Goal: Transaction & Acquisition: Purchase product/service

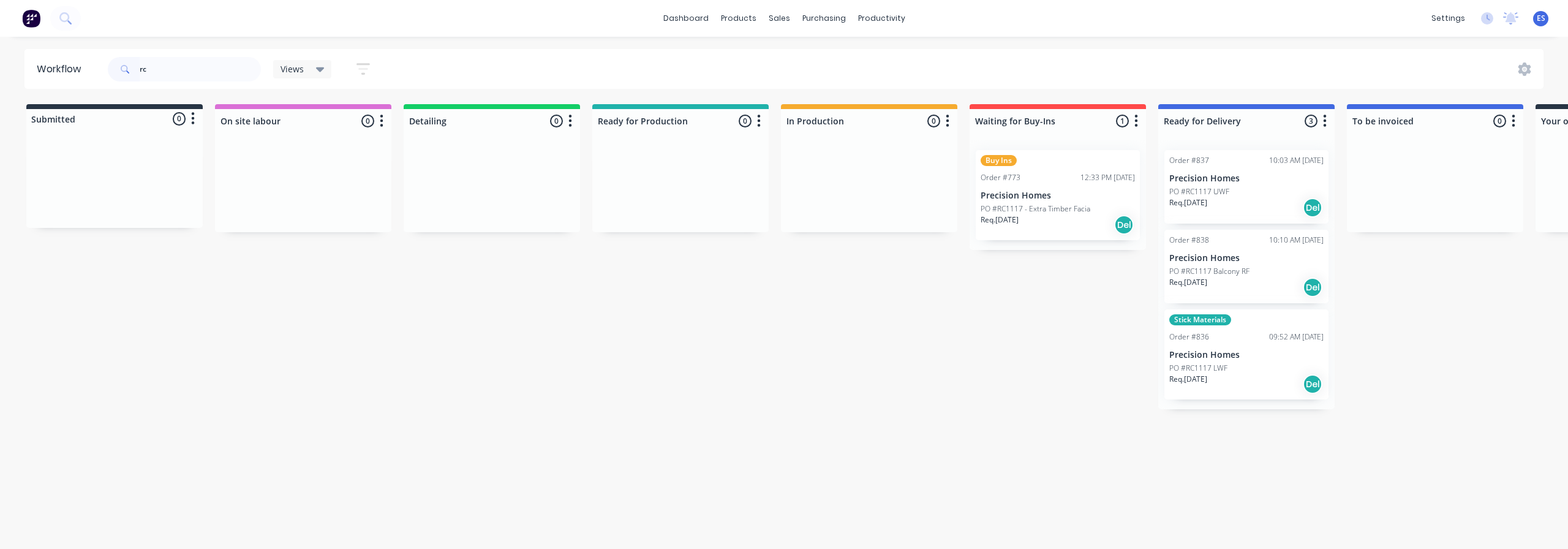
type input "r"
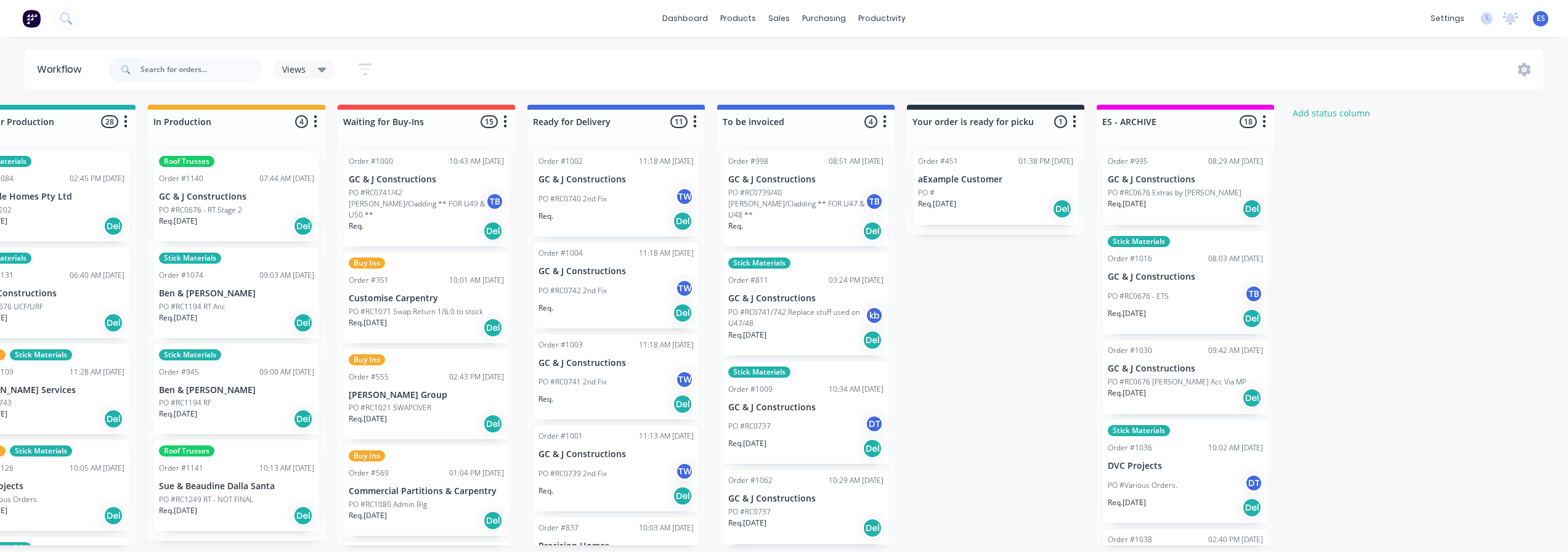
scroll to position [0, 638]
drag, startPoint x: 1275, startPoint y: 297, endPoint x: 1269, endPoint y: 283, distance: 15.2
click at [1275, 297] on div "Mark as Delivered" at bounding box center [1257, 308] width 124 height 25
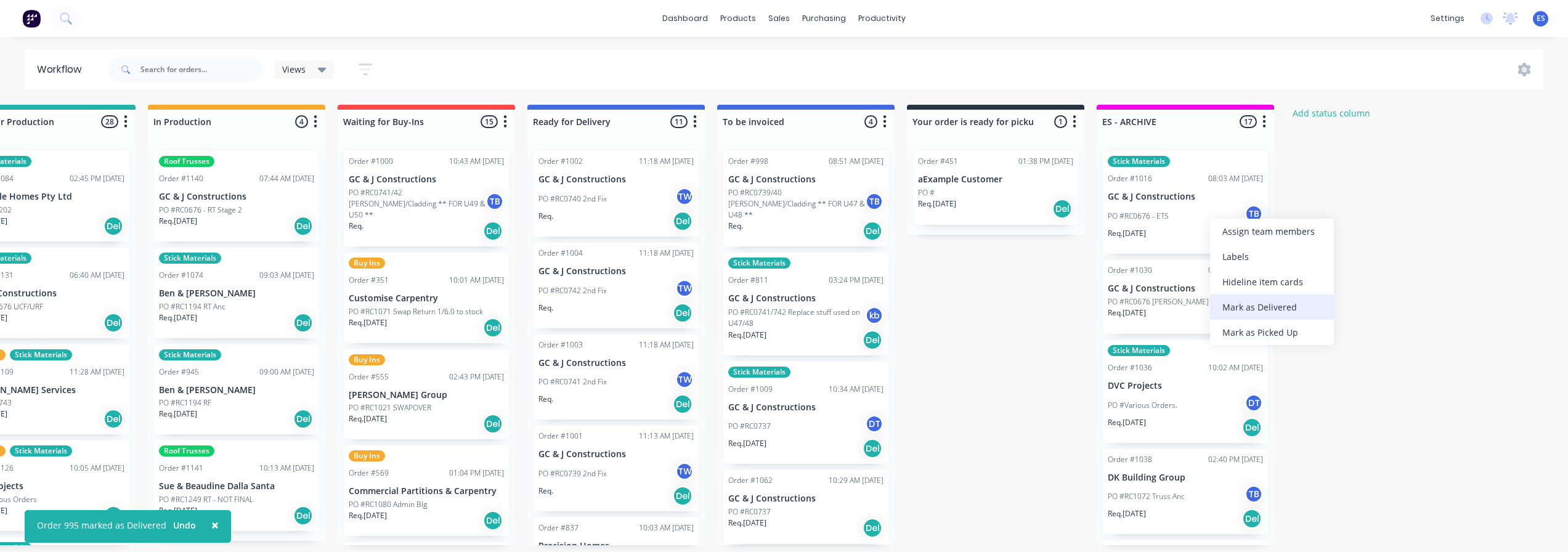
click at [1265, 304] on div "Mark as Delivered" at bounding box center [1272, 307] width 124 height 25
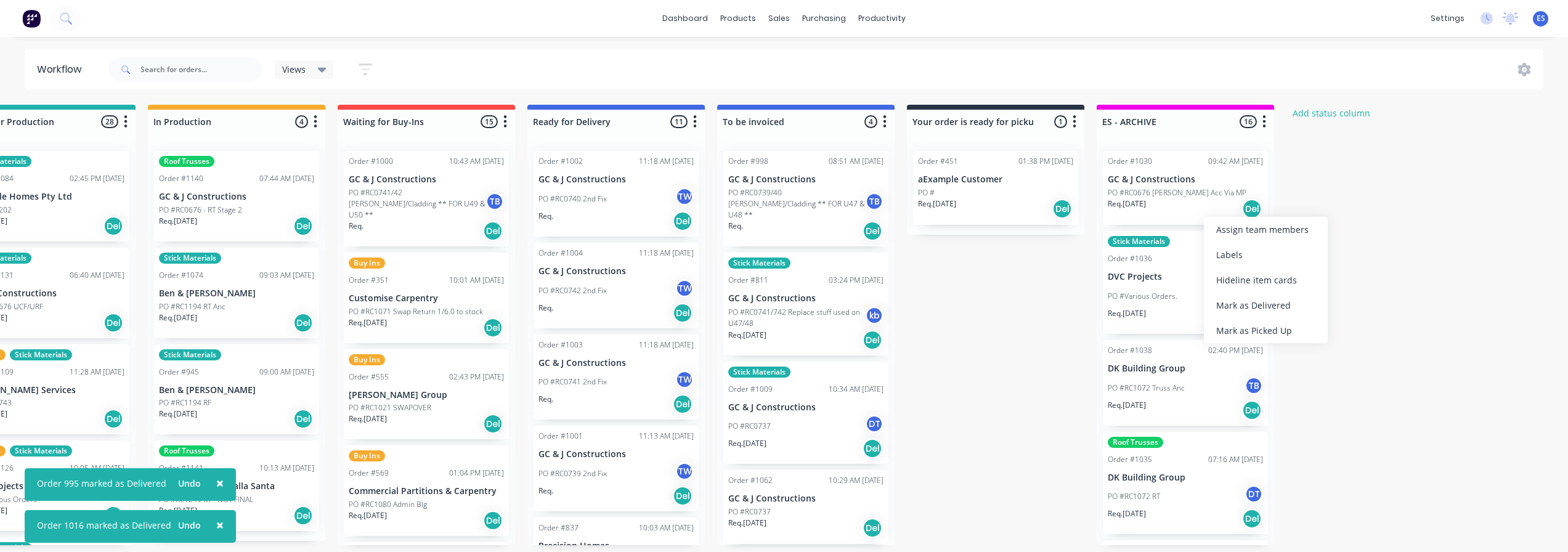
click at [1261, 300] on div "Mark as Delivered" at bounding box center [1266, 305] width 124 height 25
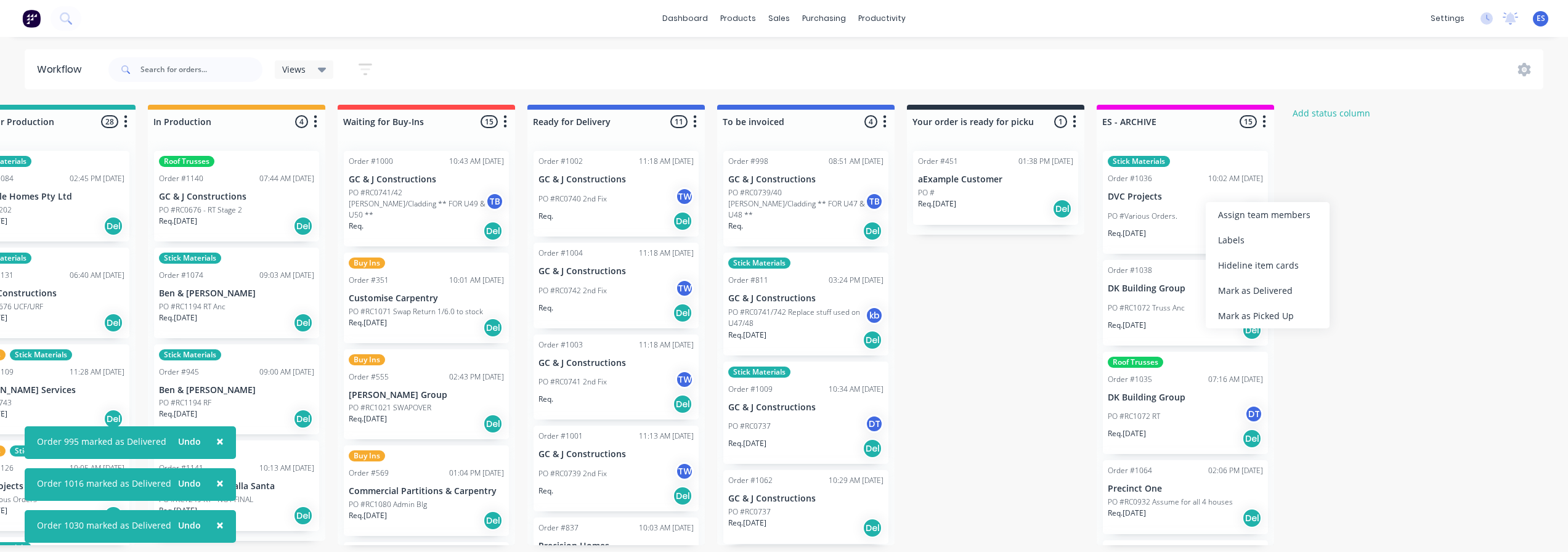
click at [1260, 294] on div "Mark as Delivered" at bounding box center [1268, 291] width 124 height 25
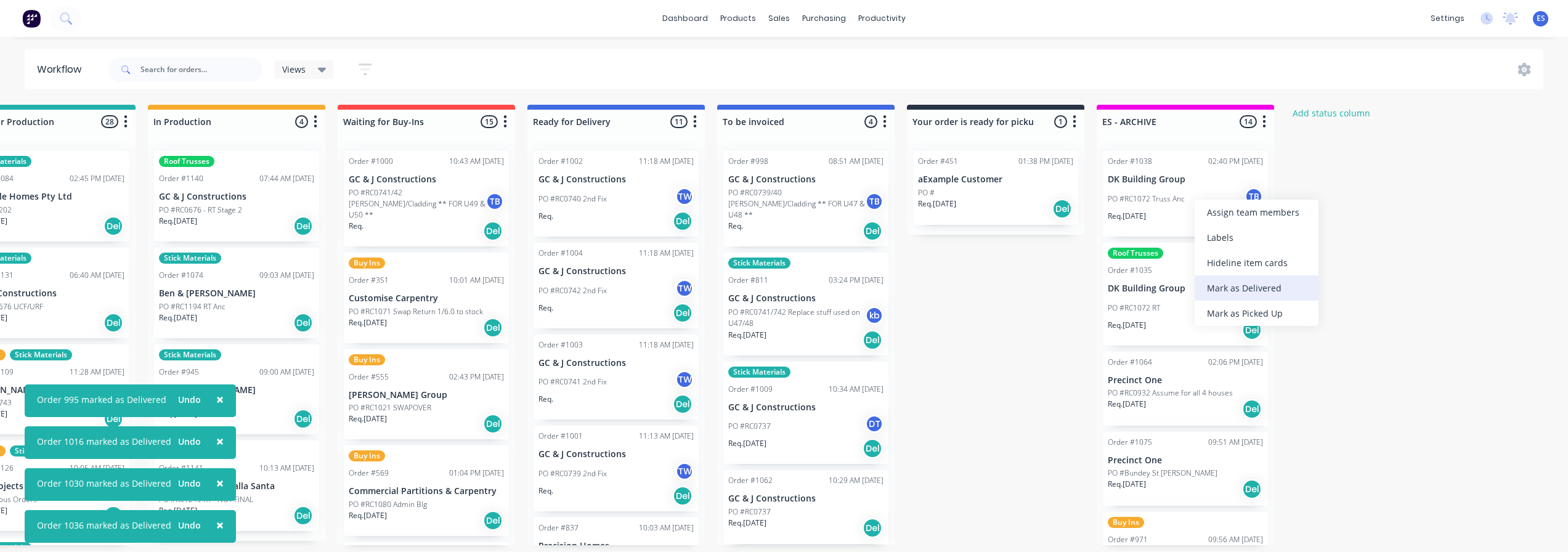
click at [1246, 287] on div "Mark as Delivered" at bounding box center [1256, 288] width 124 height 25
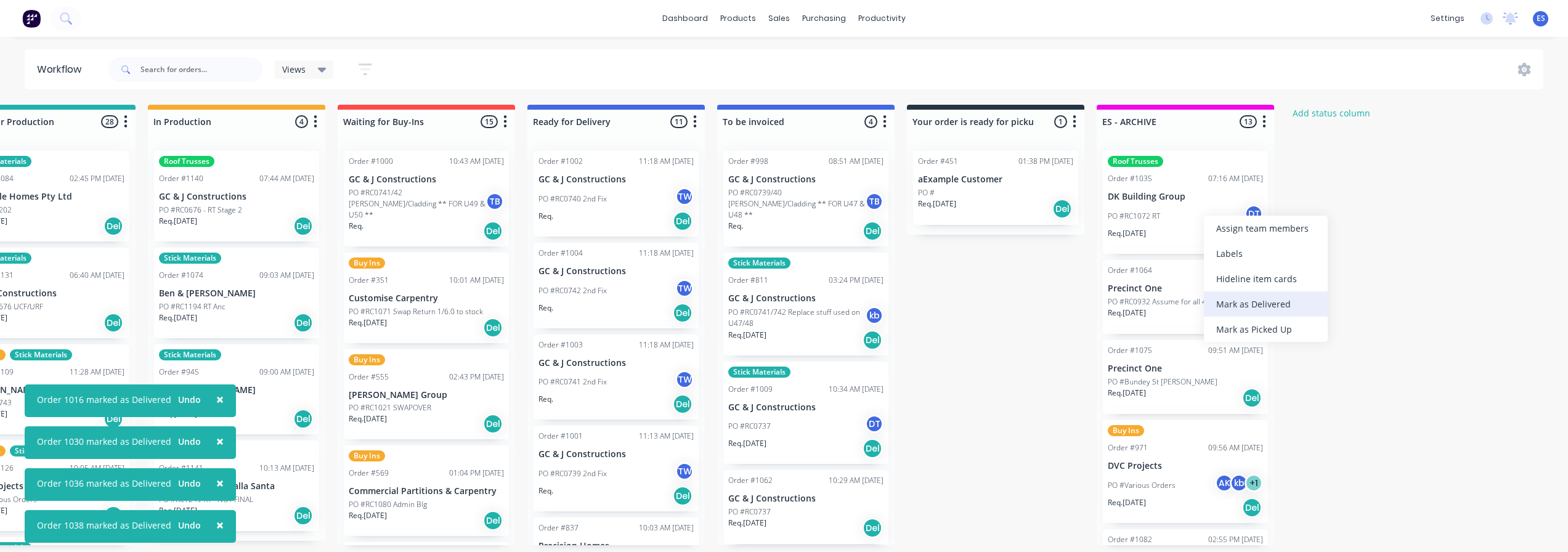
click at [1248, 299] on div "Mark as Delivered" at bounding box center [1266, 304] width 124 height 25
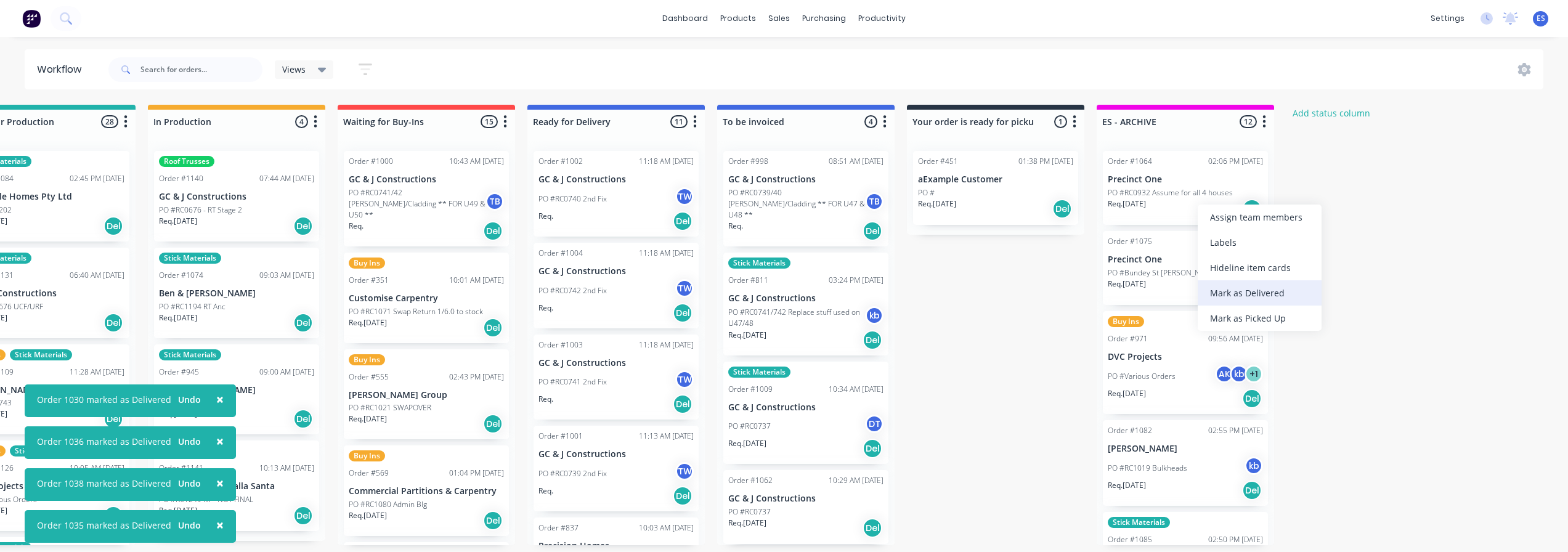
click at [1252, 297] on div "Mark as Delivered" at bounding box center [1260, 293] width 124 height 25
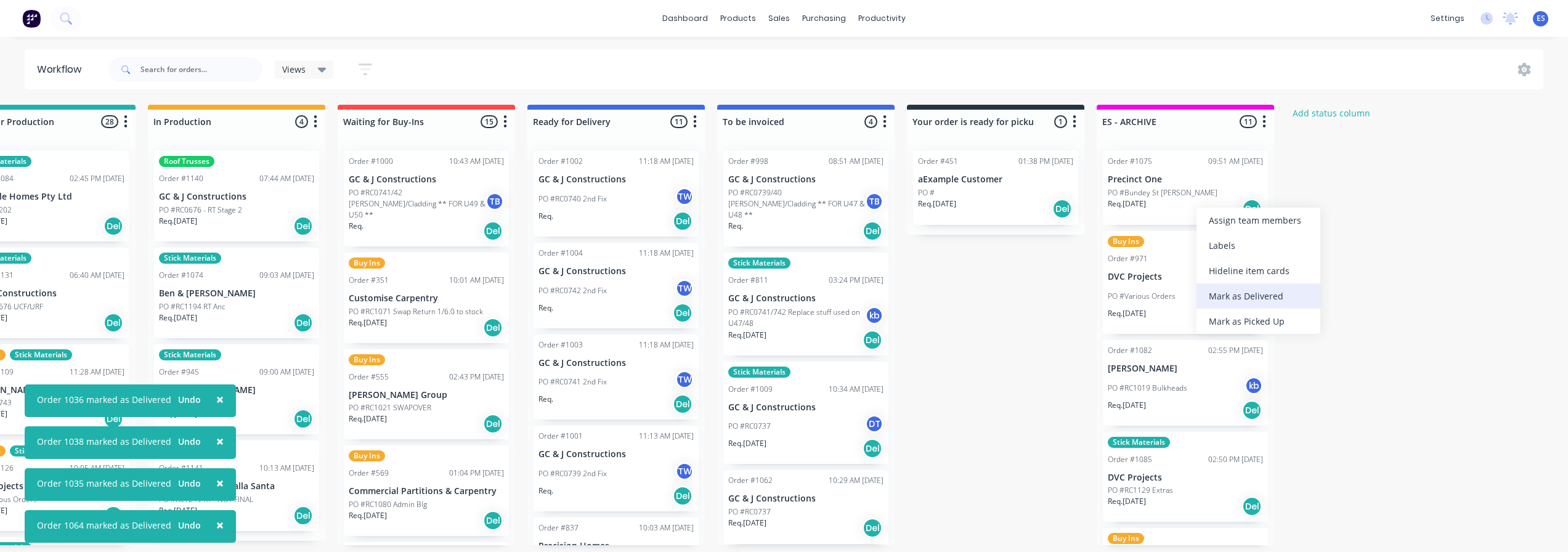
click at [1245, 292] on div "Mark as Delivered" at bounding box center [1258, 296] width 124 height 25
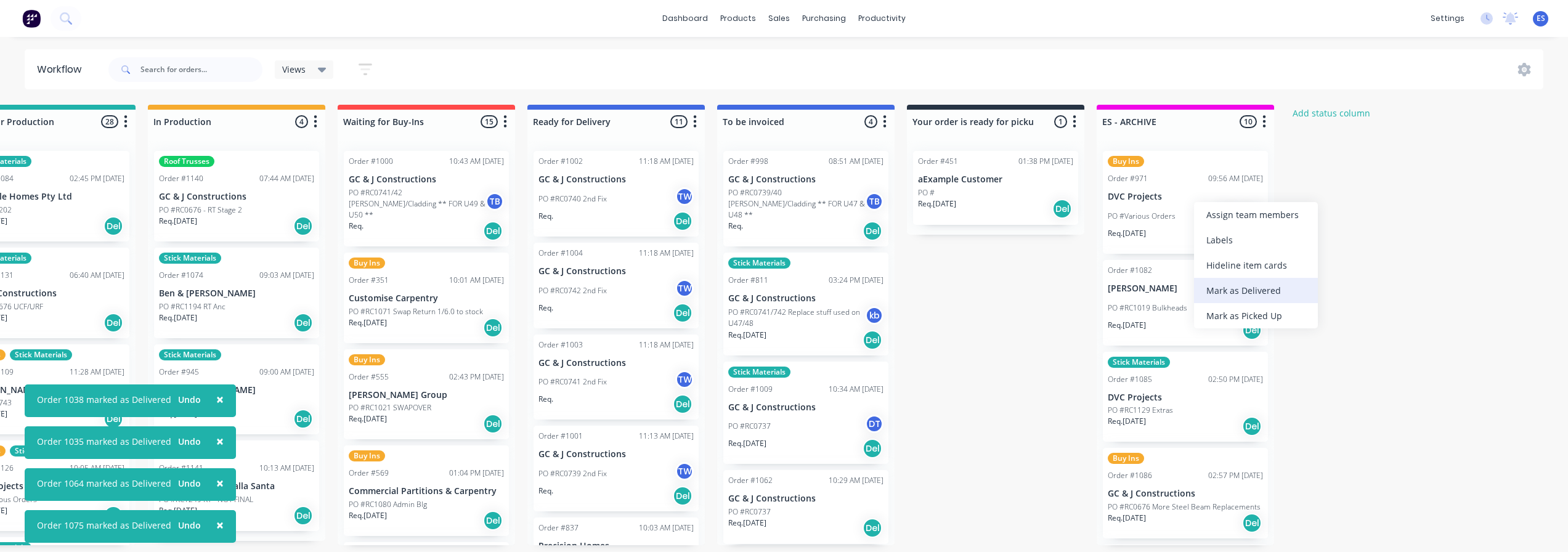
click at [1245, 289] on div "Mark as Delivered" at bounding box center [1256, 291] width 124 height 25
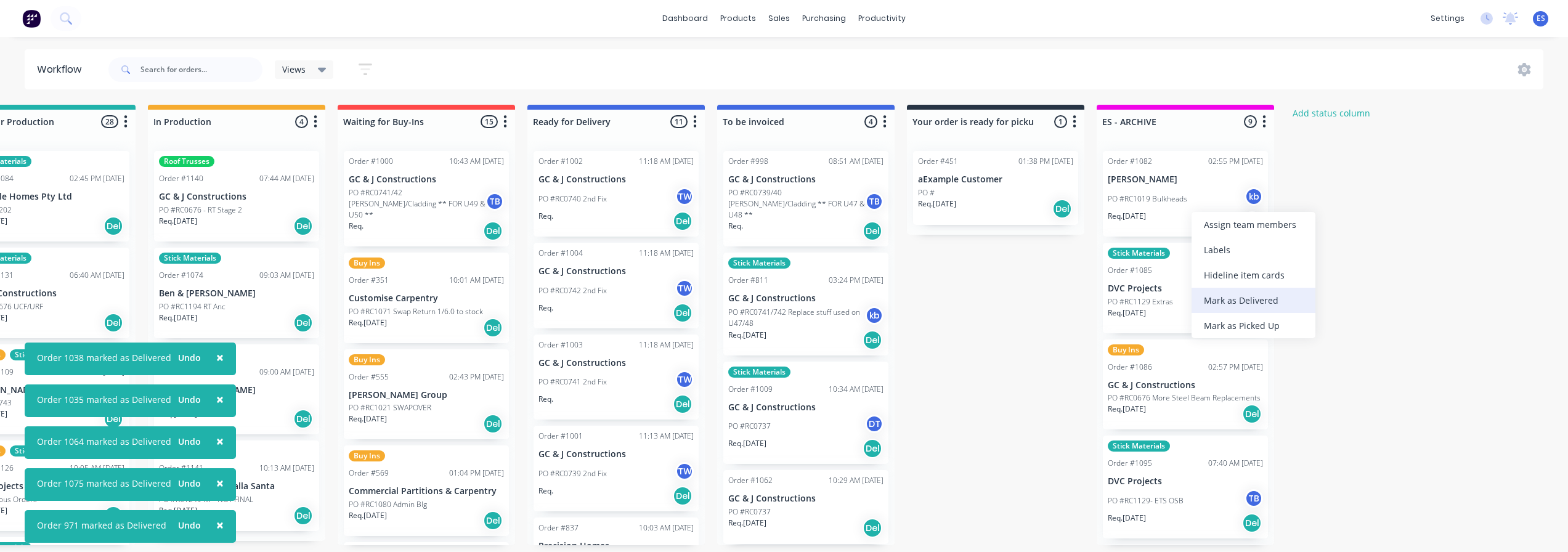
click at [1242, 298] on div "Mark as Delivered" at bounding box center [1254, 300] width 124 height 25
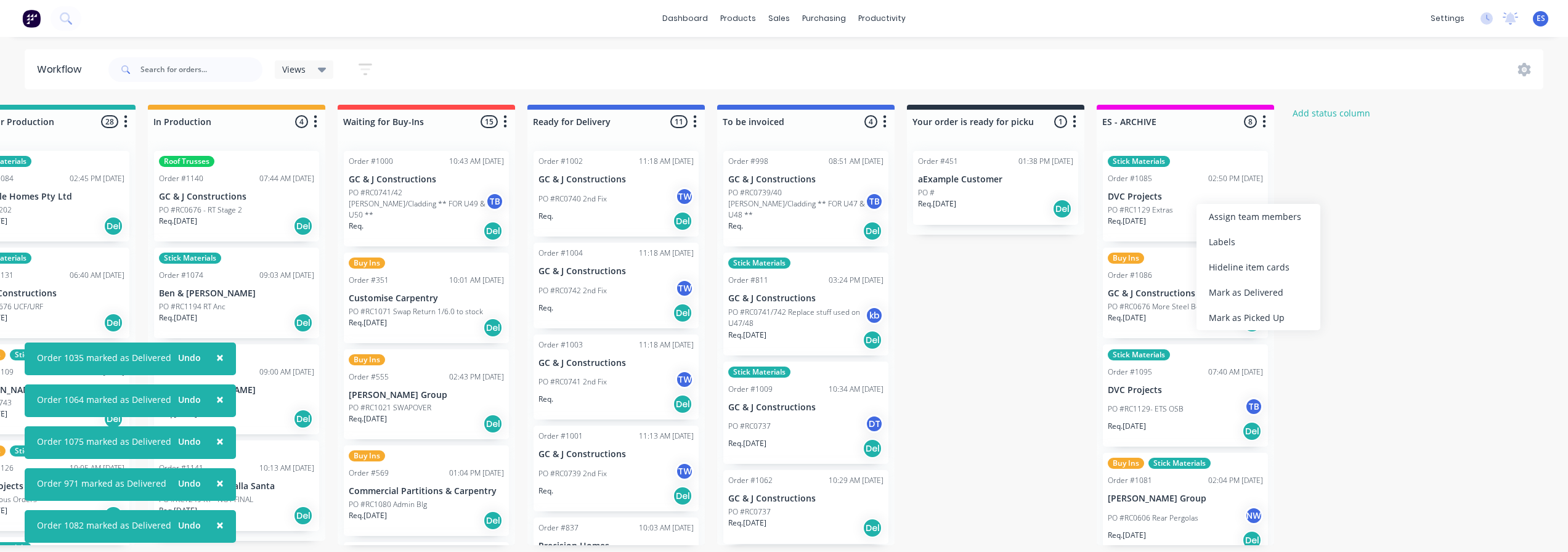
drag, startPoint x: 1246, startPoint y: 295, endPoint x: 1216, endPoint y: 259, distance: 46.9
click at [1246, 295] on div "Mark as Delivered" at bounding box center [1258, 293] width 124 height 25
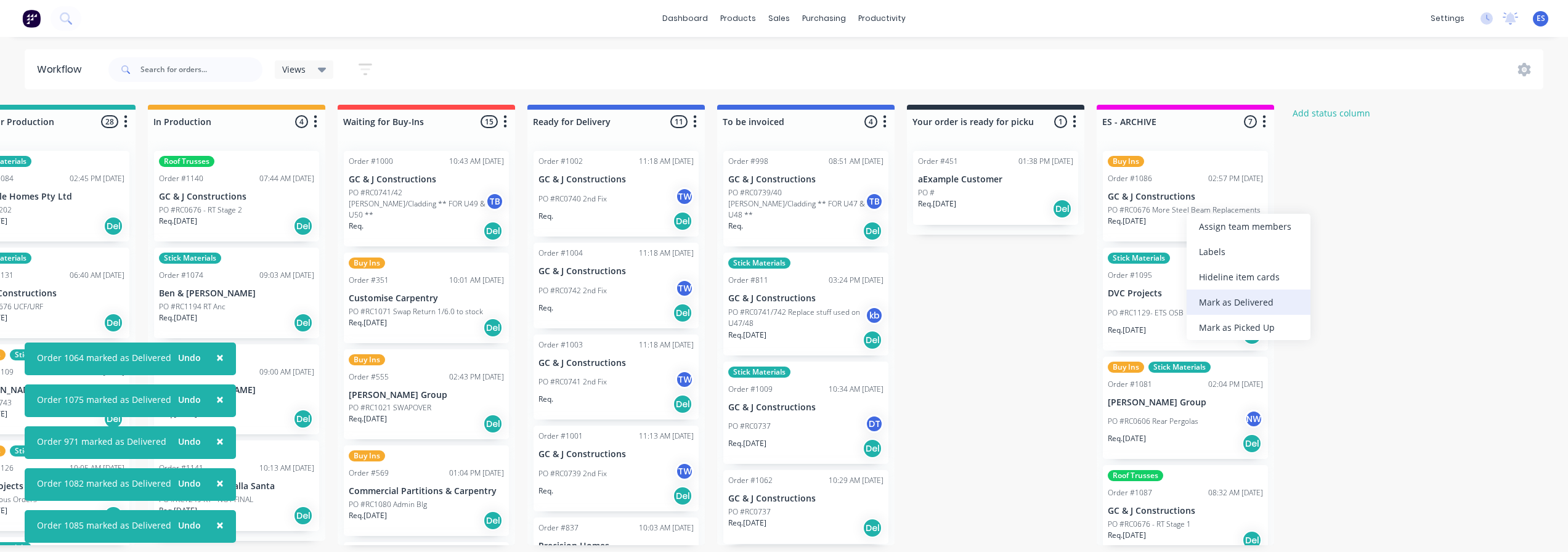
drag, startPoint x: 1244, startPoint y: 297, endPoint x: 1239, endPoint y: 290, distance: 8.6
click at [1244, 296] on div "Mark as Delivered" at bounding box center [1248, 302] width 124 height 25
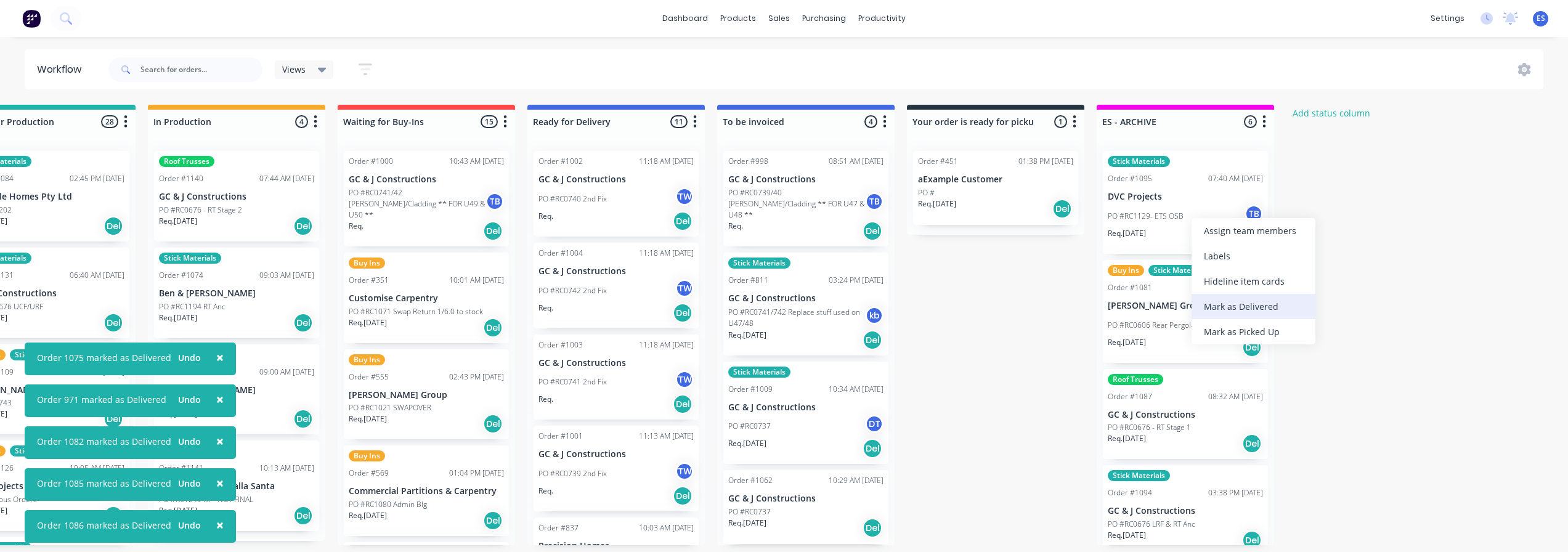
click at [1246, 310] on div "Mark as Delivered" at bounding box center [1254, 307] width 124 height 25
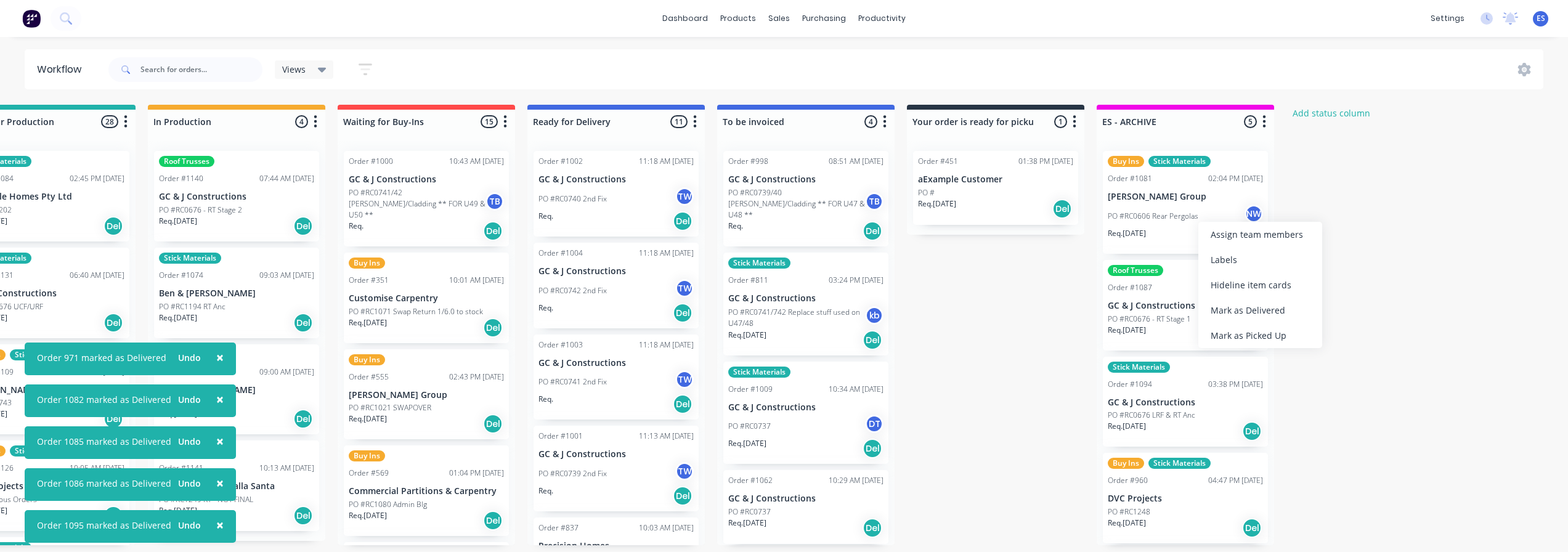
click at [1256, 307] on div "Mark as Delivered" at bounding box center [1260, 310] width 124 height 25
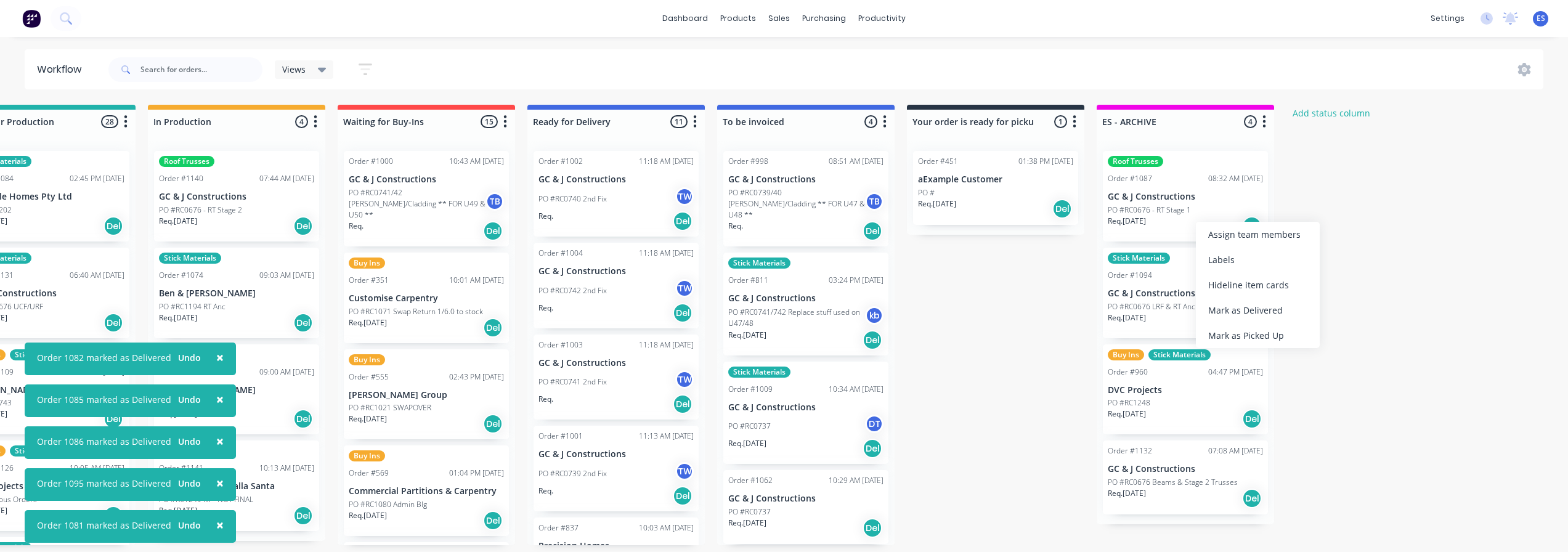
click at [1244, 305] on div "Mark as Delivered" at bounding box center [1258, 310] width 124 height 25
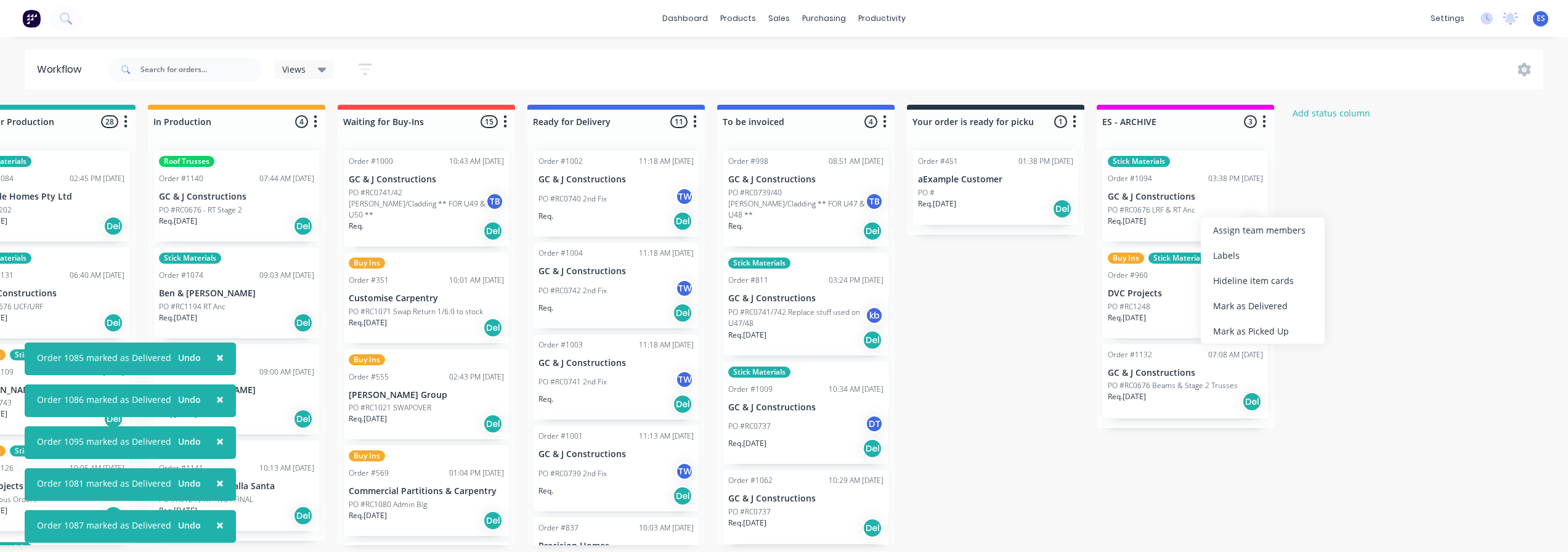
drag, startPoint x: 1252, startPoint y: 306, endPoint x: 1244, endPoint y: 295, distance: 13.6
click at [1252, 305] on div "Mark as Delivered" at bounding box center [1262, 306] width 124 height 25
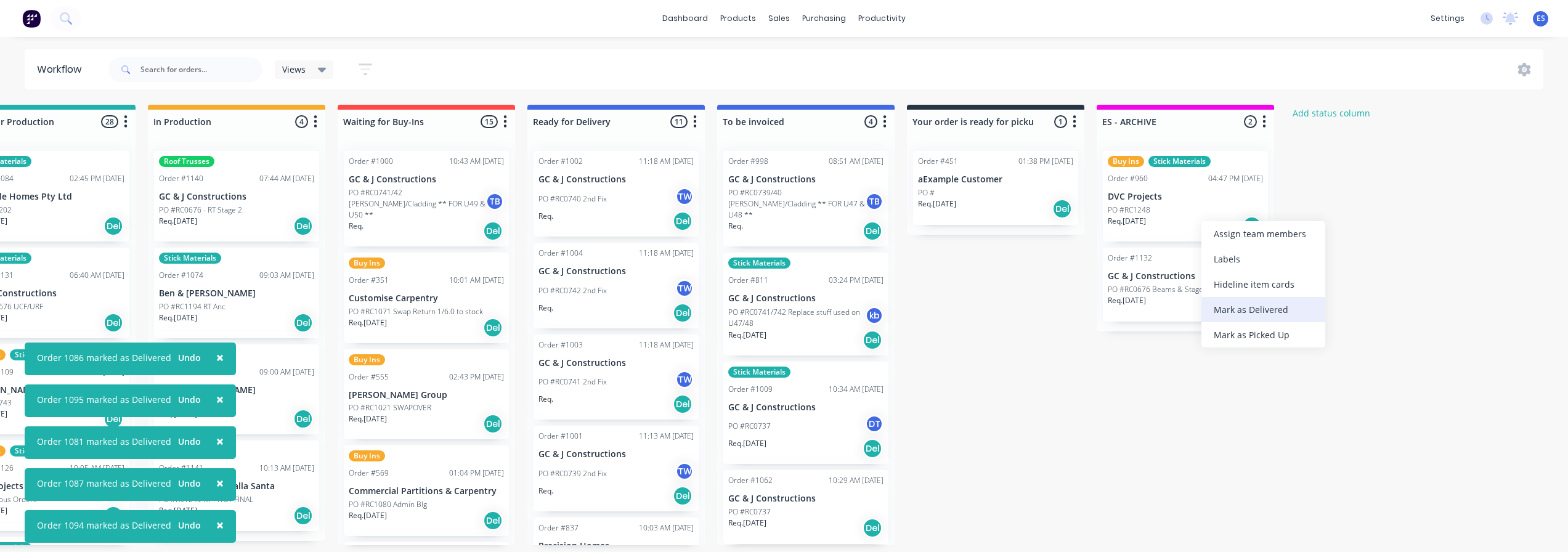
click at [1249, 303] on div "Mark as Delivered" at bounding box center [1263, 309] width 124 height 25
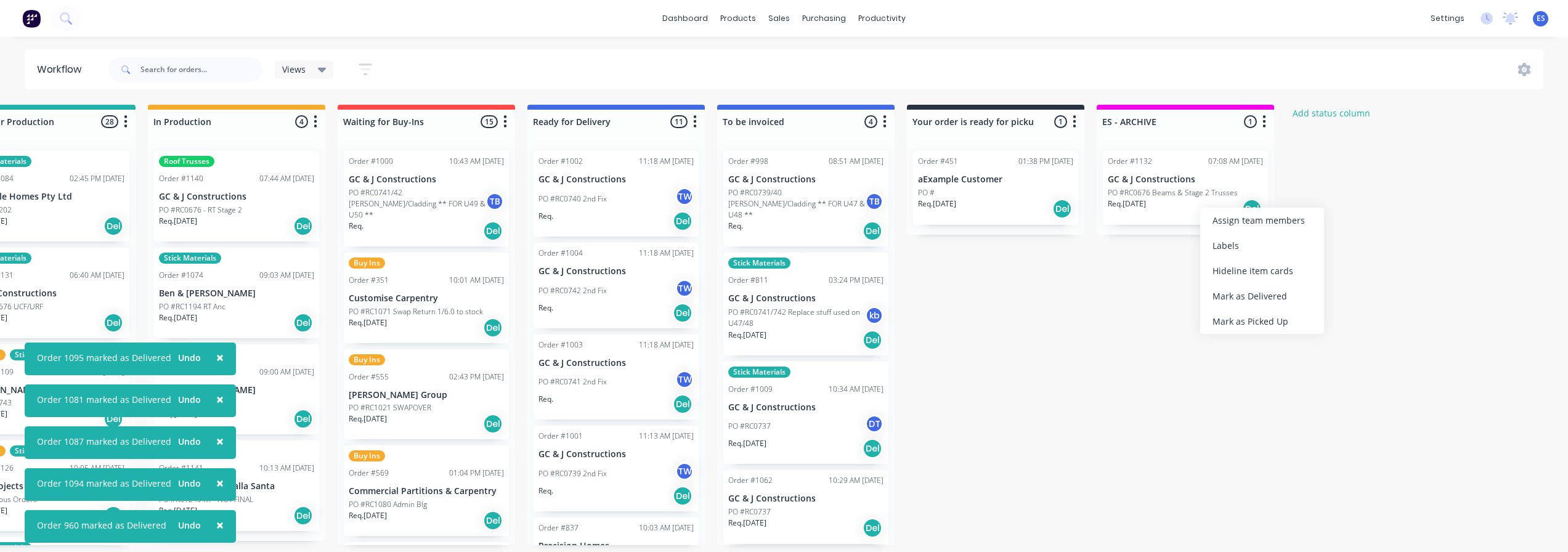
click at [1256, 299] on div "Mark as Delivered" at bounding box center [1262, 296] width 124 height 25
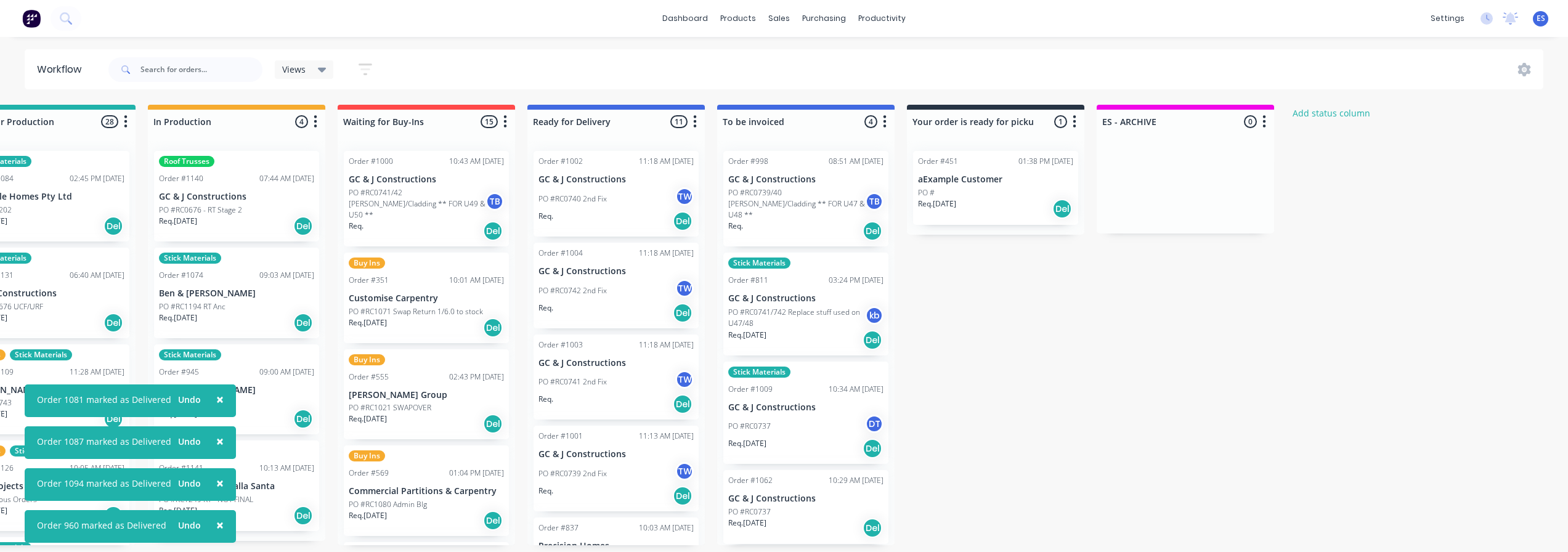
click at [1177, 322] on div "Submitted 18 Status colour #273444 hex #273444 Save Cancel Summaries Total orde…" at bounding box center [470, 325] width 2234 height 441
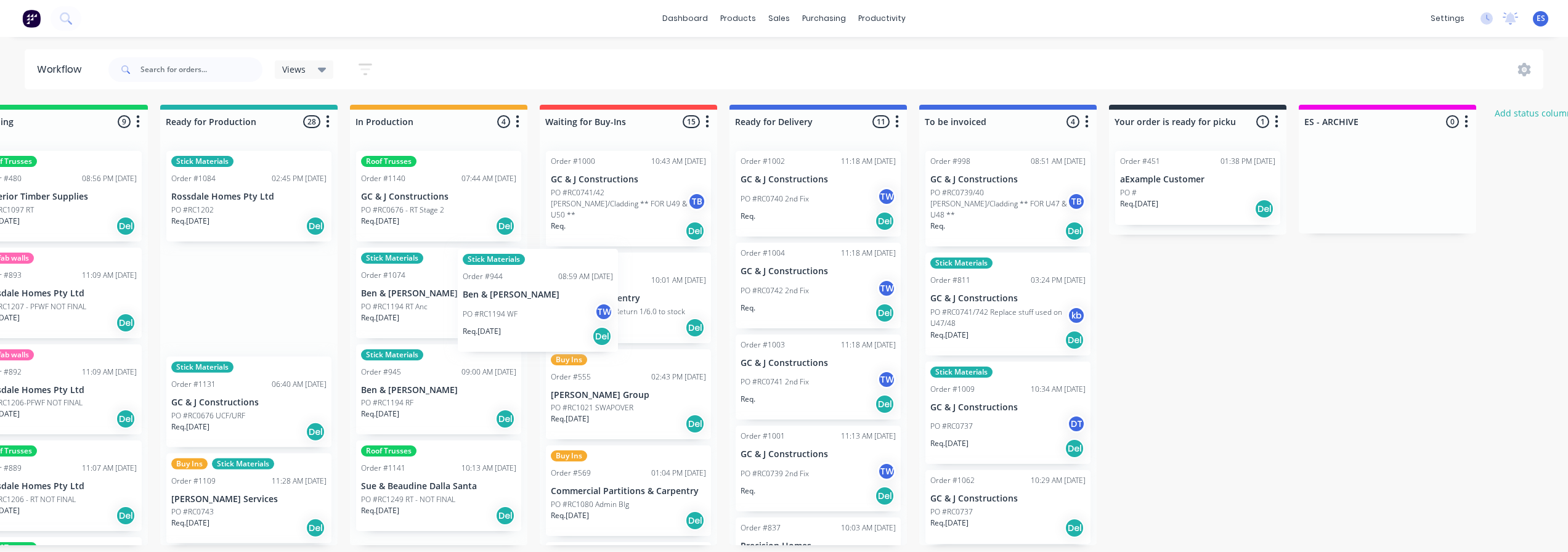
drag, startPoint x: 606, startPoint y: 242, endPoint x: 297, endPoint y: 320, distance: 318.7
click at [297, 320] on div "Submitted 18 Status colour #273444 hex #273444 Save Cancel Summaries Total orde…" at bounding box center [672, 325] width 2234 height 441
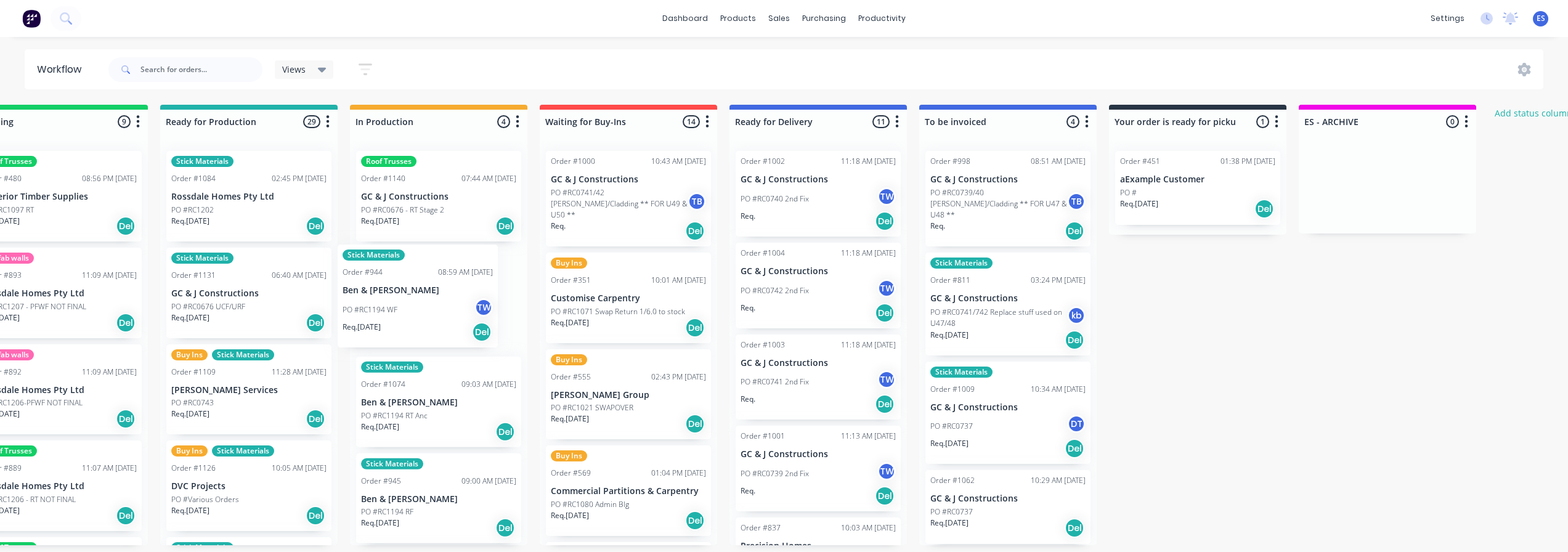
drag, startPoint x: 401, startPoint y: 314, endPoint x: 541, endPoint y: 314, distance: 140.0
click at [541, 315] on div "Submitted 18 Status colour #273444 hex #273444 Save Cancel Summaries Total orde…" at bounding box center [672, 325] width 2234 height 441
click at [428, 418] on p "PO #RC1194 RT Anc" at bounding box center [394, 415] width 66 height 11
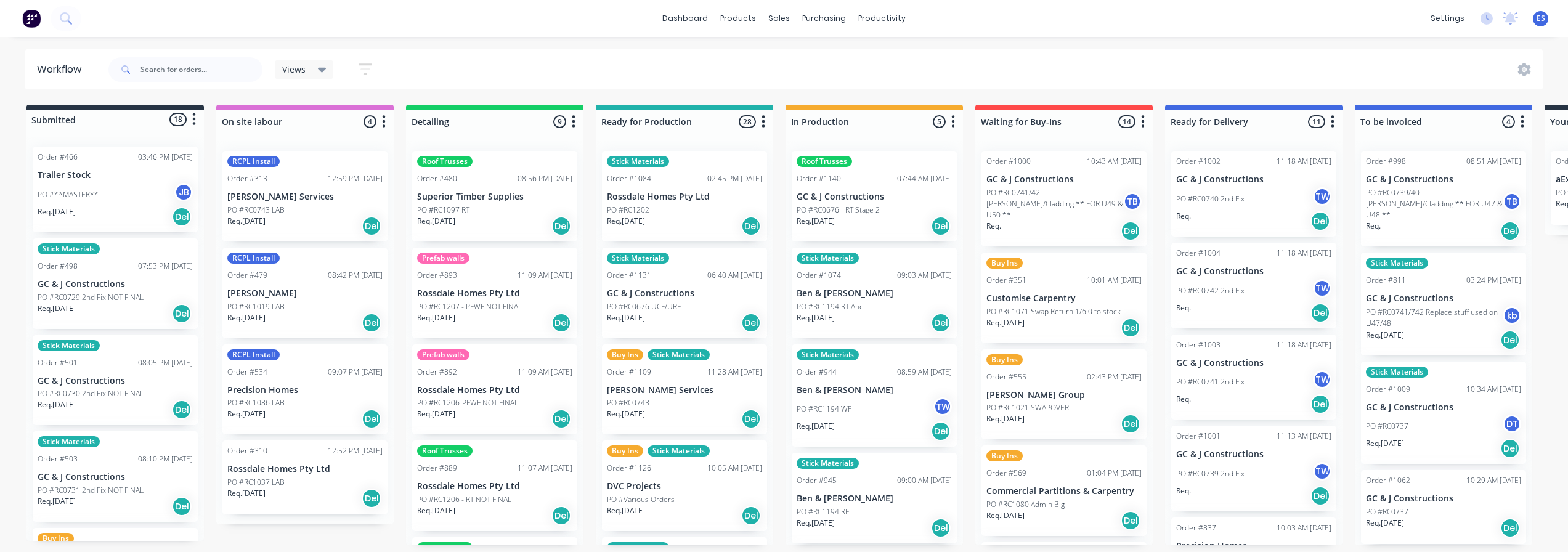
click at [847, 299] on div "Stick Materials Order #1074 09:03 AM [DATE] Ben & [PERSON_NAME] PO #RC1194 RT A…" at bounding box center [874, 293] width 165 height 90
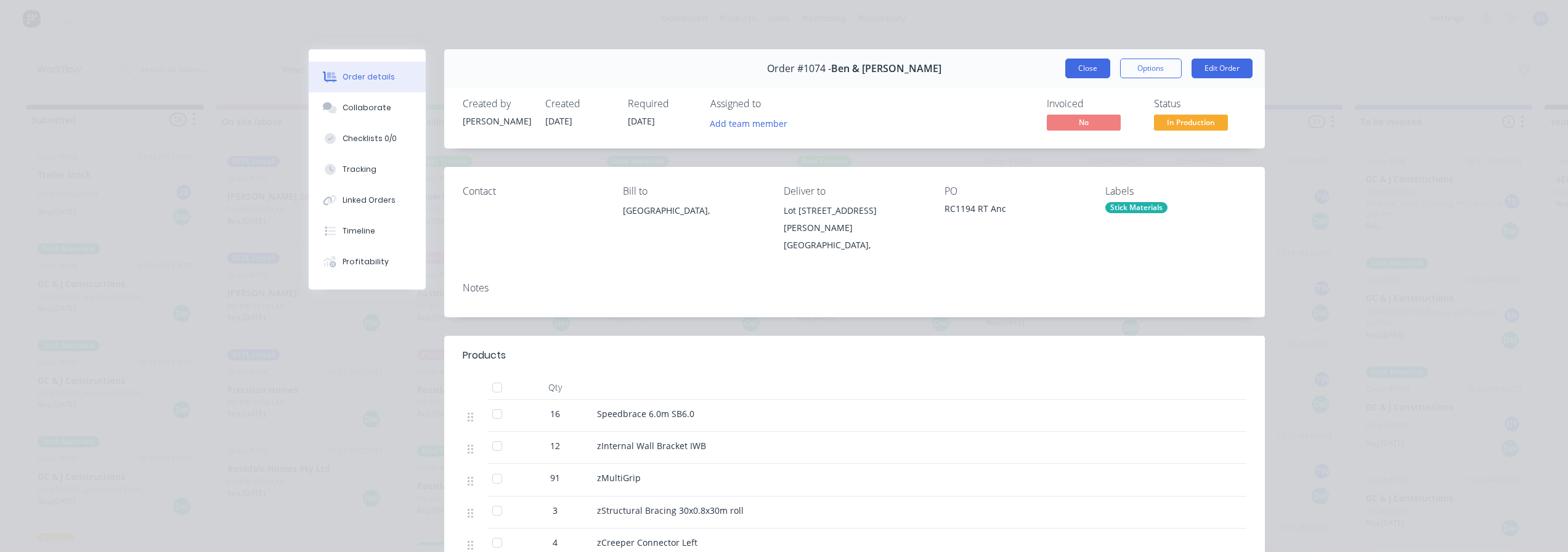
click at [1076, 71] on button "Close" at bounding box center [1088, 68] width 45 height 19
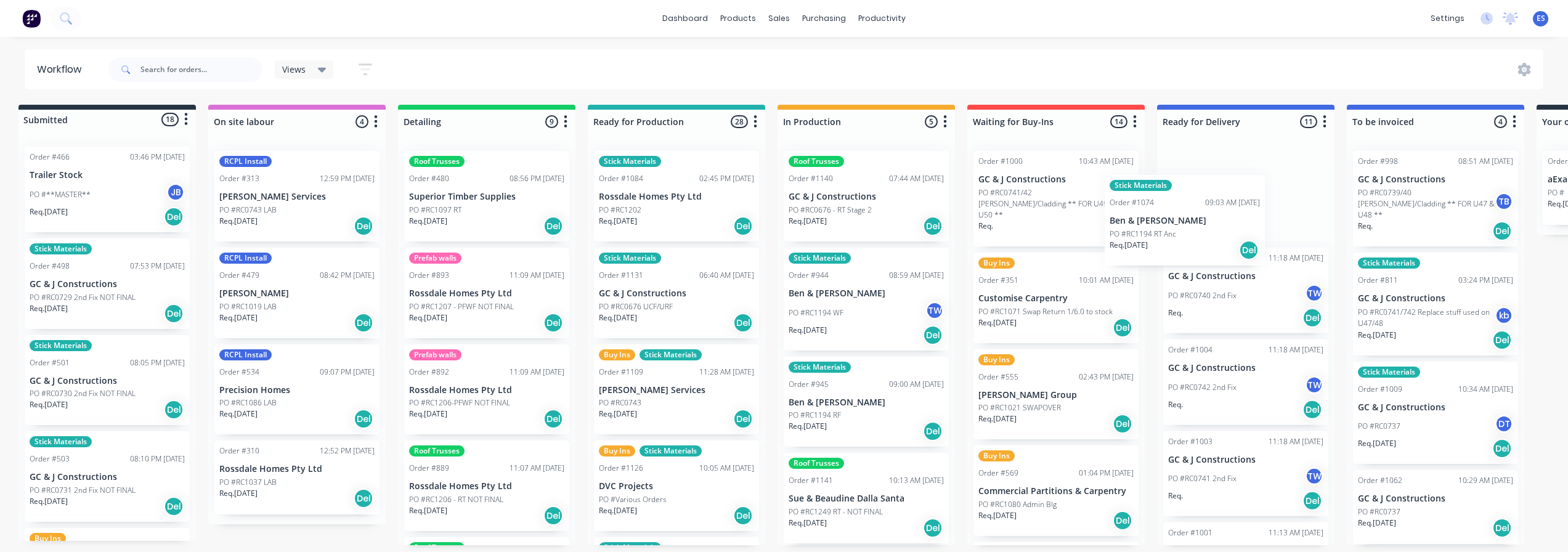
drag, startPoint x: 858, startPoint y: 324, endPoint x: 1197, endPoint y: 242, distance: 348.8
click at [1197, 242] on div "Submitted 18 Status colour #273444 hex #273444 Save Cancel Summaries Total orde…" at bounding box center [1100, 325] width 2234 height 441
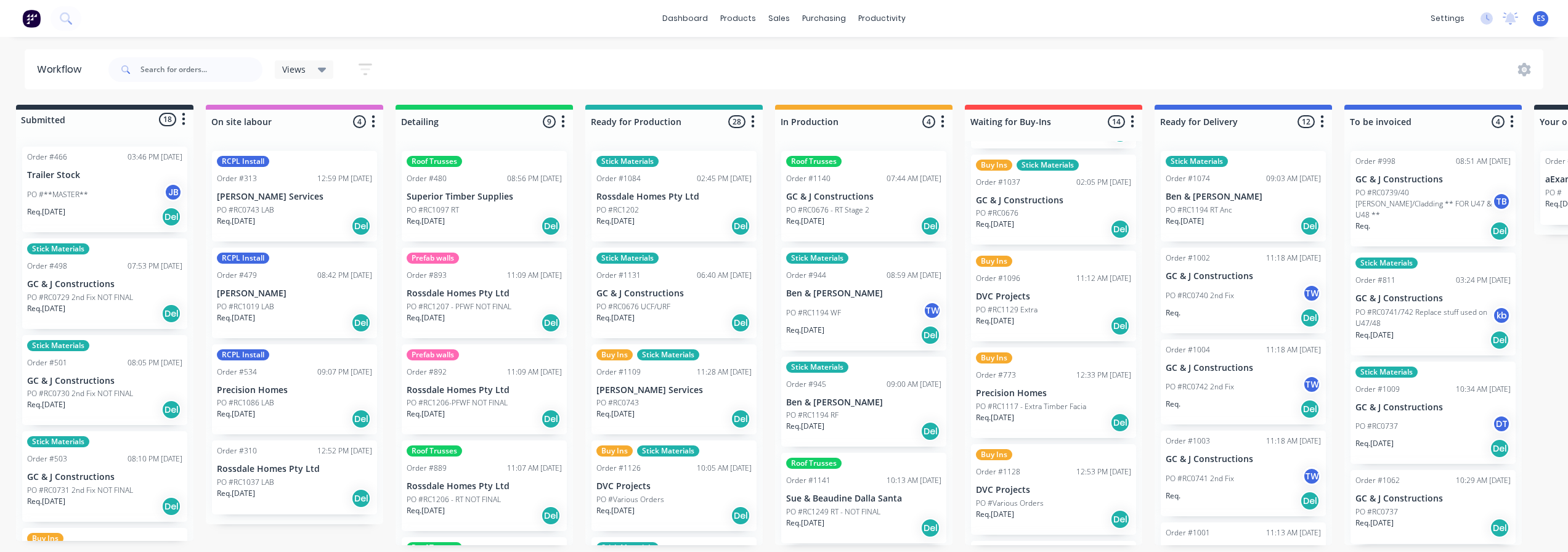
scroll to position [616, 0]
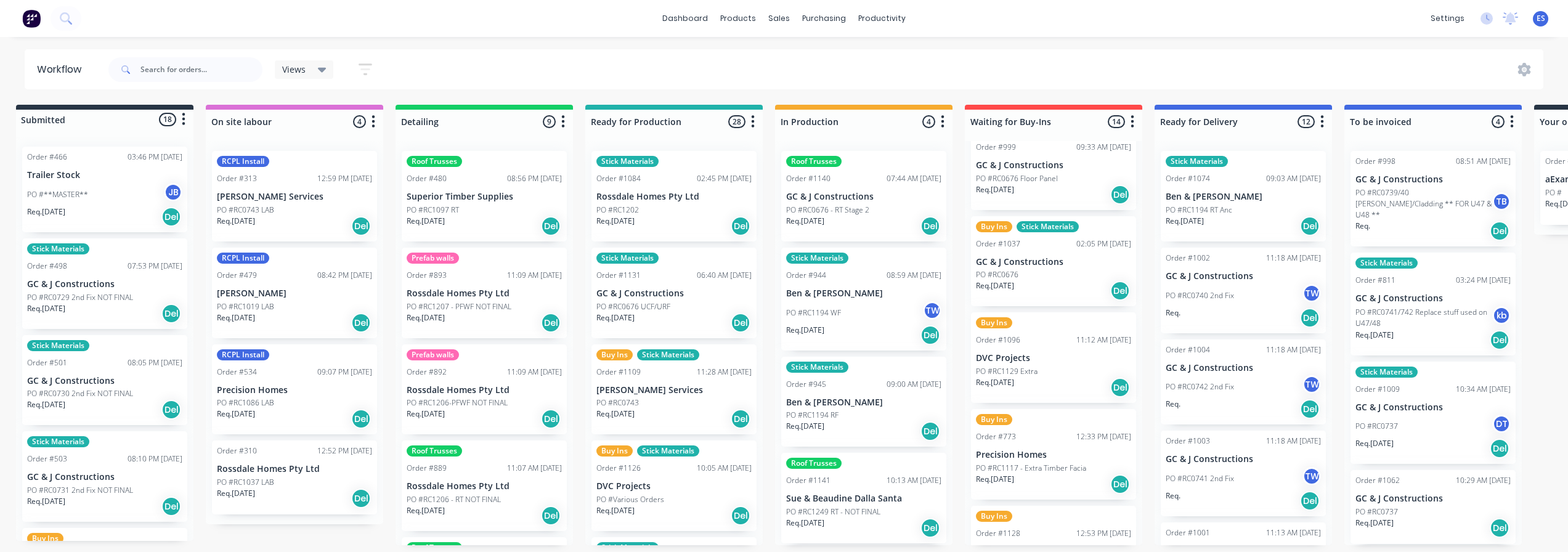
click at [1055, 280] on div "Req. [DATE] Del" at bounding box center [1054, 290] width 155 height 21
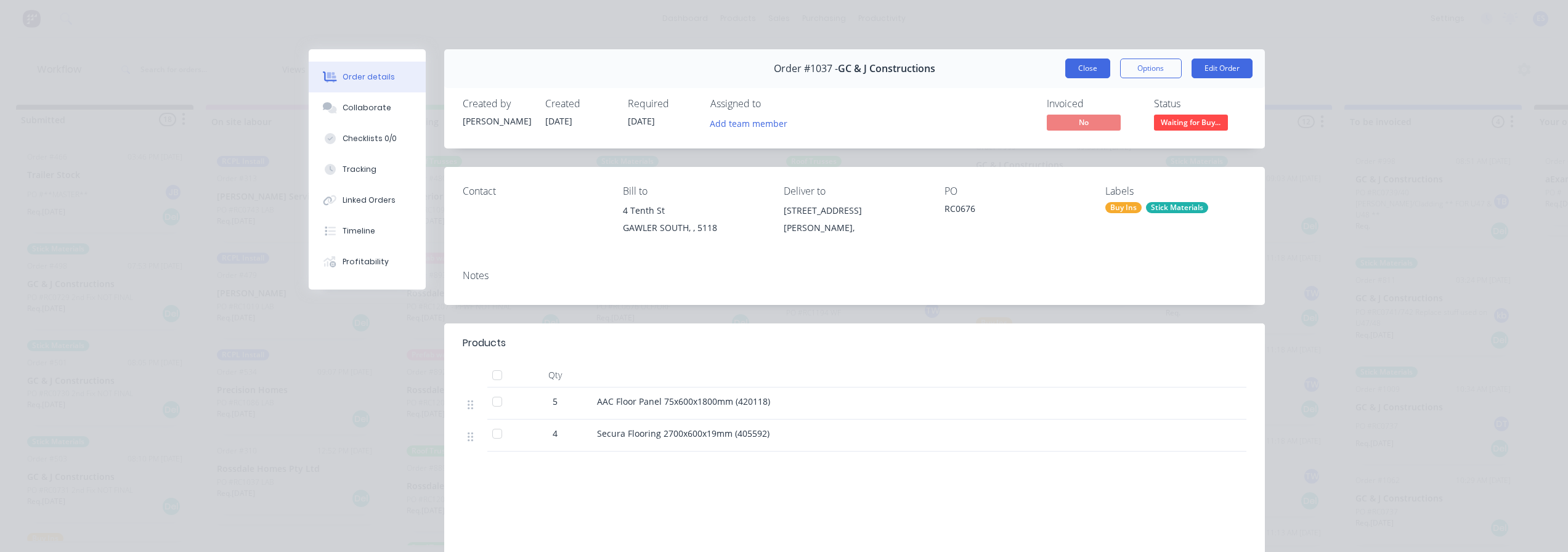
click at [1082, 66] on button "Close" at bounding box center [1088, 68] width 45 height 19
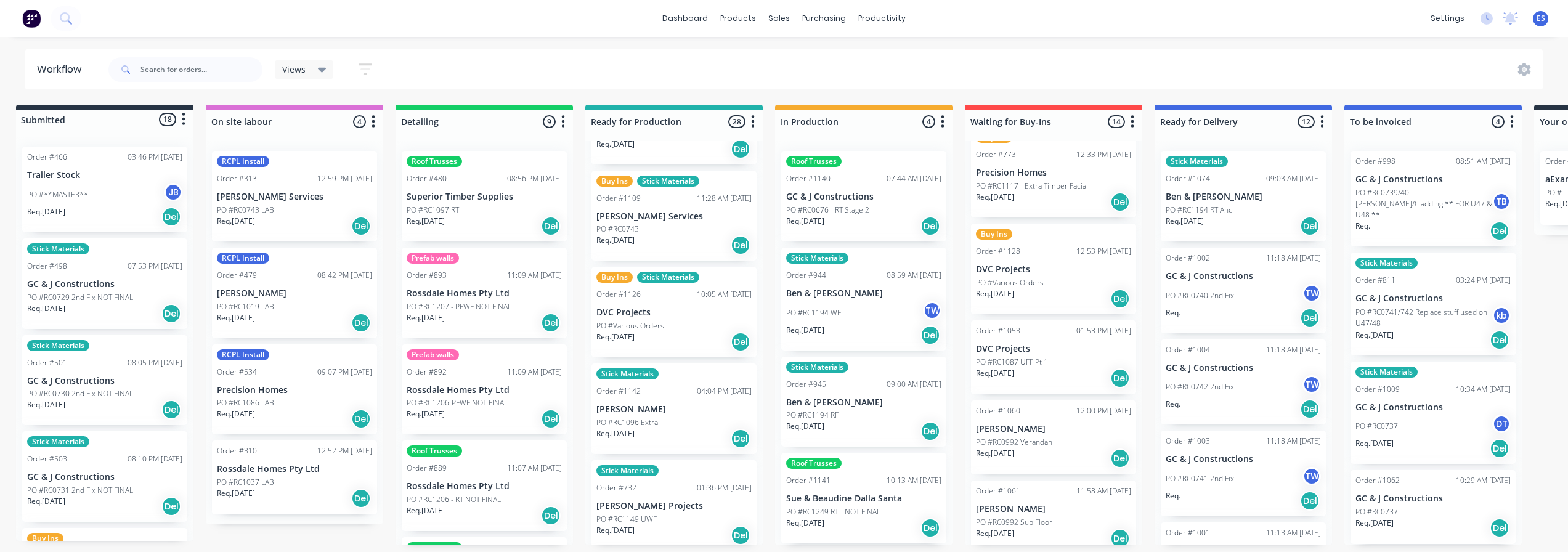
scroll to position [185, 0]
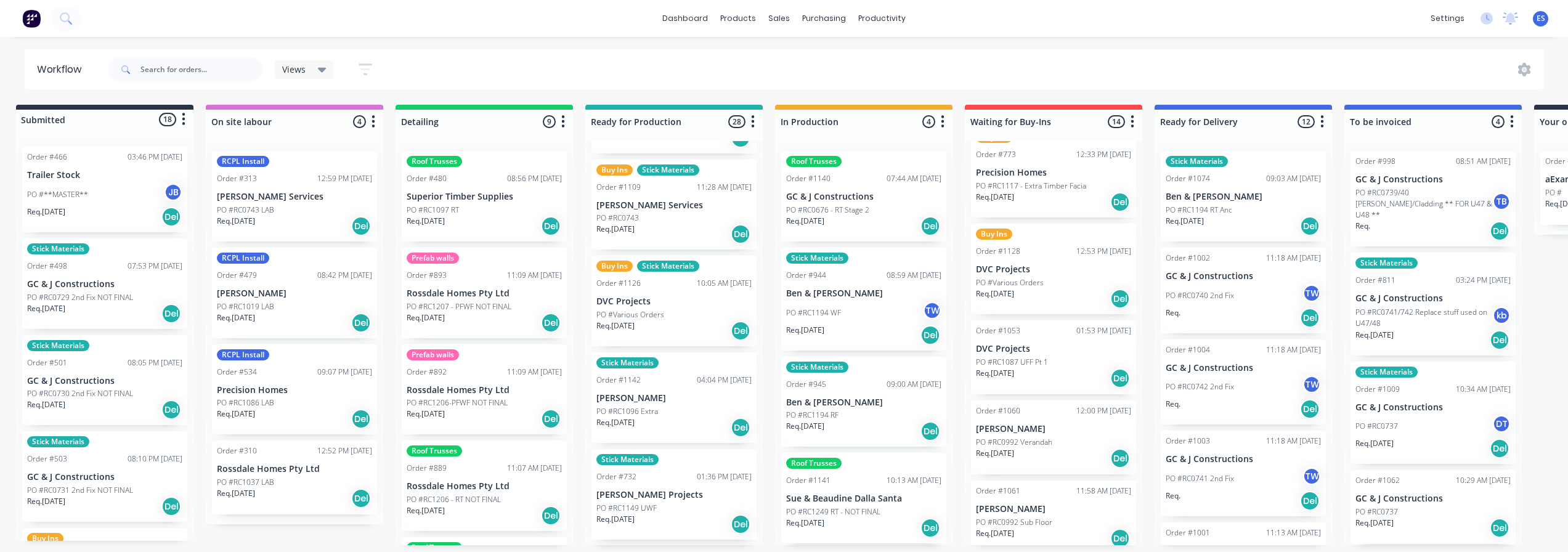
click at [671, 227] on div "Req. [DATE] Del" at bounding box center [674, 234] width 155 height 21
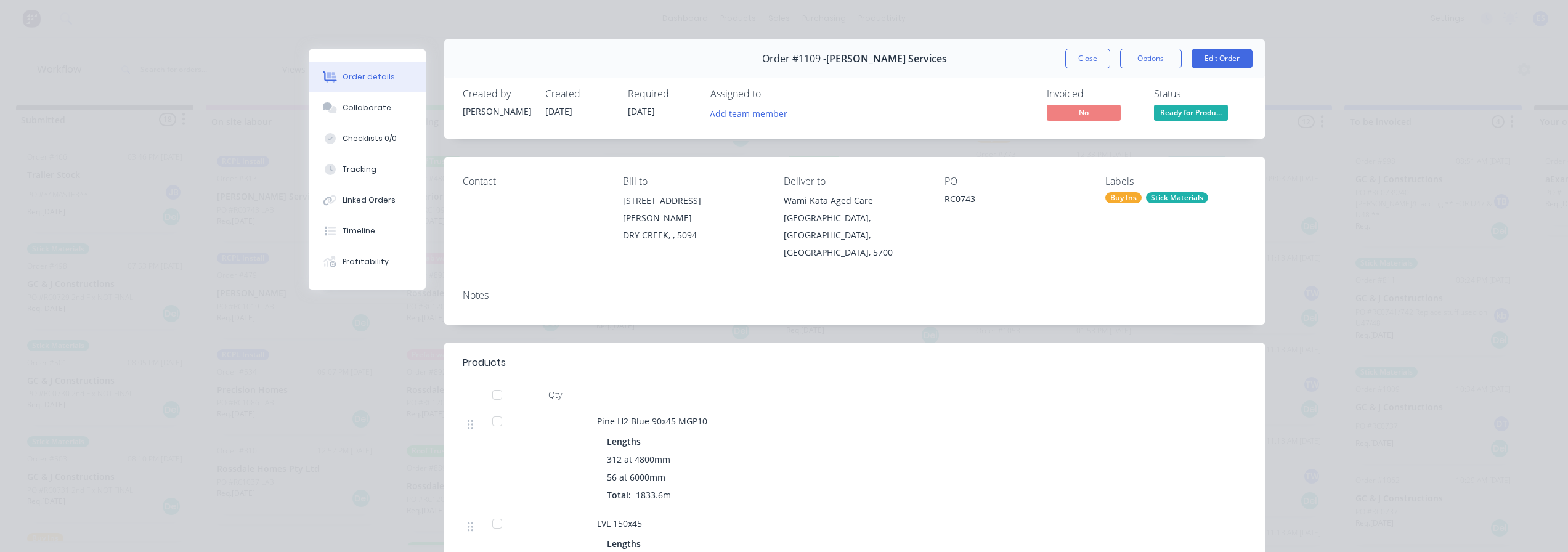
scroll to position [0, 0]
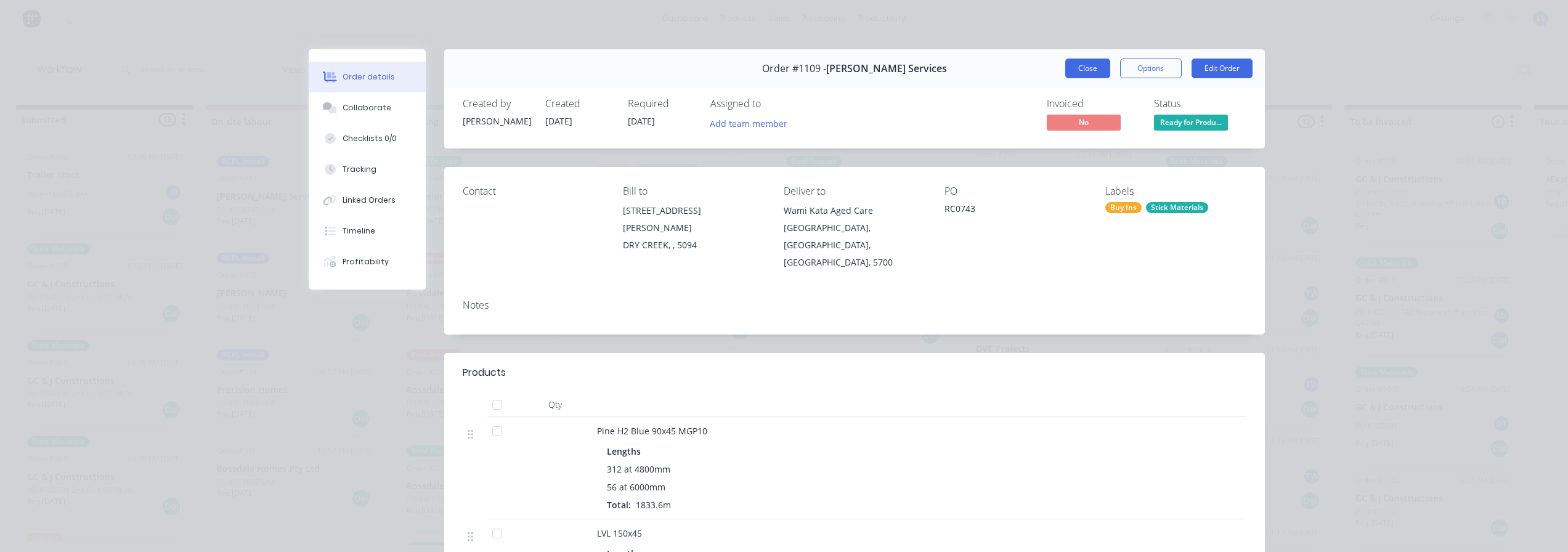
click at [1087, 70] on button "Close" at bounding box center [1088, 68] width 45 height 19
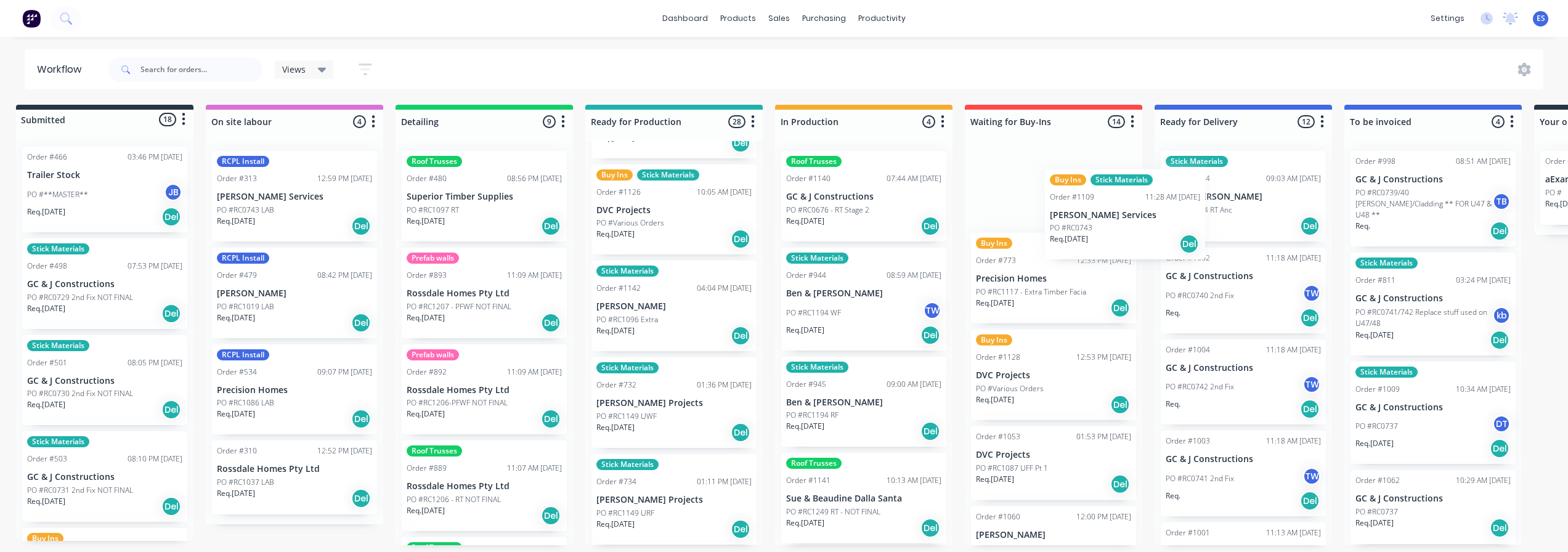
scroll to position [886, 0]
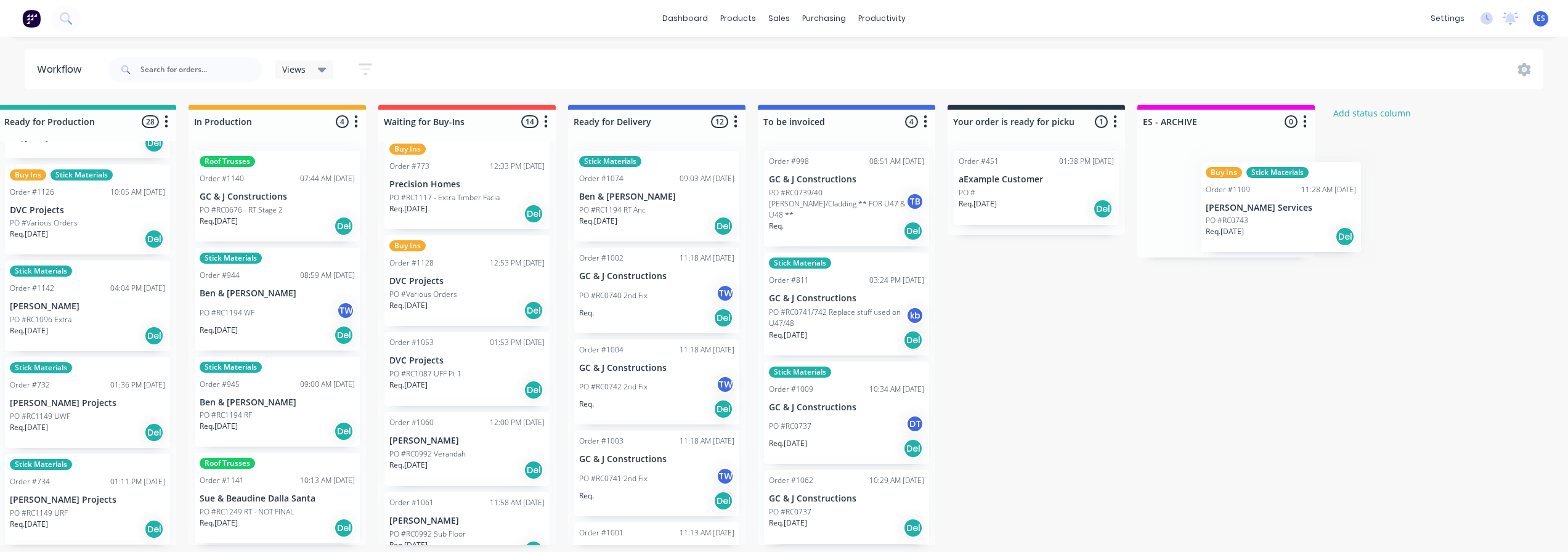
drag, startPoint x: 651, startPoint y: 228, endPoint x: 1236, endPoint y: 226, distance: 585.0
click at [1238, 228] on div "Submitted 18 Status colour #273444 hex #273444 Save Cancel Summaries Total orde…" at bounding box center [511, 325] width 2234 height 441
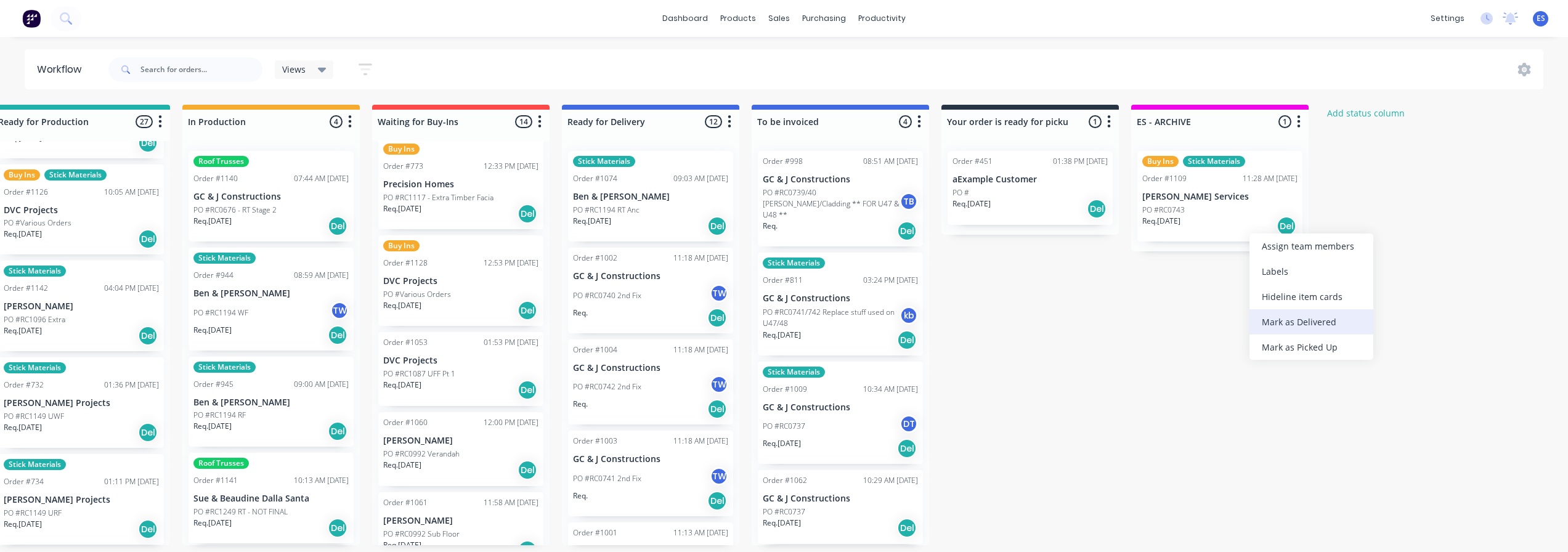
click at [1312, 318] on div "Mark as Delivered" at bounding box center [1311, 322] width 124 height 25
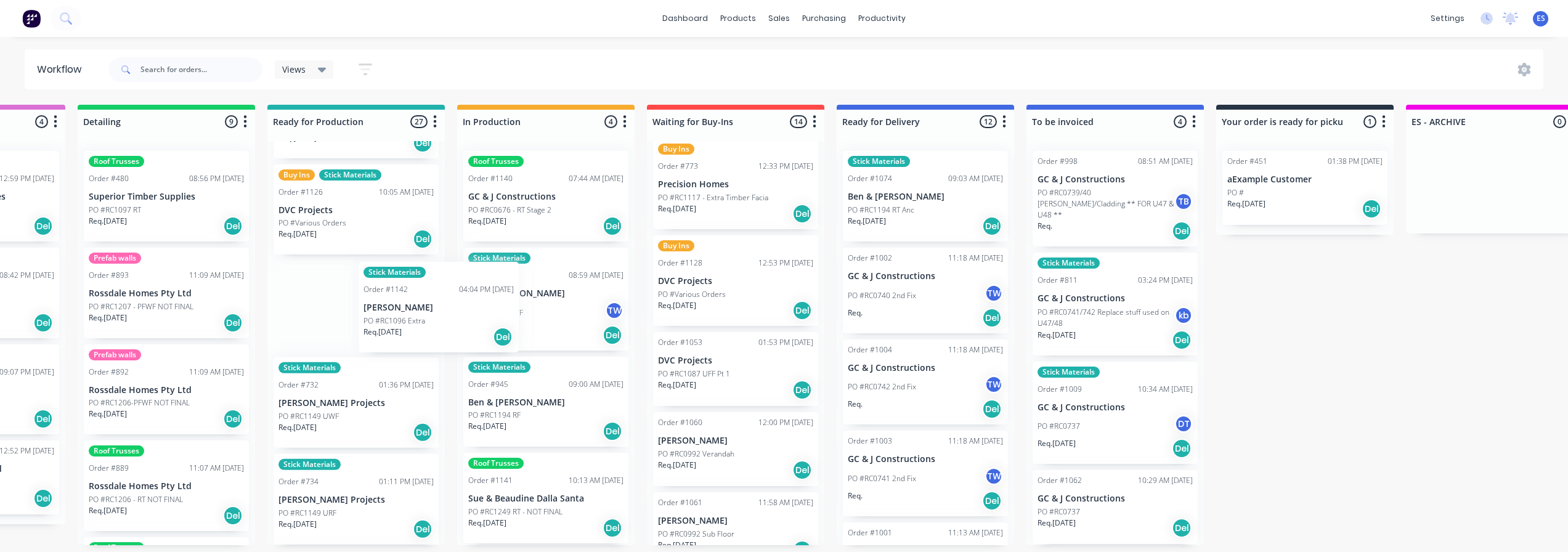
scroll to position [0, 326]
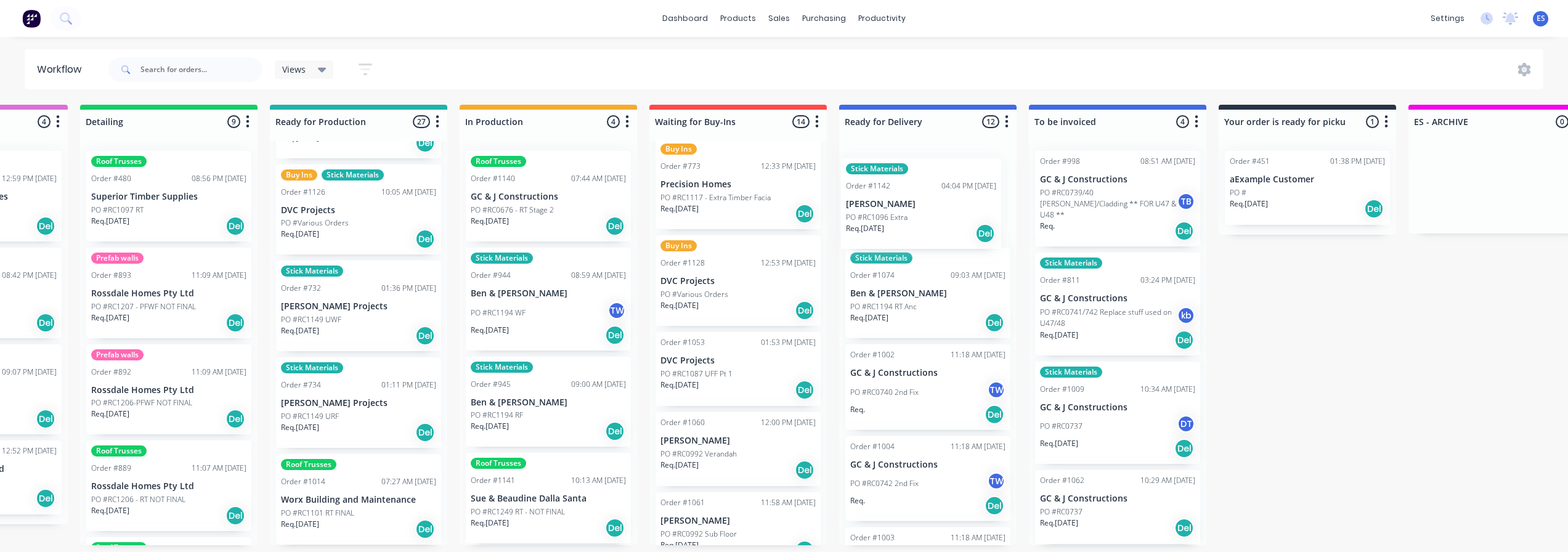
drag, startPoint x: 370, startPoint y: 326, endPoint x: 895, endPoint y: 222, distance: 535.2
click at [895, 222] on div "Submitted 18 Status colour #273444 hex #273444 Save Cancel Summaries Total orde…" at bounding box center [782, 325] width 2234 height 441
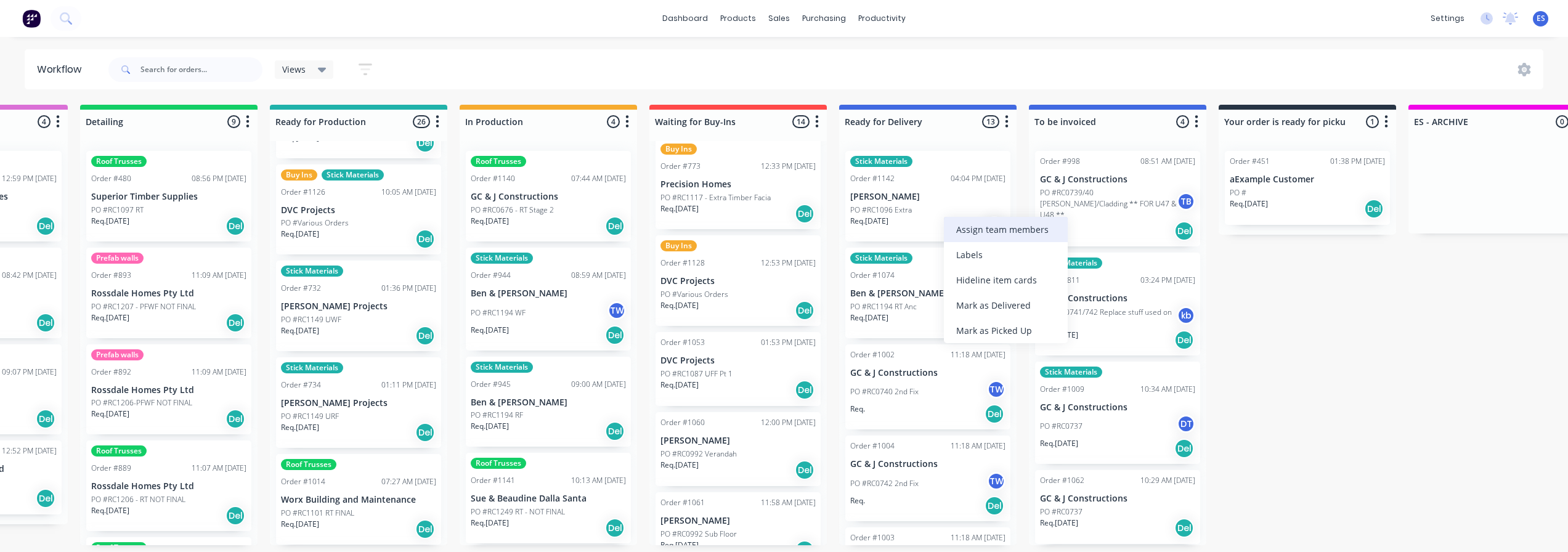
click at [1002, 239] on div "Assign team members" at bounding box center [1006, 230] width 124 height 25
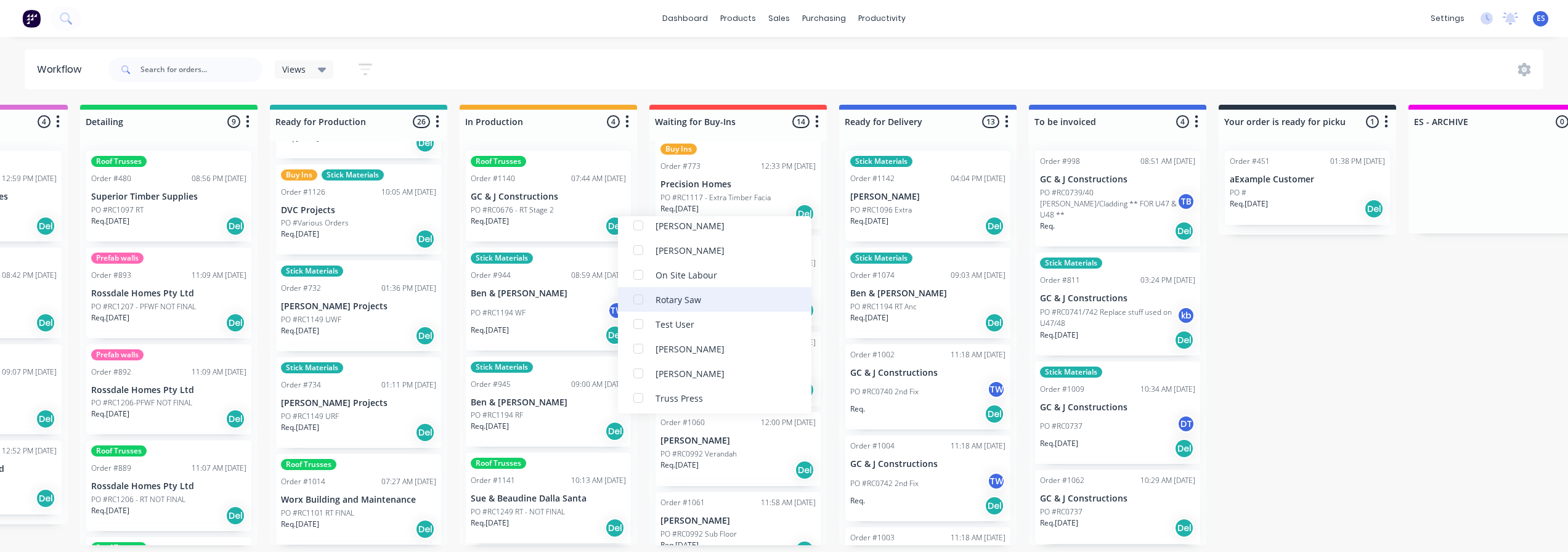
scroll to position [370, 0]
click at [712, 319] on div "[PERSON_NAME]" at bounding box center [714, 321] width 194 height 25
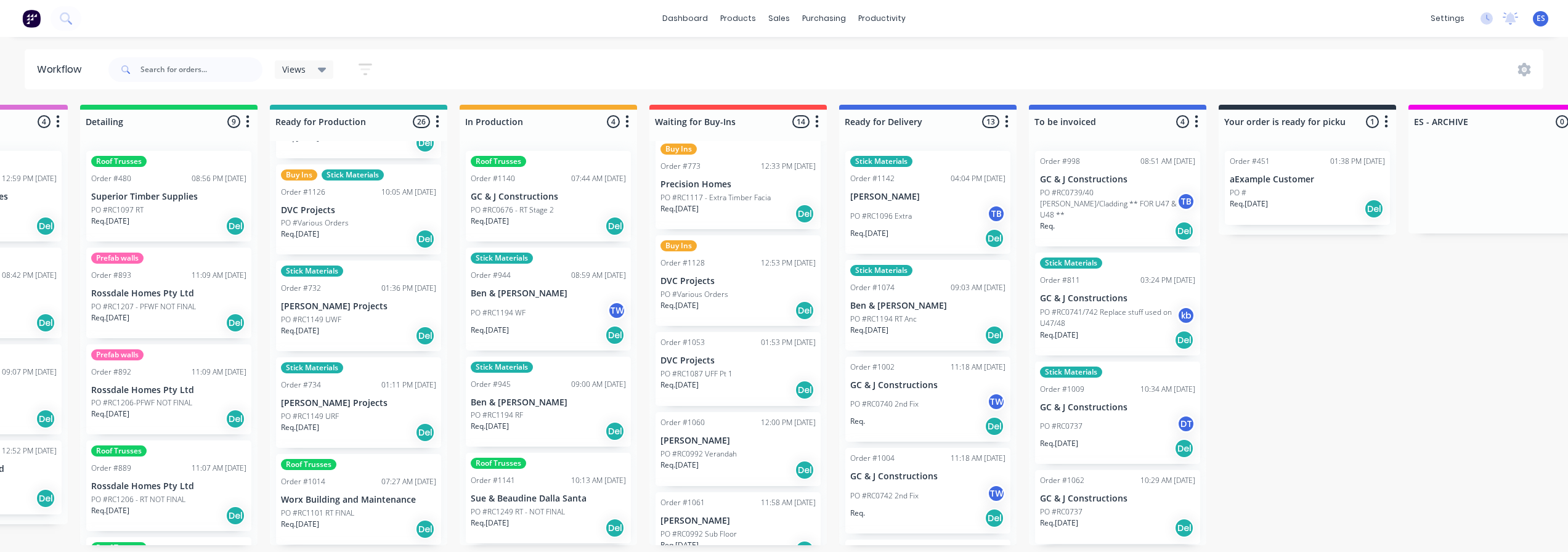
click at [1398, 330] on div "Submitted 18 Status colour #273444 hex #273444 Save Cancel Summaries Total orde…" at bounding box center [782, 325] width 2234 height 441
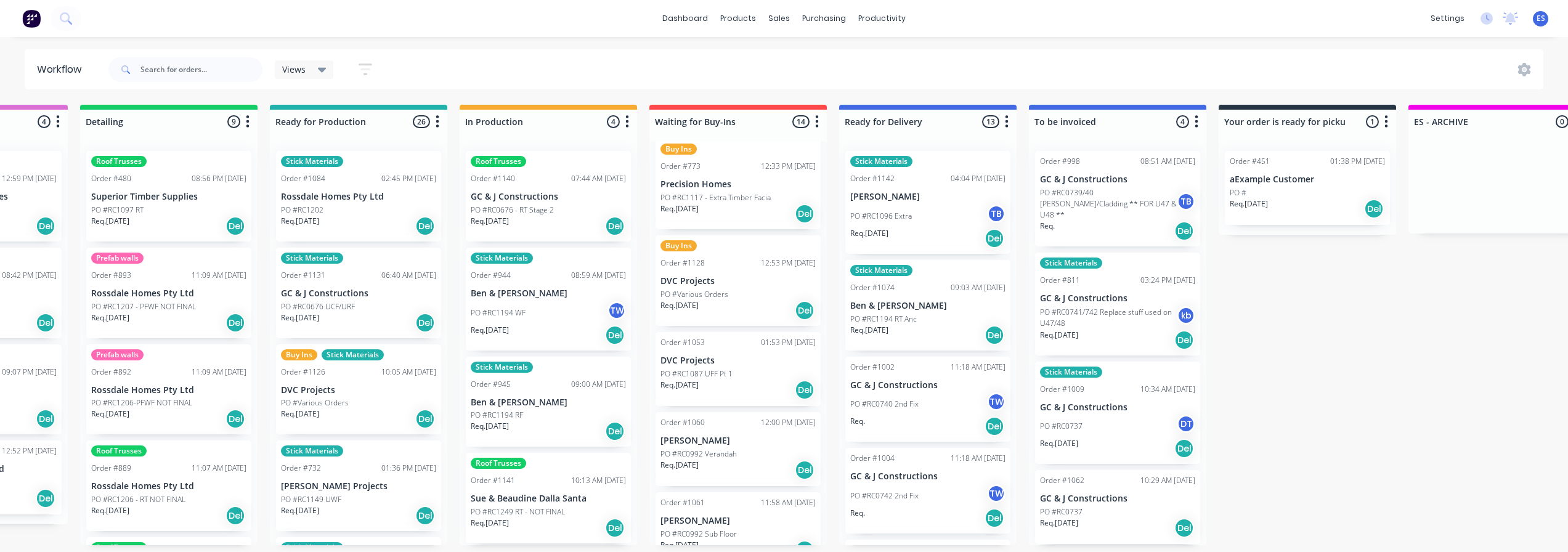
click at [375, 395] on p "DVC Projects" at bounding box center [358, 391] width 155 height 11
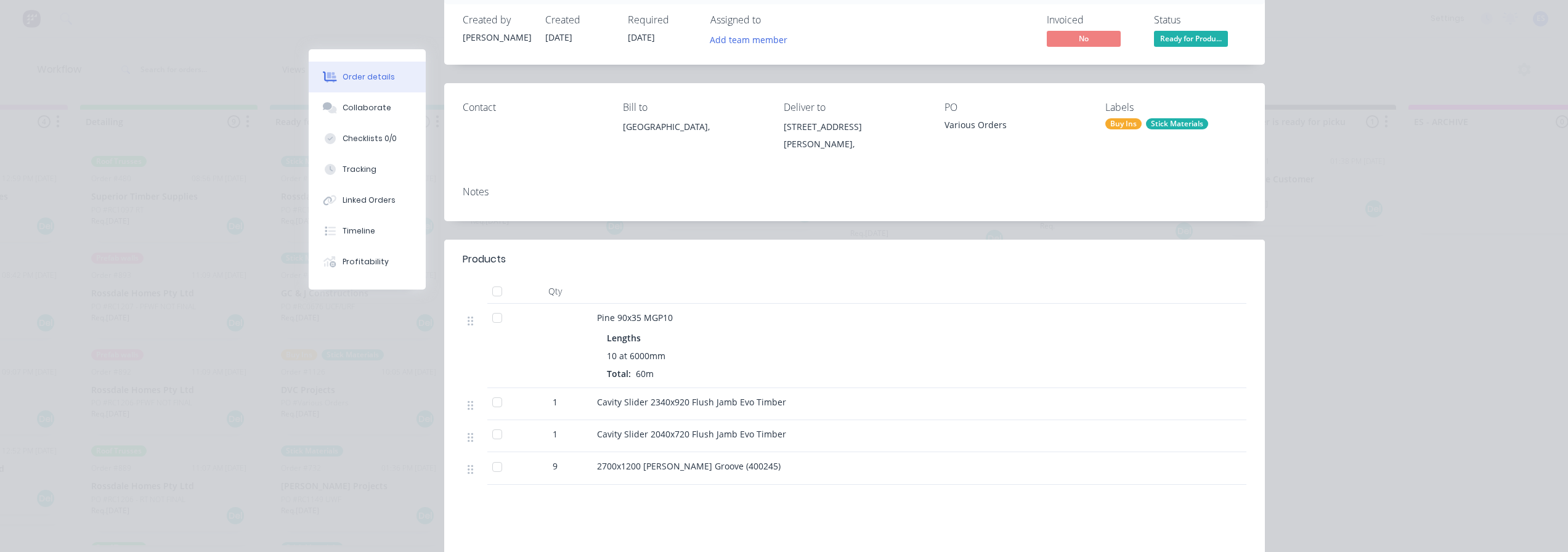
scroll to position [62, 0]
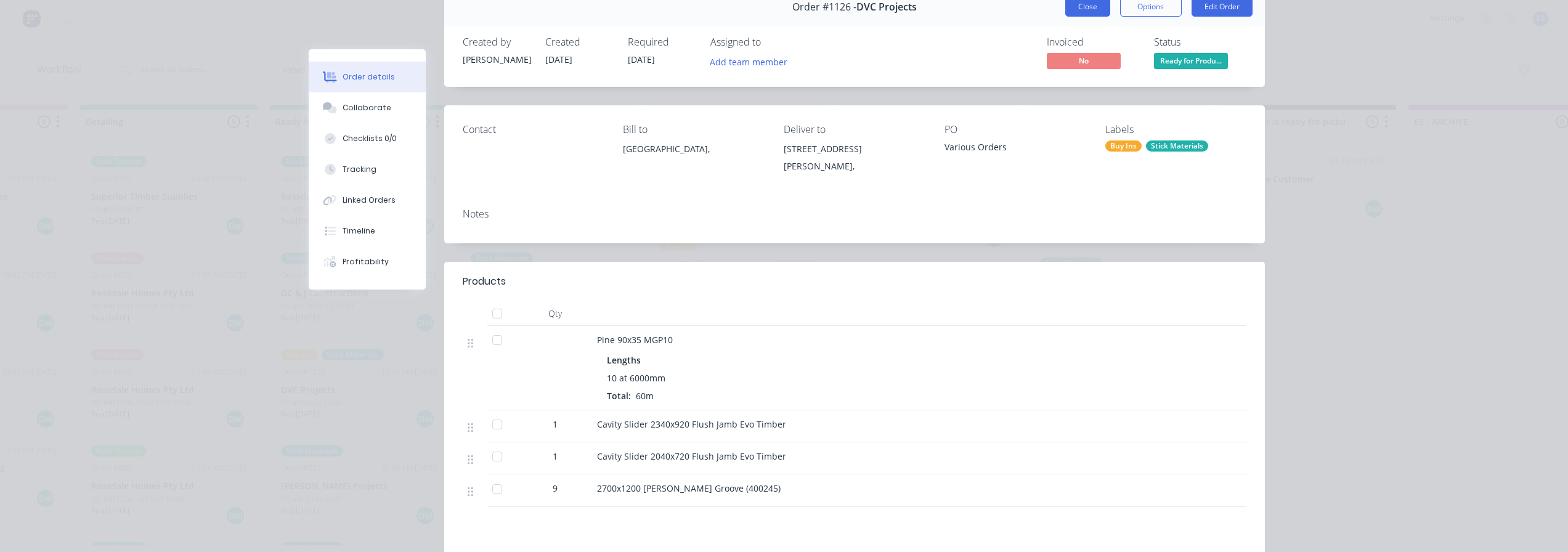
click at [1085, 14] on button "Close" at bounding box center [1088, 6] width 45 height 19
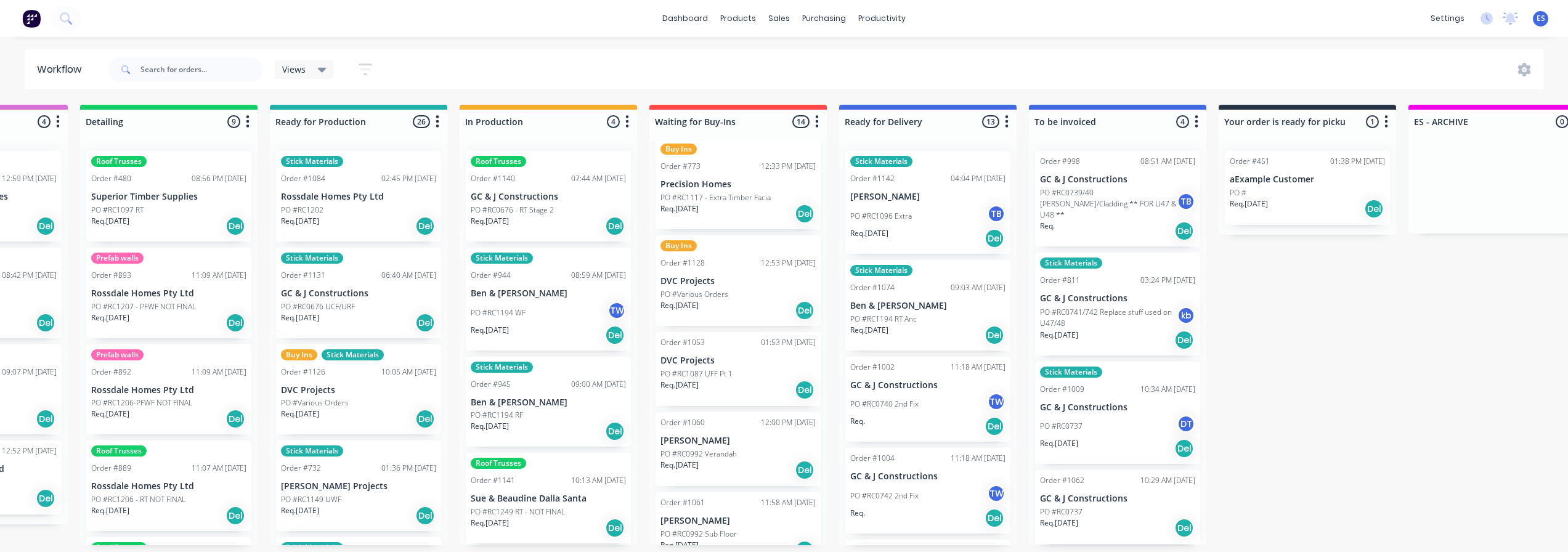
scroll to position [0, 324]
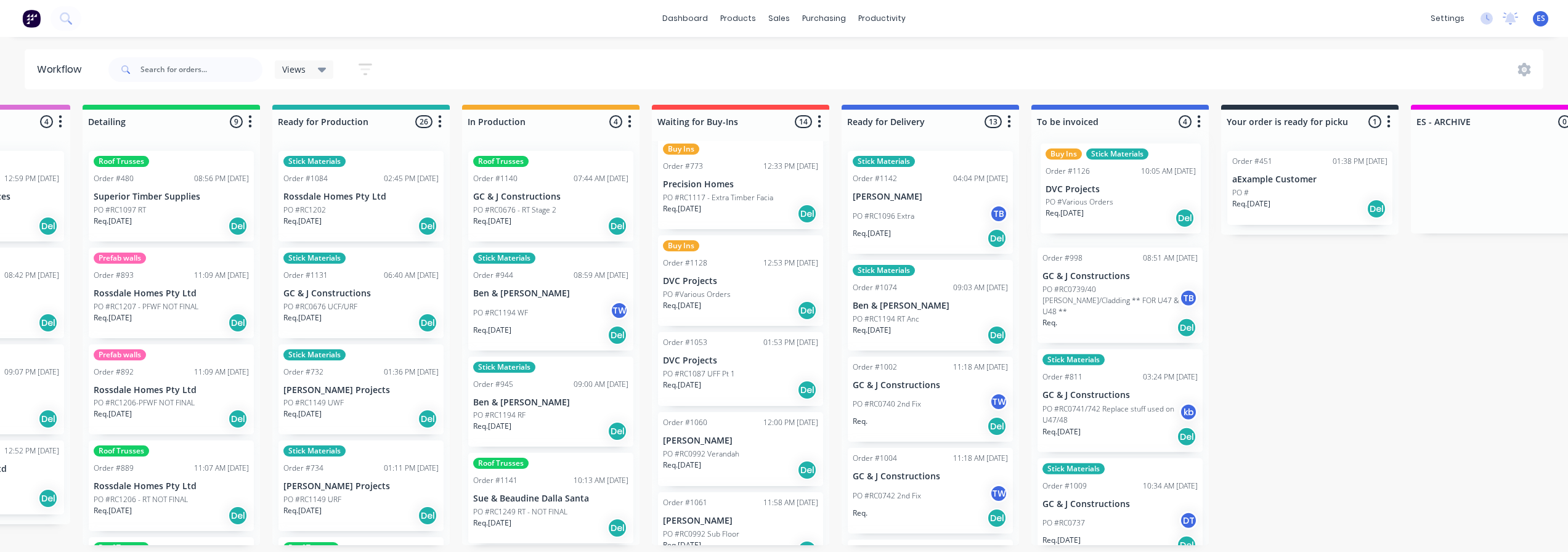
drag, startPoint x: 320, startPoint y: 406, endPoint x: 1091, endPoint y: 204, distance: 797.0
click at [1091, 204] on div "Submitted 18 Status colour #273444 hex #273444 Save Cancel Summaries Total orde…" at bounding box center [784, 325] width 2234 height 441
click at [1111, 218] on div "Req. [DATE] Del" at bounding box center [1120, 226] width 155 height 21
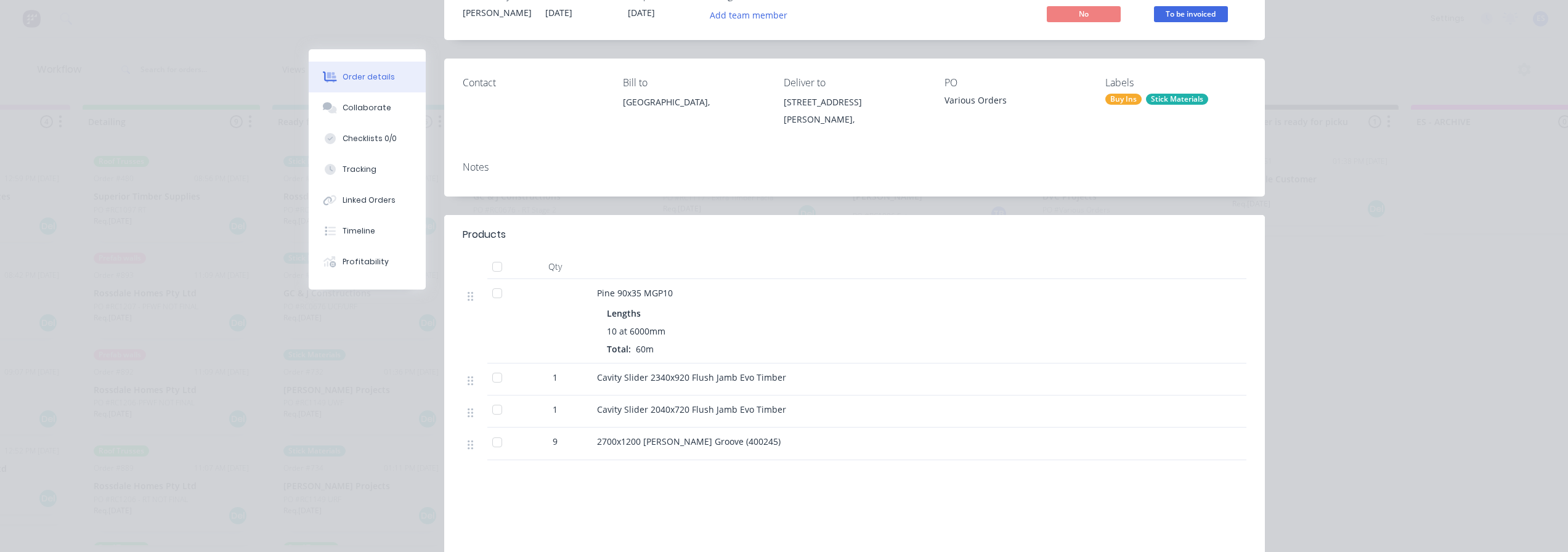
scroll to position [0, 0]
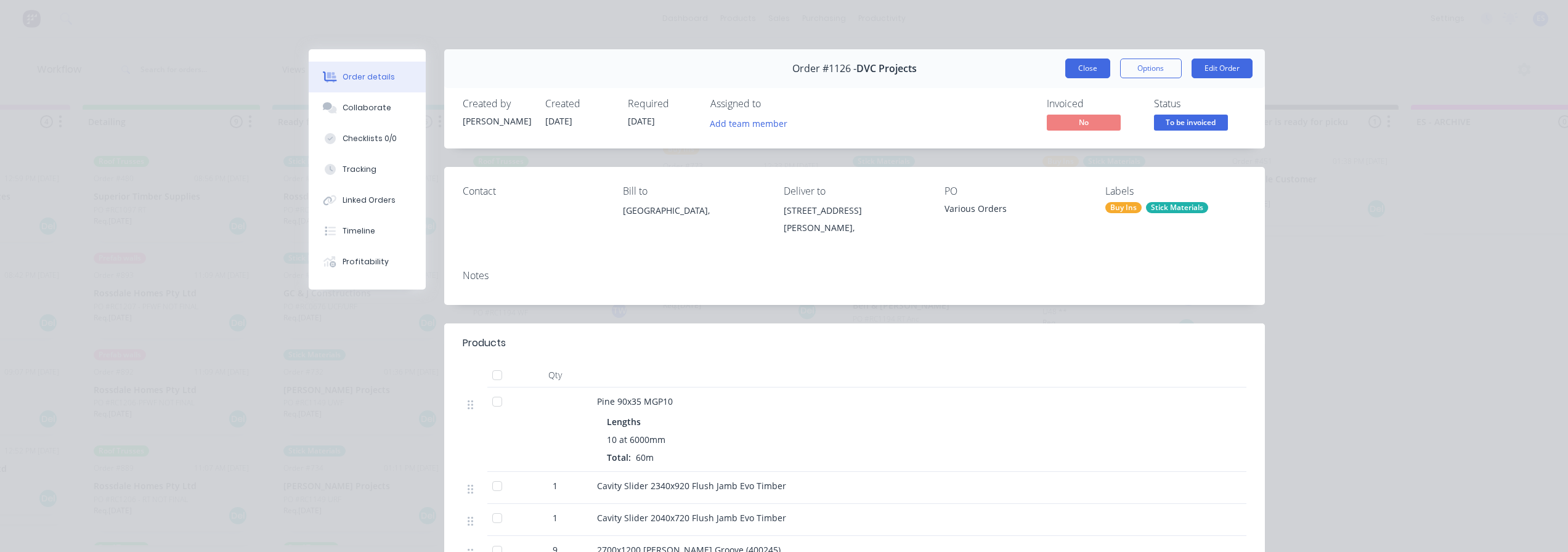
click at [1103, 67] on button "Close" at bounding box center [1088, 68] width 45 height 19
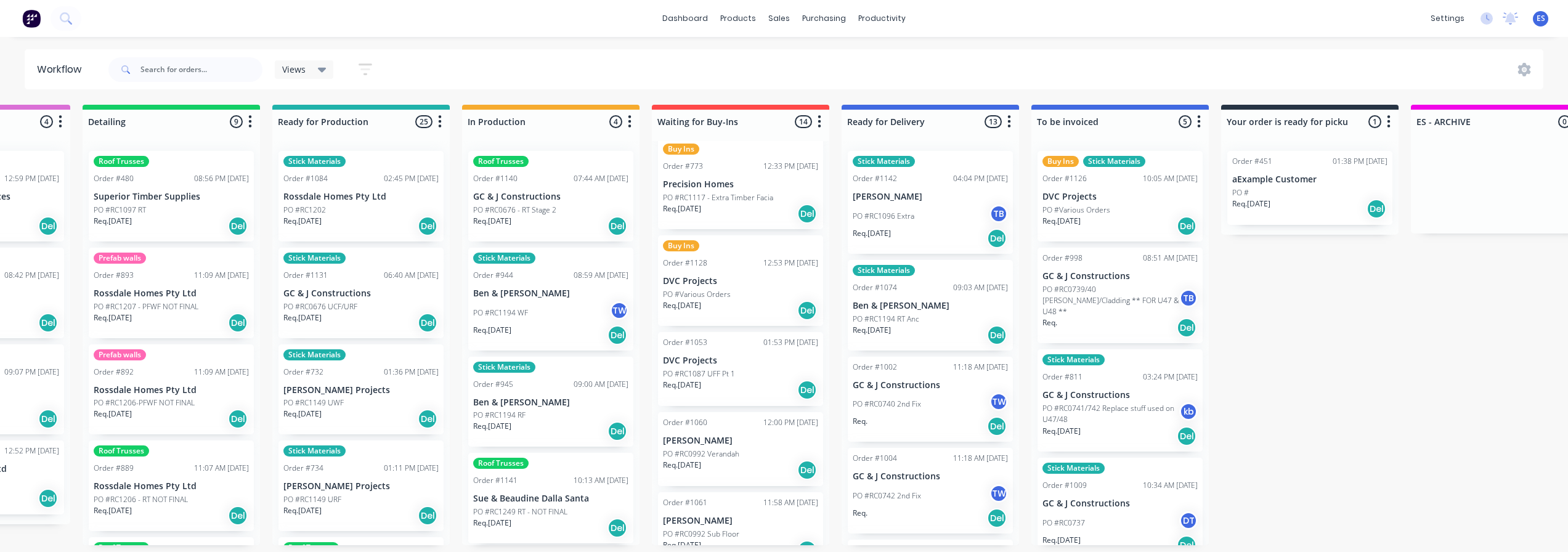
scroll to position [517, 0]
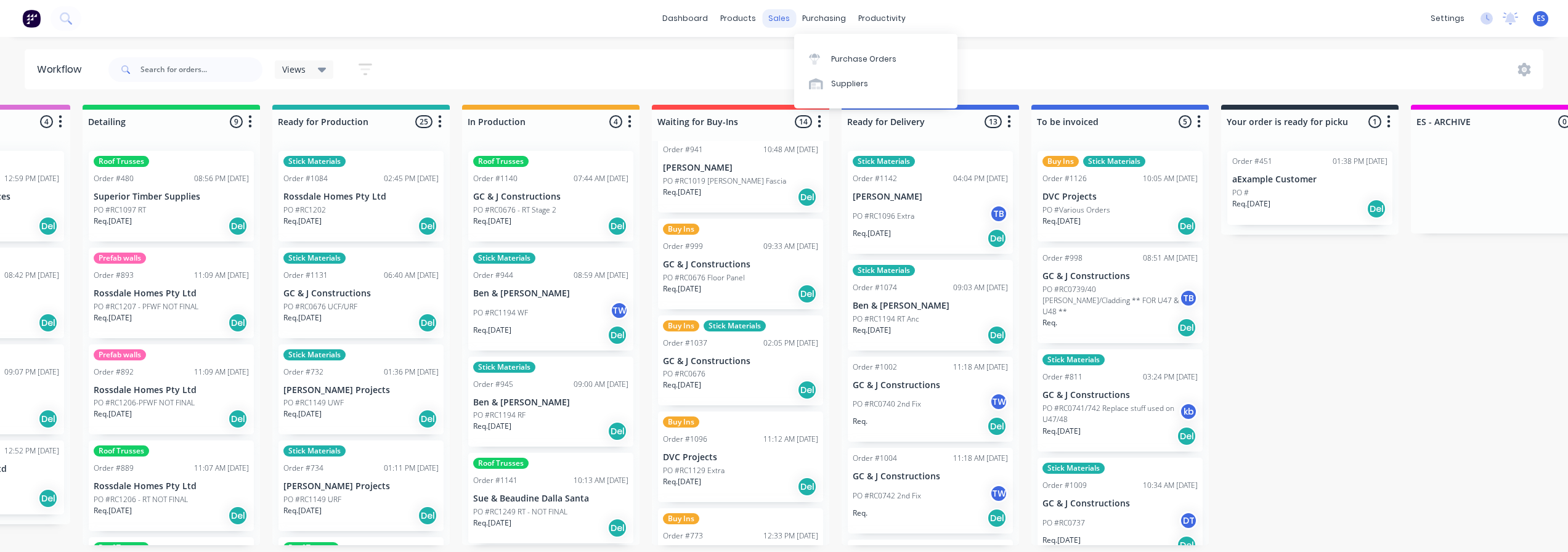
click at [793, 21] on div "sales" at bounding box center [779, 19] width 34 height 19
click at [824, 54] on div "Sales Orders" at bounding box center [825, 59] width 50 height 11
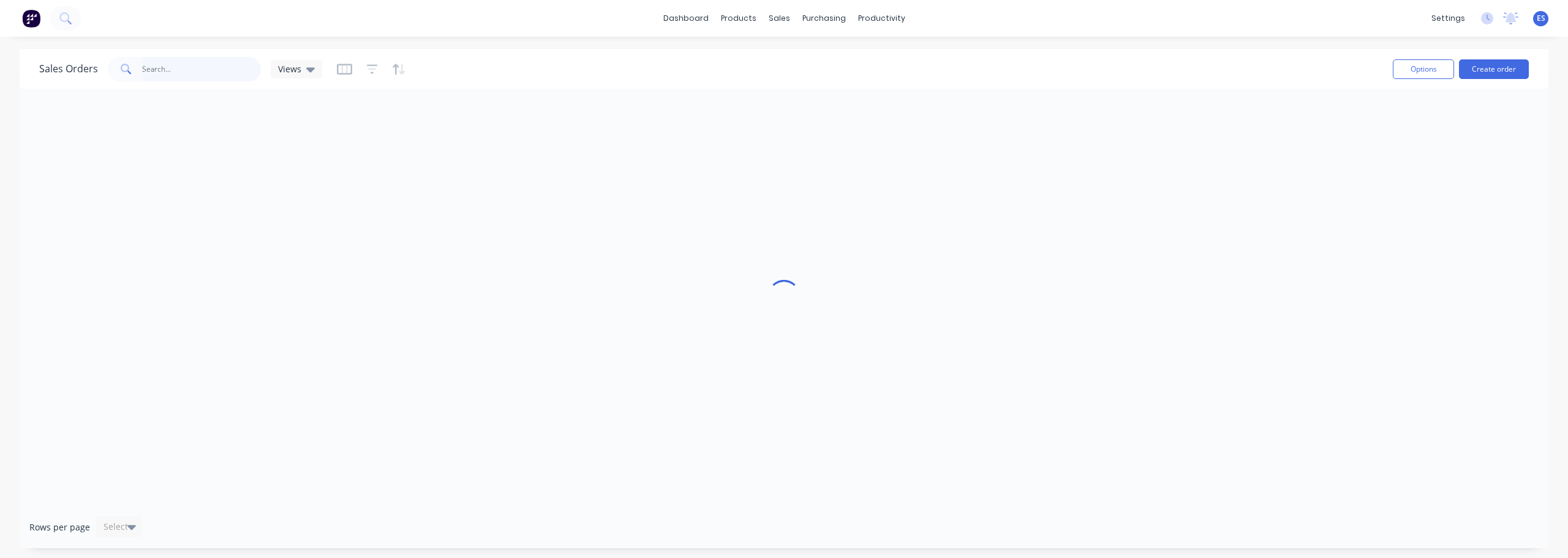
click at [163, 75] on input "text" at bounding box center [201, 69] width 119 height 25
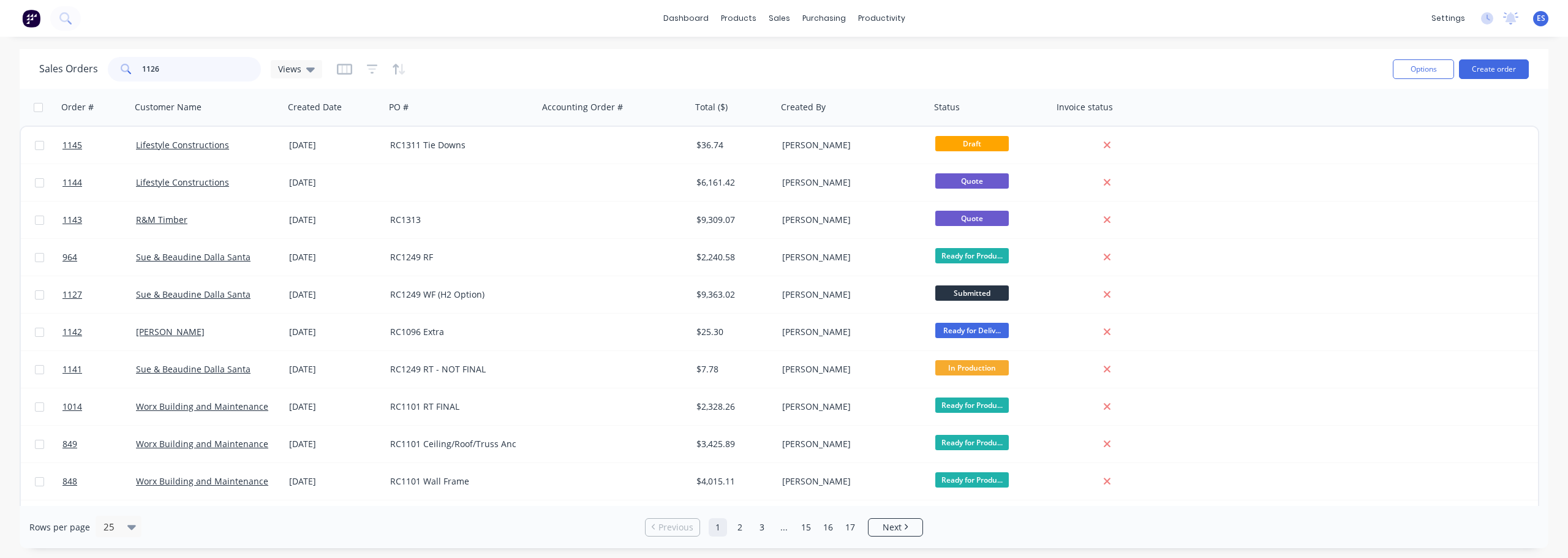
type input "1126"
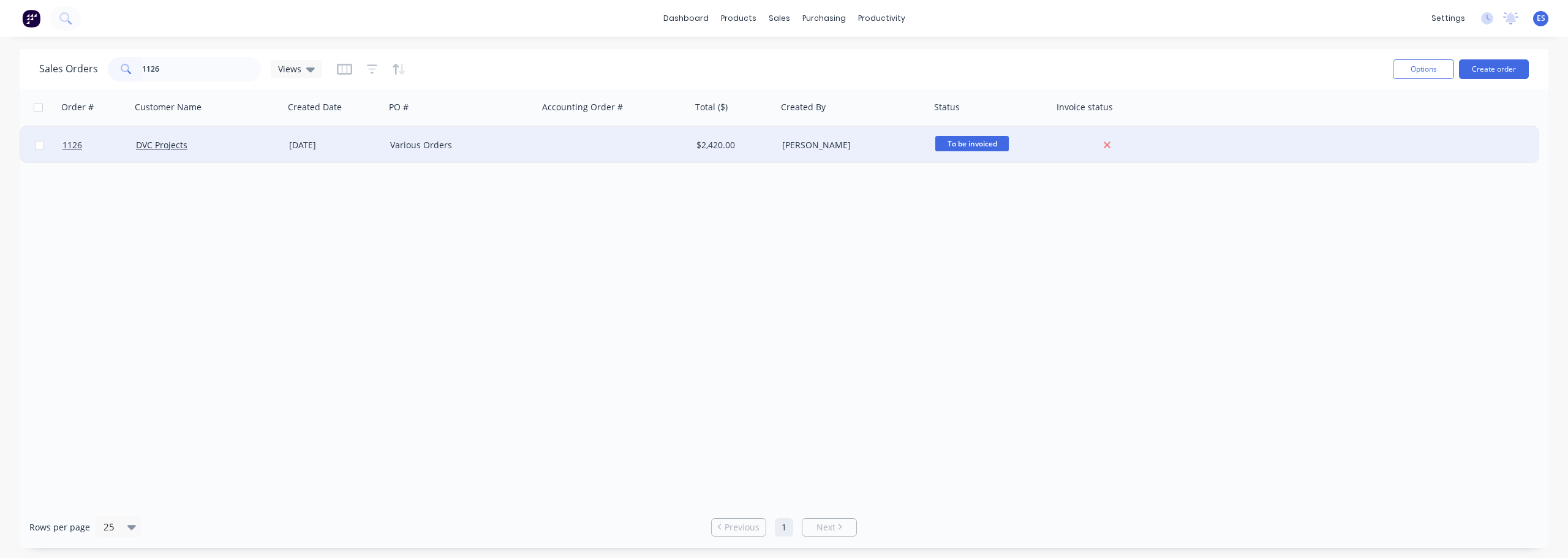
click at [691, 142] on div "$2,420.00" at bounding box center [734, 144] width 86 height 37
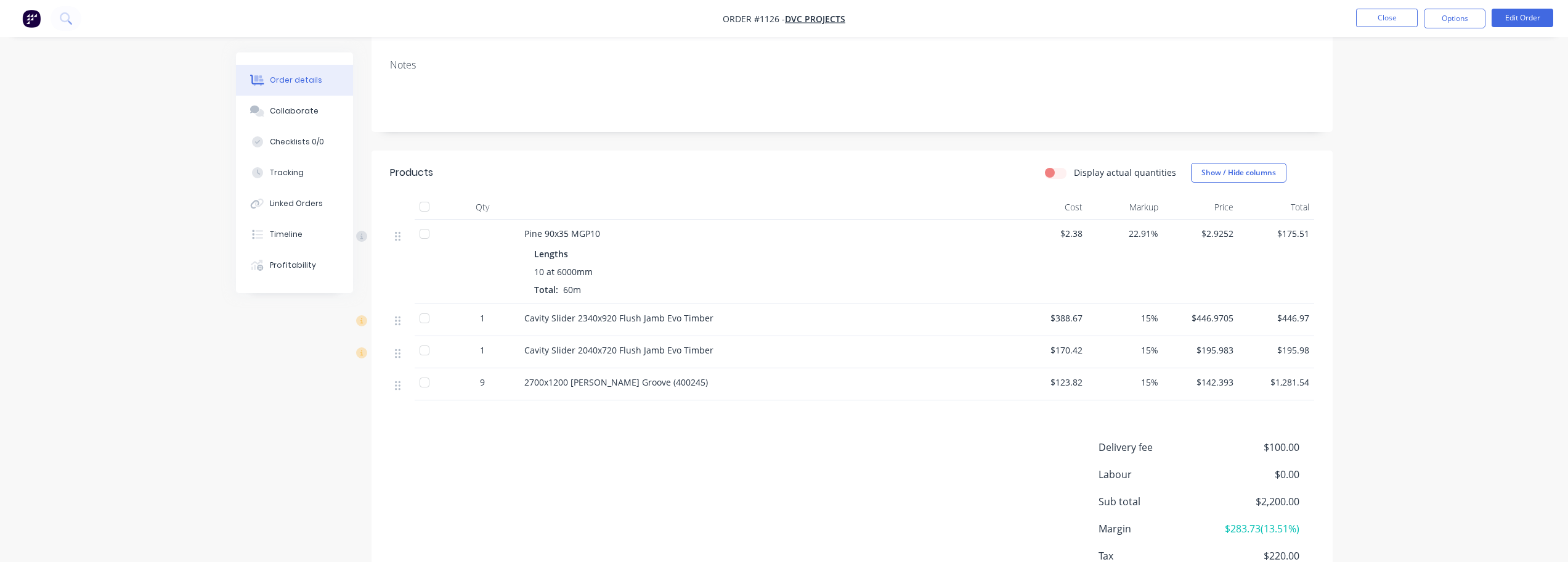
scroll to position [247, 0]
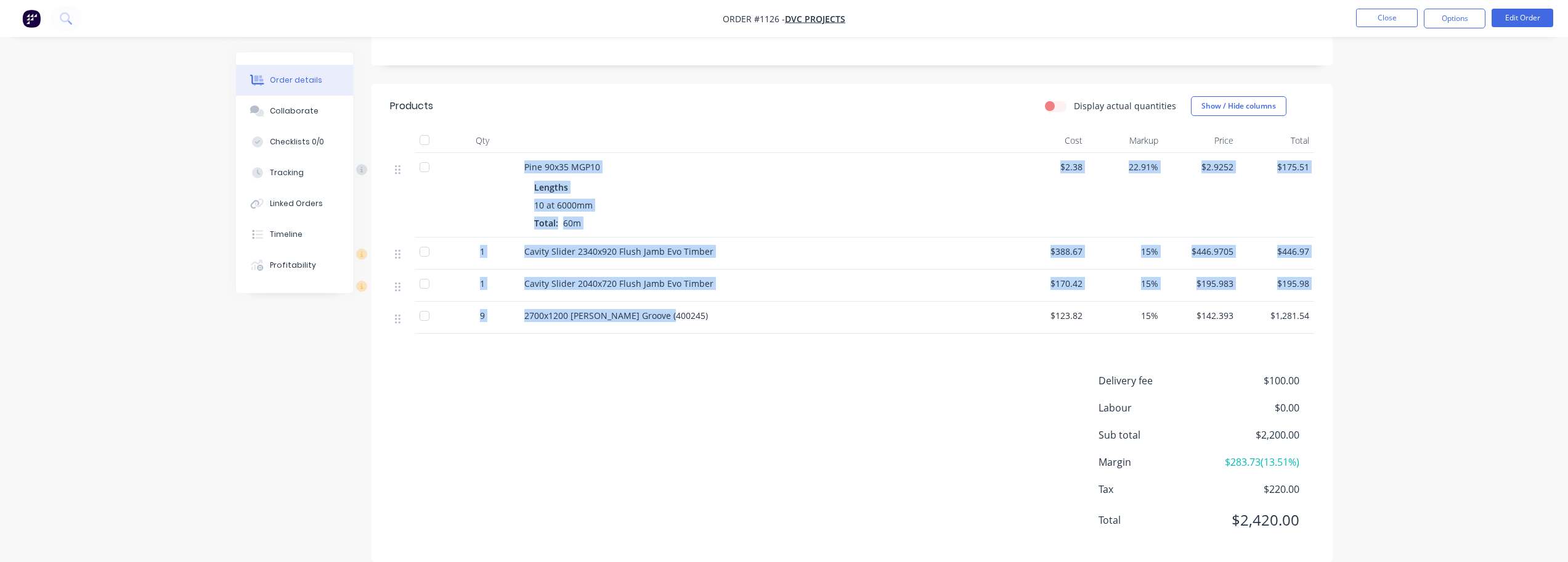
drag, startPoint x: 671, startPoint y: 323, endPoint x: 519, endPoint y: 162, distance: 221.4
click at [517, 161] on div "Pine 90x35 MGP10 Lengths 10 at 6000mm Total: 60m $2.38 22.91% $2.9252 $175.51 1…" at bounding box center [852, 243] width 924 height 180
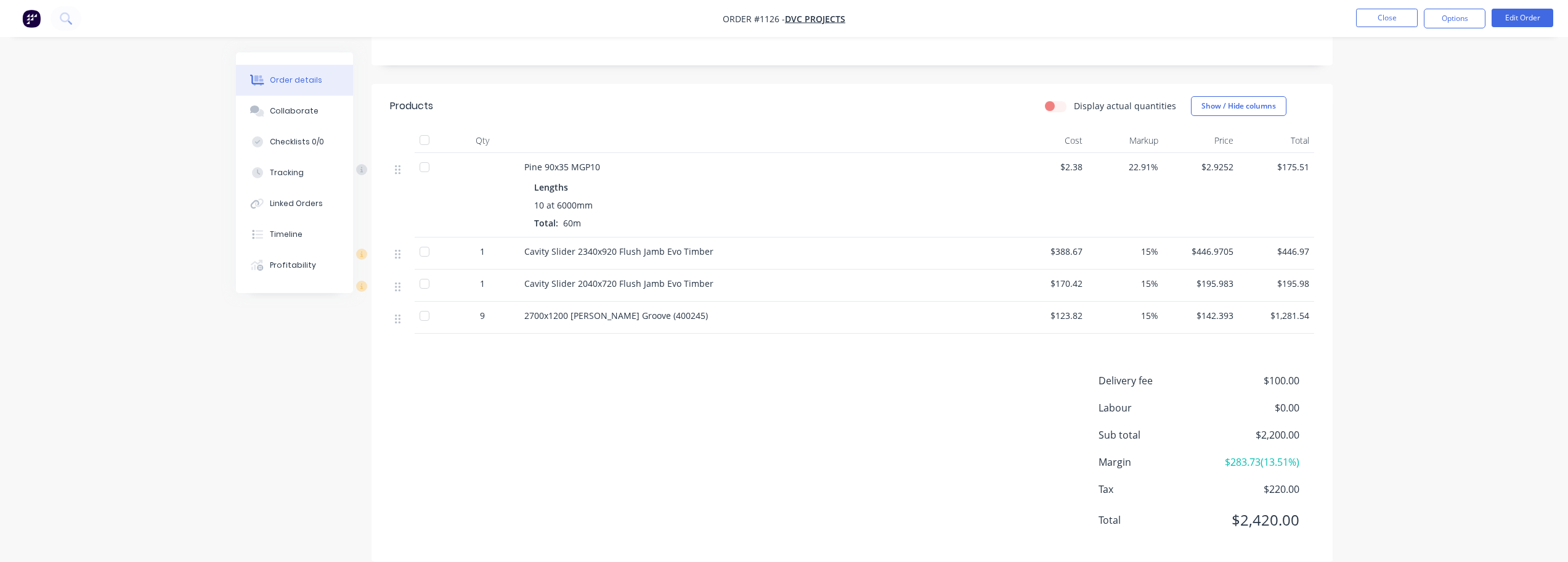
drag, startPoint x: 809, startPoint y: 442, endPoint x: 887, endPoint y: 418, distance: 81.6
click at [887, 418] on div "Delivery fee $100.00 Labour $0.00 Sub total $2,200.00 Margin $283.73 ( 13.51 %)…" at bounding box center [852, 458] width 924 height 170
click at [1468, 24] on button "Options" at bounding box center [1455, 18] width 62 height 19
click at [1421, 173] on div "Delivery Docket" at bounding box center [1417, 174] width 113 height 18
click at [1425, 129] on div "Without pricing" at bounding box center [1417, 124] width 113 height 18
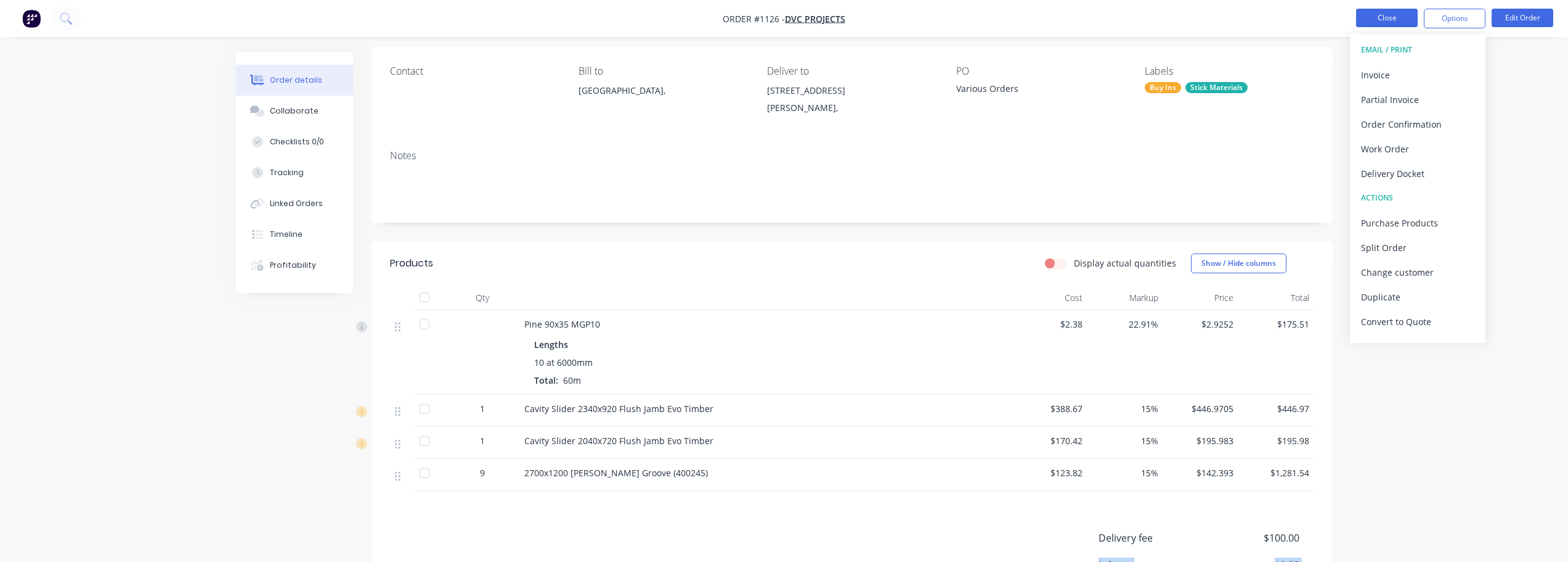
scroll to position [0, 0]
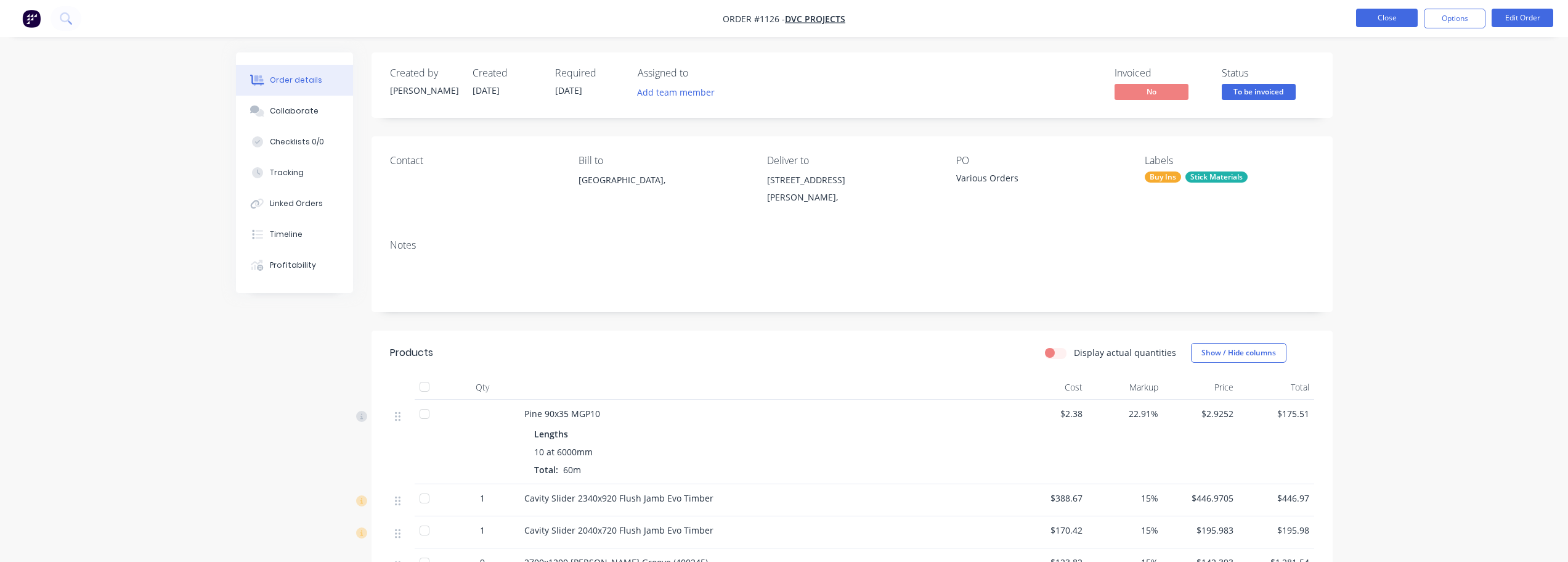
click at [1370, 24] on button "Close" at bounding box center [1387, 18] width 62 height 19
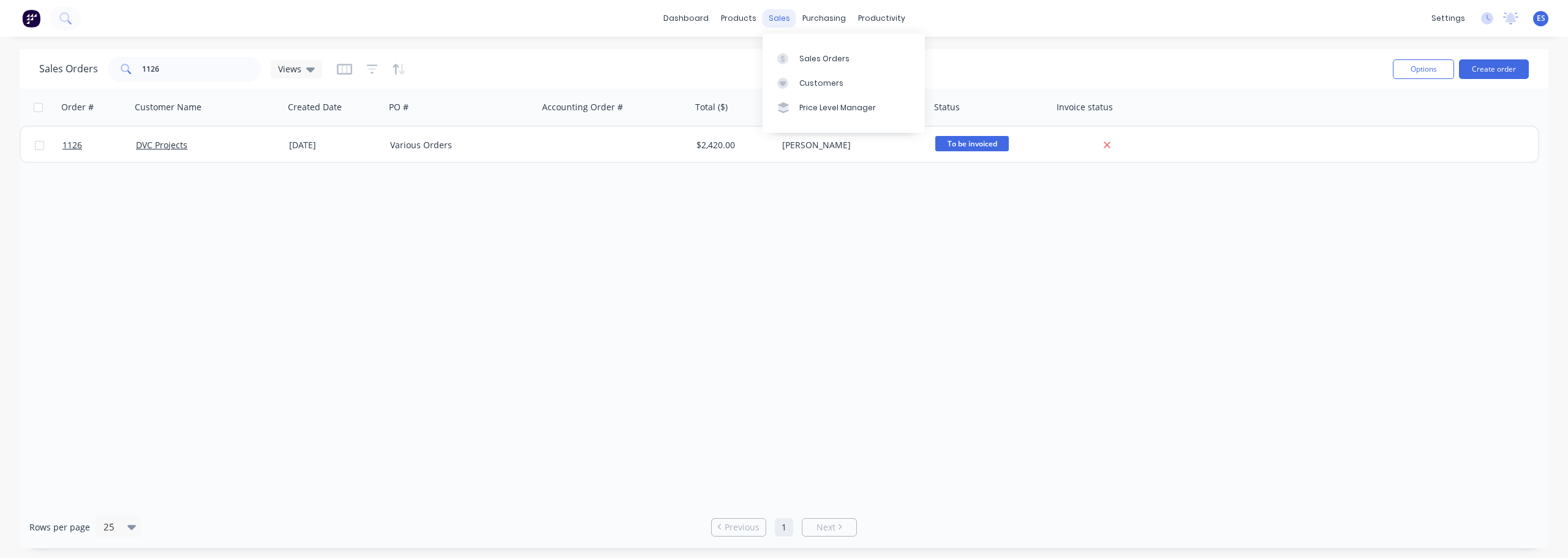
click at [787, 19] on div "sales" at bounding box center [779, 19] width 34 height 19
click at [161, 71] on input "1126" at bounding box center [201, 69] width 119 height 25
type input "1"
drag, startPoint x: 500, startPoint y: 131, endPoint x: 474, endPoint y: 132, distance: 26.0
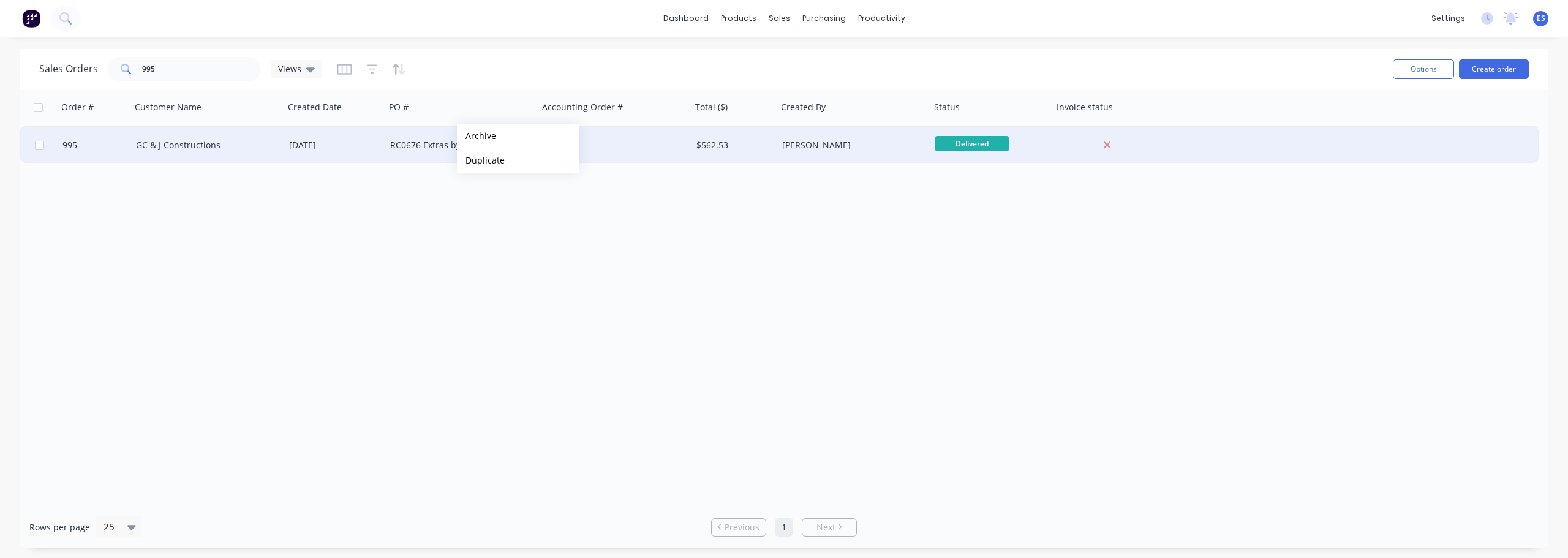
click at [499, 131] on button "Archive" at bounding box center [518, 136] width 123 height 25
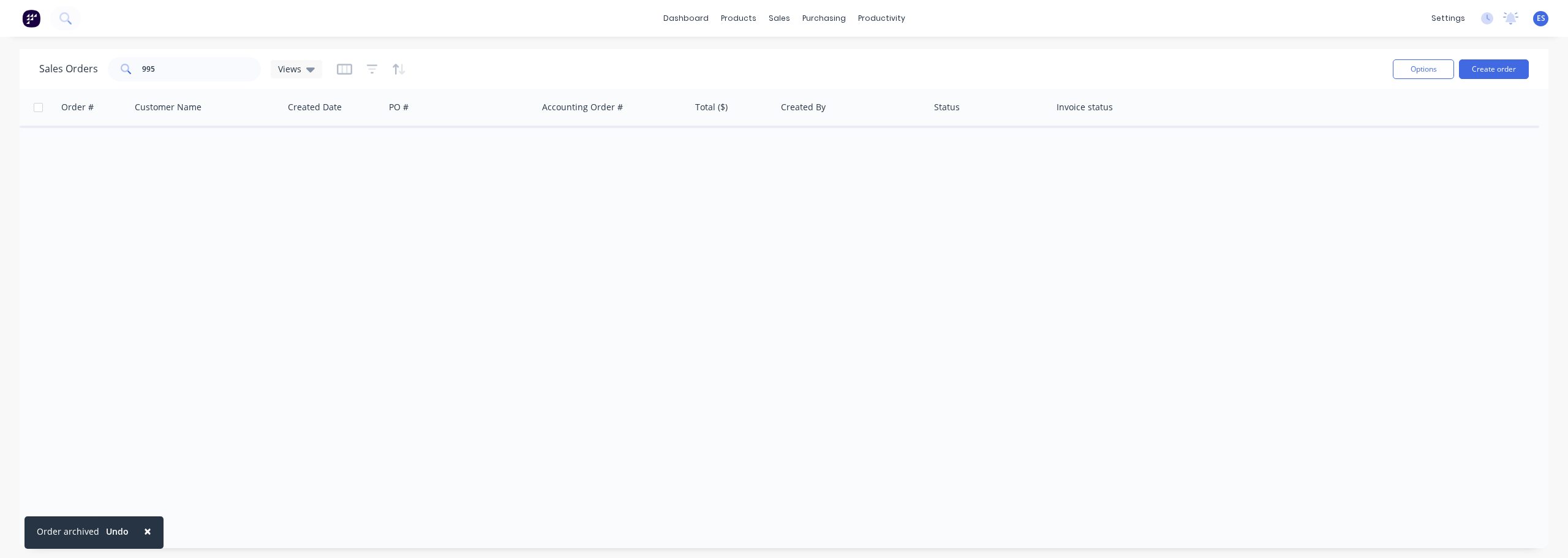
click at [208, 83] on div "Sales Orders 995 Views" at bounding box center [711, 69] width 1344 height 30
click at [206, 81] on input "995" at bounding box center [201, 69] width 119 height 25
type input "9"
click at [510, 148] on button "Archive" at bounding box center [541, 148] width 123 height 25
click at [195, 71] on input "1016" at bounding box center [201, 69] width 119 height 25
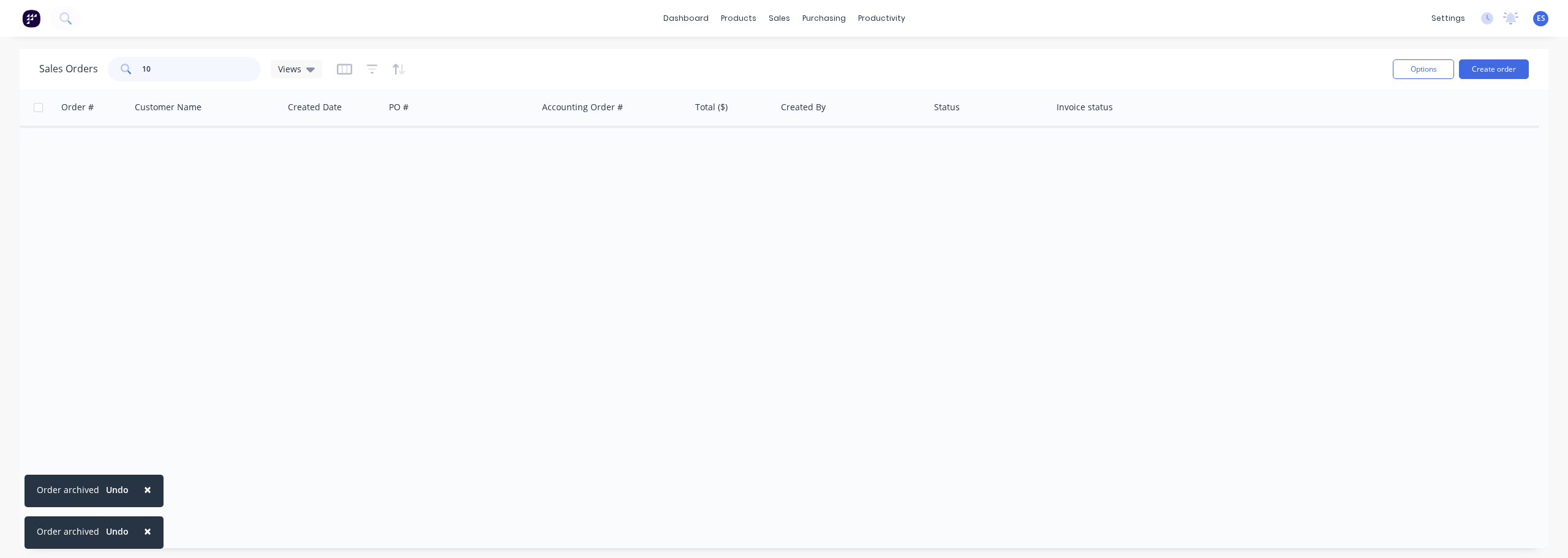
type input "1"
click at [550, 144] on button "Archive" at bounding box center [564, 142] width 123 height 25
click at [182, 68] on input "1030" at bounding box center [201, 69] width 119 height 25
type input "1"
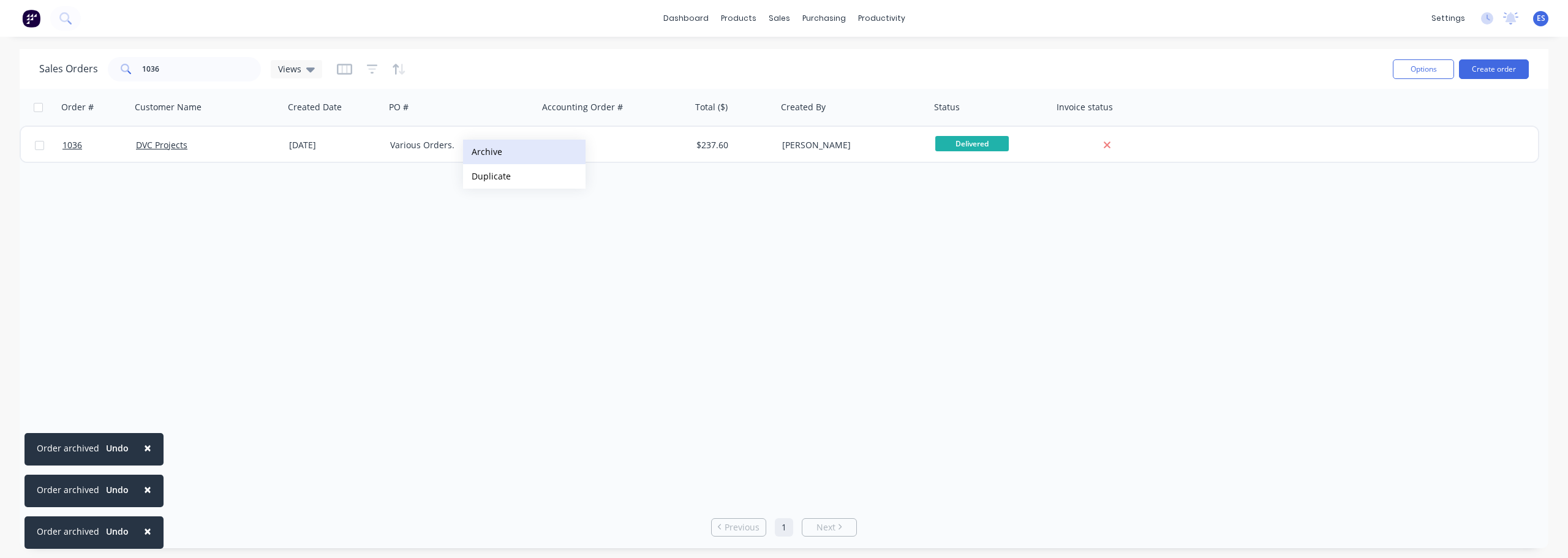
click at [514, 159] on button "Archive" at bounding box center [524, 152] width 123 height 25
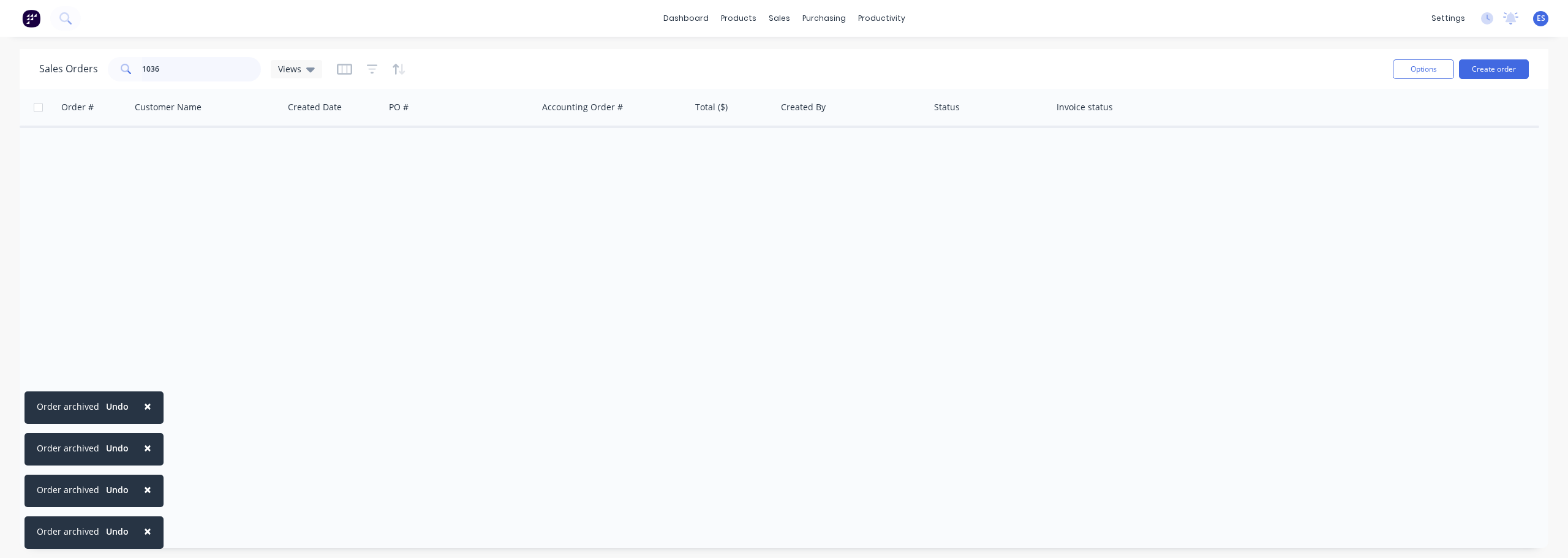
click at [206, 75] on input "1036" at bounding box center [201, 69] width 119 height 25
type input "1"
click at [549, 152] on button "Archive" at bounding box center [566, 145] width 123 height 25
click at [181, 73] on input "1038" at bounding box center [201, 69] width 119 height 25
type input "1"
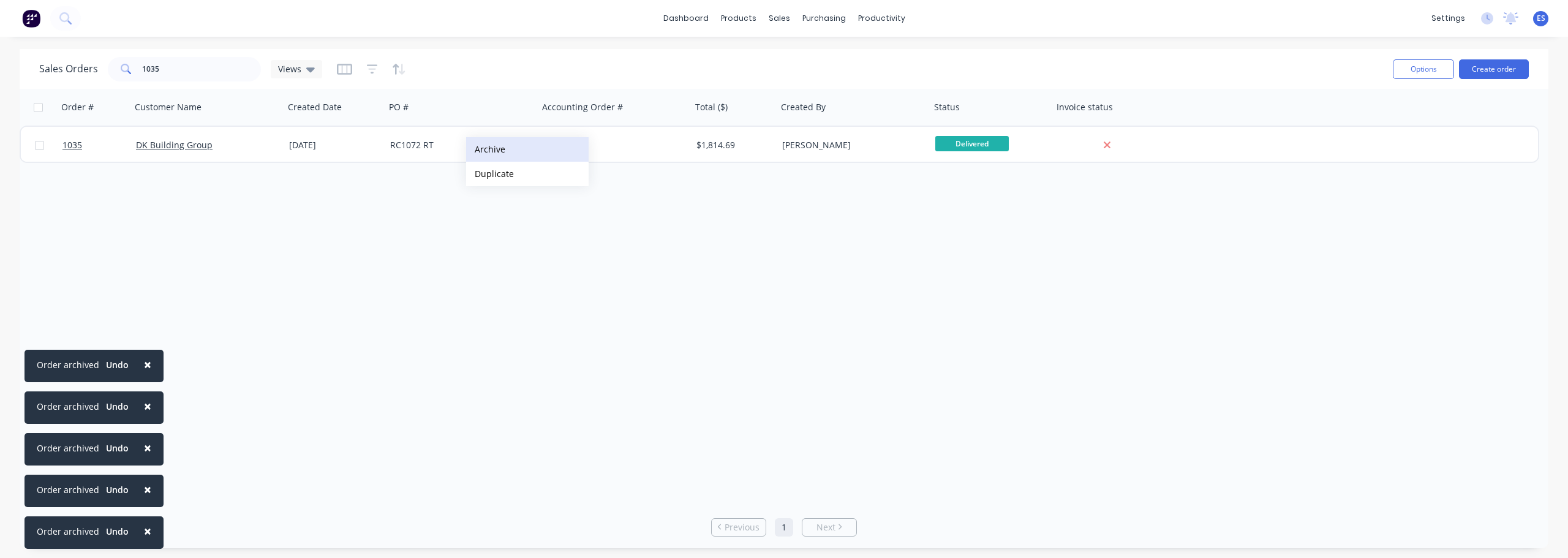
click at [512, 154] on button "Archive" at bounding box center [528, 149] width 123 height 25
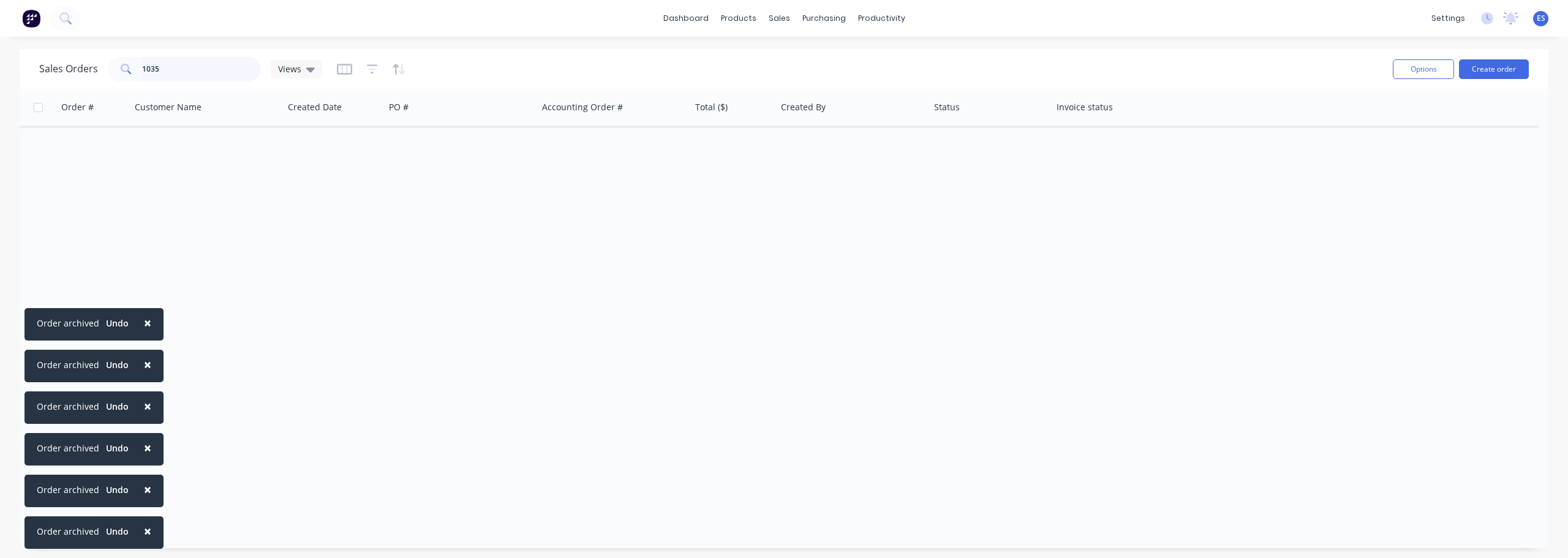
click at [198, 75] on input "1035" at bounding box center [201, 69] width 119 height 25
type input "1"
click at [562, 148] on button "Archive" at bounding box center [574, 148] width 123 height 25
click at [197, 76] on input "1064" at bounding box center [201, 69] width 119 height 25
type input "1"
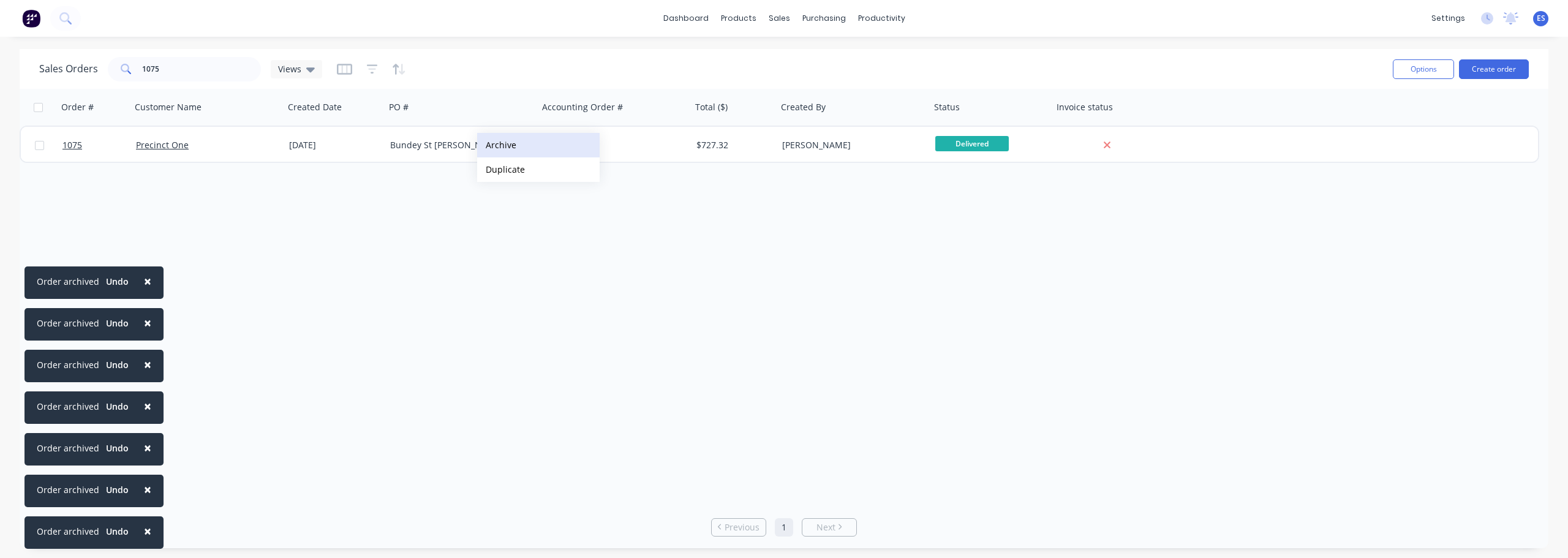
click at [512, 148] on button "Archive" at bounding box center [538, 145] width 123 height 25
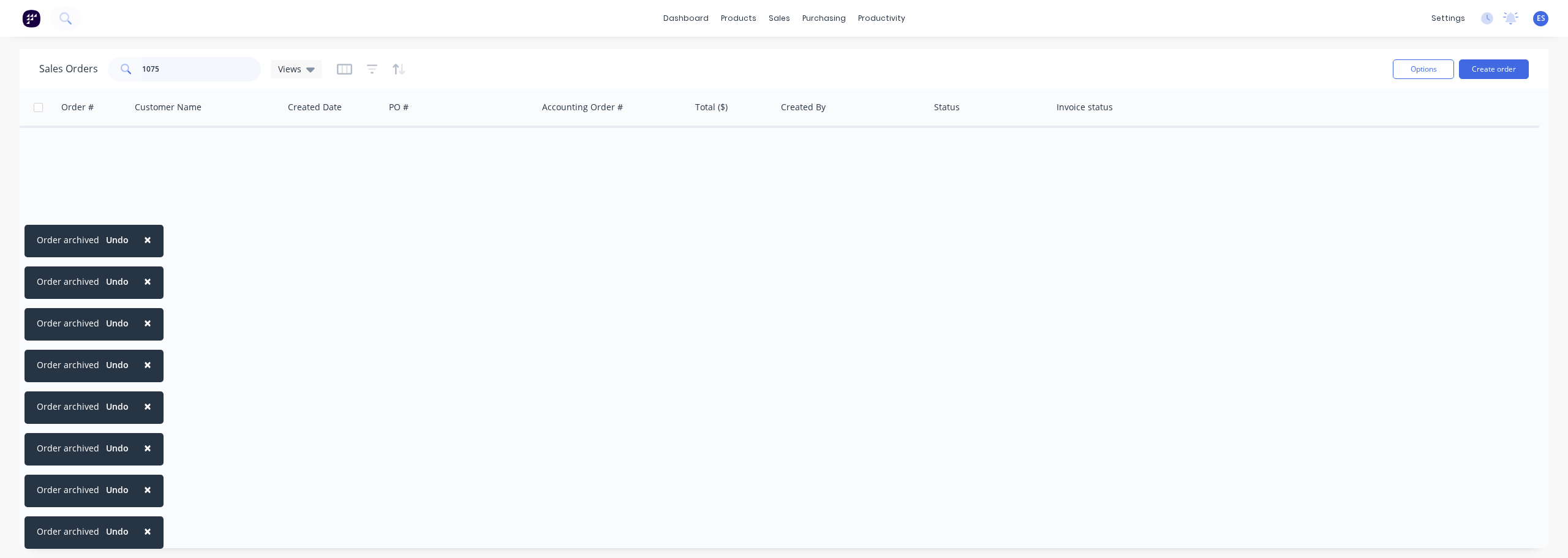
click at [196, 63] on input "1075" at bounding box center [201, 69] width 119 height 25
type input "1"
click at [499, 145] on button "Archive" at bounding box center [532, 140] width 123 height 25
click at [171, 62] on input "1109" at bounding box center [201, 69] width 119 height 25
type input "1"
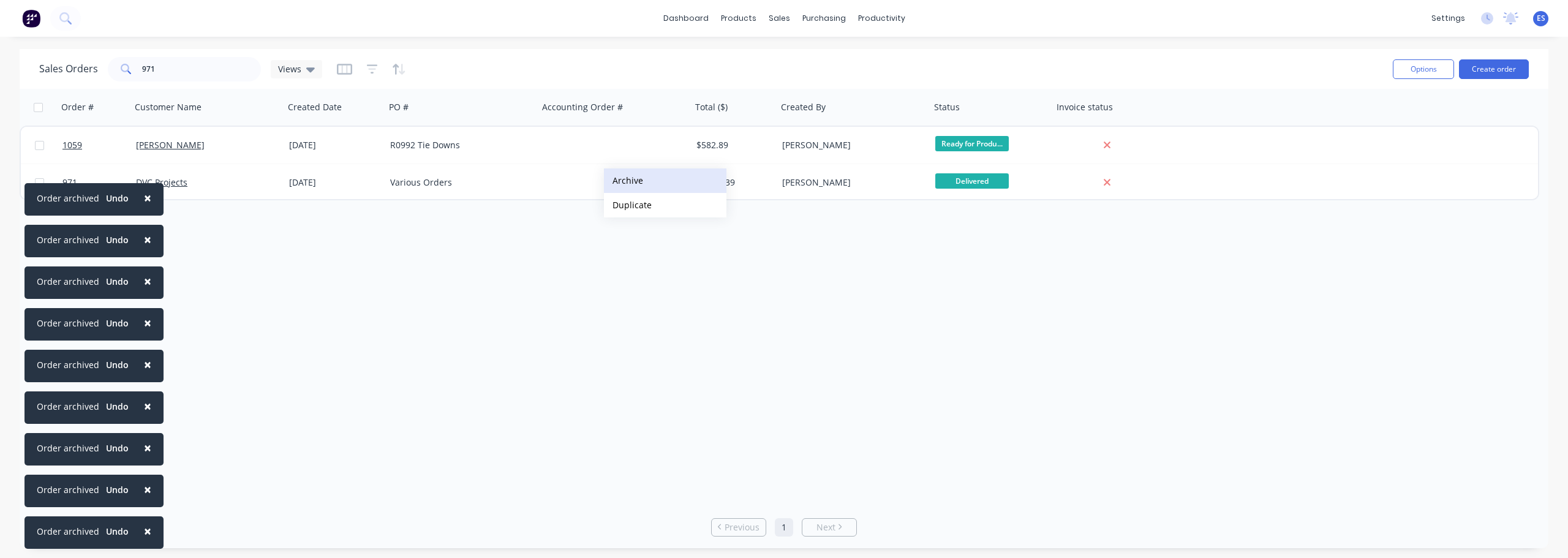
click at [635, 184] on button "Archive" at bounding box center [665, 180] width 123 height 25
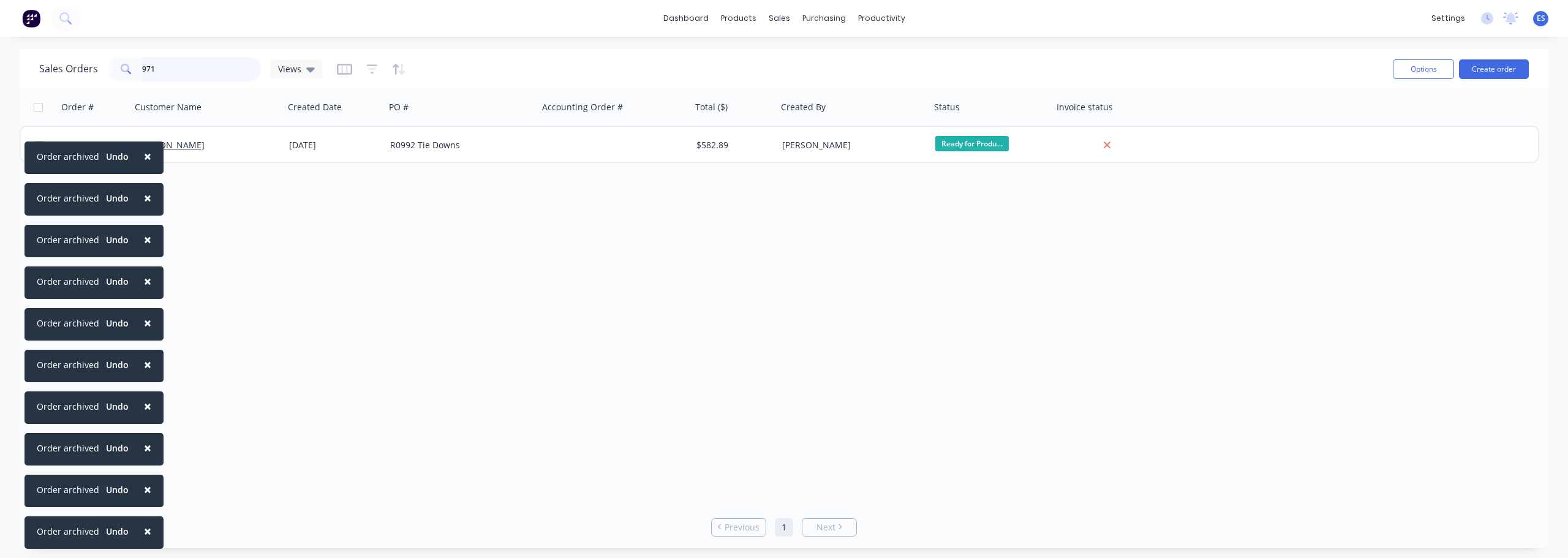
click at [187, 77] on input "971" at bounding box center [201, 69] width 119 height 25
type input "9"
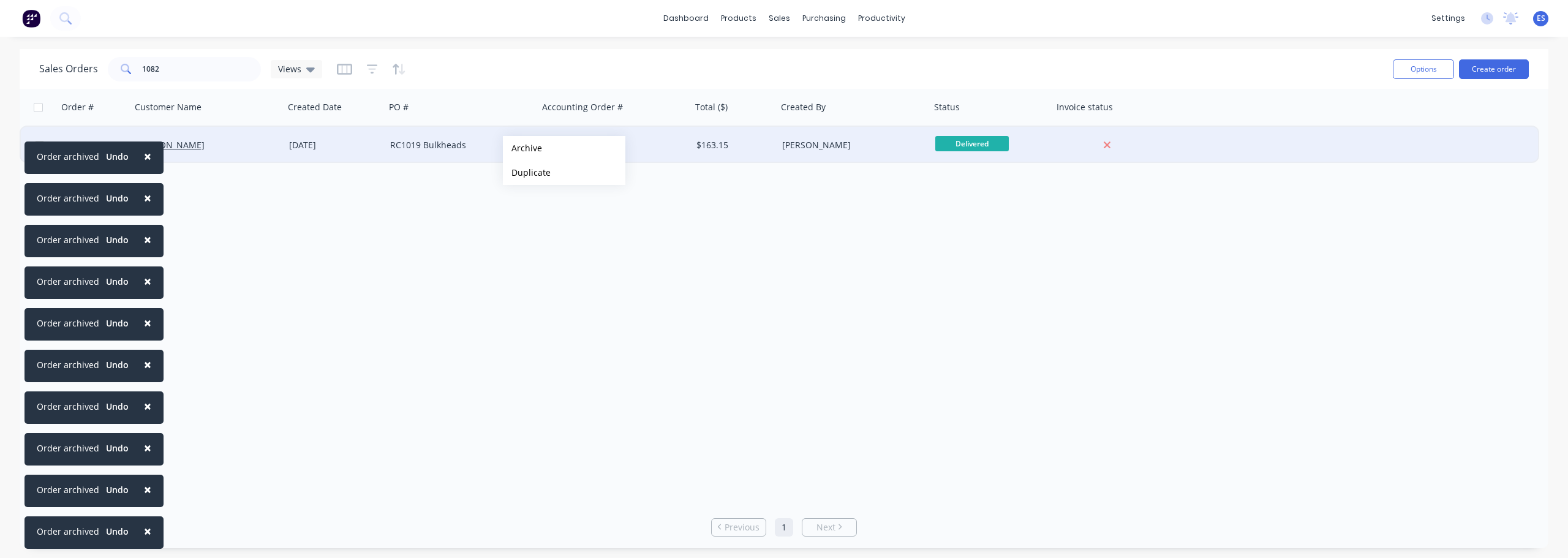
drag, startPoint x: 529, startPoint y: 154, endPoint x: 490, endPoint y: 148, distance: 39.5
click at [528, 154] on button "Archive" at bounding box center [564, 148] width 123 height 25
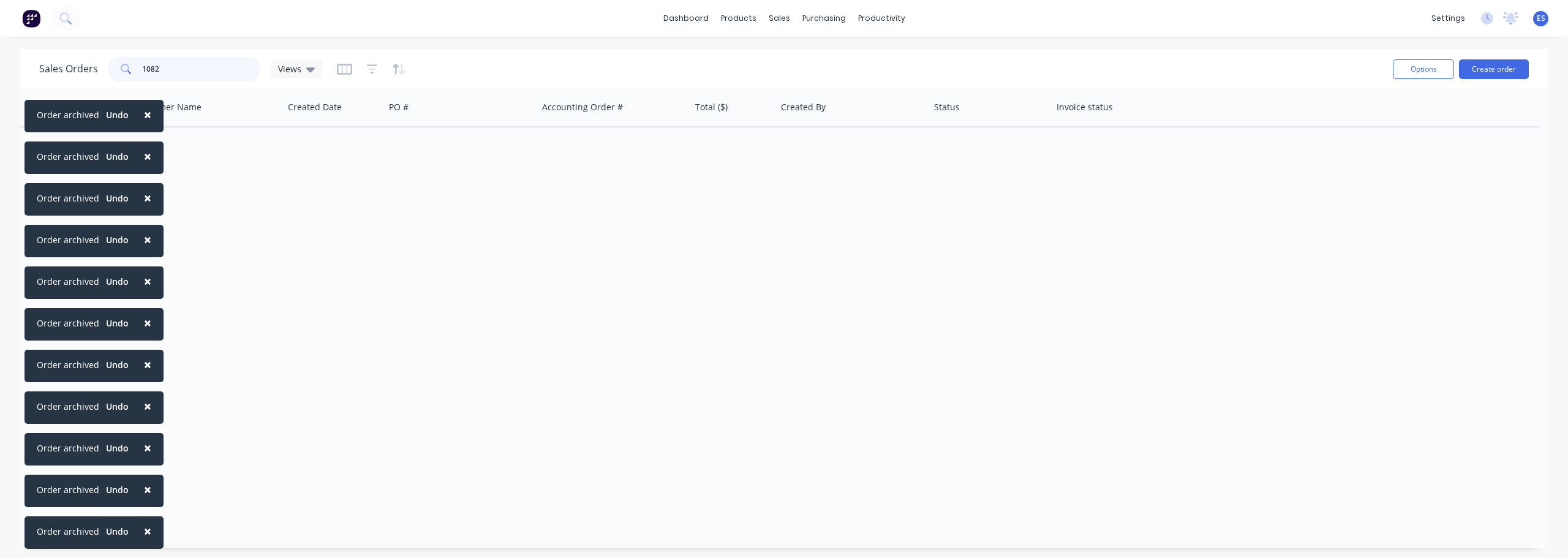
click at [199, 65] on input "1082" at bounding box center [201, 69] width 119 height 25
type input "1"
click at [526, 142] on button "Archive" at bounding box center [564, 139] width 123 height 25
click at [191, 63] on input "1085" at bounding box center [201, 69] width 119 height 25
type input "1"
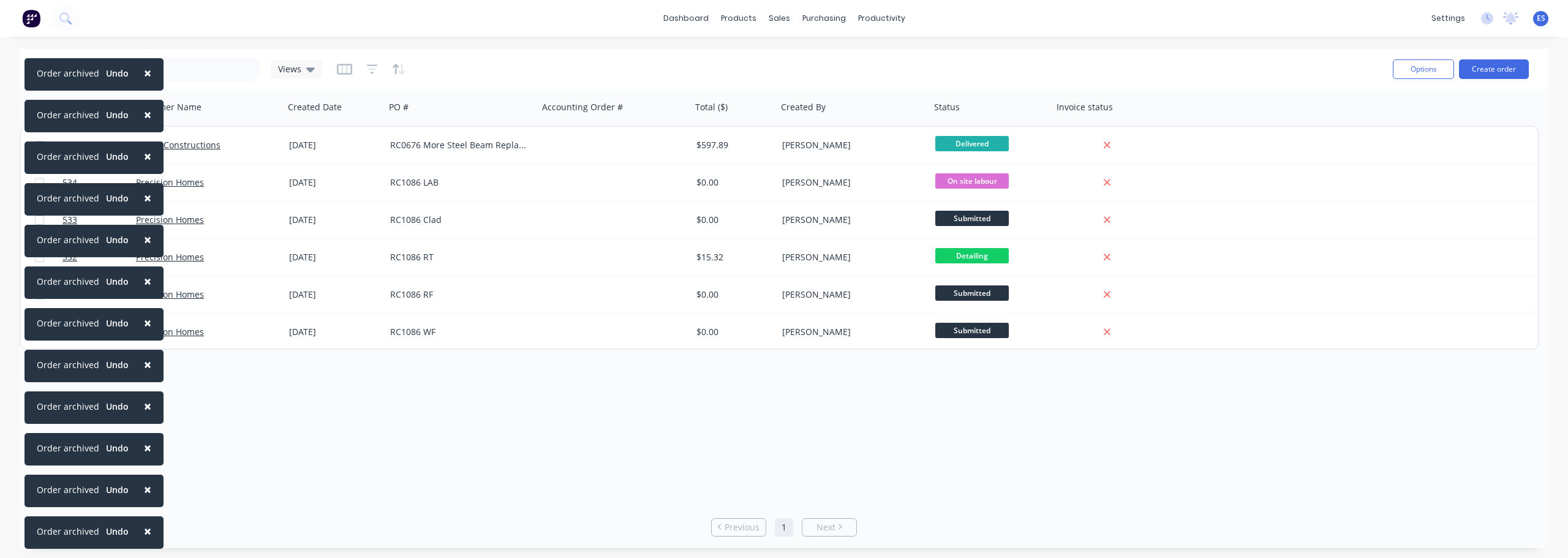
click at [144, 531] on span "×" at bounding box center [147, 531] width 7 height 17
click at [144, 498] on span "×" at bounding box center [147, 489] width 7 height 17
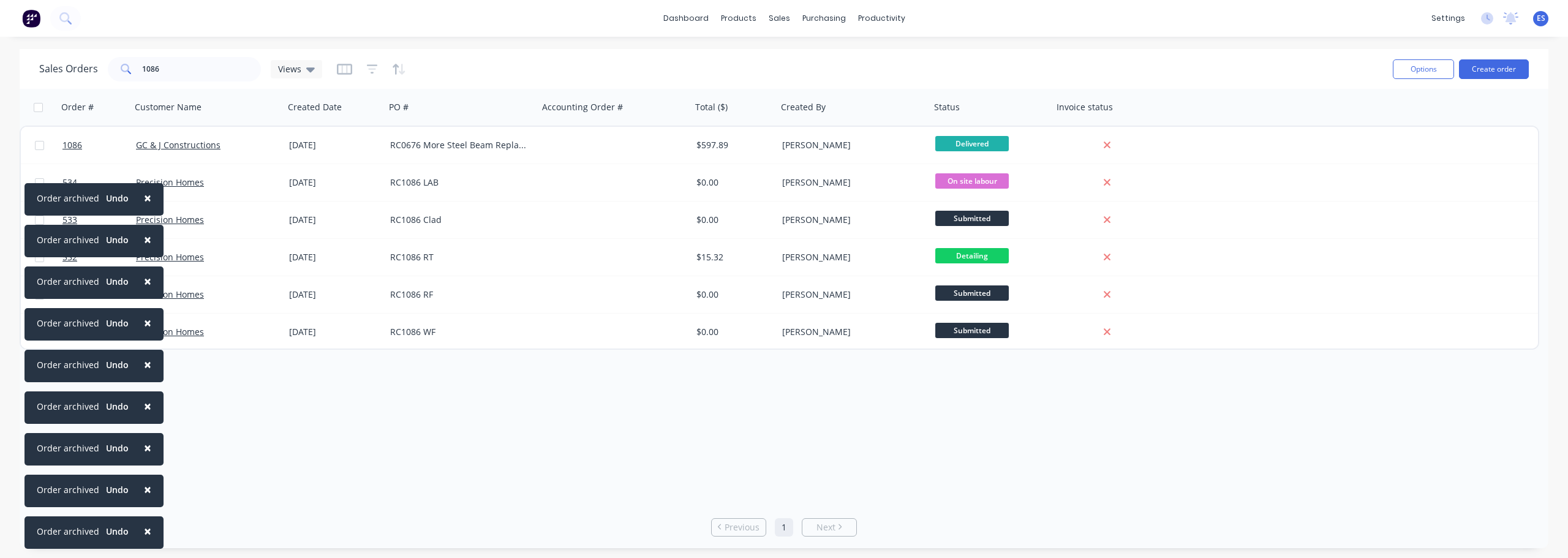
click at [144, 530] on span "×" at bounding box center [147, 531] width 7 height 17
click at [144, 498] on span "×" at bounding box center [147, 489] width 7 height 17
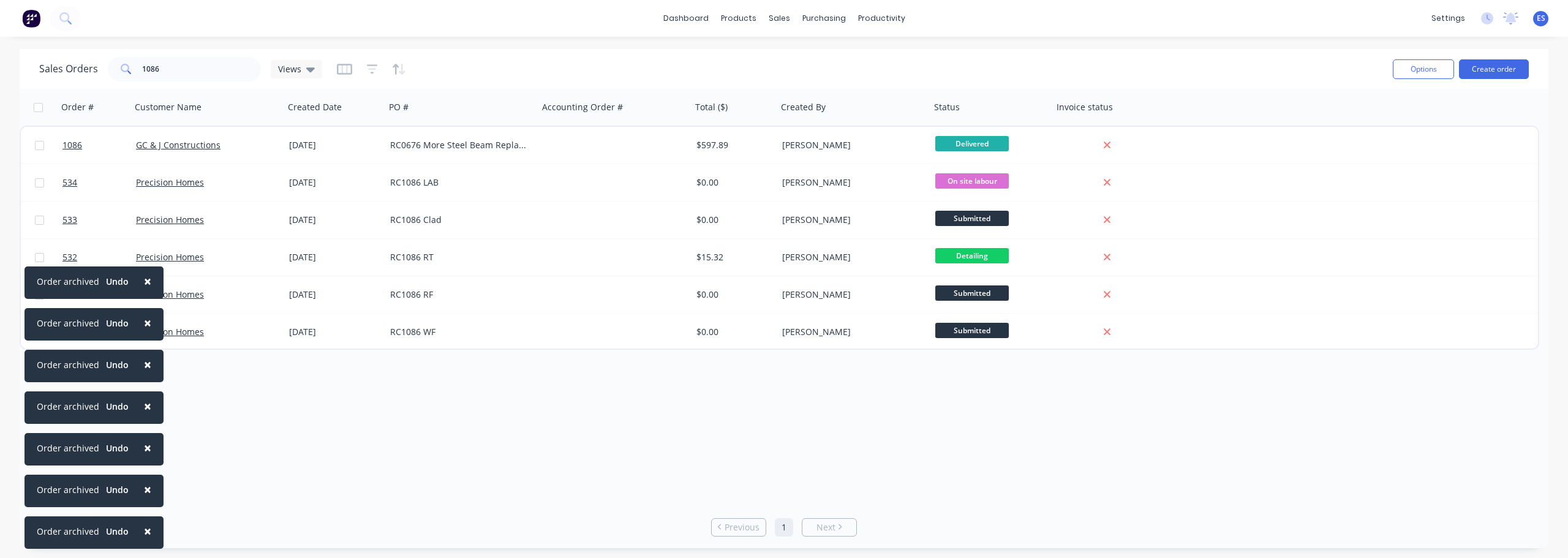
click at [144, 530] on span "×" at bounding box center [147, 531] width 7 height 17
click at [144, 498] on span "×" at bounding box center [147, 489] width 7 height 17
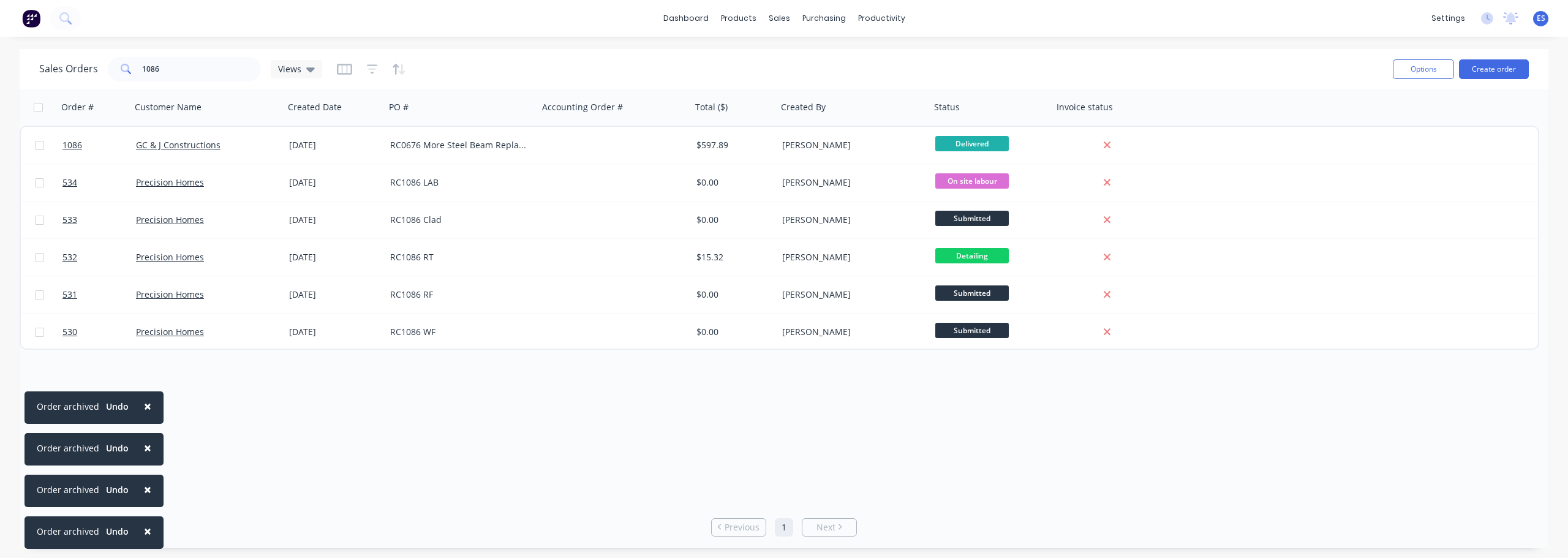
click at [144, 529] on span "×" at bounding box center [147, 531] width 7 height 17
click at [144, 498] on span "×" at bounding box center [147, 489] width 7 height 17
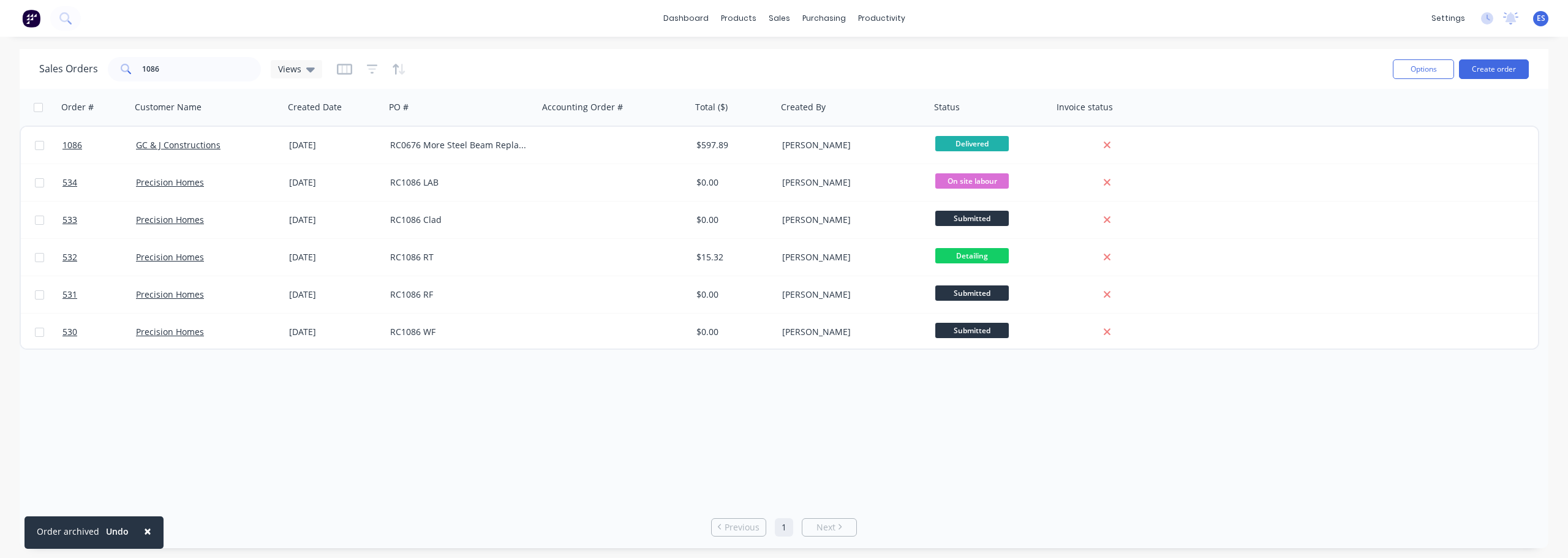
click at [144, 529] on span "×" at bounding box center [147, 531] width 7 height 17
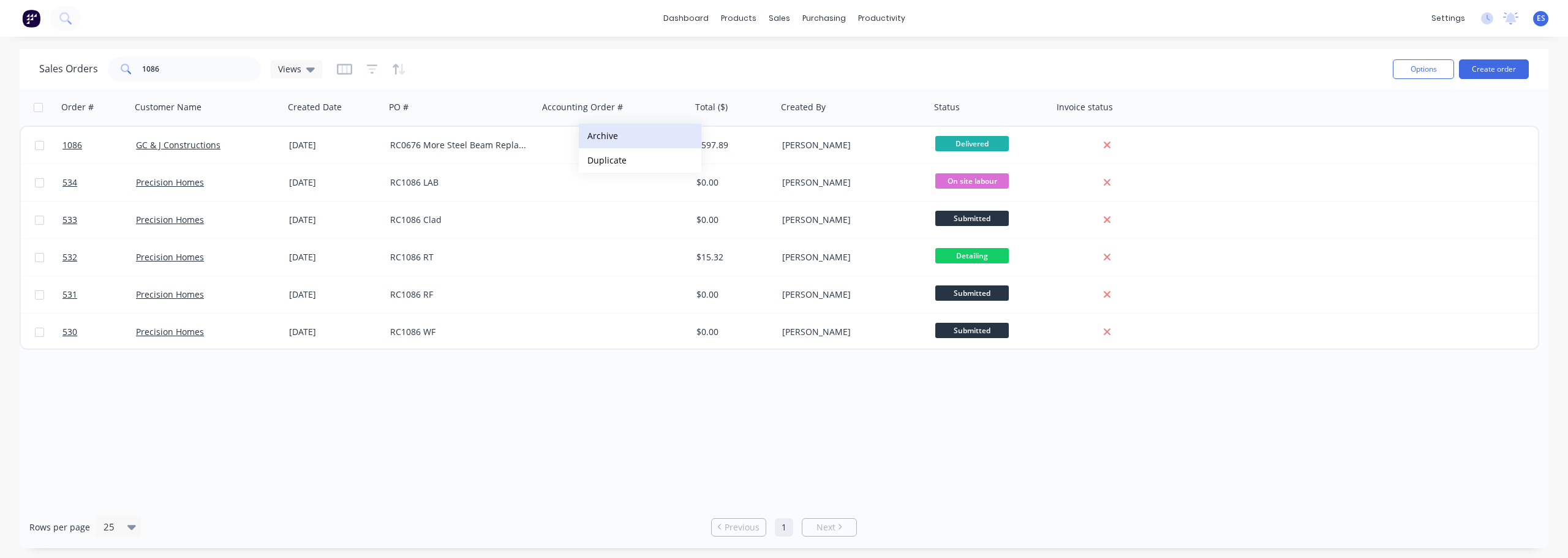
click at [618, 147] on button "Archive" at bounding box center [640, 136] width 123 height 25
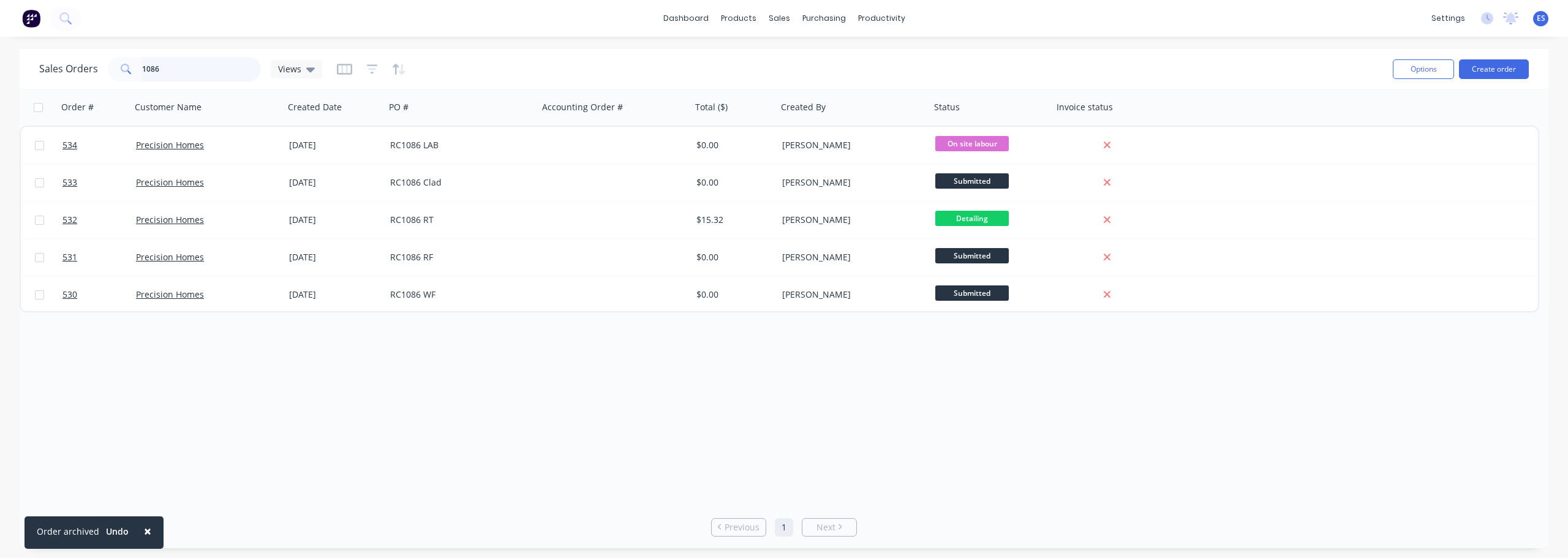
click at [210, 73] on input "1086" at bounding box center [201, 69] width 119 height 25
type input "1"
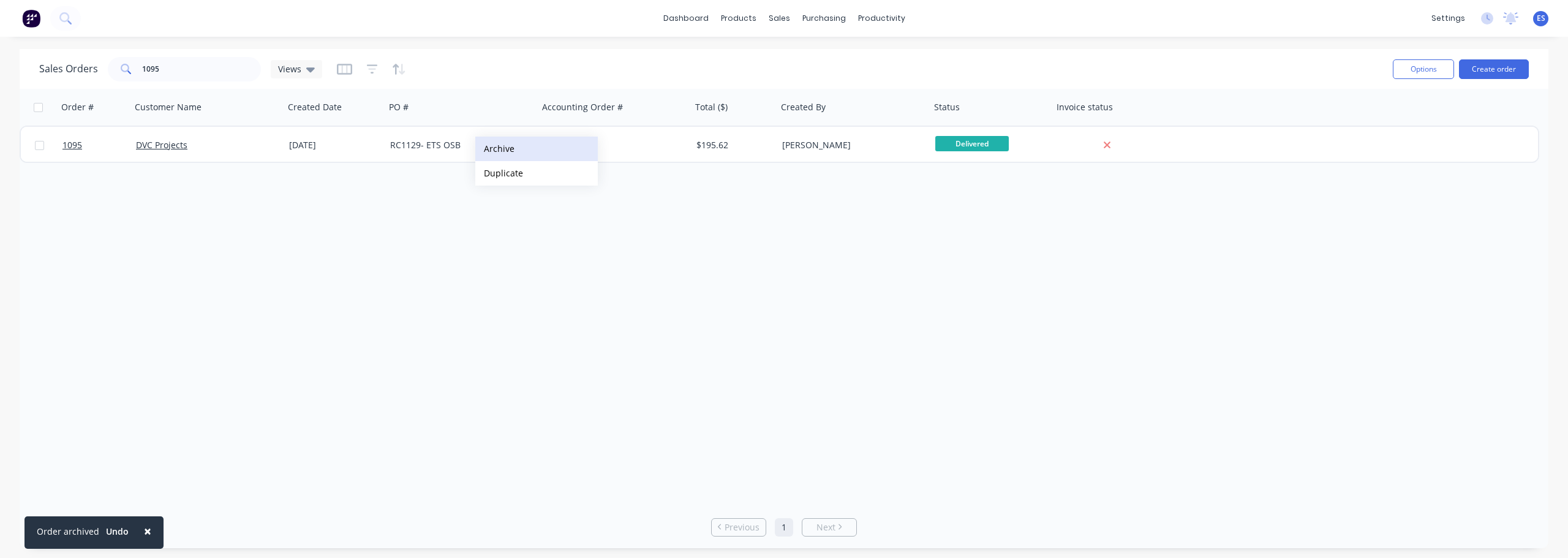
click at [504, 149] on button "Archive" at bounding box center [537, 148] width 123 height 25
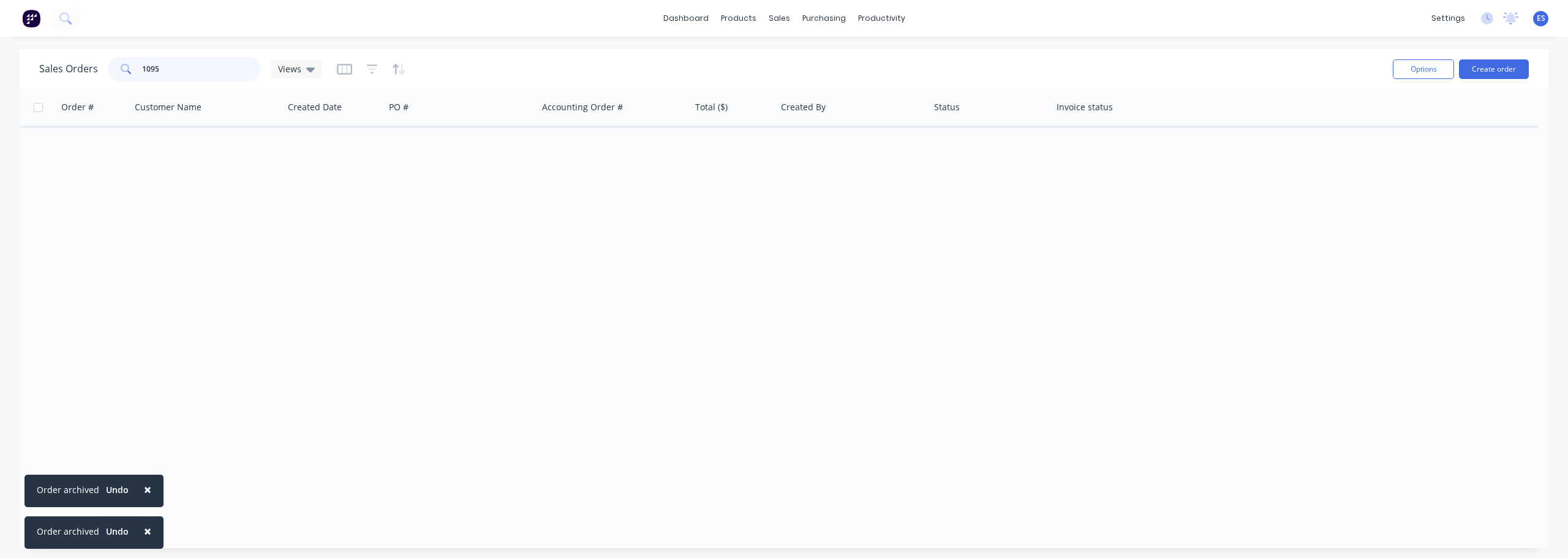
click at [175, 71] on input "1095" at bounding box center [201, 69] width 119 height 25
type input "1"
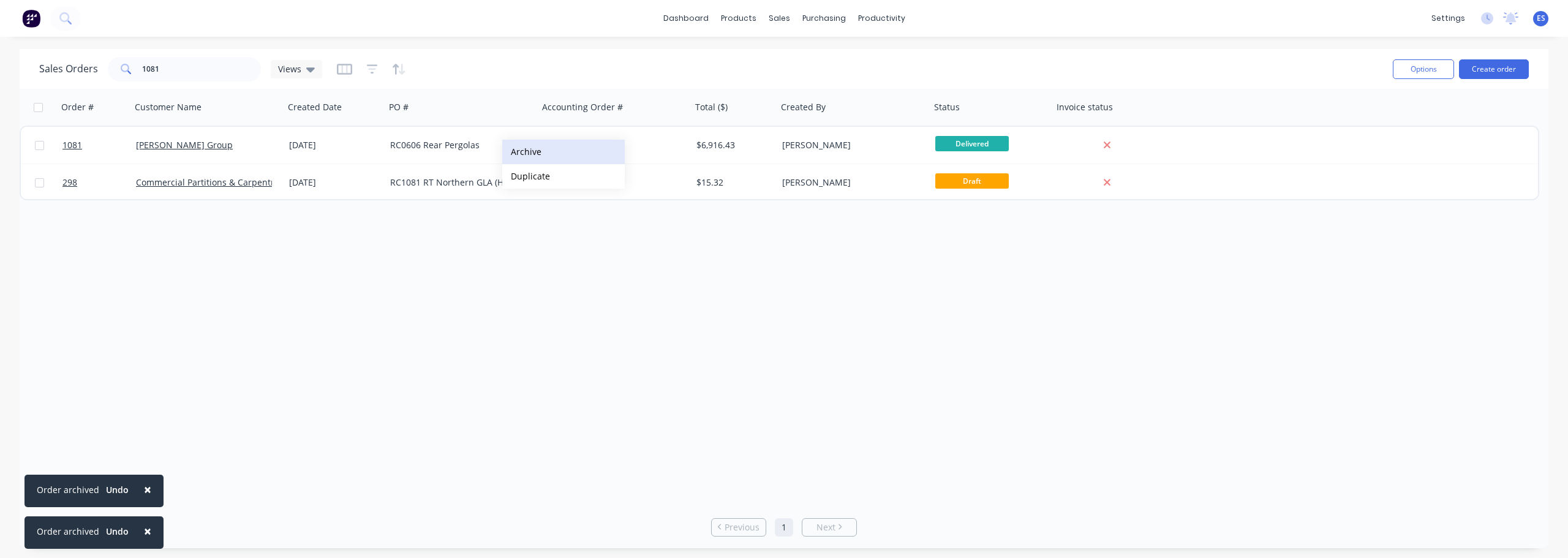
click at [530, 154] on button "Archive" at bounding box center [564, 152] width 123 height 25
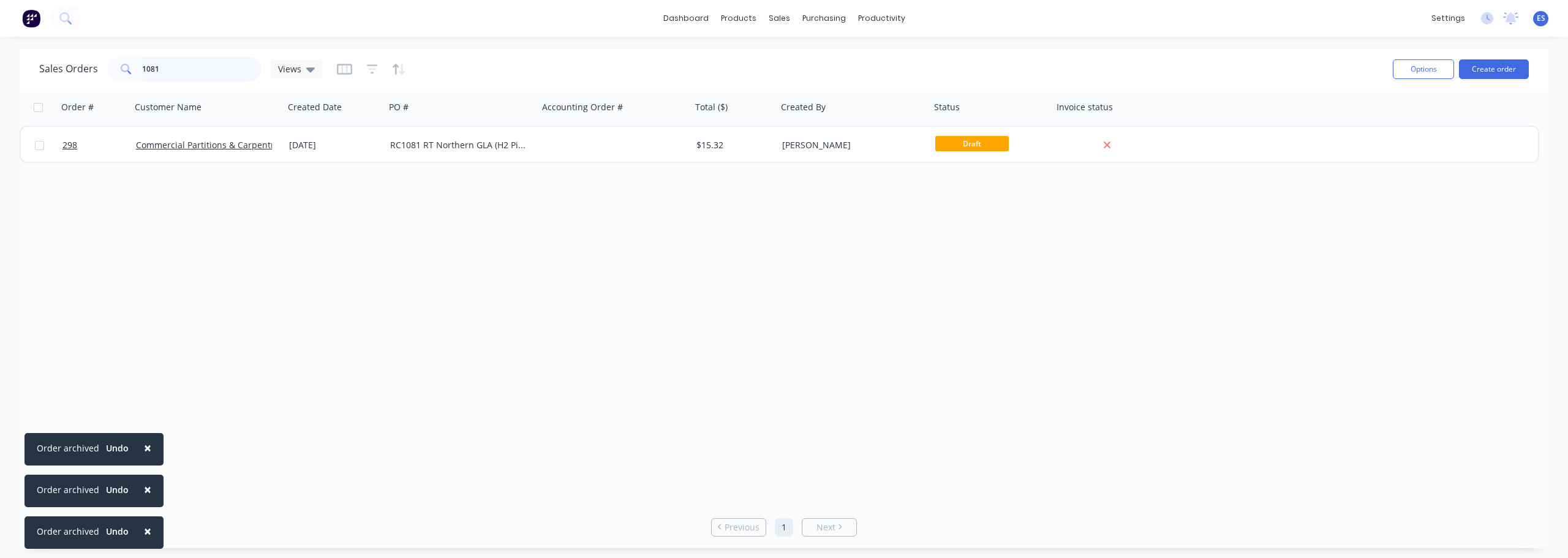
click at [219, 70] on input "1081" at bounding box center [201, 69] width 119 height 25
type input "1"
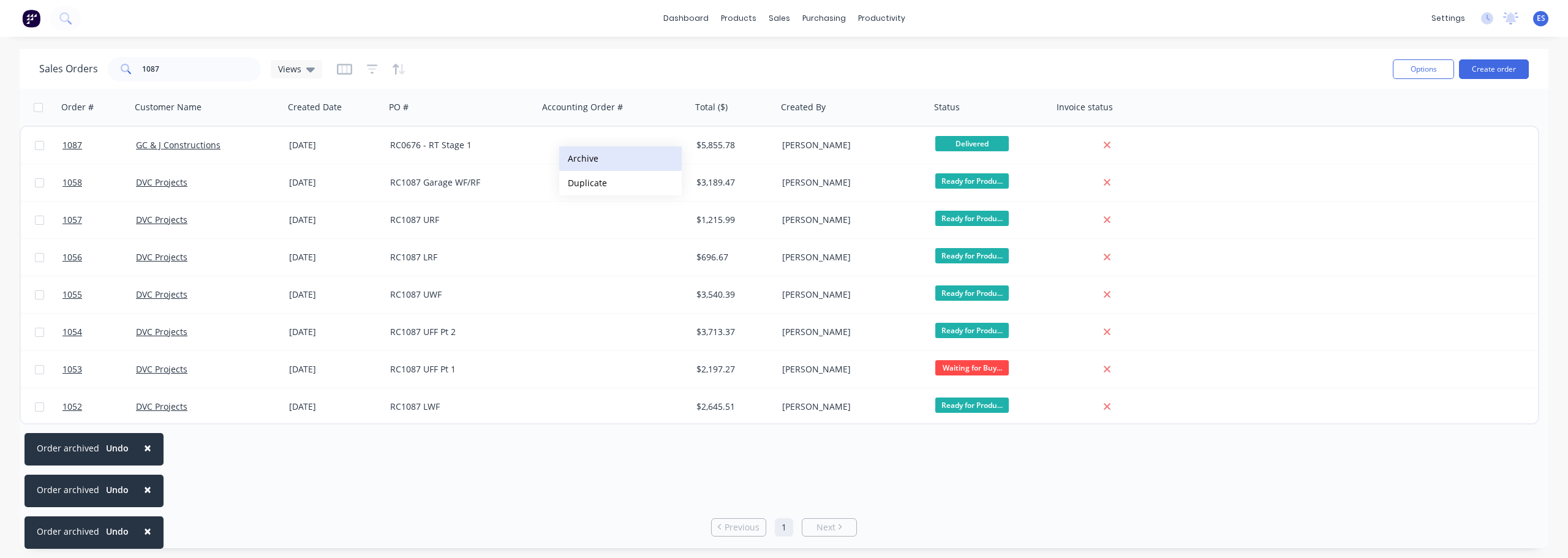
click at [607, 159] on button "Archive" at bounding box center [621, 158] width 123 height 25
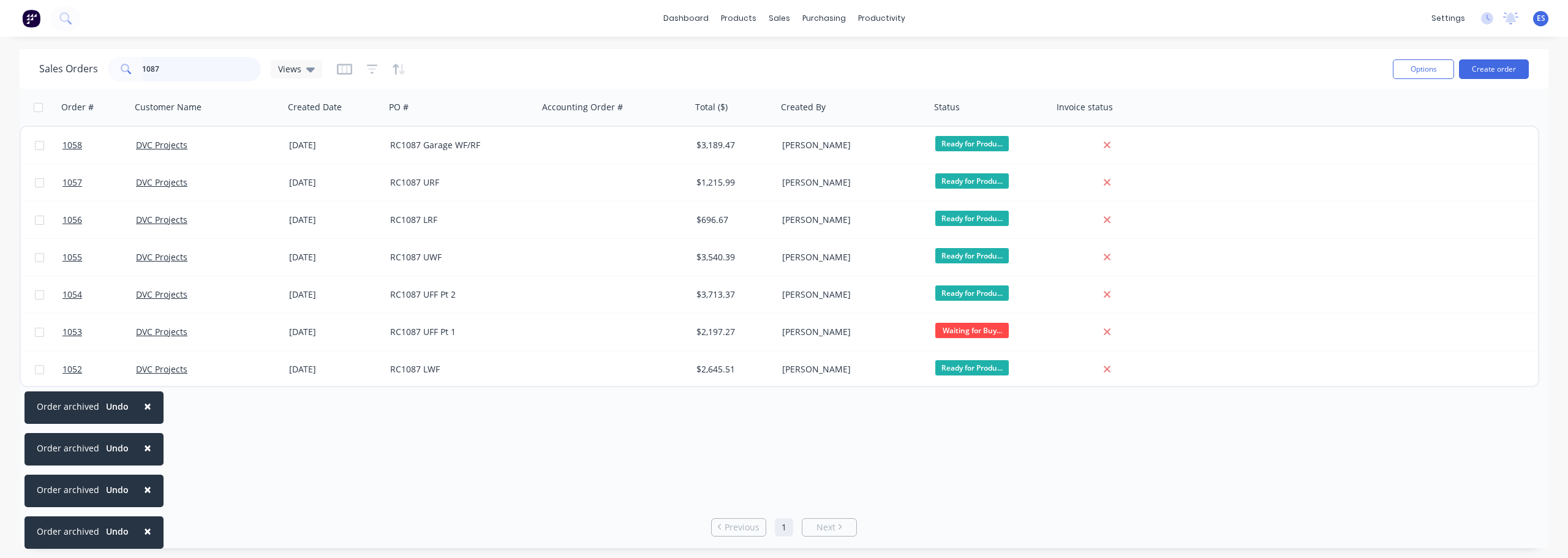
click at [203, 66] on input "1087" at bounding box center [201, 69] width 119 height 25
type input "1"
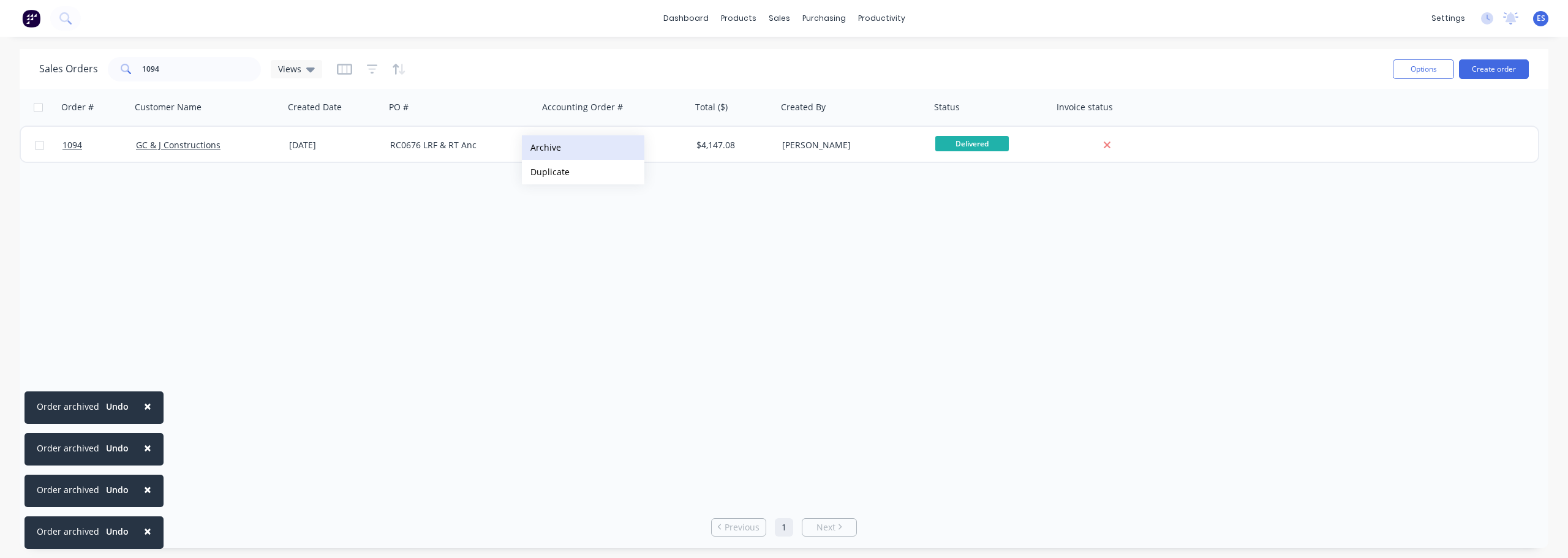
click at [552, 148] on button "Archive" at bounding box center [584, 147] width 123 height 25
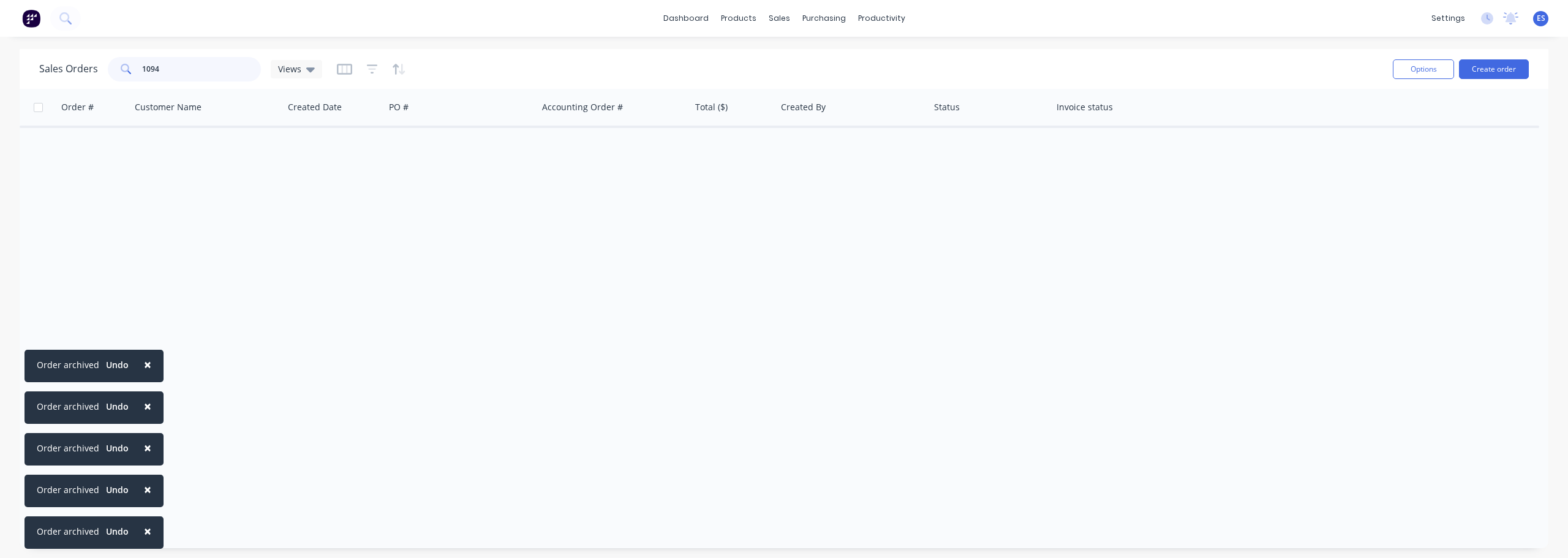
click at [190, 66] on input "1094" at bounding box center [201, 69] width 119 height 25
type input "1"
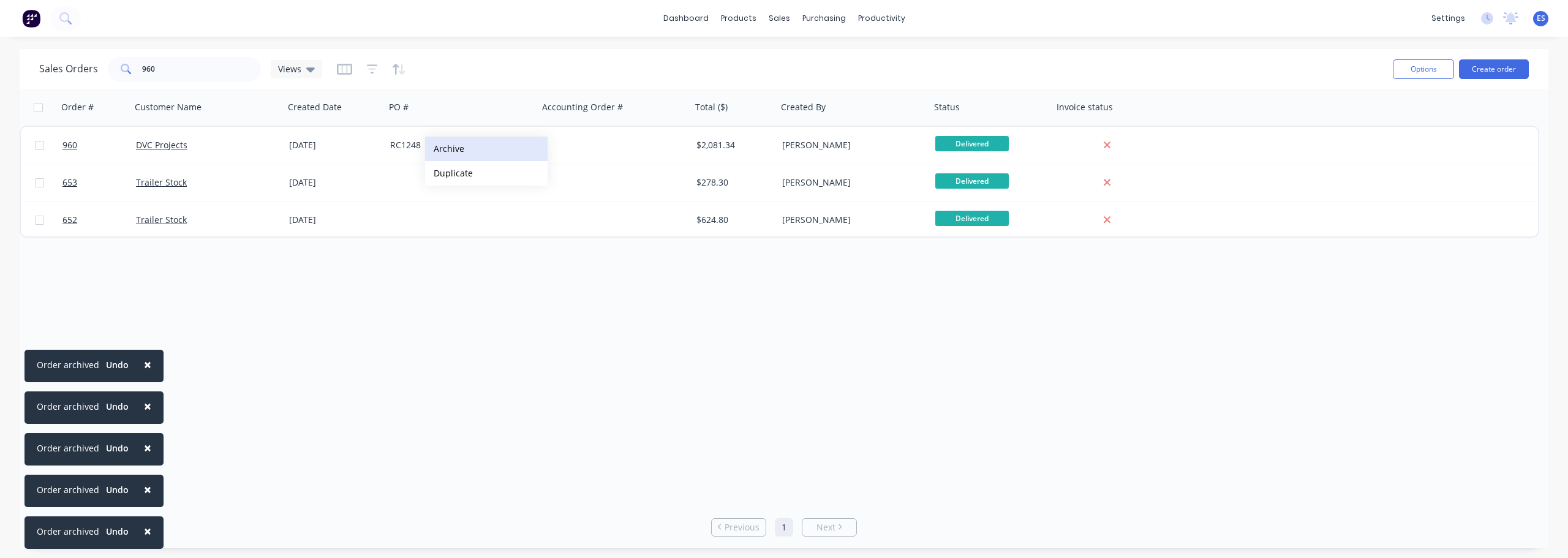
click at [457, 156] on button "Archive" at bounding box center [486, 148] width 123 height 25
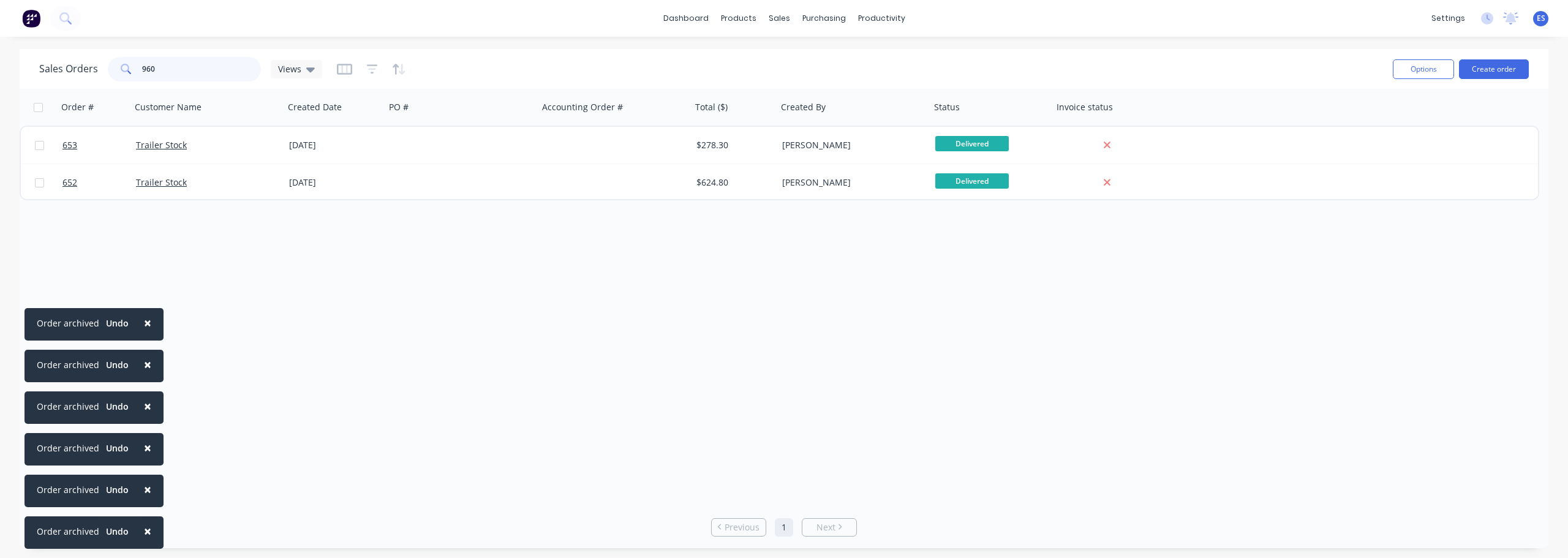
click at [205, 64] on input "960" at bounding box center [201, 69] width 119 height 25
type input "9"
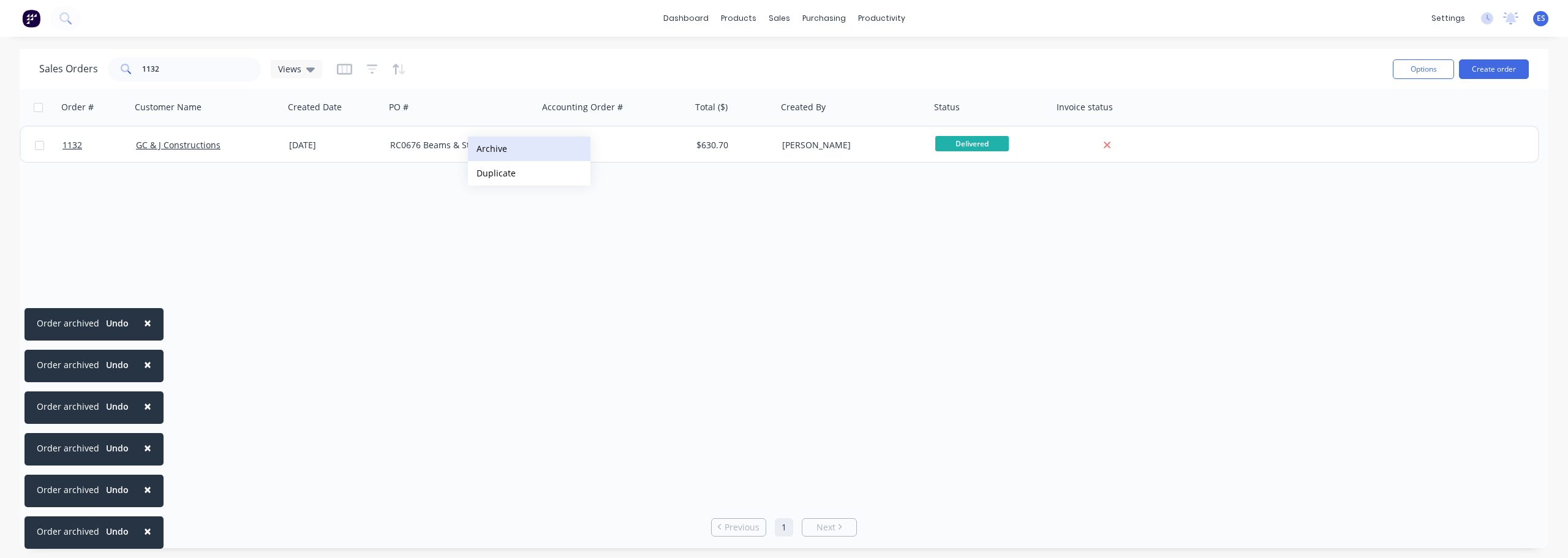
click at [522, 152] on button "Archive" at bounding box center [530, 148] width 123 height 25
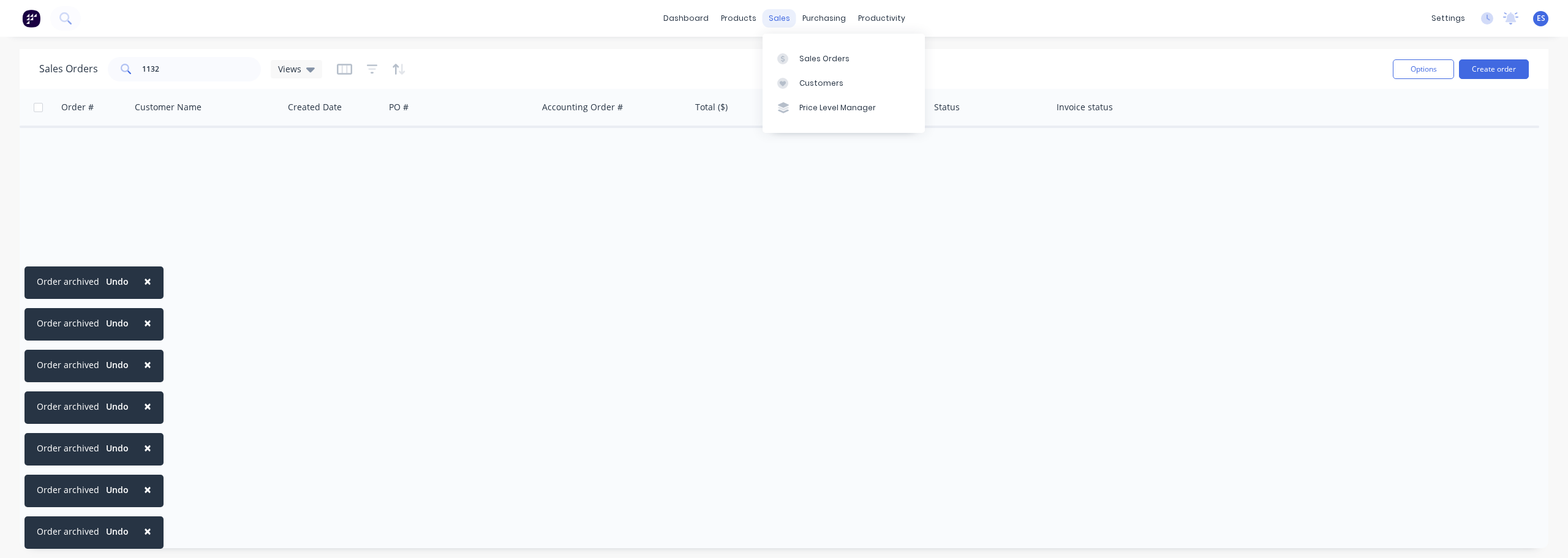
click at [777, 19] on div "sales" at bounding box center [779, 19] width 34 height 19
click at [814, 52] on link "Sales Orders" at bounding box center [844, 58] width 163 height 25
click at [210, 69] on input "1132" at bounding box center [201, 69] width 119 height 25
type input "1"
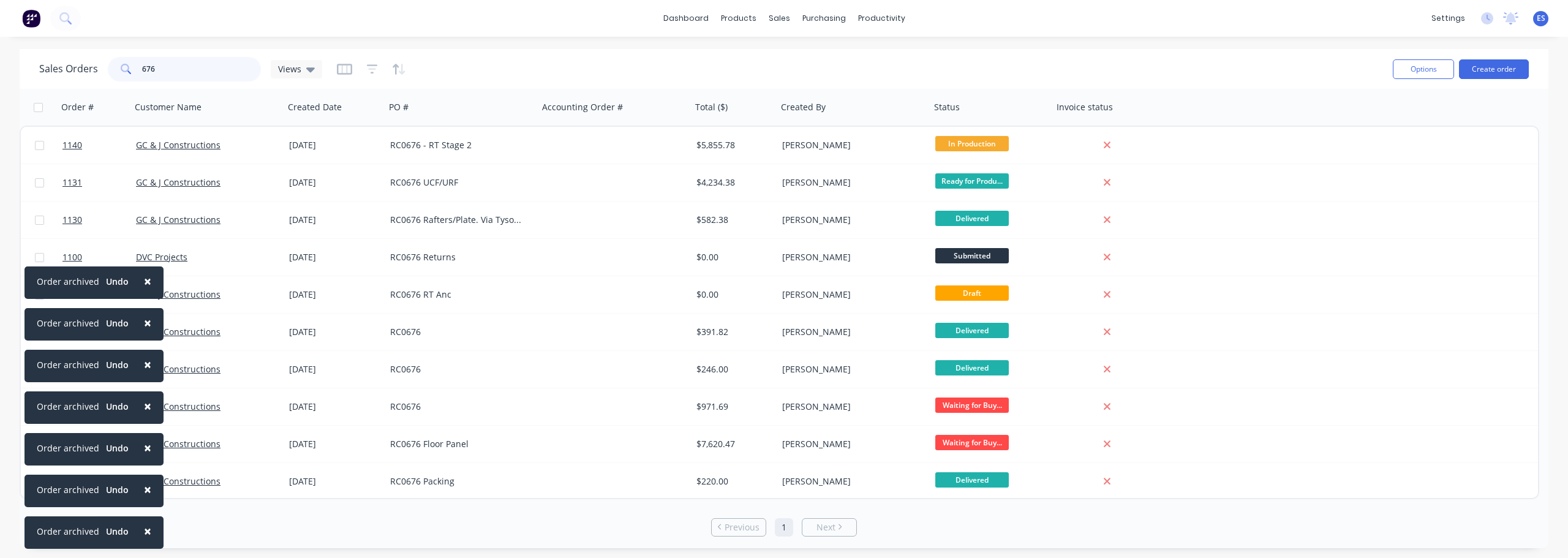
type input "676"
click at [147, 533] on span "×" at bounding box center [147, 531] width 7 height 17
click at [147, 498] on span "×" at bounding box center [147, 489] width 7 height 17
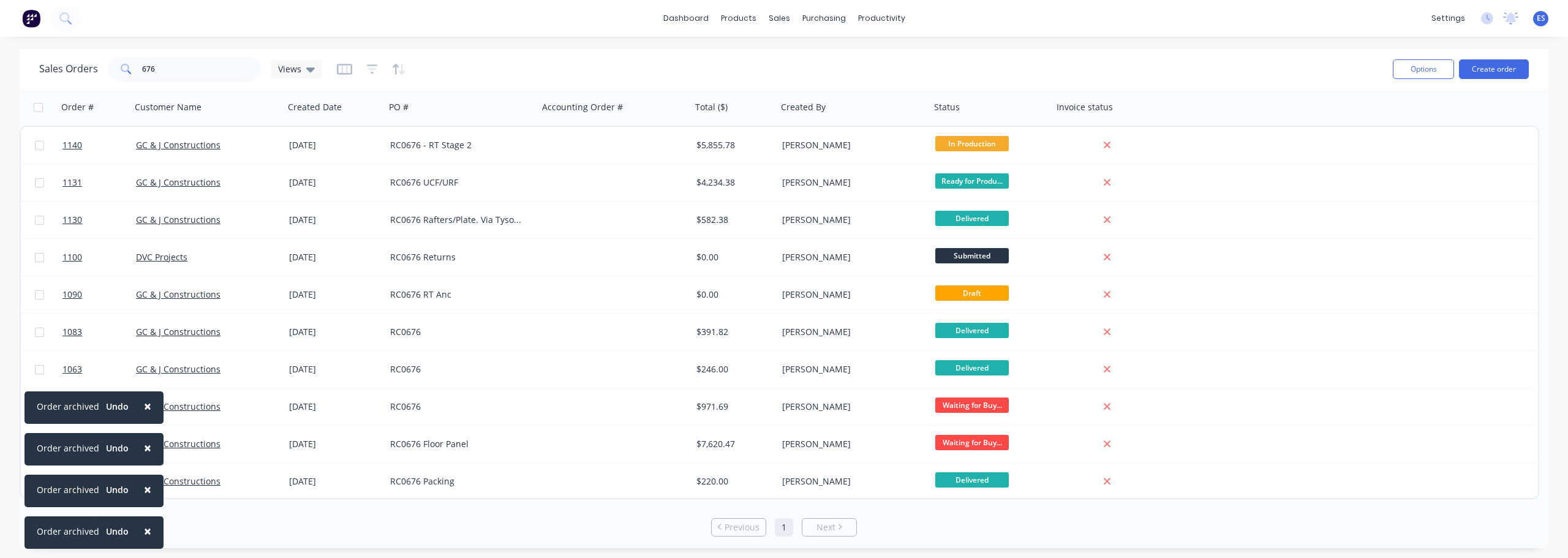
click at [147, 533] on span "×" at bounding box center [147, 531] width 7 height 17
click at [147, 498] on span "×" at bounding box center [147, 489] width 7 height 17
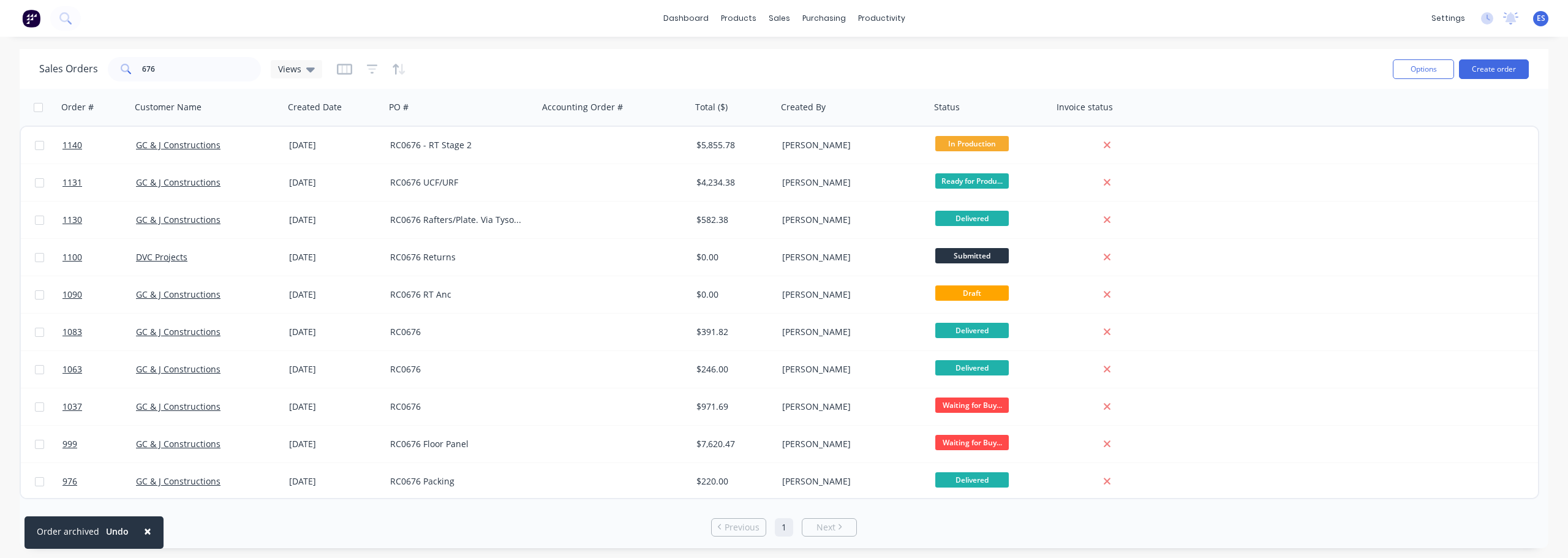
click at [147, 533] on span "×" at bounding box center [147, 531] width 7 height 17
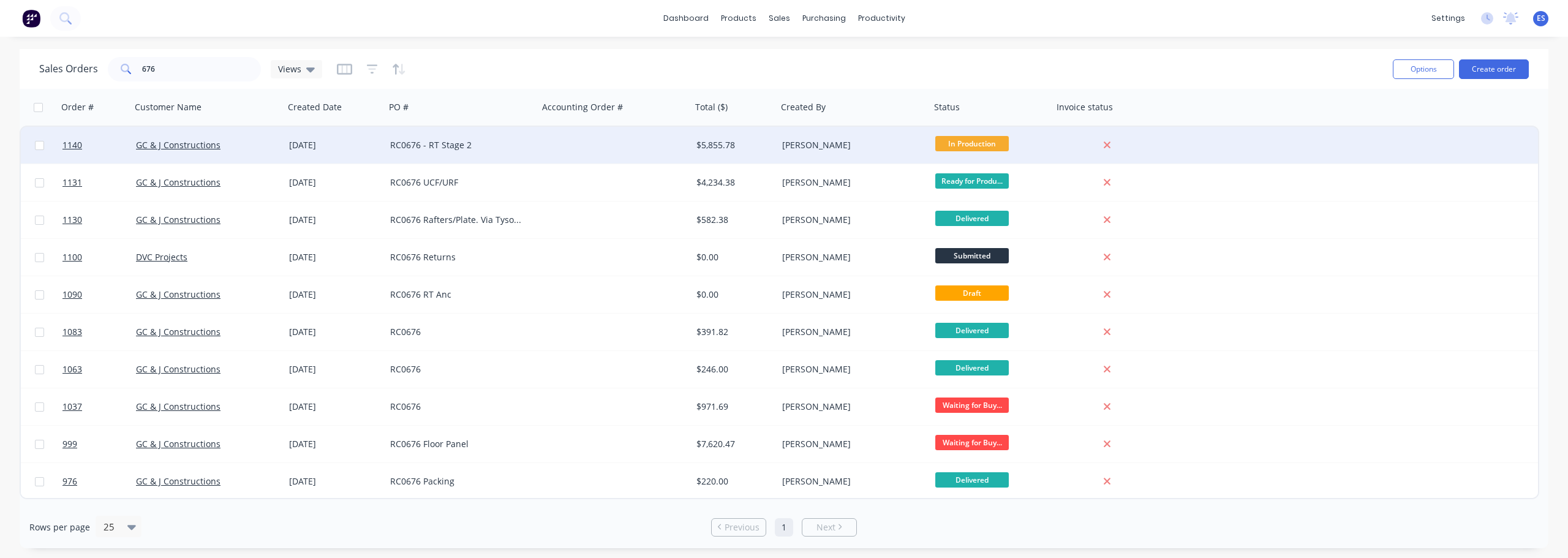
click at [440, 137] on div "RC0676 - RT Stage 2" at bounding box center [462, 144] width 153 height 37
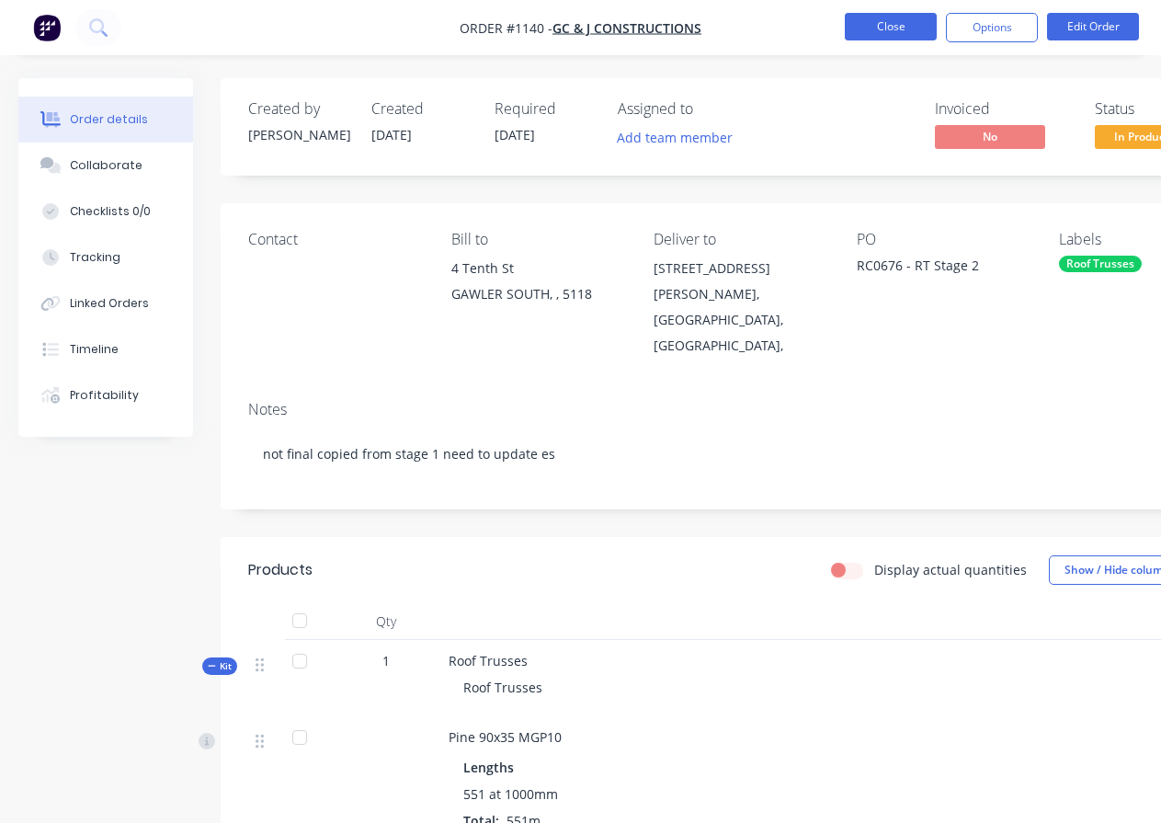
click at [895, 32] on button "Close" at bounding box center [891, 27] width 92 height 28
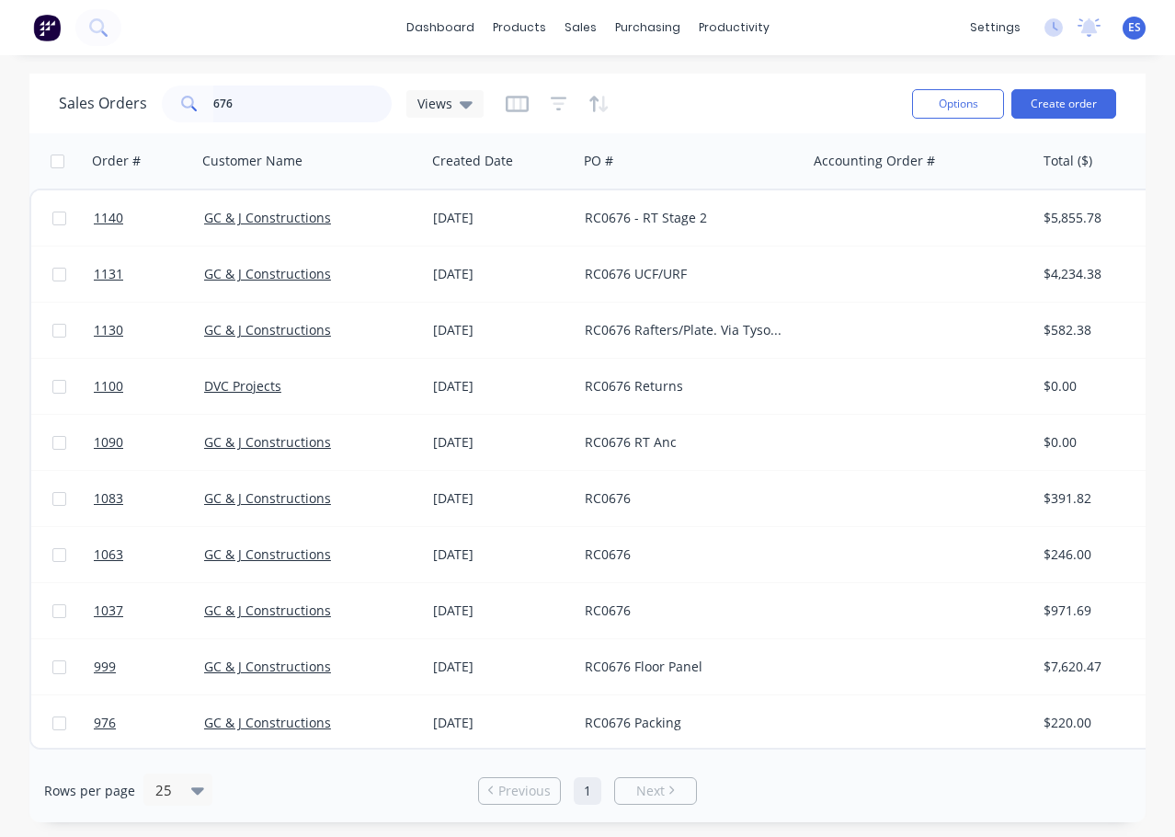
click at [268, 114] on input "676" at bounding box center [302, 104] width 179 height 37
type input "6"
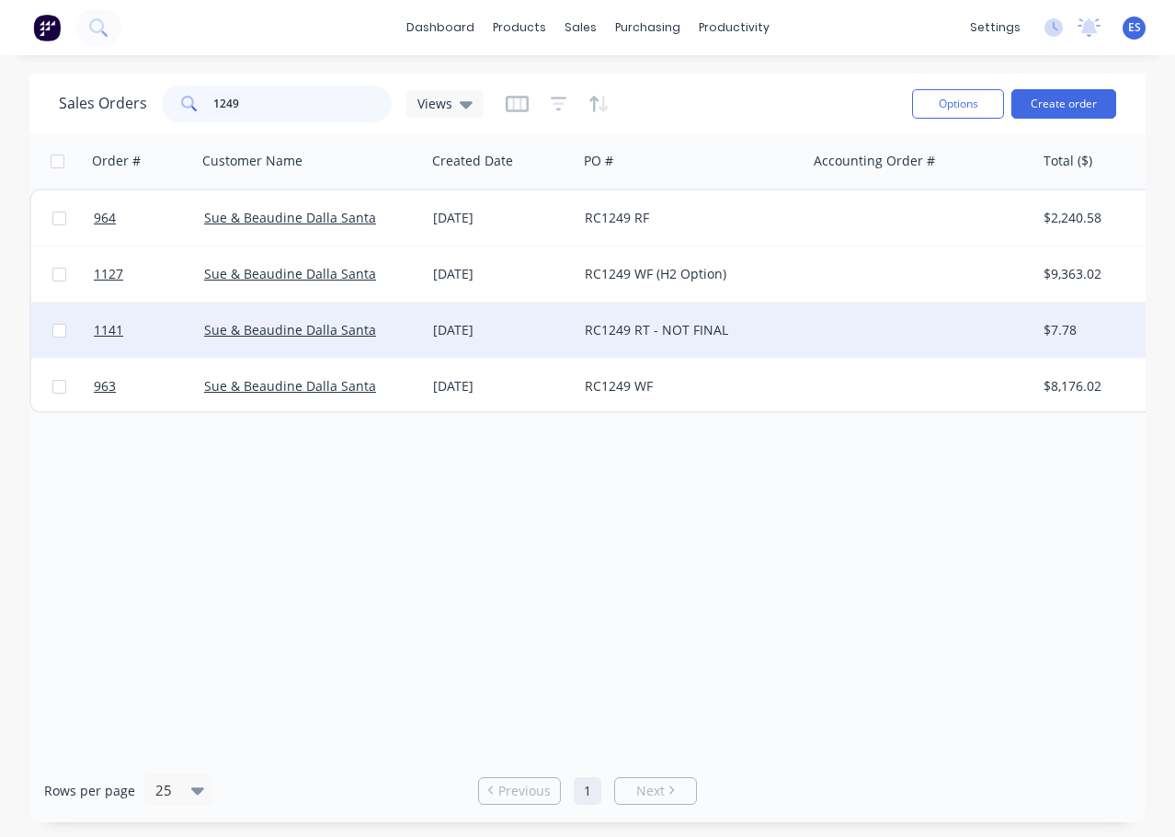
type input "1249"
click at [307, 307] on div "Sue & Beaudine Dalla Santa" at bounding box center [311, 330] width 229 height 55
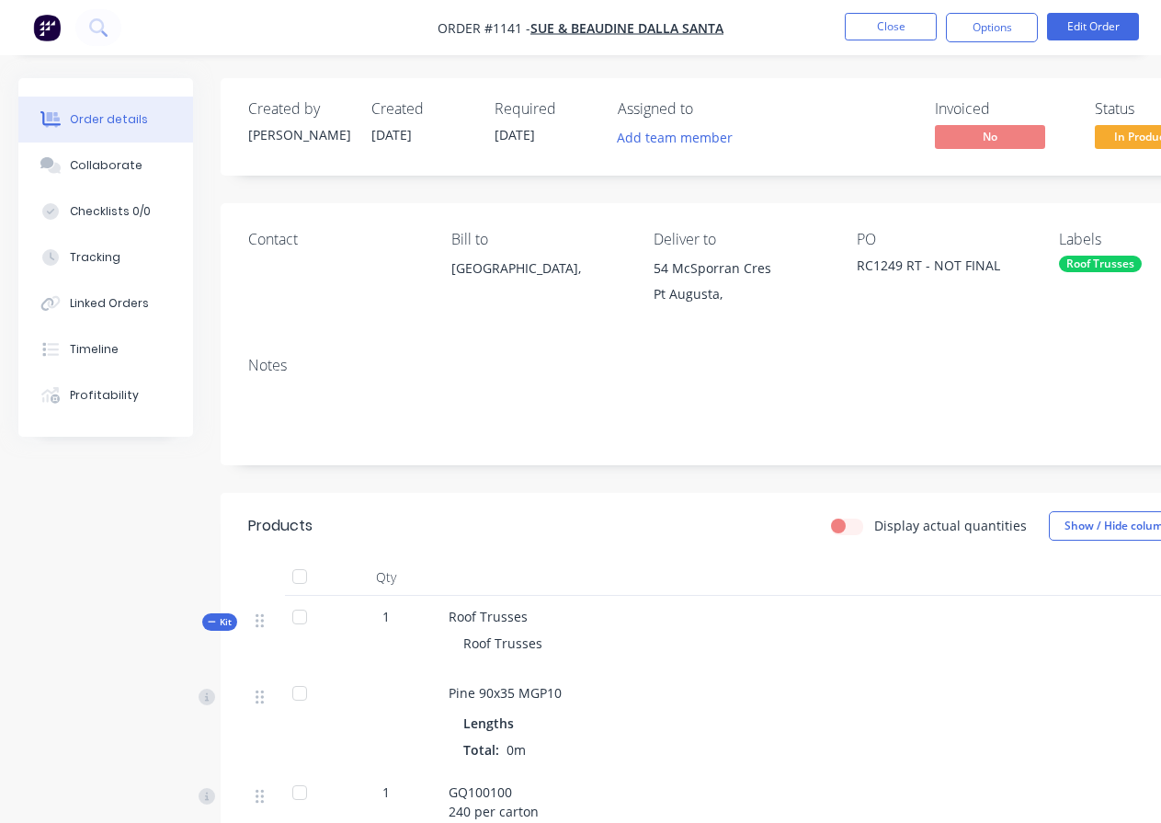
click at [996, 266] on div "RC1249 RT - NOT FINAL" at bounding box center [944, 269] width 174 height 26
click at [1091, 25] on button "Edit Order" at bounding box center [1093, 27] width 92 height 28
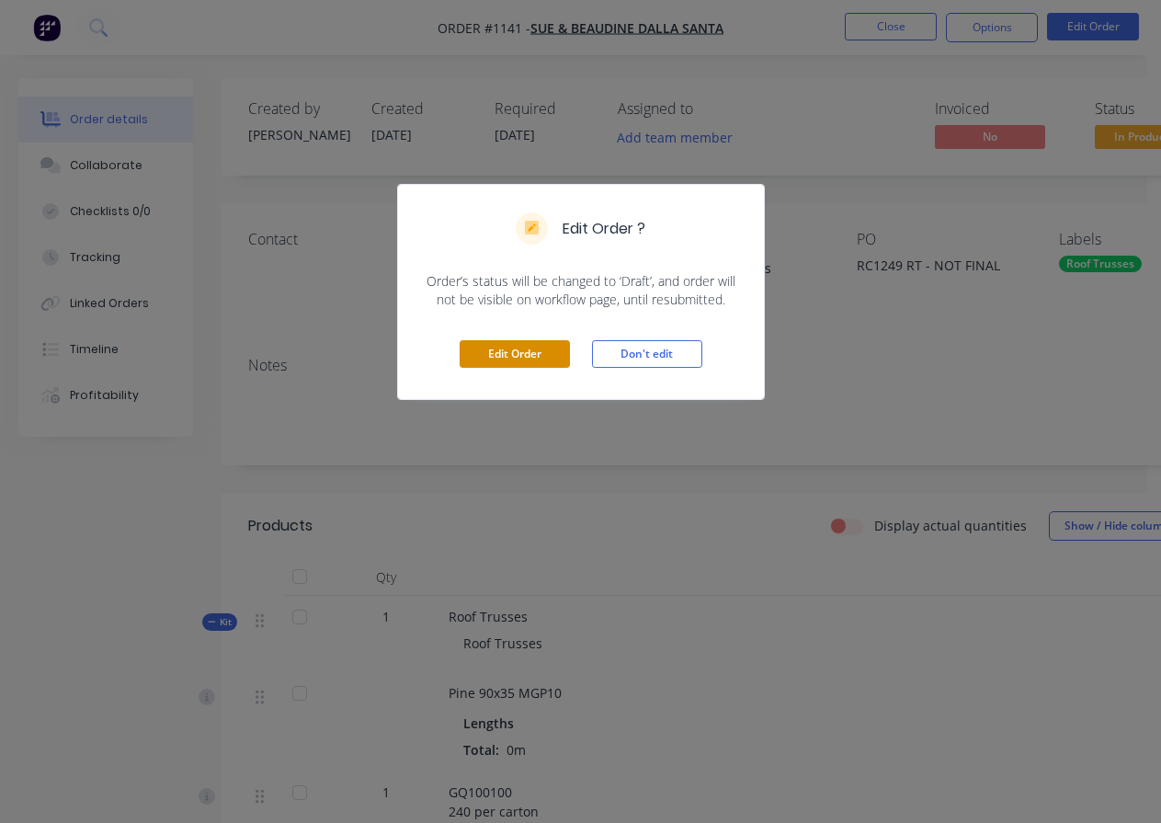
click at [509, 354] on button "Edit Order" at bounding box center [515, 354] width 110 height 28
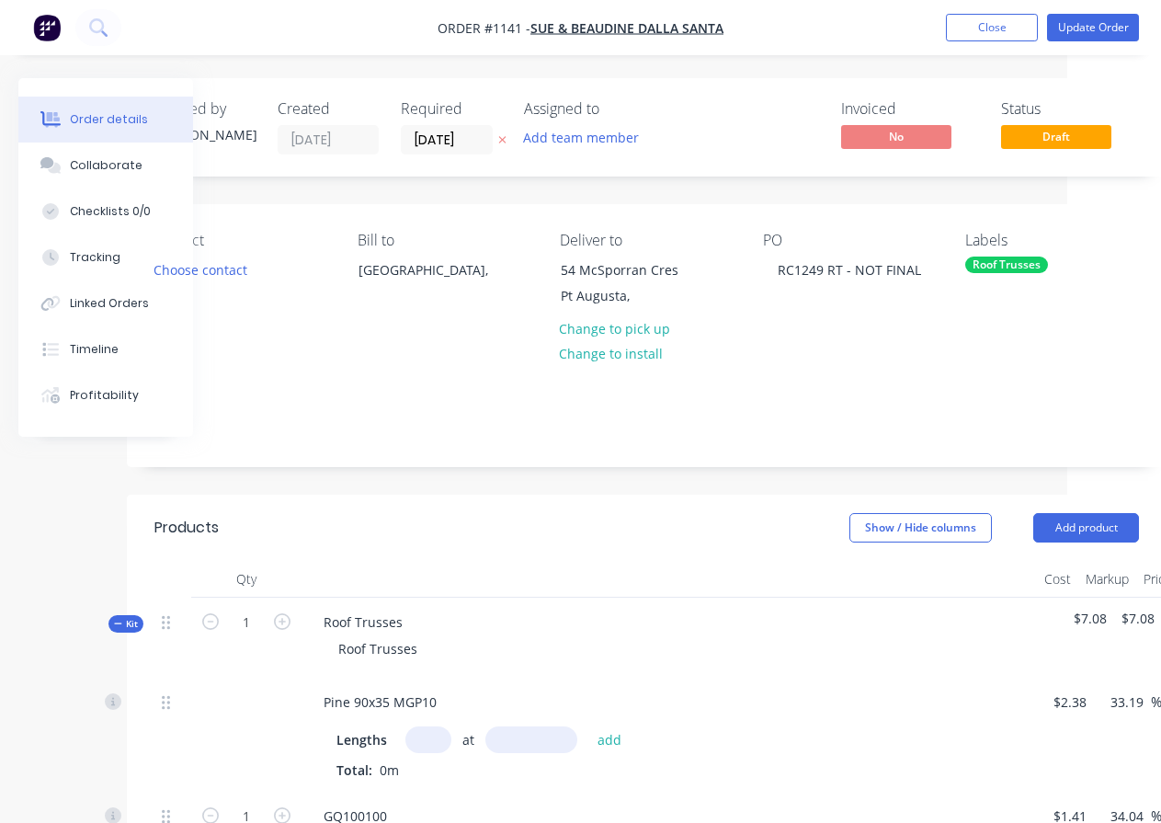
scroll to position [0, 89]
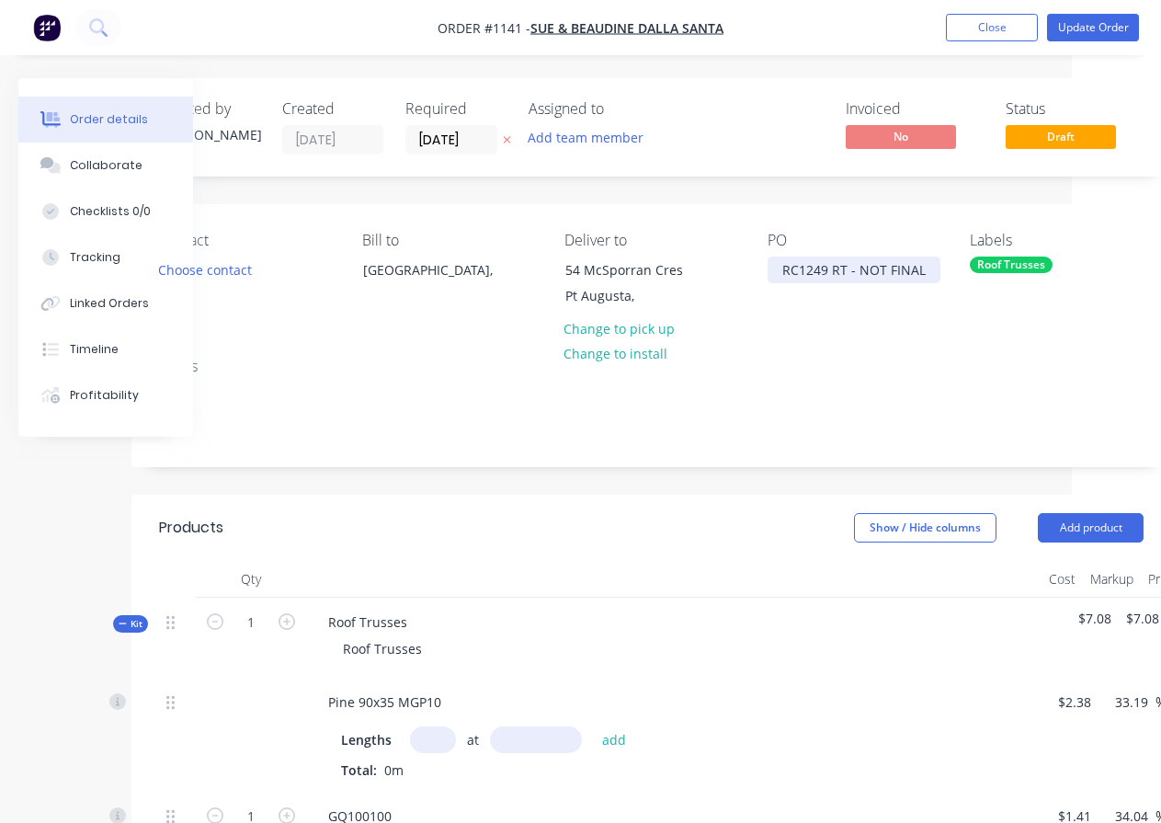
click at [877, 275] on div "RC1249 RT - NOT FINAL" at bounding box center [854, 270] width 173 height 27
click at [927, 269] on div "RC1249 RT - NOT FINAL" at bounding box center [854, 270] width 173 height 27
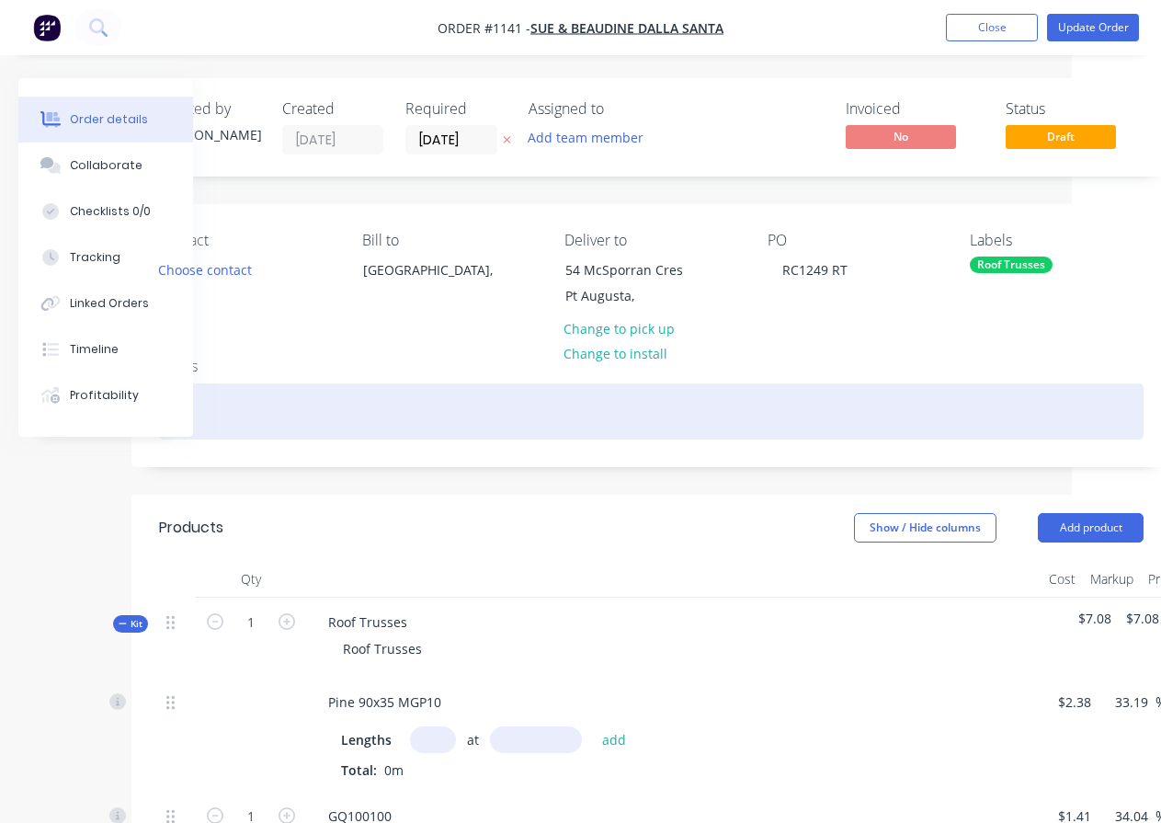
click at [550, 406] on div at bounding box center [651, 411] width 985 height 56
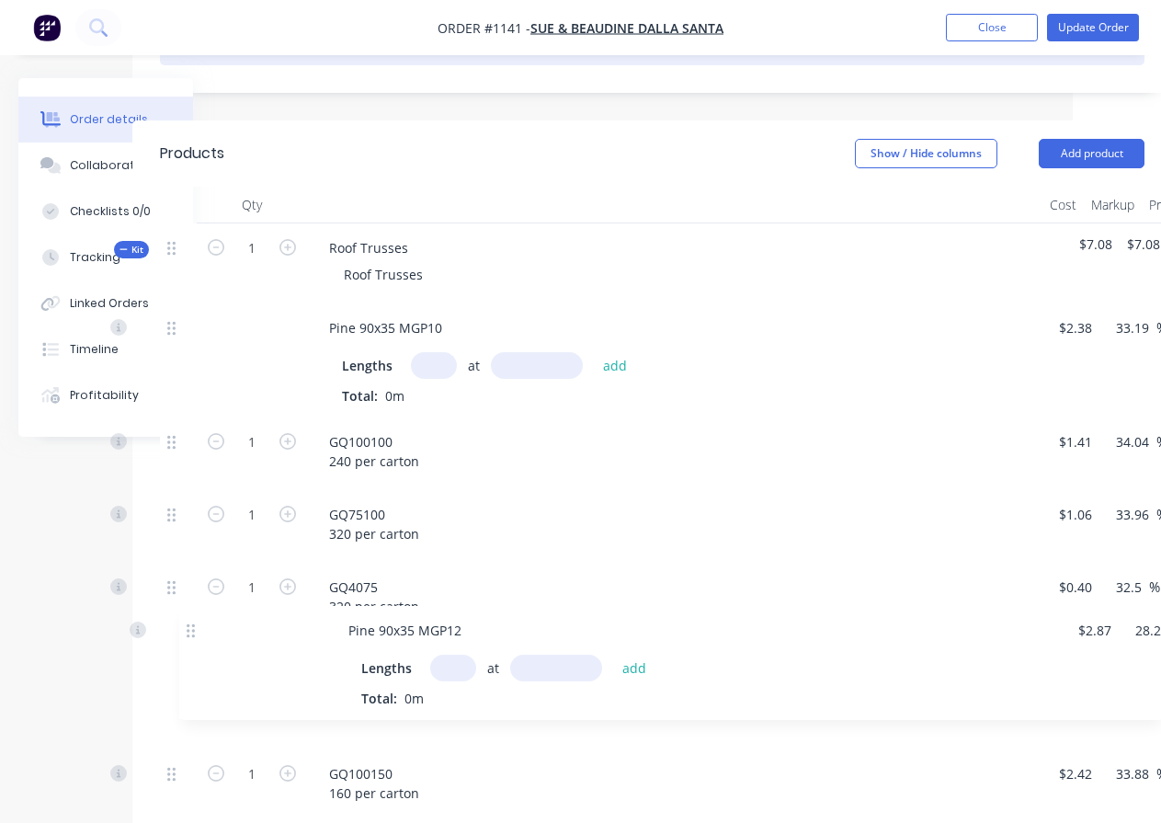
scroll to position [377, 88]
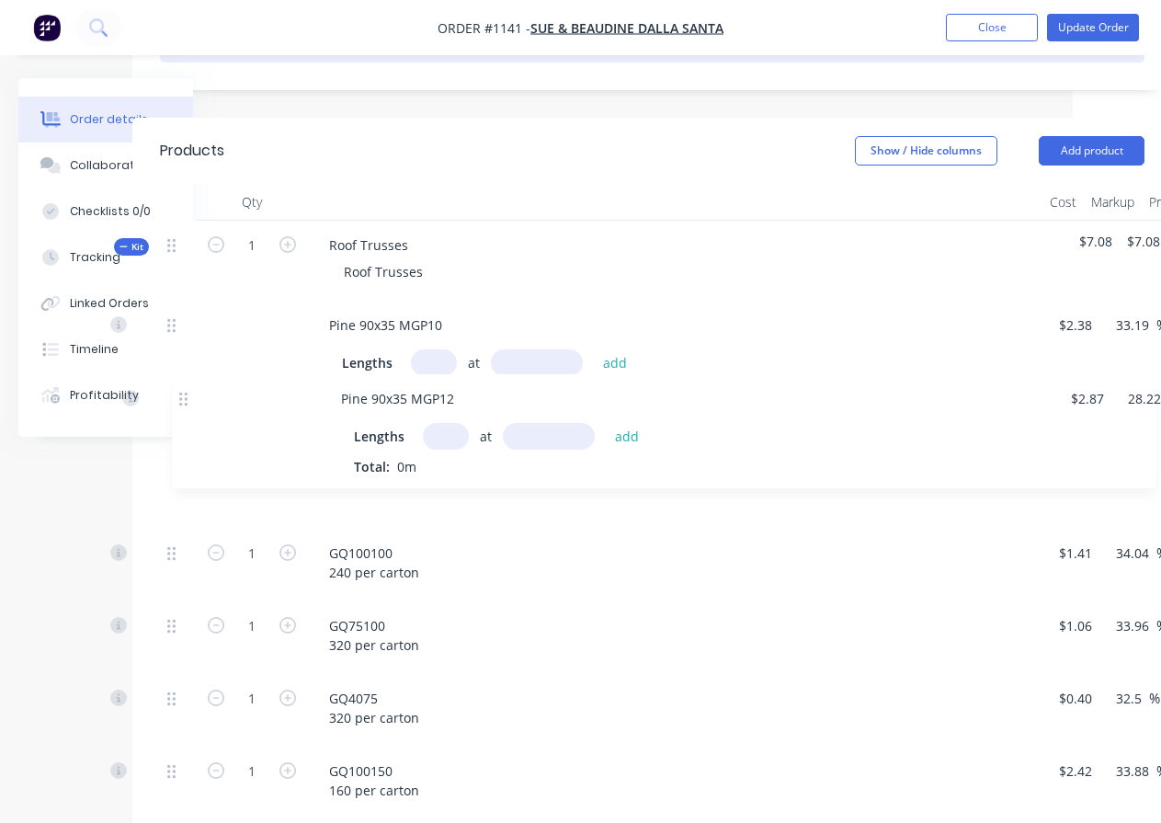
drag, startPoint x: 193, startPoint y: 658, endPoint x: 188, endPoint y: 406, distance: 252.0
click at [188, 406] on div "Pine 90x35 MGP10 Lengths at add Total: 0m $2.38 $2.38 33.19 33.19 % $3.17 $3.17…" at bounding box center [652, 560] width 985 height 519
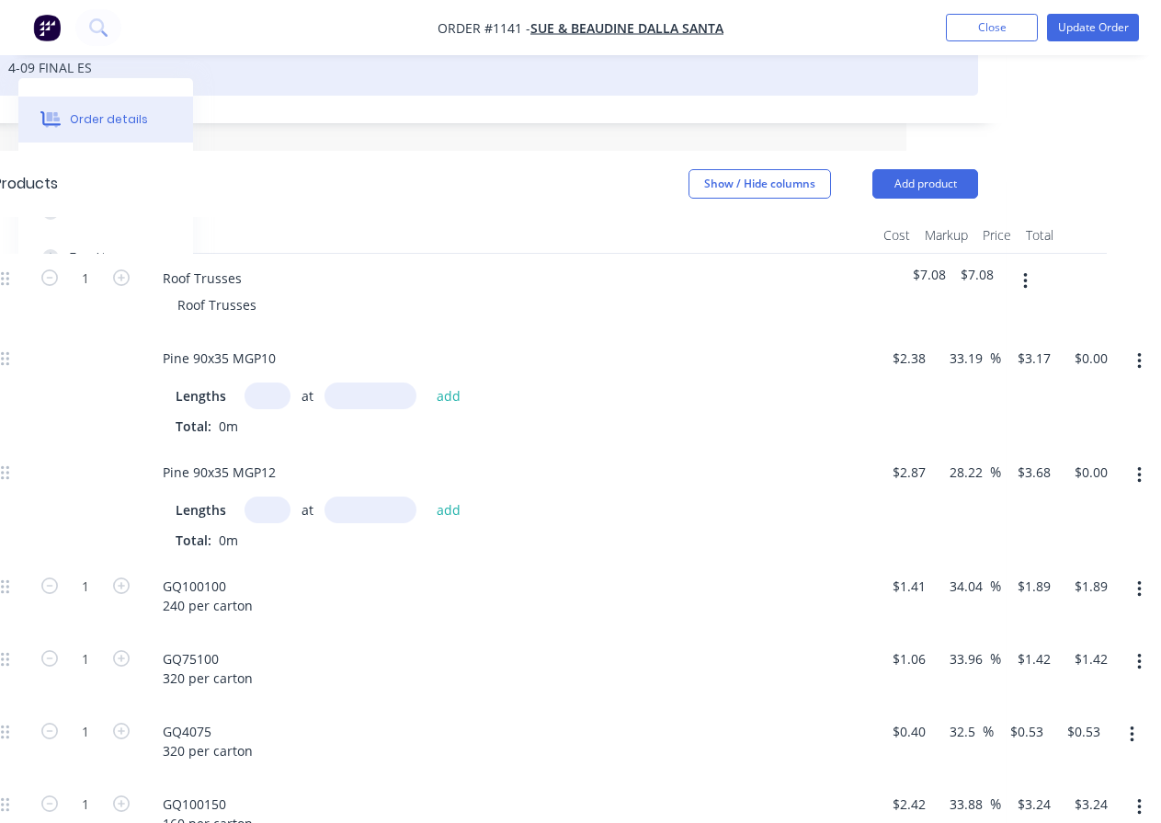
scroll to position [377, 255]
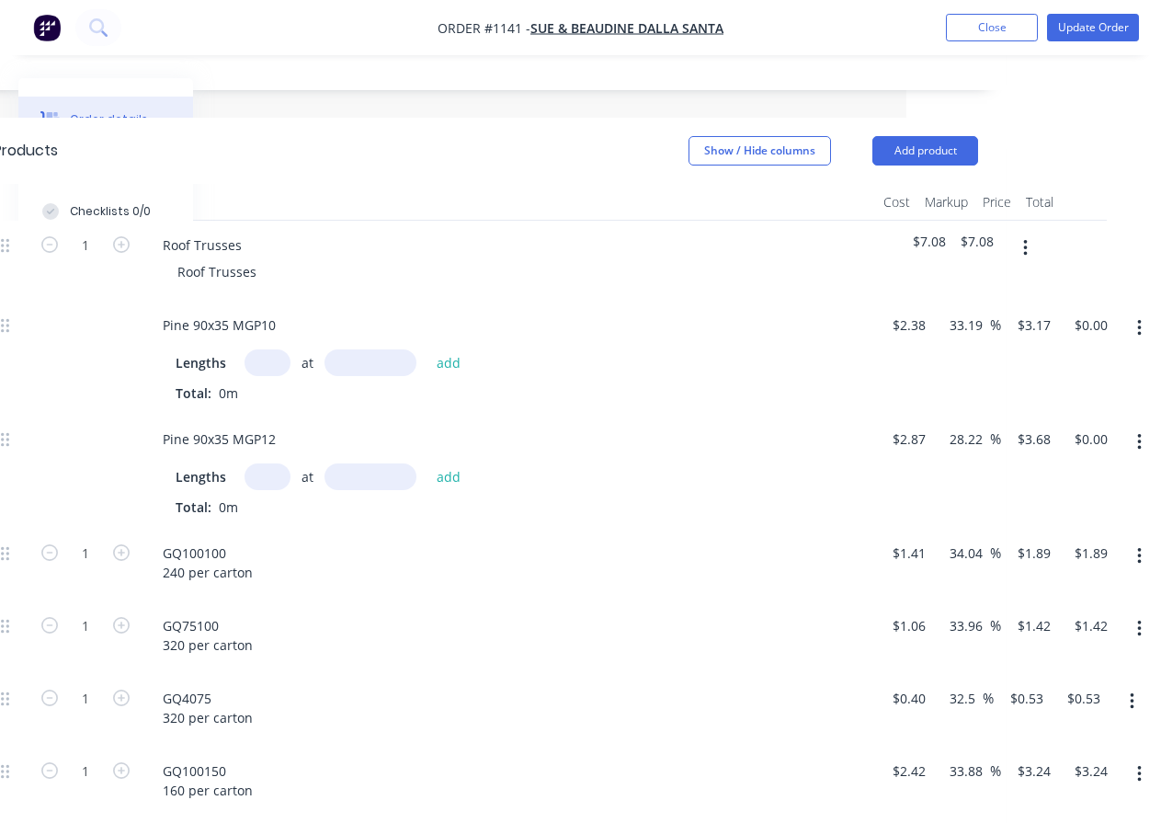
click at [1034, 250] on button "button" at bounding box center [1025, 248] width 43 height 33
click at [1011, 298] on div "Add product to kit" at bounding box center [960, 296] width 142 height 27
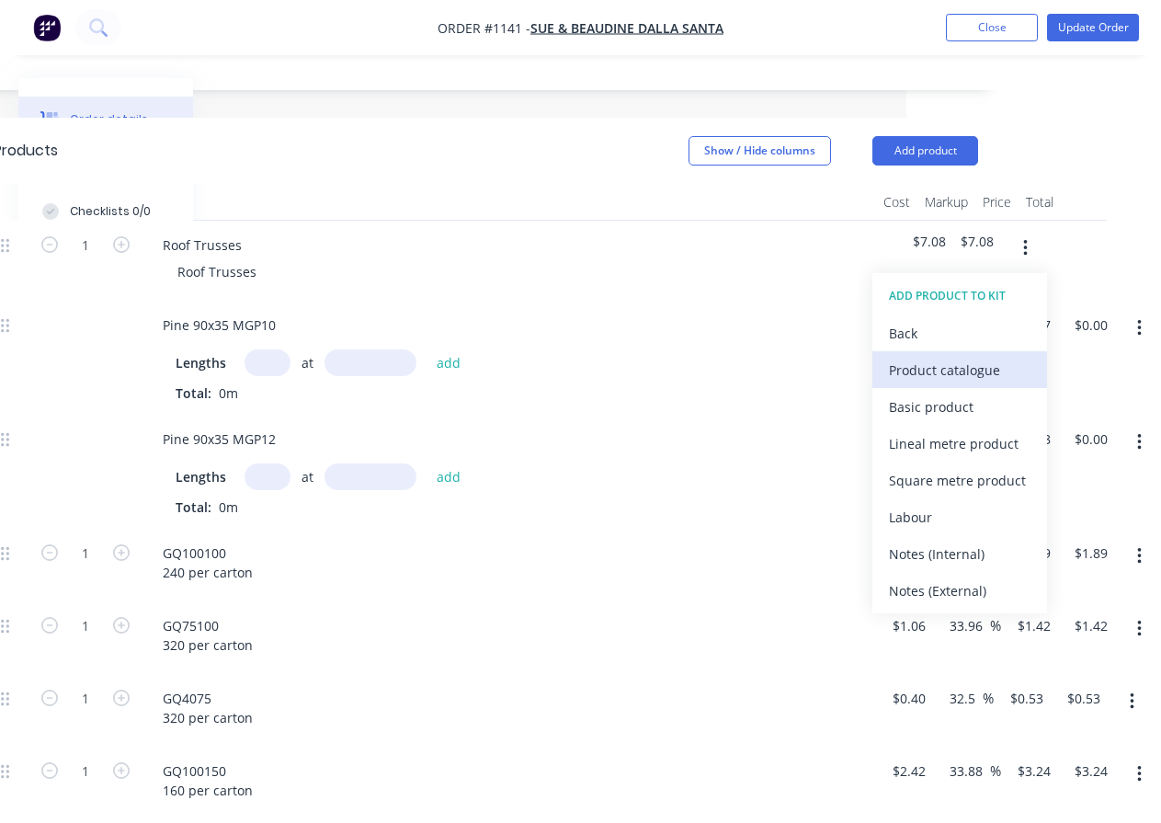
click at [1001, 365] on div "Product catalogue" at bounding box center [960, 370] width 142 height 27
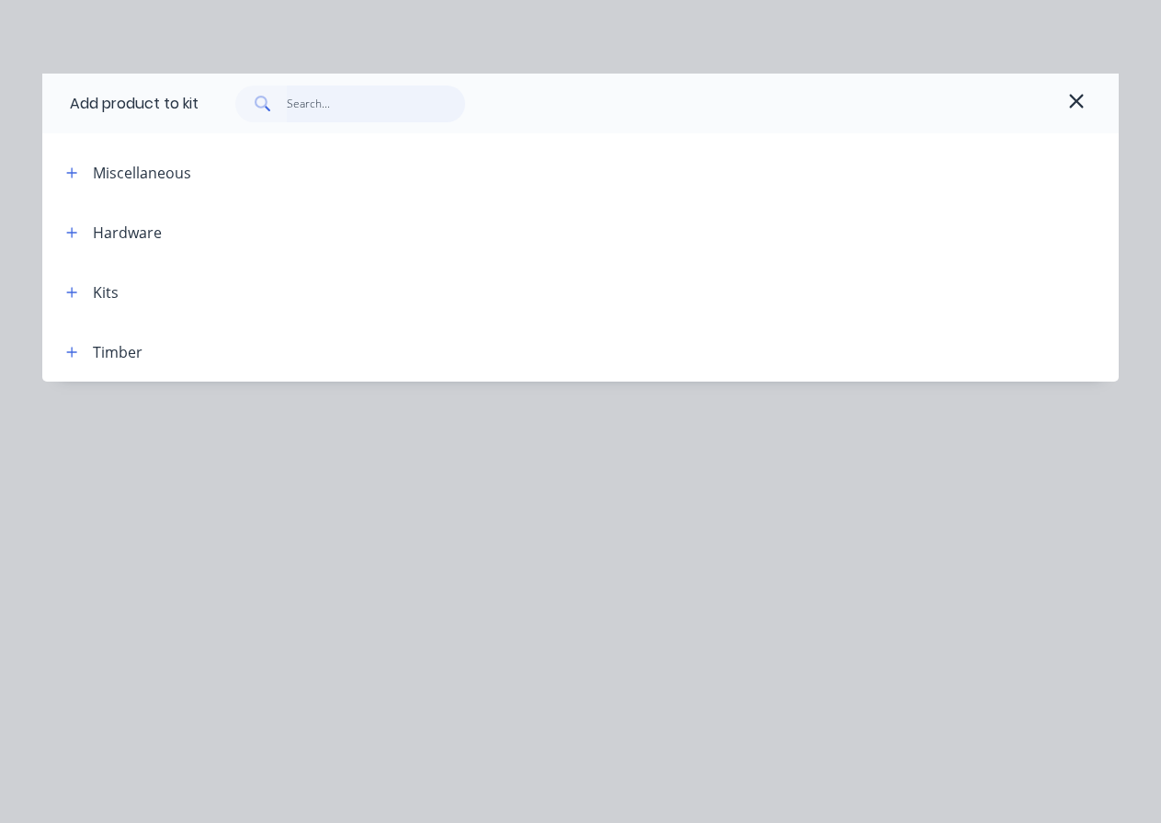
click at [293, 110] on input "text" at bounding box center [376, 104] width 179 height 37
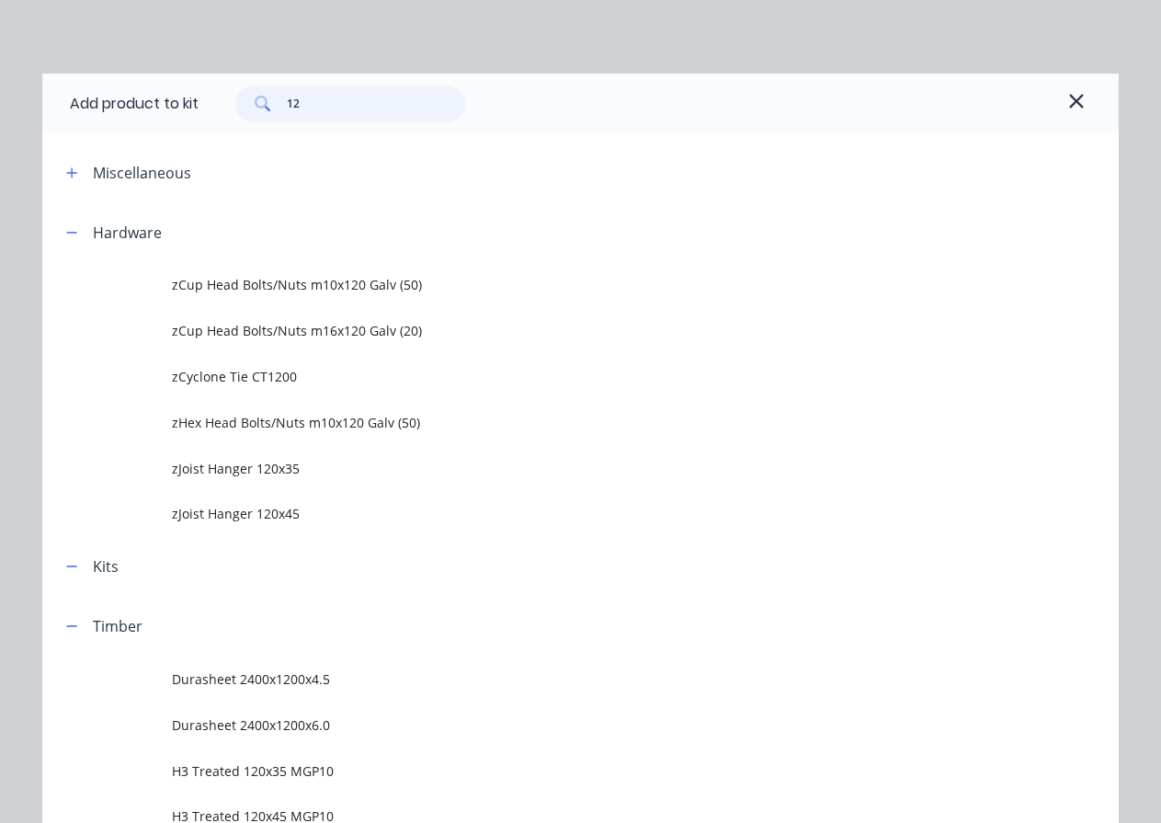
type input "1"
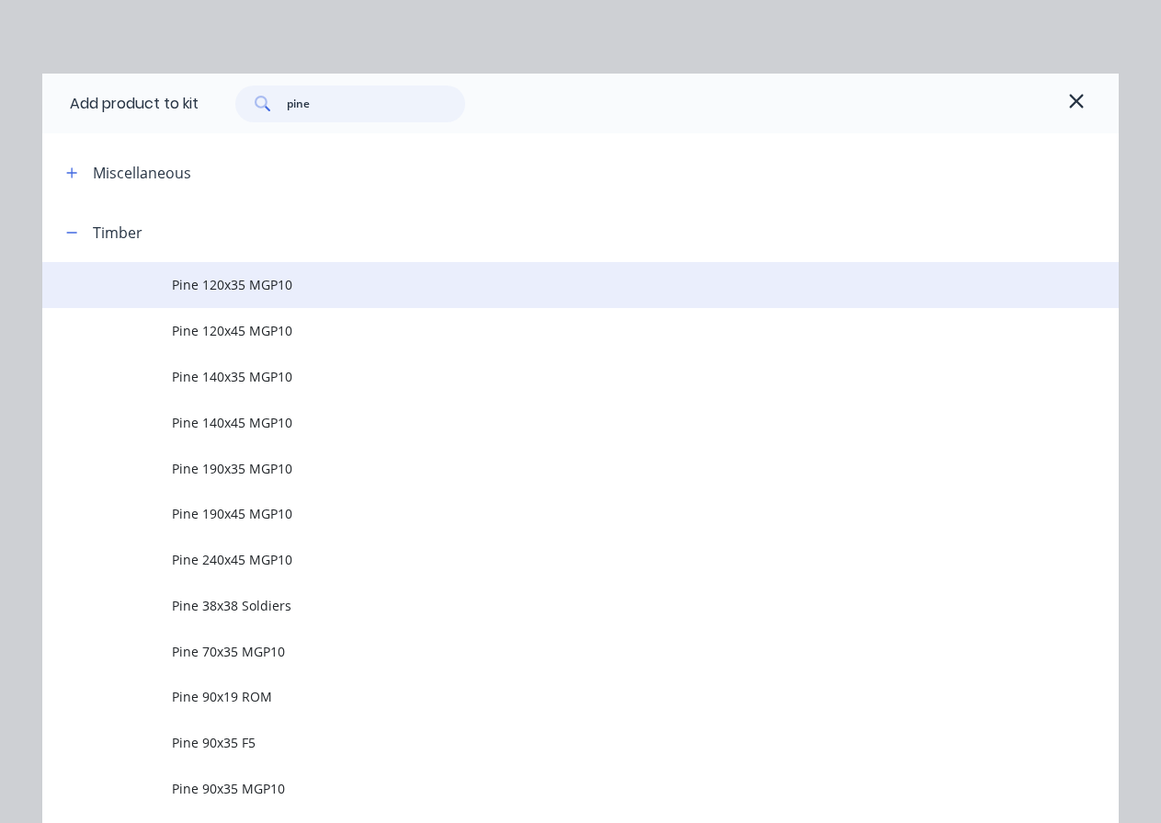
type input "pine"
click at [308, 286] on span "Pine 120x35 MGP10" at bounding box center [551, 284] width 758 height 19
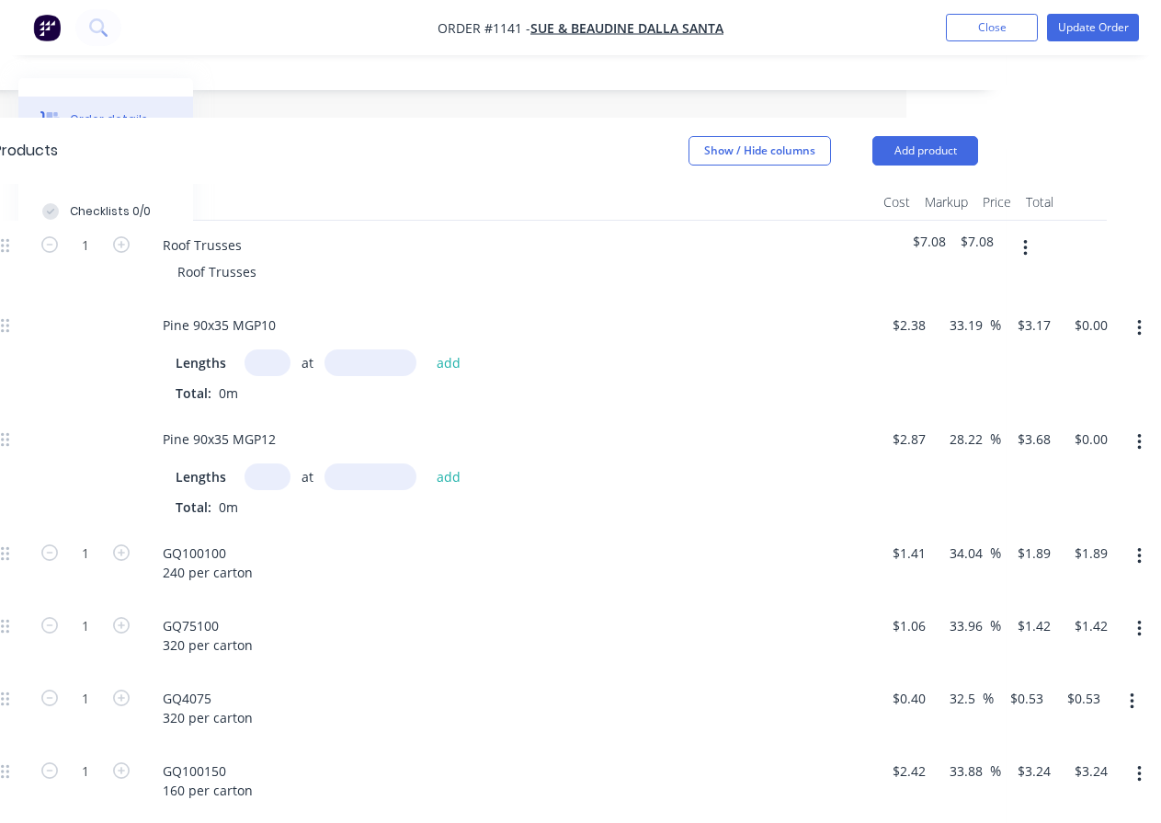
click at [1028, 248] on button "button" at bounding box center [1025, 248] width 43 height 33
click at [984, 297] on div "Add product to kit" at bounding box center [960, 296] width 142 height 27
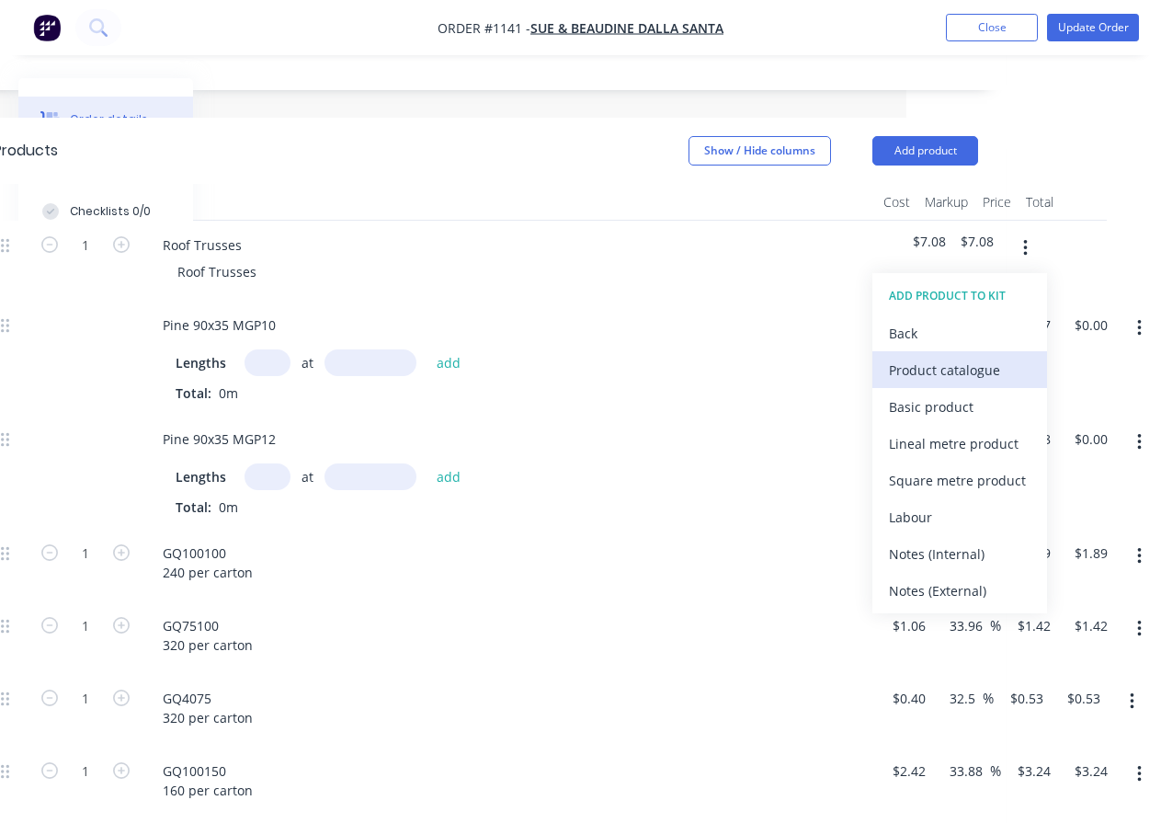
click at [972, 364] on div "Product catalogue" at bounding box center [960, 370] width 142 height 27
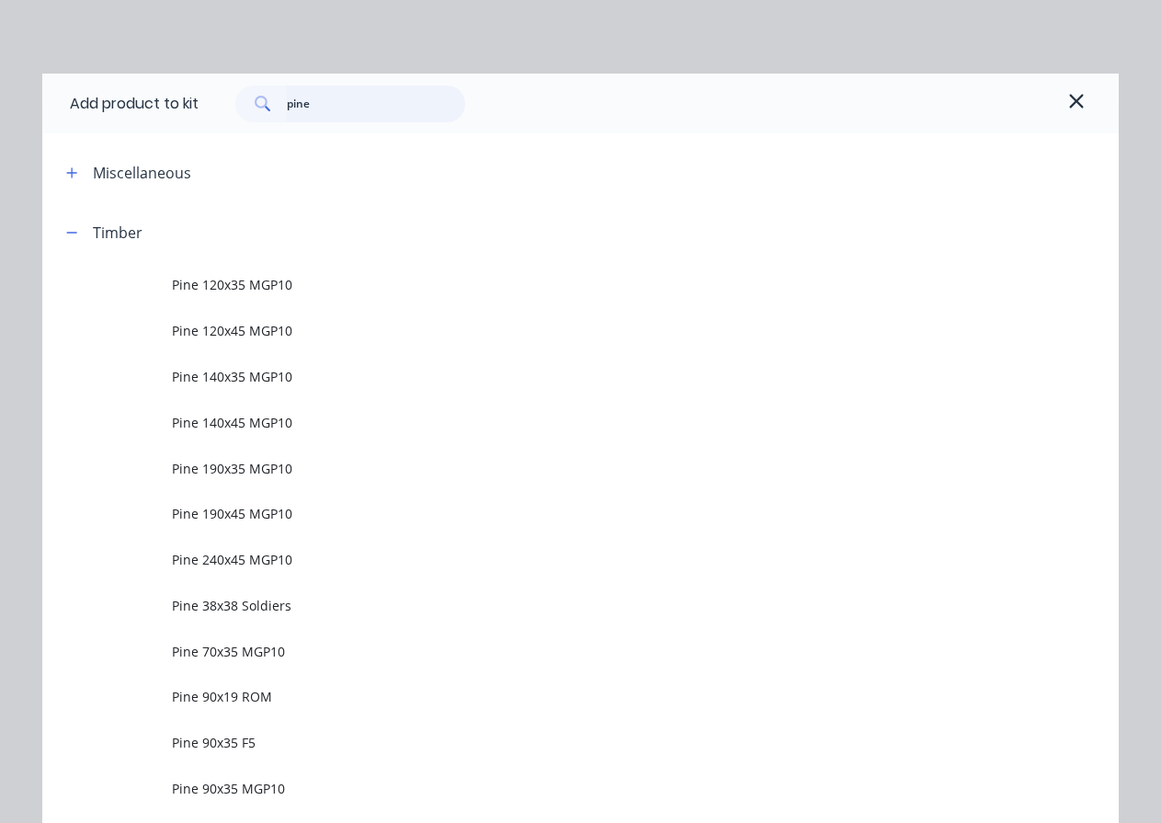
click at [323, 113] on input "pine" at bounding box center [376, 104] width 179 height 37
type input "p"
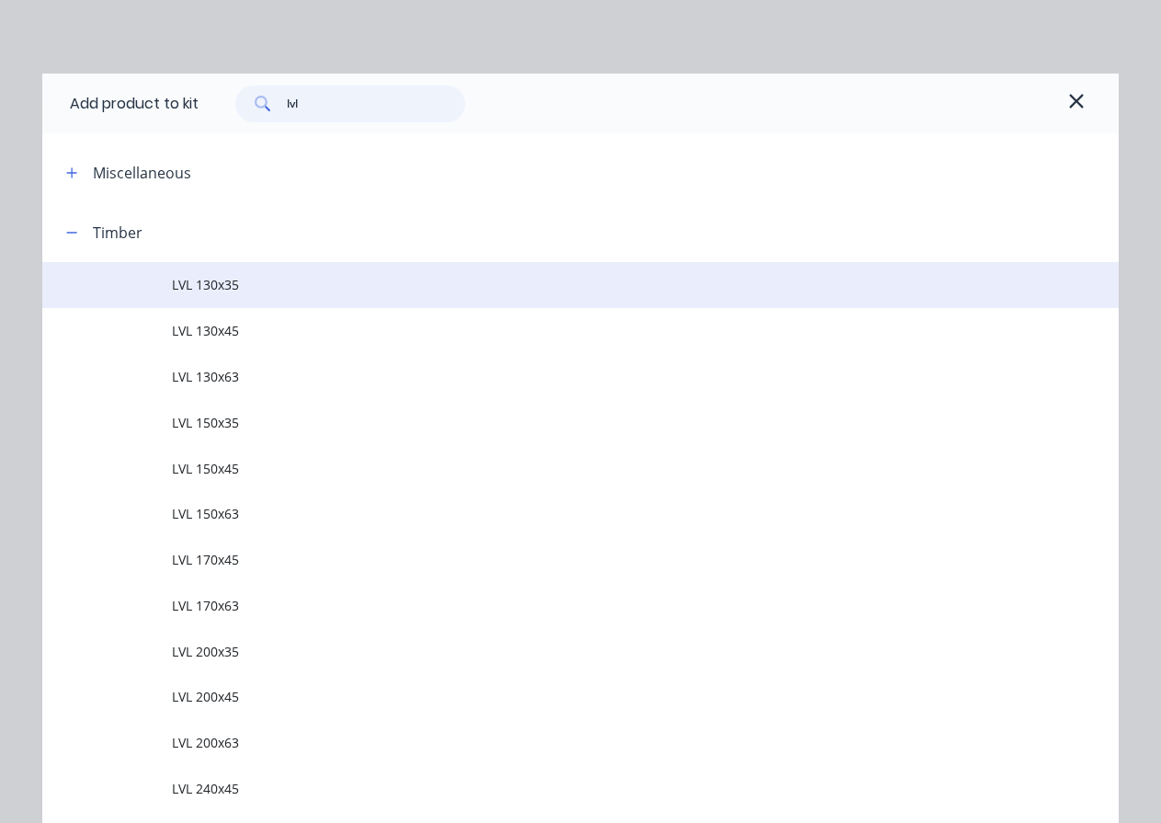
type input "lvl"
click at [223, 282] on span "LVL 130x35" at bounding box center [551, 284] width 758 height 19
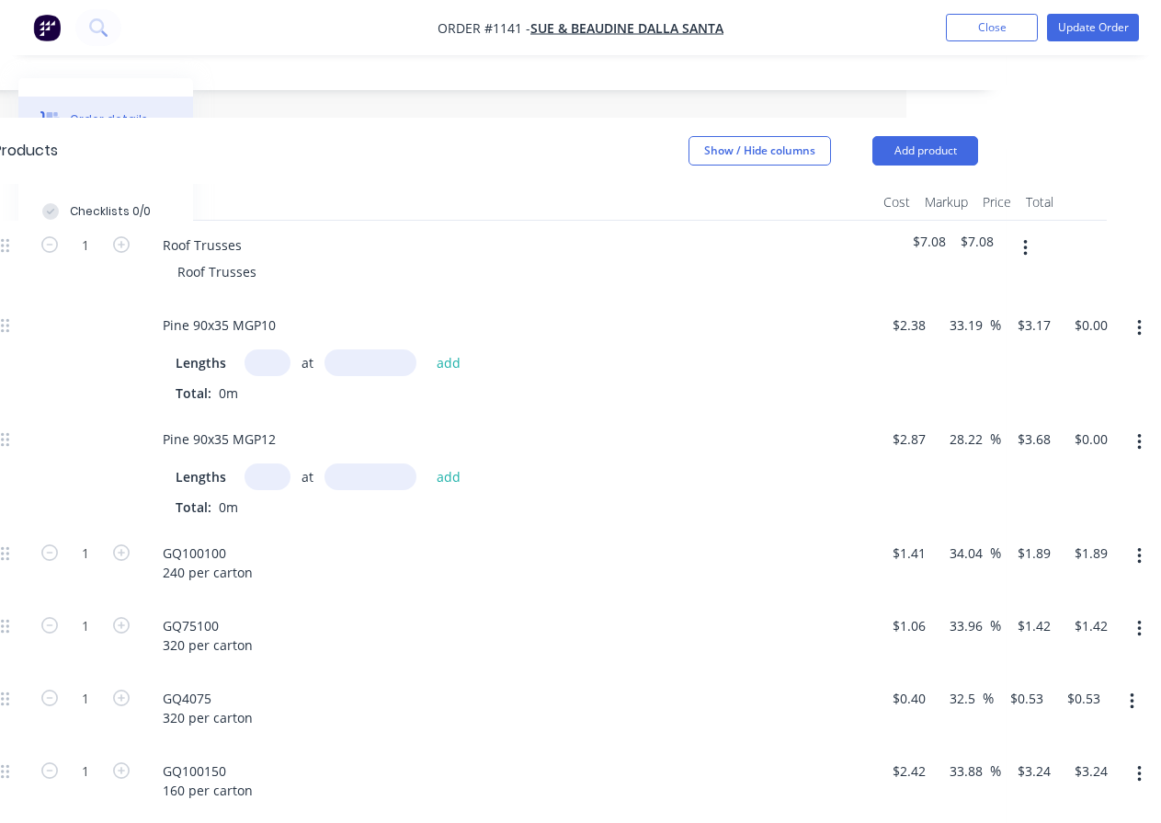
click at [1024, 246] on icon "button" at bounding box center [1026, 248] width 5 height 20
click at [971, 297] on div "Add product to kit" at bounding box center [960, 296] width 142 height 27
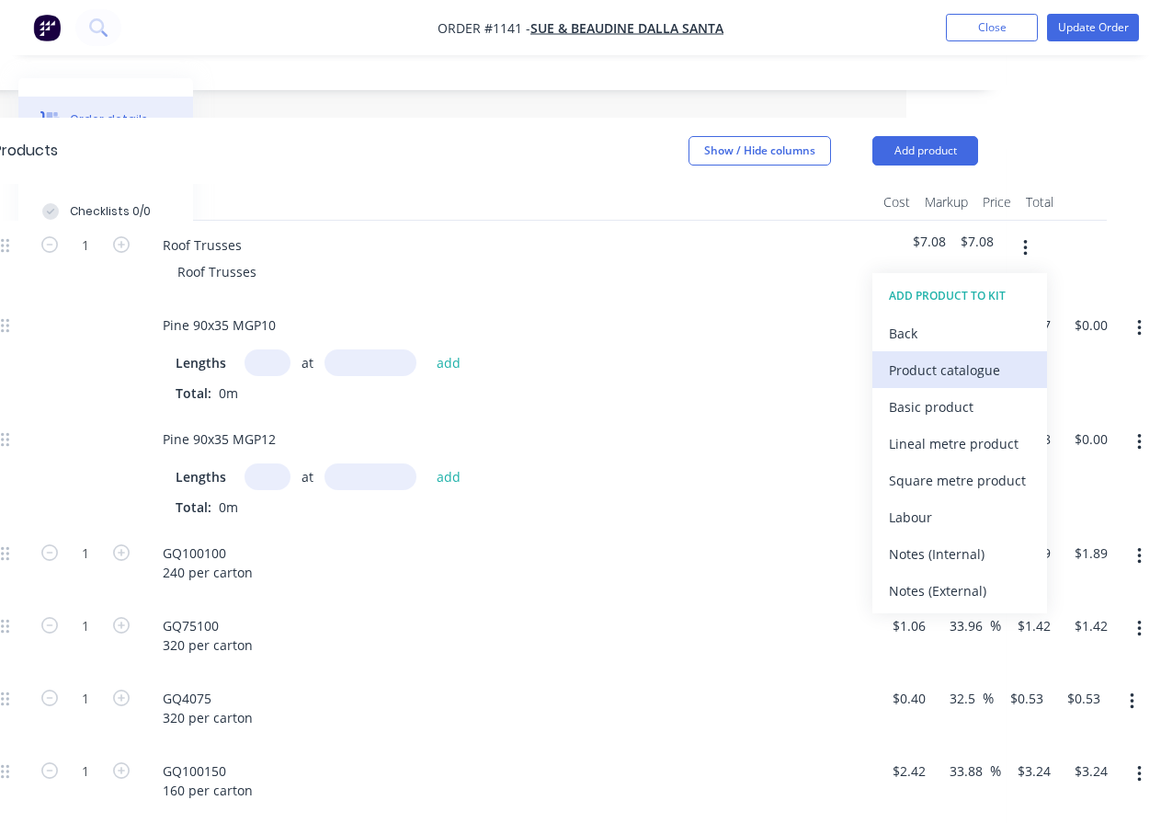
click at [953, 366] on div "Product catalogue" at bounding box center [960, 370] width 142 height 27
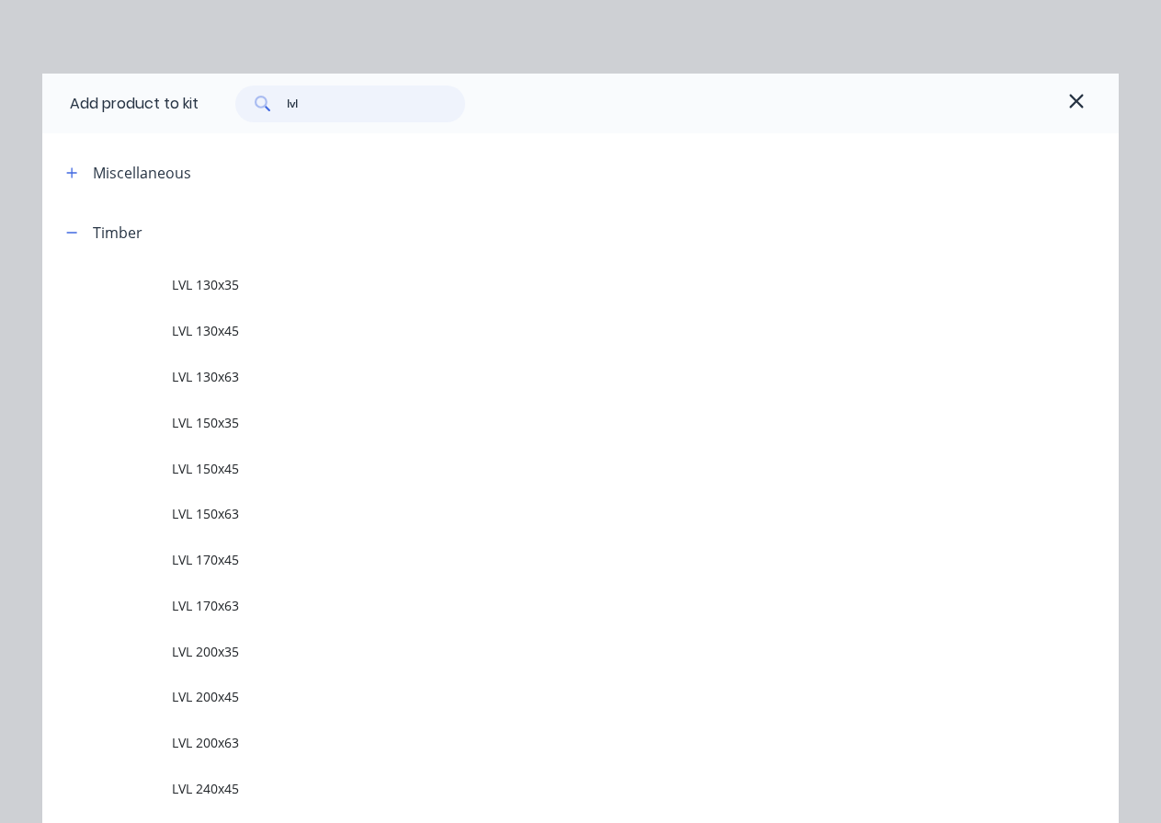
click at [330, 114] on input "lvl" at bounding box center [376, 104] width 179 height 37
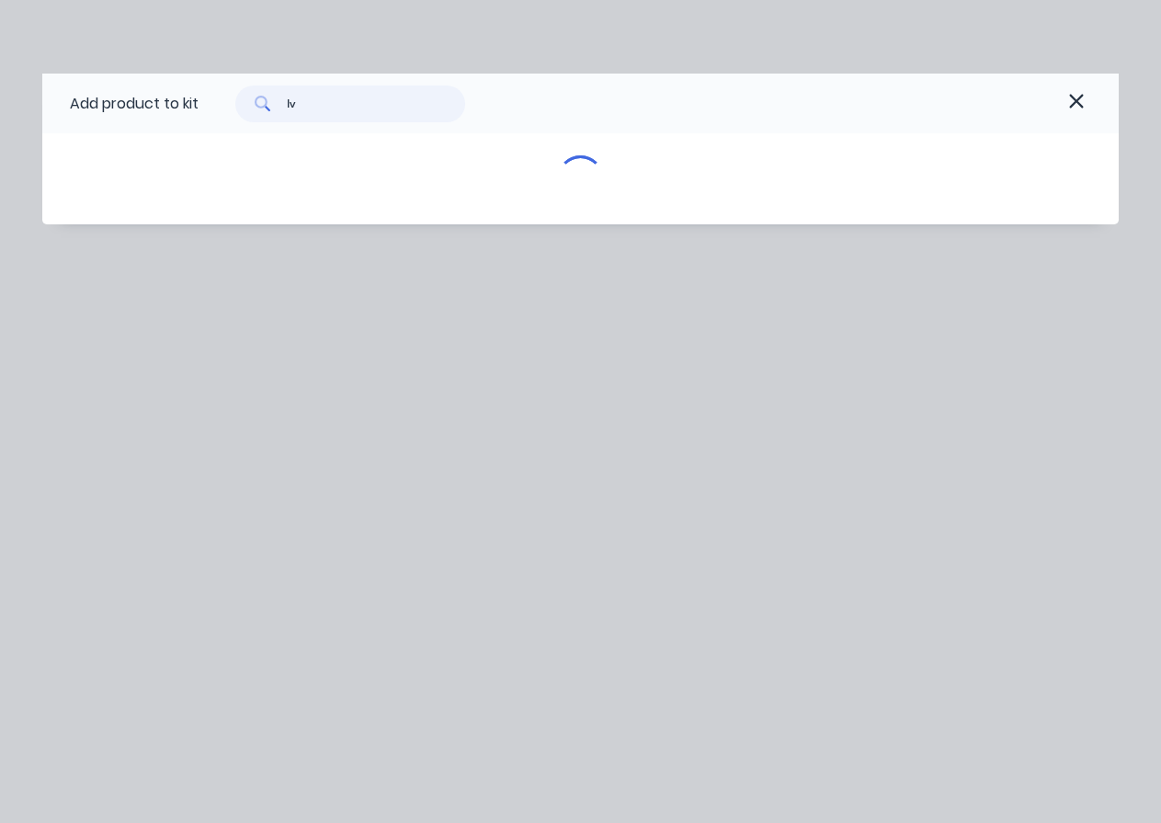
type input "l"
type input "lvl"
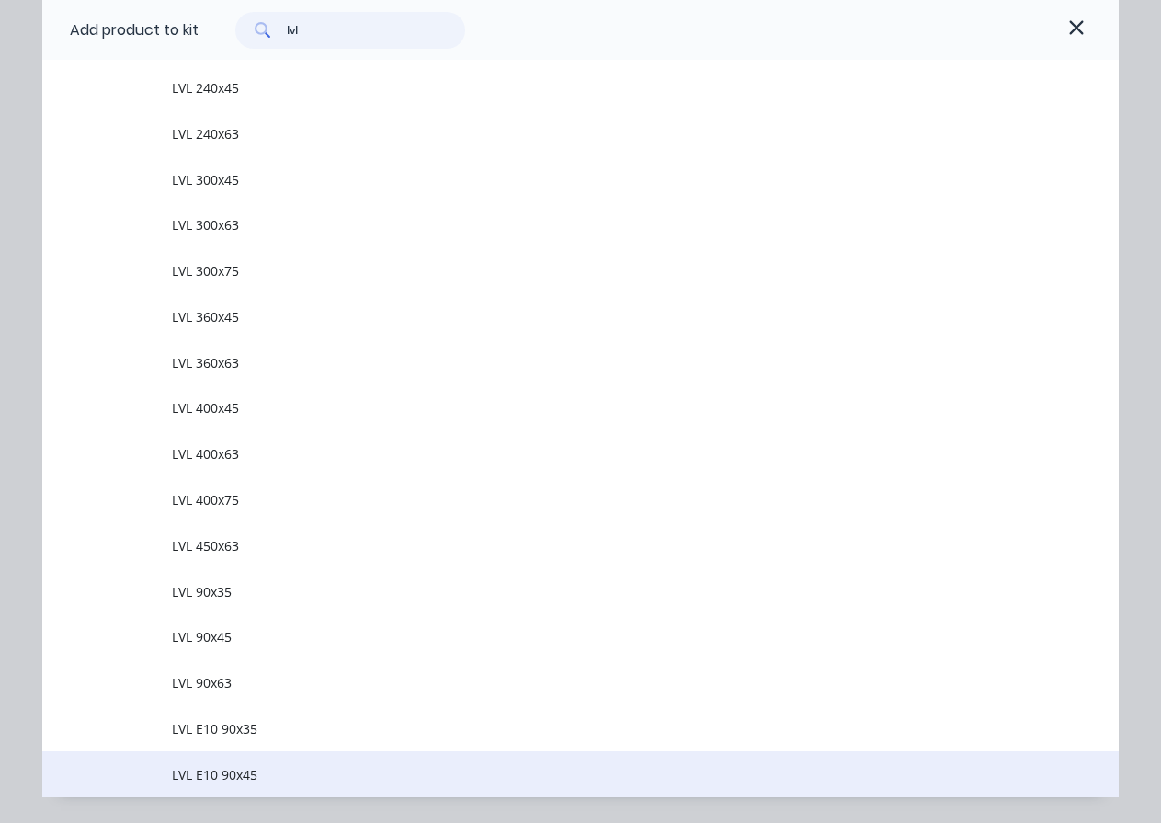
scroll to position [756, 0]
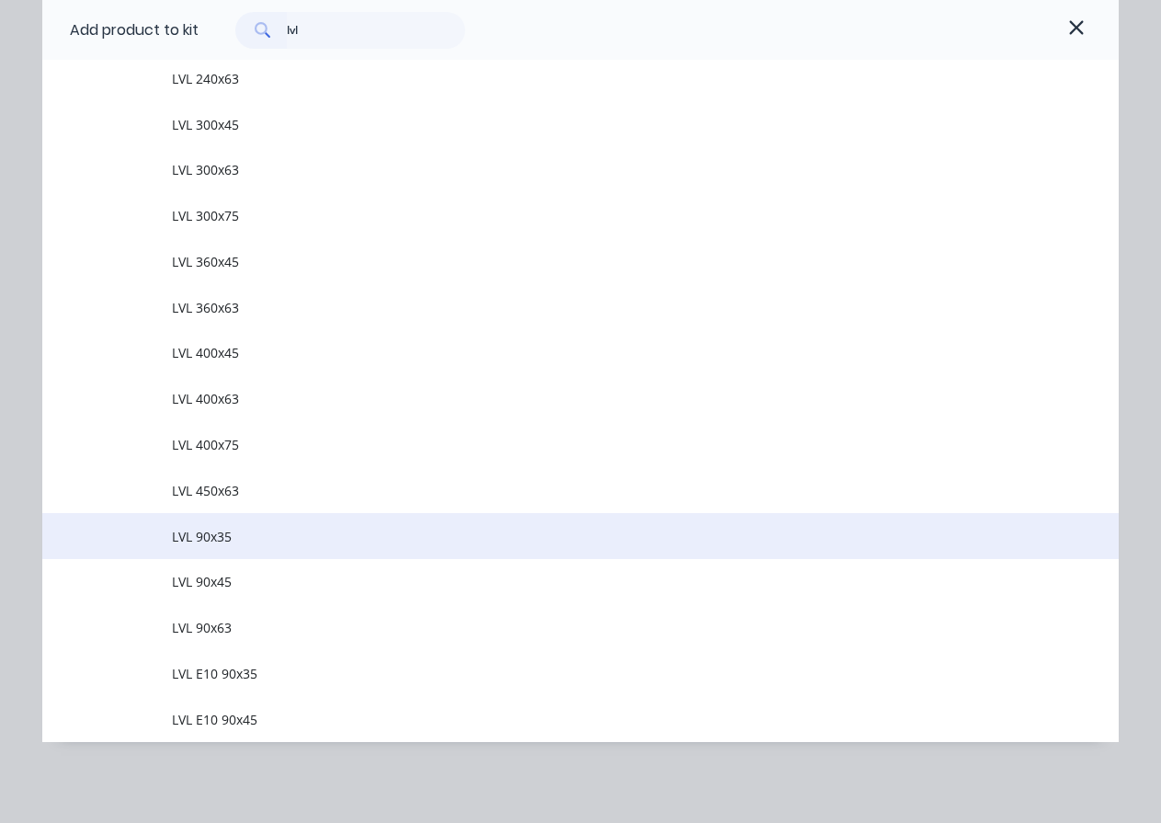
click at [208, 544] on span "LVL 90x35" at bounding box center [551, 536] width 758 height 19
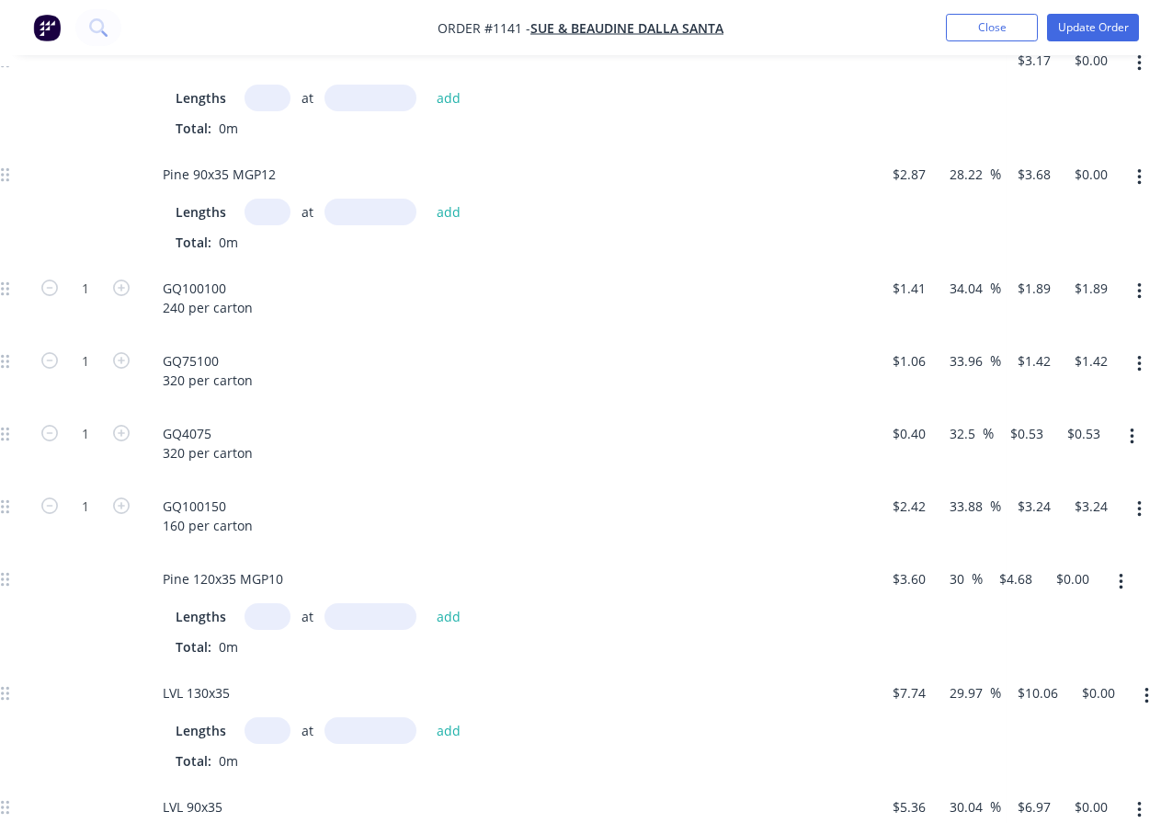
scroll to position [377, 255]
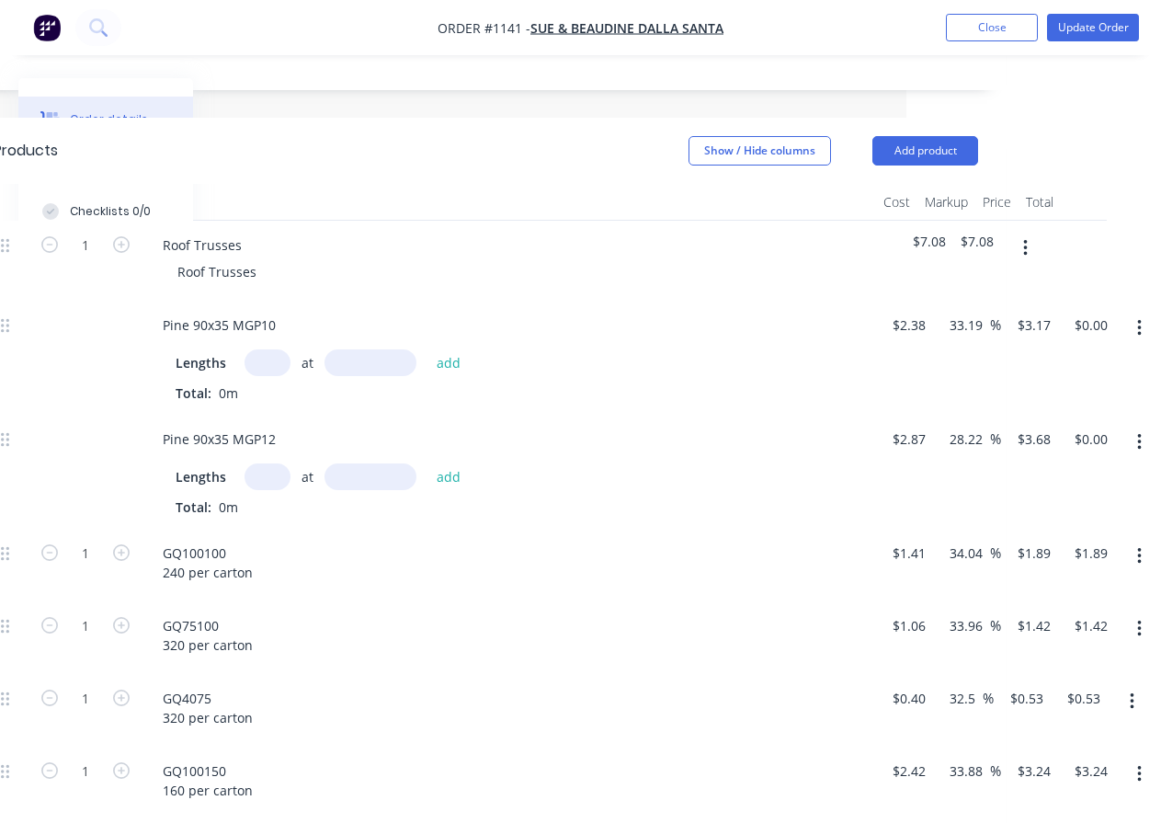
click at [265, 368] on input "text" at bounding box center [268, 362] width 46 height 27
type input "351"
type input "1000"
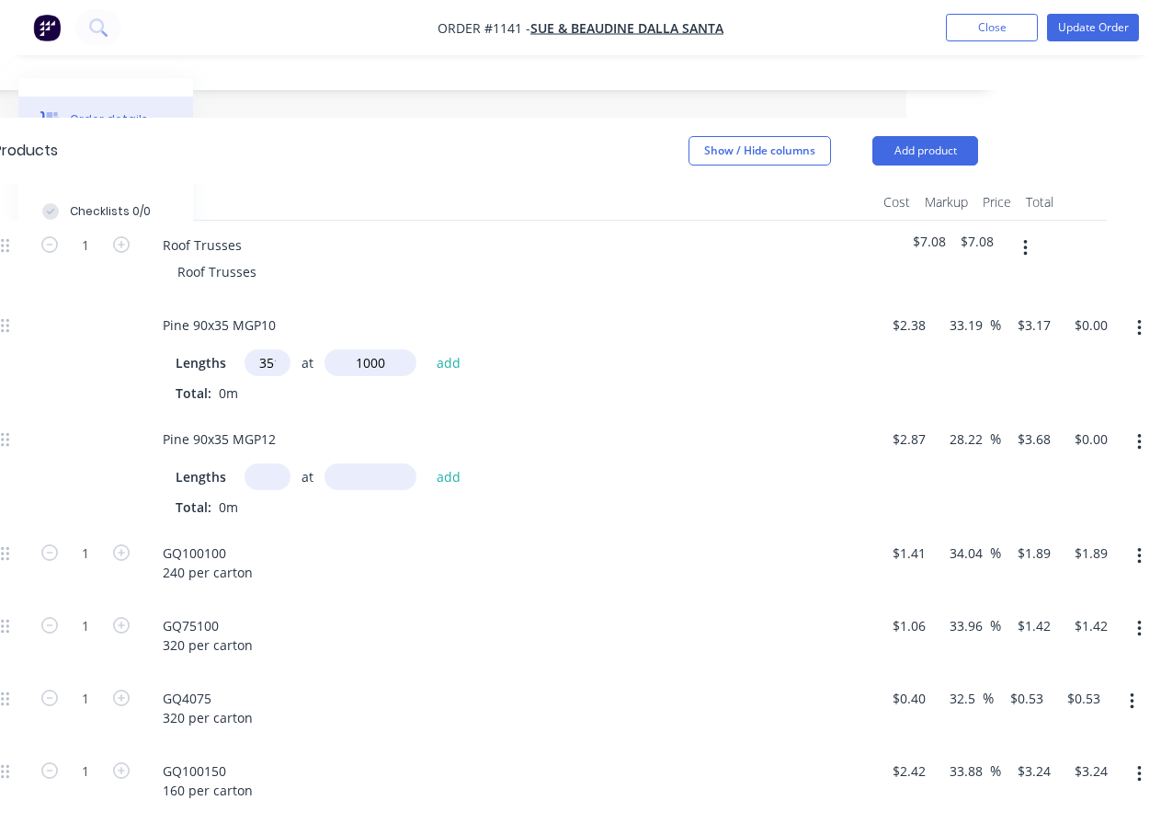
click at [428, 349] on button "add" at bounding box center [449, 361] width 43 height 25
type input "$1,112.67"
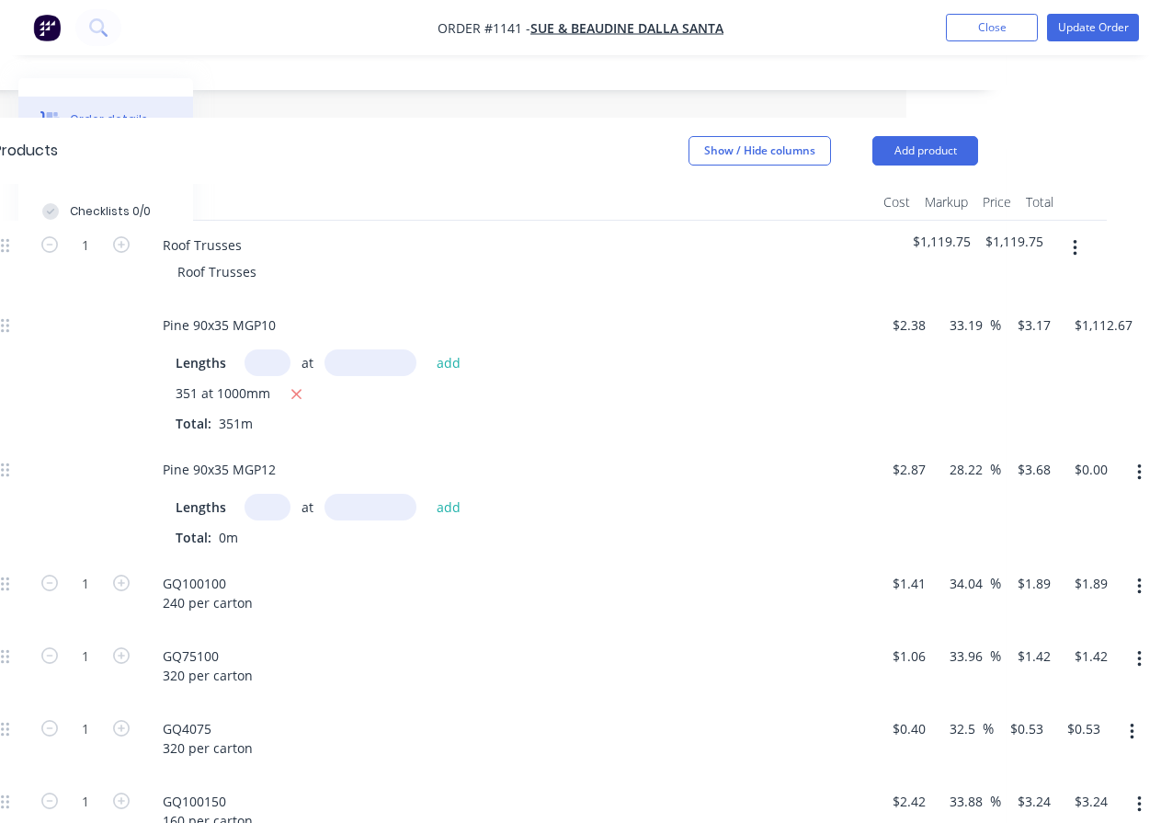
click at [260, 513] on input "text" at bounding box center [268, 507] width 46 height 27
type input "354"
type input "1000"
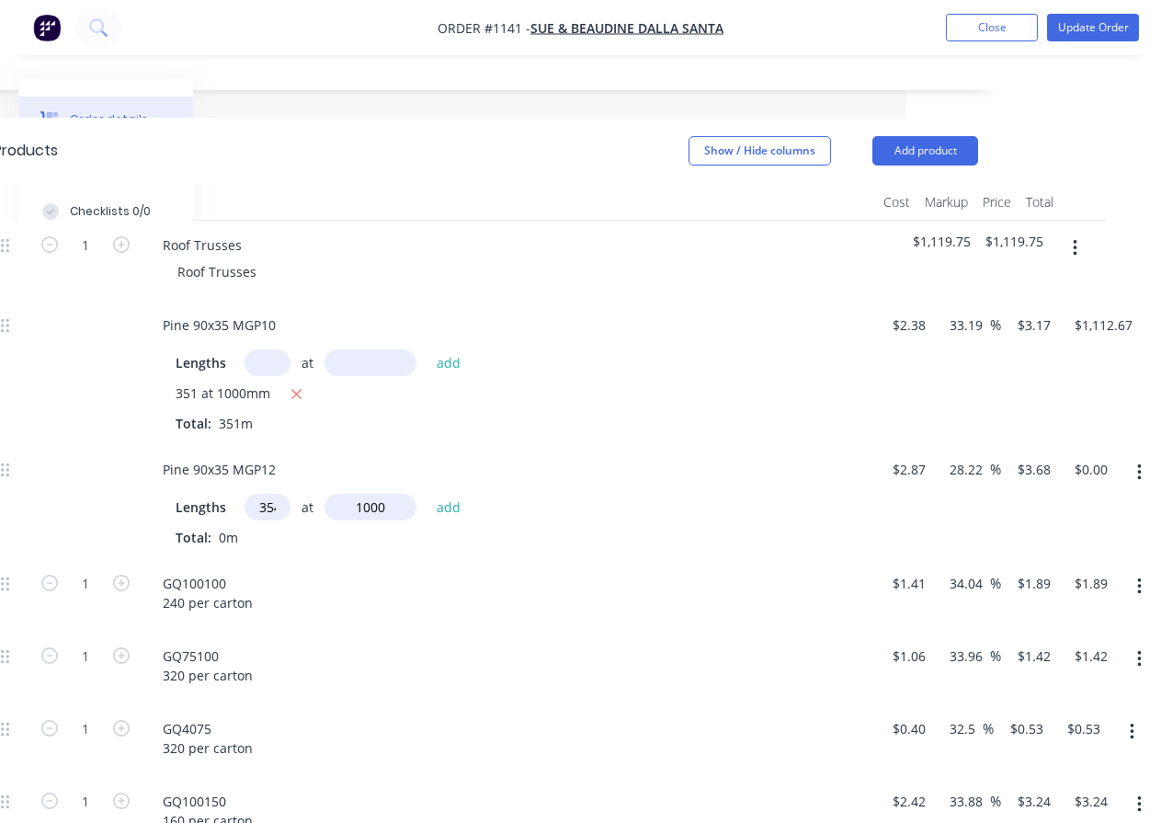
click at [428, 494] on button "add" at bounding box center [449, 506] width 43 height 25
type input "$1,302.72"
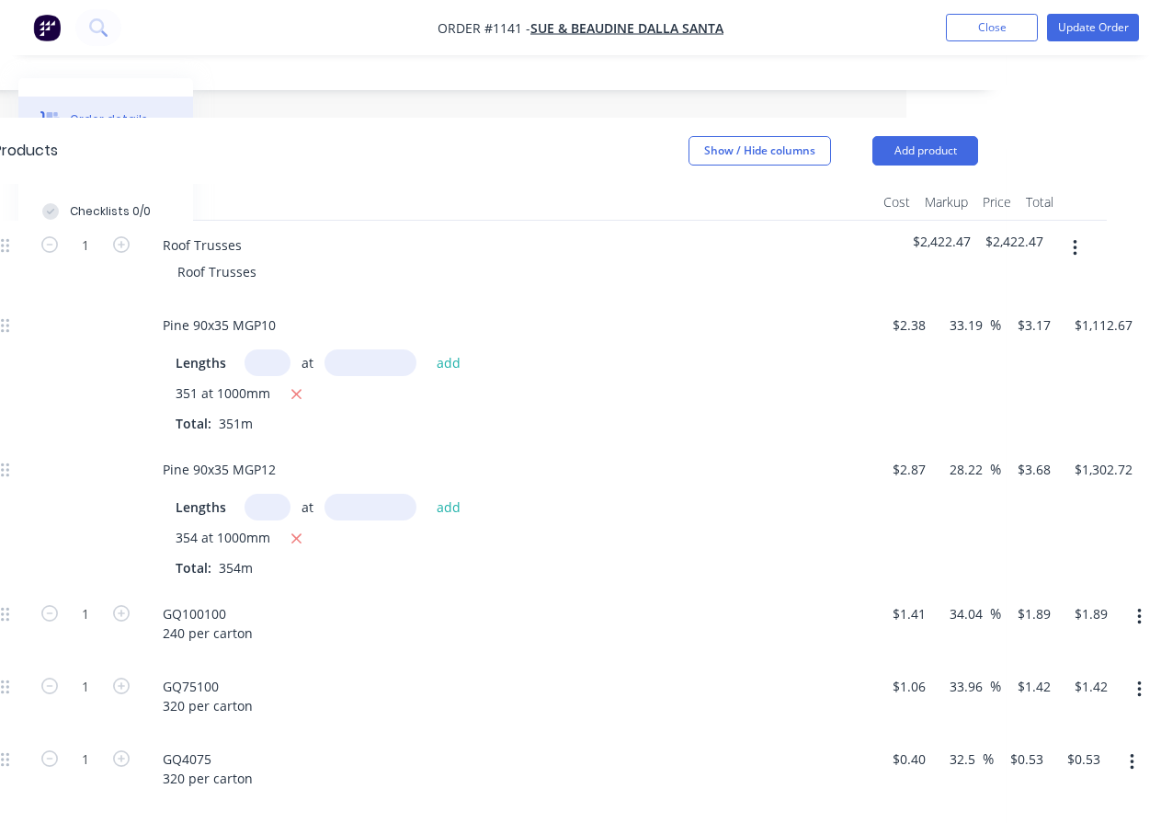
scroll to position [653, 255]
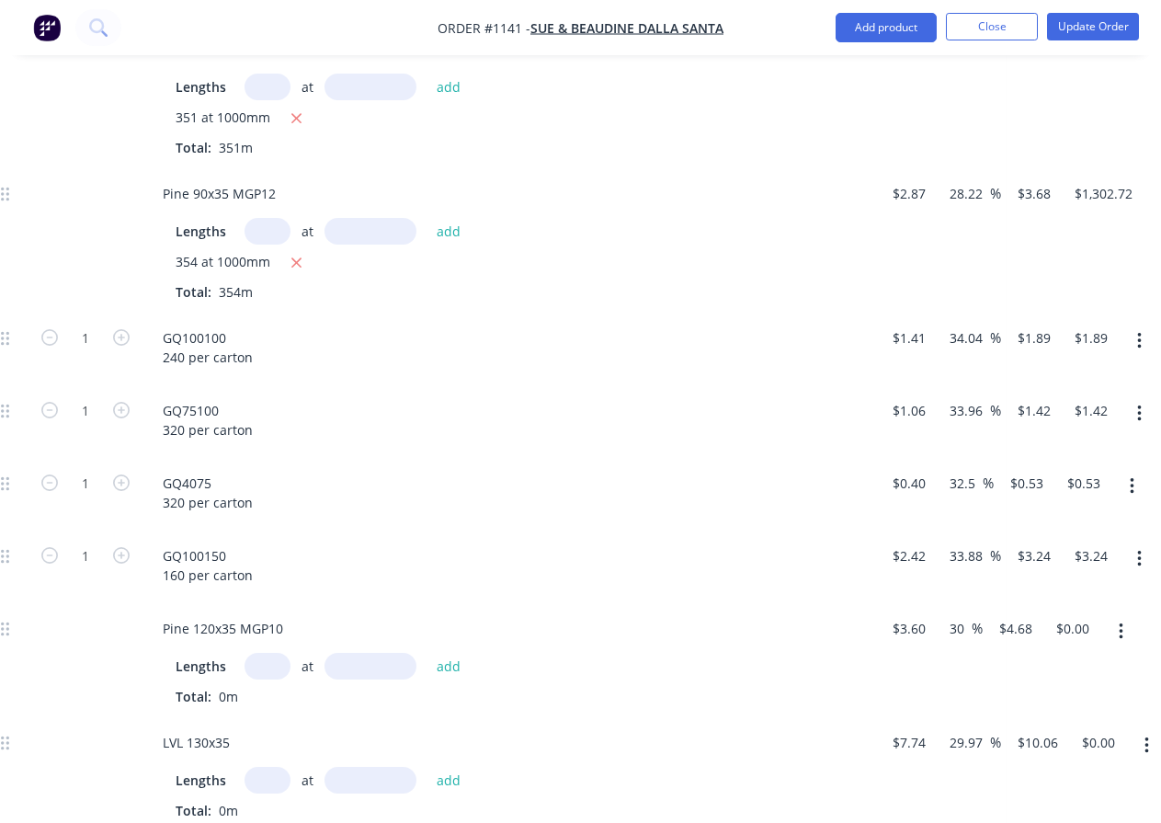
click at [257, 664] on input "text" at bounding box center [268, 666] width 46 height 27
type input "1"
type input "2100"
click at [428, 653] on button "add" at bounding box center [449, 665] width 43 height 25
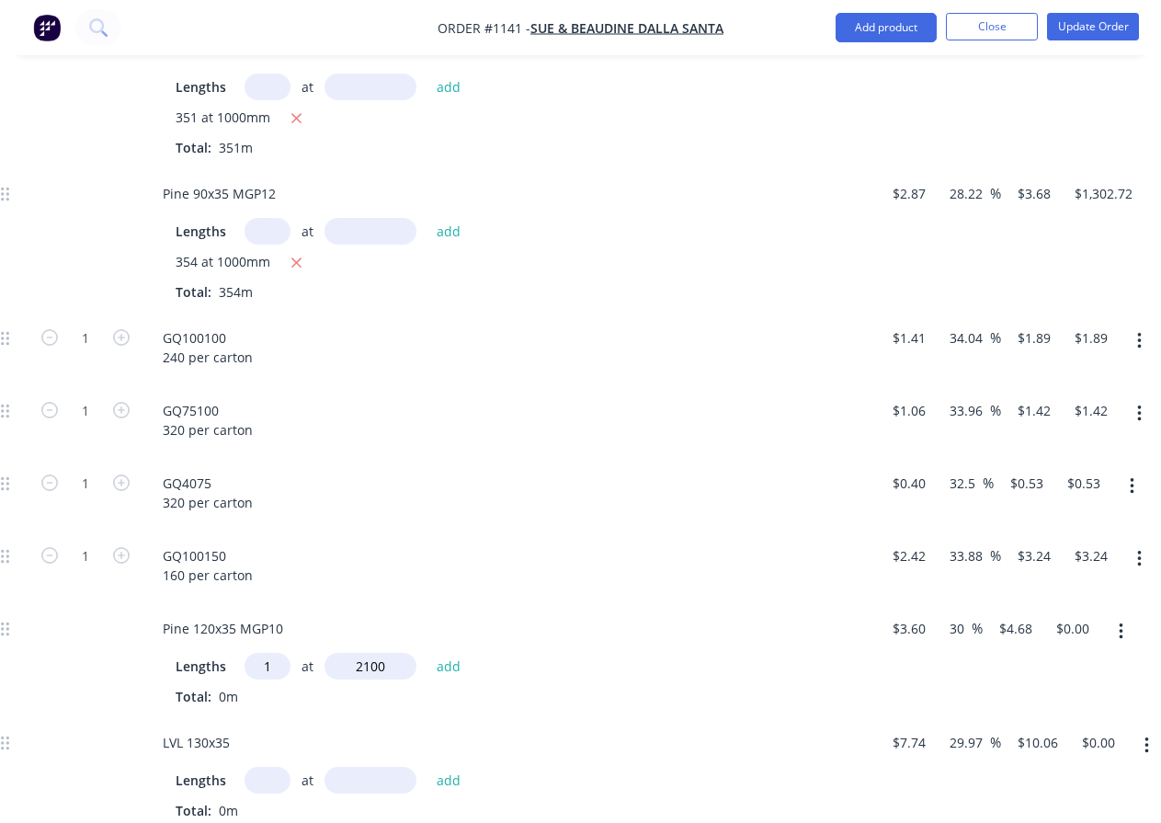
type input "$9.83"
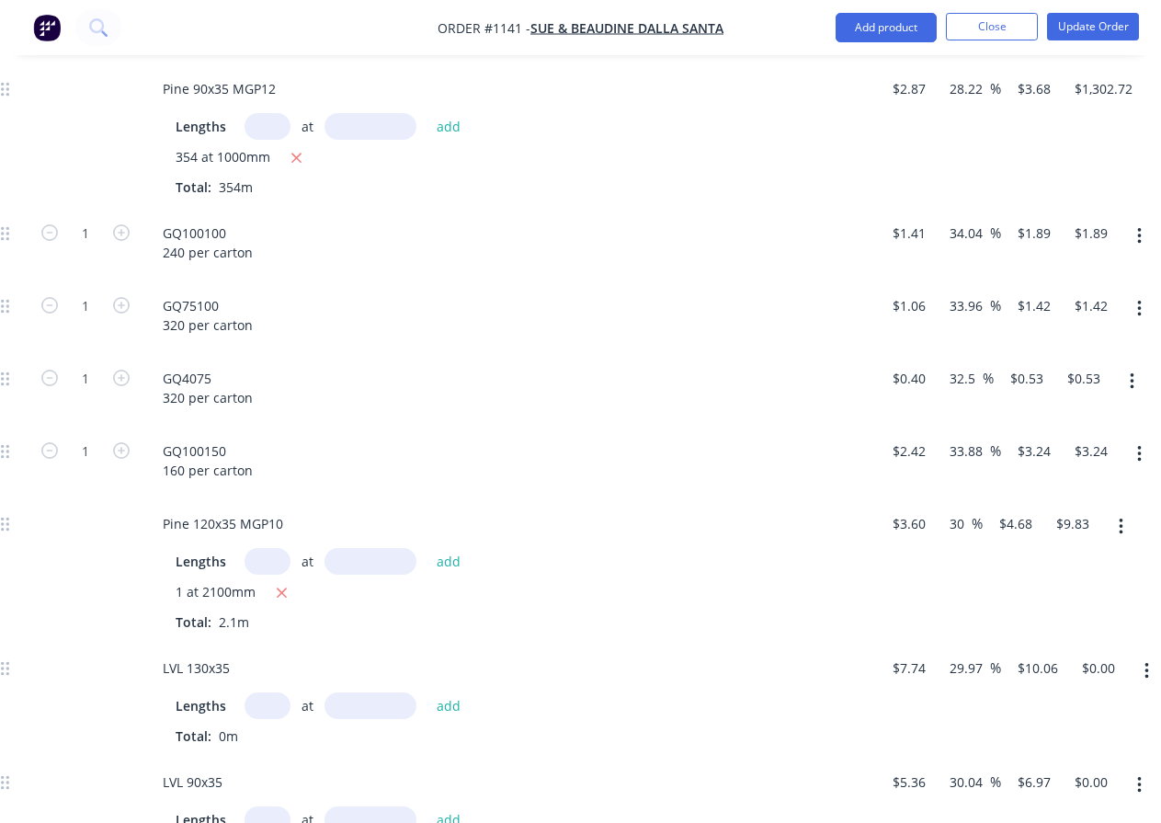
scroll to position [1021, 255]
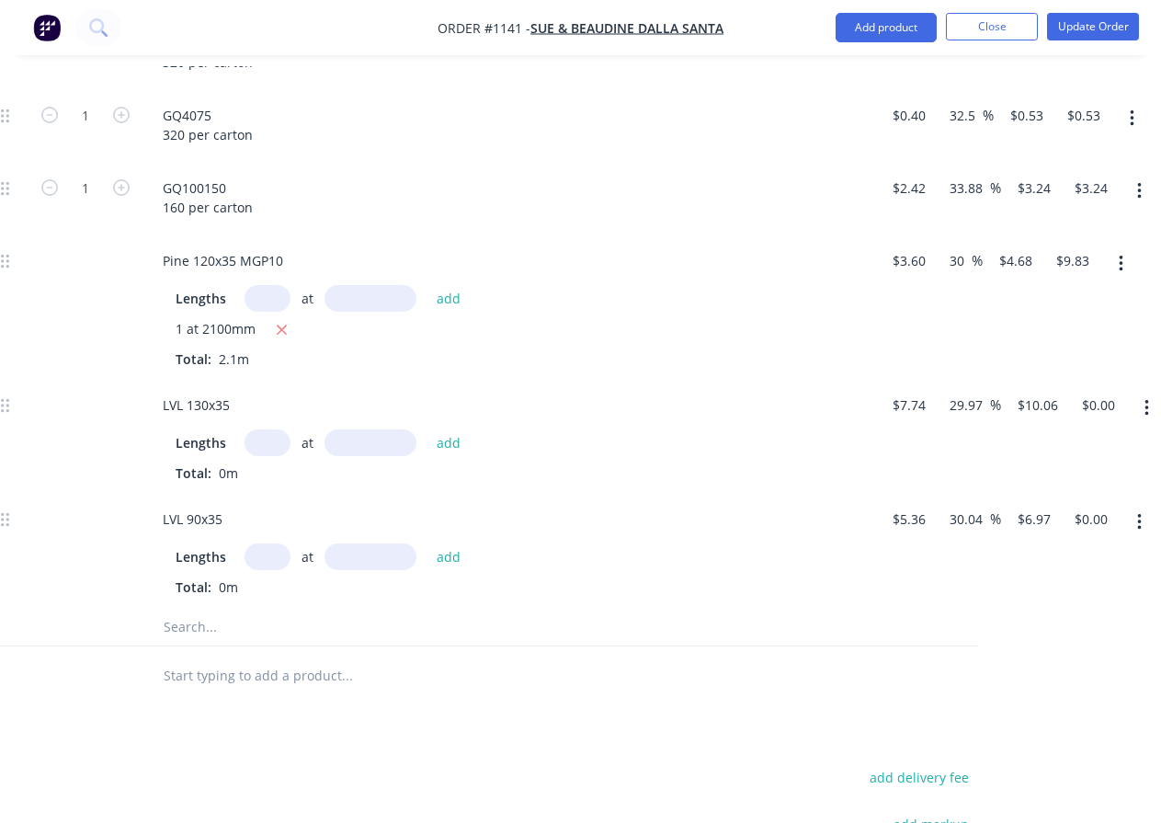
click at [265, 450] on input "text" at bounding box center [268, 442] width 46 height 27
type input "2"
type input "4200"
click at [428, 429] on button "add" at bounding box center [449, 441] width 43 height 25
type input "$84.50"
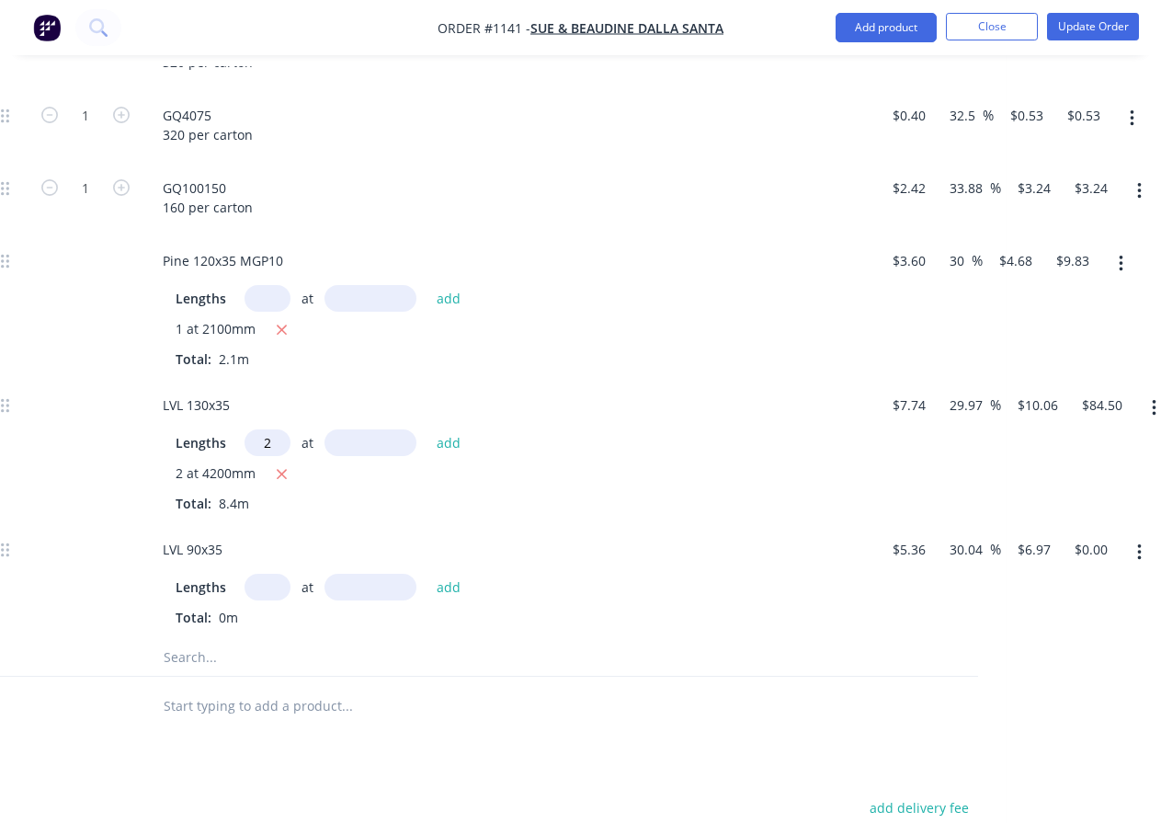
type input "2"
type input "6000"
click at [428, 429] on button "add" at bounding box center [449, 441] width 43 height 25
type input "$205.22"
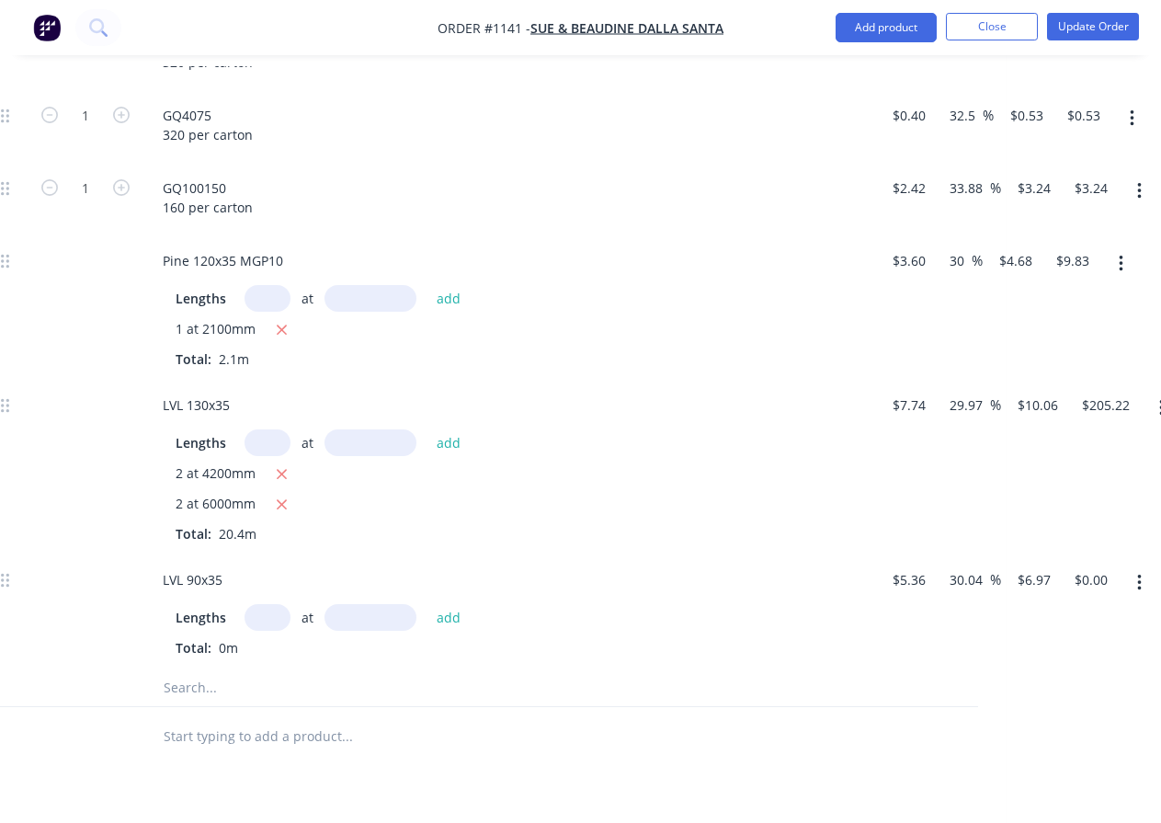
click at [267, 615] on input "text" at bounding box center [268, 617] width 46 height 27
type input "1"
type input "3600"
click at [428, 604] on button "add" at bounding box center [449, 616] width 43 height 25
type input "$25.09"
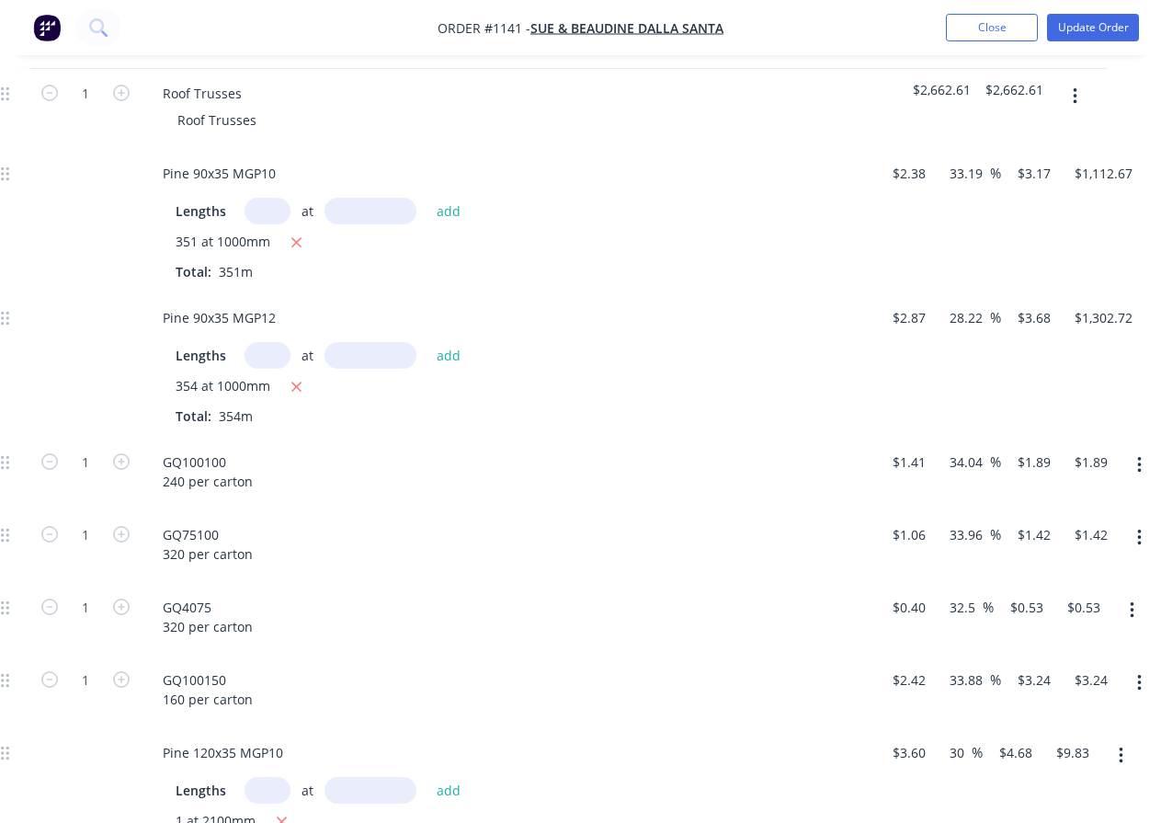
scroll to position [561, 255]
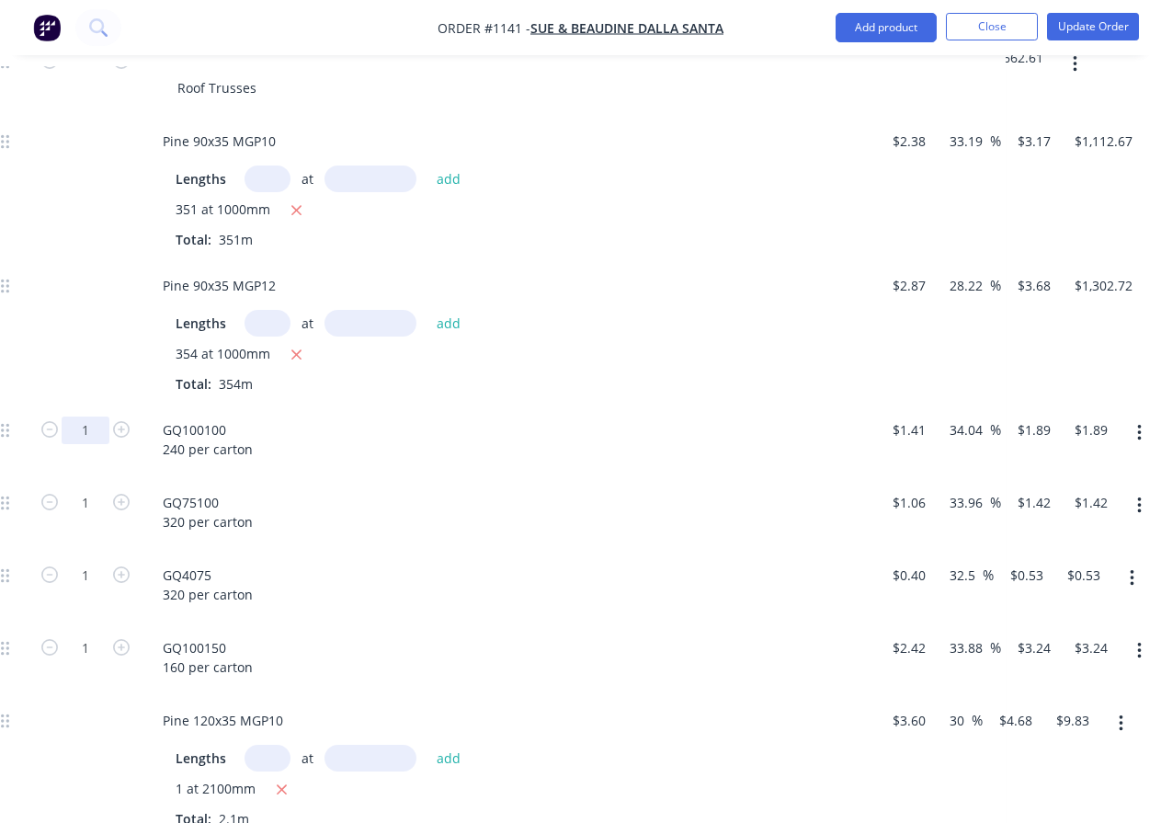
click at [93, 432] on input "1" at bounding box center [86, 431] width 48 height 28
type input "198"
type input "$374.22"
click at [93, 444] on input "1" at bounding box center [86, 431] width 48 height 28
type input "64"
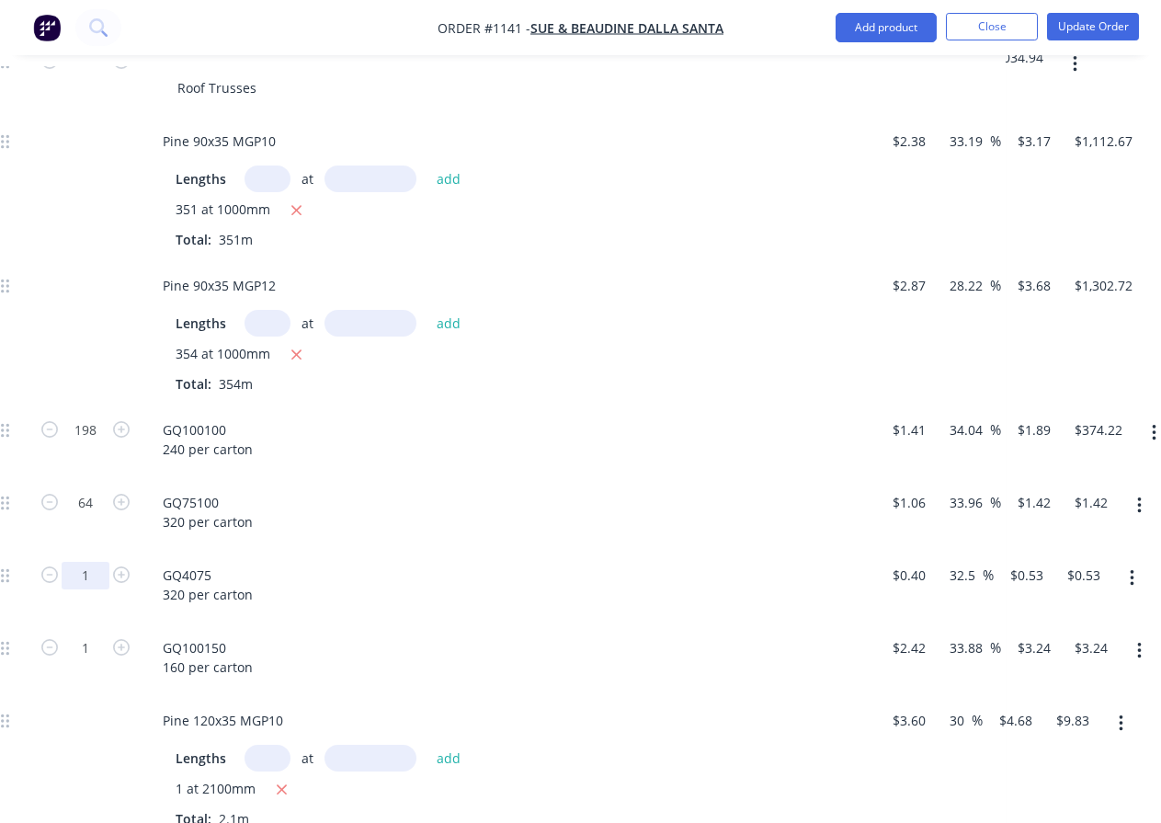
type input "$90.88"
click at [95, 444] on input "1" at bounding box center [86, 431] width 48 height 28
type input "98"
type input "$51.94"
click at [89, 444] on input "1" at bounding box center [86, 431] width 48 height 28
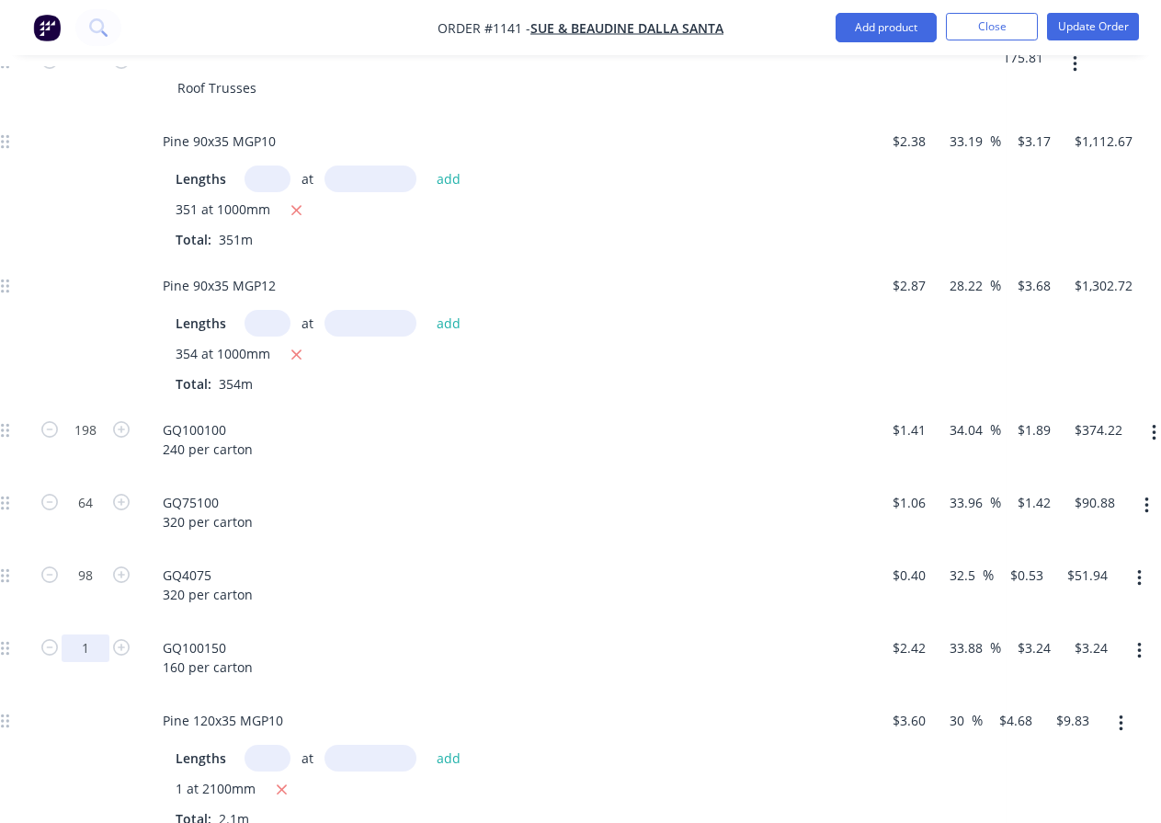
type input "6"
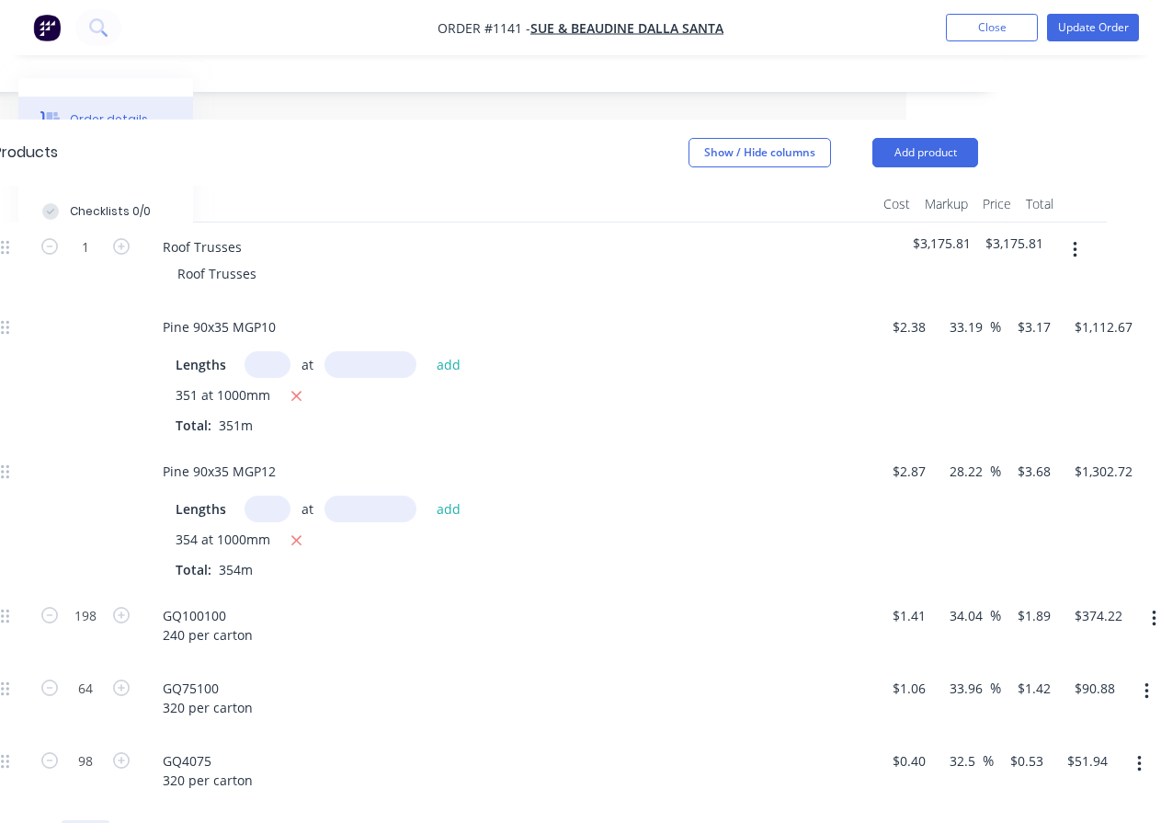
scroll to position [285, 255]
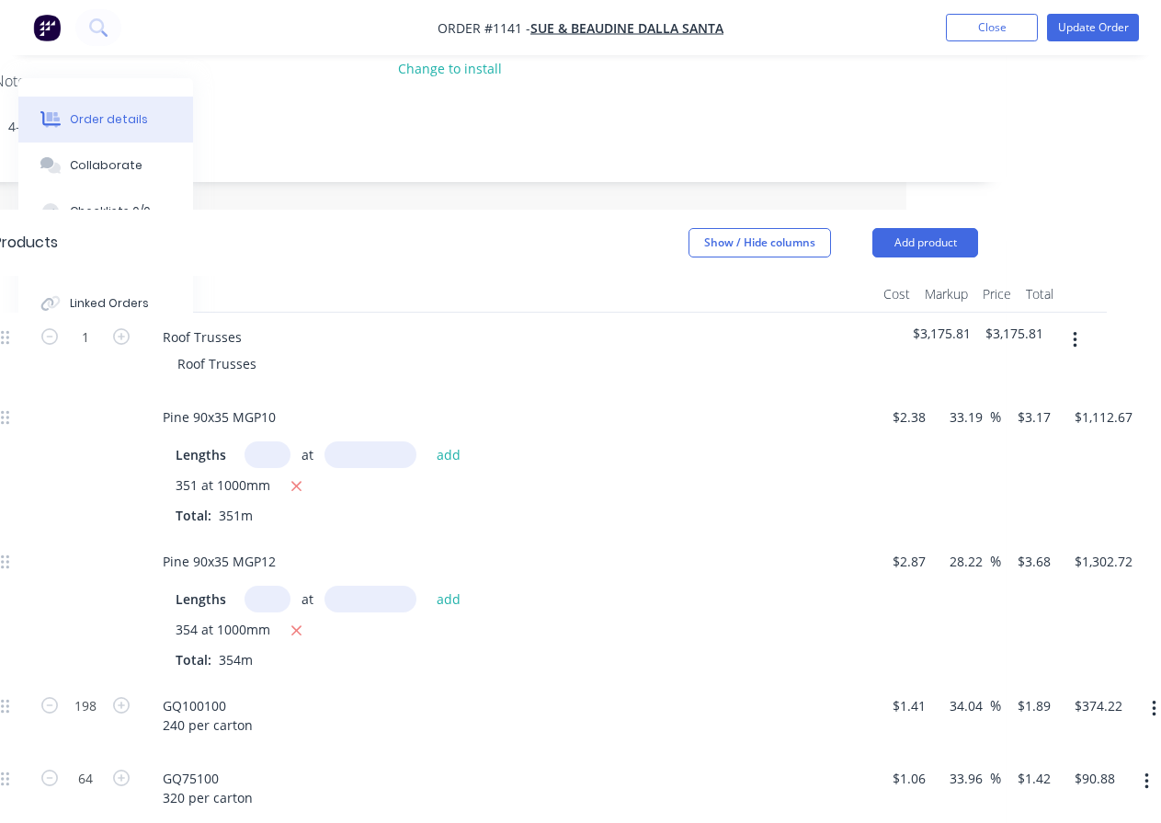
type input "16"
type input "$51.84"
click at [1071, 342] on button "button" at bounding box center [1075, 340] width 43 height 33
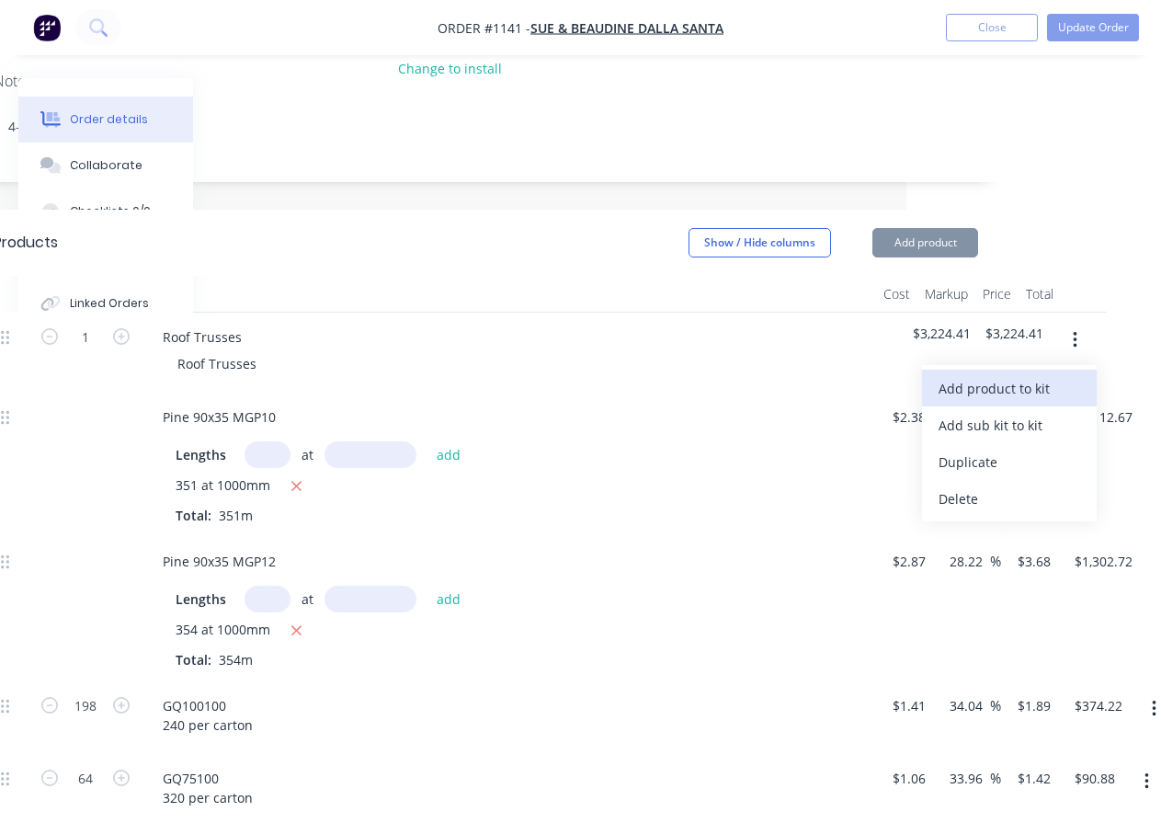
click at [1059, 382] on div "Add product to kit" at bounding box center [1010, 388] width 142 height 27
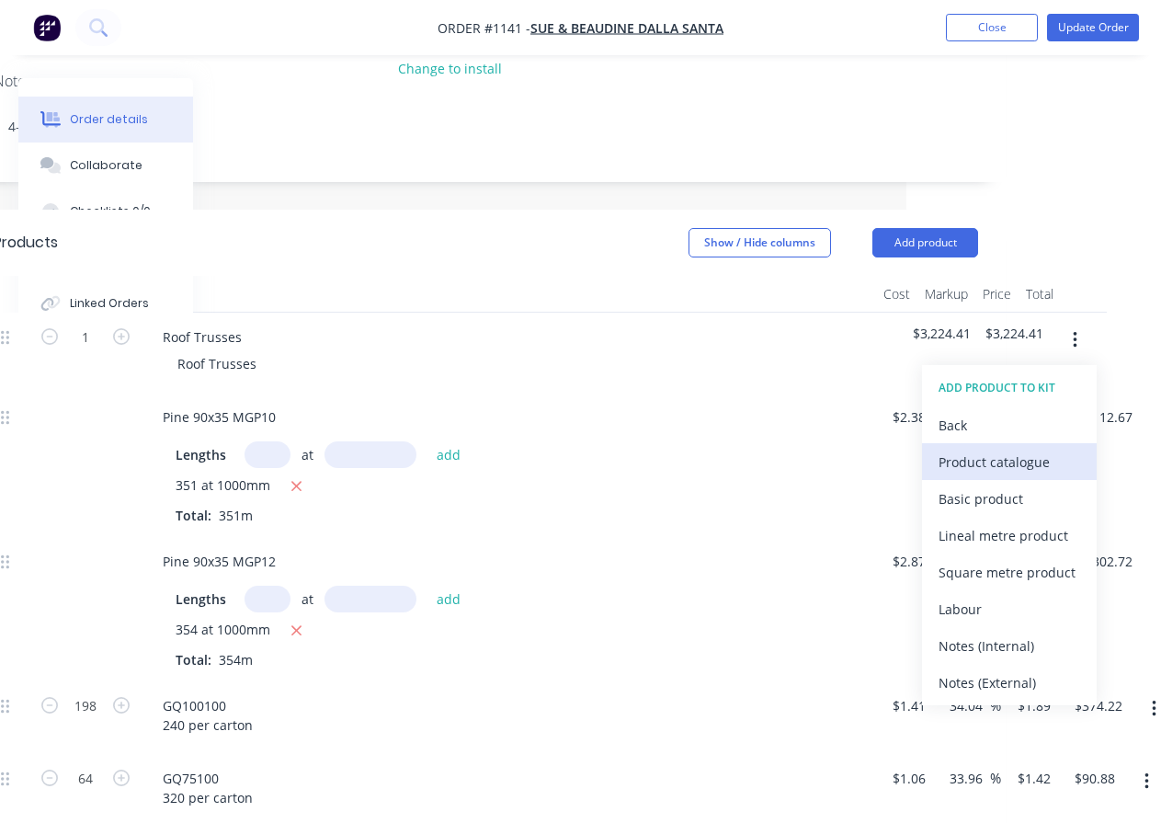
click at [1021, 455] on div "Product catalogue" at bounding box center [1010, 462] width 142 height 27
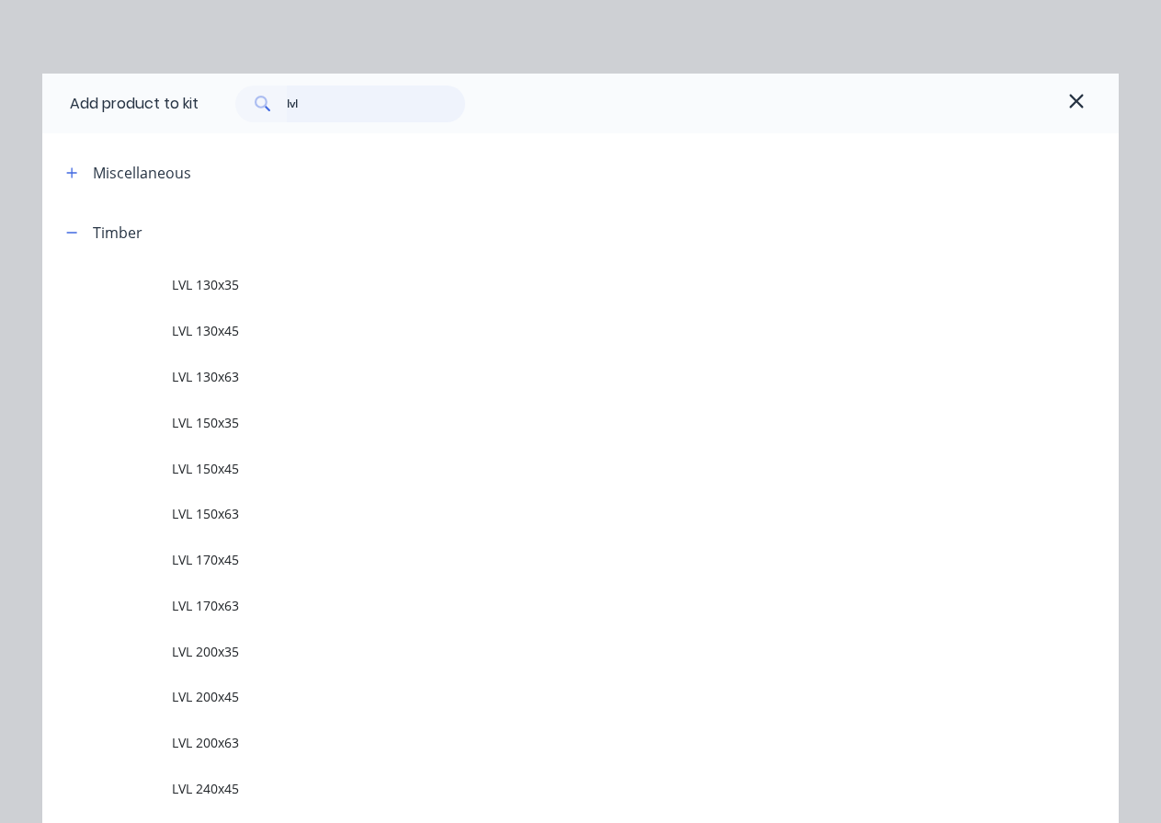
click at [311, 113] on input "lvl" at bounding box center [376, 104] width 179 height 37
type input "l"
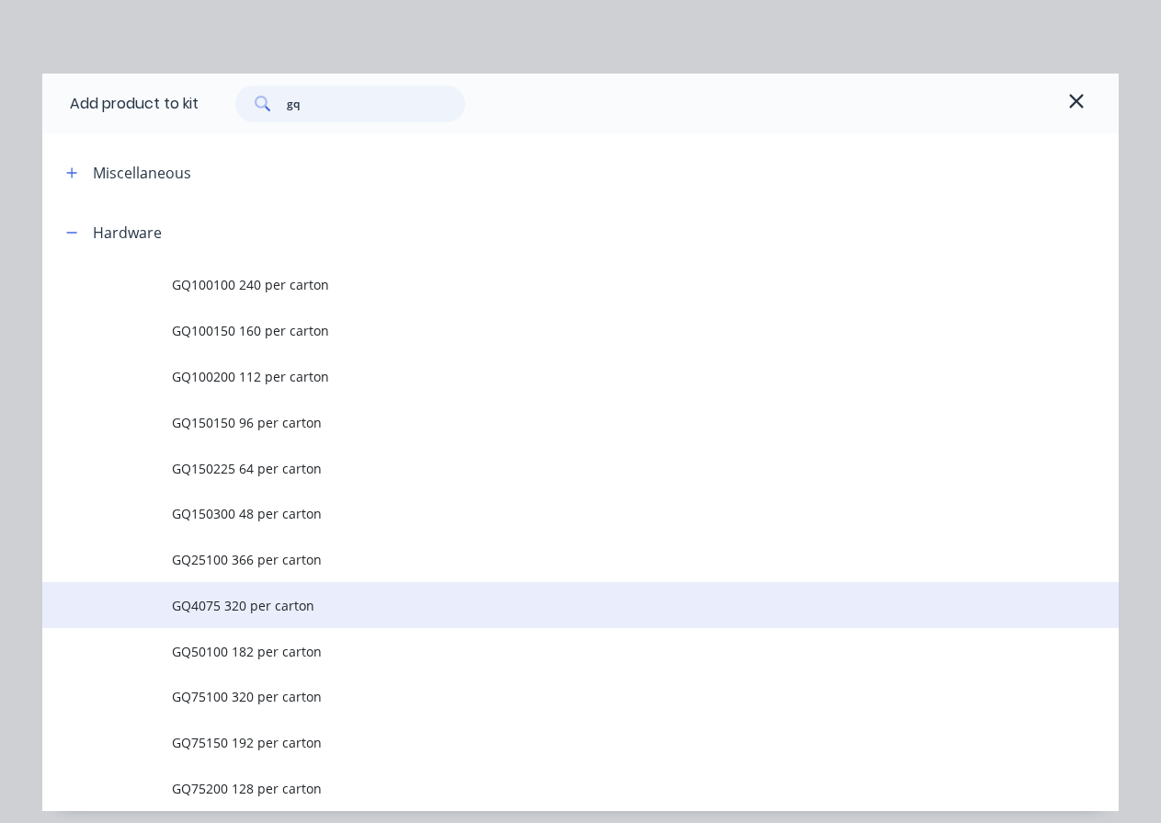
type input "gq"
click at [273, 604] on span "GQ4075 320 per carton" at bounding box center [551, 605] width 758 height 19
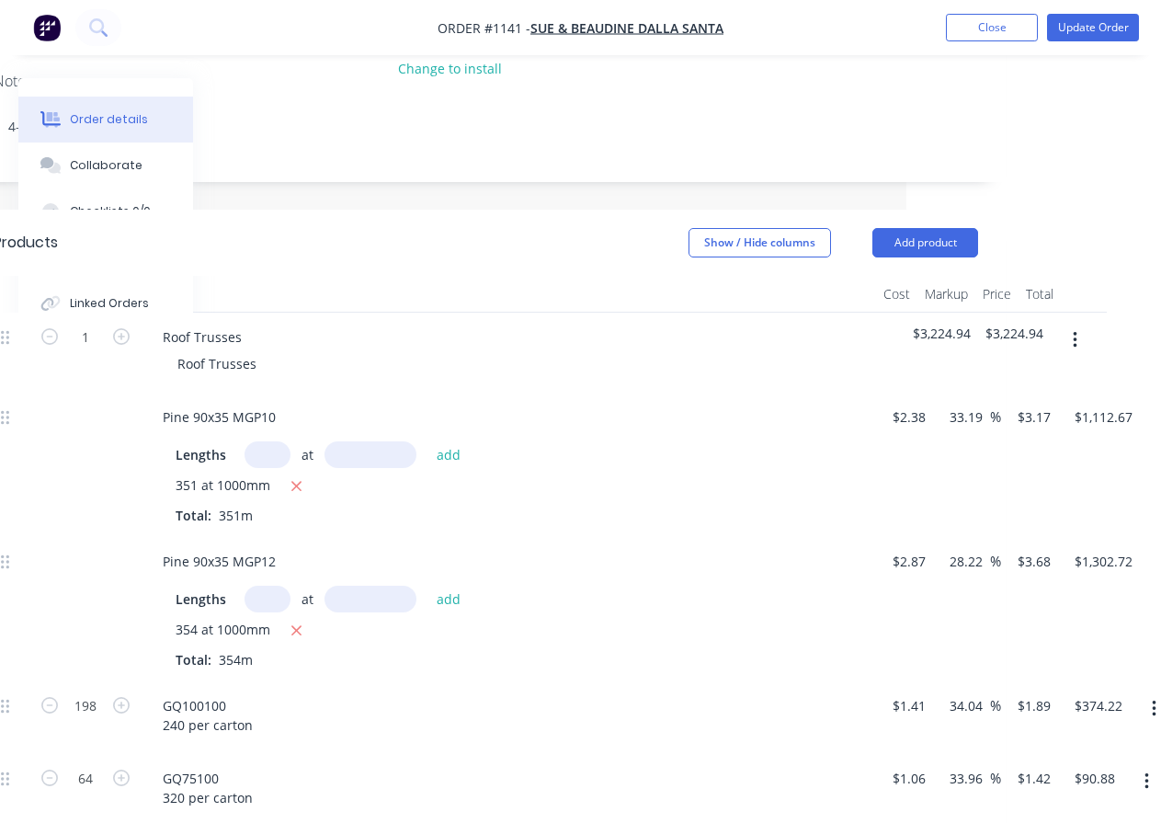
click at [1072, 339] on button "button" at bounding box center [1075, 340] width 43 height 33
click at [1034, 379] on div "Add product to kit" at bounding box center [1010, 388] width 142 height 27
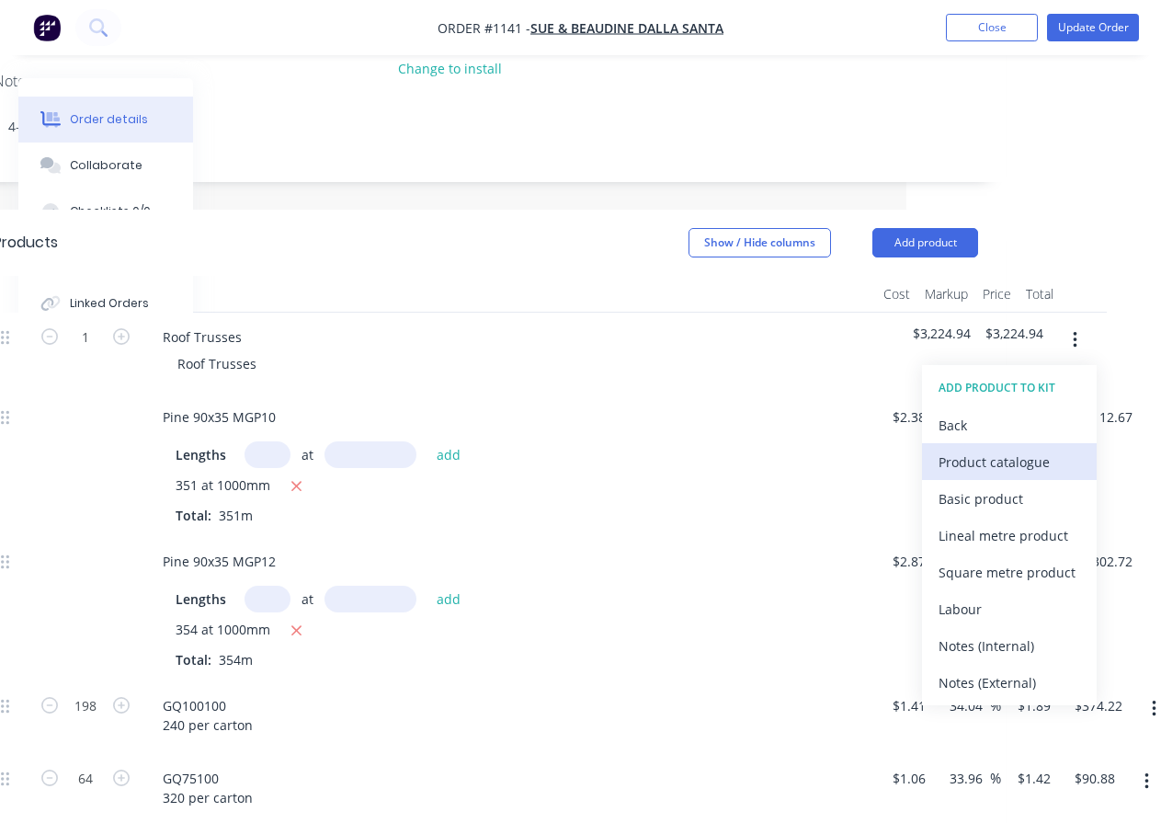
click at [1010, 465] on div "Product catalogue" at bounding box center [1010, 462] width 142 height 27
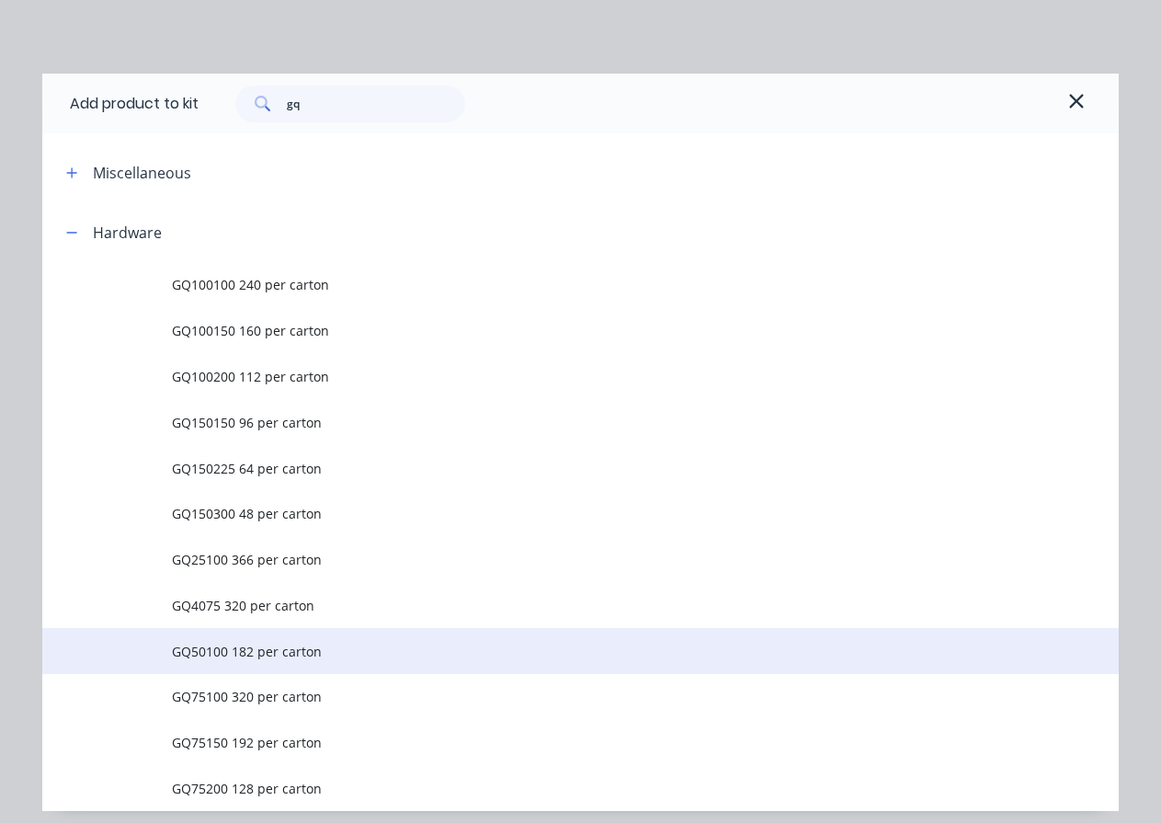
scroll to position [69, 0]
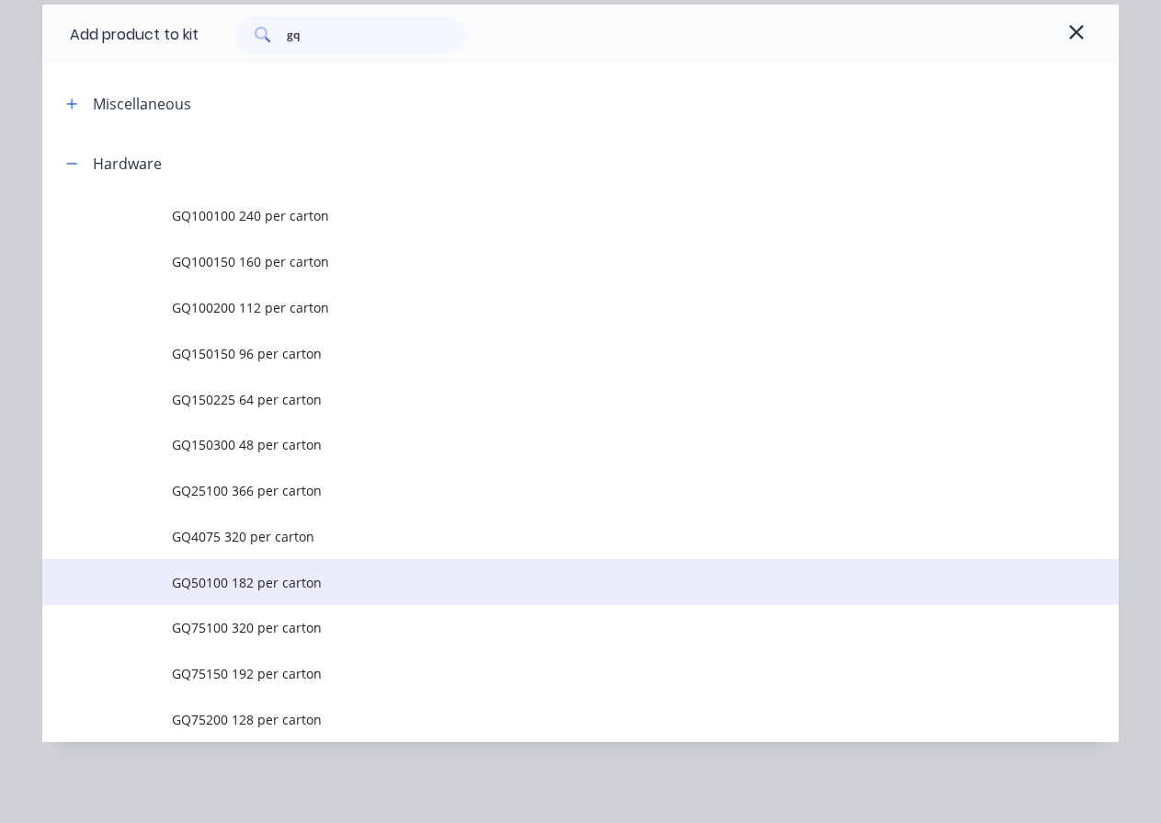
click at [212, 589] on span "GQ50100 182 per carton" at bounding box center [551, 582] width 758 height 19
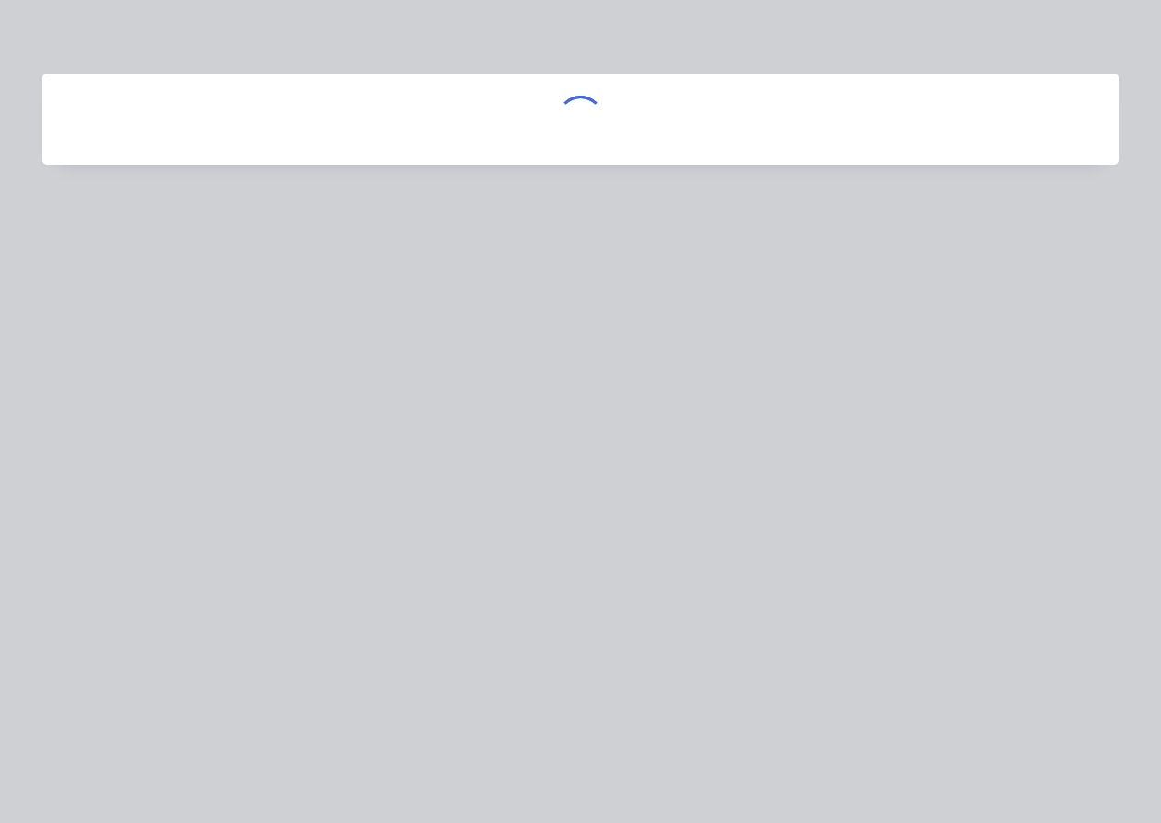
scroll to position [0, 0]
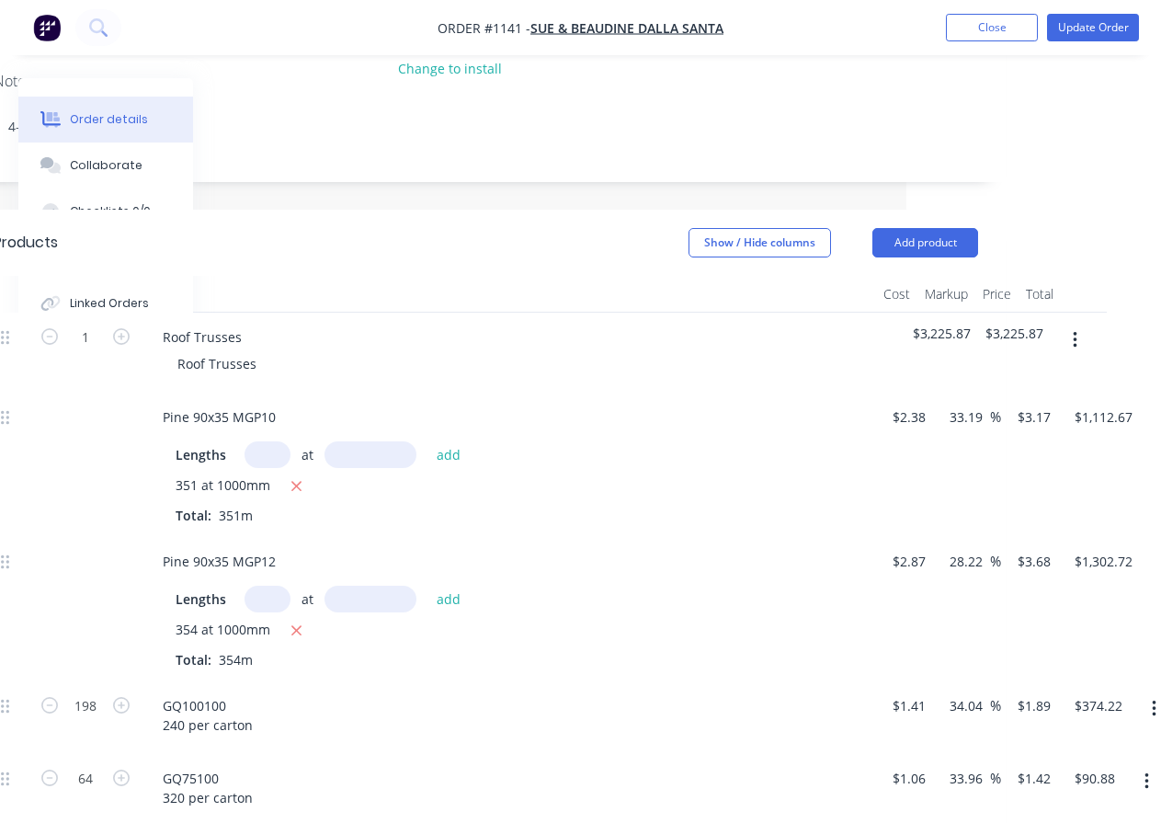
click at [1077, 342] on icon "button" at bounding box center [1075, 340] width 5 height 20
click at [1036, 382] on div "Add product to kit" at bounding box center [1010, 388] width 142 height 27
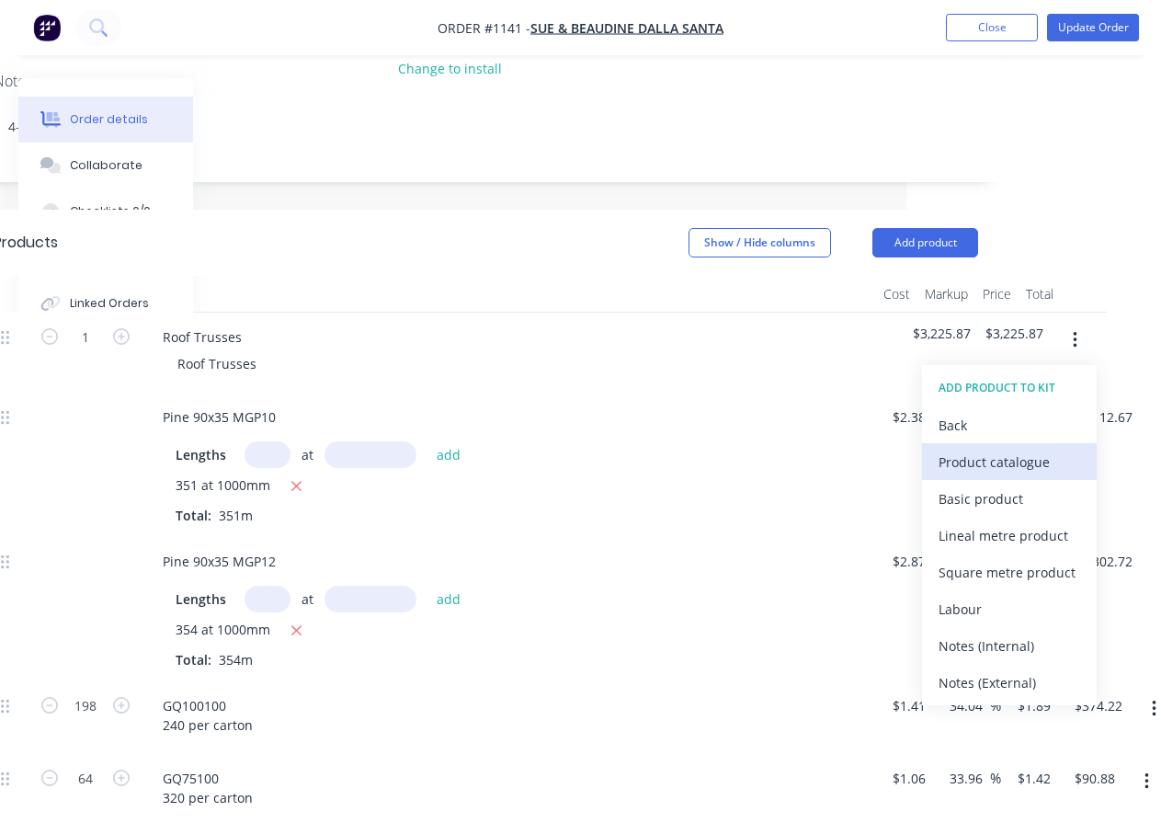
click at [1014, 465] on div "Product catalogue" at bounding box center [1010, 462] width 142 height 27
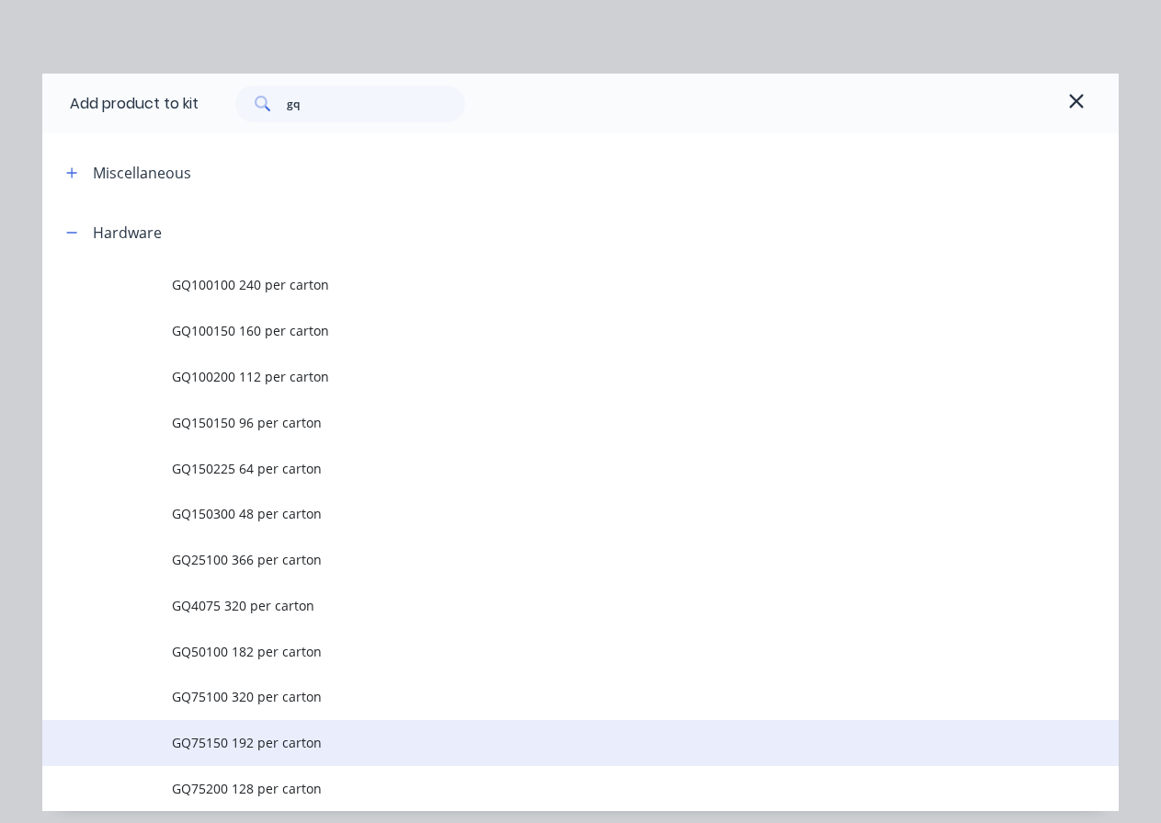
click at [219, 743] on span "GQ75150 192 per carton" at bounding box center [551, 742] width 758 height 19
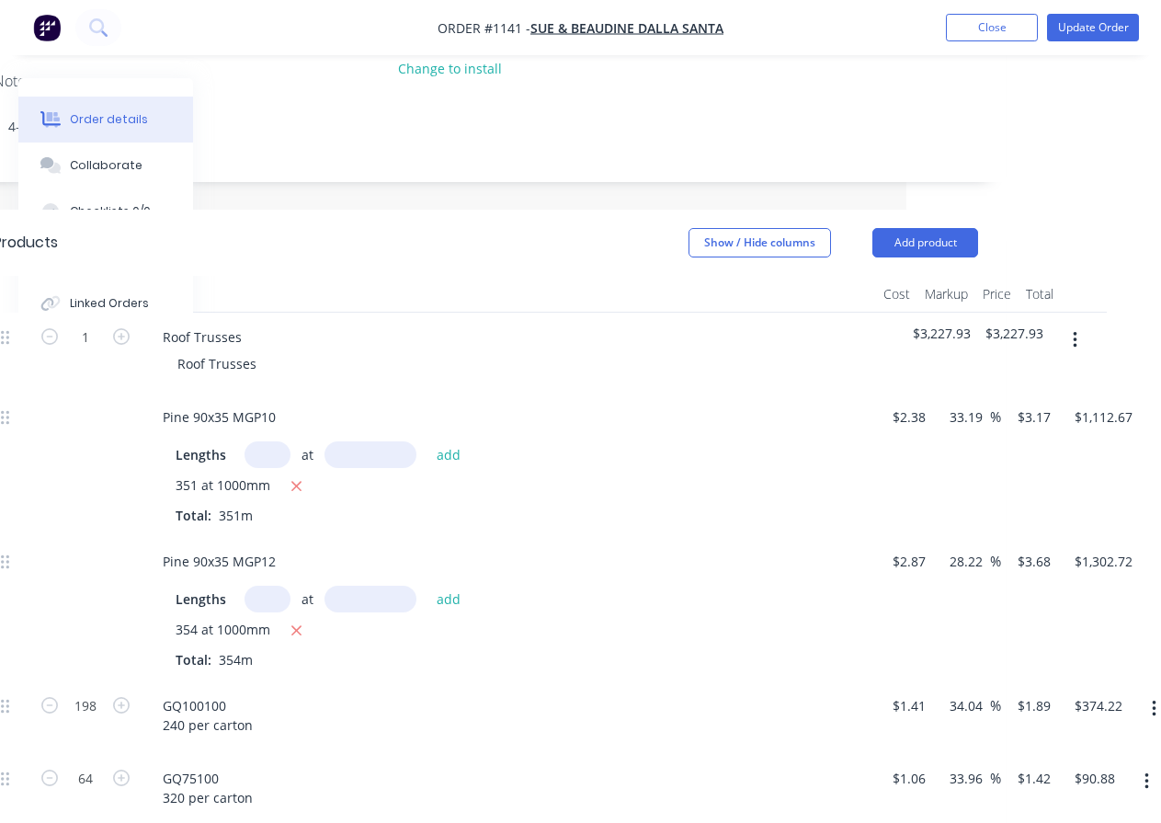
click at [1071, 345] on button "button" at bounding box center [1075, 340] width 43 height 33
click at [1038, 380] on div "Add product to kit" at bounding box center [1010, 388] width 142 height 27
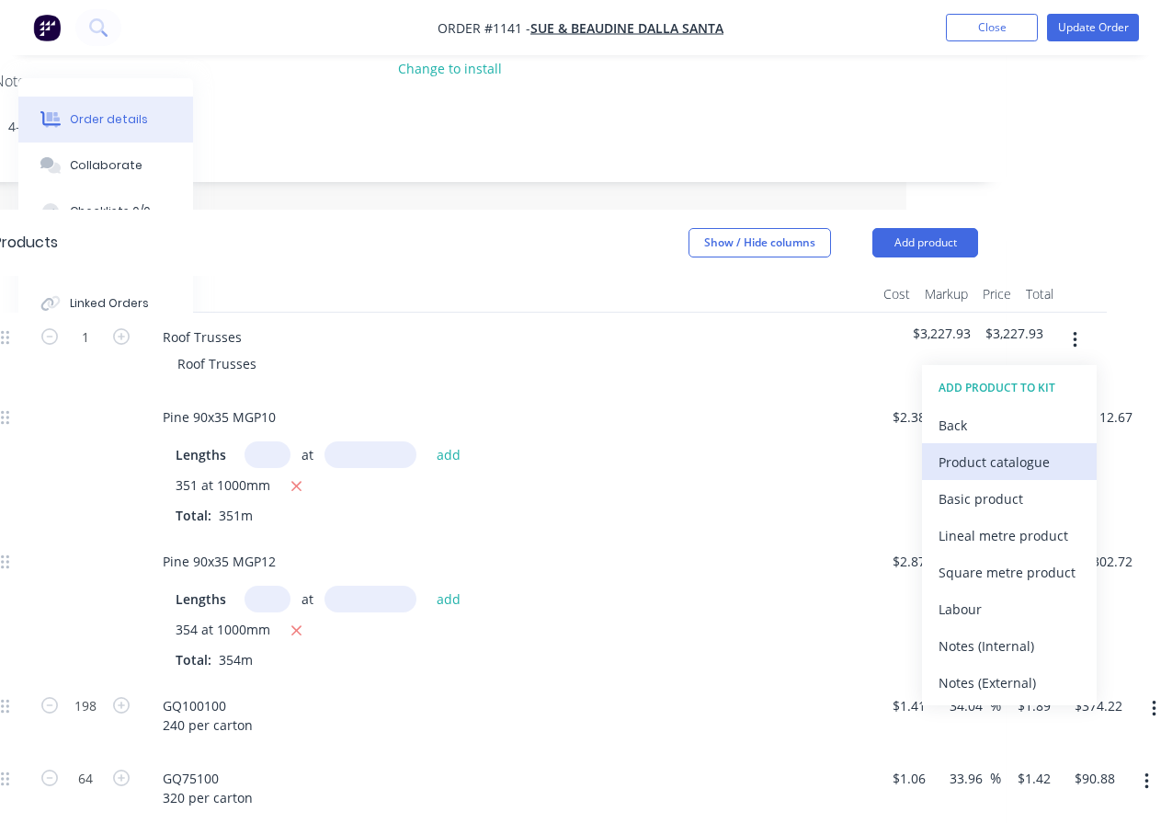
click at [1003, 464] on div "Product catalogue" at bounding box center [1010, 462] width 142 height 27
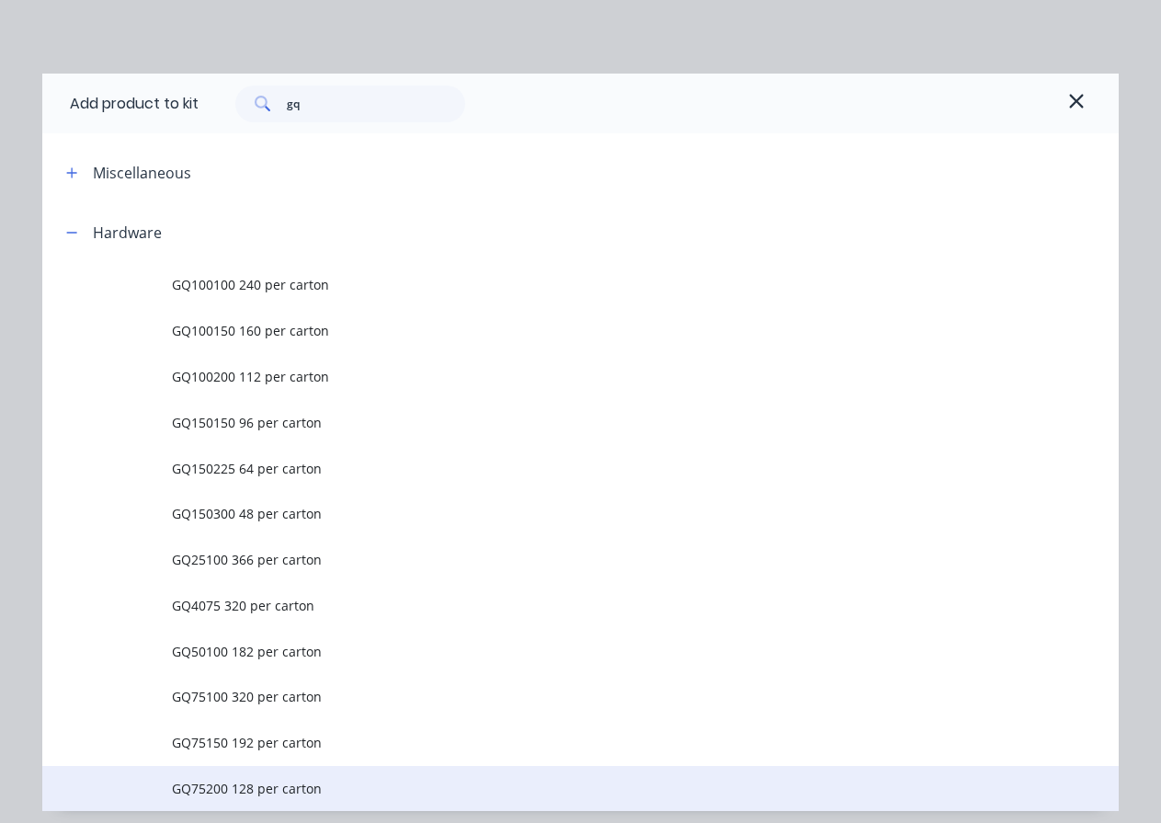
click at [261, 788] on span "GQ75200 128 per carton" at bounding box center [551, 788] width 758 height 19
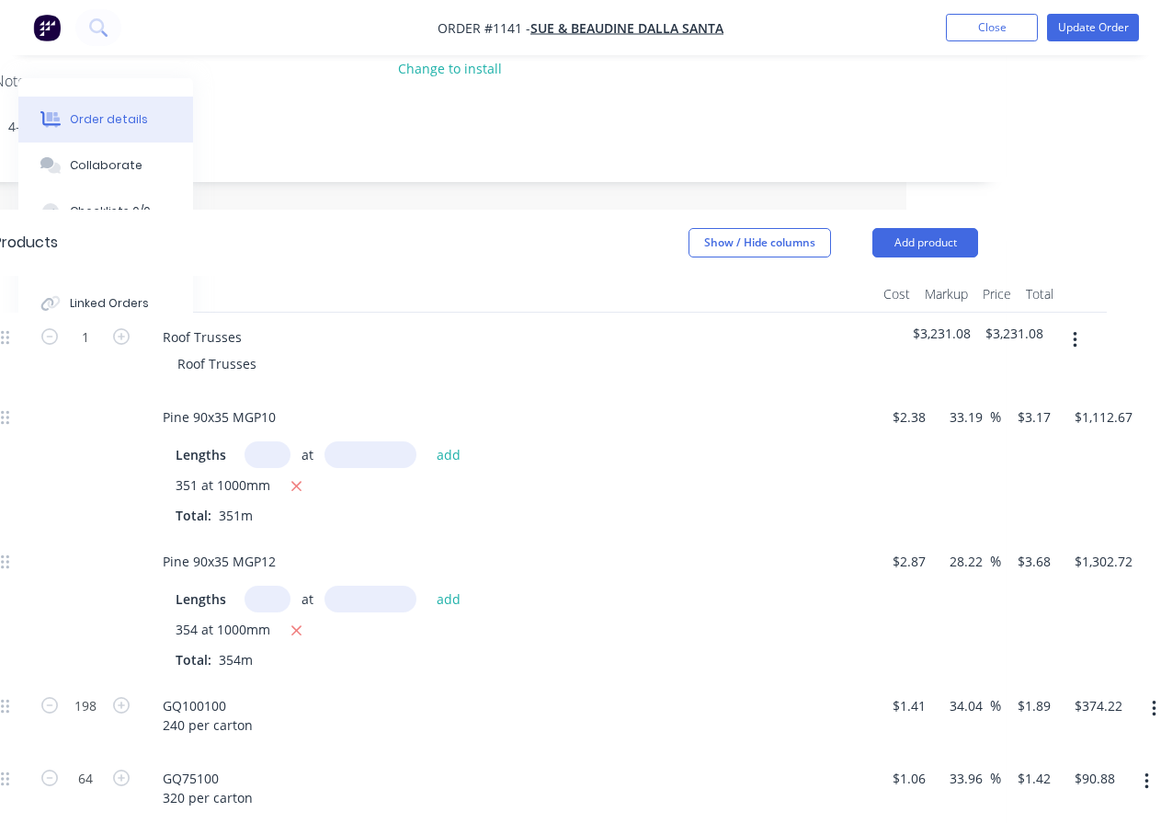
click at [1073, 342] on icon "button" at bounding box center [1075, 340] width 5 height 20
click at [1043, 389] on div "Add product to kit" at bounding box center [1010, 388] width 142 height 27
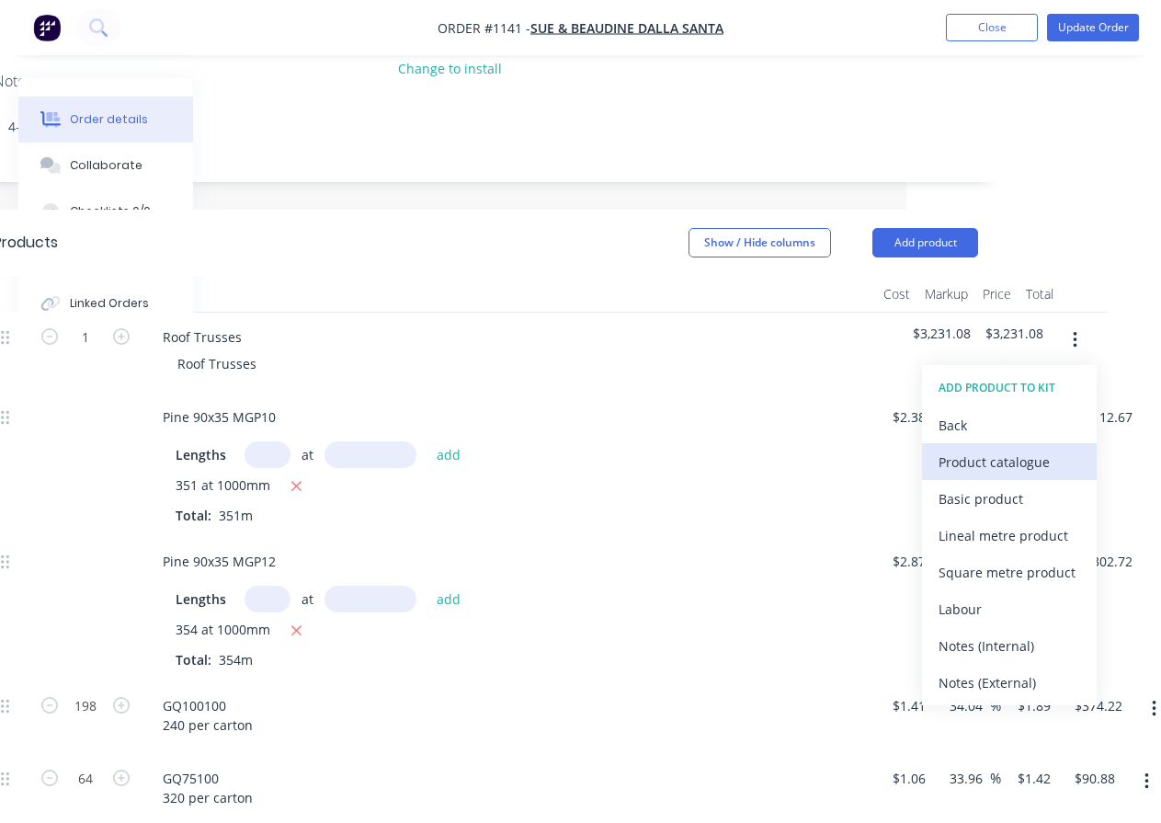
click at [1030, 463] on div "Product catalogue" at bounding box center [1010, 462] width 142 height 27
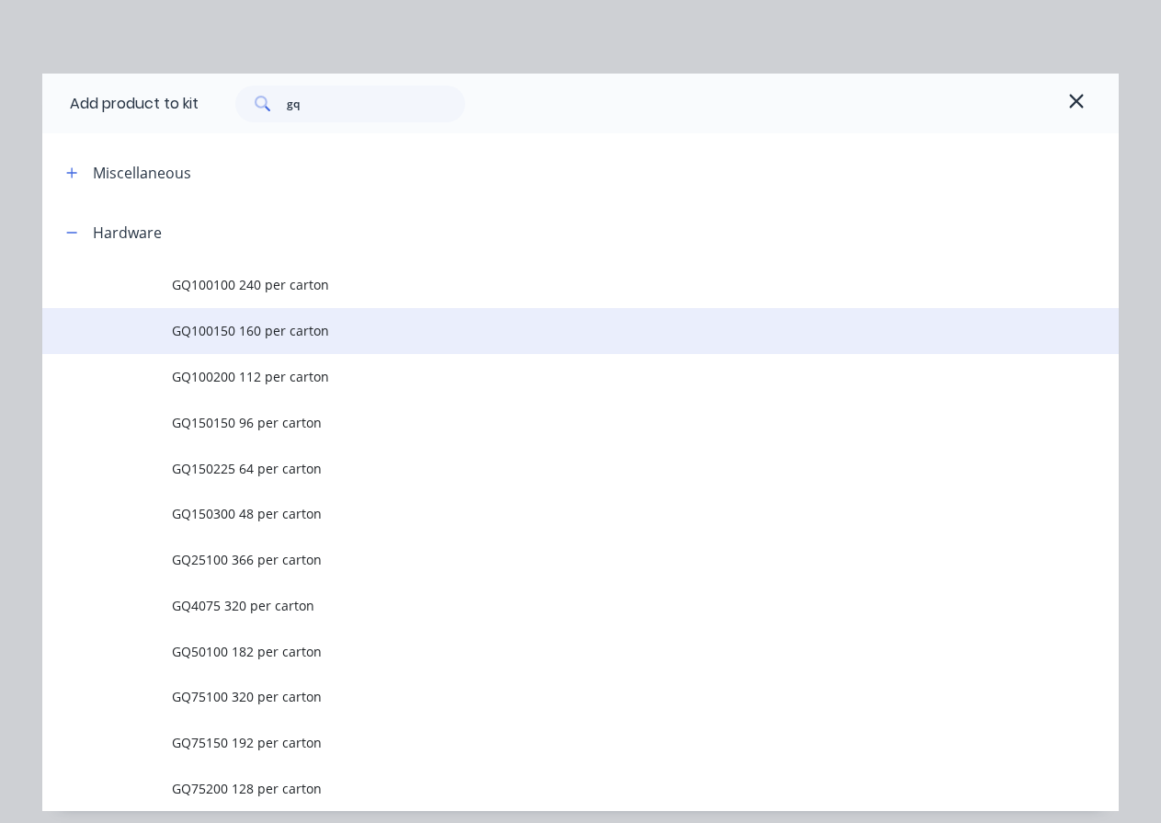
click at [232, 330] on span "GQ100150 160 per carton" at bounding box center [551, 330] width 758 height 19
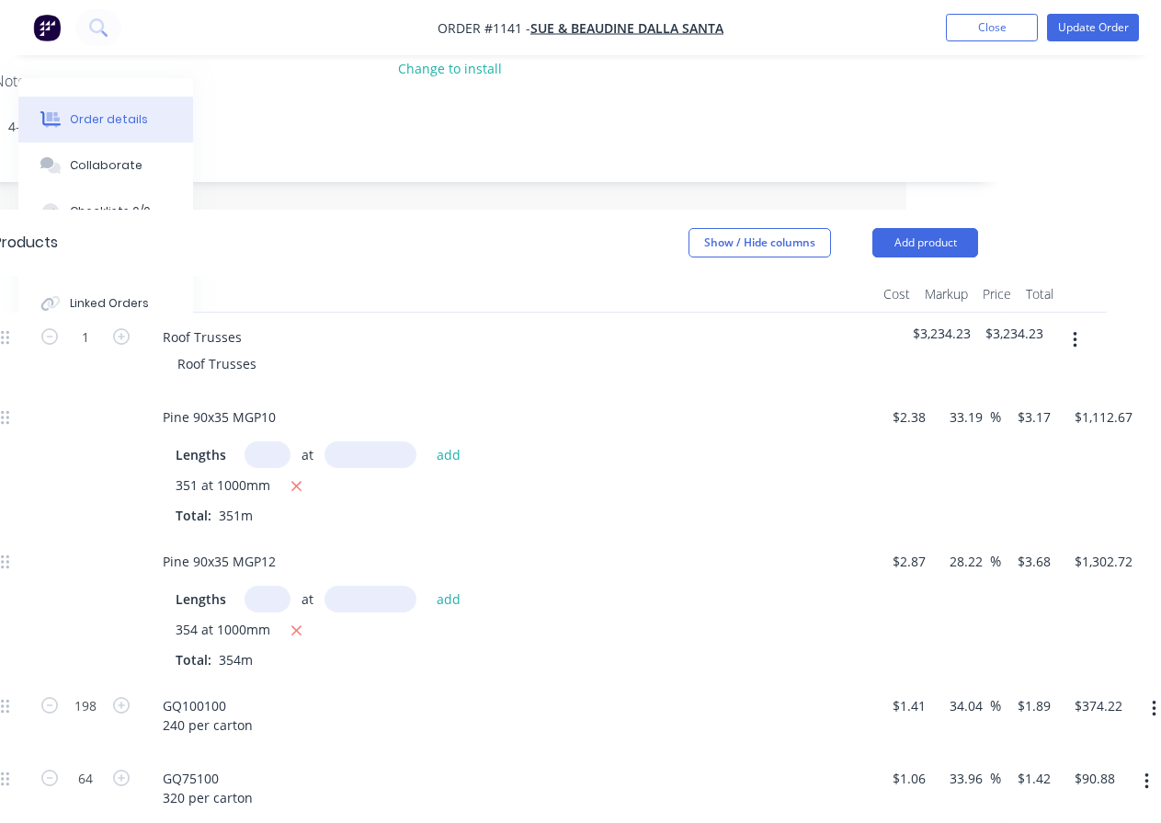
click at [1082, 336] on button "button" at bounding box center [1075, 340] width 43 height 33
click at [1043, 383] on div "Add product to kit" at bounding box center [1010, 388] width 142 height 27
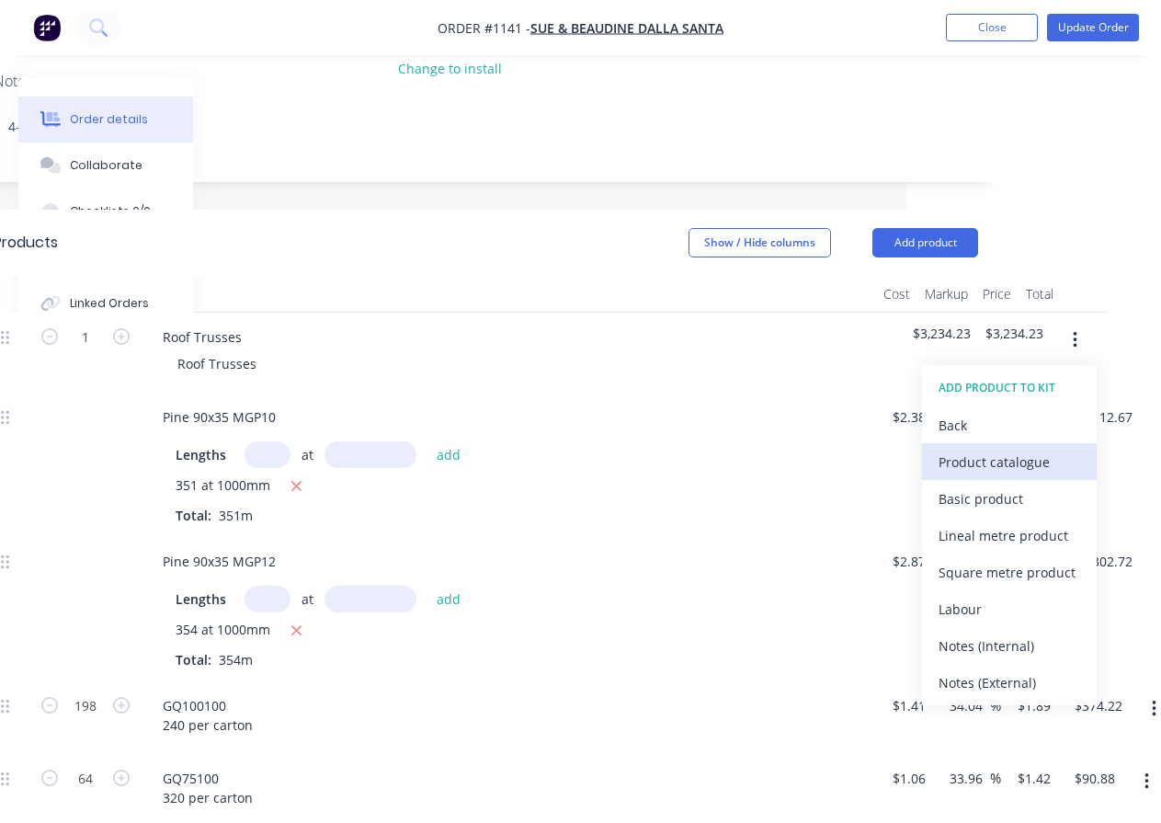
click at [1021, 470] on div "Product catalogue" at bounding box center [1010, 462] width 142 height 27
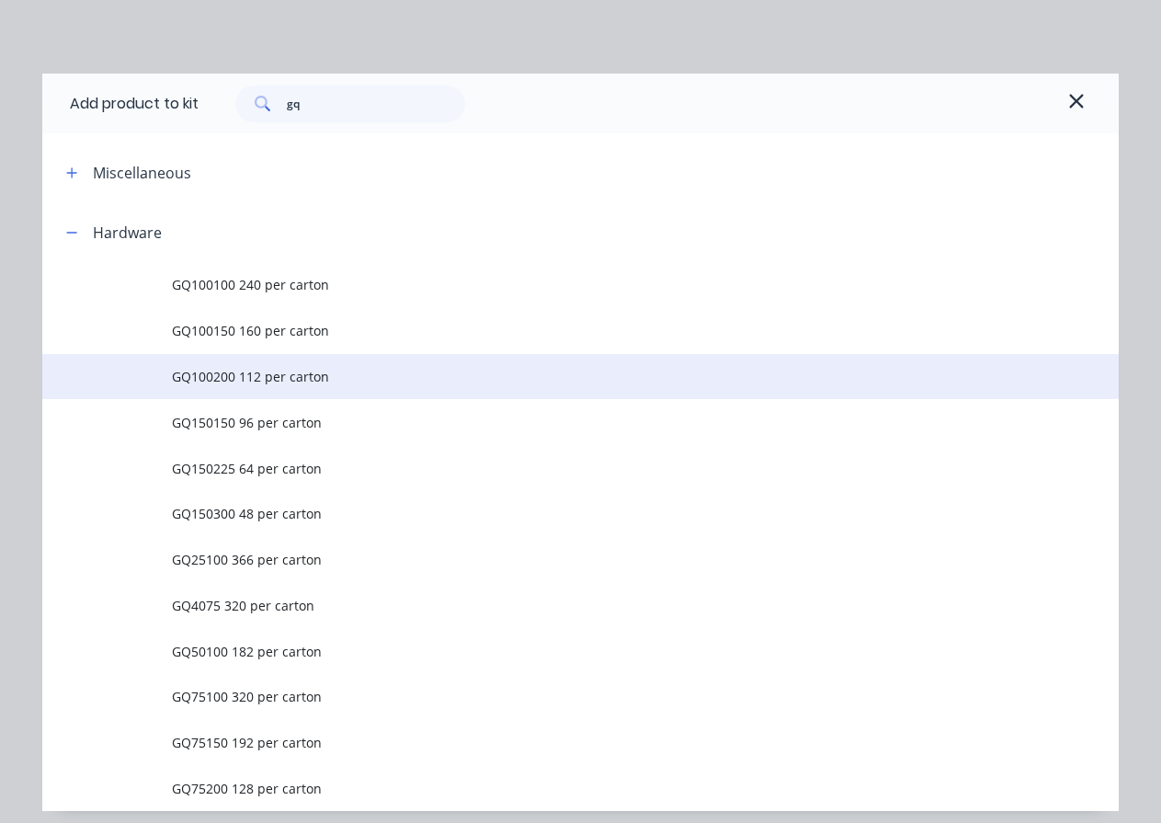
click at [217, 388] on td "GQ100200 112 per carton" at bounding box center [645, 377] width 947 height 46
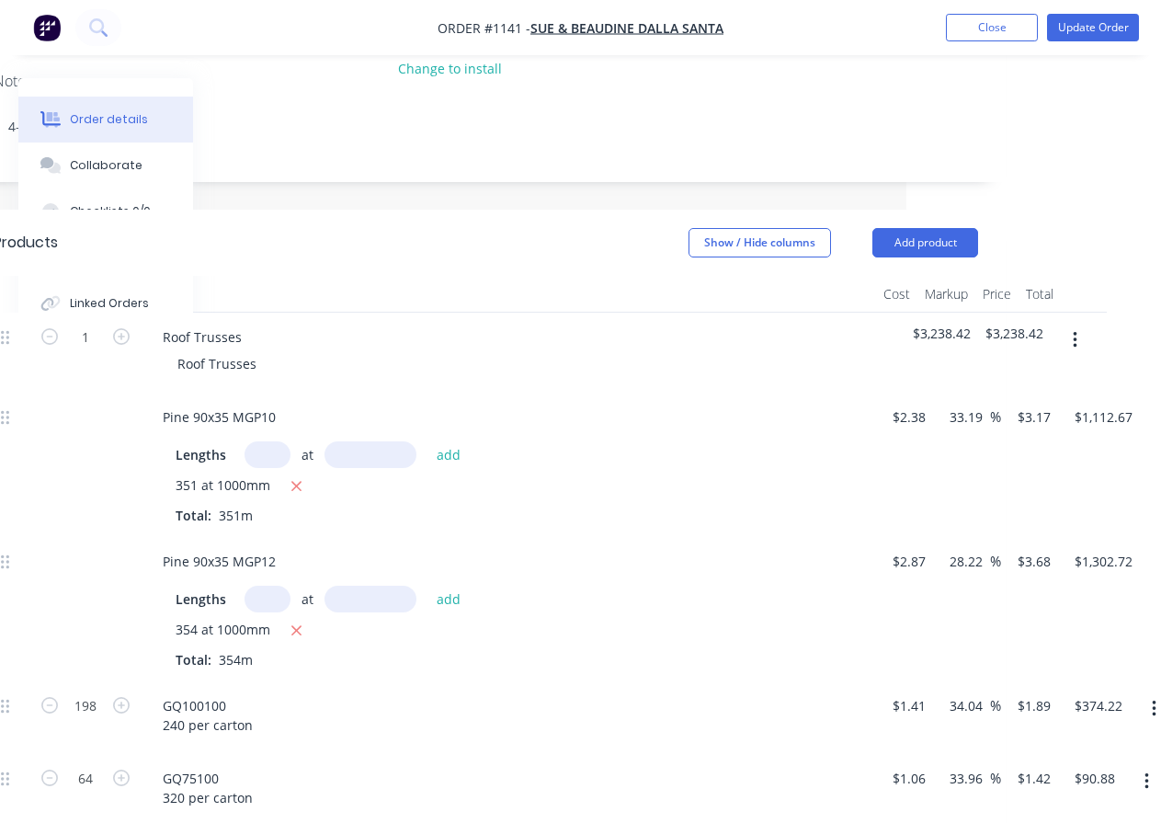
click at [1072, 349] on button "button" at bounding box center [1075, 340] width 43 height 33
click at [1021, 395] on div "Add product to kit" at bounding box center [1010, 388] width 142 height 27
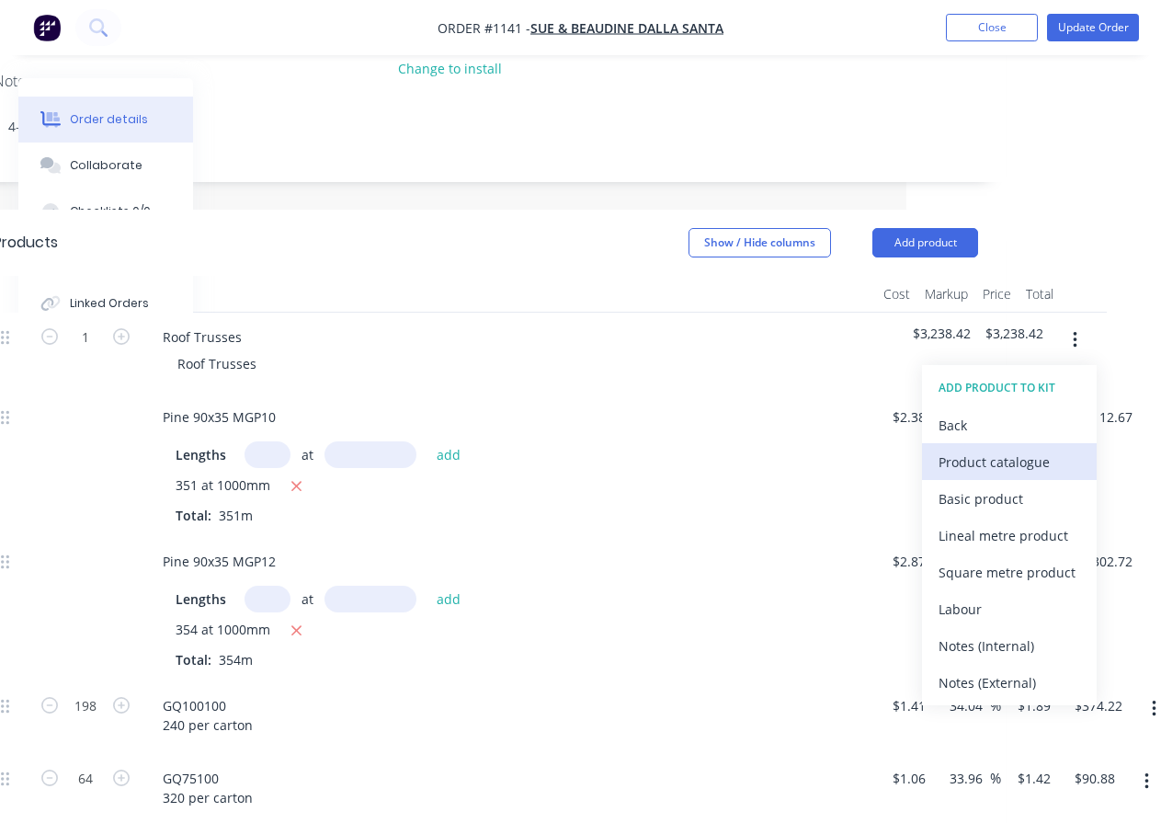
click at [1002, 463] on div "Product catalogue" at bounding box center [1010, 462] width 142 height 27
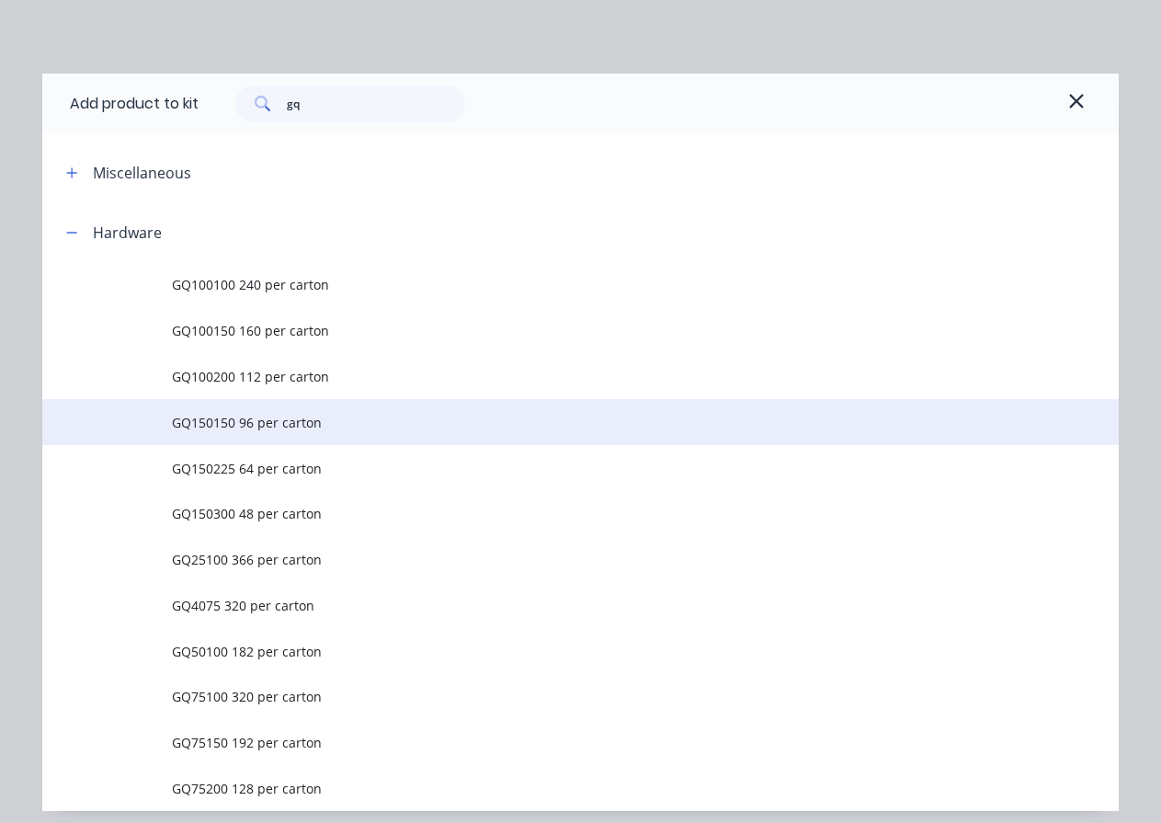
click at [246, 426] on span "GQ150150 96 per carton" at bounding box center [551, 422] width 758 height 19
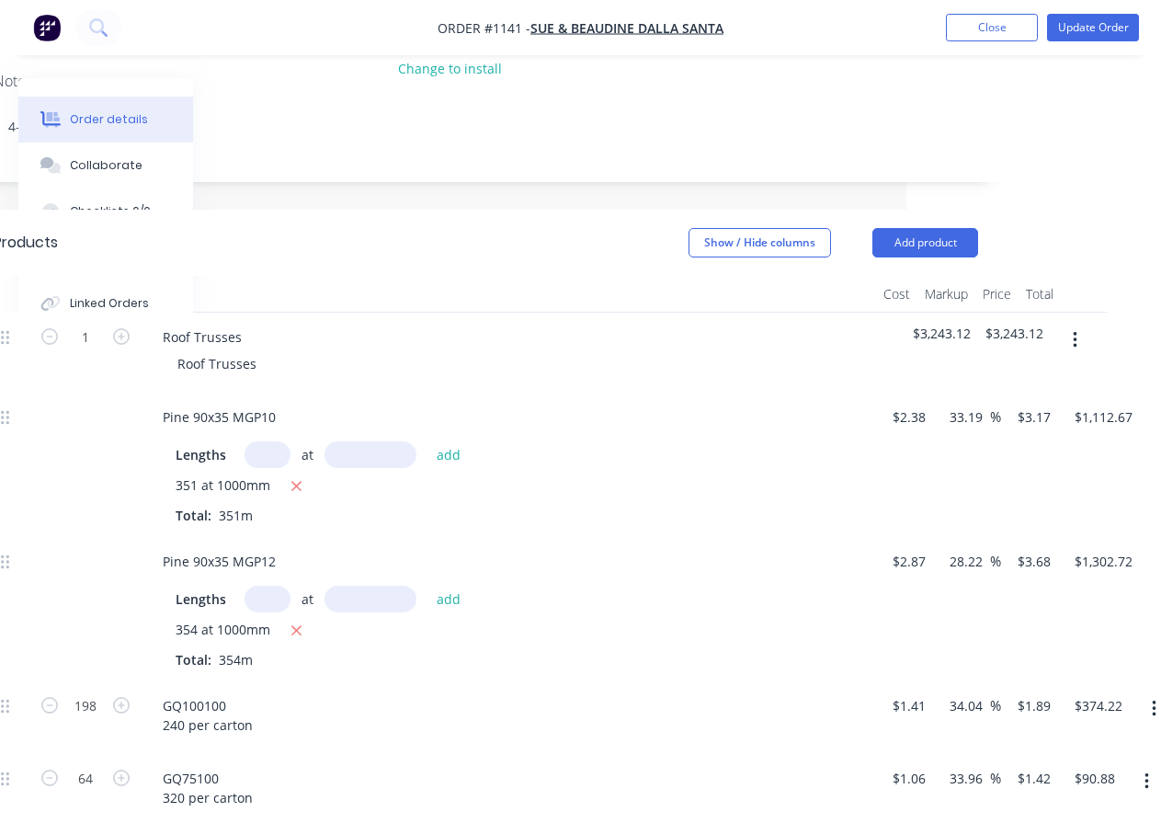
click at [1084, 338] on button "button" at bounding box center [1075, 340] width 43 height 33
click at [1052, 372] on button "Add product to kit" at bounding box center [1009, 388] width 175 height 37
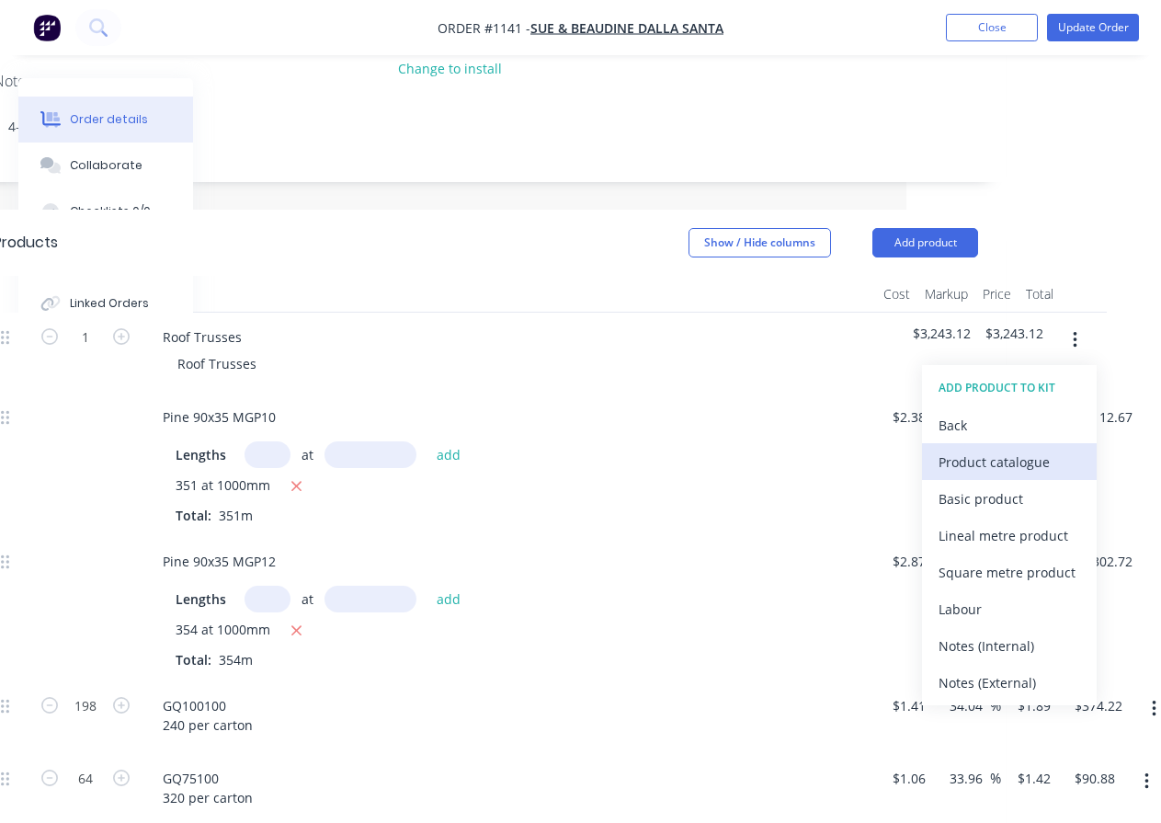
click at [1032, 460] on div "Product catalogue" at bounding box center [1010, 462] width 142 height 27
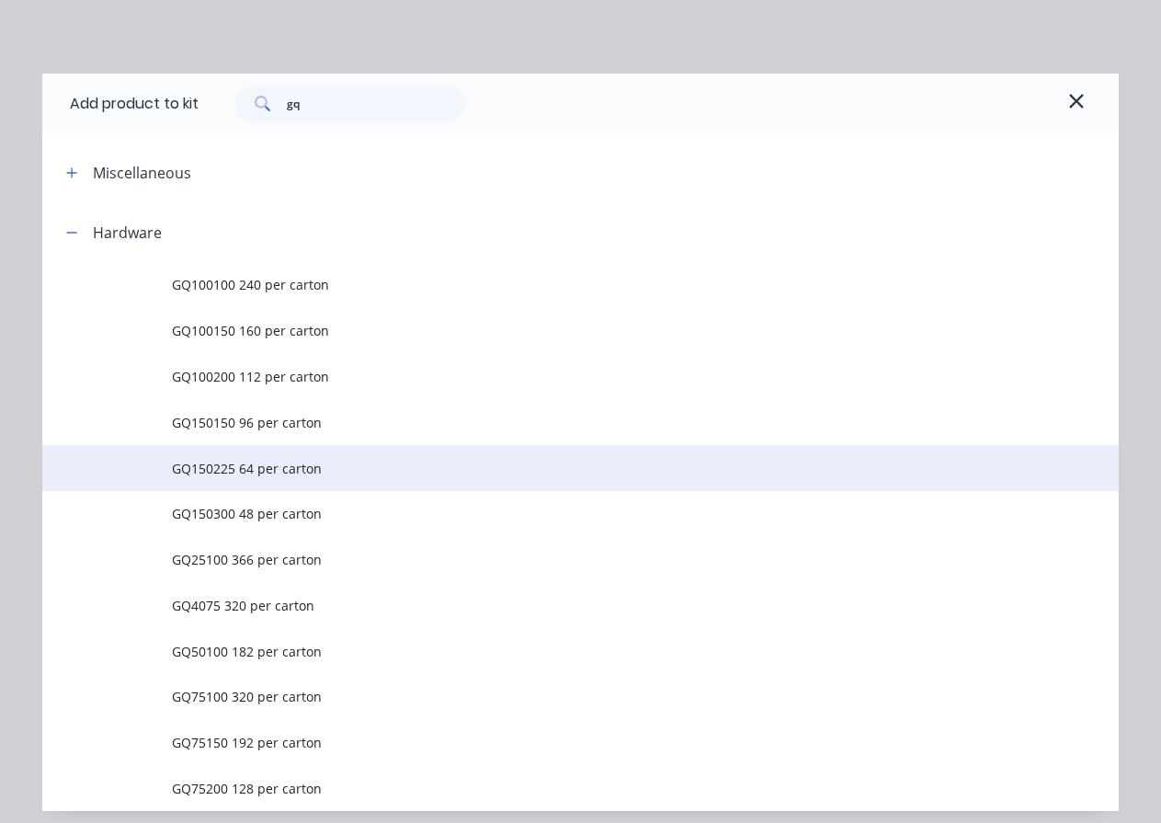
click at [262, 466] on span "GQ150225 64 per carton" at bounding box center [551, 468] width 758 height 19
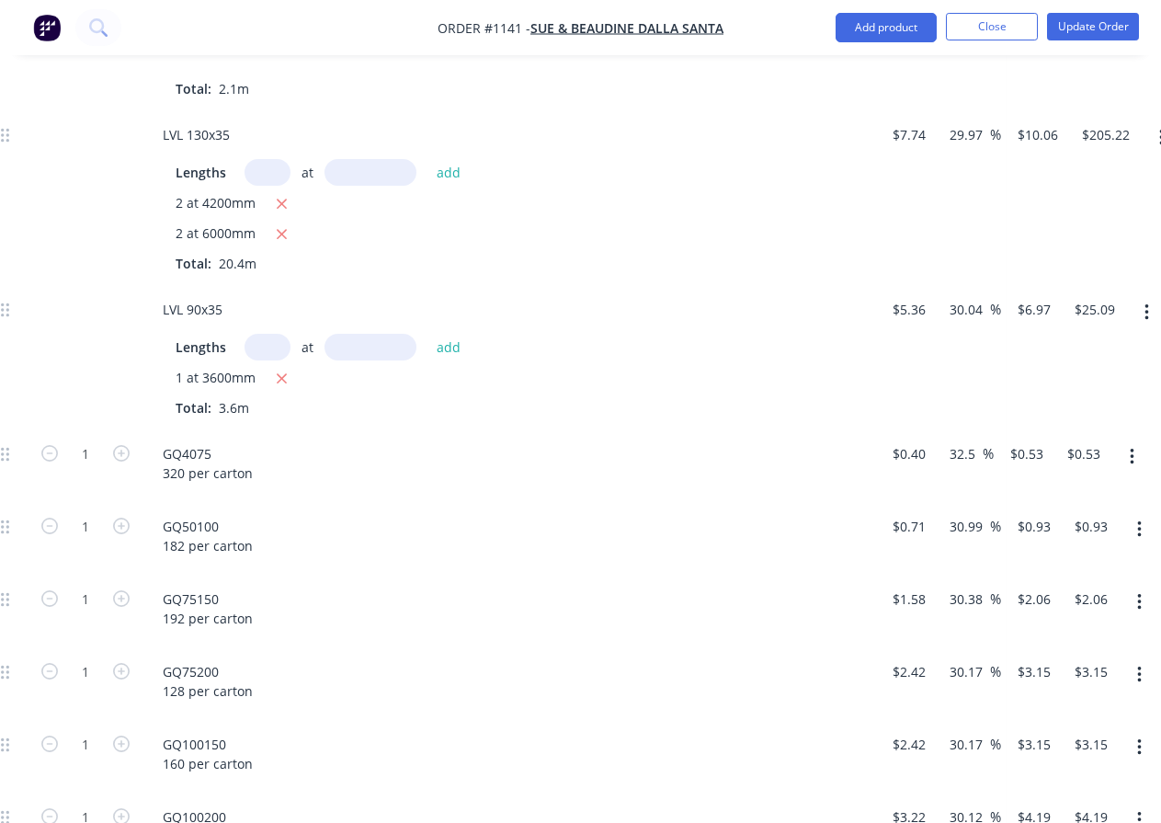
scroll to position [1297, 255]
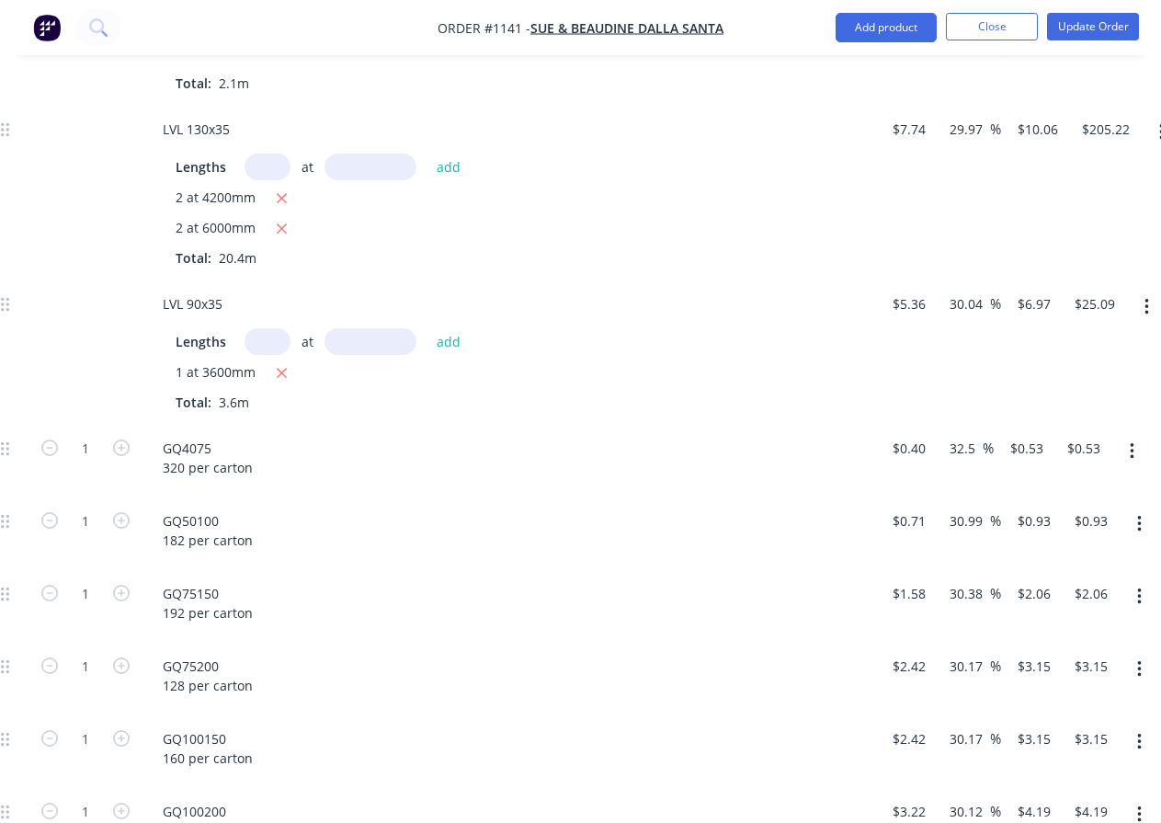
click at [1140, 454] on button "button" at bounding box center [1132, 451] width 43 height 33
click at [1055, 575] on div "Delete" at bounding box center [1067, 573] width 142 height 27
type input "26"
type input "$24.18"
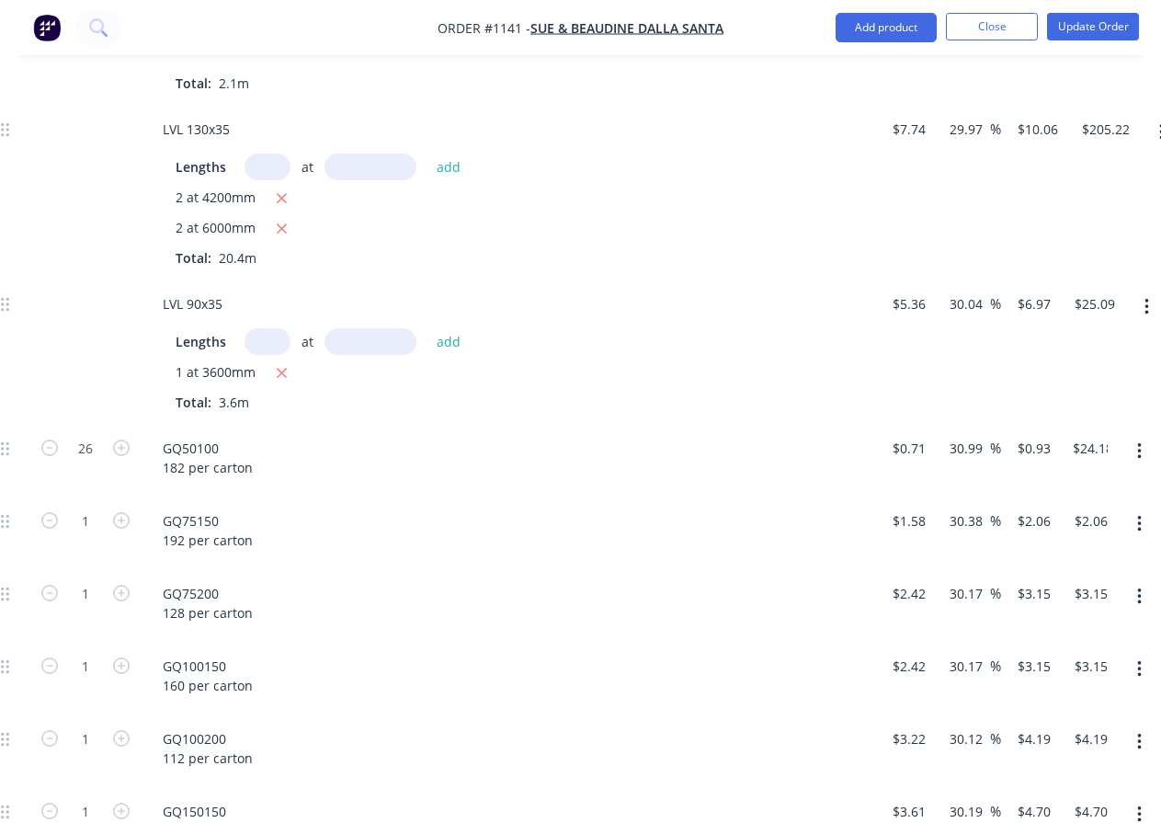
click at [349, 429] on div "GQ50100 182 per carton" at bounding box center [509, 460] width 736 height 73
type input "2"
type input "$4.12"
click at [214, 526] on div "GQ75150 192 per carton" at bounding box center [208, 531] width 120 height 46
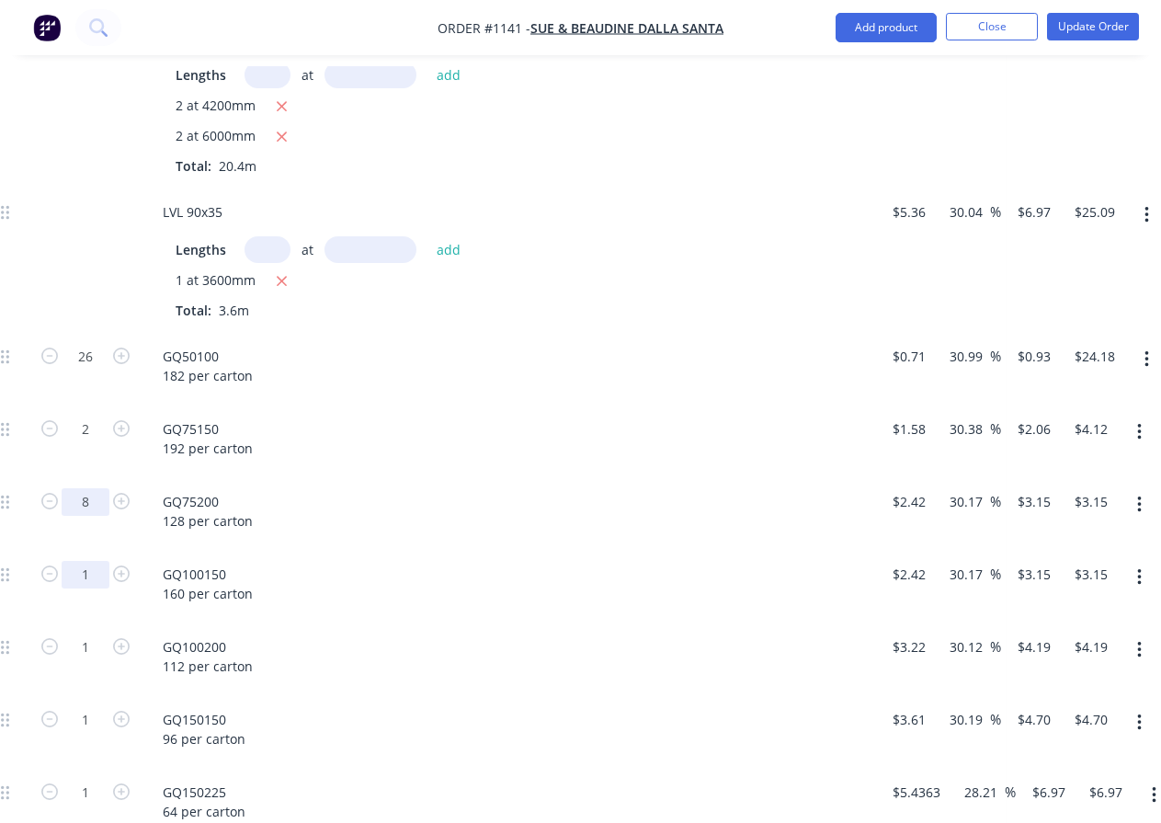
type input "8"
type input "$25.20"
type input "16"
type input "$50.40"
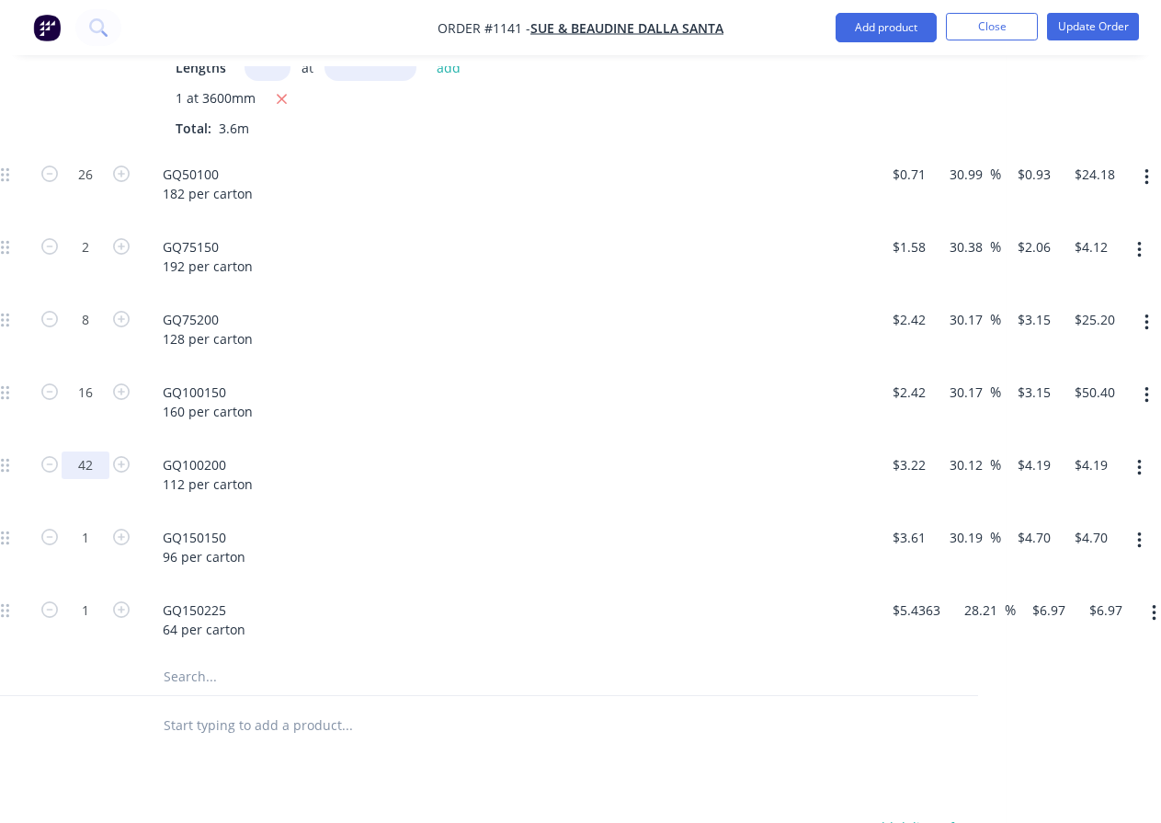
scroll to position [1573, 255]
type input "42"
type input "$175.98"
type input "22"
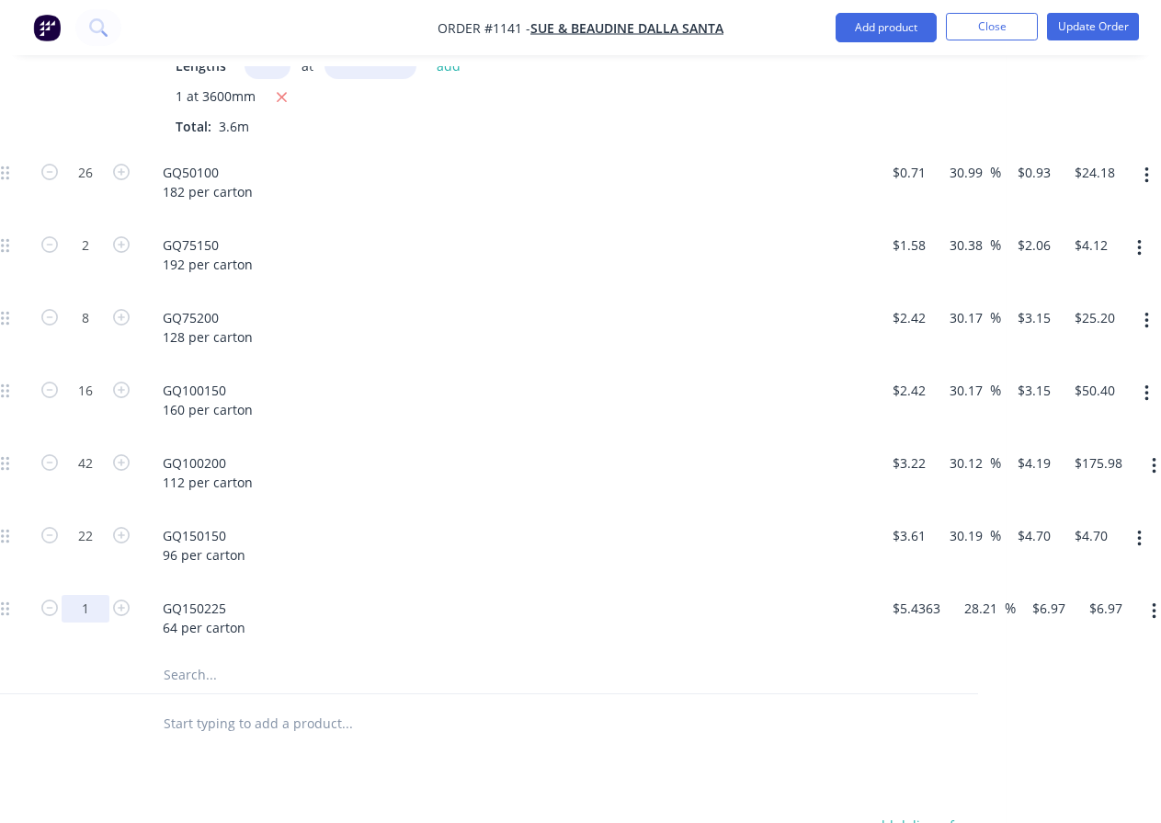
type input "$103.40"
type input "8"
type input "$55.76"
click at [599, 580] on div "GQ150150 96 per carton" at bounding box center [509, 547] width 736 height 73
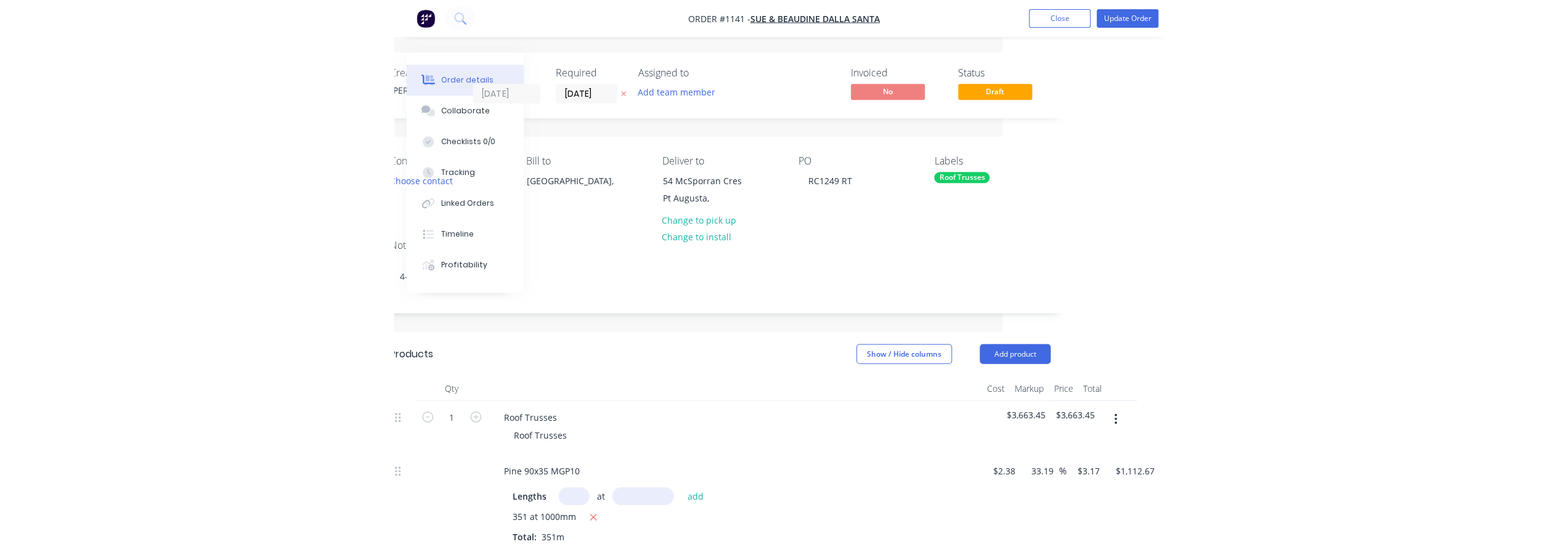
scroll to position [0, 0]
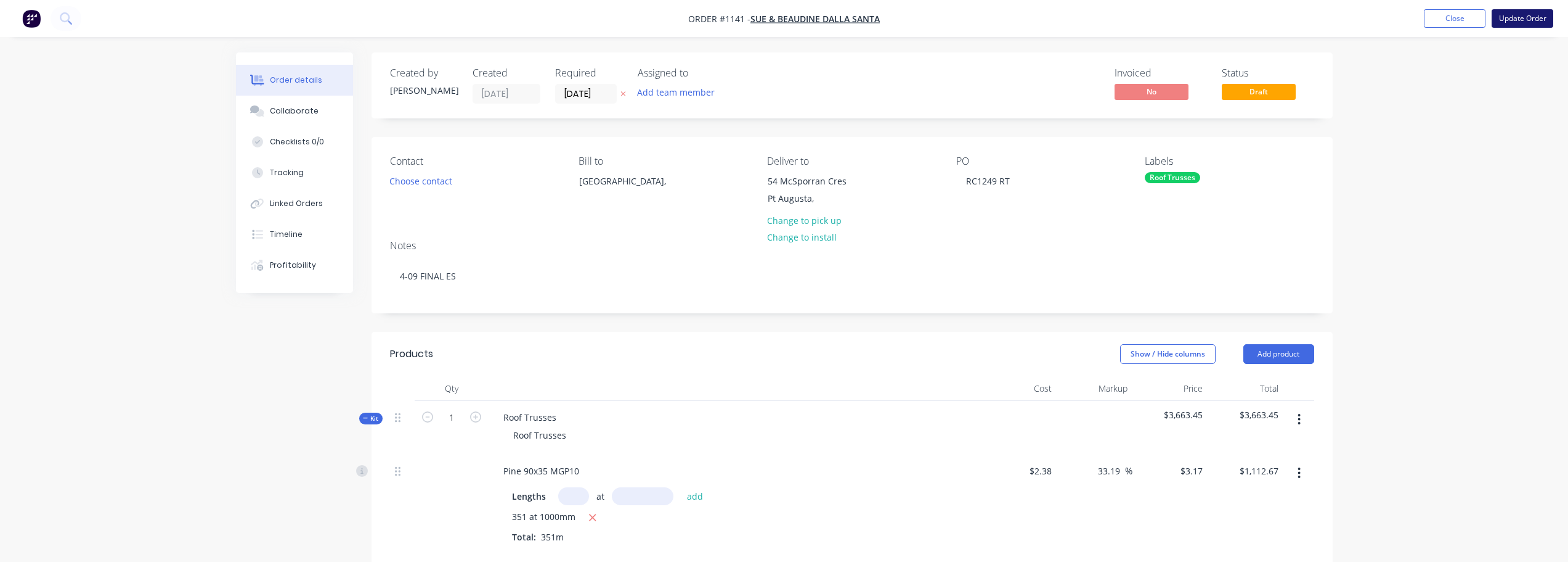
click at [1532, 15] on button "Update Order" at bounding box center [1522, 19] width 62 height 19
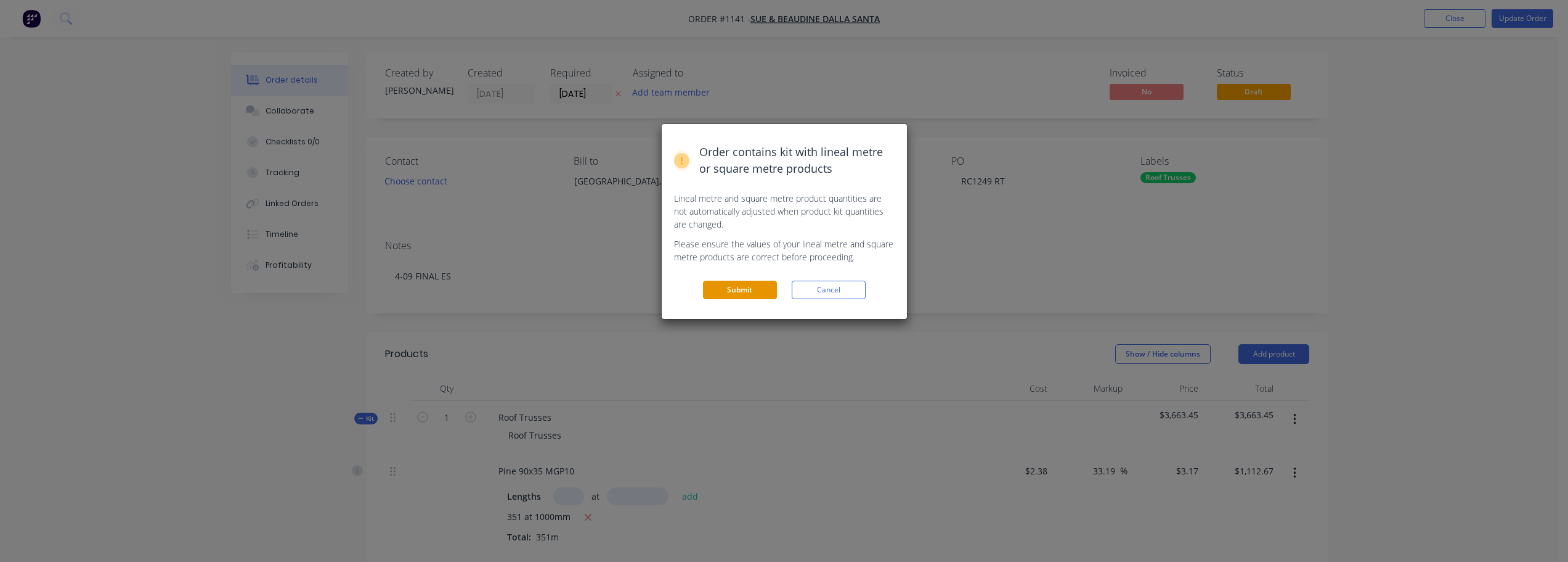
click at [760, 288] on button "Submit" at bounding box center [740, 290] width 74 height 19
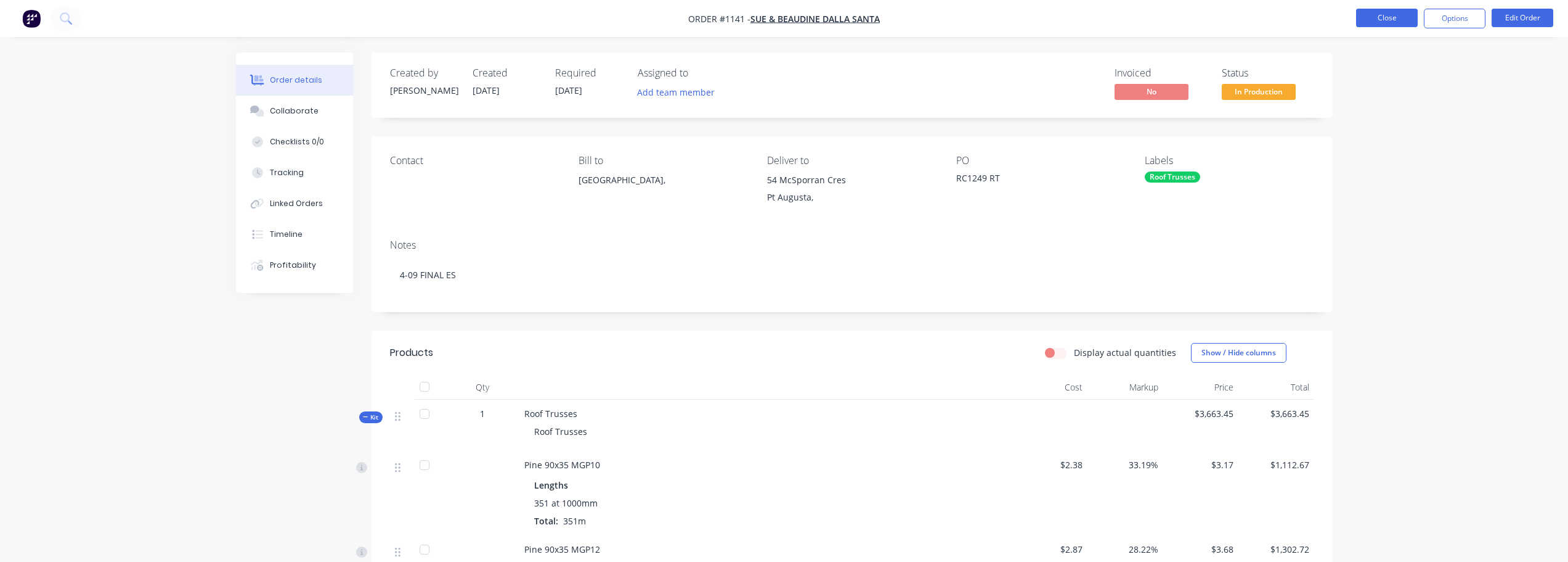
click at [1376, 19] on button "Close" at bounding box center [1387, 18] width 62 height 19
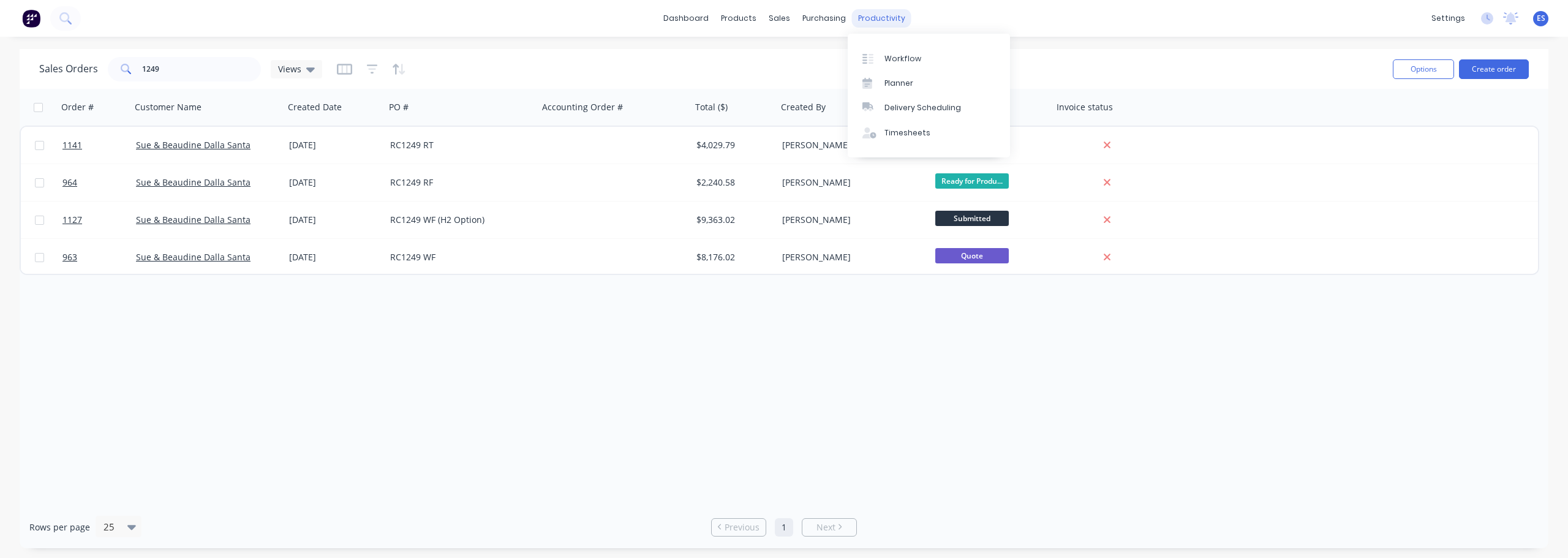
click at [867, 25] on div "productivity" at bounding box center [881, 19] width 59 height 19
click at [901, 59] on div "Workflow" at bounding box center [903, 59] width 37 height 11
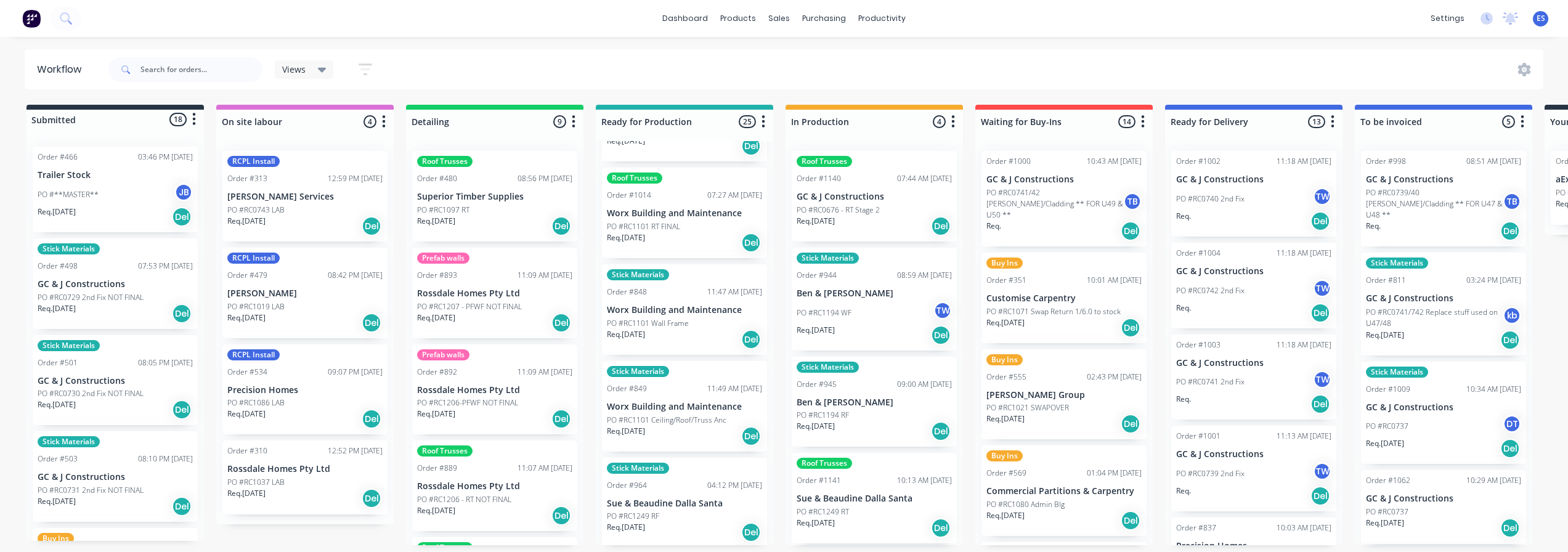
scroll to position [308, 0]
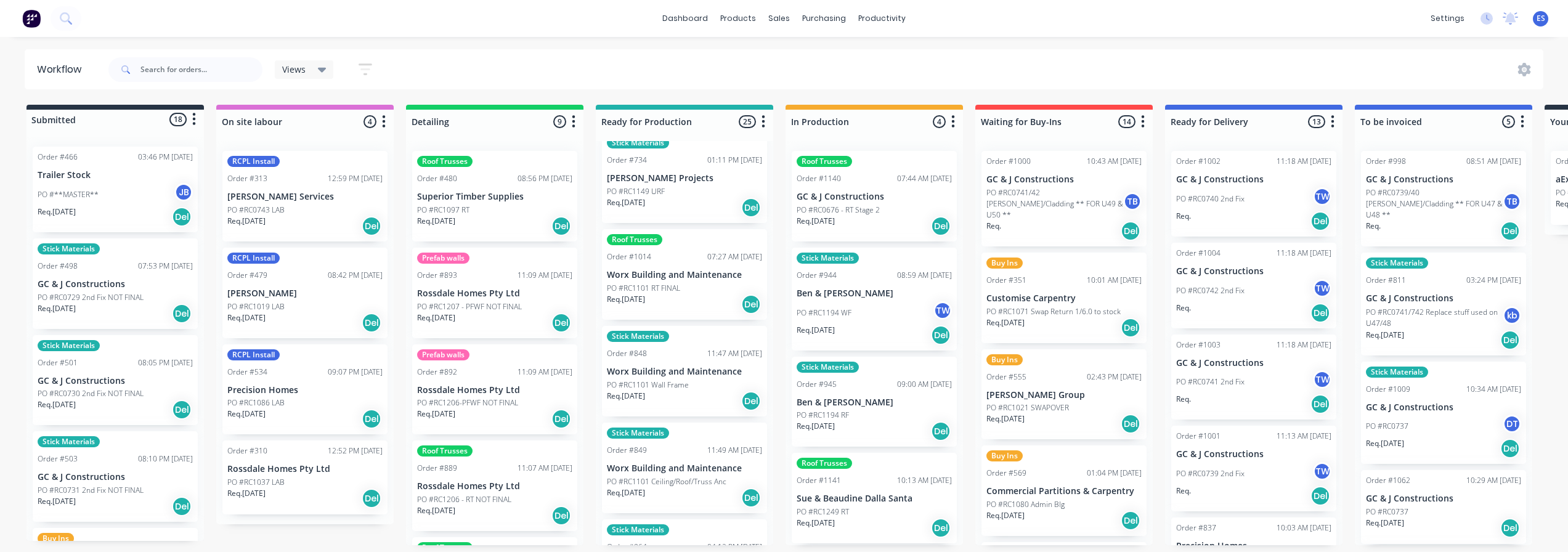
click at [688, 283] on div "PO #RC1101 RT FINAL" at bounding box center [685, 288] width 155 height 11
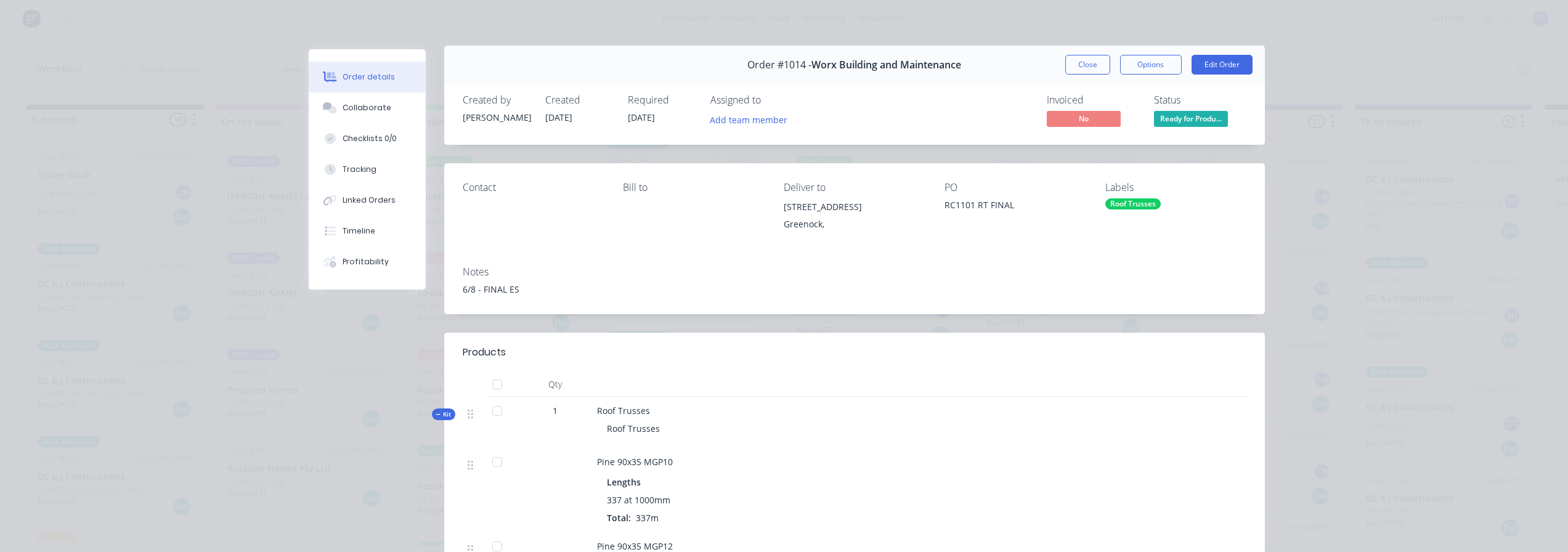
scroll to position [0, 0]
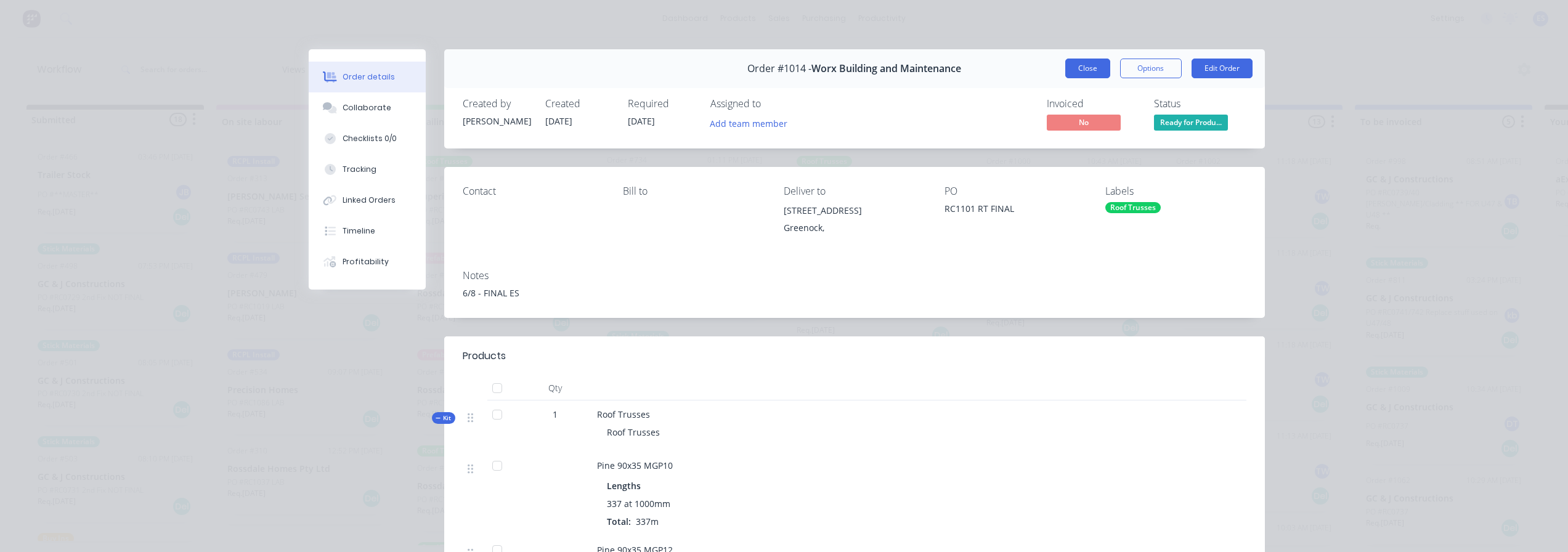
click at [1080, 76] on button "Close" at bounding box center [1088, 68] width 45 height 19
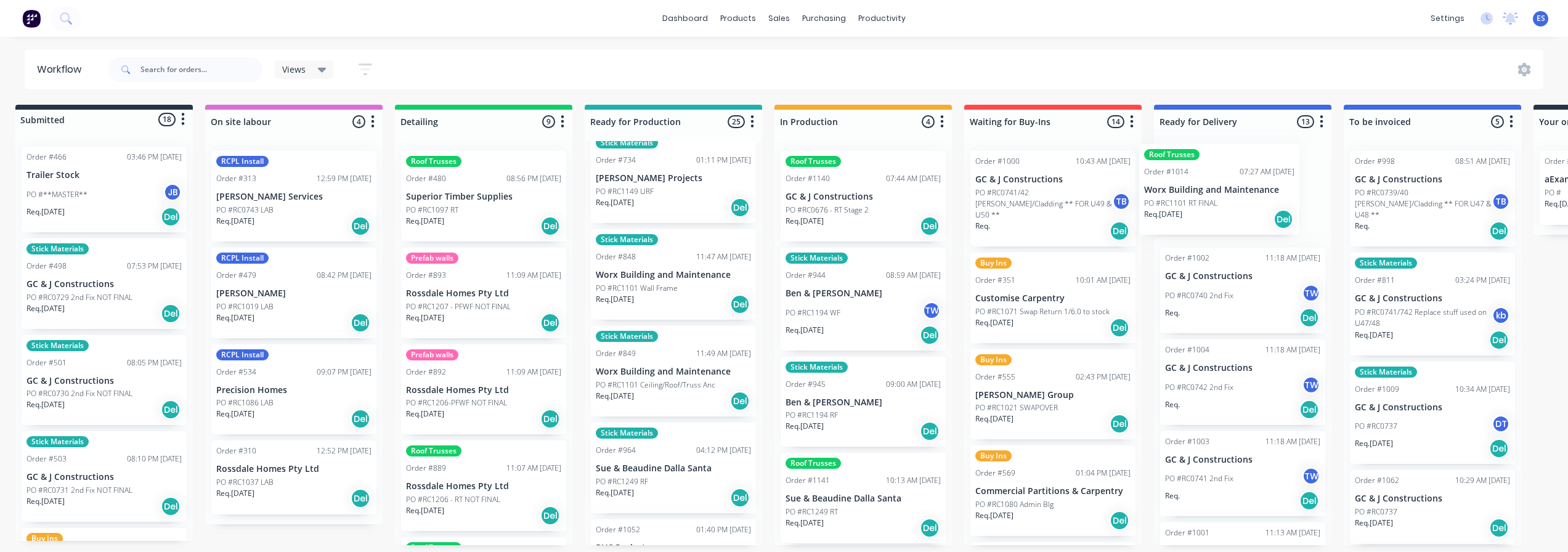
drag, startPoint x: 653, startPoint y: 296, endPoint x: 1203, endPoint y: 212, distance: 556.4
click at [1203, 212] on div "Submitted 18 Status colour #273444 hex #273444 Save Cancel Summaries Total orde…" at bounding box center [1097, 325] width 2234 height 441
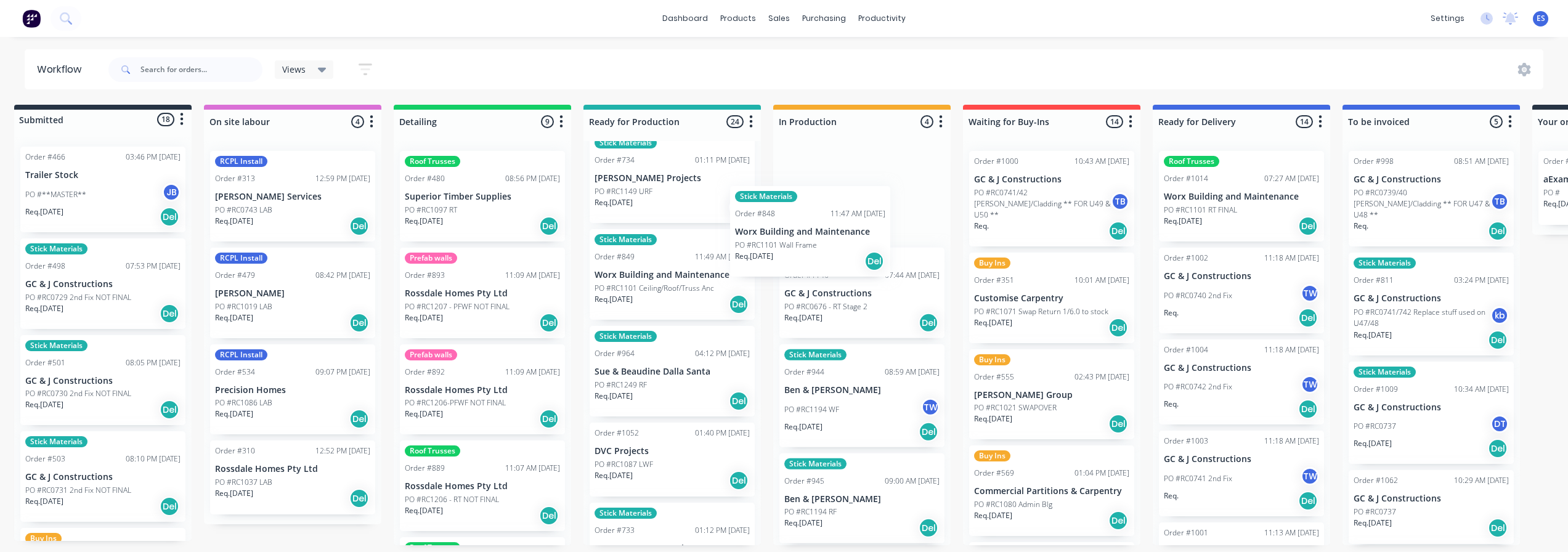
drag, startPoint x: 724, startPoint y: 277, endPoint x: 795, endPoint y: 251, distance: 75.6
click at [795, 251] on div "Submitted 18 Status colour #273444 hex #273444 Save Cancel Summaries Total orde…" at bounding box center [1096, 325] width 2234 height 441
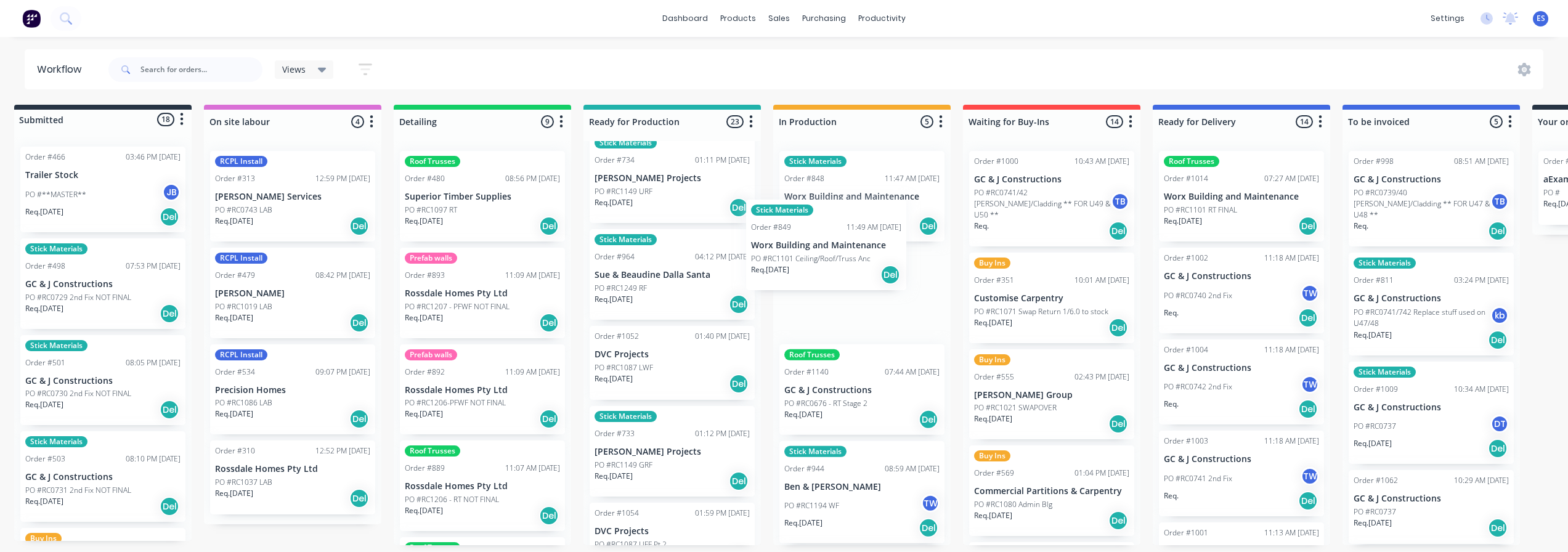
drag, startPoint x: 631, startPoint y: 287, endPoint x: 791, endPoint y: 261, distance: 162.1
click at [791, 261] on div "Submitted 18 Status colour #273444 hex #273444 Save Cancel Summaries Total orde…" at bounding box center [1096, 325] width 2234 height 441
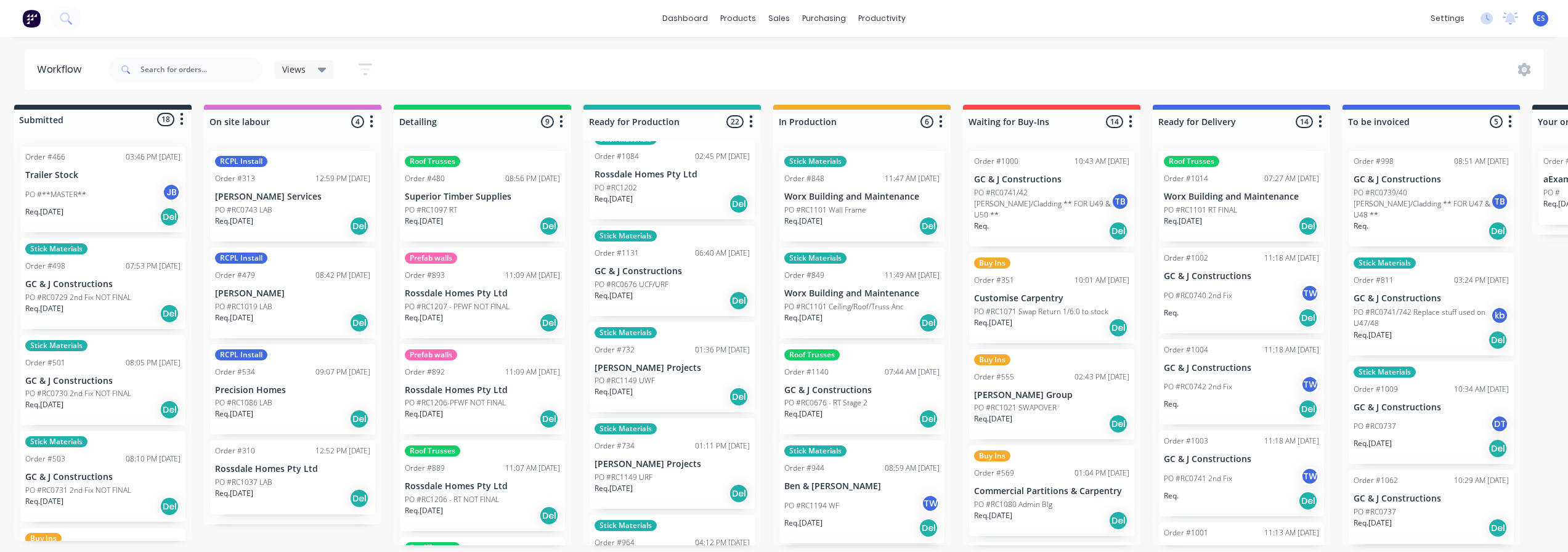
scroll to position [0, 0]
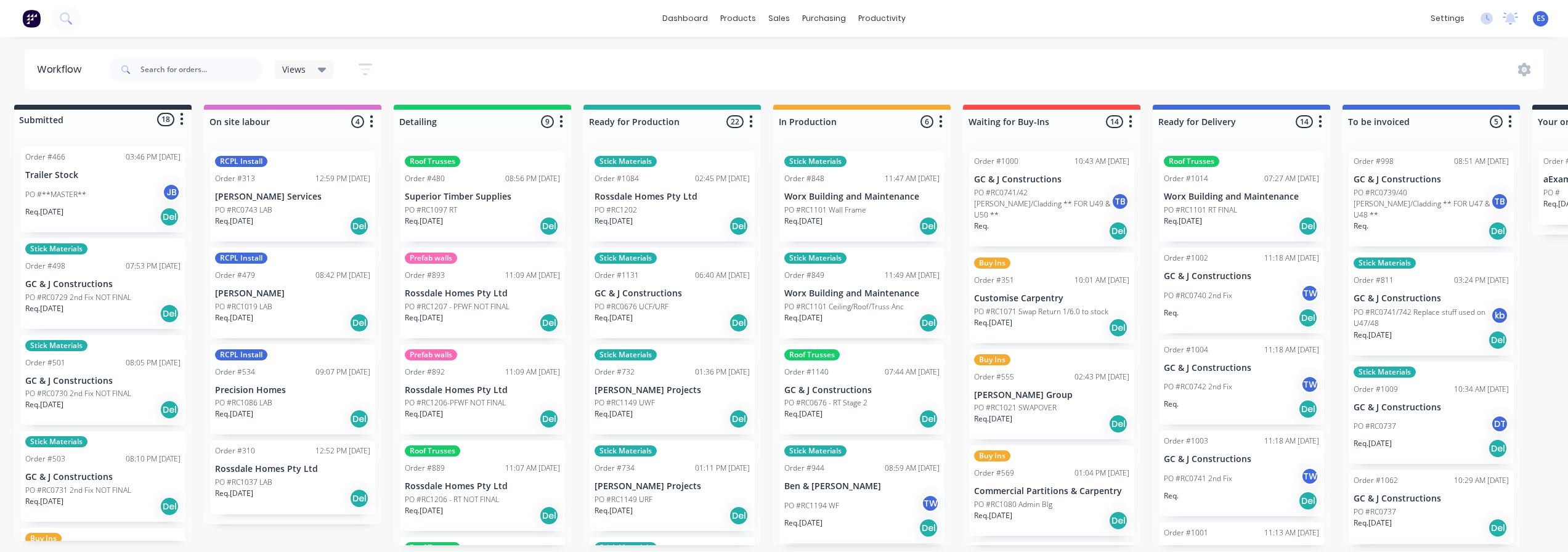
click at [661, 222] on div "Req. [DATE] Del" at bounding box center [672, 226] width 155 height 21
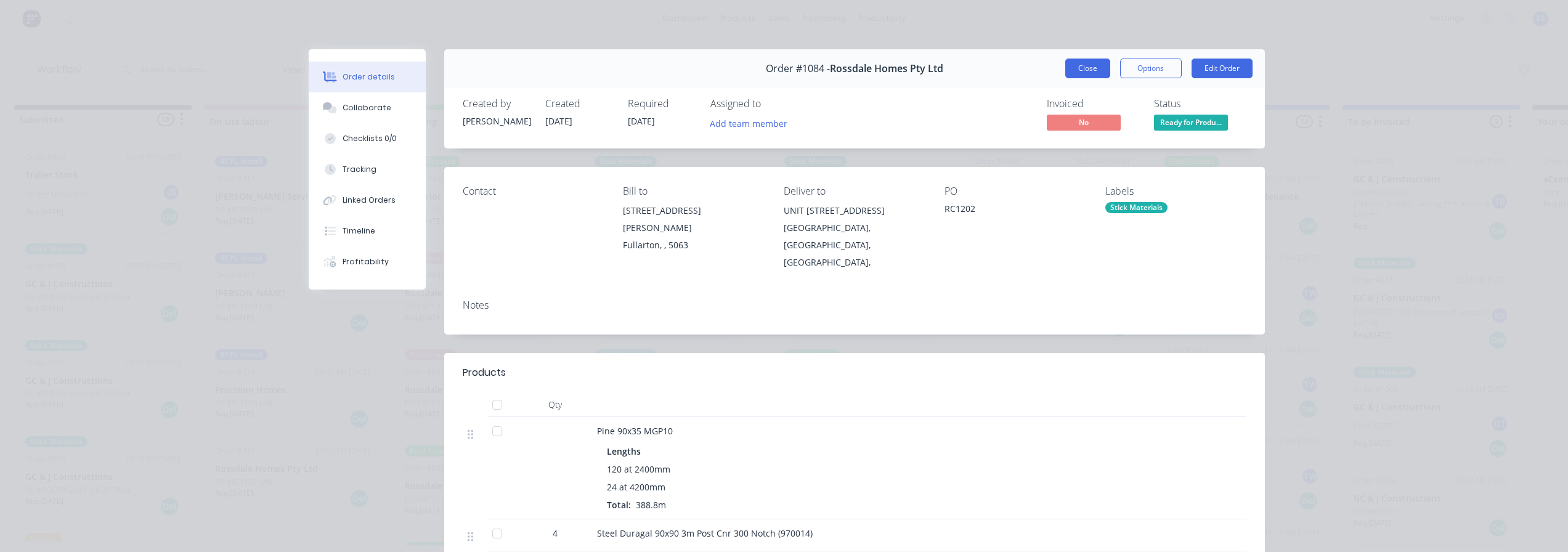
click at [1073, 64] on button "Close" at bounding box center [1088, 68] width 45 height 19
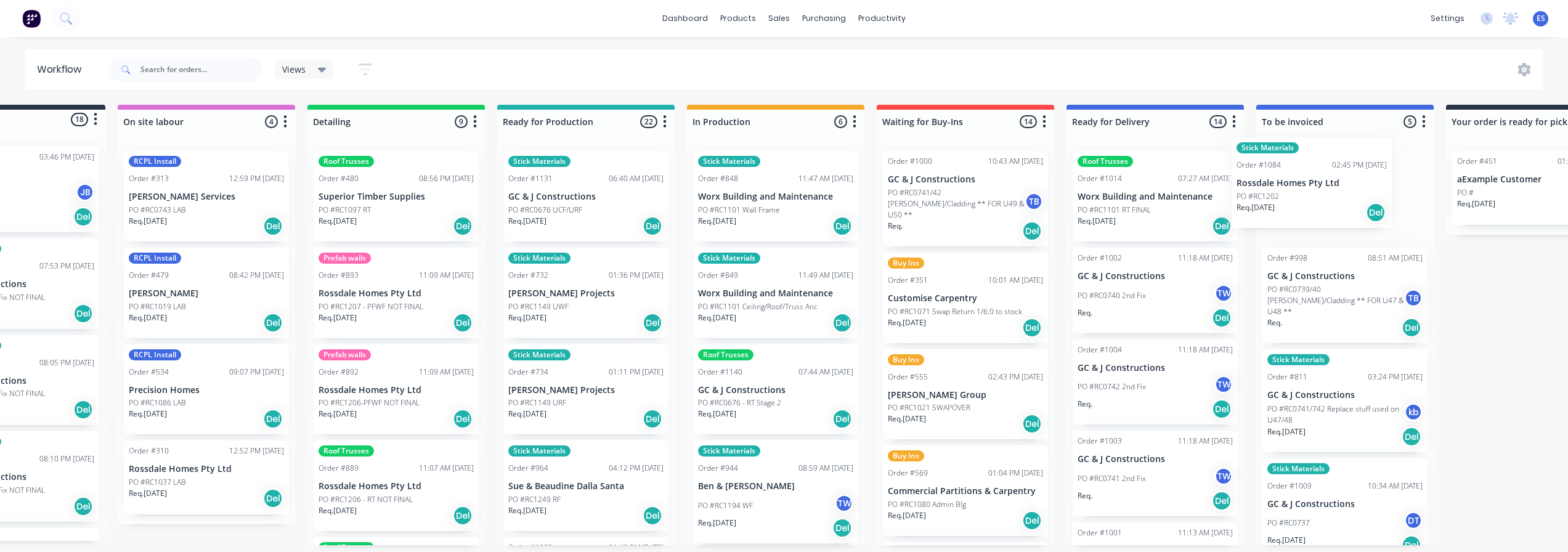
scroll to position [3, 151]
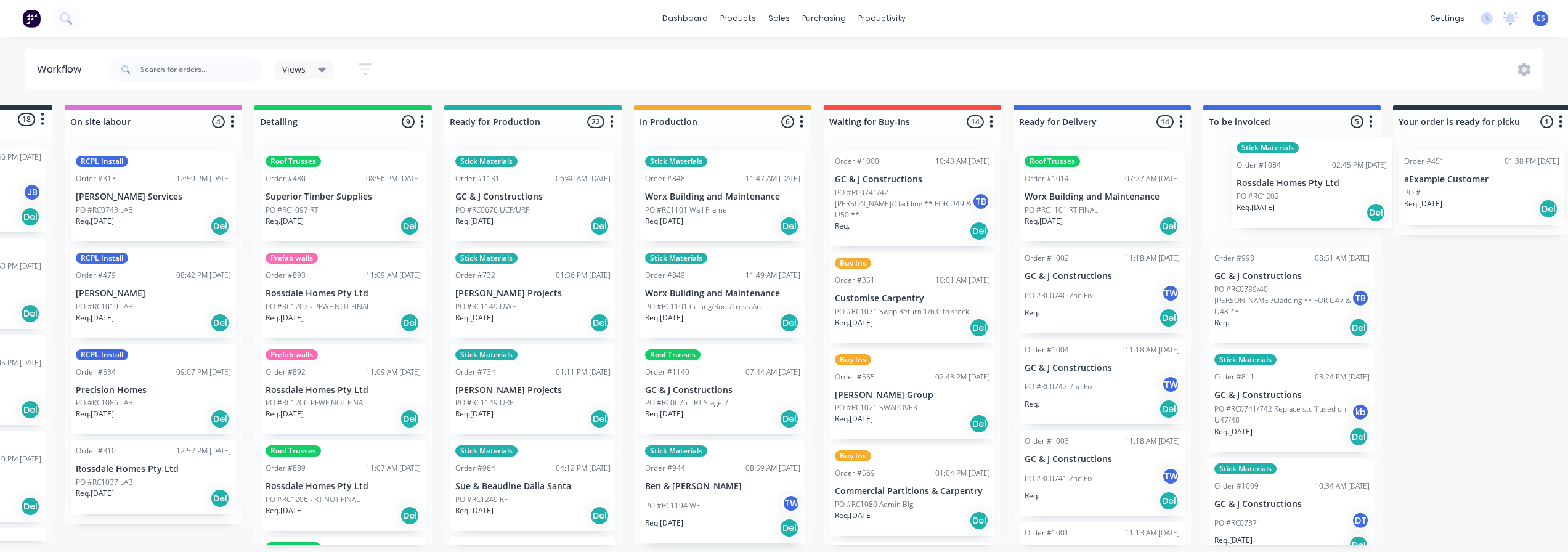
drag, startPoint x: 667, startPoint y: 207, endPoint x: 1316, endPoint y: 194, distance: 649.1
click at [1316, 194] on div "Submitted 18 Status colour #273444 hex #273444 Save Cancel Summaries Total orde…" at bounding box center [956, 325] width 2234 height 441
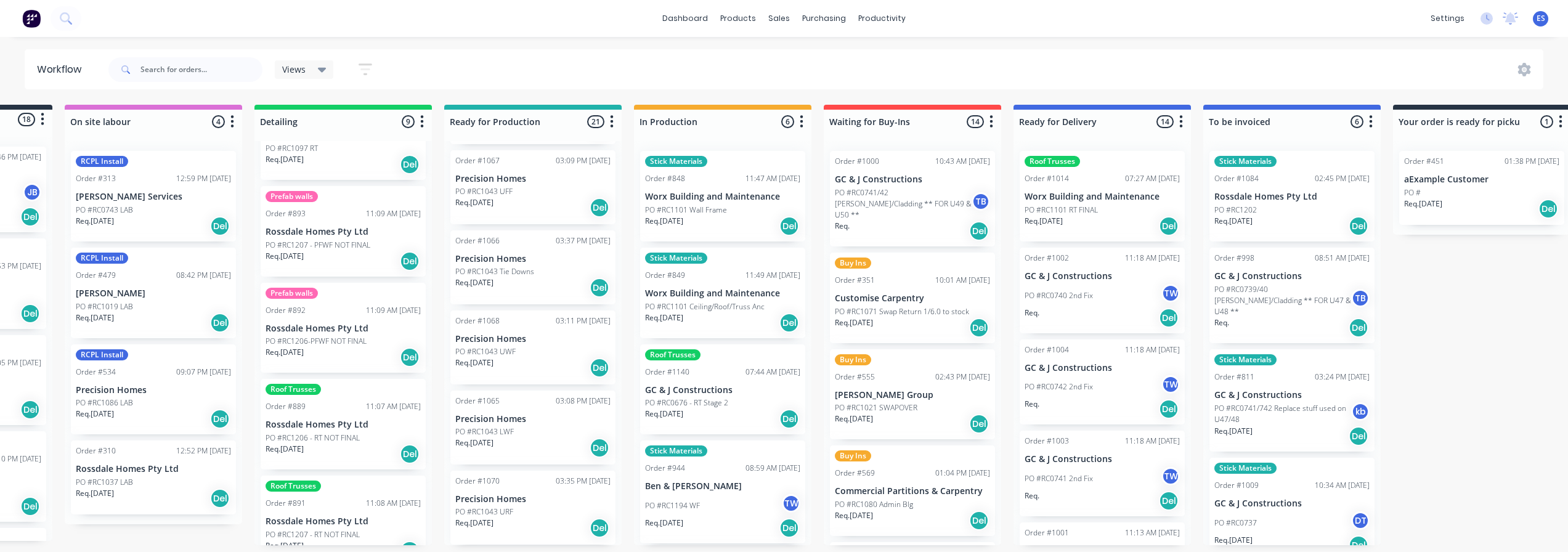
scroll to position [0, 0]
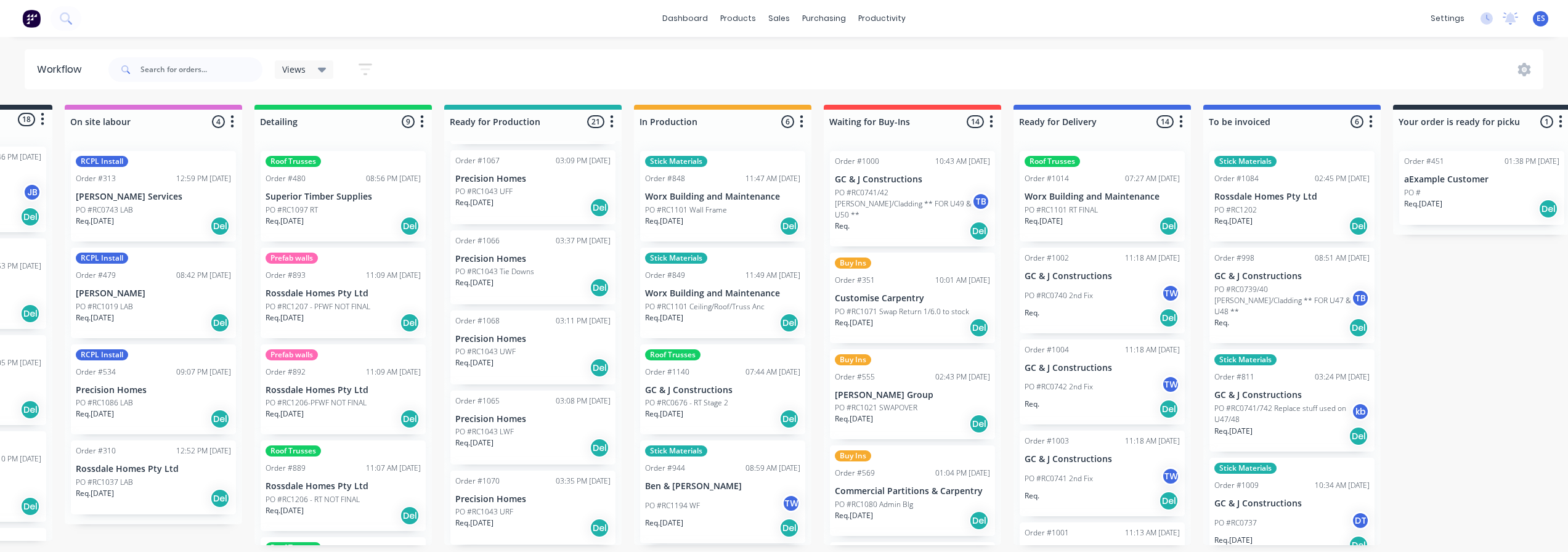
click at [326, 218] on div "Req. [DATE] Del" at bounding box center [343, 226] width 155 height 21
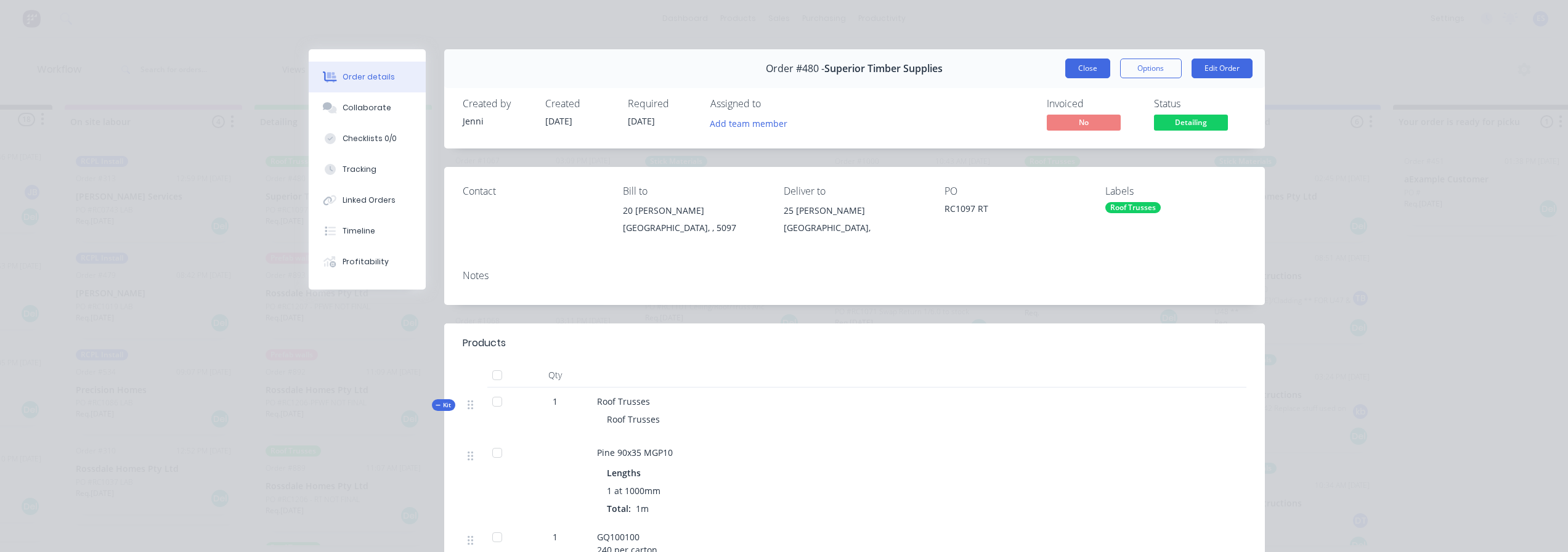
click at [1082, 68] on button "Close" at bounding box center [1088, 68] width 45 height 19
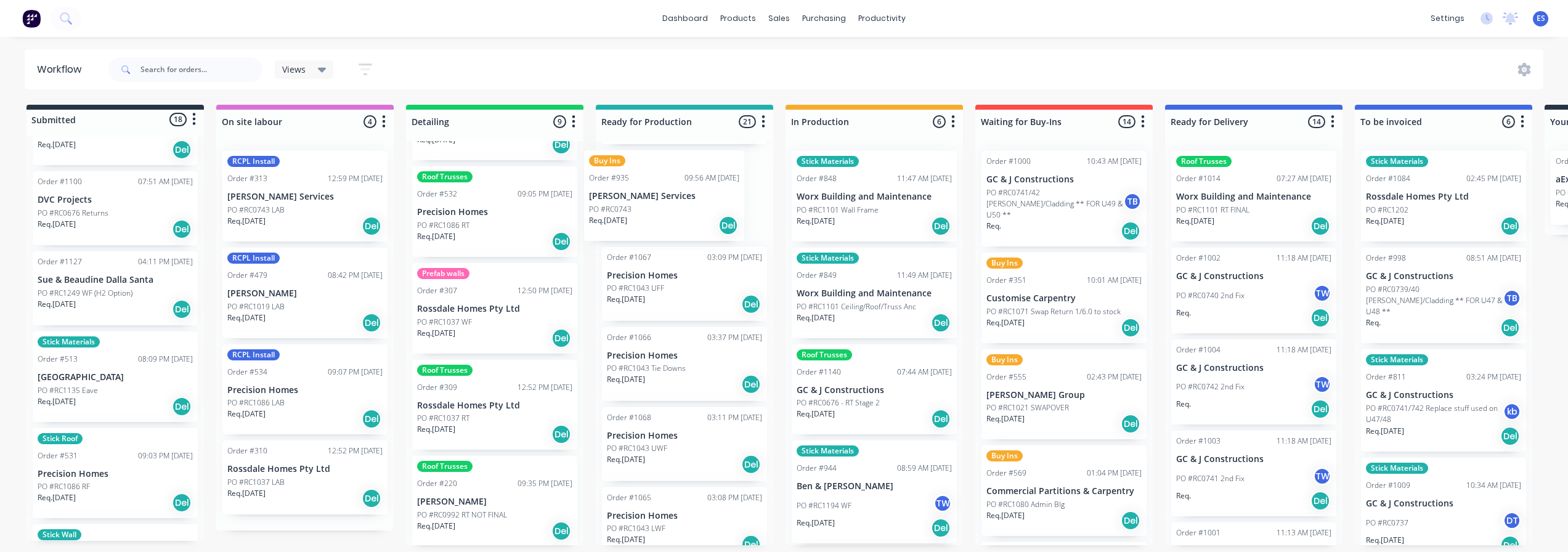
scroll to position [1396, 0]
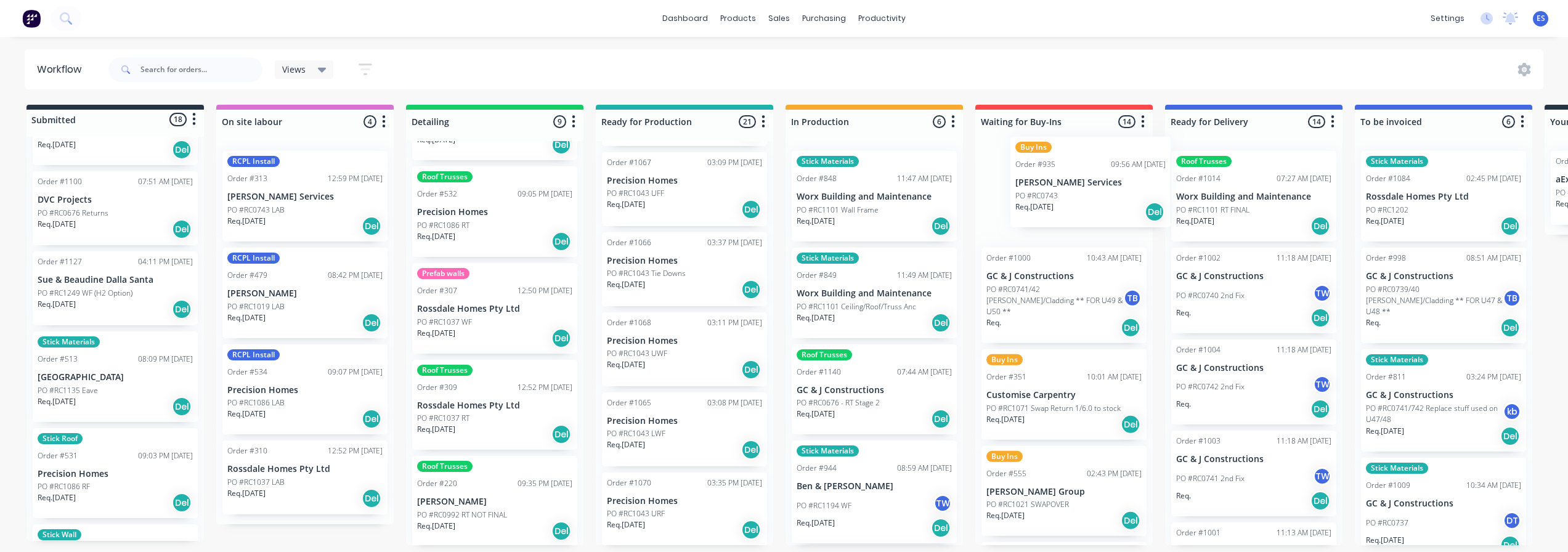
drag, startPoint x: 85, startPoint y: 234, endPoint x: 1054, endPoint y: 207, distance: 969.4
click at [1054, 207] on div "Submitted 18 Status colour #273444 hex #273444 Save Cancel Summaries Total orde…" at bounding box center [1108, 325] width 2234 height 441
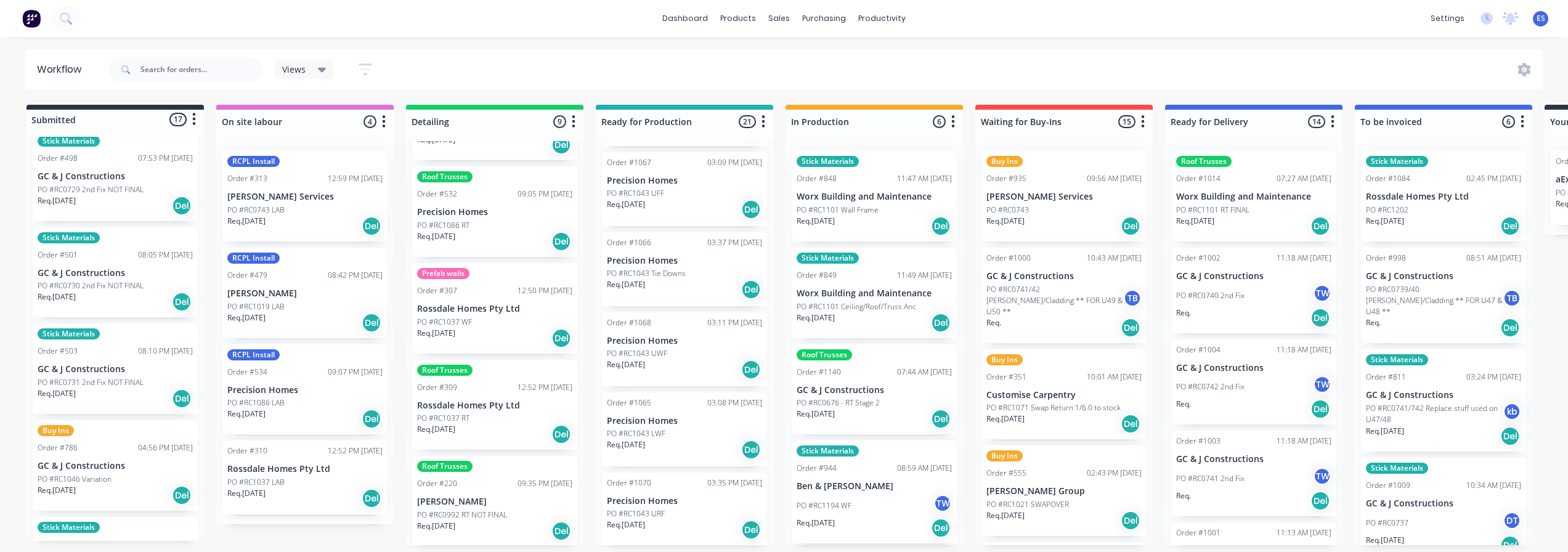
scroll to position [0, 0]
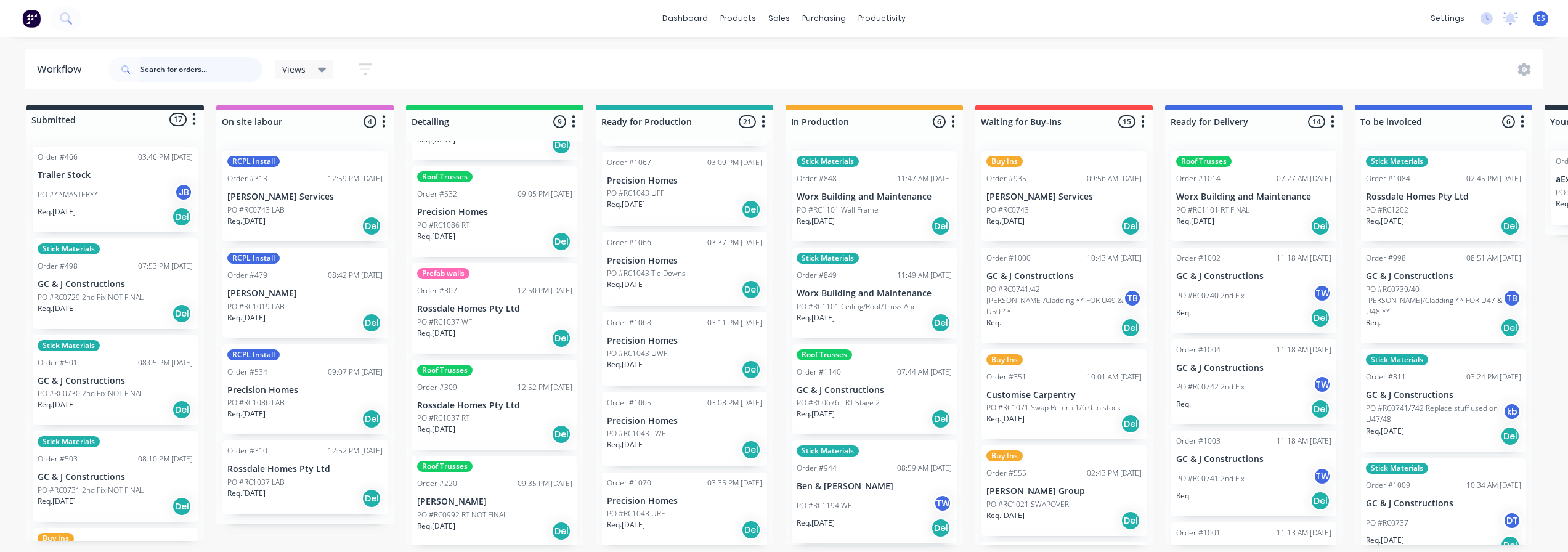
click at [210, 66] on input "text" at bounding box center [202, 70] width 122 height 25
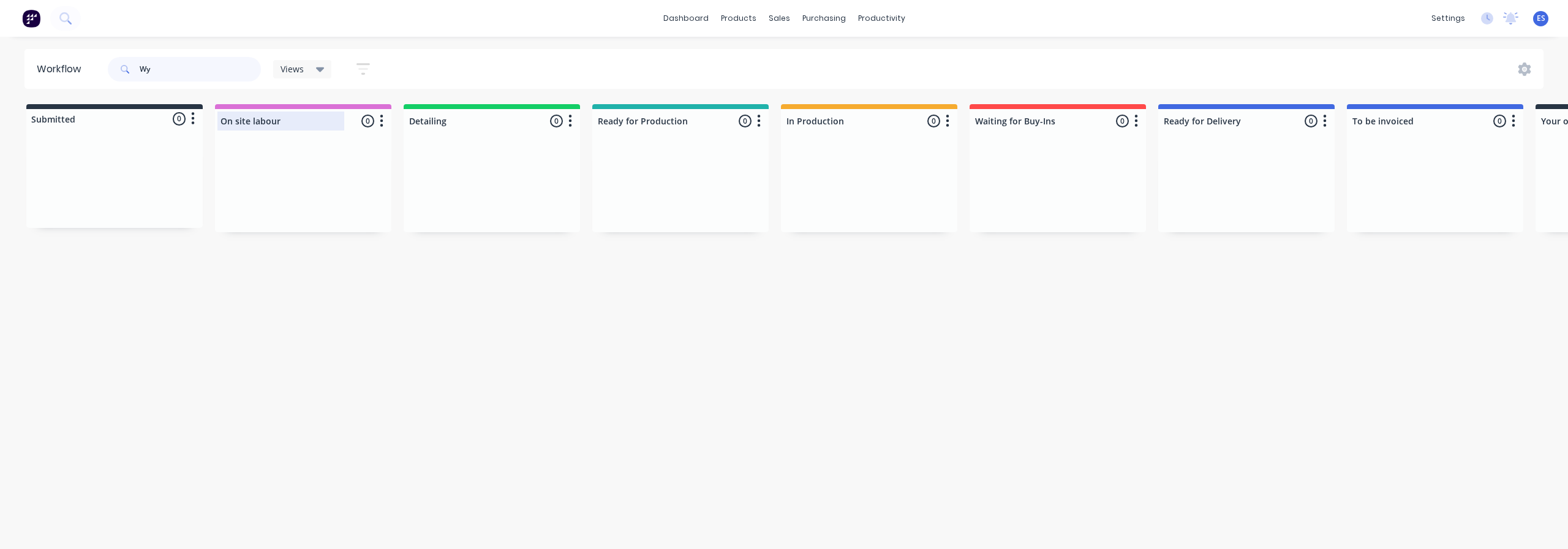
type input "W"
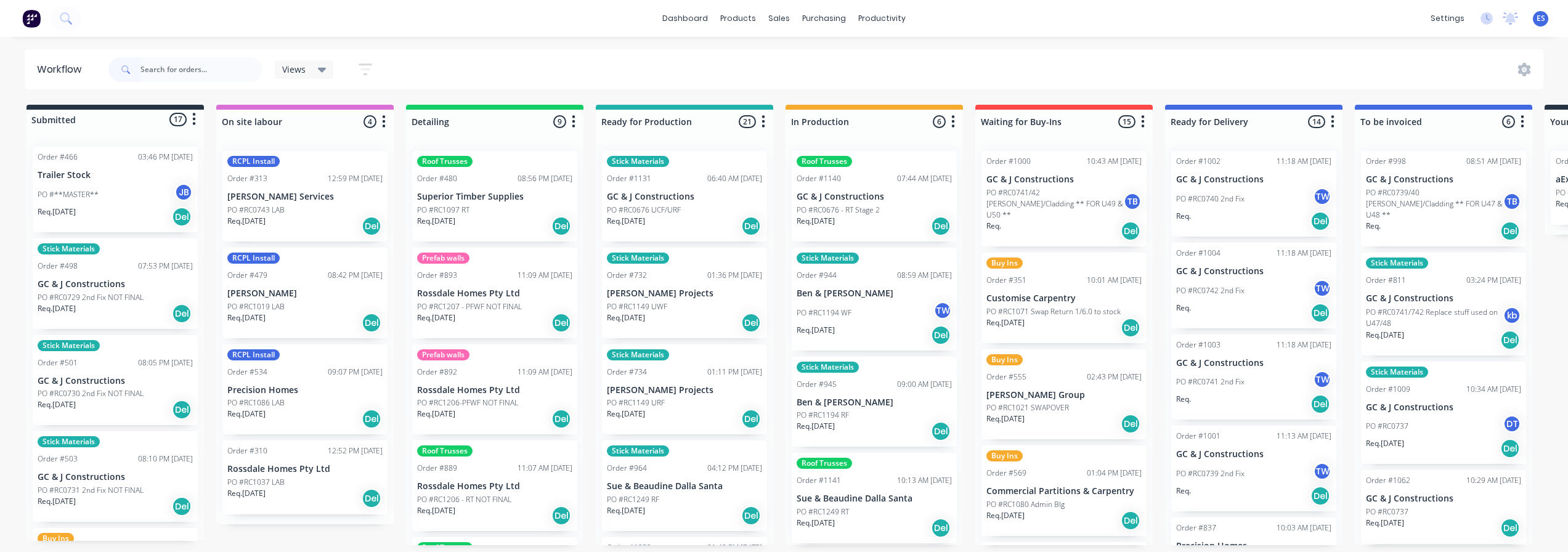
click at [877, 227] on div "Req. [DATE] Del" at bounding box center [874, 226] width 155 height 21
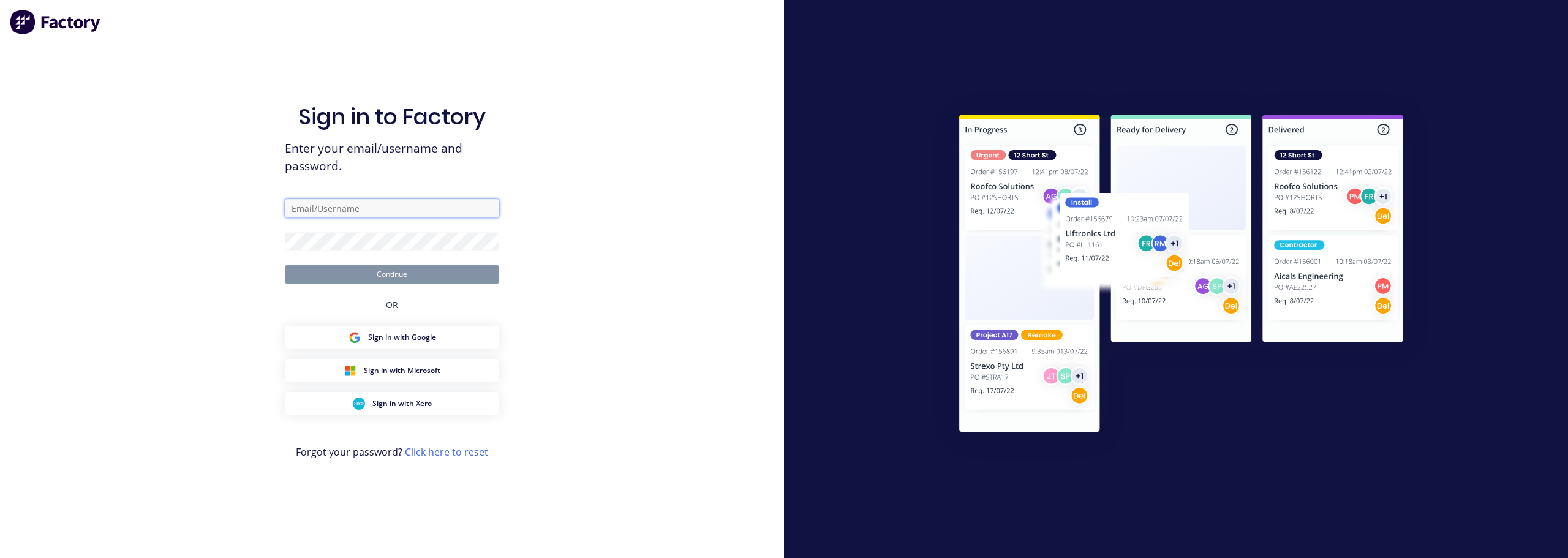
type input "[PERSON_NAME][EMAIL_ADDRESS][PERSON_NAME][DOMAIN_NAME]"
click at [381, 270] on button "Continue" at bounding box center [392, 274] width 214 height 19
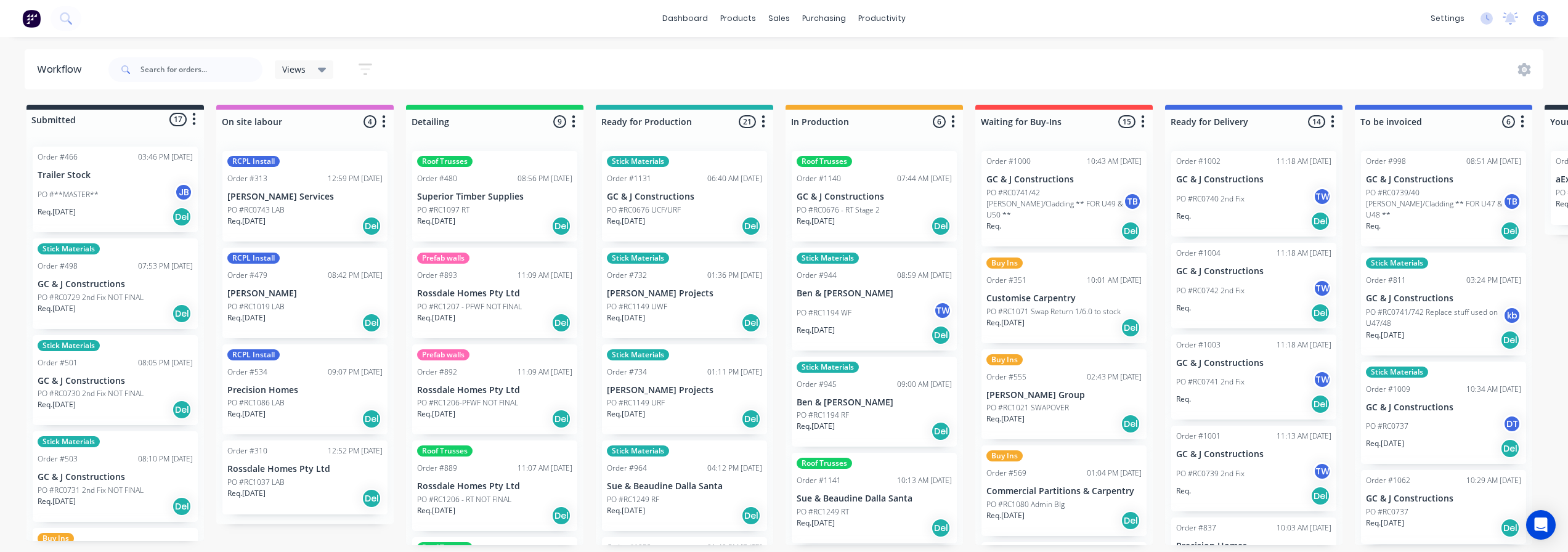
click at [890, 198] on p "GC & J Constructions" at bounding box center [874, 197] width 155 height 11
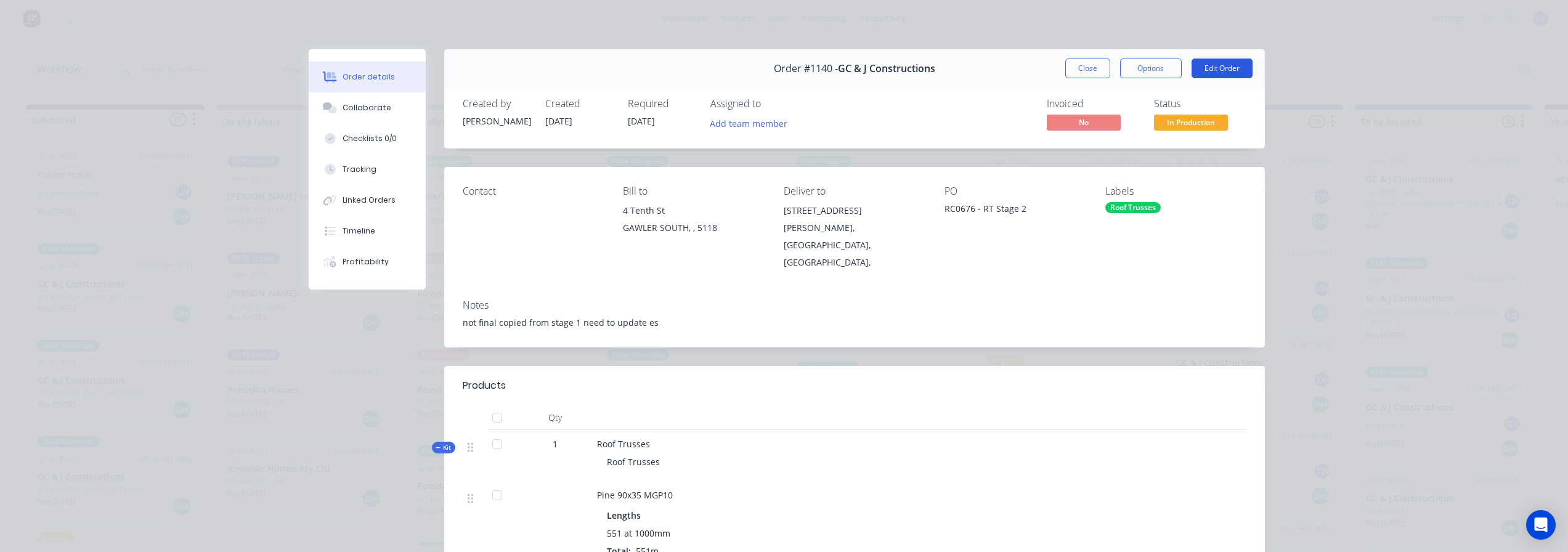
click at [1224, 64] on button "Edit Order" at bounding box center [1222, 68] width 61 height 19
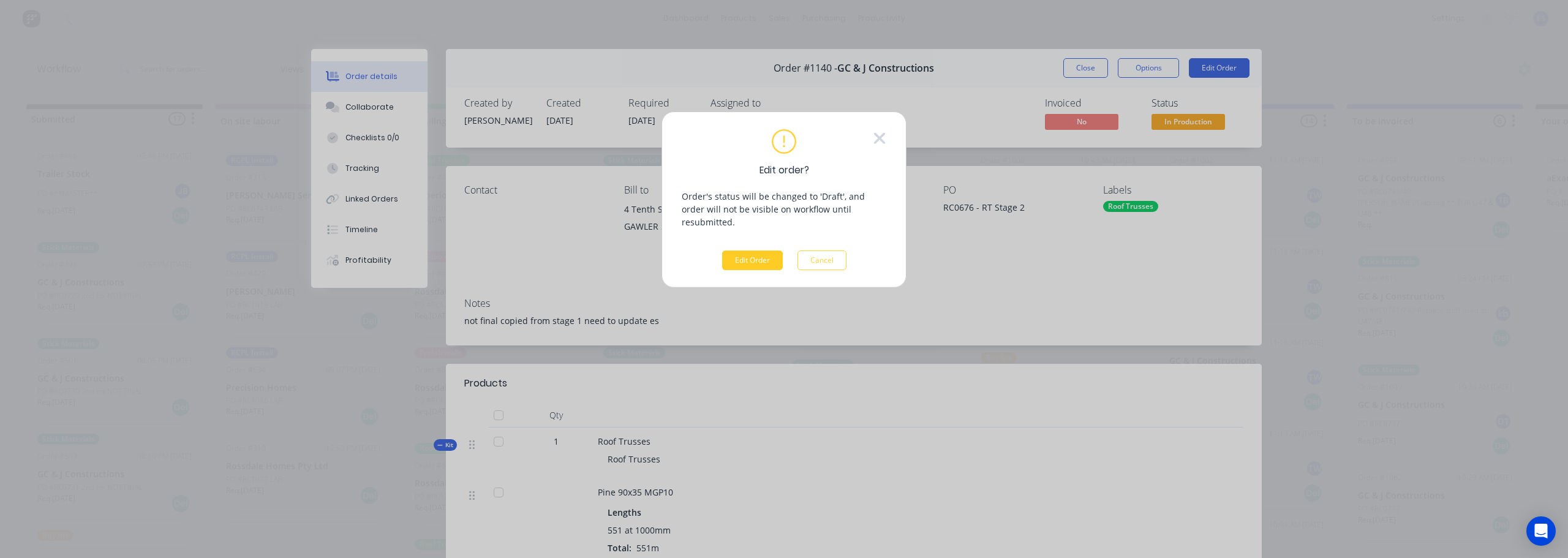
click at [763, 250] on button "Edit Order" at bounding box center [752, 260] width 61 height 19
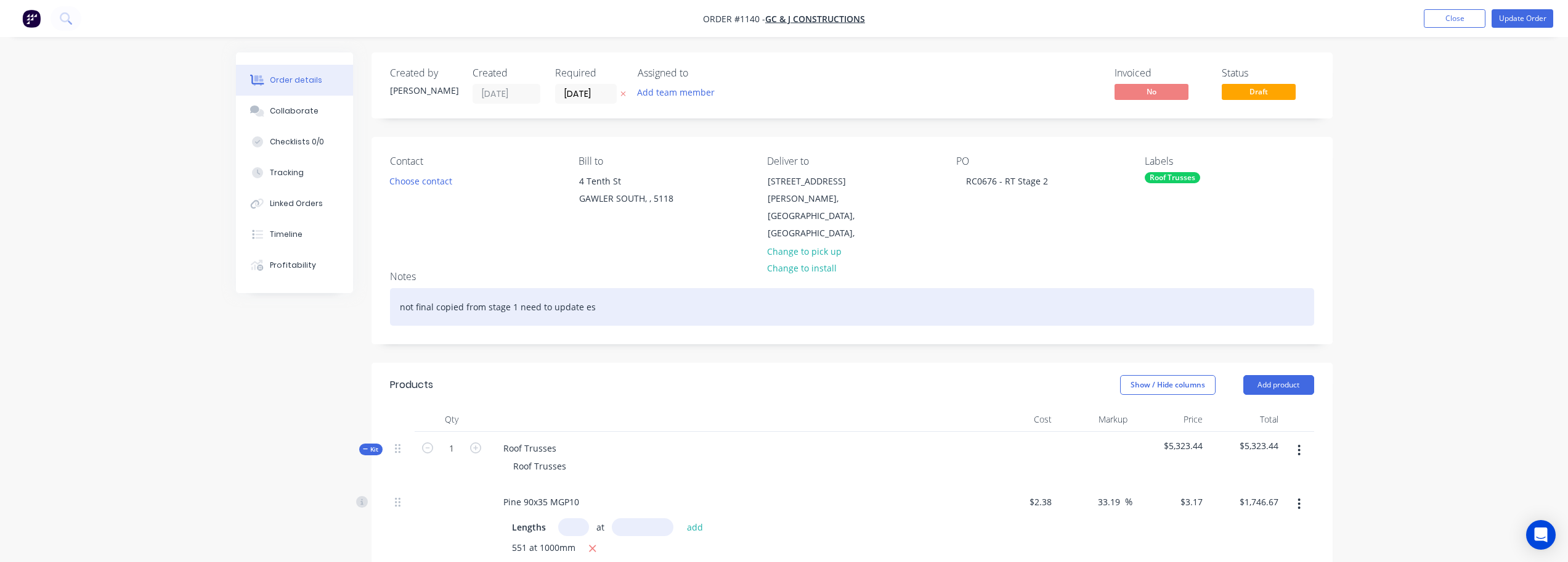
drag, startPoint x: 615, startPoint y: 289, endPoint x: 372, endPoint y: 300, distance: 243.2
click at [372, 300] on div "Notes not final copied from stage 1 need to update es" at bounding box center [852, 302] width 962 height 82
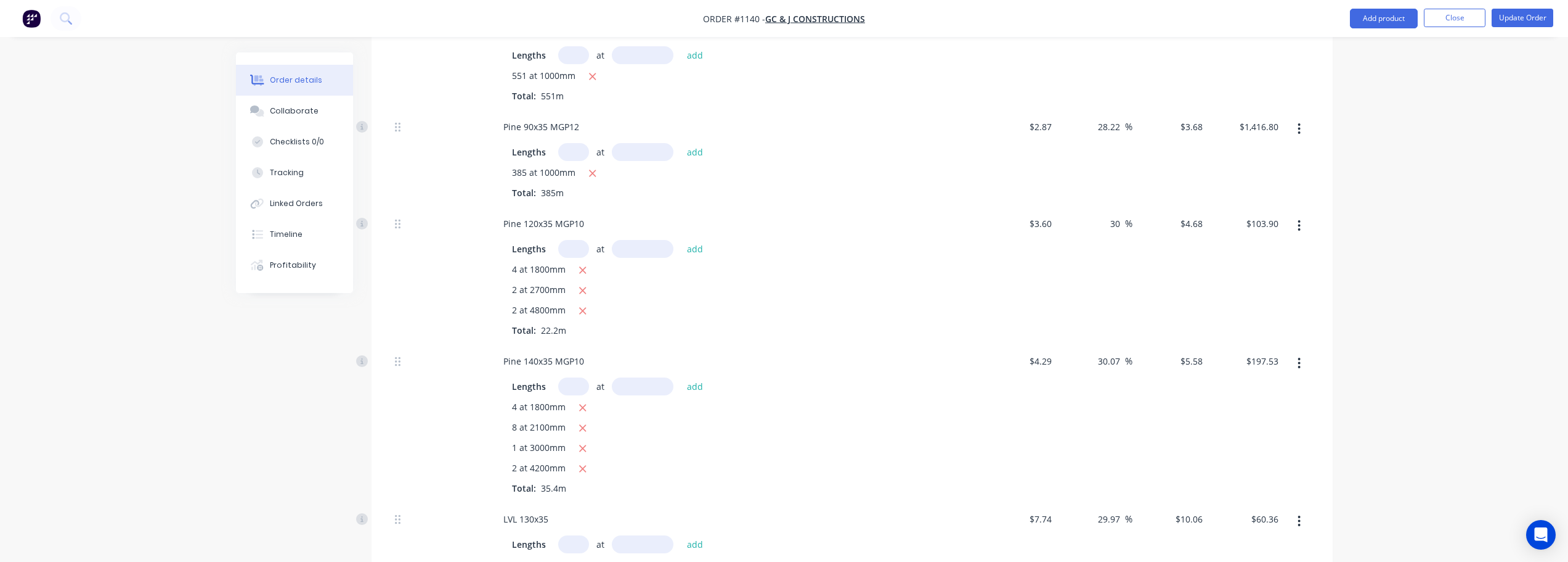
scroll to position [494, 0]
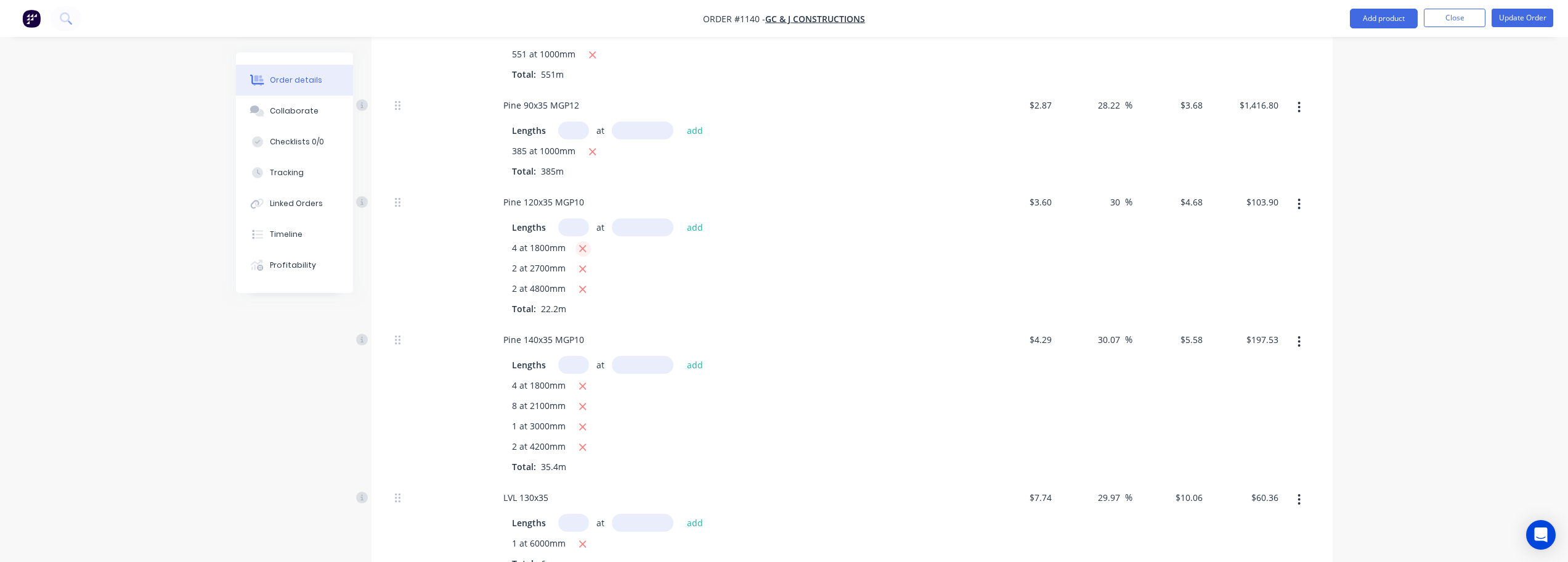
click at [580, 243] on icon "button" at bounding box center [583, 248] width 8 height 11
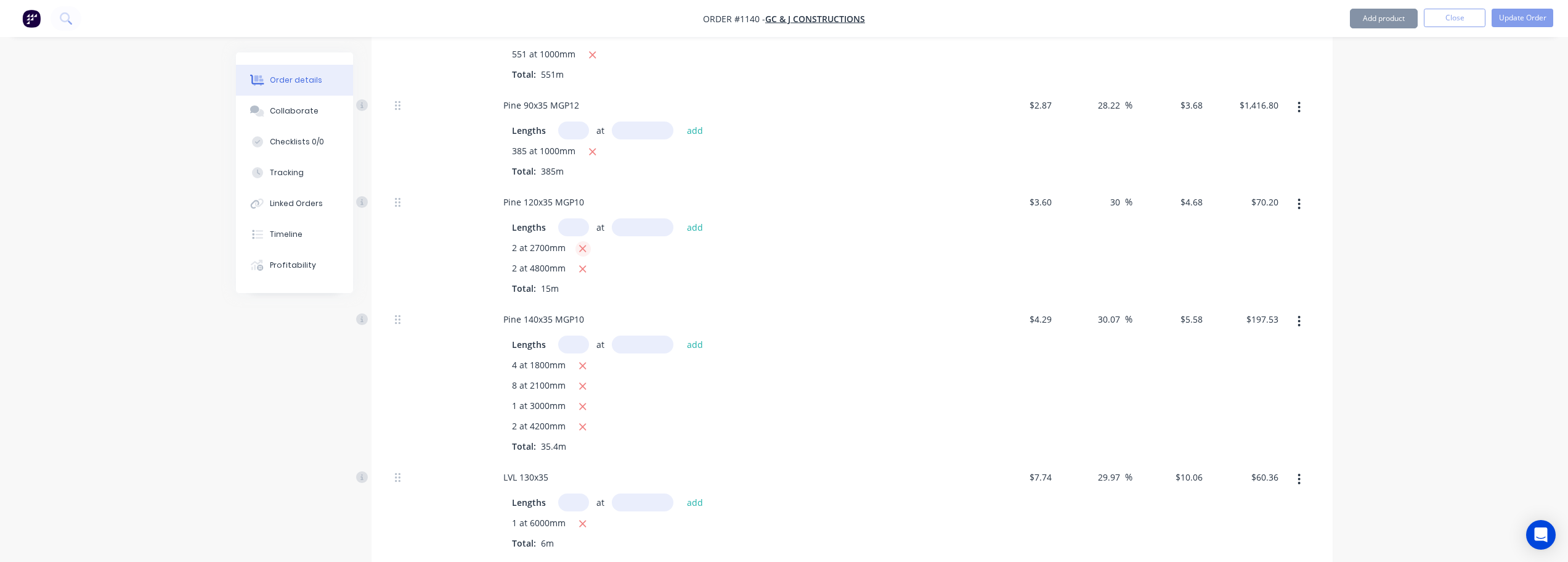
click at [580, 243] on icon "button" at bounding box center [583, 248] width 8 height 11
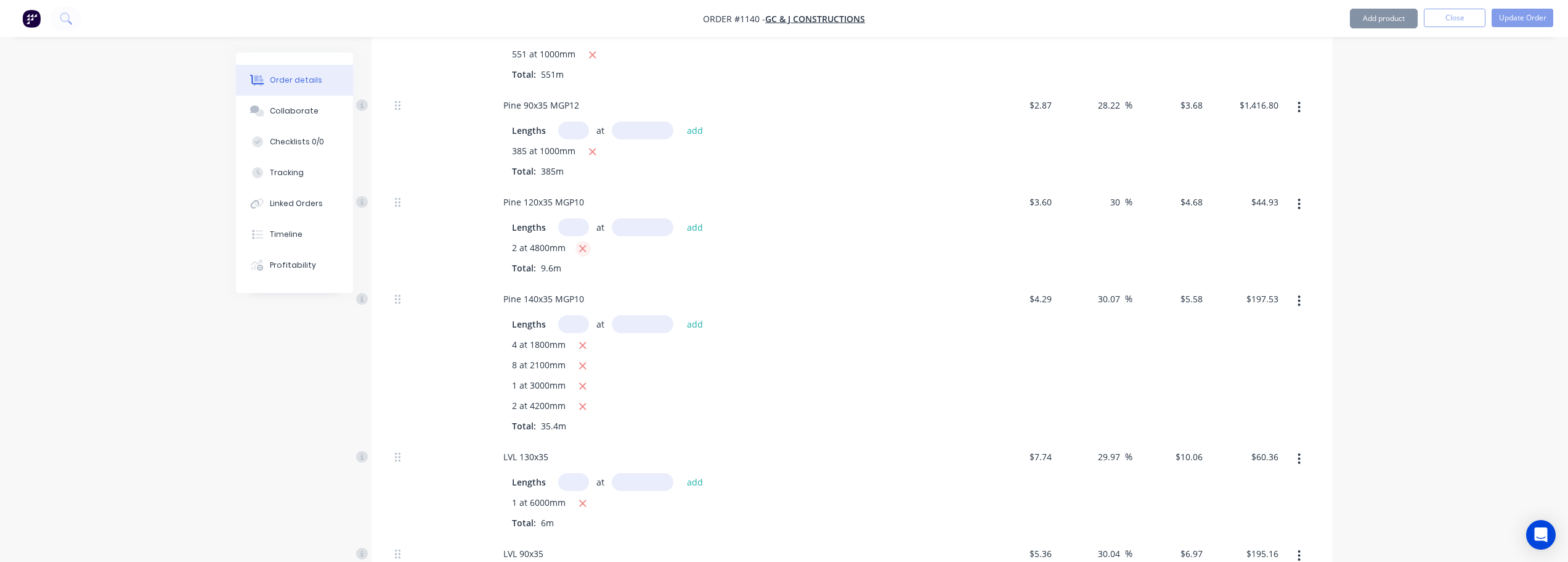
click at [580, 243] on icon "button" at bounding box center [583, 248] width 8 height 11
type input "$0.00"
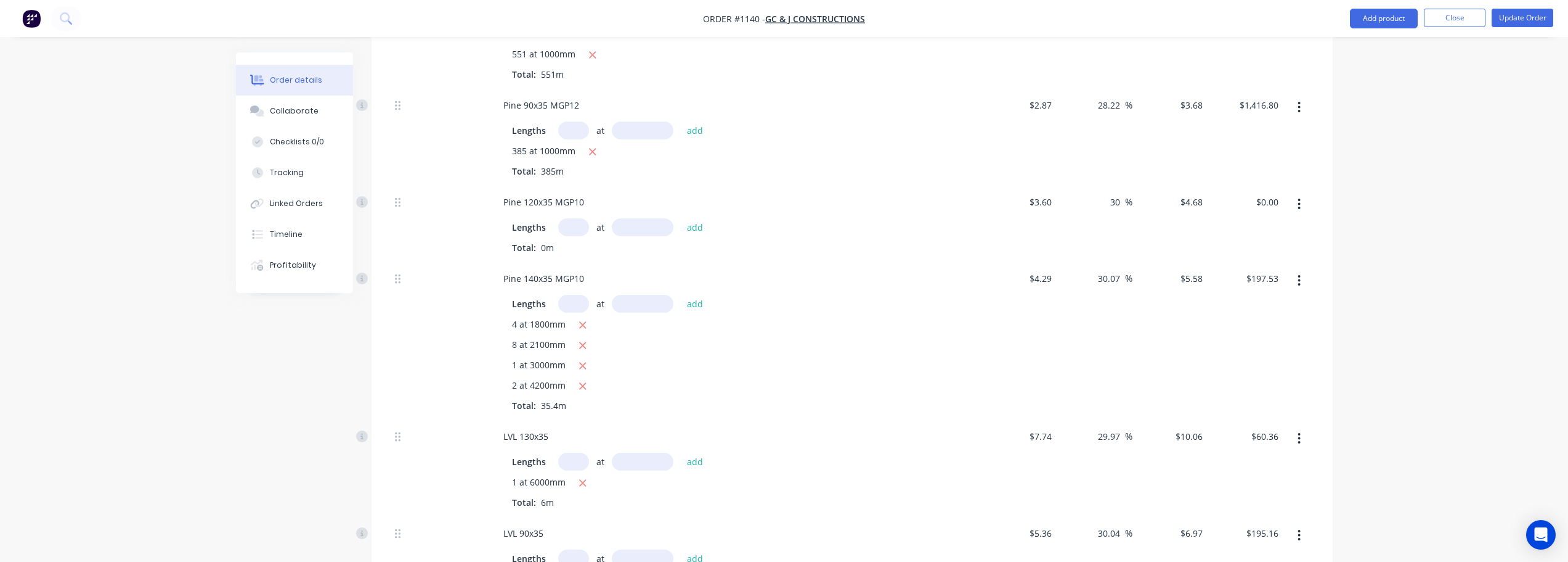
click at [576, 219] on input "text" at bounding box center [574, 227] width 31 height 18
type input "4"
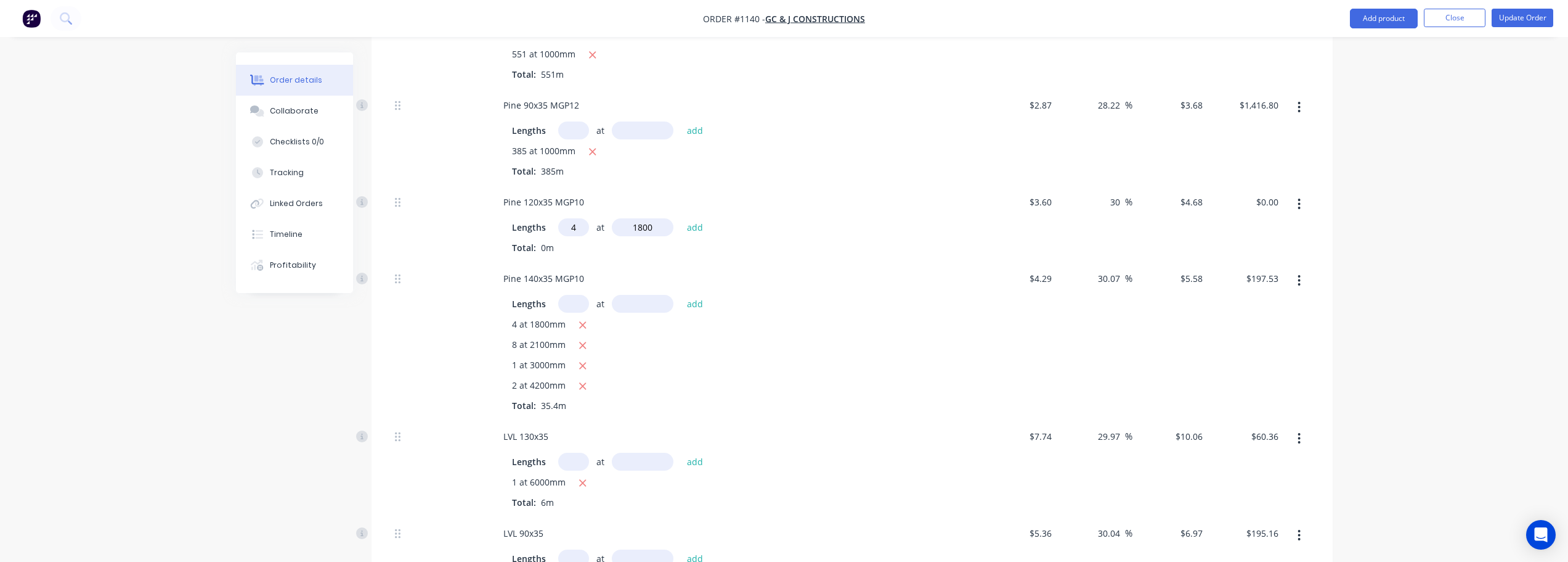
type input "1800"
click at [681, 219] on button "add" at bounding box center [695, 227] width 29 height 17
type input "$33.70"
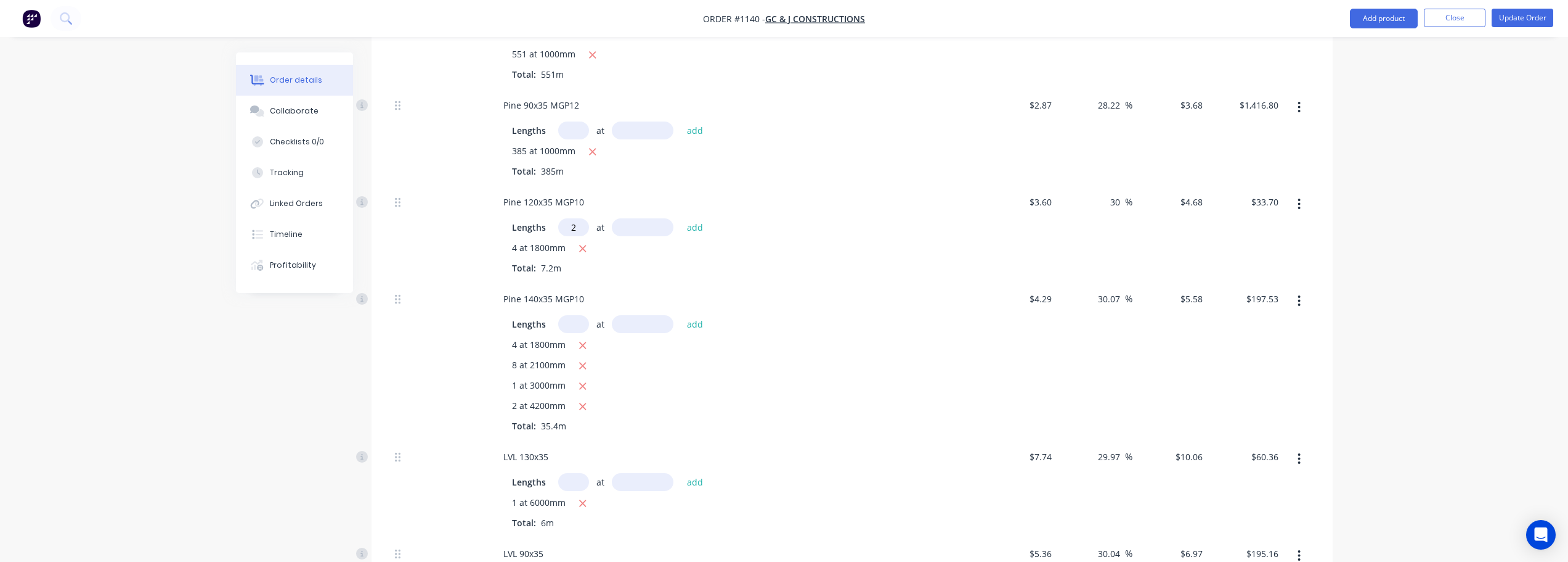
type input "2"
type input "2700"
click at [681, 219] on button "add" at bounding box center [695, 227] width 29 height 17
type input "$58.97"
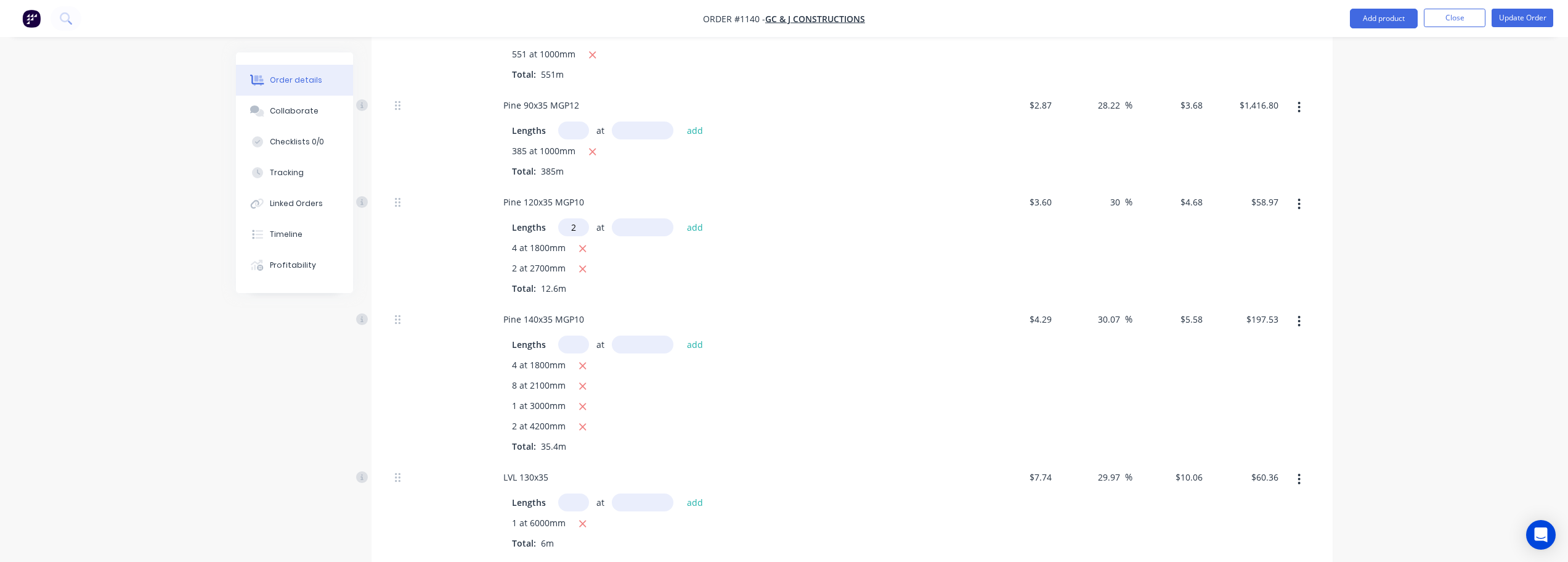
type input "2"
type input "4800"
click at [681, 219] on button "add" at bounding box center [695, 227] width 29 height 17
type input "$103.90"
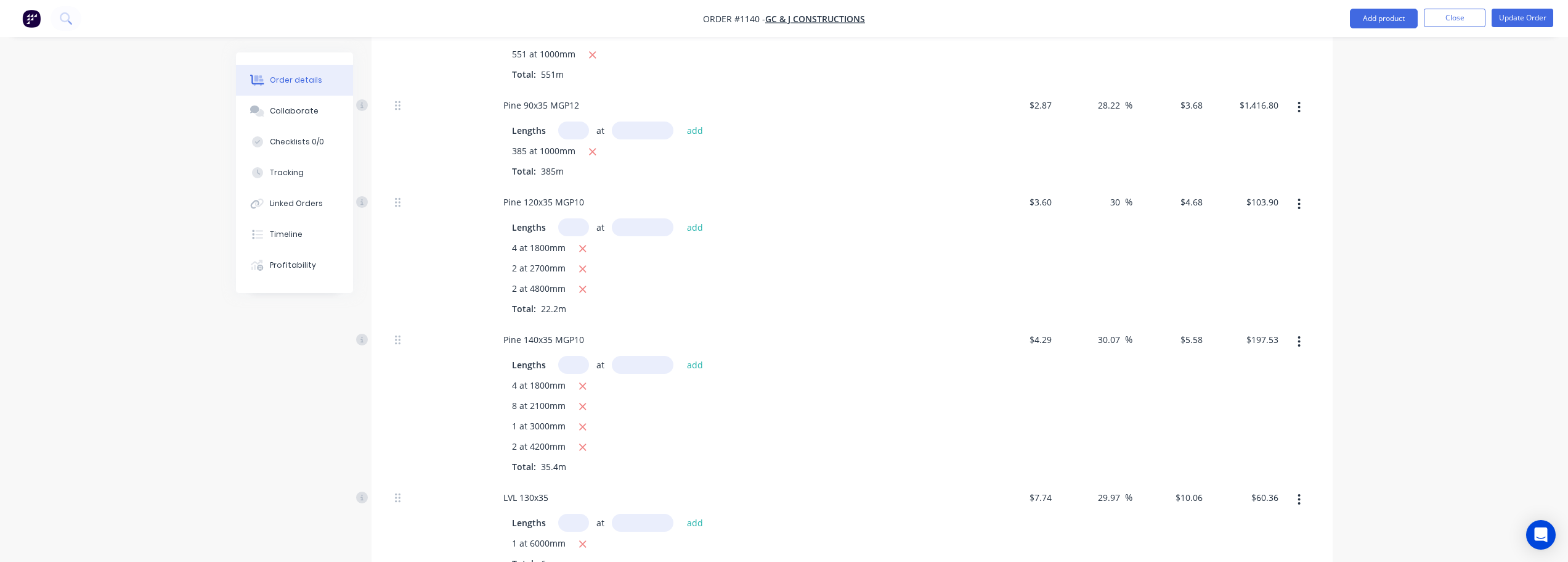
click at [586, 441] on icon "button" at bounding box center [583, 447] width 8 height 11
click at [584, 421] on icon "button" at bounding box center [583, 427] width 8 height 11
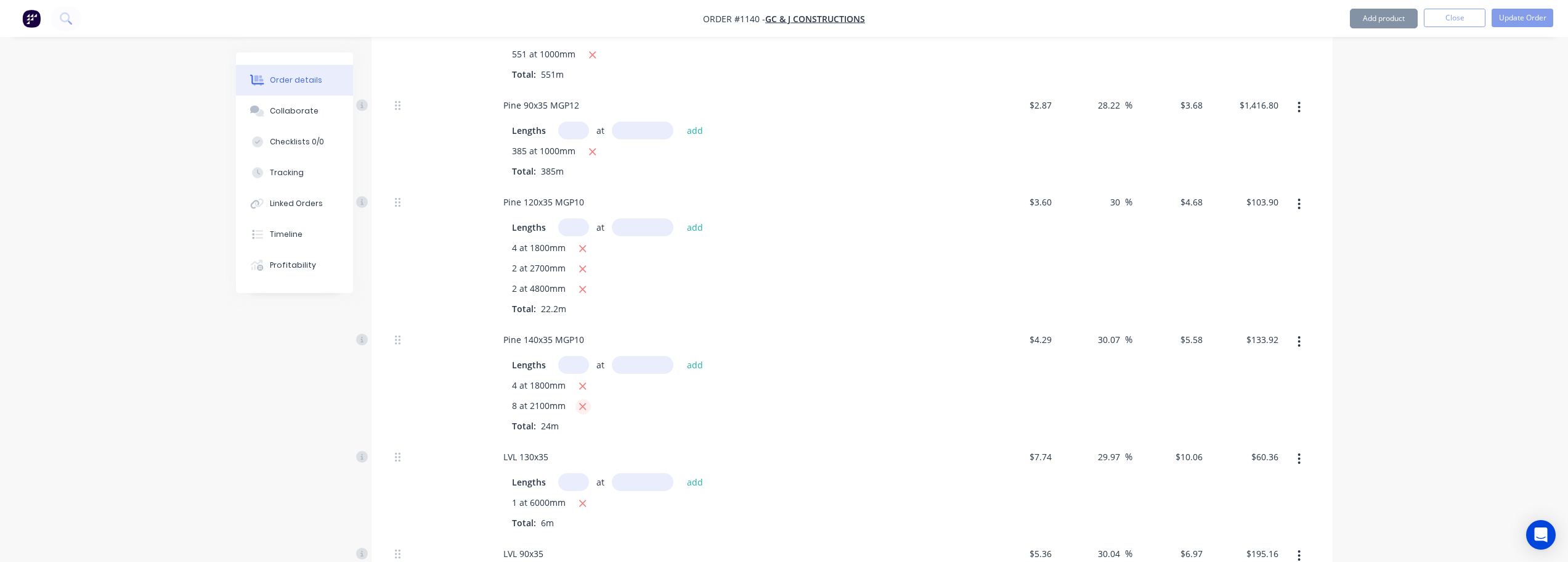
click at [580, 401] on icon "button" at bounding box center [583, 406] width 8 height 11
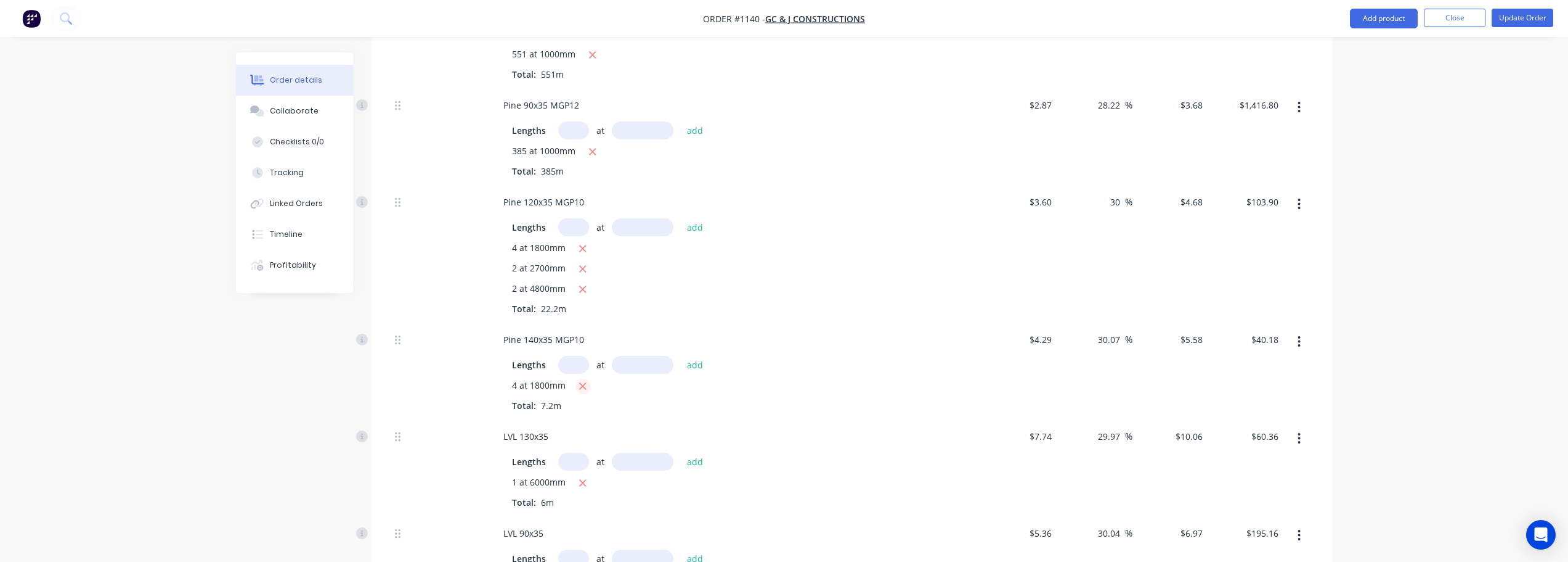
click at [584, 383] on icon "button" at bounding box center [583, 386] width 7 height 7
type input "$0.00"
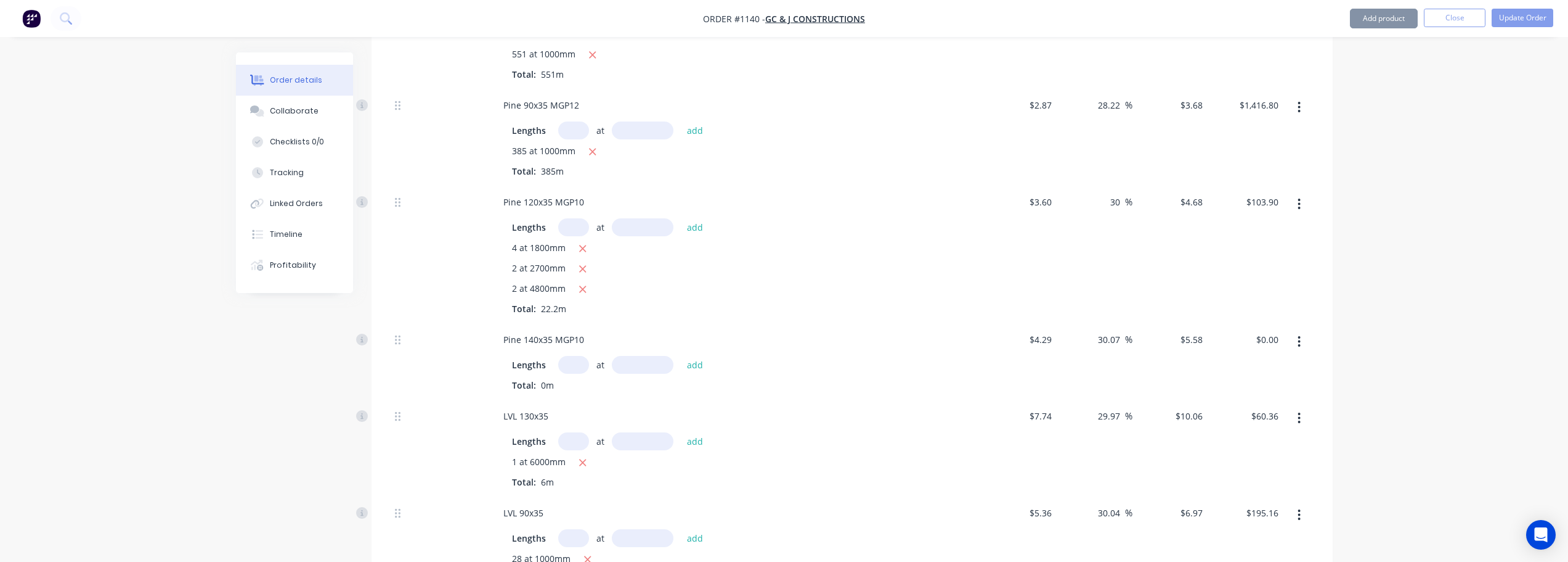
click at [574, 356] on input "text" at bounding box center [574, 365] width 31 height 18
type input "3"
type input "1800"
click at [681, 356] on button "add" at bounding box center [695, 364] width 29 height 17
type input "$30.13"
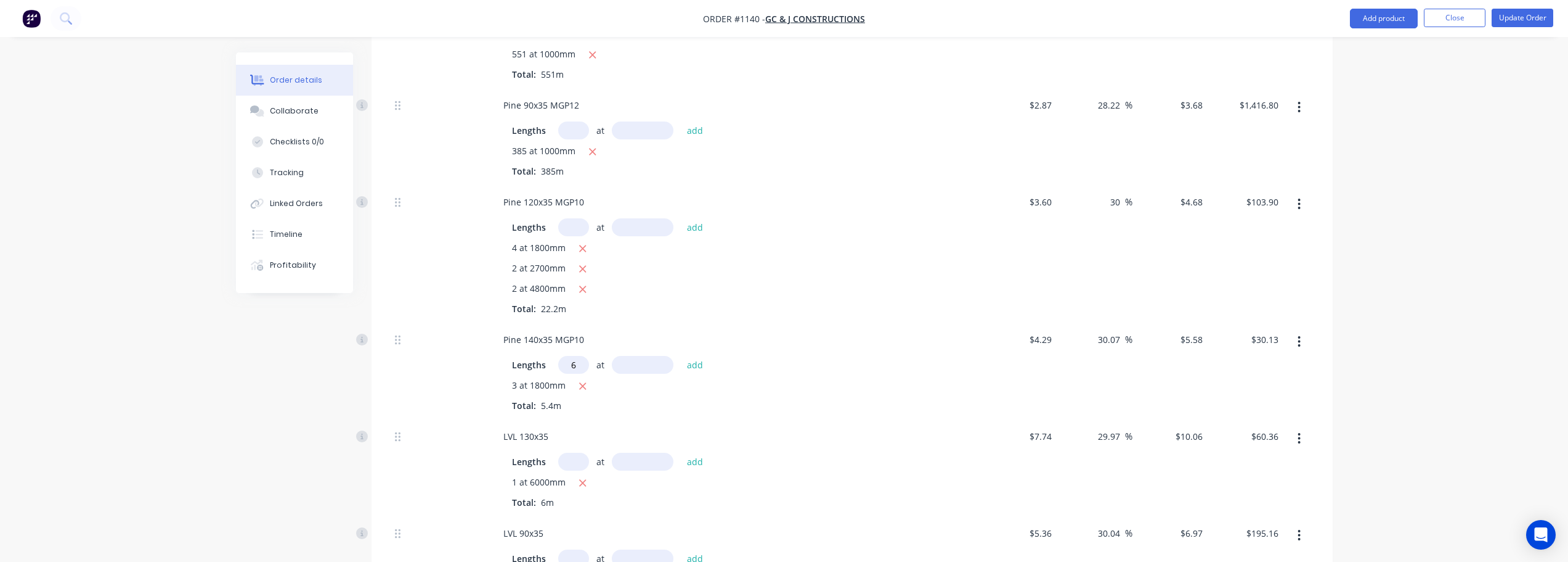
type input "6"
type input "2100"
click at [681, 356] on button "add" at bounding box center [695, 364] width 29 height 17
type input "$100.44"
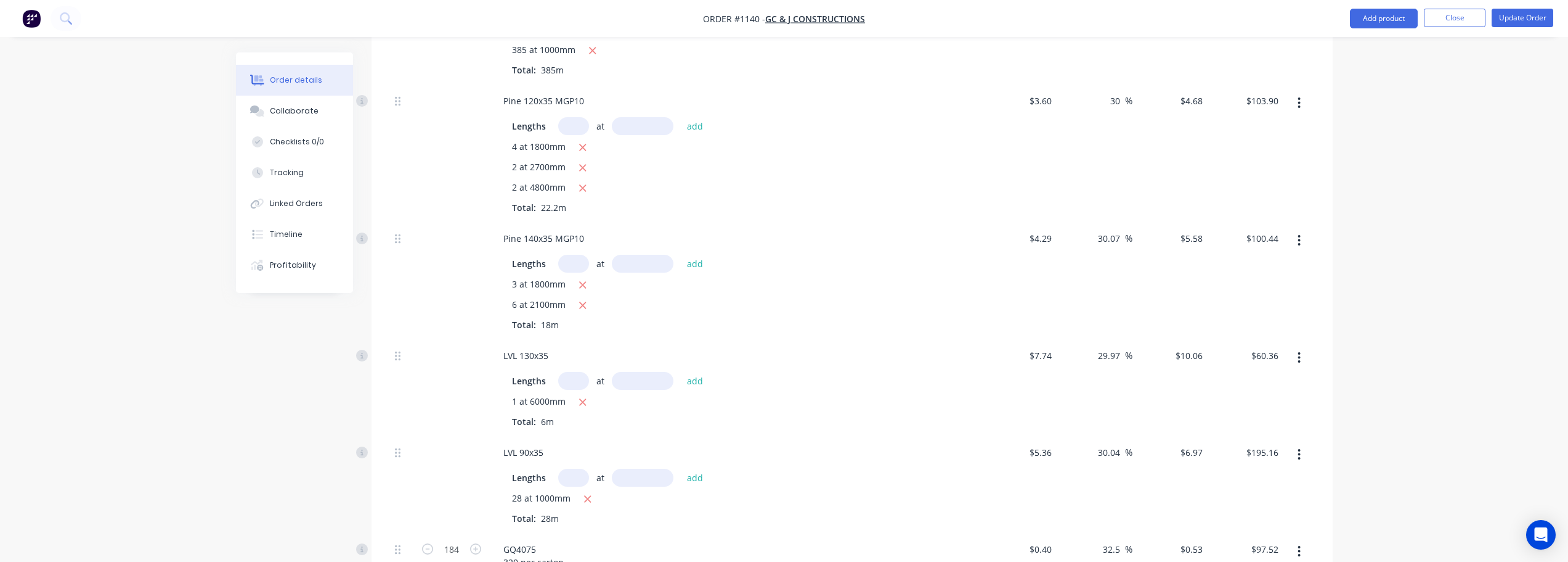
scroll to position [617, 0]
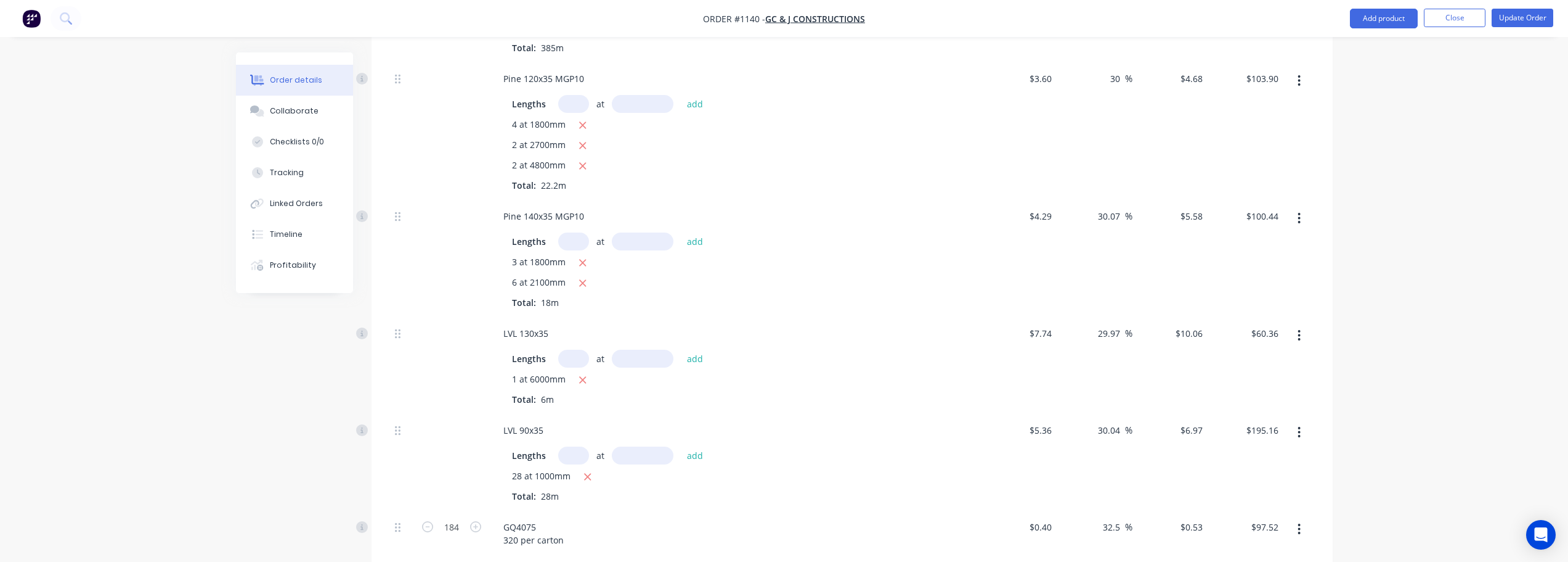
click at [1302, 325] on button "button" at bounding box center [1299, 335] width 29 height 22
click at [1231, 408] on div "Delete" at bounding box center [1256, 417] width 95 height 18
click at [1299, 329] on icon "button" at bounding box center [1299, 335] width 3 height 13
click at [1248, 408] on div "Delete" at bounding box center [1256, 417] width 95 height 18
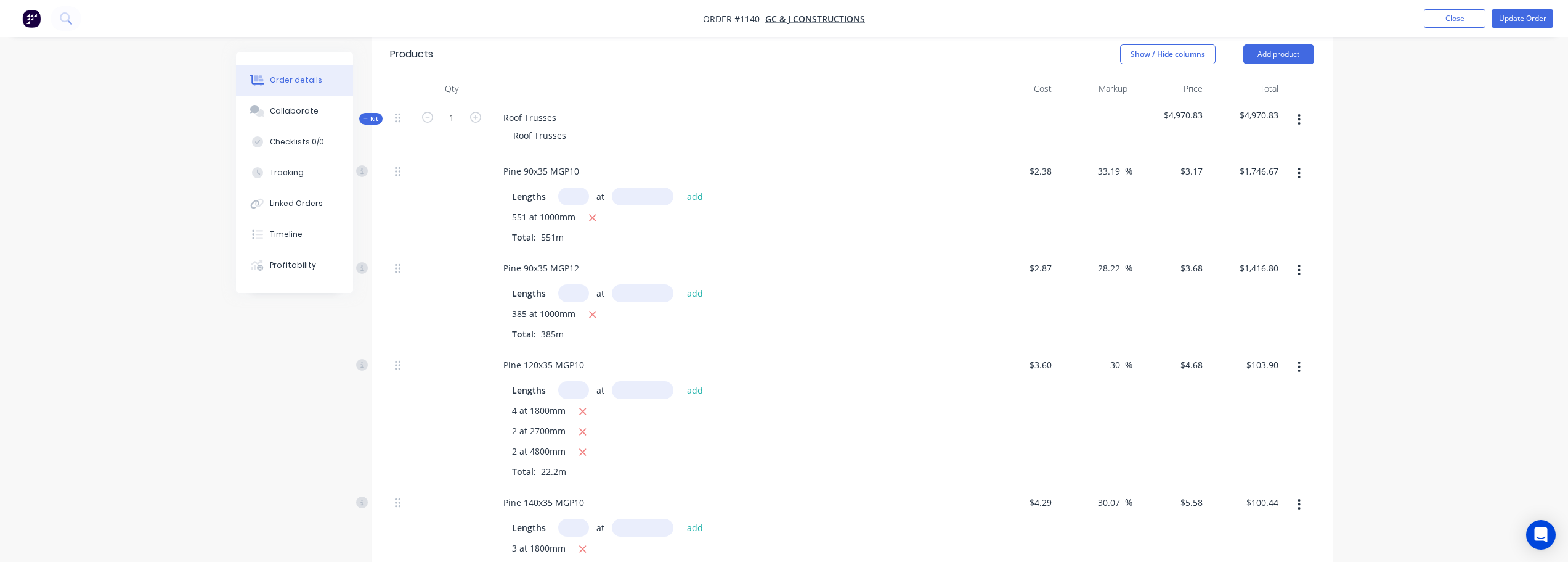
scroll to position [308, 0]
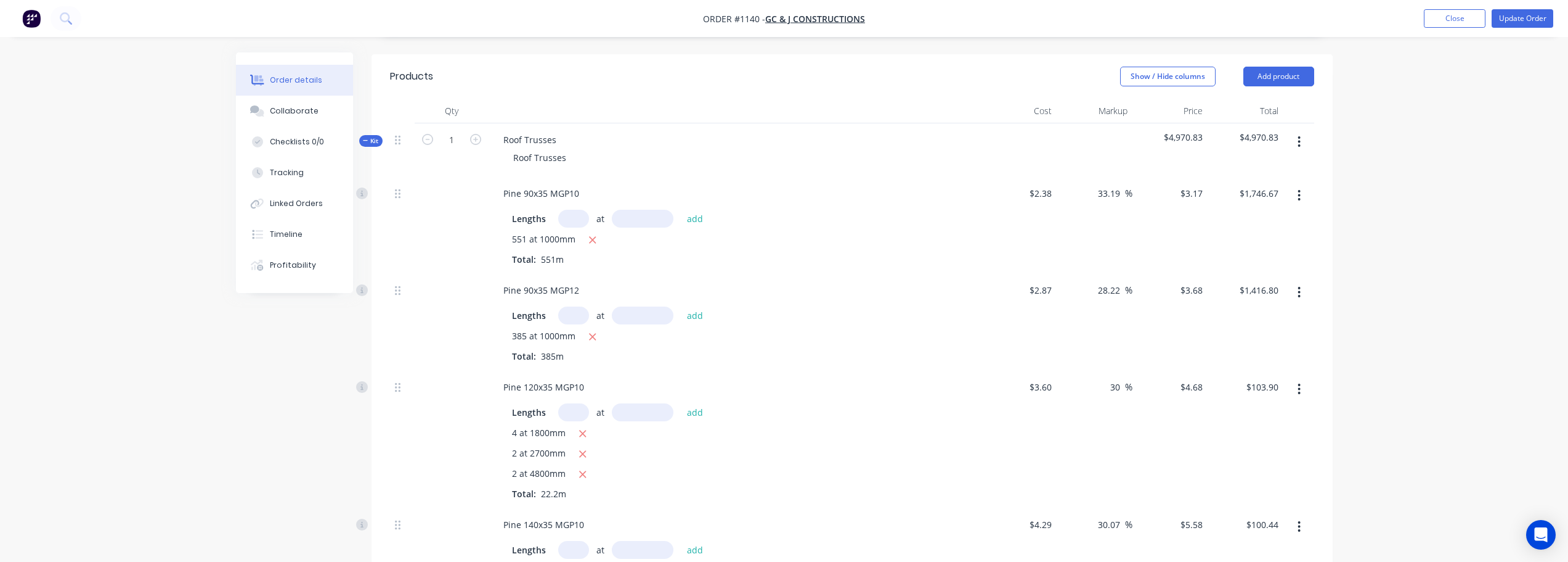
click at [590, 234] on icon "button" at bounding box center [592, 239] width 8 height 11
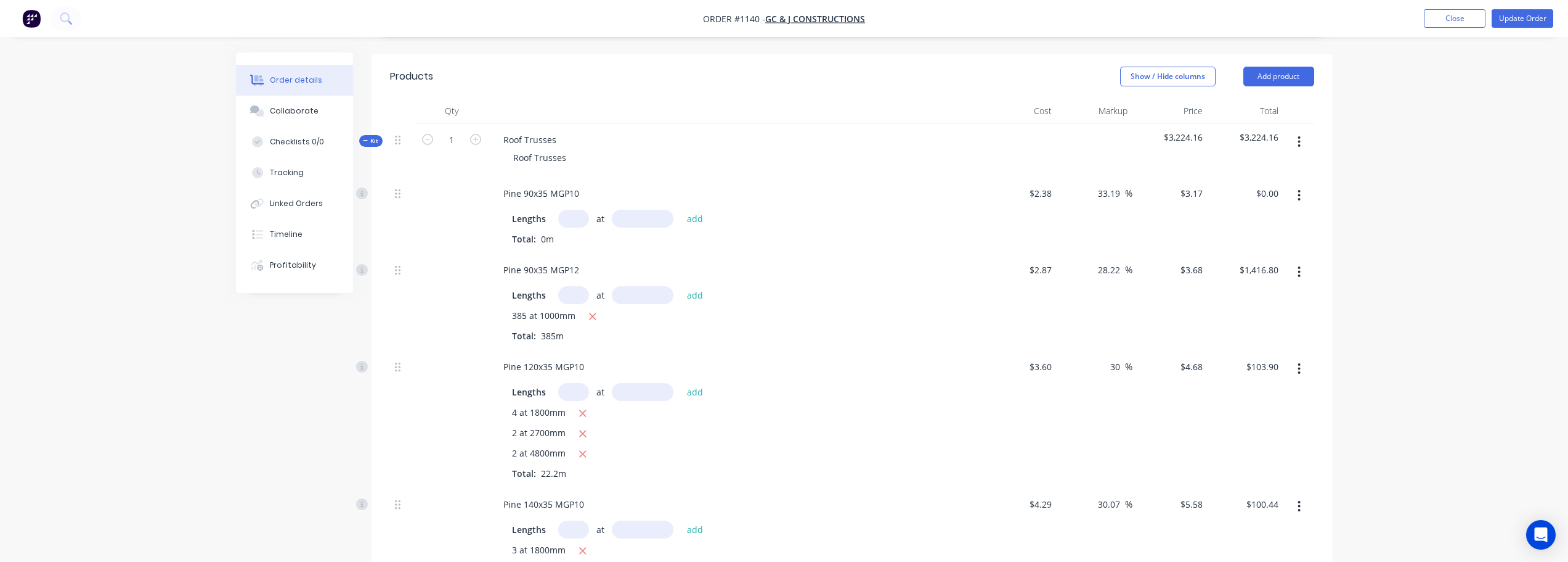
type input "$0.00"
drag, startPoint x: 592, startPoint y: 299, endPoint x: 575, endPoint y: 244, distance: 57.6
click at [592, 313] on icon "button" at bounding box center [593, 317] width 7 height 7
type input "$0.00"
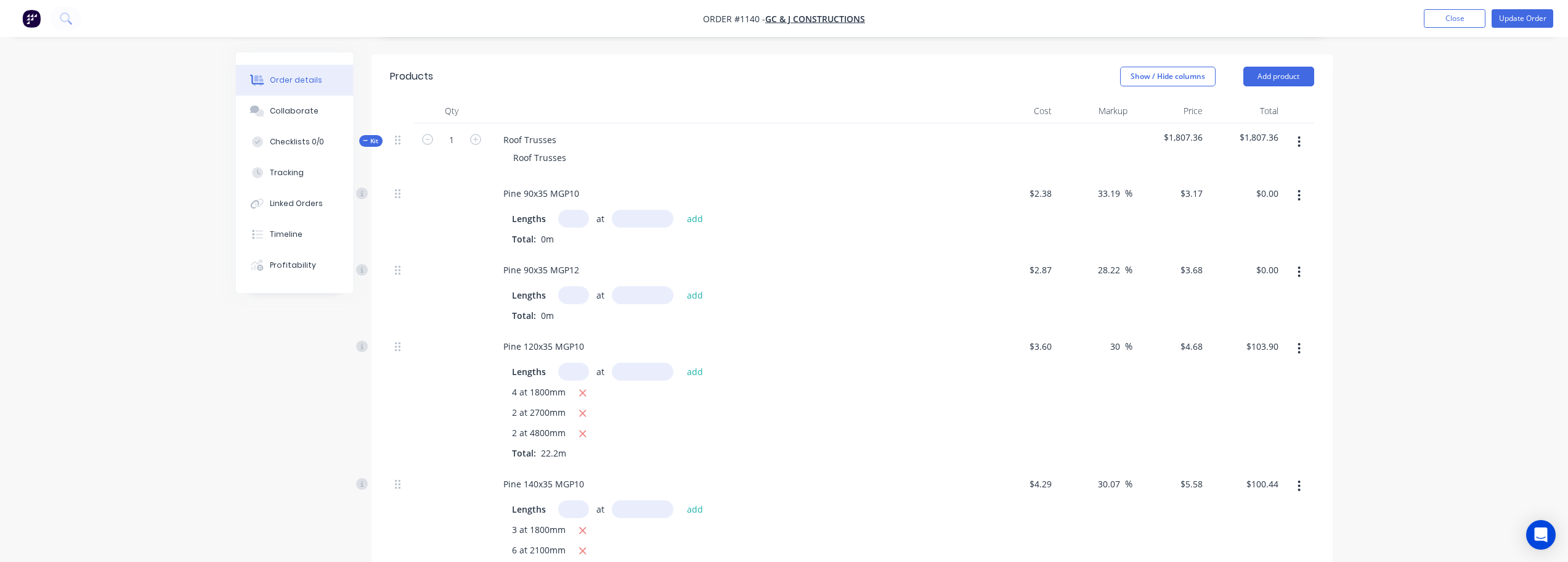
click at [575, 210] on input "text" at bounding box center [574, 219] width 31 height 18
type input "128"
type input "1000"
click at [681, 210] on button "add" at bounding box center [695, 218] width 29 height 17
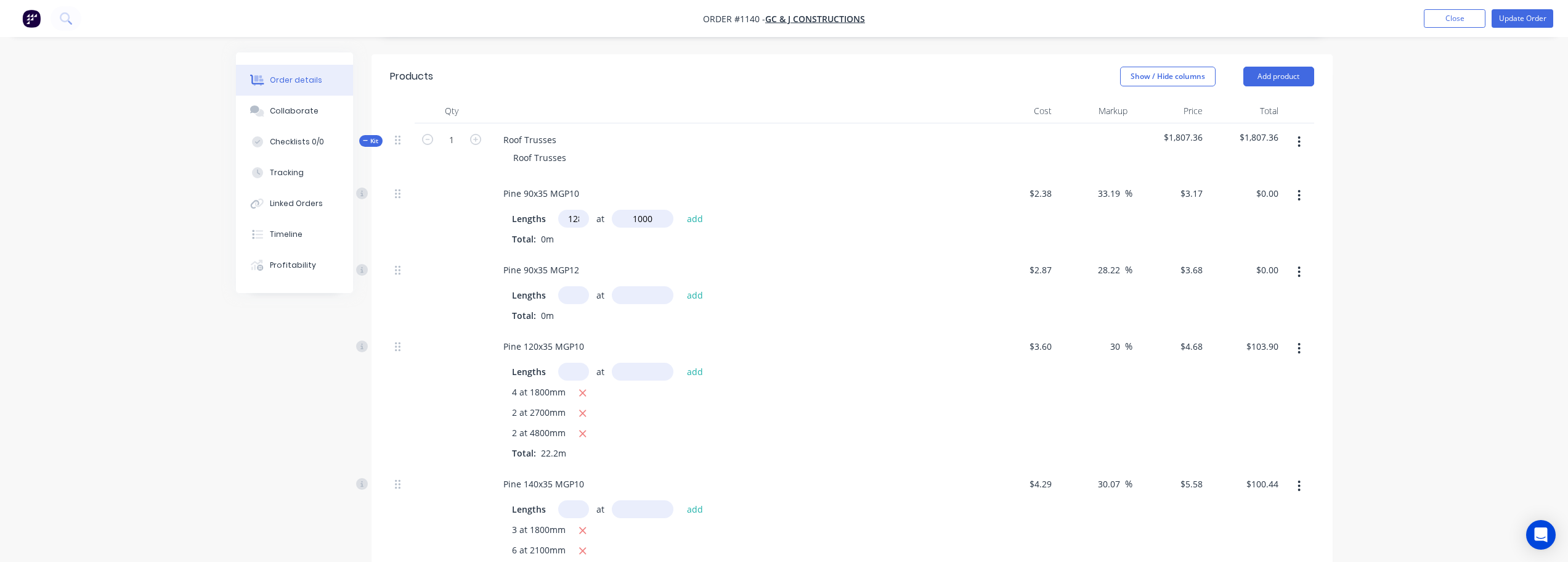
type input "$405.76"
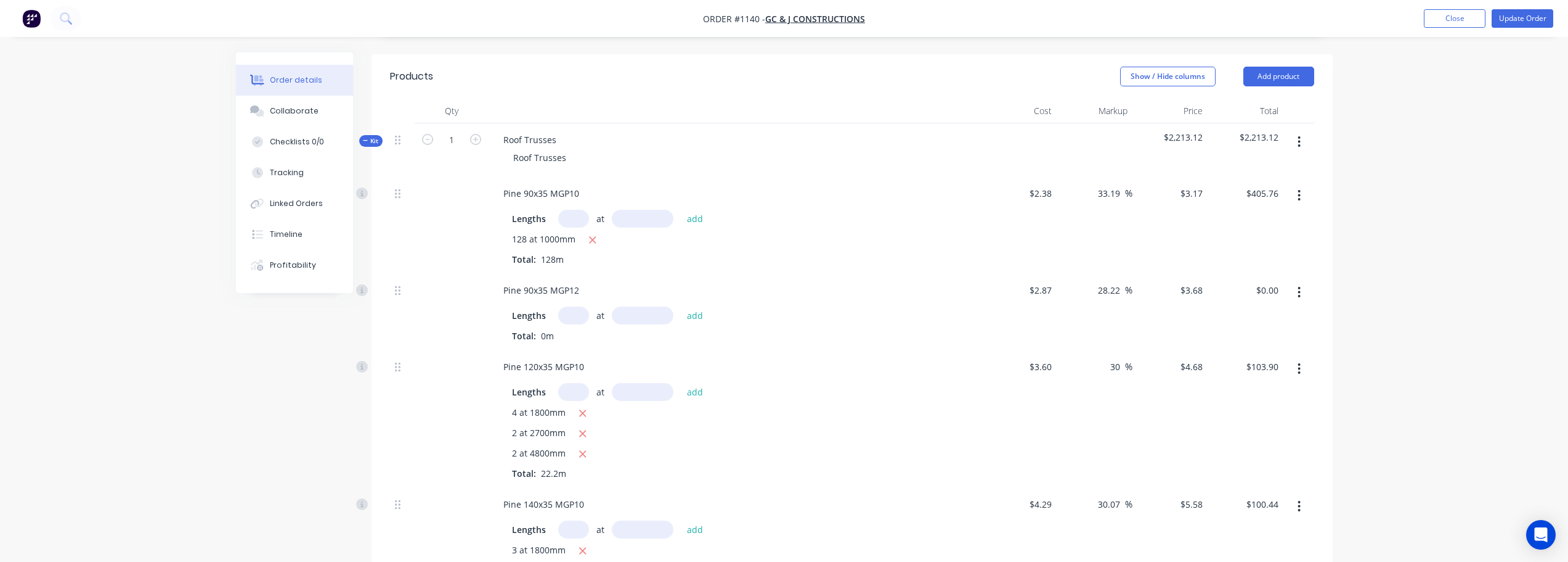
scroll to position [0, 0]
click at [573, 308] on div "Lengths at add Total: 0m" at bounding box center [735, 324] width 446 height 36
click at [575, 306] on input "text" at bounding box center [574, 315] width 31 height 18
type input "207"
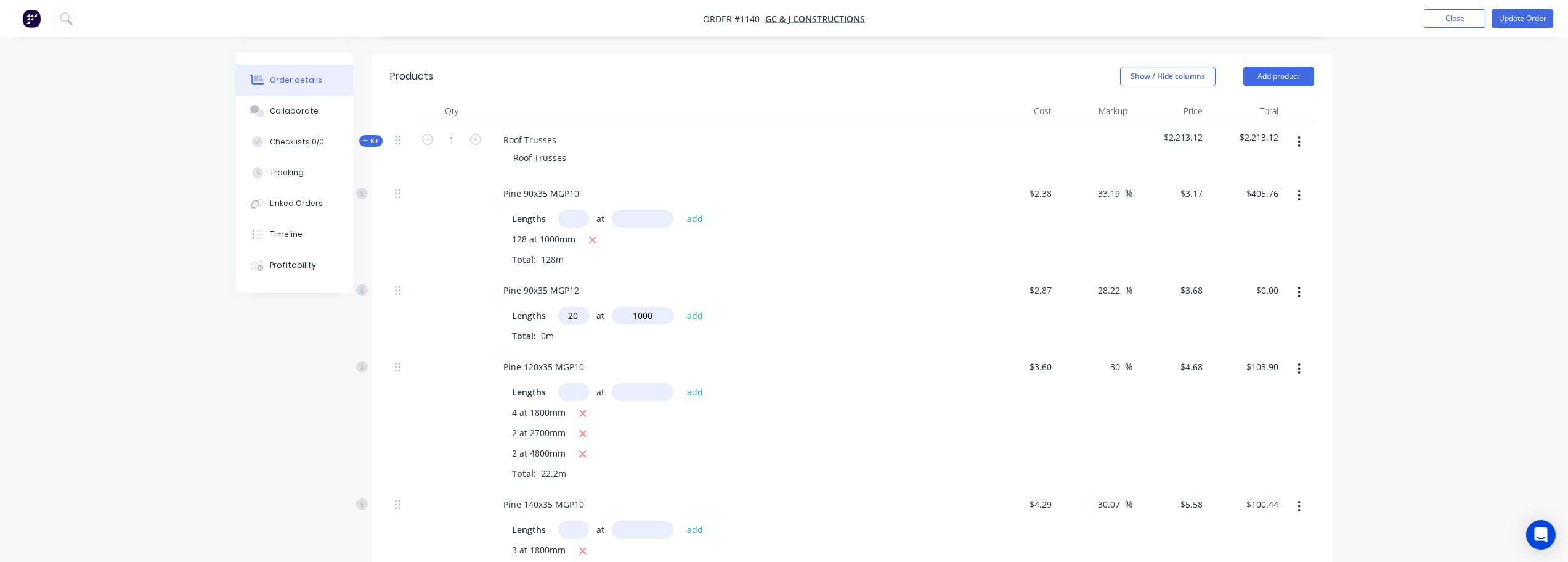
type input "1000"
click at [681, 306] on button "add" at bounding box center [695, 315] width 29 height 17
type input "$761.76"
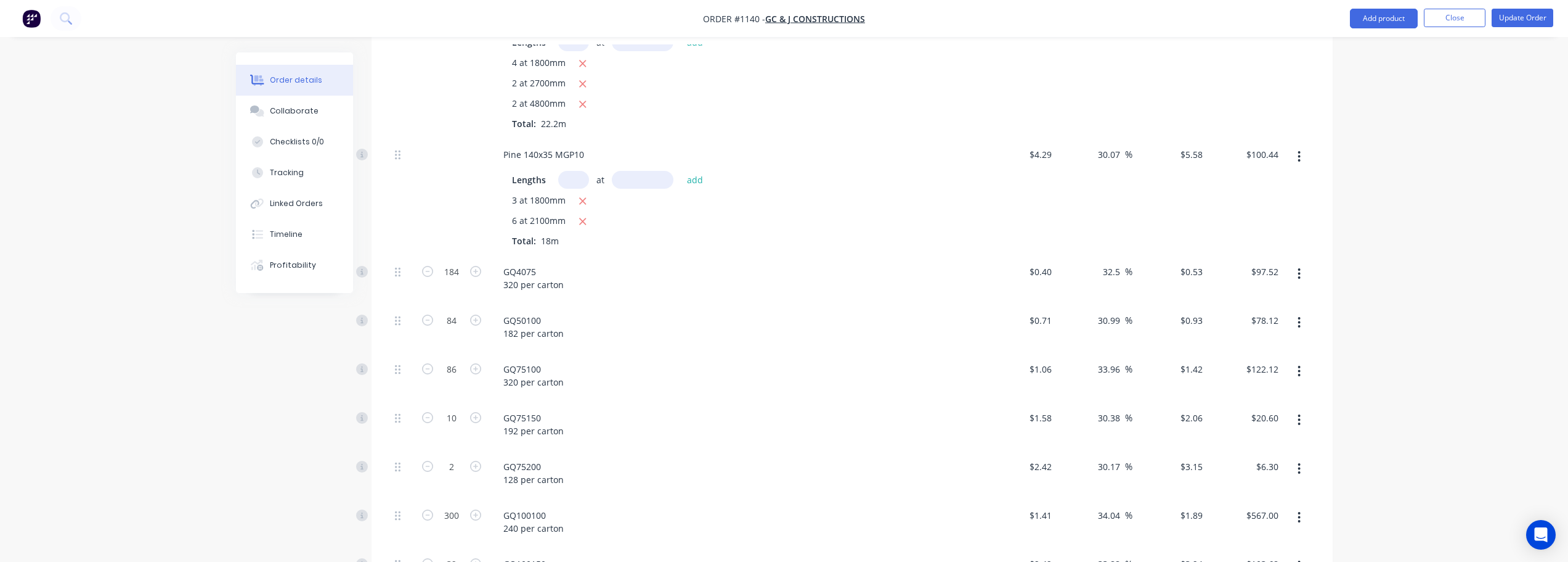
scroll to position [740, 0]
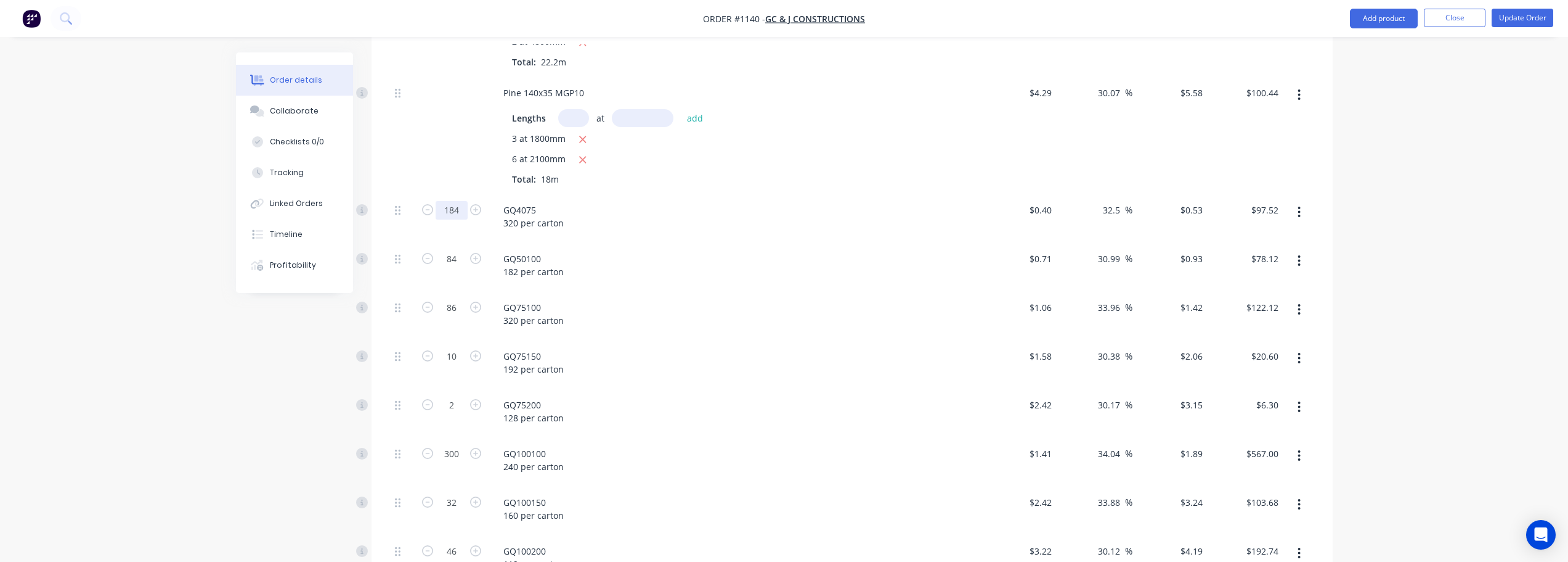
click at [450, 201] on input "184" at bounding box center [452, 211] width 32 height 19
type input "62"
type input "$32.86"
click at [457, 219] on input "84" at bounding box center [452, 211] width 32 height 19
type input "12"
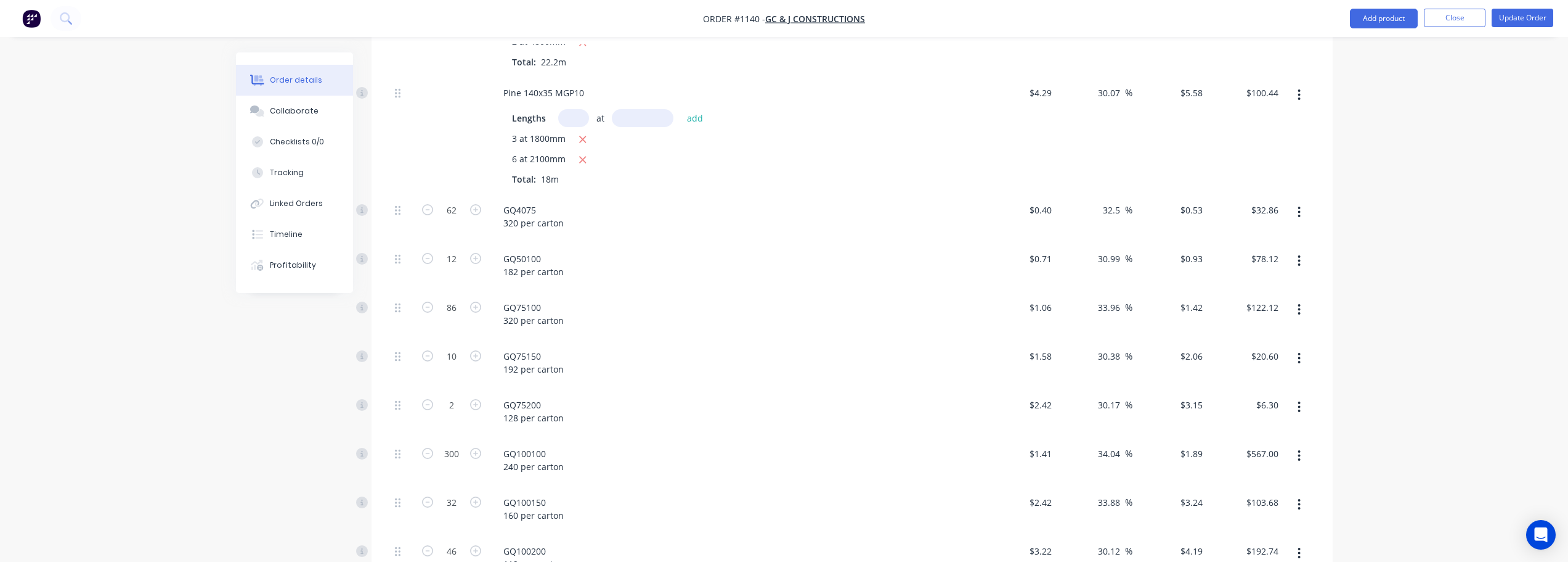
type input "$11.16"
click at [668, 265] on div "GQ50100 182 per carton" at bounding box center [735, 266] width 493 height 49
click at [1301, 303] on icon "button" at bounding box center [1299, 310] width 3 height 13
click at [1261, 382] on div "Delete" at bounding box center [1256, 391] width 95 height 18
click at [1293, 298] on button "button" at bounding box center [1299, 309] width 29 height 22
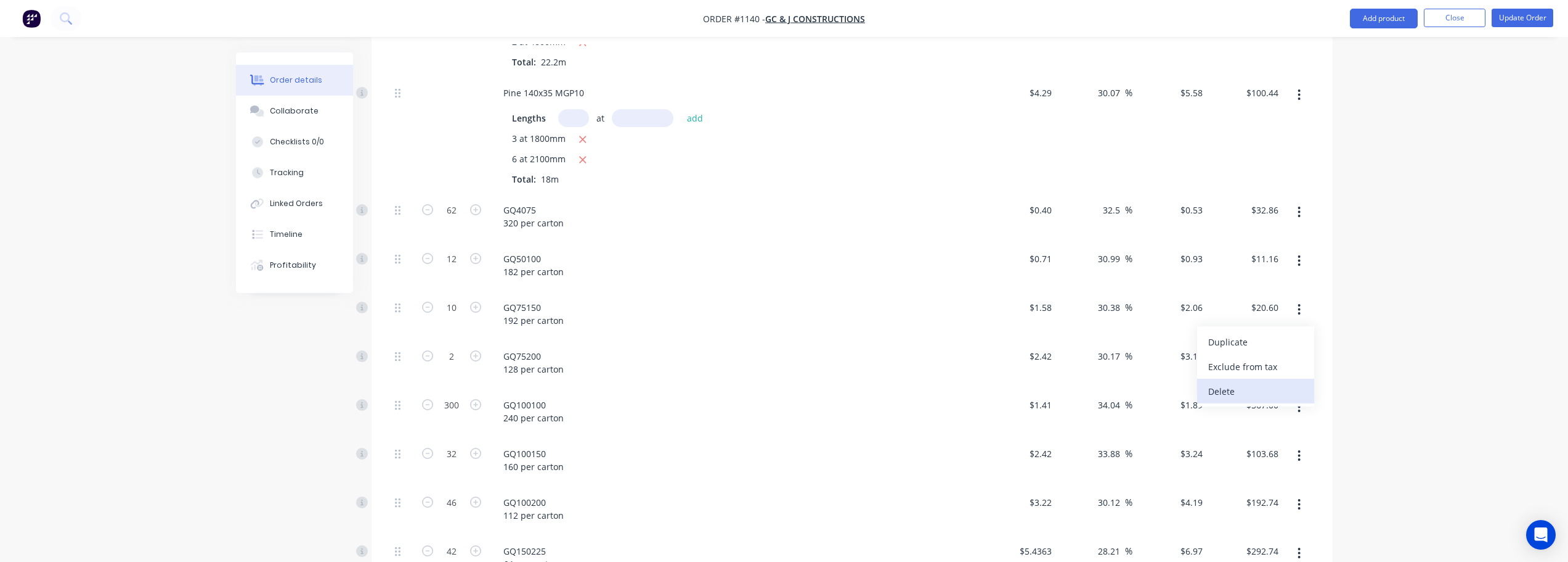
click at [1250, 382] on div "Delete" at bounding box center [1256, 391] width 95 height 18
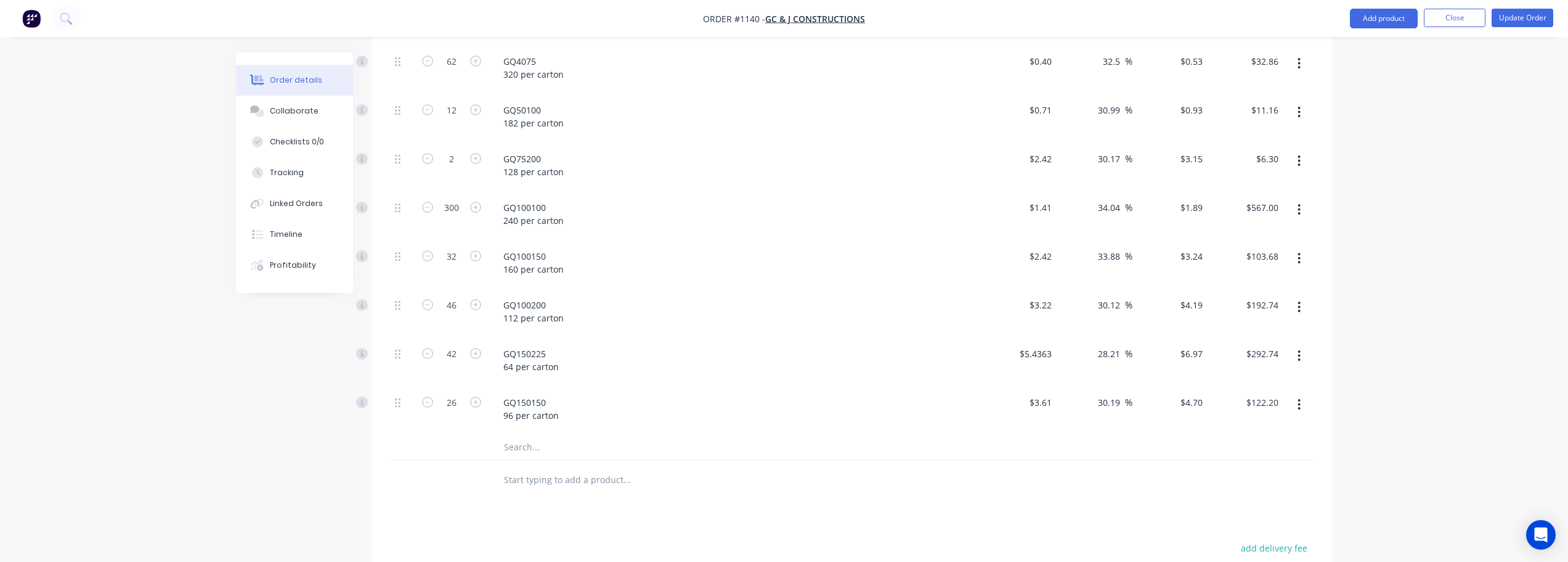
scroll to position [925, 0]
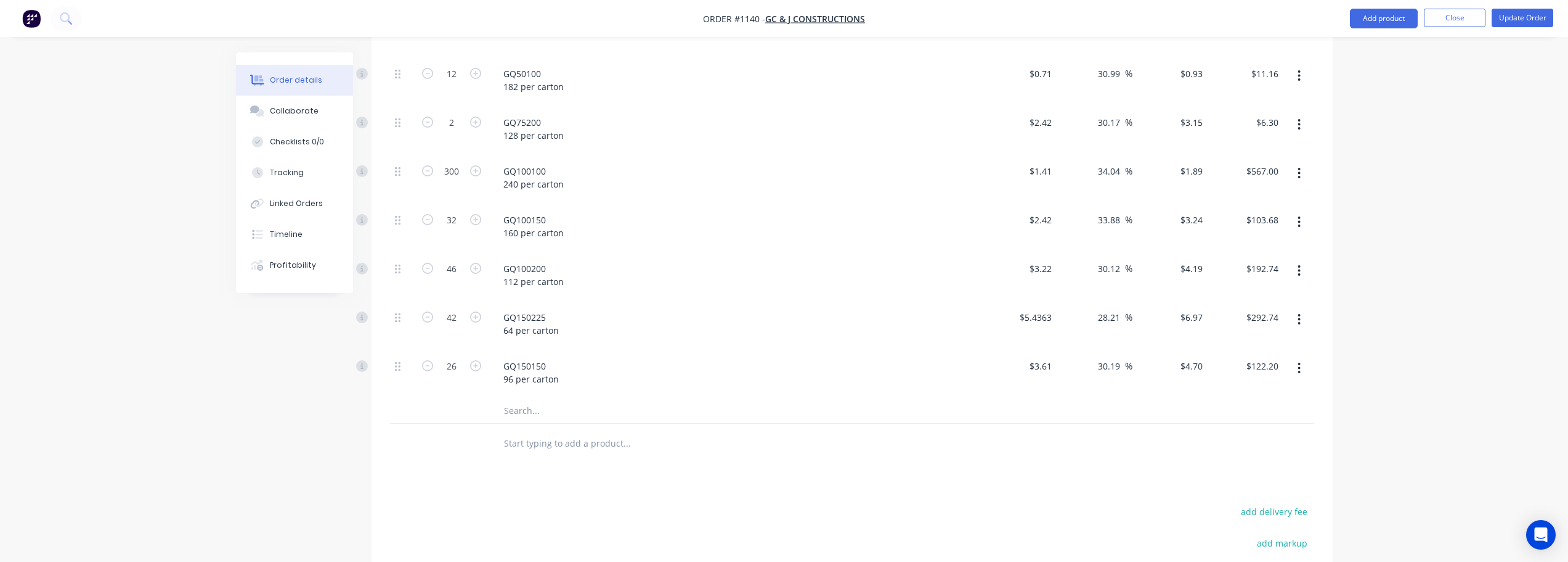
click at [1299, 361] on icon "button" at bounding box center [1299, 368] width 3 height 13
click at [456, 34] on input "26" at bounding box center [452, 25] width 32 height 19
type input "8"
type input "$37.60"
drag, startPoint x: 852, startPoint y: 353, endPoint x: 860, endPoint y: 356, distance: 8.5
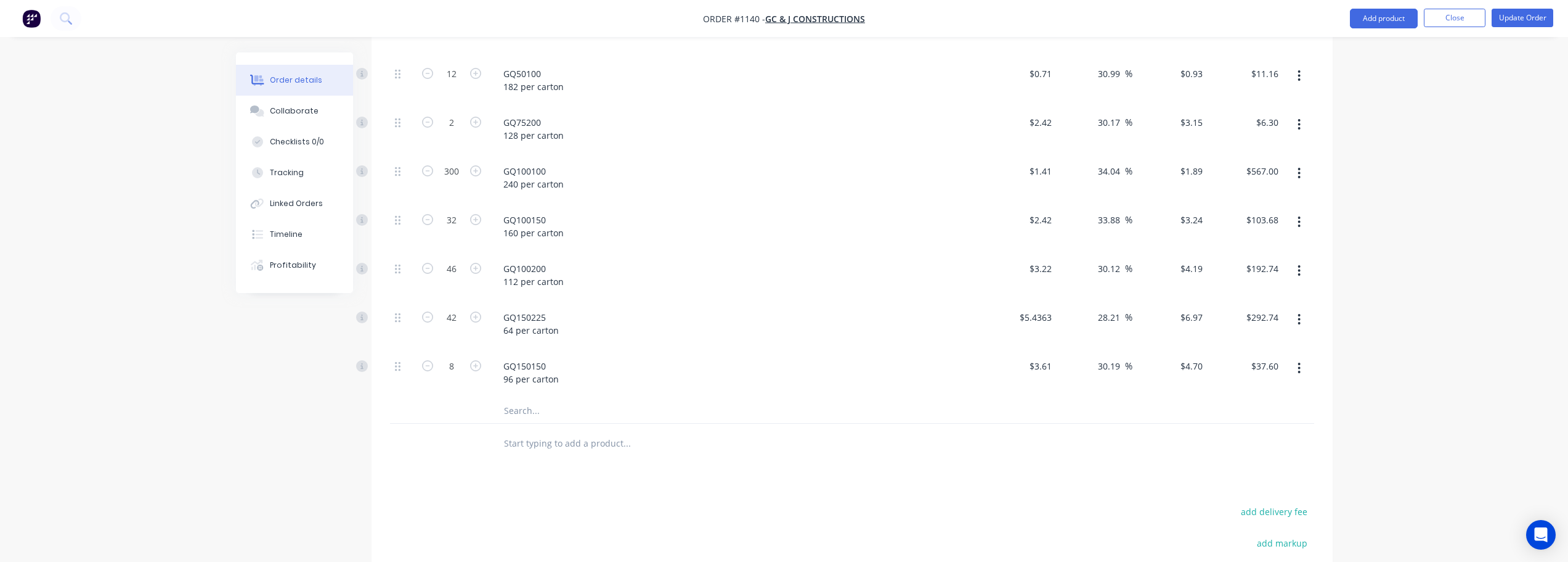
click at [852, 357] on div "GQ150150 96 per carton" at bounding box center [735, 372] width 483 height 31
click at [454, 34] on input "42" at bounding box center [452, 25] width 32 height 19
type input "34"
type input "$236.98"
click at [454, 34] on input "46" at bounding box center [452, 25] width 32 height 19
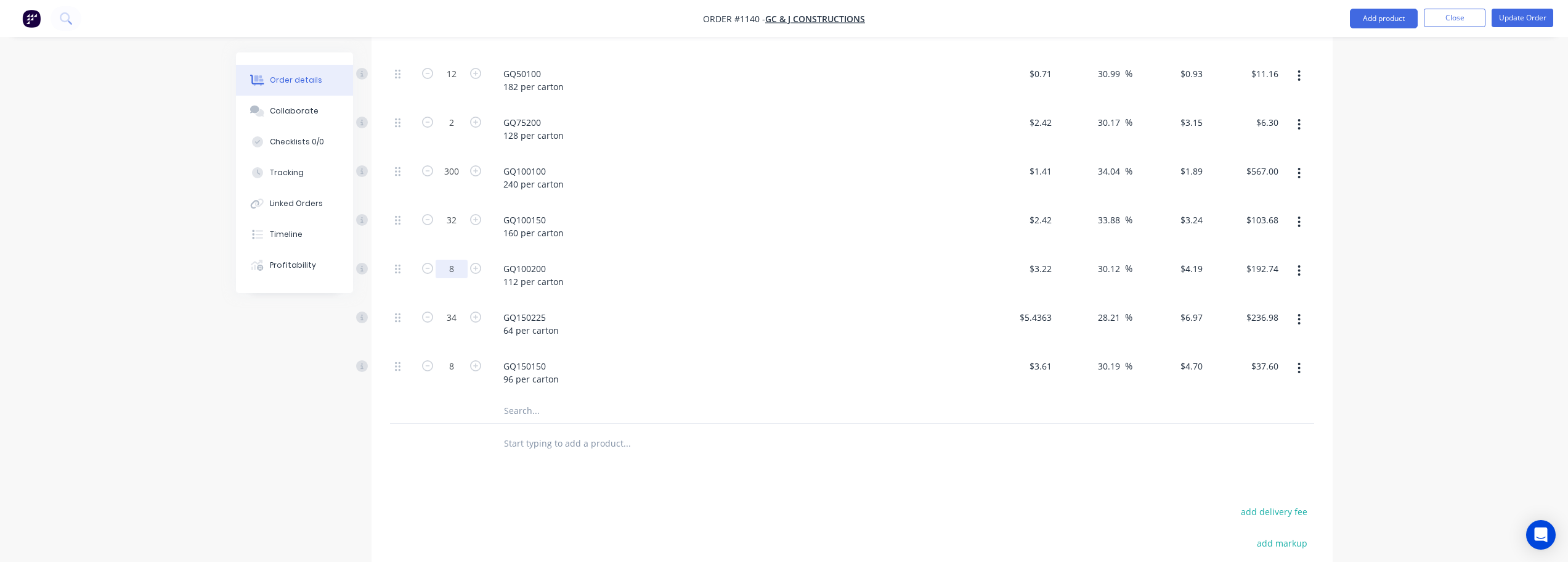
type input "8"
type input "$33.52"
click at [1299, 217] on icon "button" at bounding box center [1300, 222] width 3 height 11
click at [1254, 295] on div "Delete" at bounding box center [1256, 304] width 95 height 18
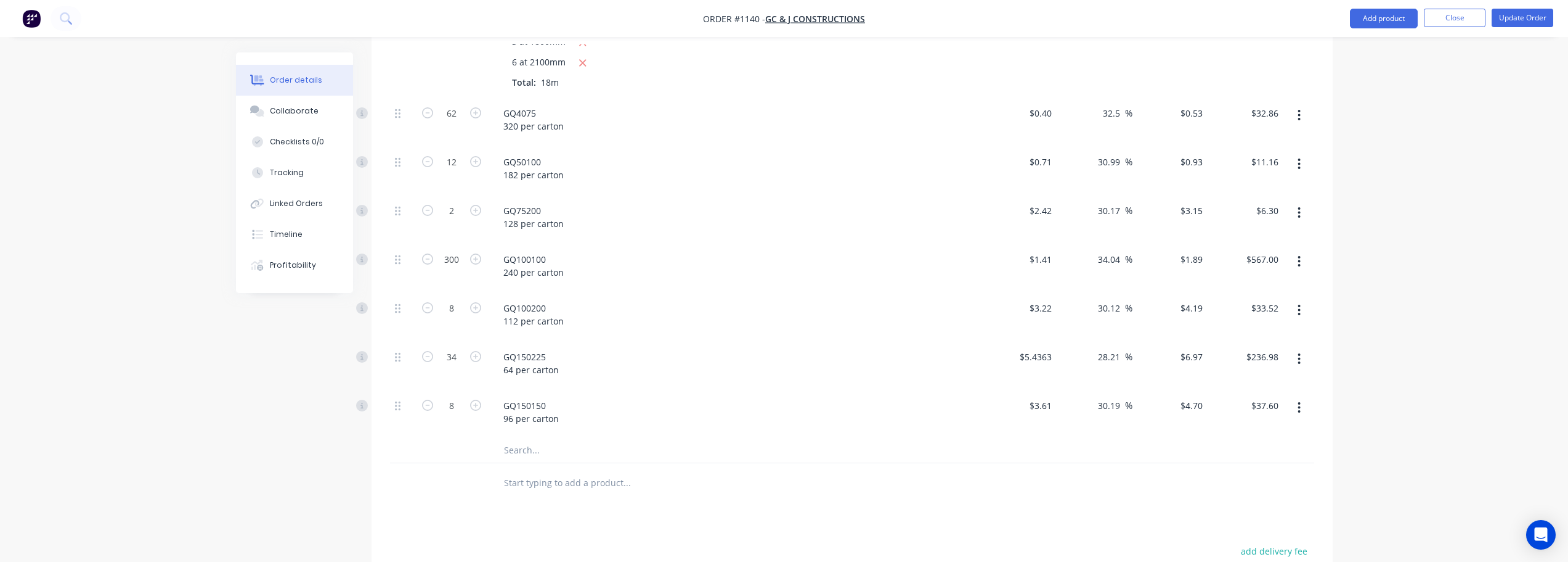
scroll to position [802, 0]
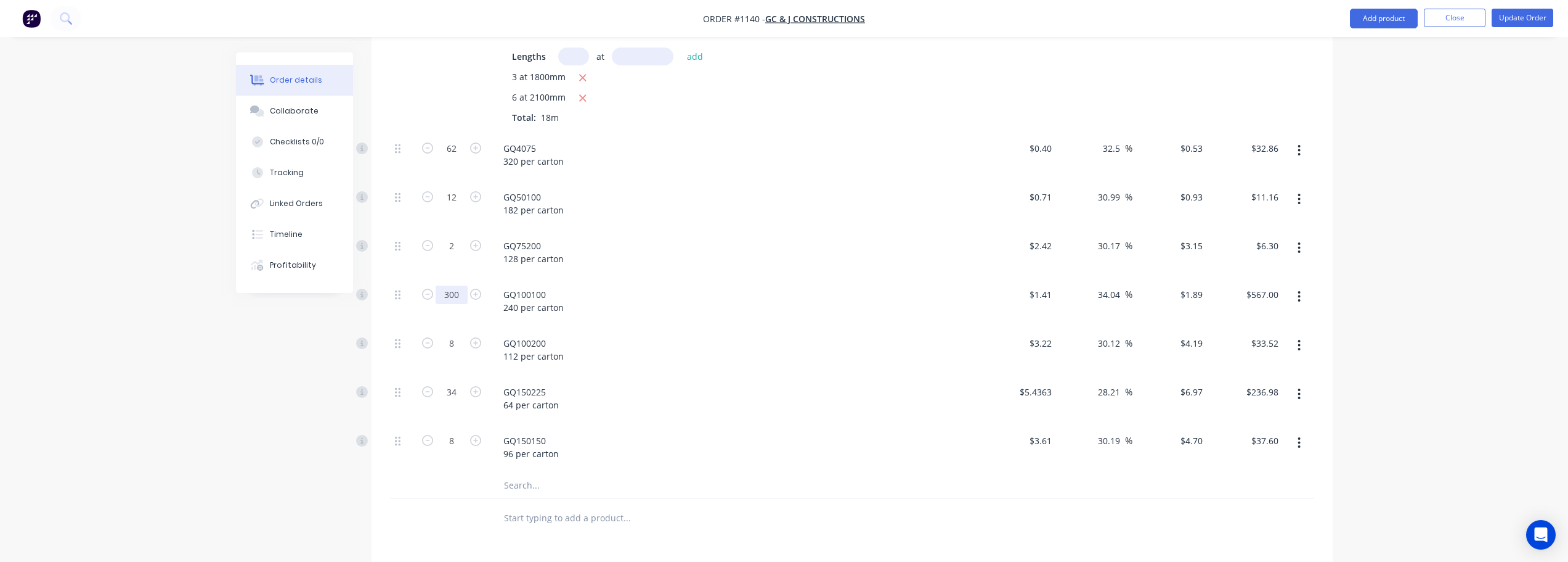
click at [454, 158] on input "300" at bounding box center [452, 149] width 32 height 19
type input "128"
type input "$241.92"
click at [1303, 237] on button "button" at bounding box center [1299, 247] width 29 height 22
click at [1254, 321] on div "Delete" at bounding box center [1256, 329] width 95 height 18
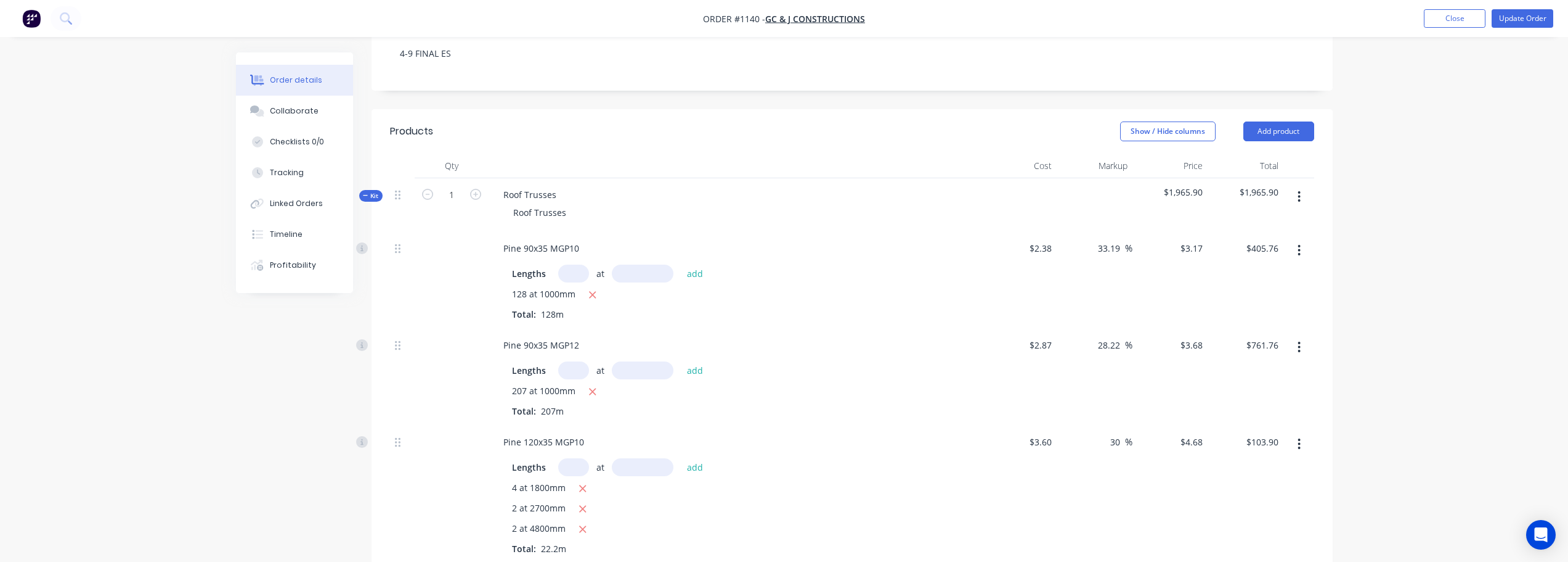
scroll to position [247, 0]
click at [1300, 198] on icon "button" at bounding box center [1300, 203] width 3 height 11
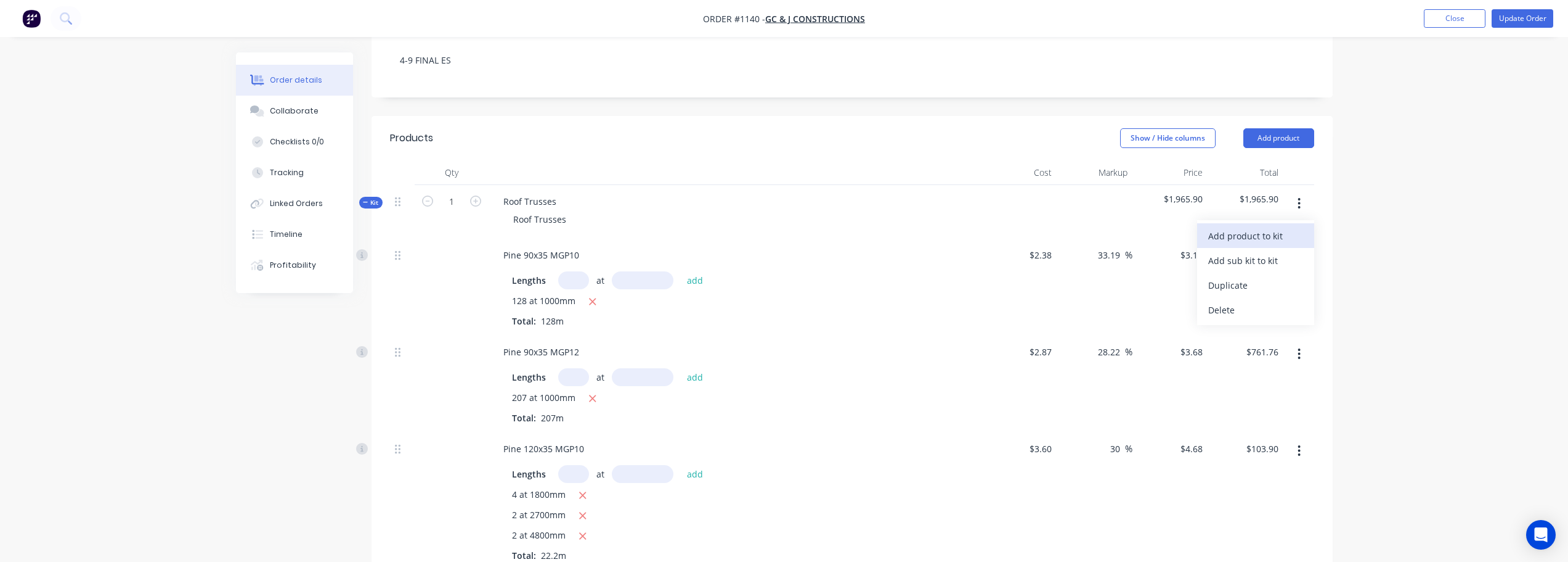
click at [1271, 227] on div "Add product to kit" at bounding box center [1256, 235] width 95 height 18
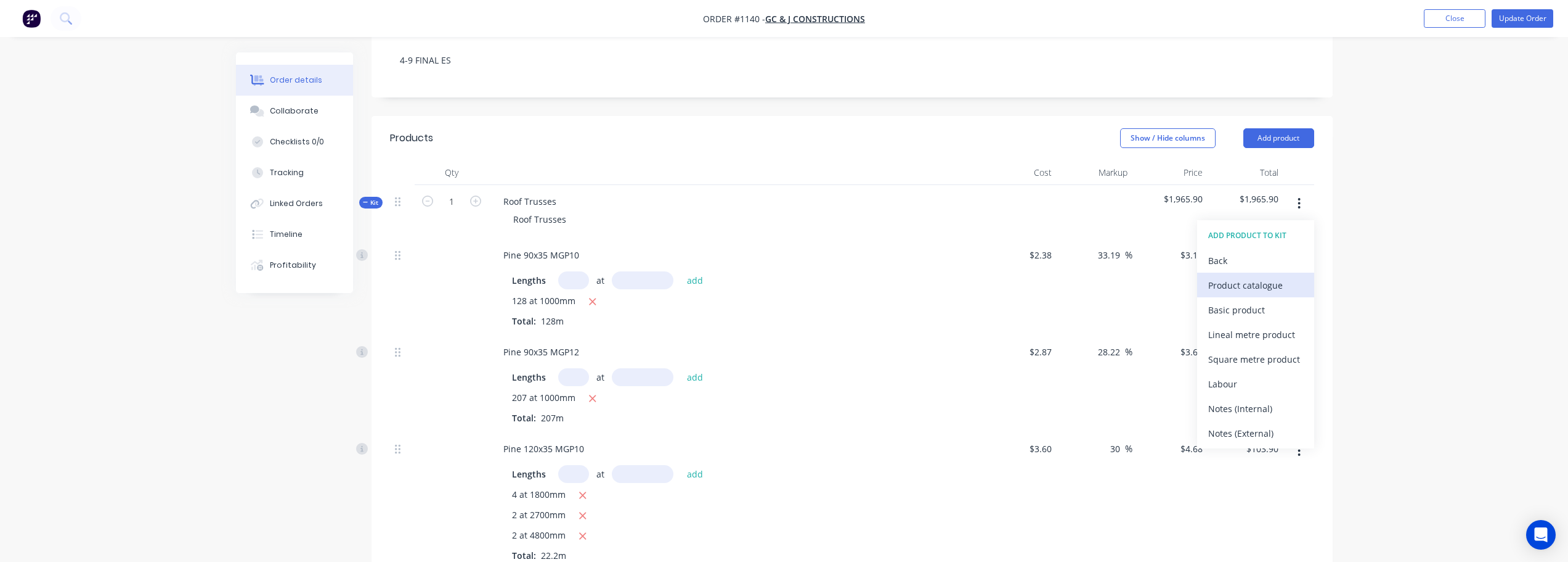
click at [1227, 276] on div "Product catalogue" at bounding box center [1256, 285] width 95 height 18
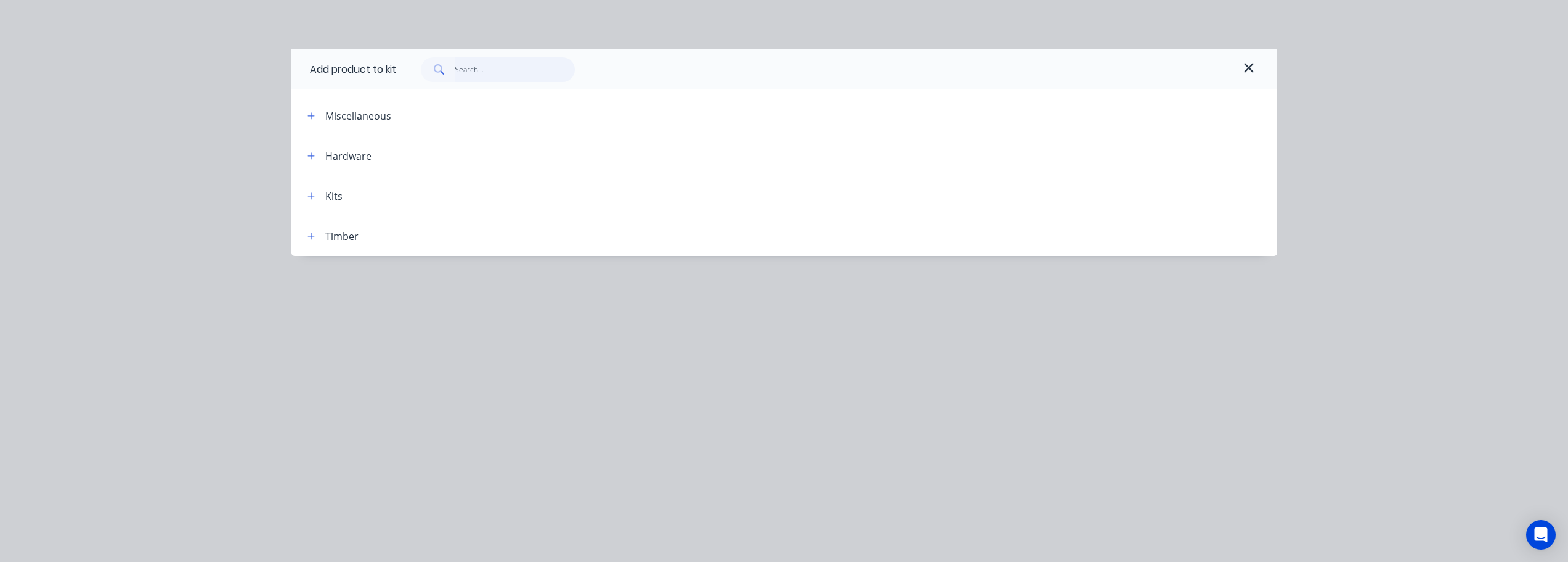
click at [518, 75] on input "text" at bounding box center [515, 70] width 120 height 25
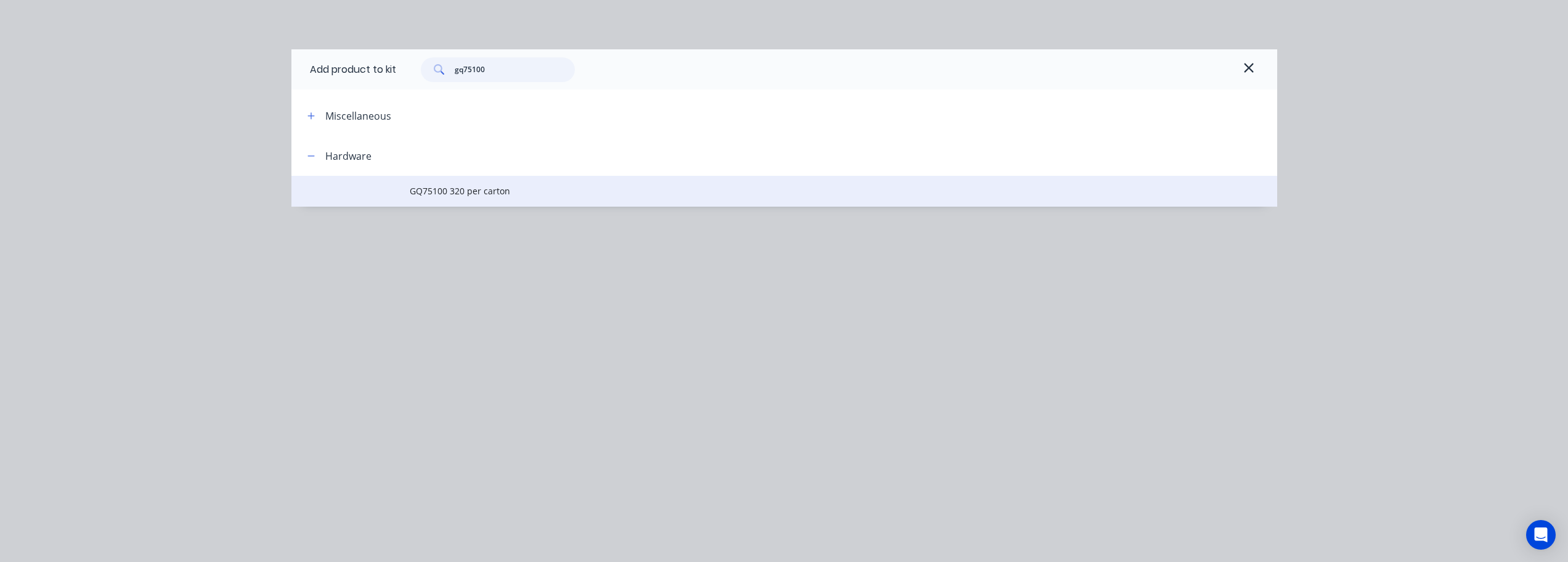
type input "gq75100"
click at [501, 190] on span "GQ75100 320 per carton" at bounding box center [757, 190] width 694 height 13
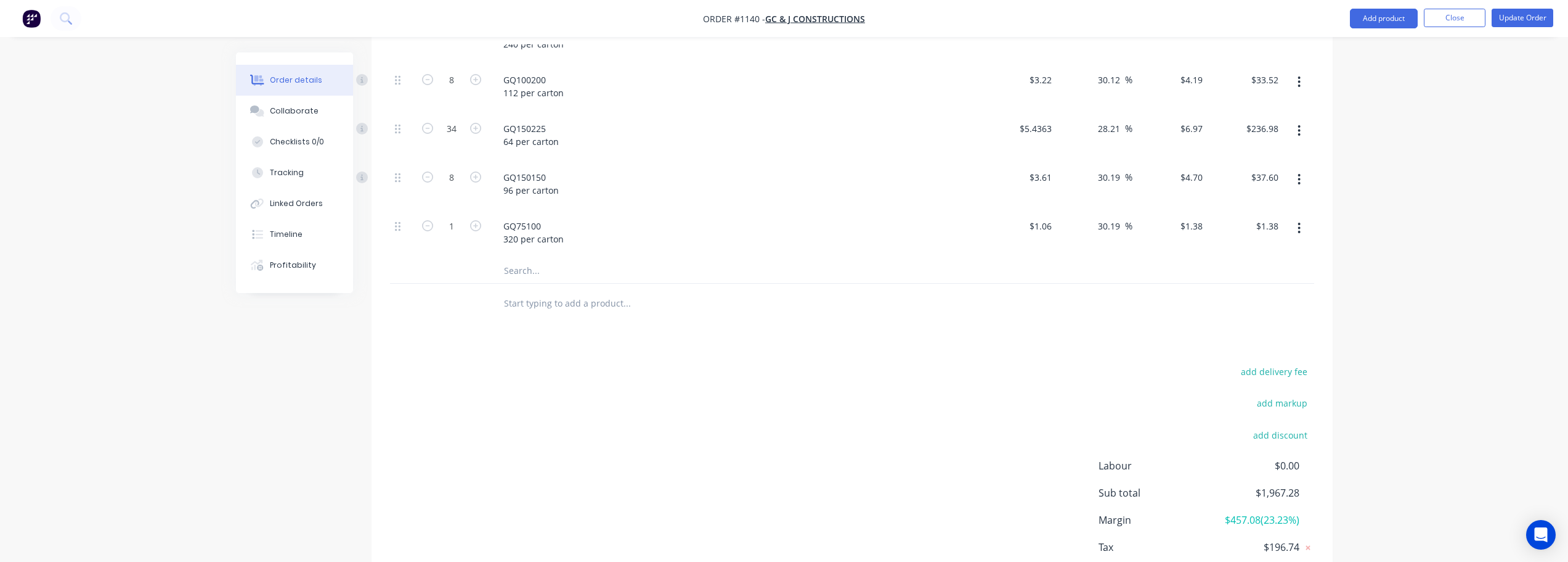
scroll to position [952, 0]
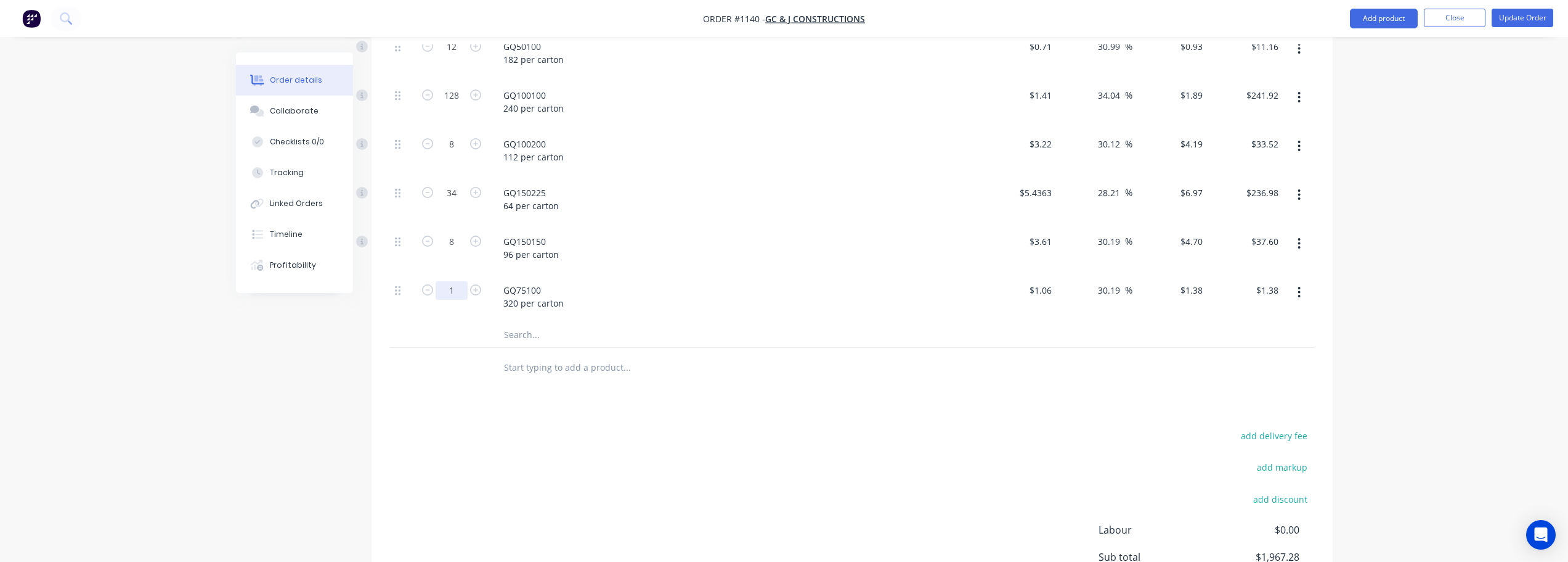
type input "26"
type input "$35.88"
click at [702, 431] on div "add delivery fee add markup add discount Labour $0.00 Sub total $1,967.28 Margi…" at bounding box center [852, 546] width 924 height 238
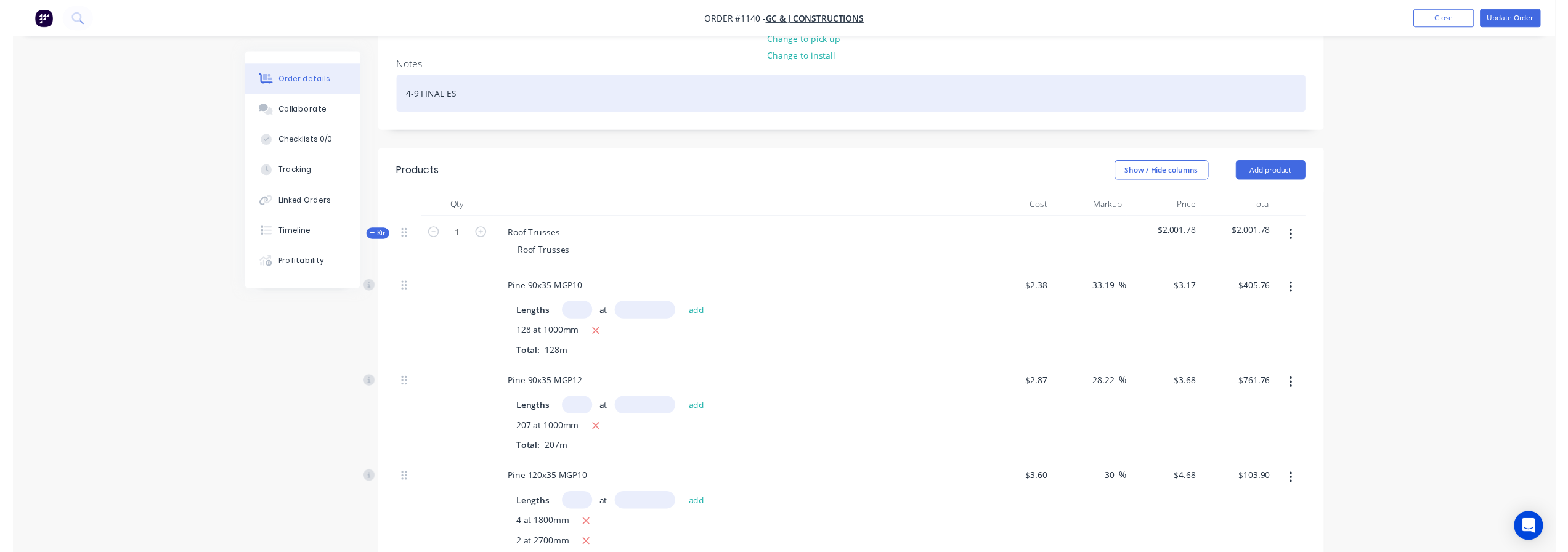
scroll to position [0, 0]
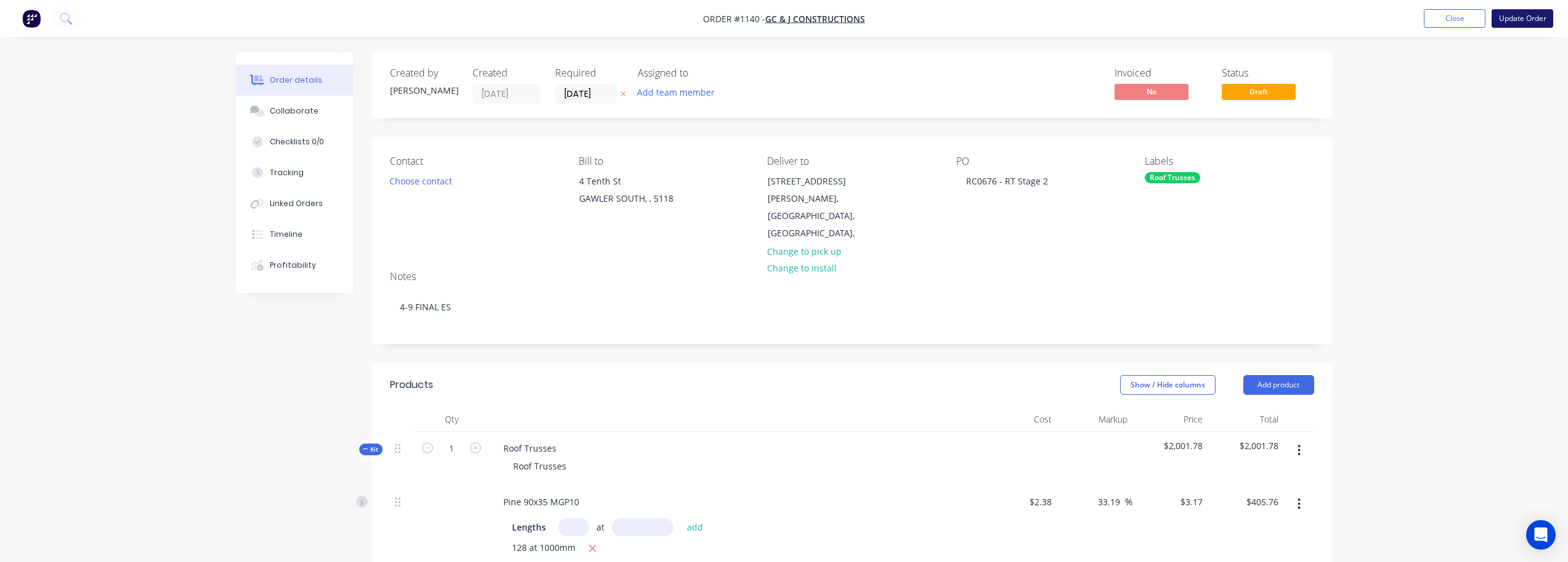
click at [1531, 17] on button "Update Order" at bounding box center [1522, 19] width 62 height 19
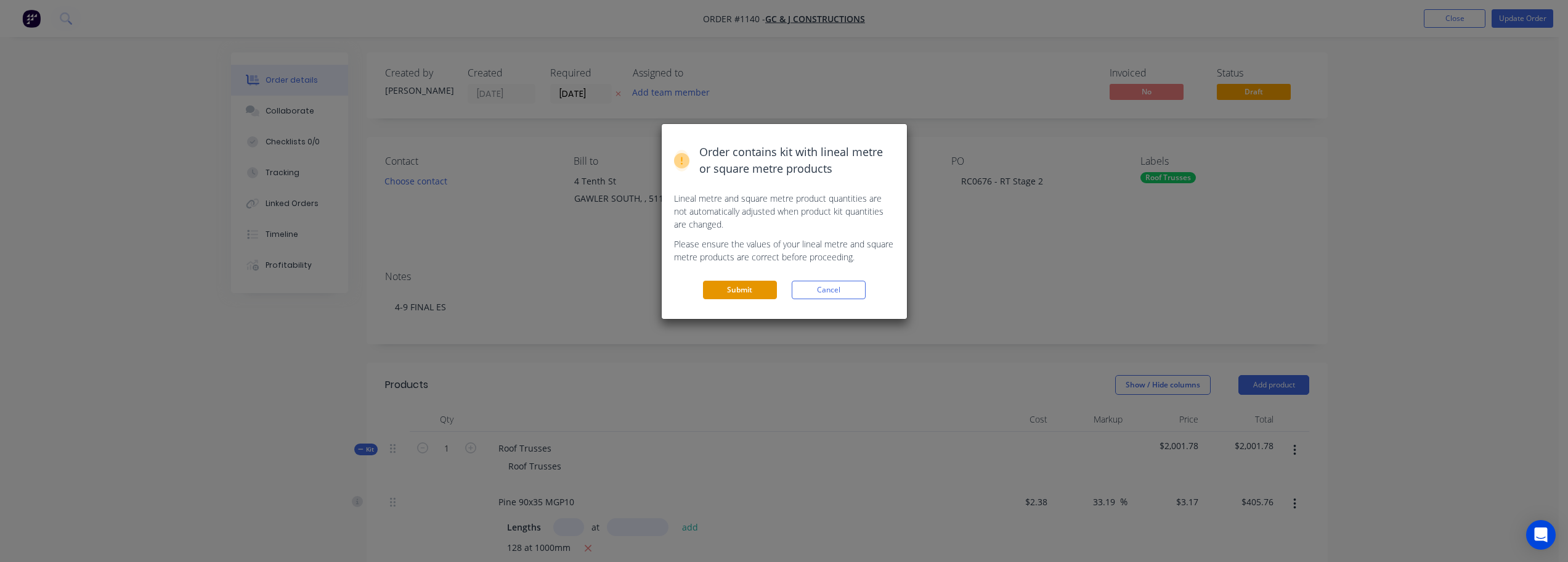
click at [777, 295] on button "Submit" at bounding box center [740, 290] width 74 height 19
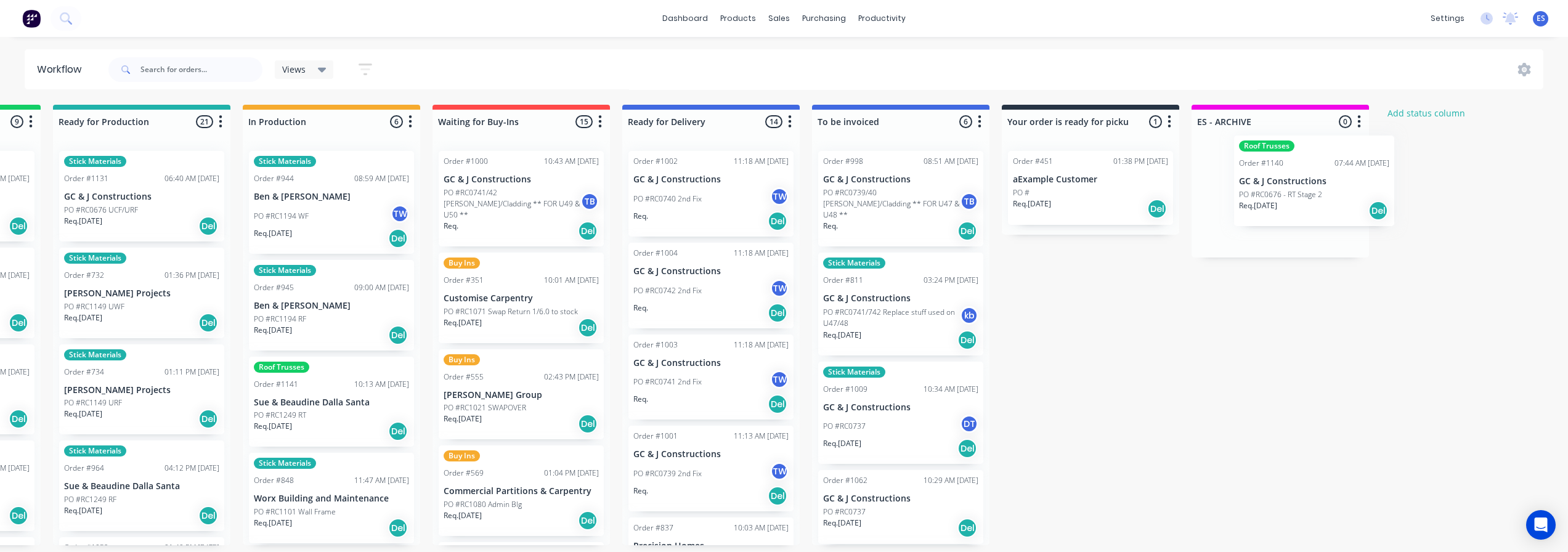
scroll to position [0, 566]
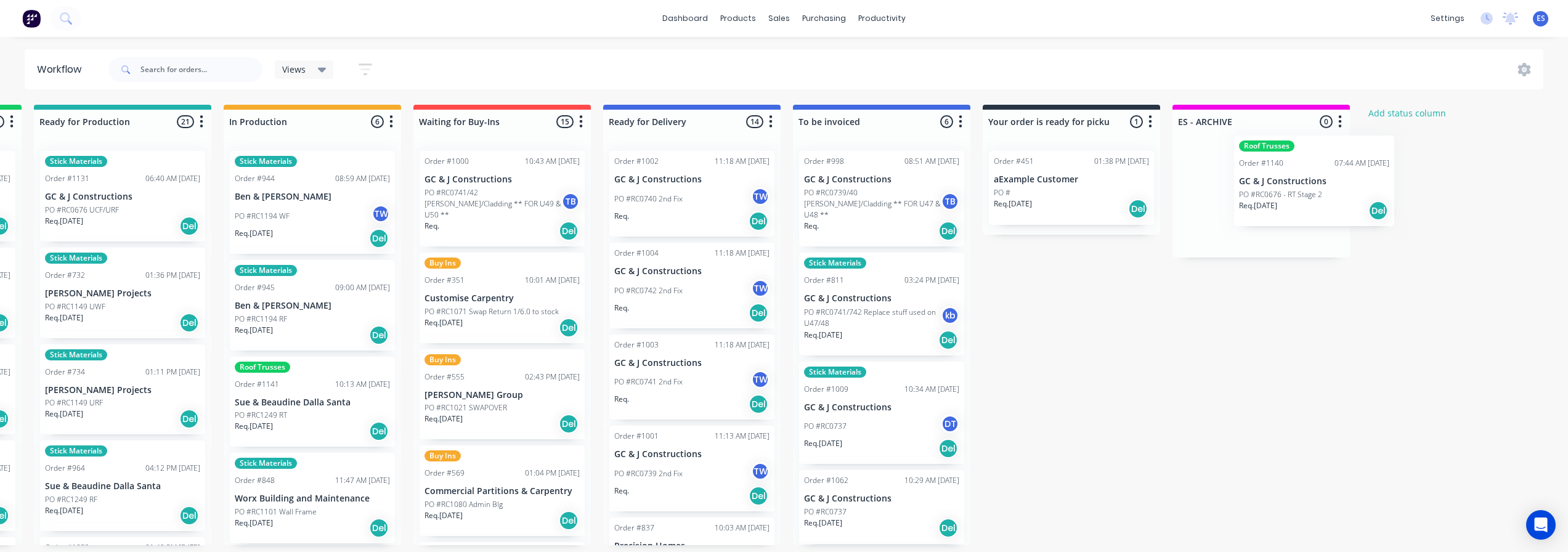
drag, startPoint x: 856, startPoint y: 212, endPoint x: 1277, endPoint y: 207, distance: 421.0
click at [1277, 207] on div "Submitted 17 Status colour #273444 hex #273444 Save Cancel Summaries Total orde…" at bounding box center [545, 325] width 2234 height 441
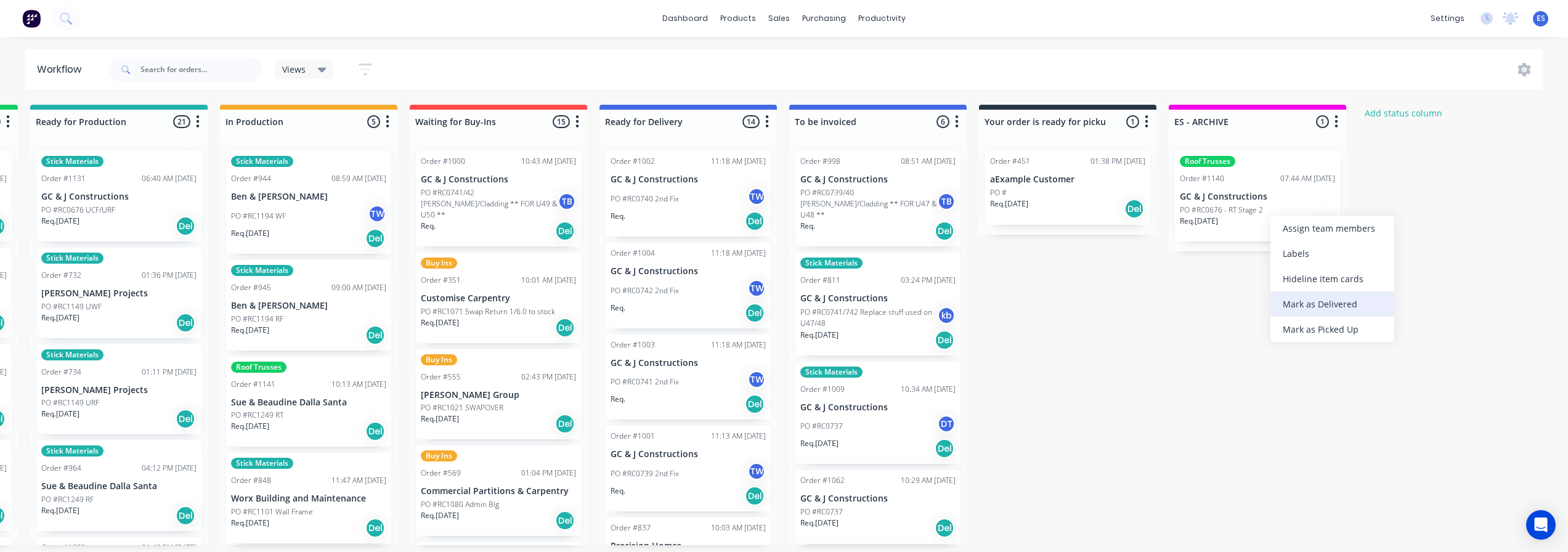
click at [1326, 303] on div "Mark as Delivered" at bounding box center [1332, 304] width 124 height 25
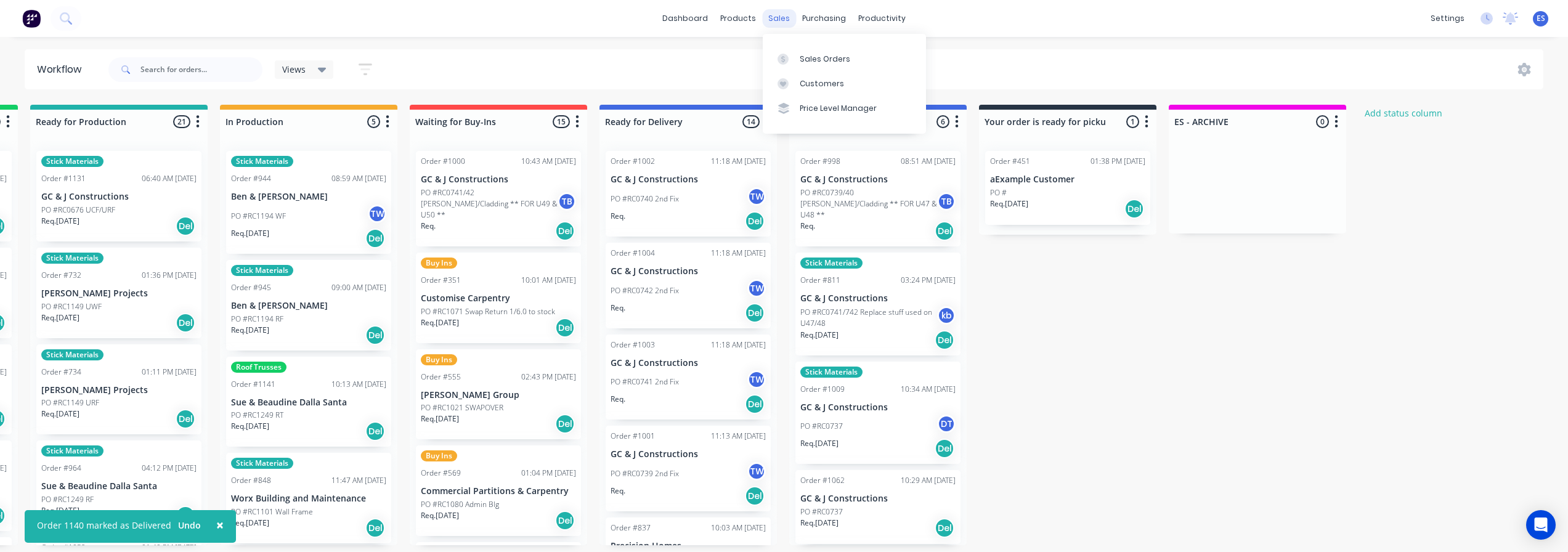
click at [775, 12] on div "sales" at bounding box center [779, 19] width 34 height 19
click at [817, 60] on div "Sales Orders" at bounding box center [825, 59] width 50 height 11
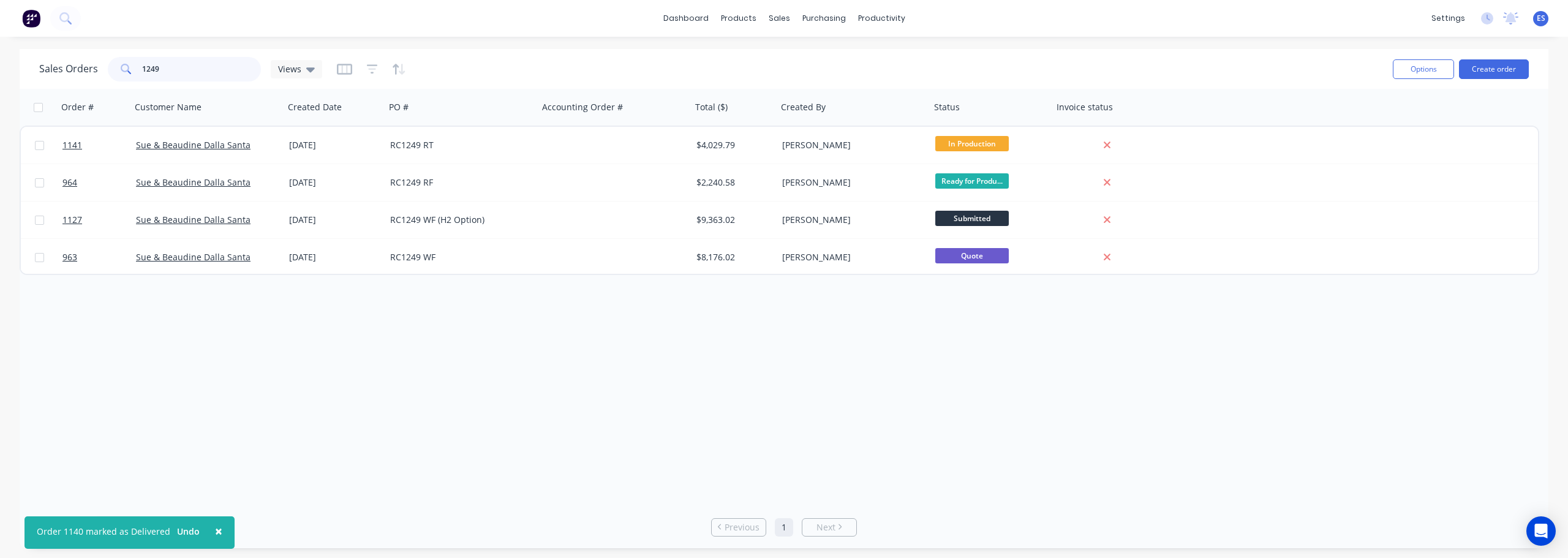
click at [164, 70] on input "1249" at bounding box center [201, 69] width 119 height 25
type input "1"
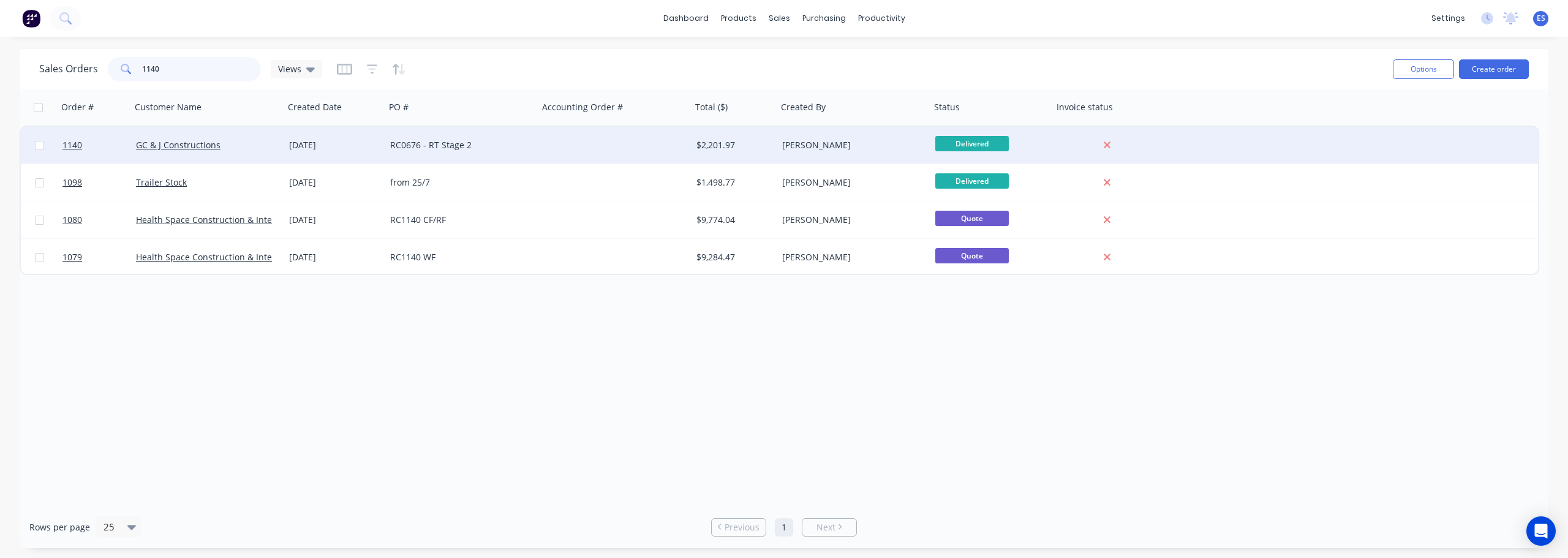
type input "1140"
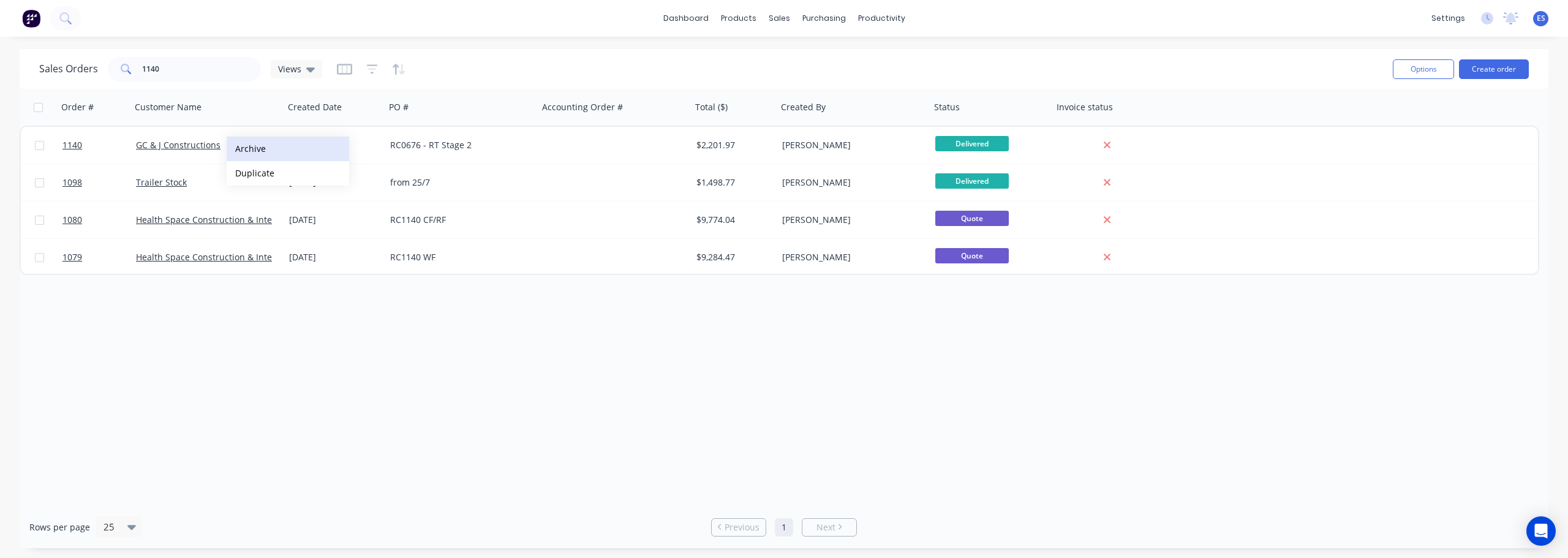
click at [274, 146] on button "Archive" at bounding box center [288, 148] width 123 height 25
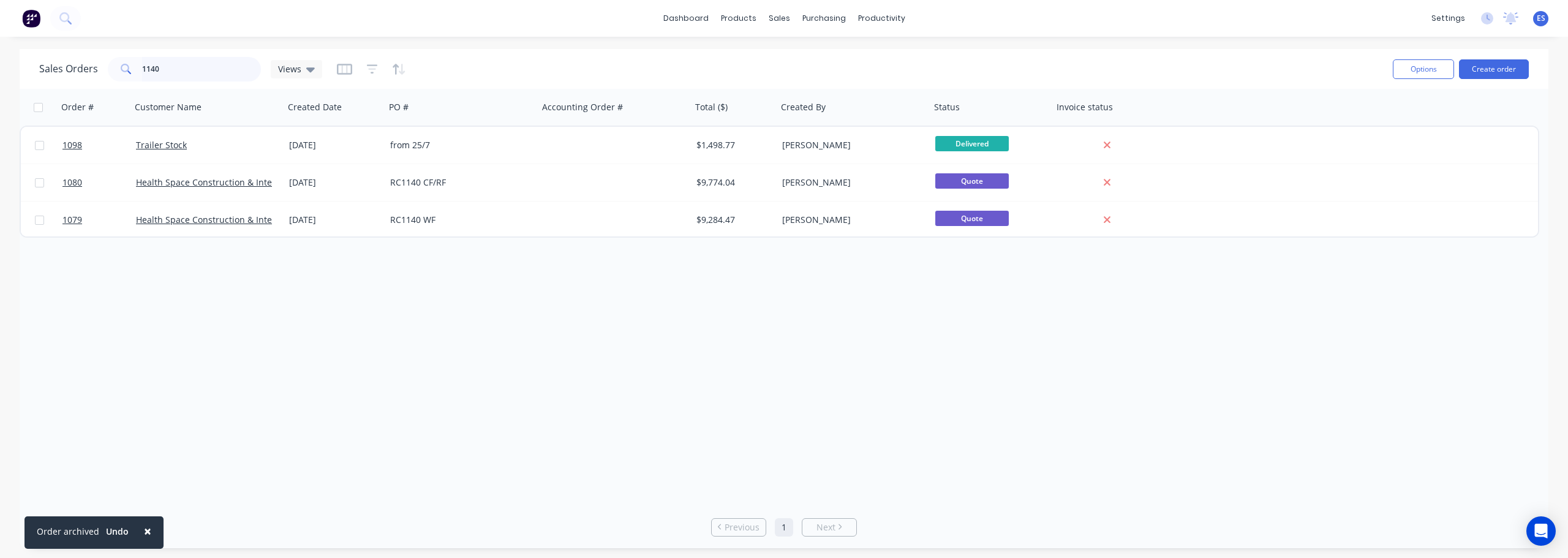
click at [187, 67] on input "1140" at bounding box center [201, 69] width 119 height 25
click at [709, 19] on link "dashboard" at bounding box center [686, 19] width 57 height 19
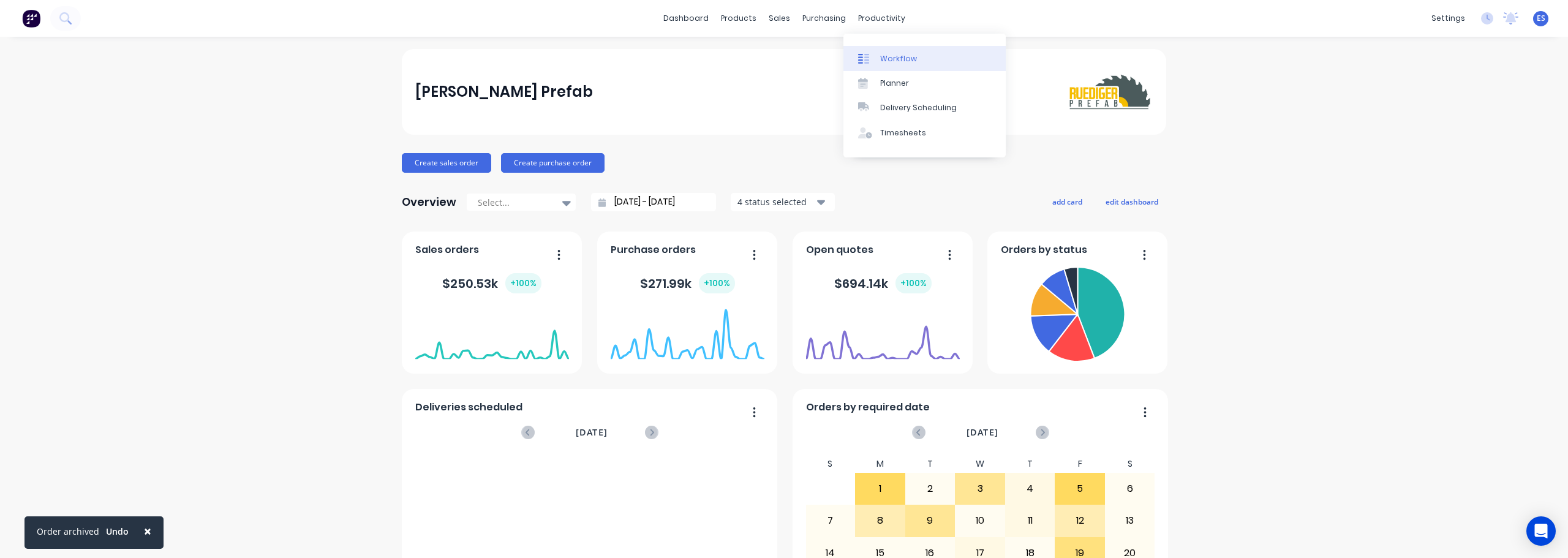
click at [889, 57] on div "Workflow" at bounding box center [899, 59] width 37 height 11
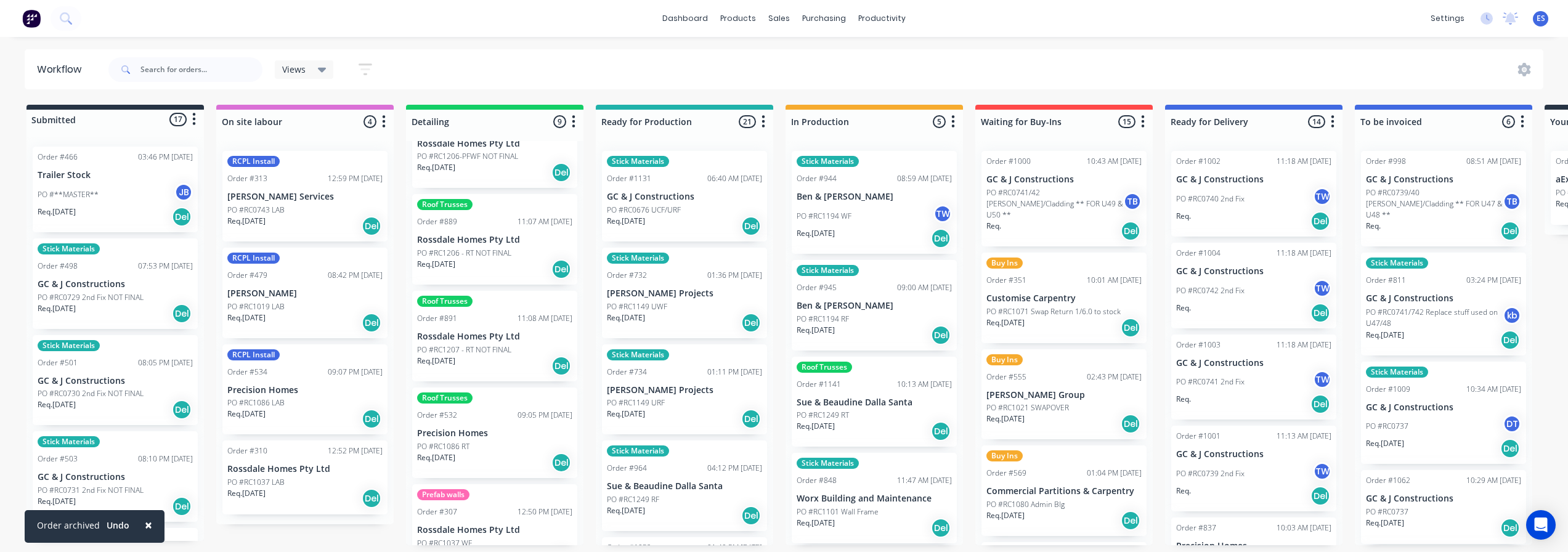
scroll to position [243, 0]
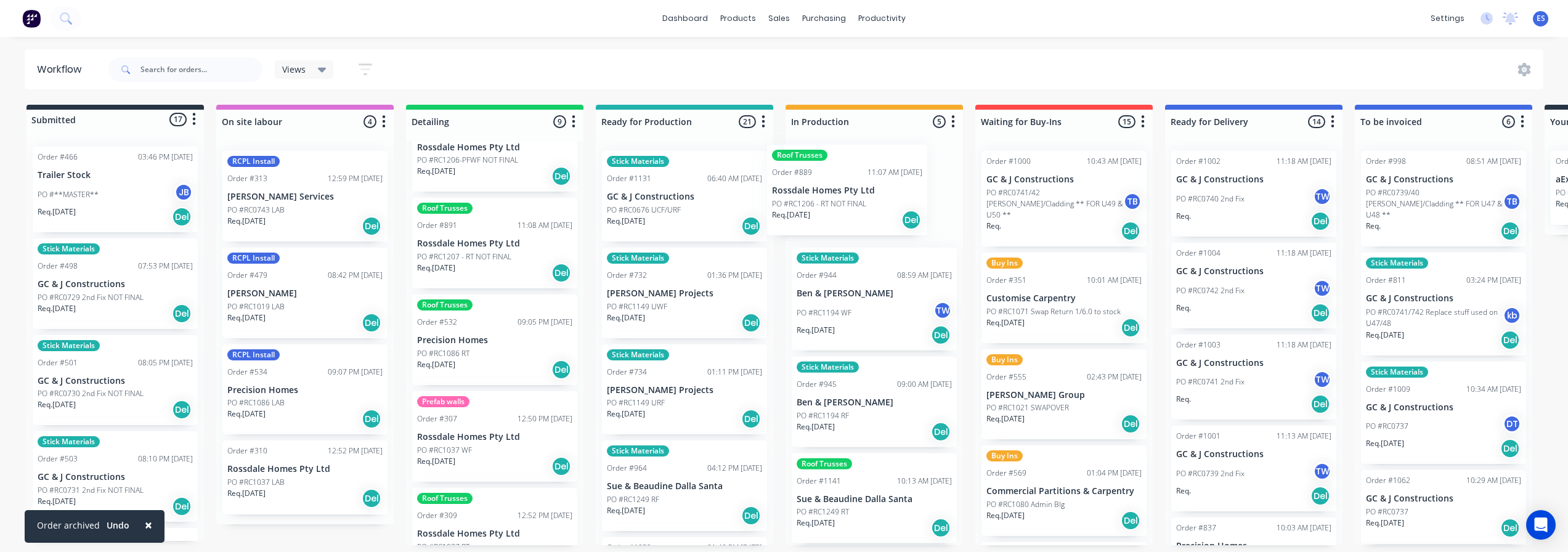
drag, startPoint x: 455, startPoint y: 257, endPoint x: 817, endPoint y: 209, distance: 365.2
click at [817, 209] on div "Submitted 17 Status colour #273444 hex #273444 Save Cancel Summaries Total orde…" at bounding box center [1108, 325] width 2234 height 441
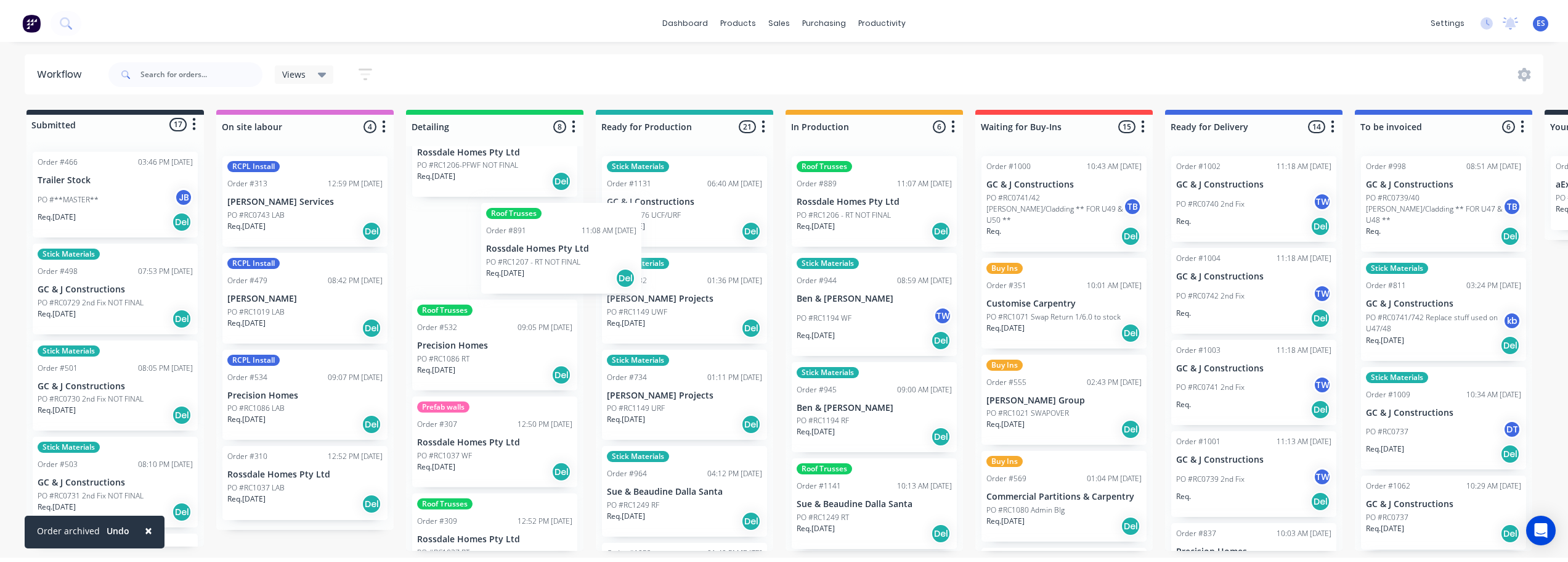
scroll to position [239, 0]
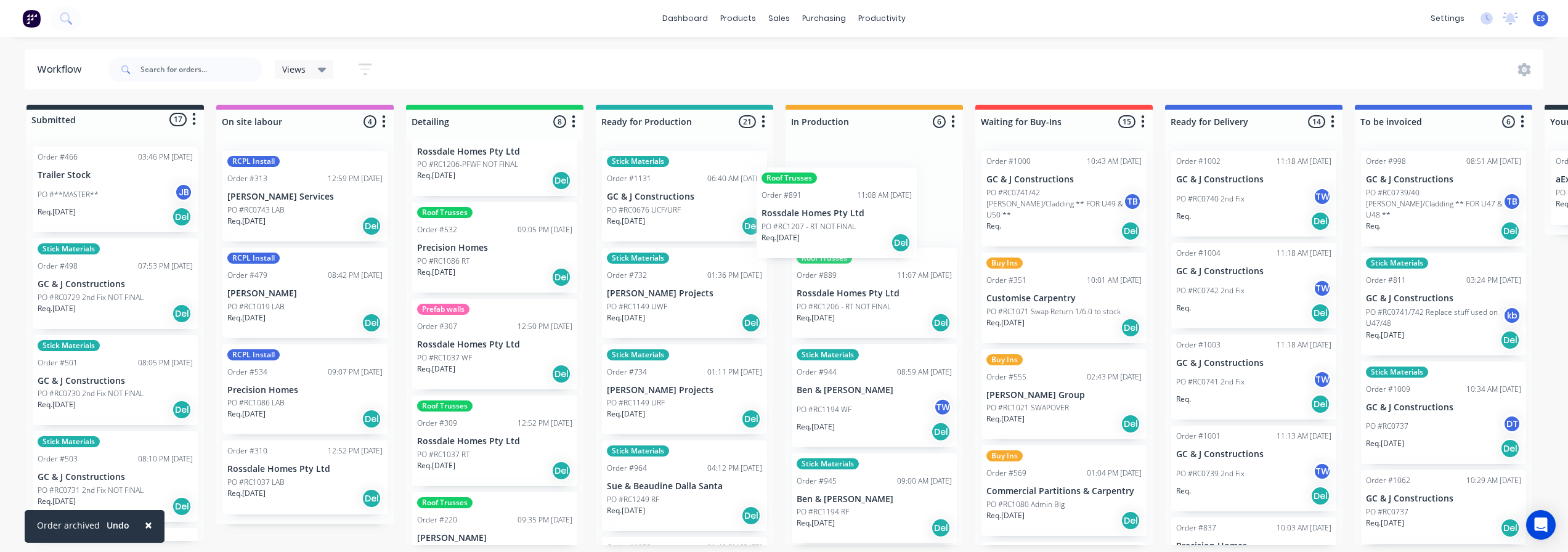
drag, startPoint x: 490, startPoint y: 262, endPoint x: 806, endPoint y: 230, distance: 317.6
click at [806, 230] on div "Submitted 17 Status colour #273444 hex #273444 Save Cancel Summaries Total orde…" at bounding box center [1108, 325] width 2234 height 441
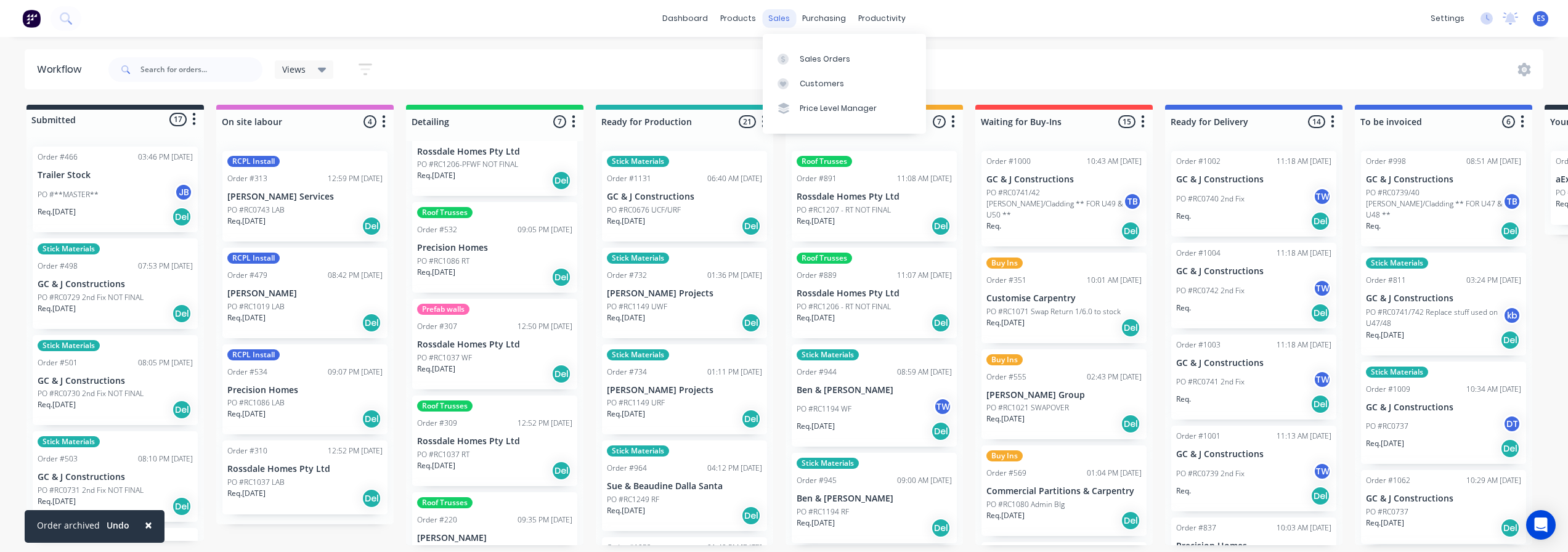
click at [777, 11] on div "sales" at bounding box center [779, 19] width 34 height 19
click at [803, 52] on link "Sales Orders" at bounding box center [844, 58] width 164 height 25
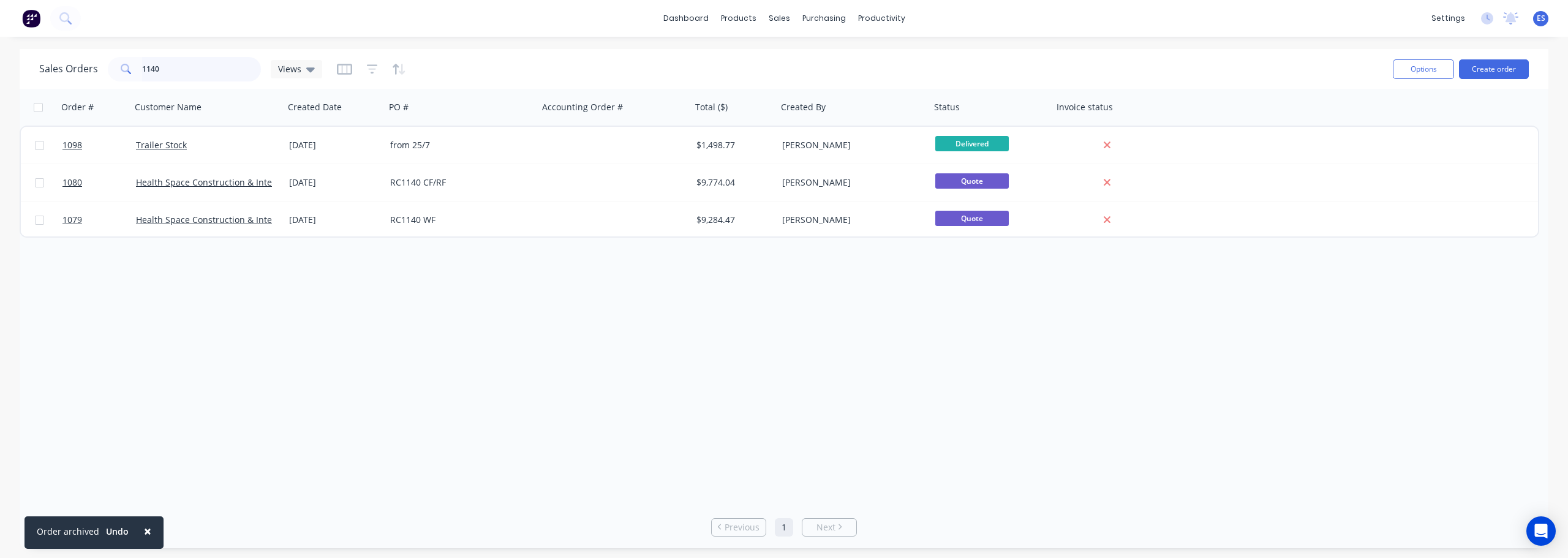
click at [175, 72] on input "1140" at bounding box center [201, 69] width 119 height 25
type input "1"
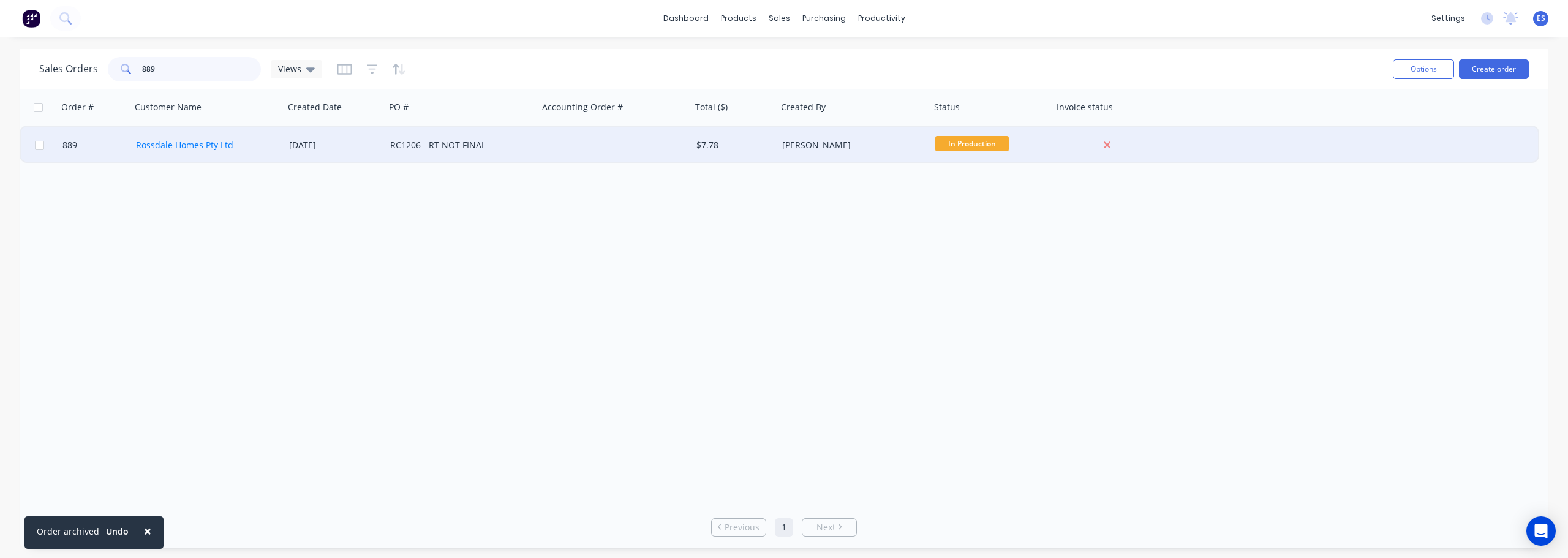
type input "889"
click at [200, 148] on link "Rossdale Homes Pty Ltd" at bounding box center [185, 144] width 97 height 11
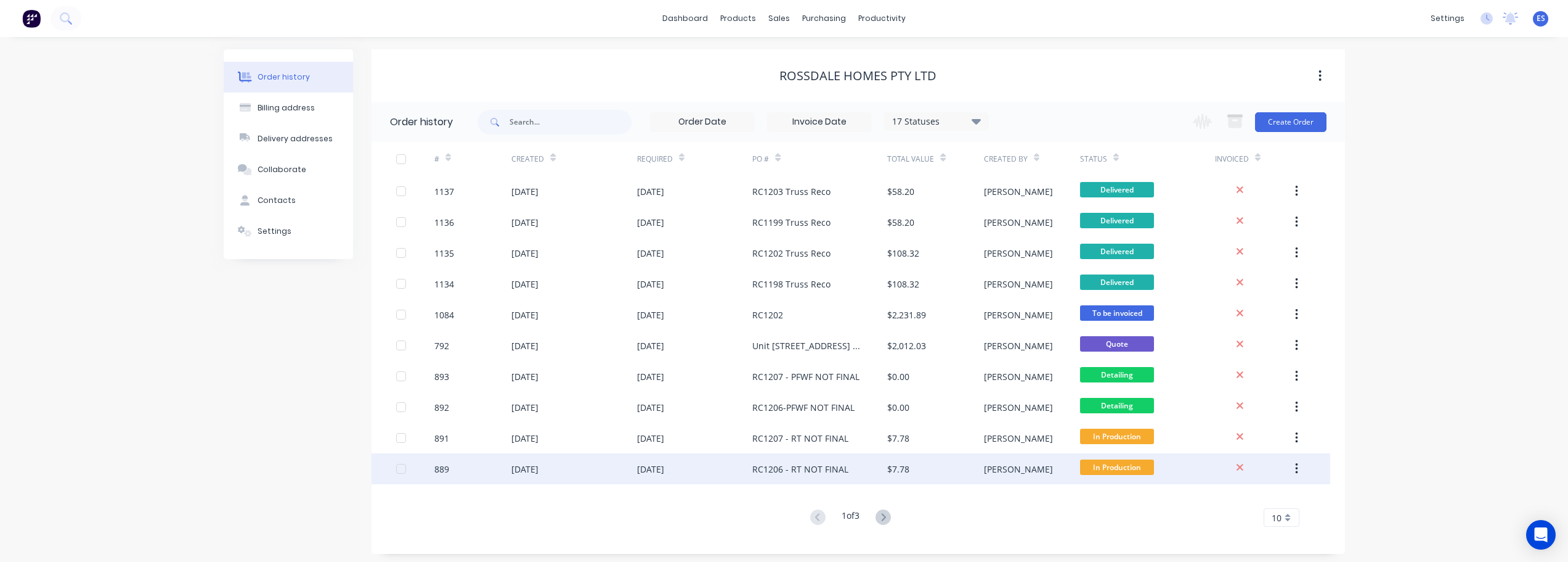
click at [571, 472] on div "[DATE]" at bounding box center [574, 469] width 125 height 31
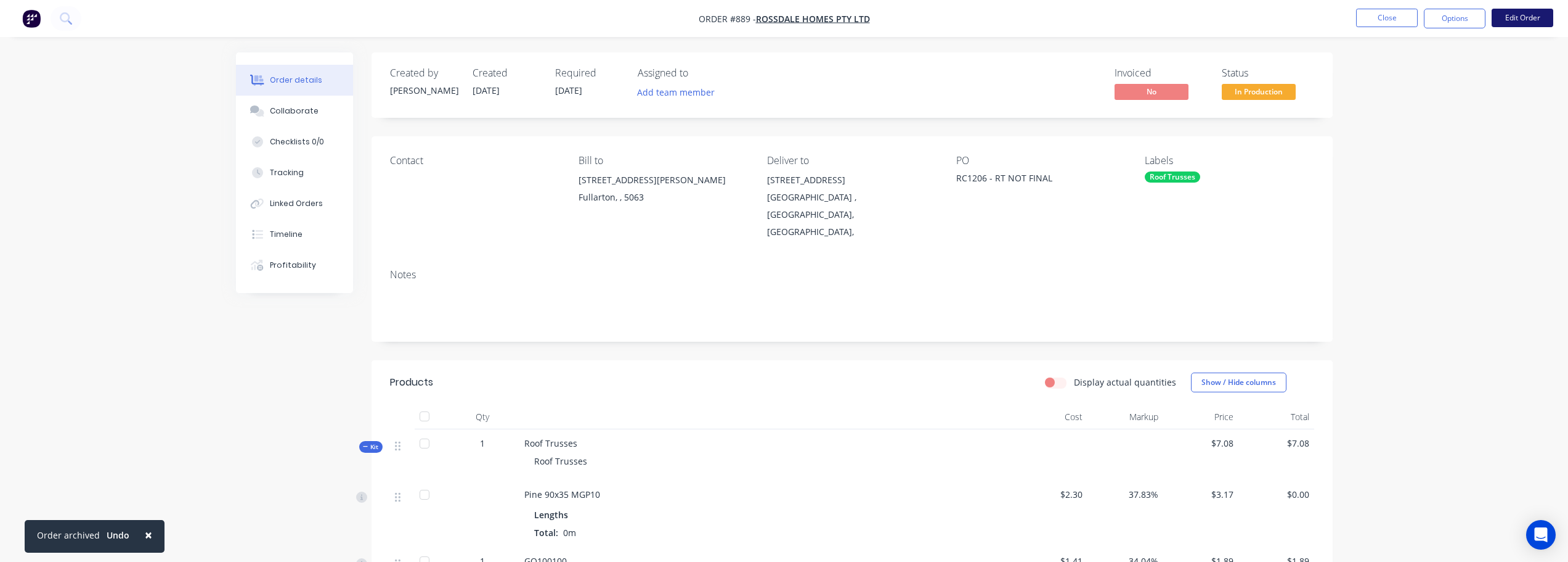
click at [1545, 15] on button "Edit Order" at bounding box center [1522, 18] width 62 height 19
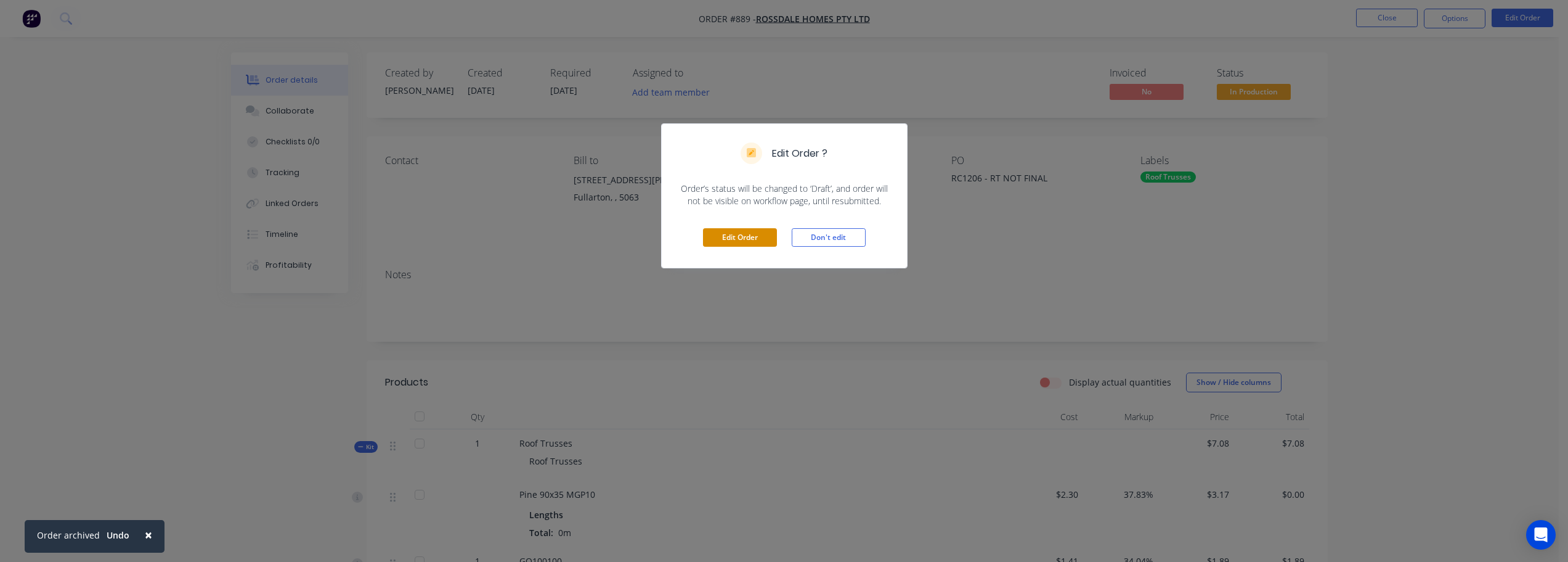
click at [737, 237] on button "Edit Order" at bounding box center [740, 237] width 74 height 19
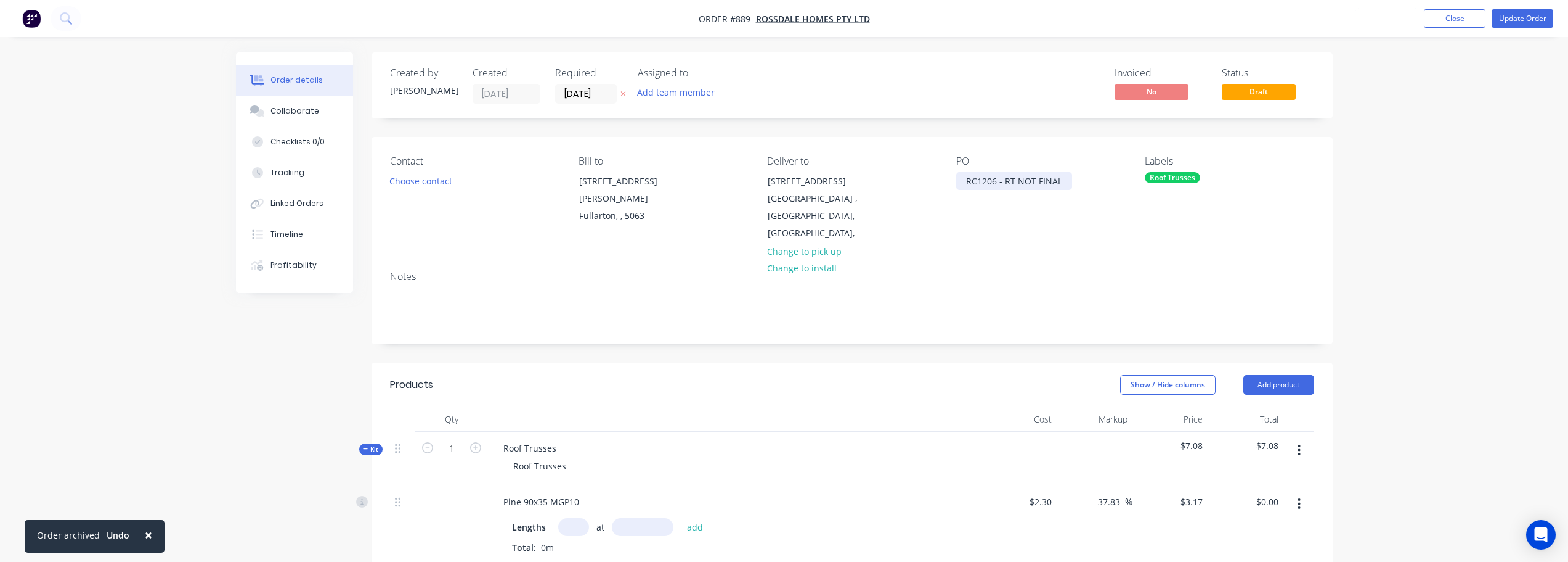
click at [1061, 182] on div "RC1206 - RT NOT FINAL" at bounding box center [1014, 181] width 116 height 18
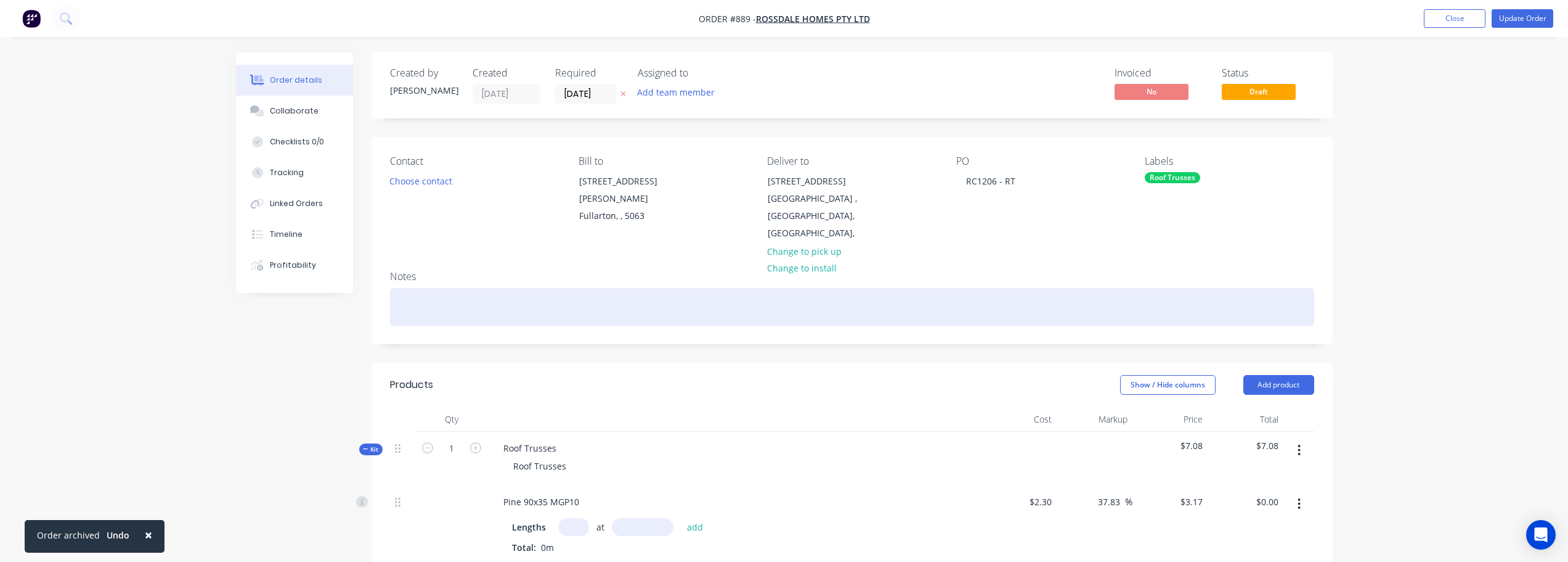
click at [506, 298] on div at bounding box center [852, 306] width 924 height 38
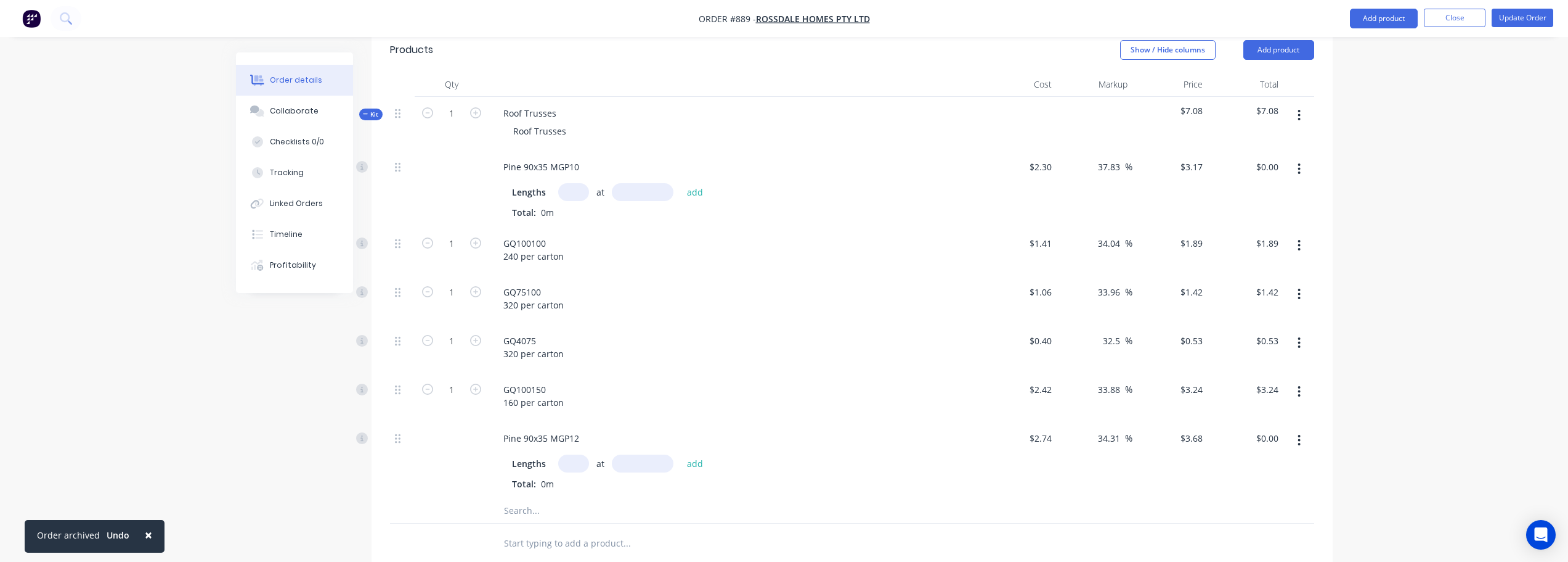
scroll to position [370, 0]
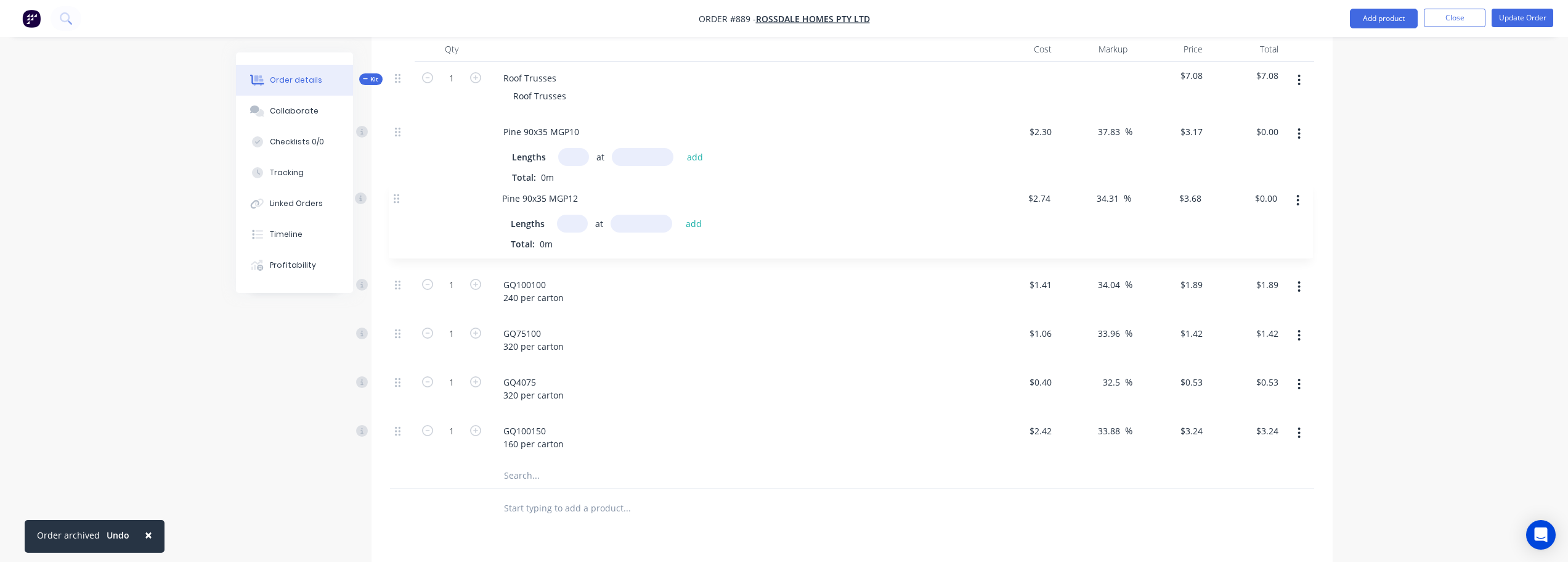
drag, startPoint x: 397, startPoint y: 406, endPoint x: 399, endPoint y: 193, distance: 213.0
click at [399, 193] on div "Pine 90x35 MGP10 Lengths at add Total: 0m $2.30 $2.30 37.83 37.83 % $3.17 $3.17…" at bounding box center [852, 289] width 924 height 348
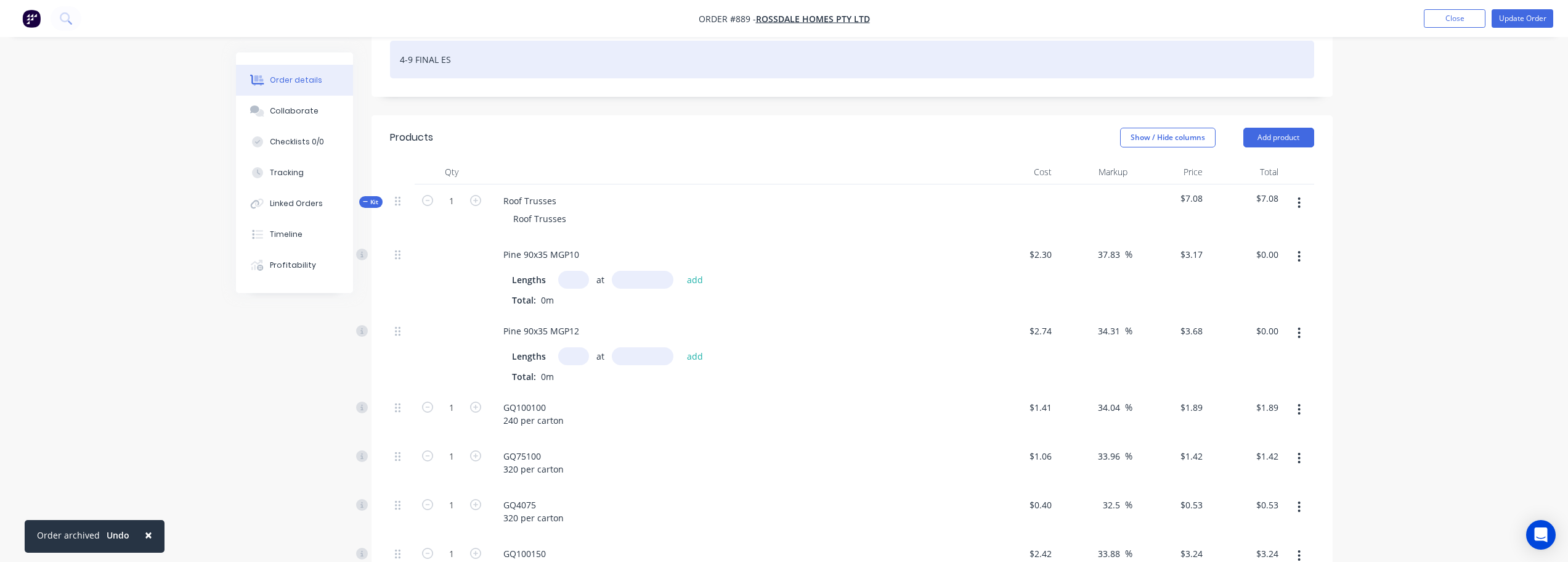
scroll to position [247, 0]
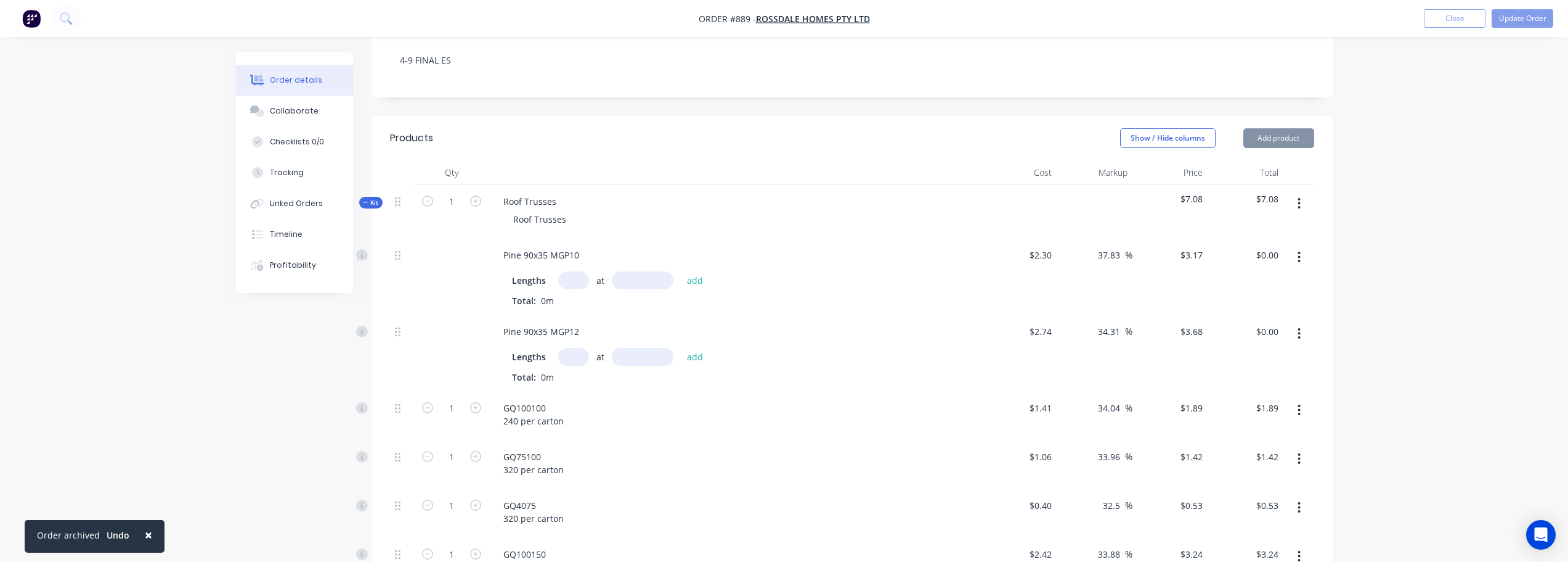
click at [576, 281] on input "text" at bounding box center [574, 280] width 31 height 18
click at [1304, 204] on button "button" at bounding box center [1299, 203] width 29 height 22
click at [1272, 234] on div "Add product to kit" at bounding box center [1256, 235] width 95 height 18
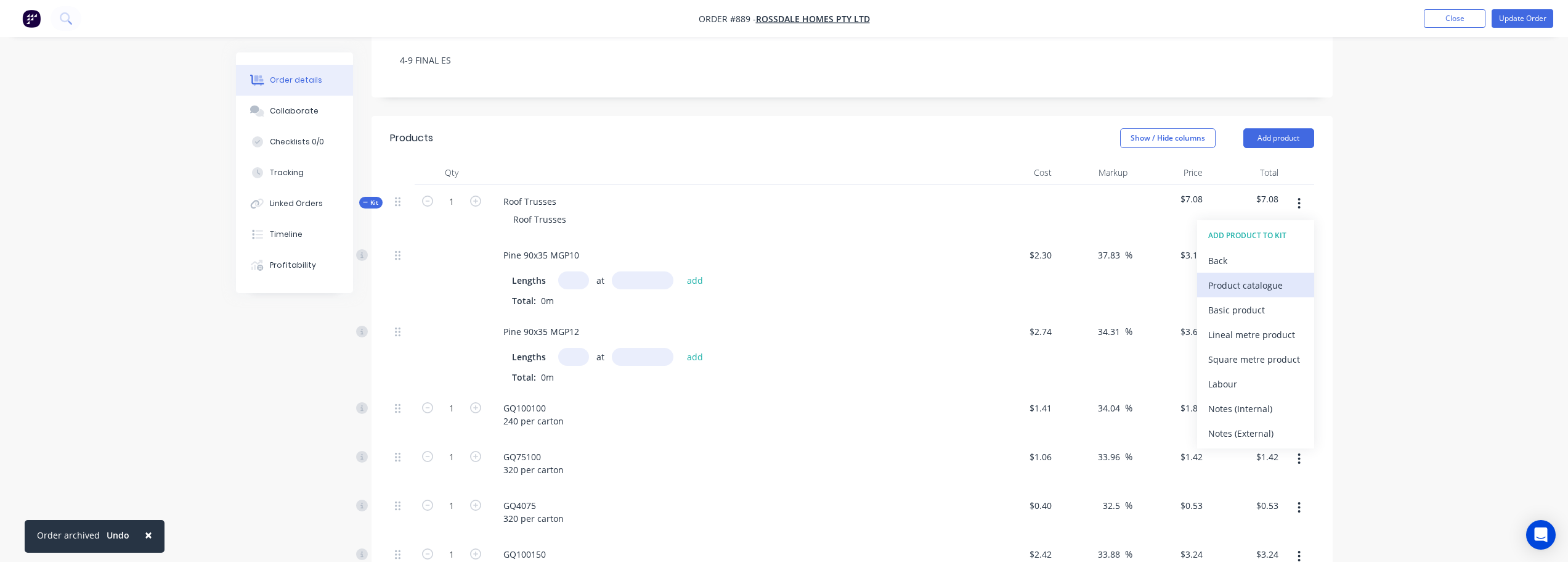
click at [1266, 285] on div "Product catalogue" at bounding box center [1256, 285] width 95 height 18
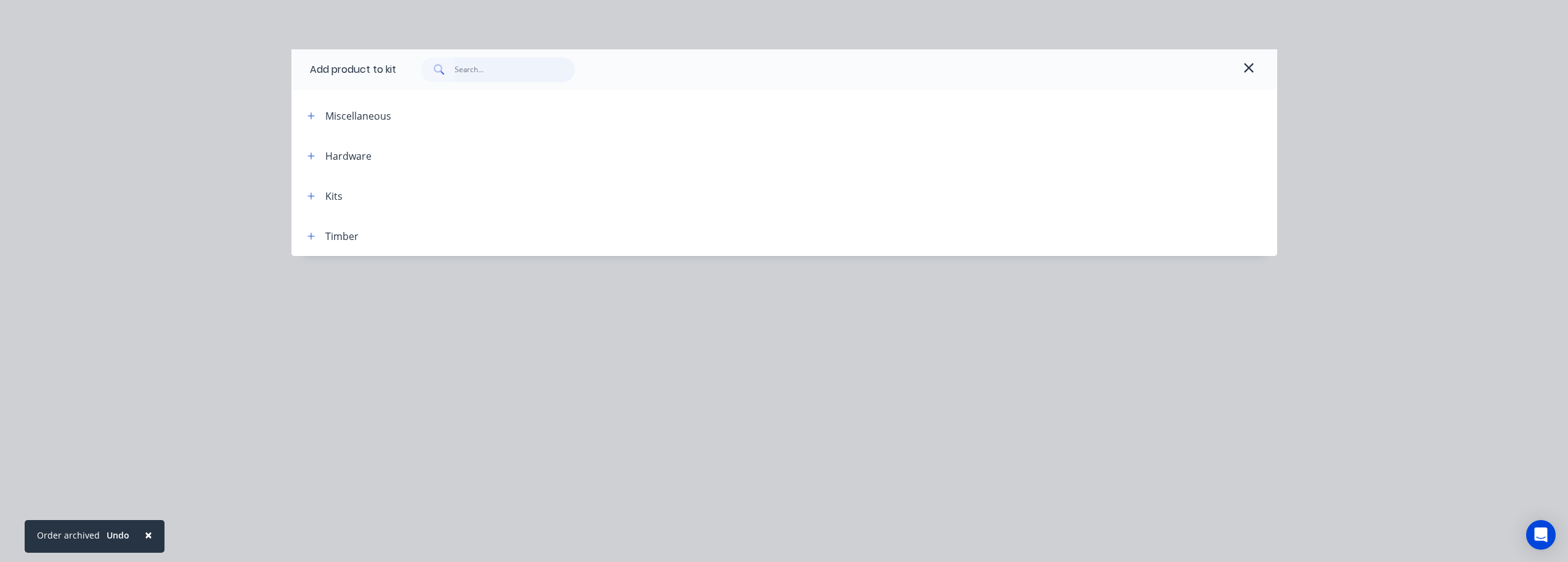
click at [499, 75] on input "text" at bounding box center [515, 70] width 120 height 25
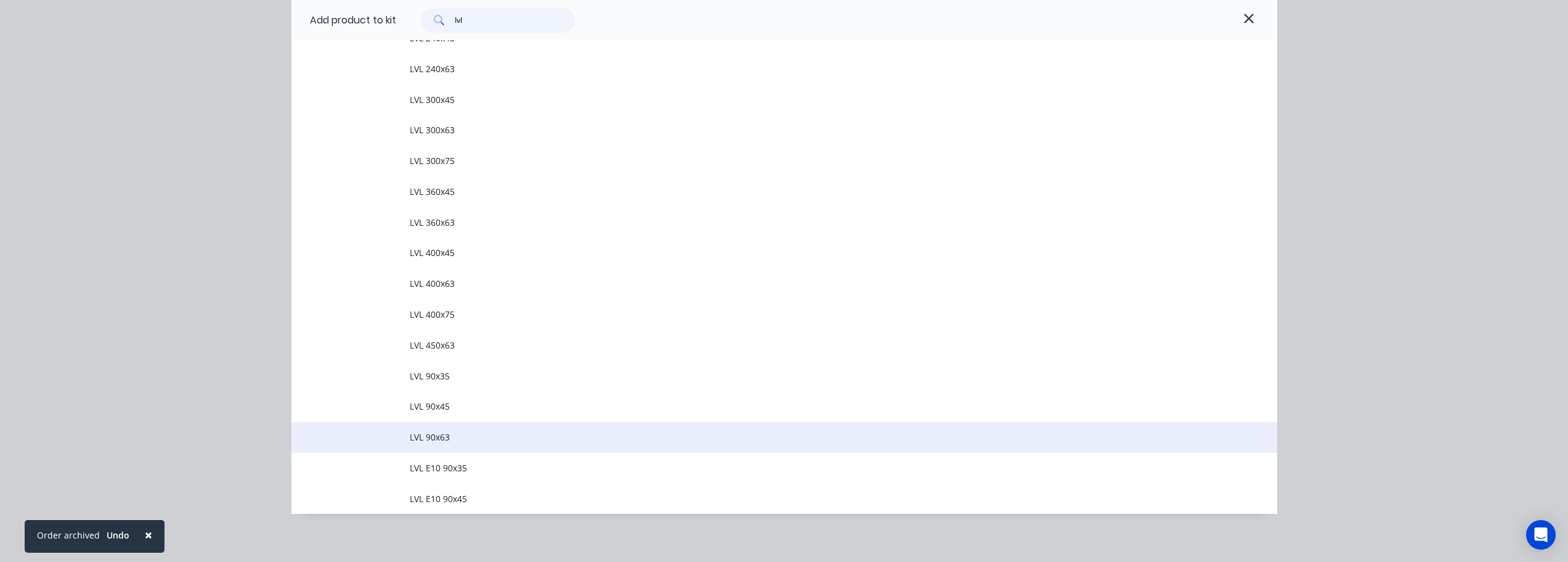
scroll to position [497, 0]
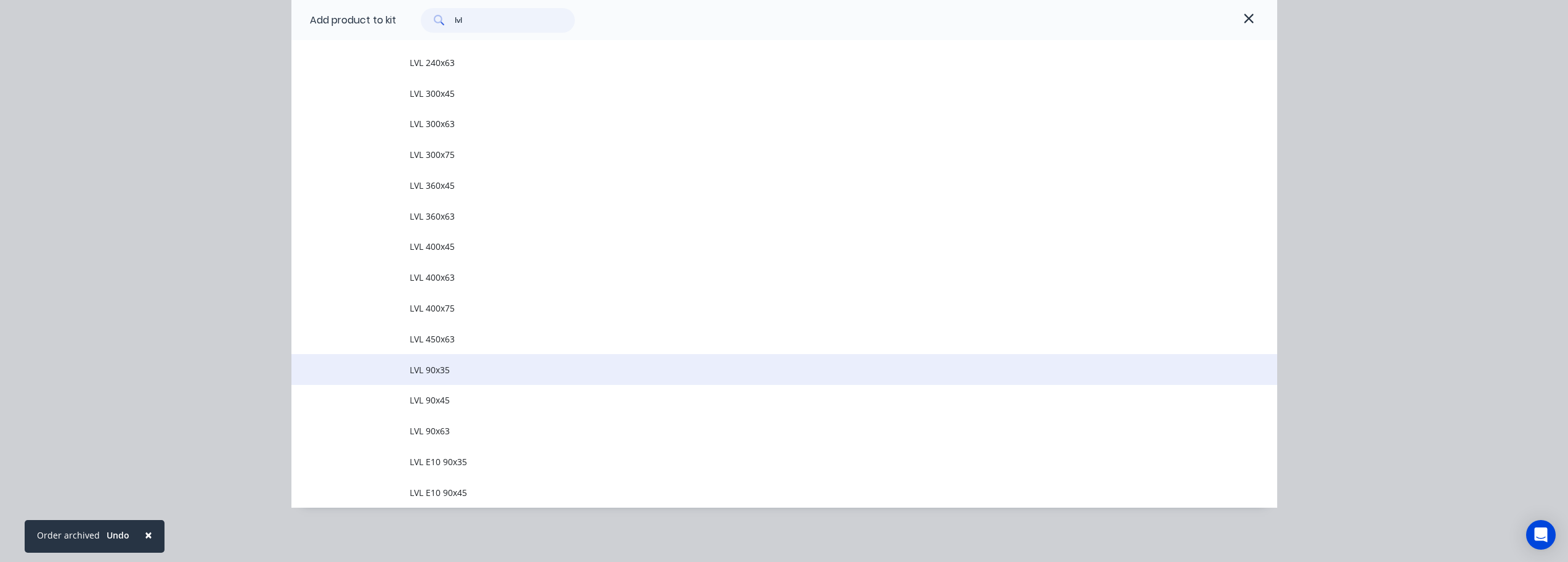
type input "lvl"
click at [448, 372] on span "LVL 90x35" at bounding box center [757, 370] width 694 height 13
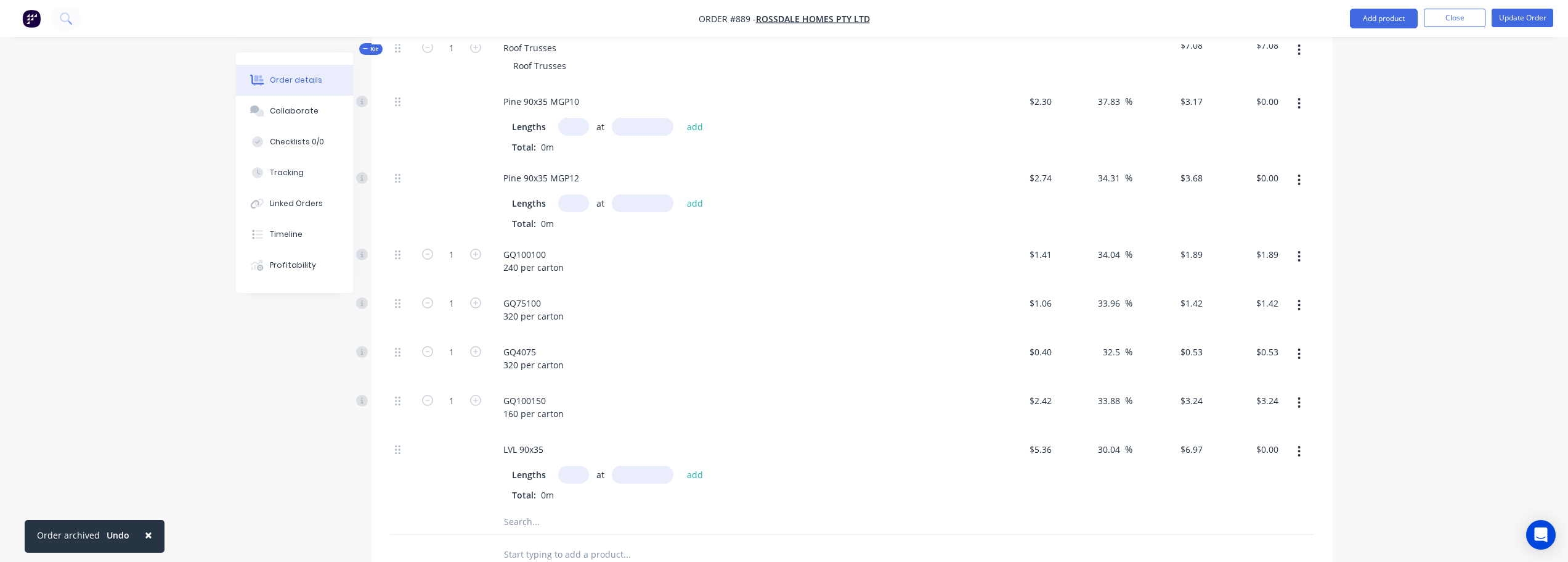
scroll to position [370, 0]
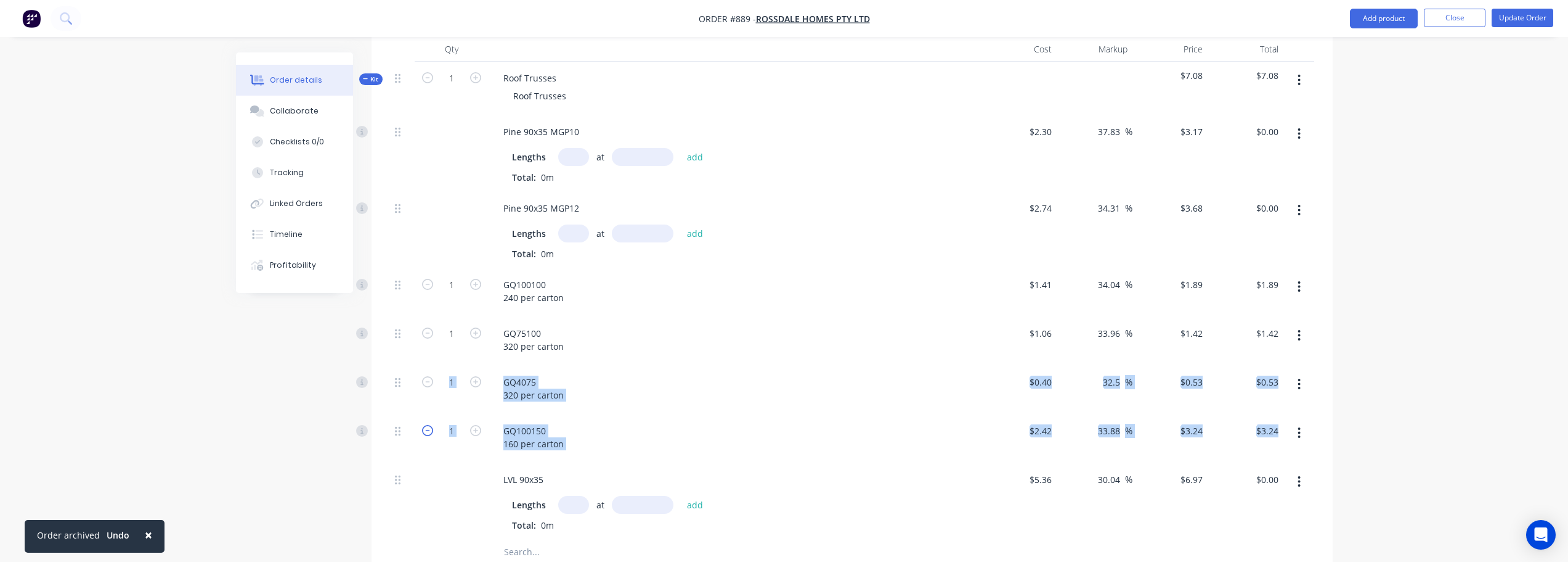
drag, startPoint x: 394, startPoint y: 482, endPoint x: 432, endPoint y: 433, distance: 62.0
click at [417, 394] on div "Pine 90x35 MGP10 Lengths at add Total: 0m $2.30 $2.30 37.83 37.83 % $3.17 $3.17…" at bounding box center [852, 327] width 924 height 425
click at [431, 495] on div at bounding box center [452, 502] width 74 height 76
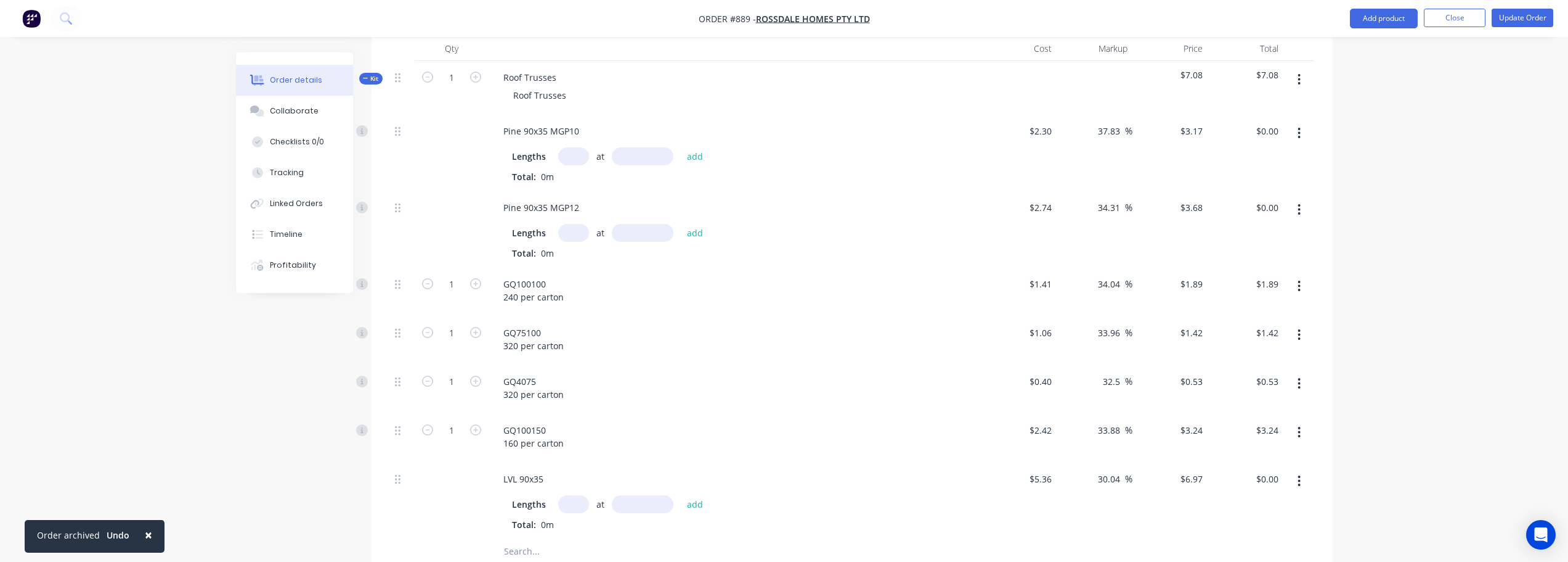
scroll to position [374, 0]
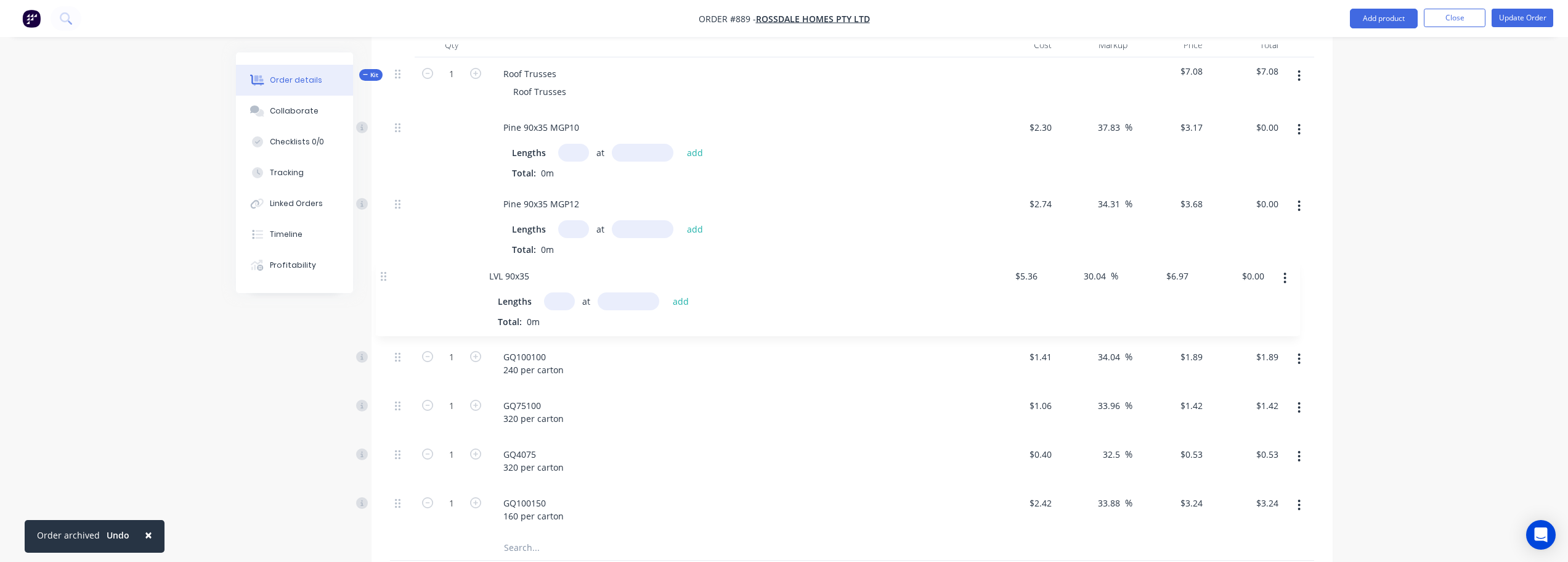
drag, startPoint x: 399, startPoint y: 485, endPoint x: 387, endPoint y: 269, distance: 216.3
click at [387, 269] on div "Qty Cost Markup Price Total Kit 1 Roof Trusses Roof Trusses $7.08 $7.08 Pine 90…" at bounding box center [852, 317] width 962 height 568
click at [579, 161] on input "text" at bounding box center [574, 152] width 31 height 18
type input "769"
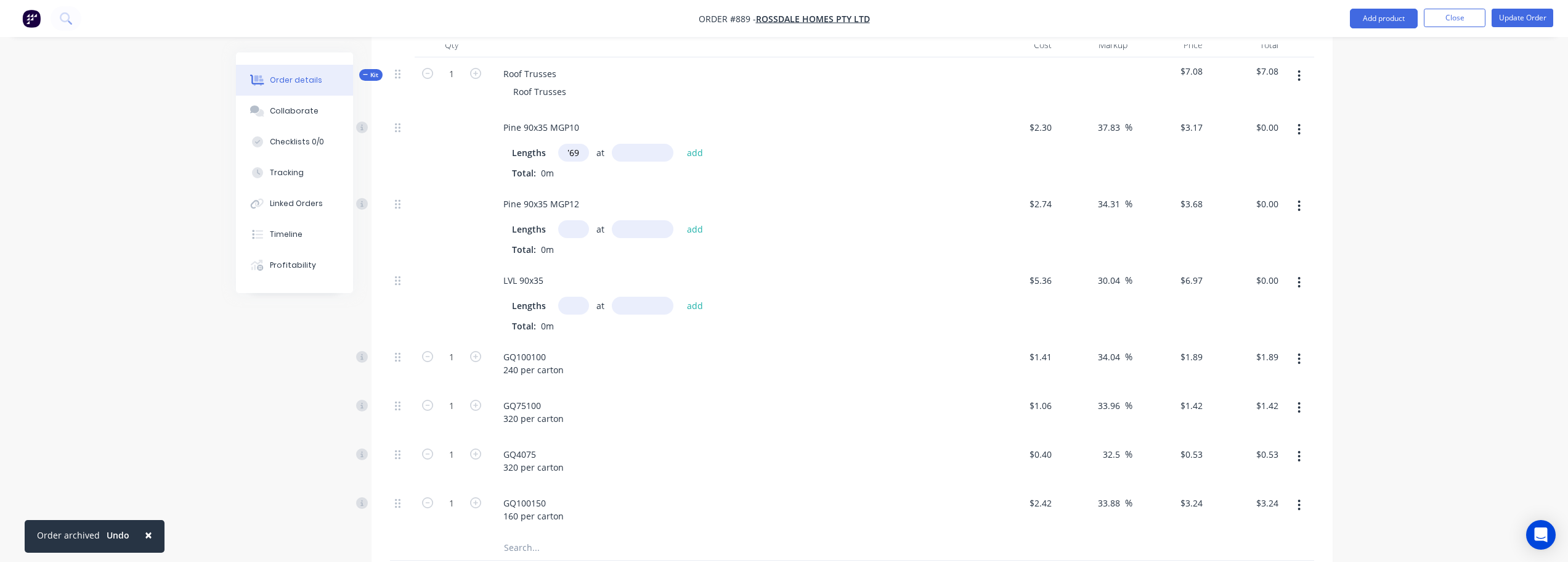
scroll to position [0, 0]
type input "1000"
click at [681, 144] on button "add" at bounding box center [695, 152] width 29 height 17
type input "$2,437.73"
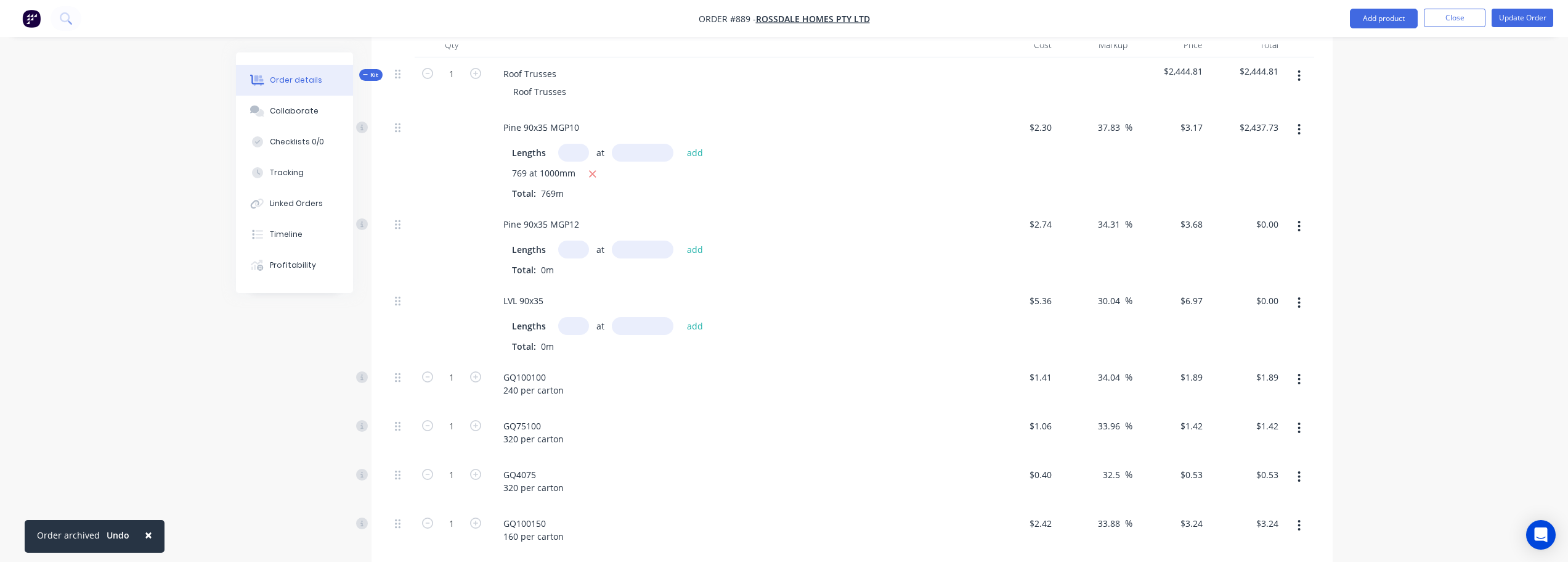
click at [576, 253] on input "text" at bounding box center [574, 249] width 31 height 18
type input "357"
type input "1000"
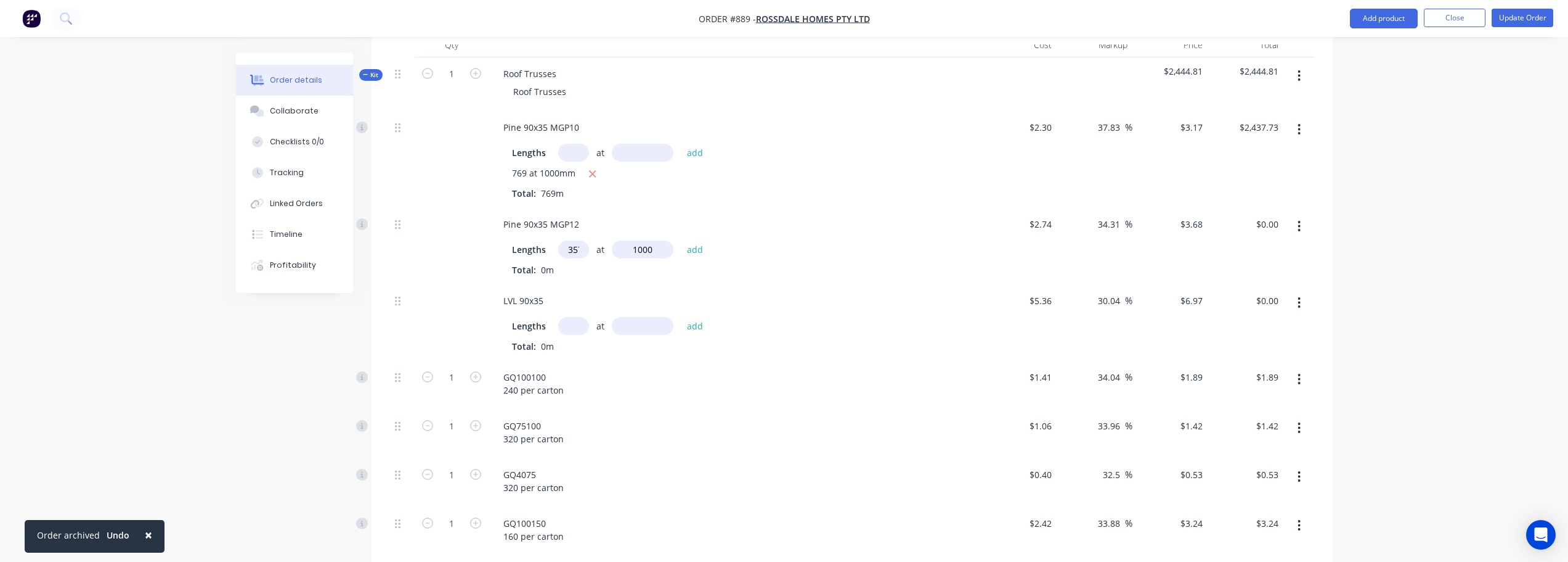
click at [681, 241] on button "add" at bounding box center [695, 249] width 29 height 17
type input "$1,313.76"
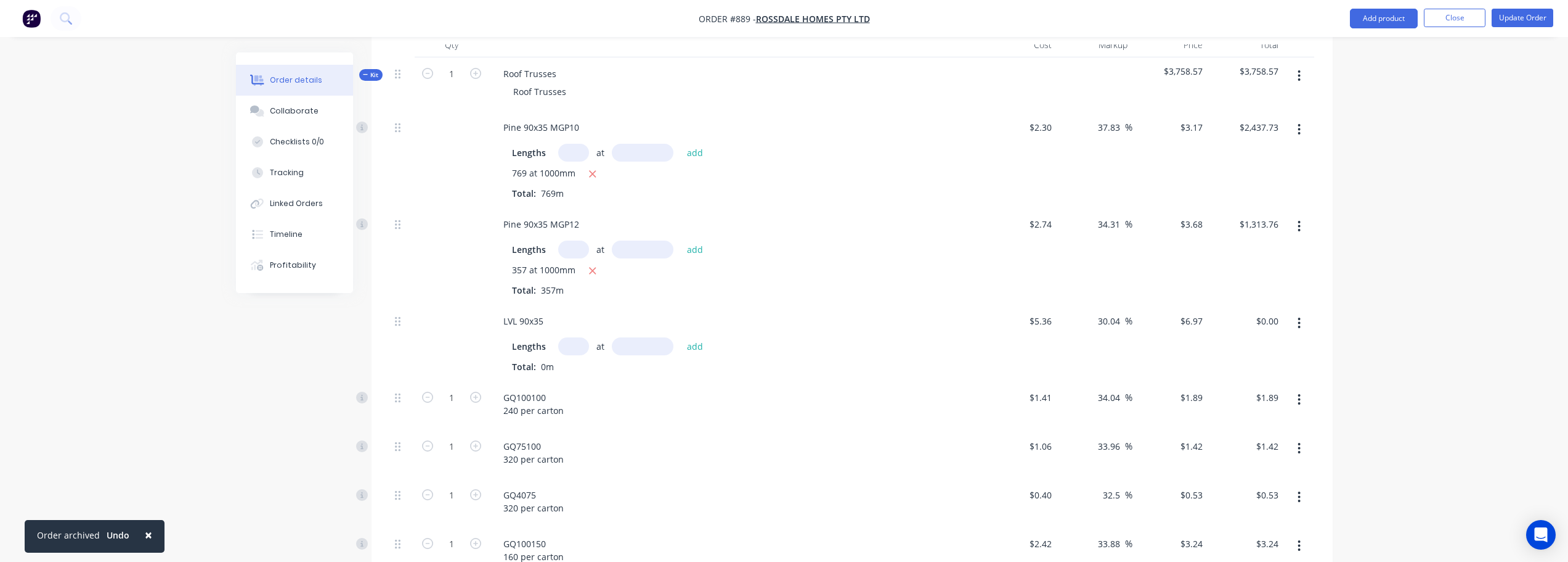
click at [578, 342] on input "text" at bounding box center [574, 346] width 31 height 18
type input "33"
type input "1000"
click at [681, 337] on button "add" at bounding box center [695, 345] width 29 height 17
type input "$230.01"
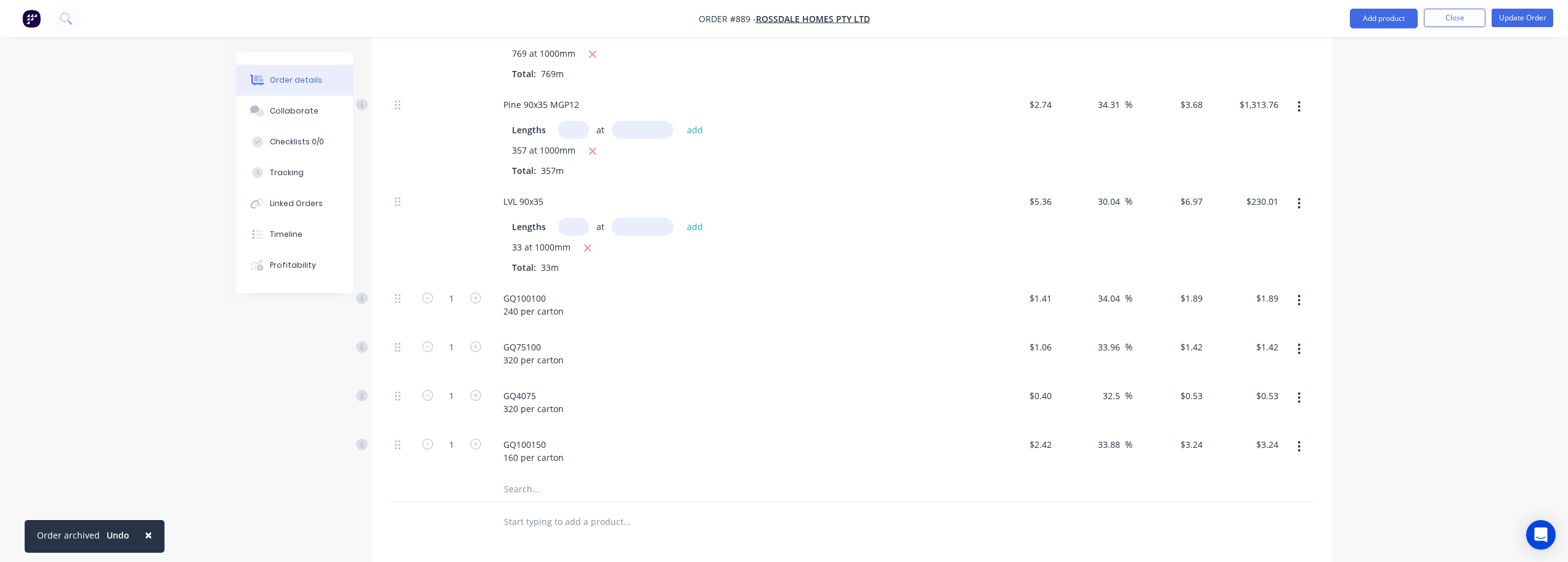
scroll to position [498, 0]
drag, startPoint x: 396, startPoint y: 394, endPoint x: 395, endPoint y: 291, distance: 103.0
click at [395, 291] on div "Pine 90x35 MGP10 Lengths at add 769 at 1000mm Total: 769m $2.30 $2.30 37.83 37.…" at bounding box center [852, 231] width 924 height 486
drag, startPoint x: 397, startPoint y: 395, endPoint x: 403, endPoint y: 340, distance: 55.3
click at [403, 341] on div "Pine 90x35 MGP10 Lengths at add 769 at 1000mm Total: 769m $2.30 $2.30 37.83 37.…" at bounding box center [852, 231] width 924 height 486
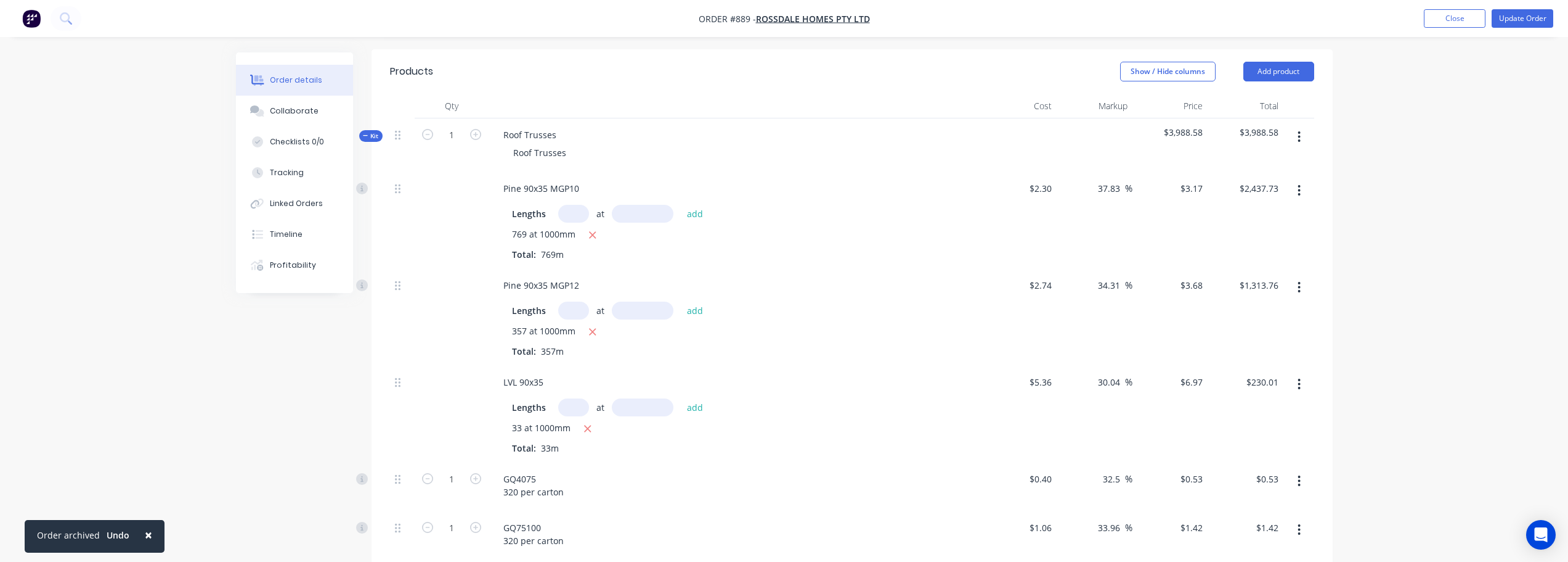
scroll to position [313, 0]
click at [1299, 137] on icon "button" at bounding box center [1300, 137] width 3 height 11
click at [1287, 171] on div "Add product to kit" at bounding box center [1256, 170] width 95 height 18
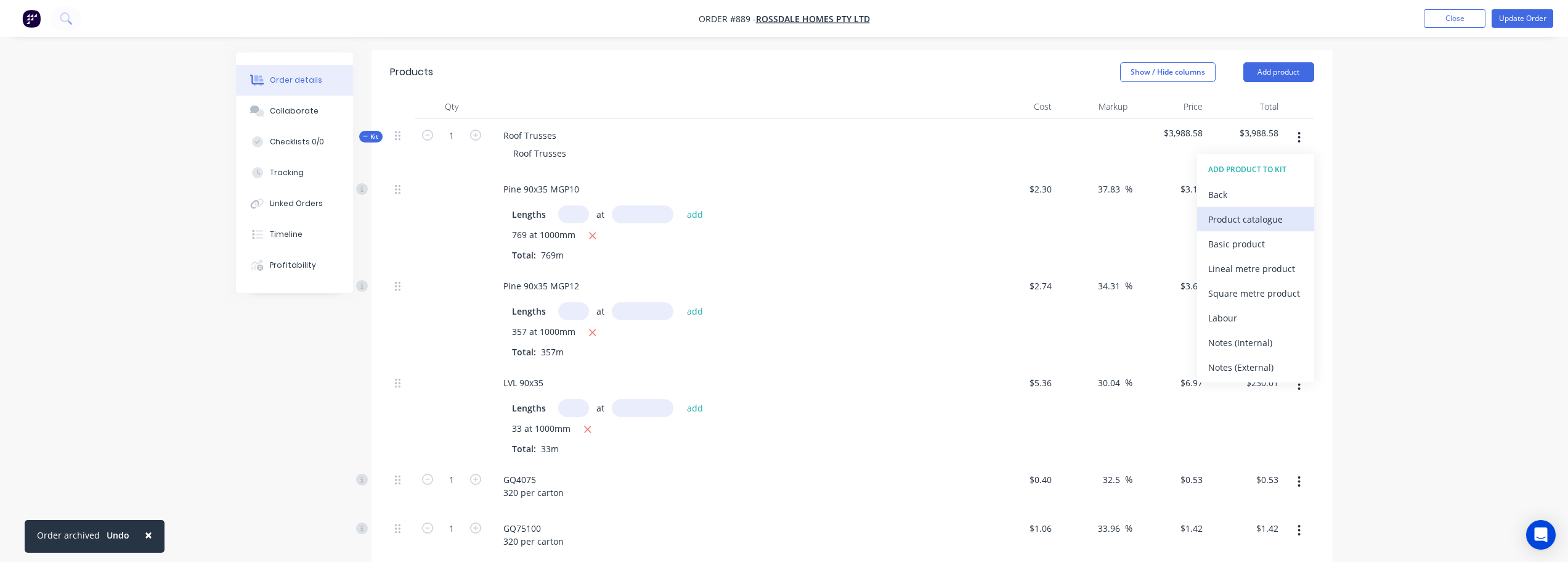
click at [1257, 219] on div "Product catalogue" at bounding box center [1256, 219] width 95 height 18
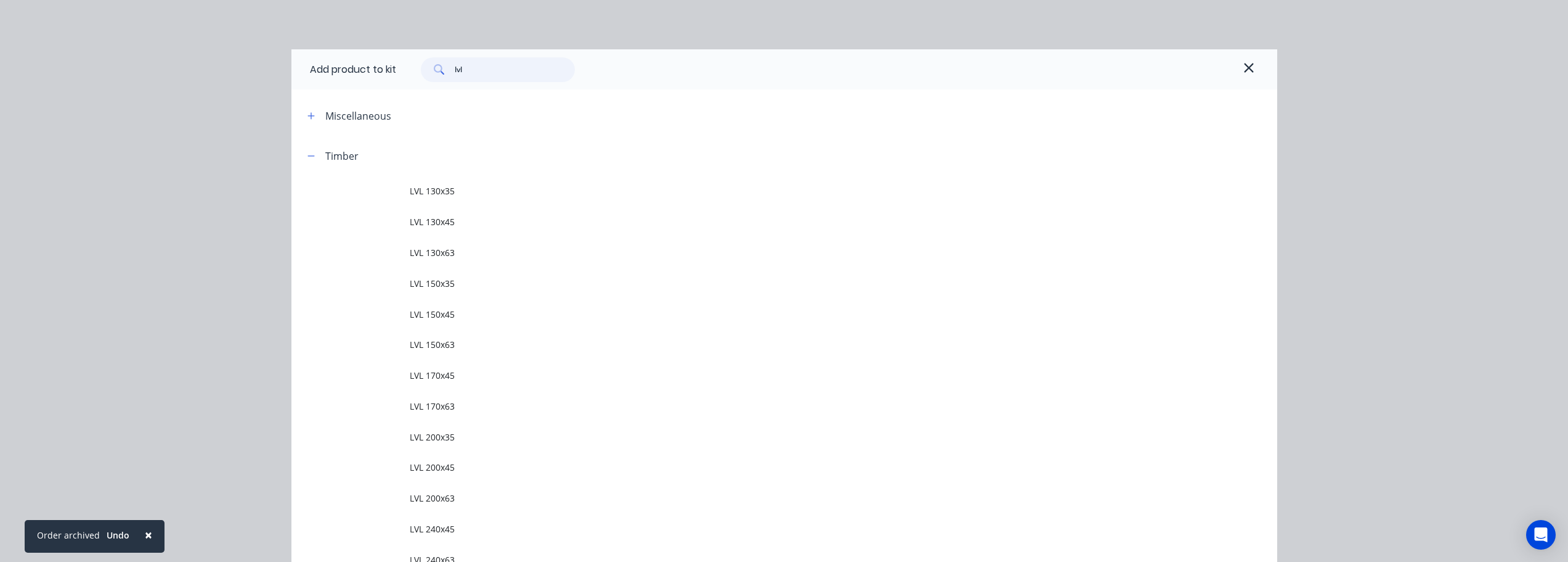
click at [491, 70] on input "lvl" at bounding box center [515, 70] width 120 height 25
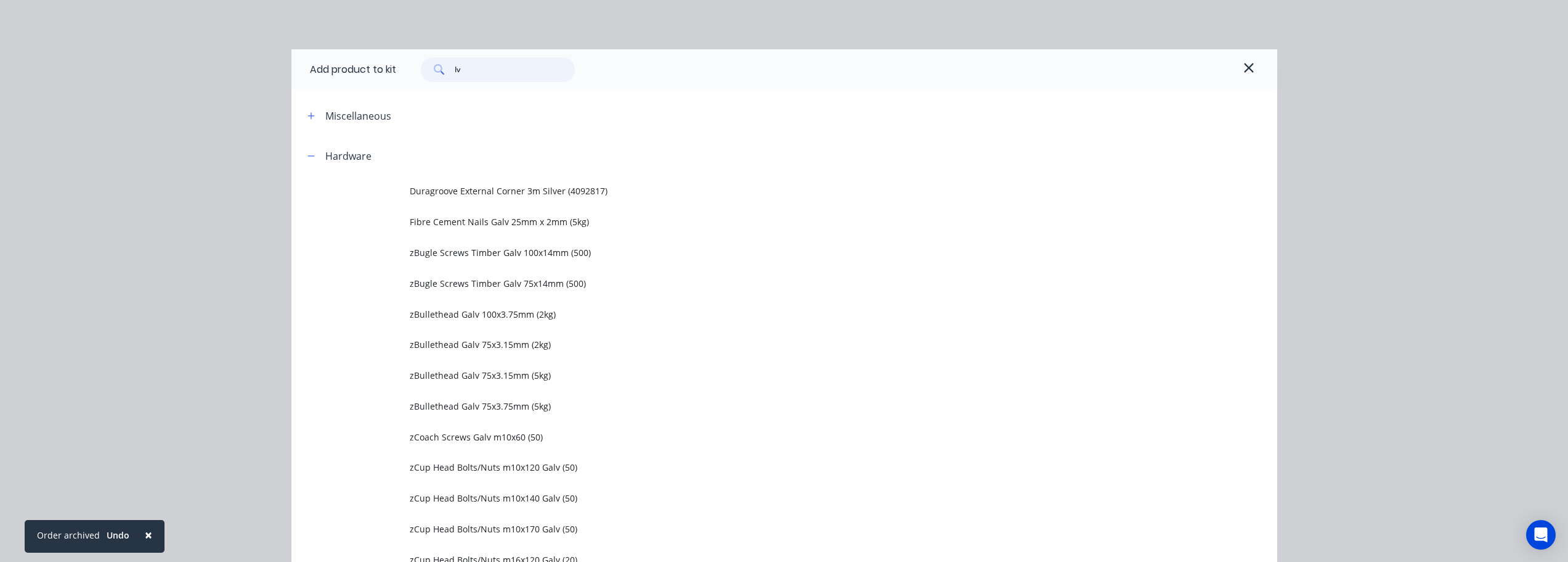
type input "l"
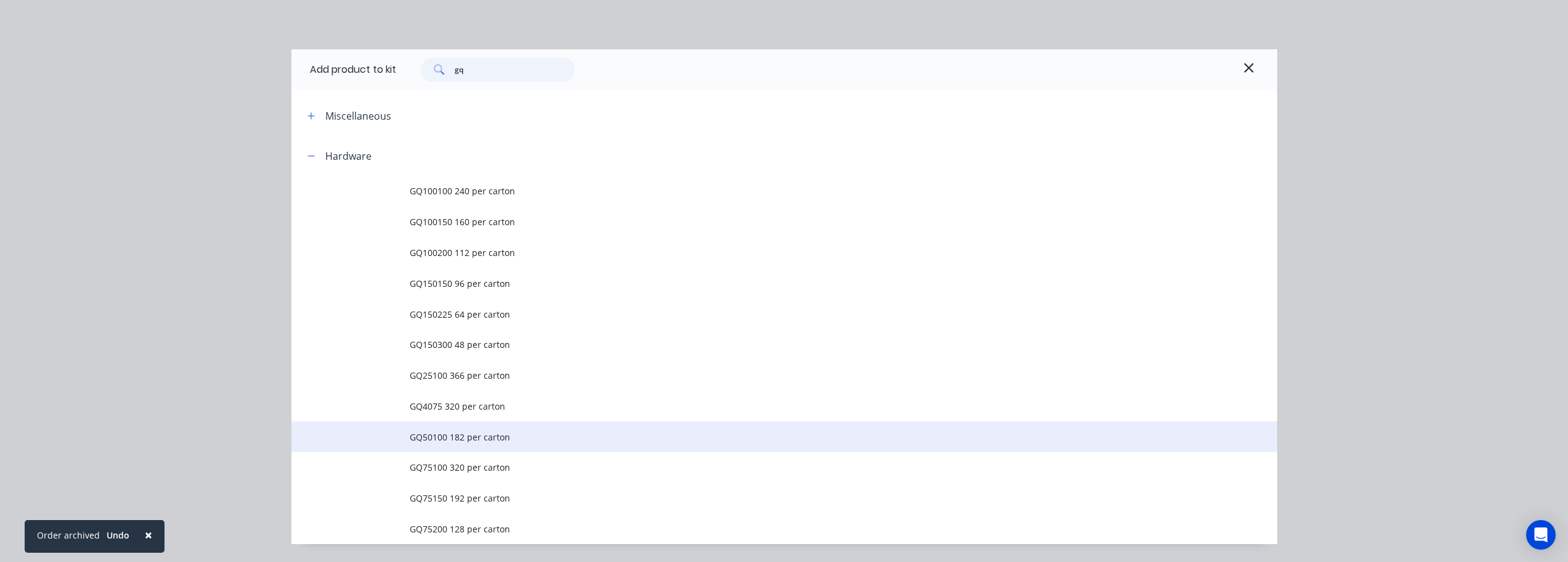
type input "gq"
click at [436, 443] on span "GQ50100 182 per carton" at bounding box center [757, 437] width 694 height 13
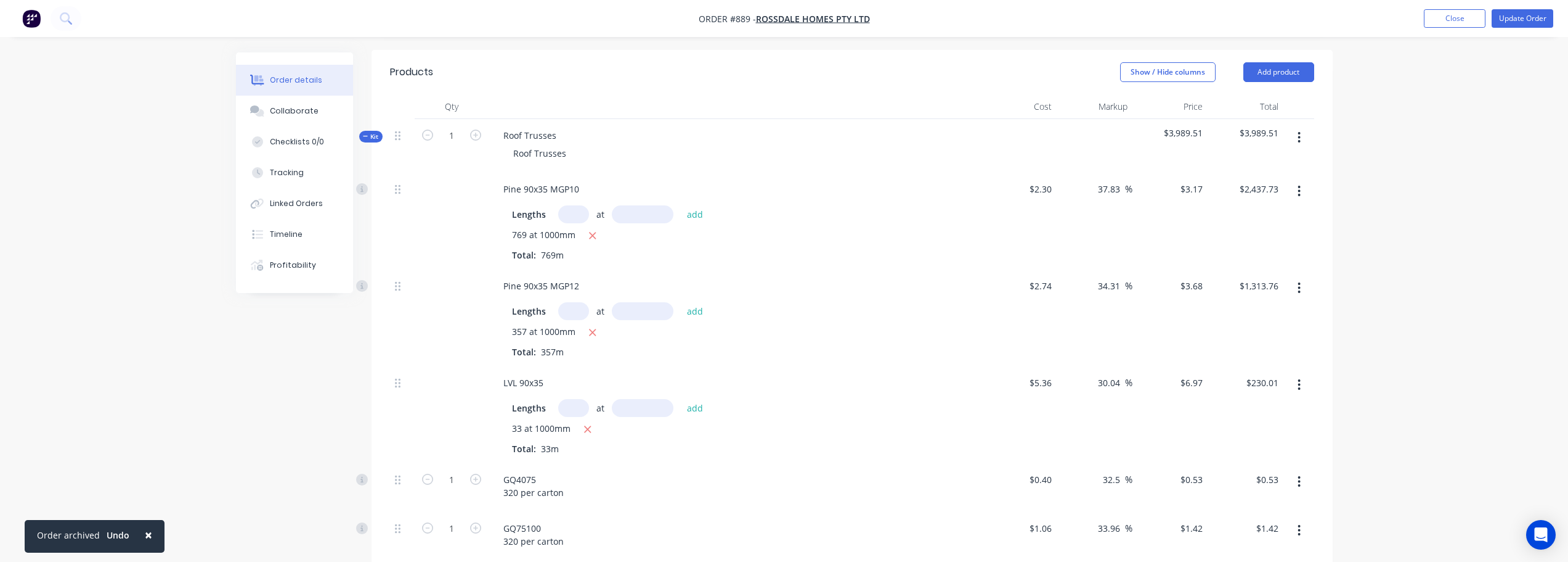
click at [1300, 137] on icon "button" at bounding box center [1300, 137] width 3 height 11
click at [1288, 165] on div "Add product to kit" at bounding box center [1256, 170] width 95 height 18
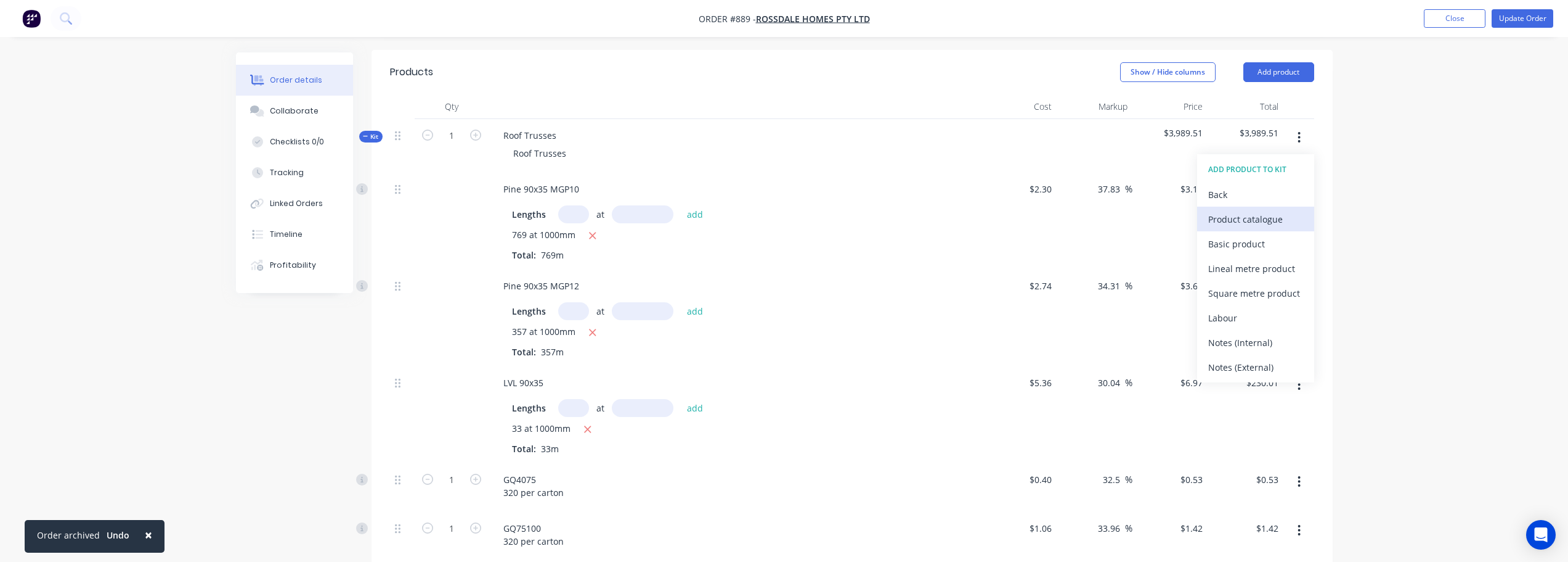
click at [1279, 221] on div "Product catalogue" at bounding box center [1256, 219] width 95 height 18
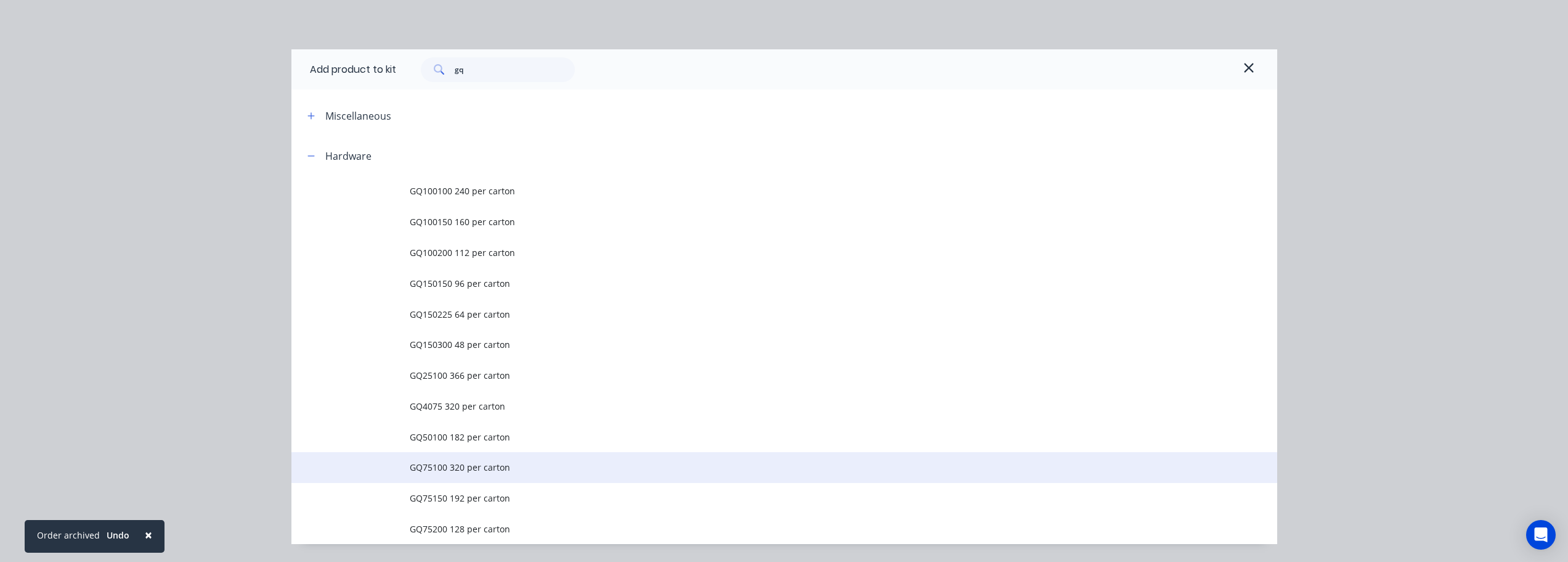
click at [460, 473] on span "GQ75100 320 per carton" at bounding box center [757, 467] width 694 height 13
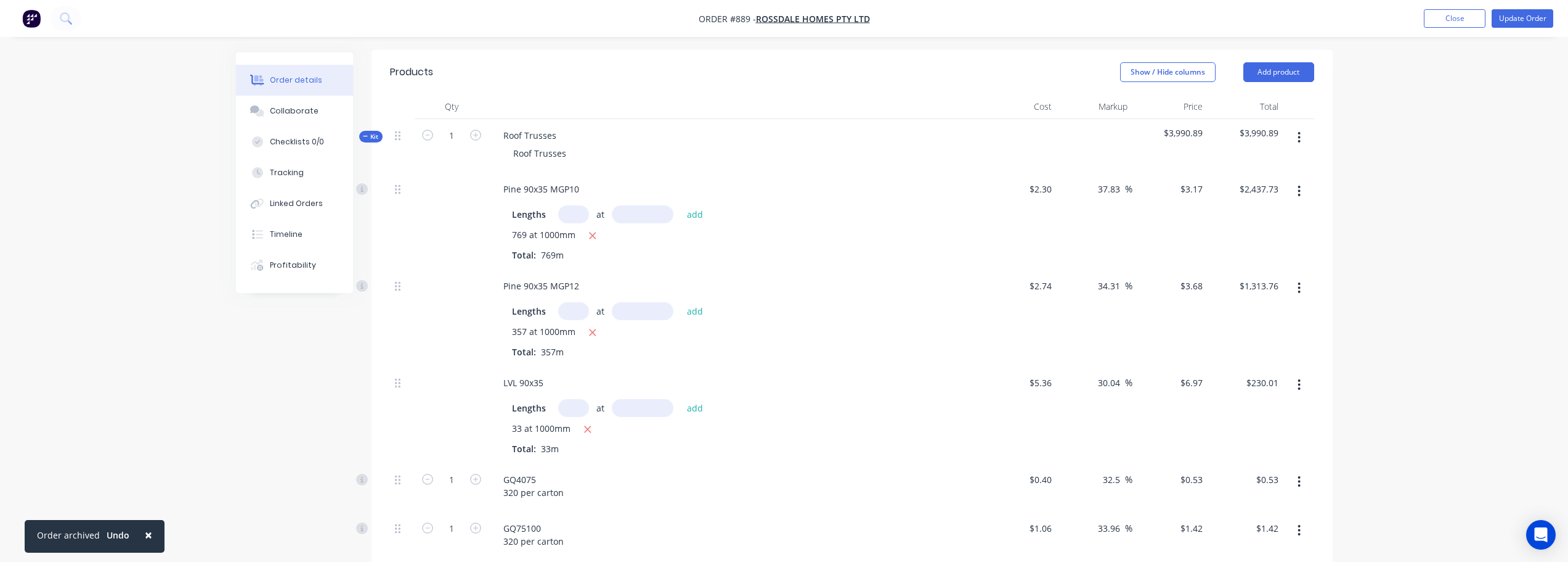
click at [1299, 135] on icon "button" at bounding box center [1299, 137] width 3 height 13
click at [1264, 173] on div "Add product to kit" at bounding box center [1256, 170] width 95 height 18
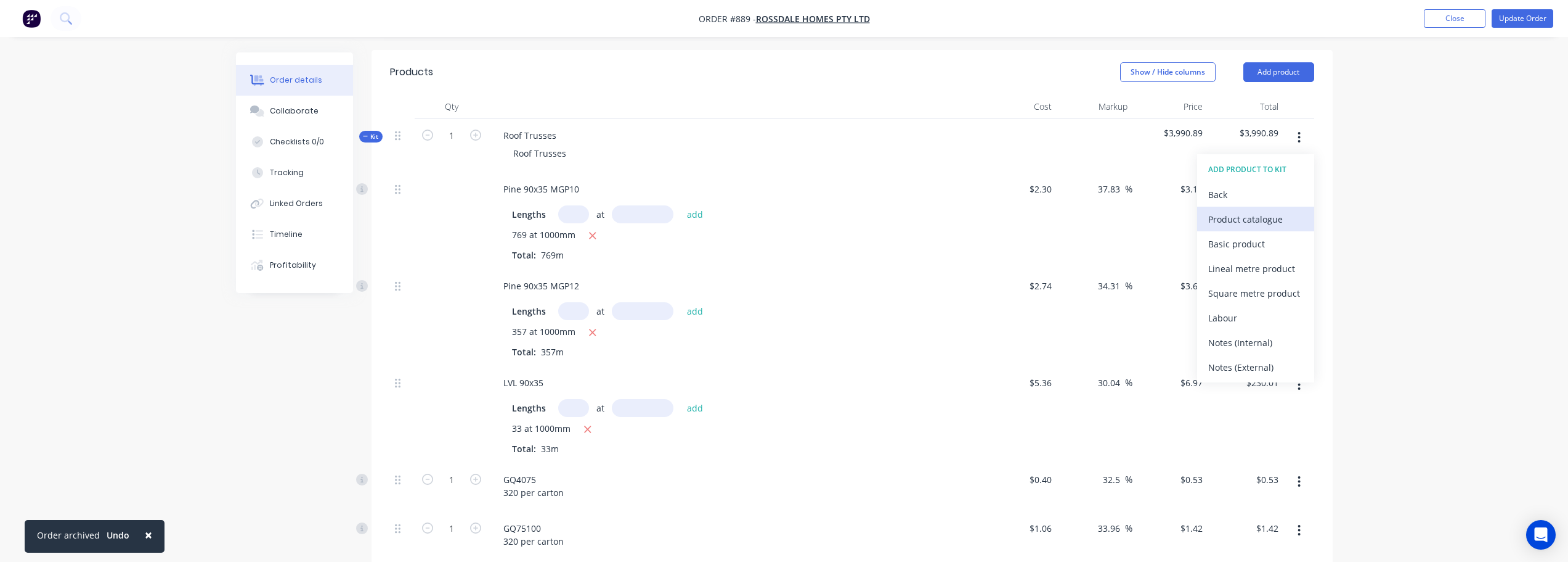
click at [1264, 219] on div "Product catalogue" at bounding box center [1256, 219] width 95 height 18
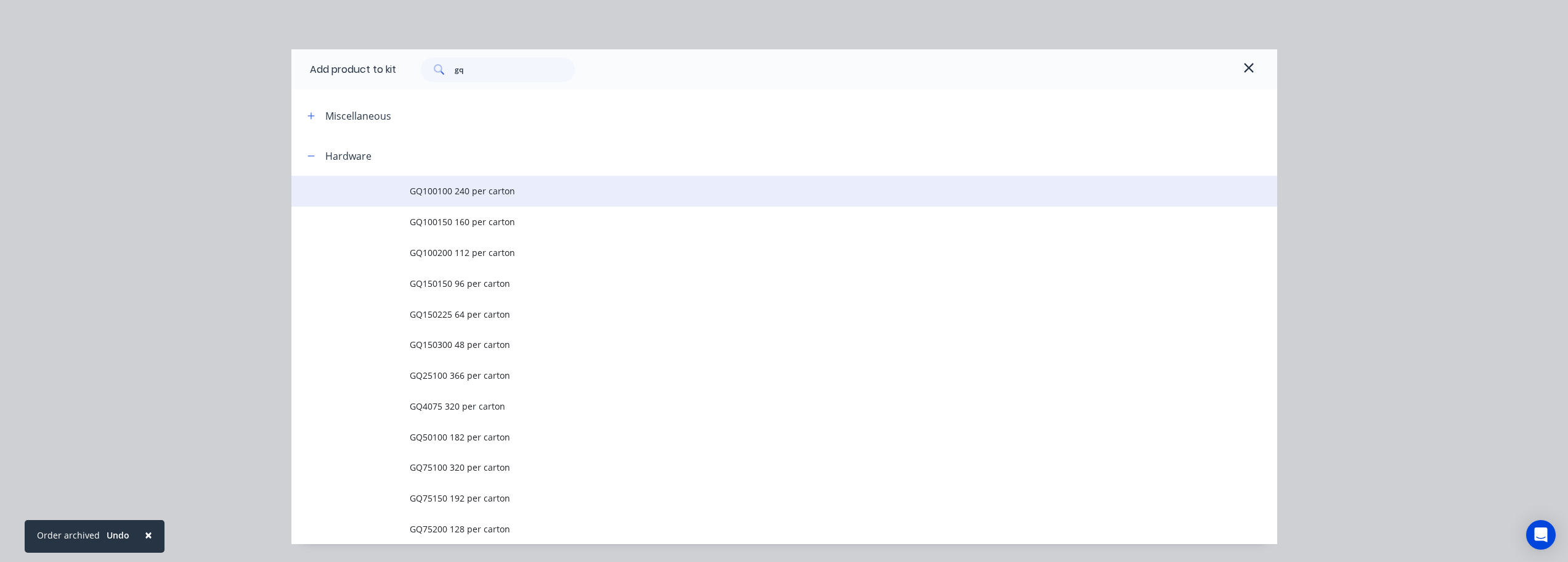
click at [453, 192] on span "GQ100100 240 per carton" at bounding box center [757, 190] width 694 height 13
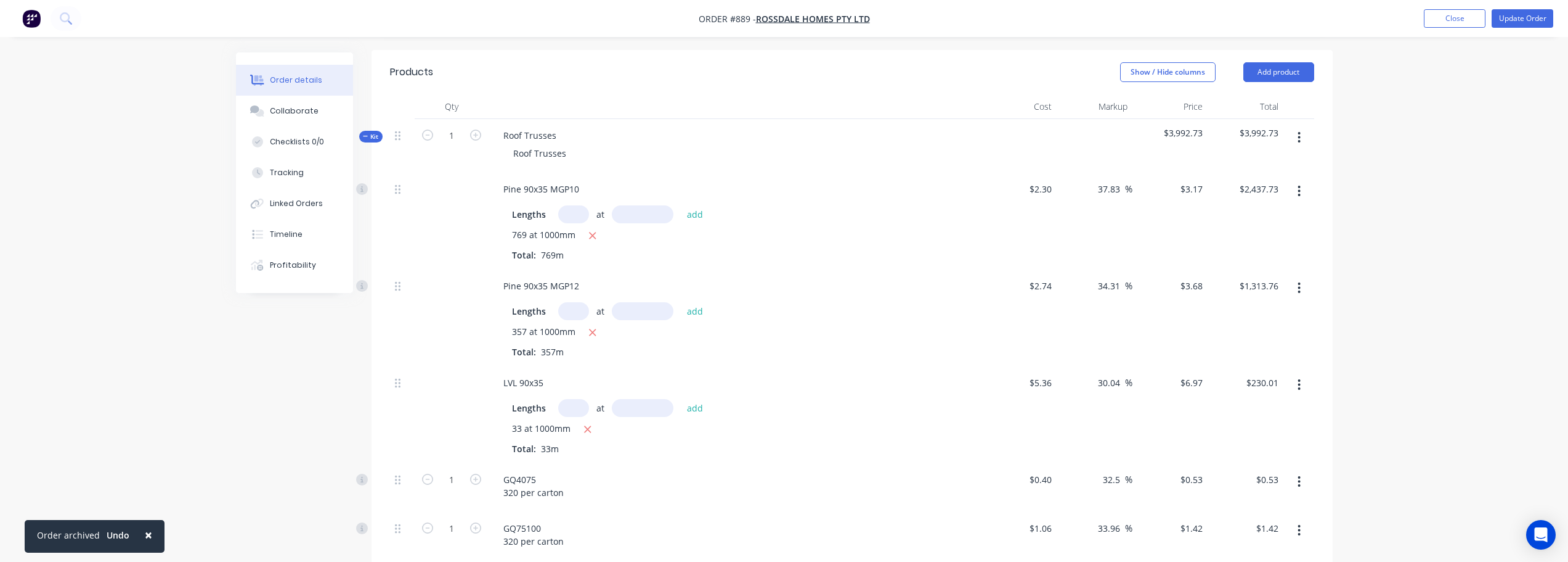
click at [1305, 138] on button "button" at bounding box center [1299, 137] width 29 height 22
click at [1279, 172] on div "Add product to kit" at bounding box center [1256, 170] width 95 height 18
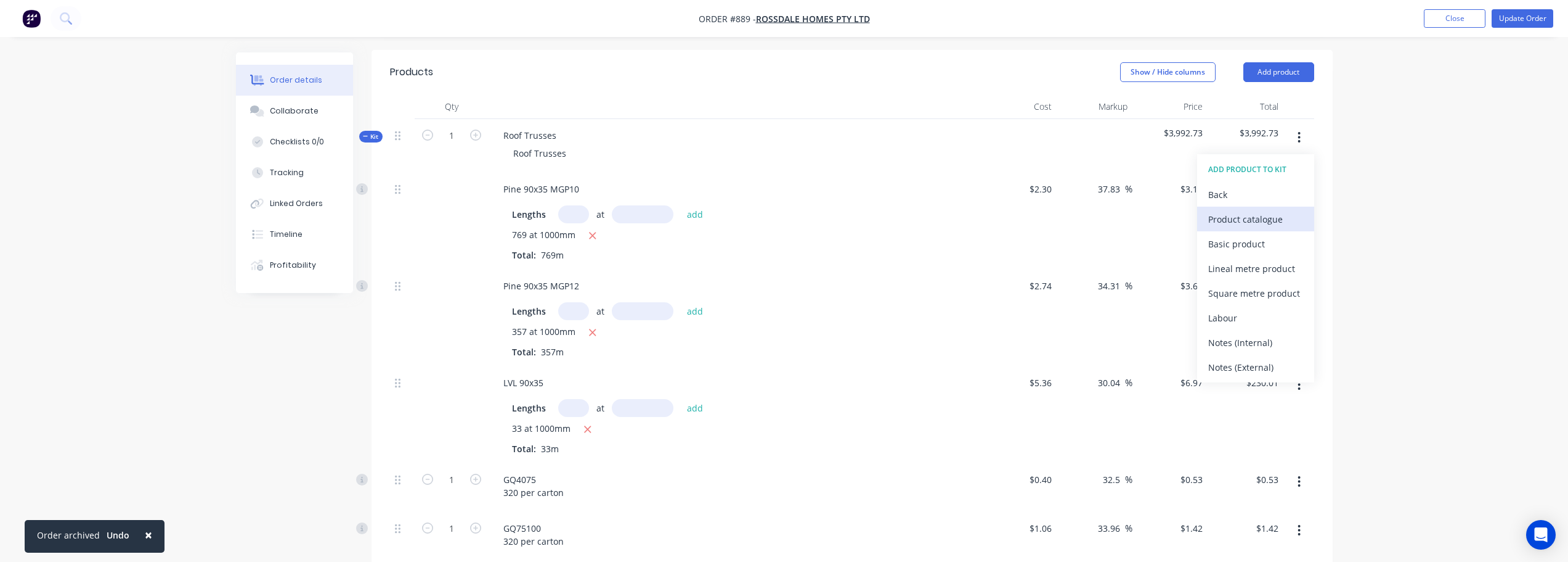
click at [1266, 225] on div "Product catalogue" at bounding box center [1256, 219] width 95 height 18
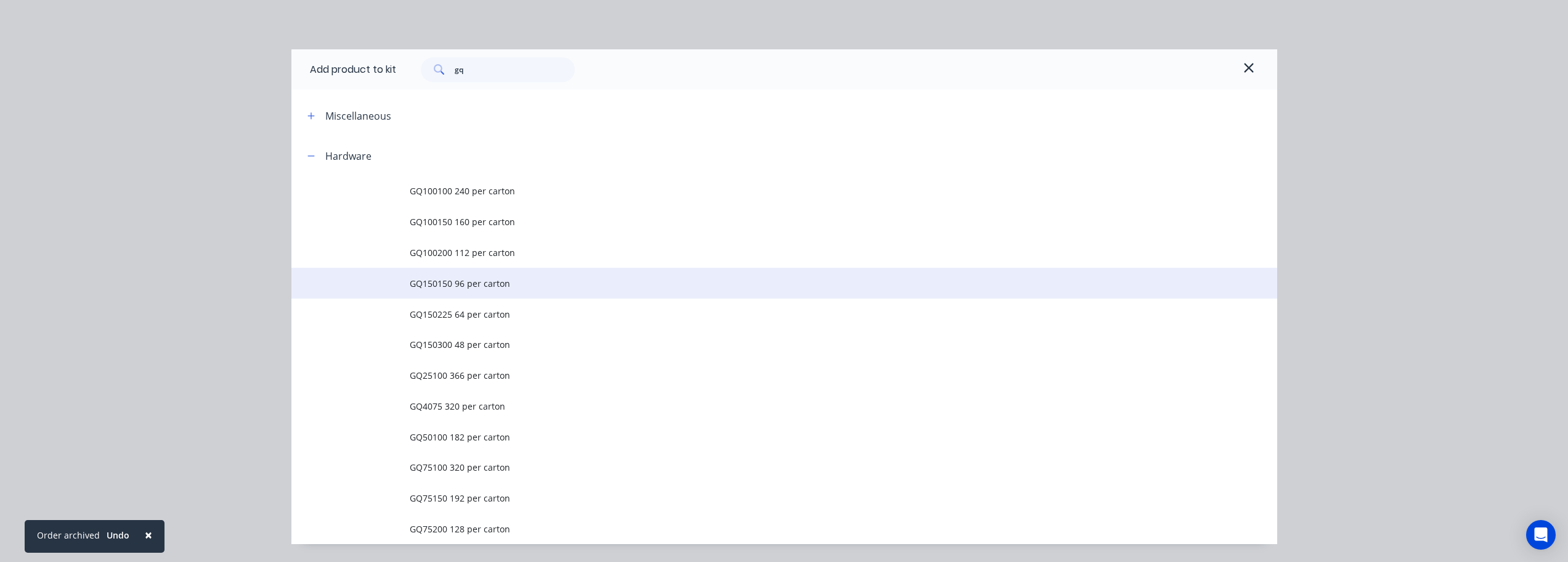
click at [446, 288] on span "GQ150150 96 per carton" at bounding box center [757, 283] width 694 height 13
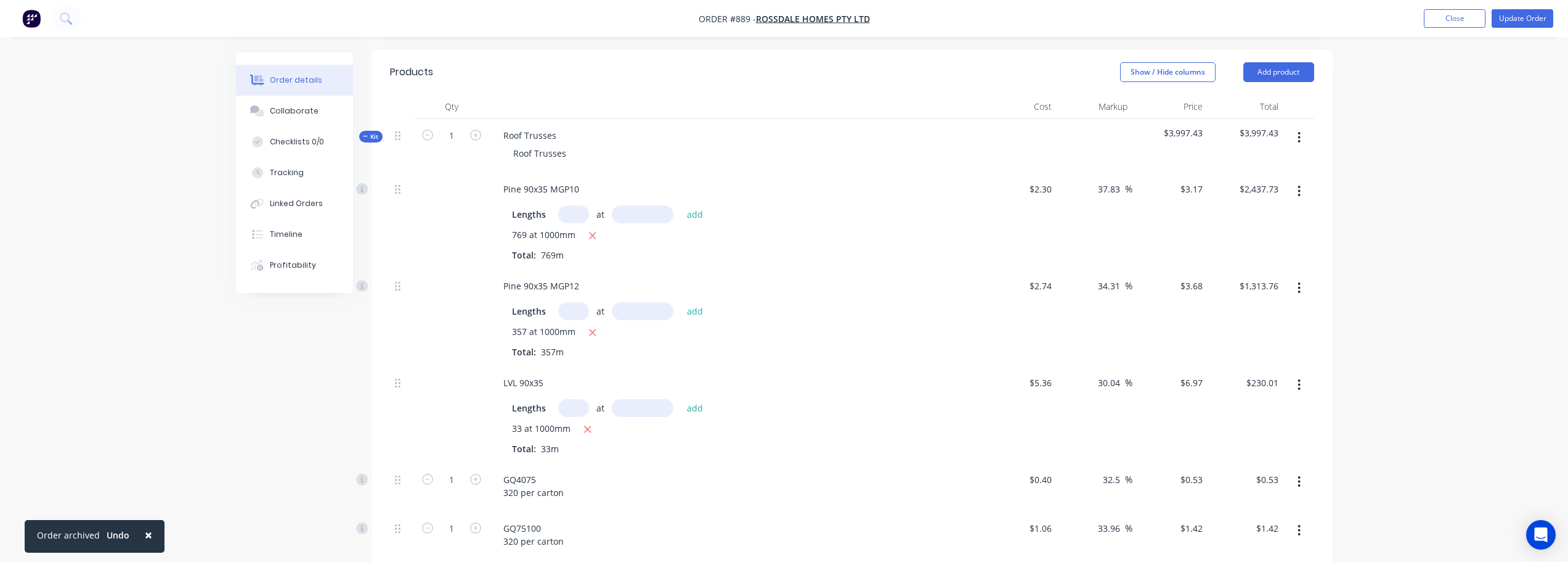
click at [1304, 147] on button "button" at bounding box center [1299, 137] width 29 height 22
click at [1281, 166] on div "Add product to kit" at bounding box center [1256, 170] width 95 height 18
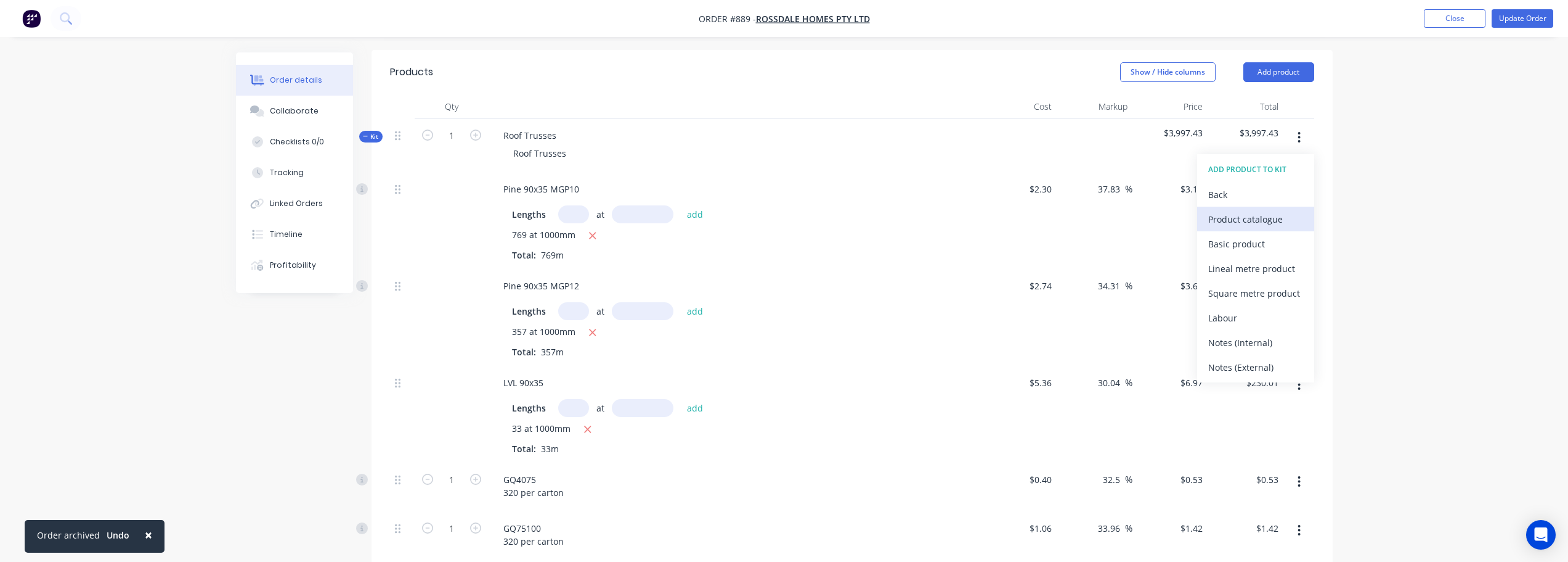
click at [1245, 211] on div "Product catalogue" at bounding box center [1256, 219] width 95 height 18
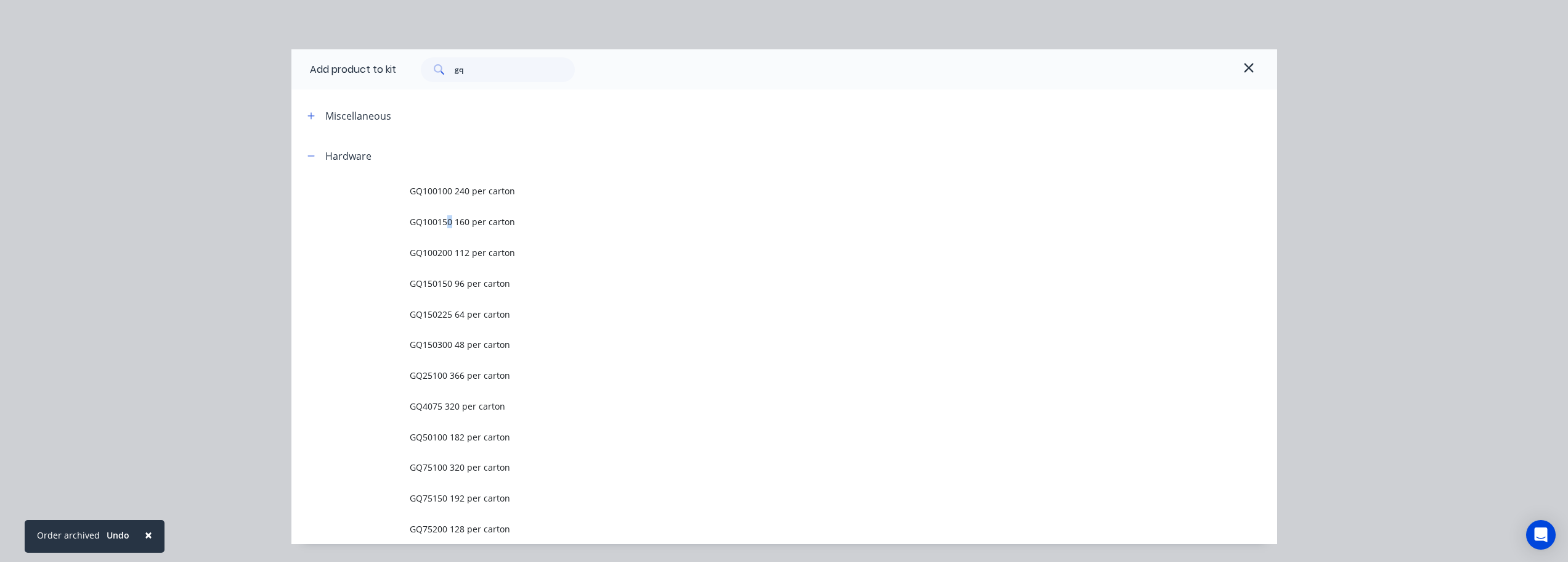
drag, startPoint x: 445, startPoint y: 231, endPoint x: 454, endPoint y: 233, distance: 9.2
click at [446, 231] on td "GQ100150 160 per carton" at bounding box center [844, 222] width 868 height 31
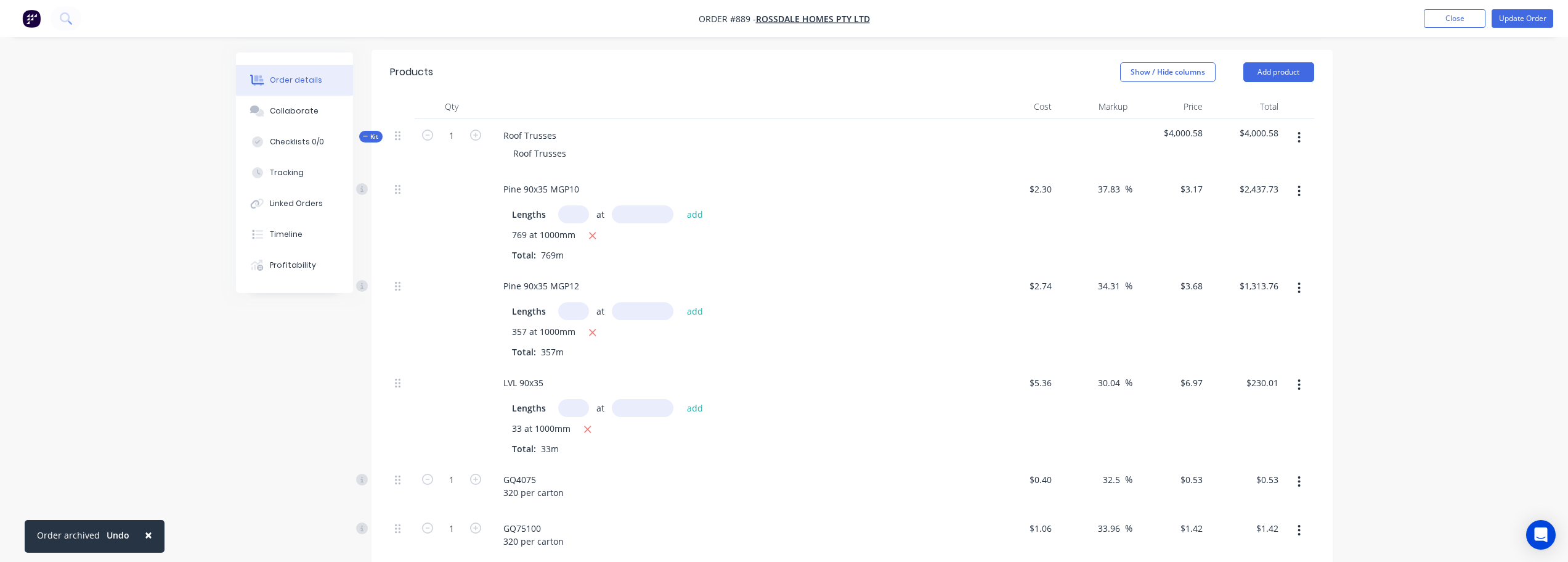
click at [1297, 142] on button "button" at bounding box center [1299, 137] width 29 height 22
click at [1283, 172] on div "Add product to kit" at bounding box center [1256, 170] width 95 height 18
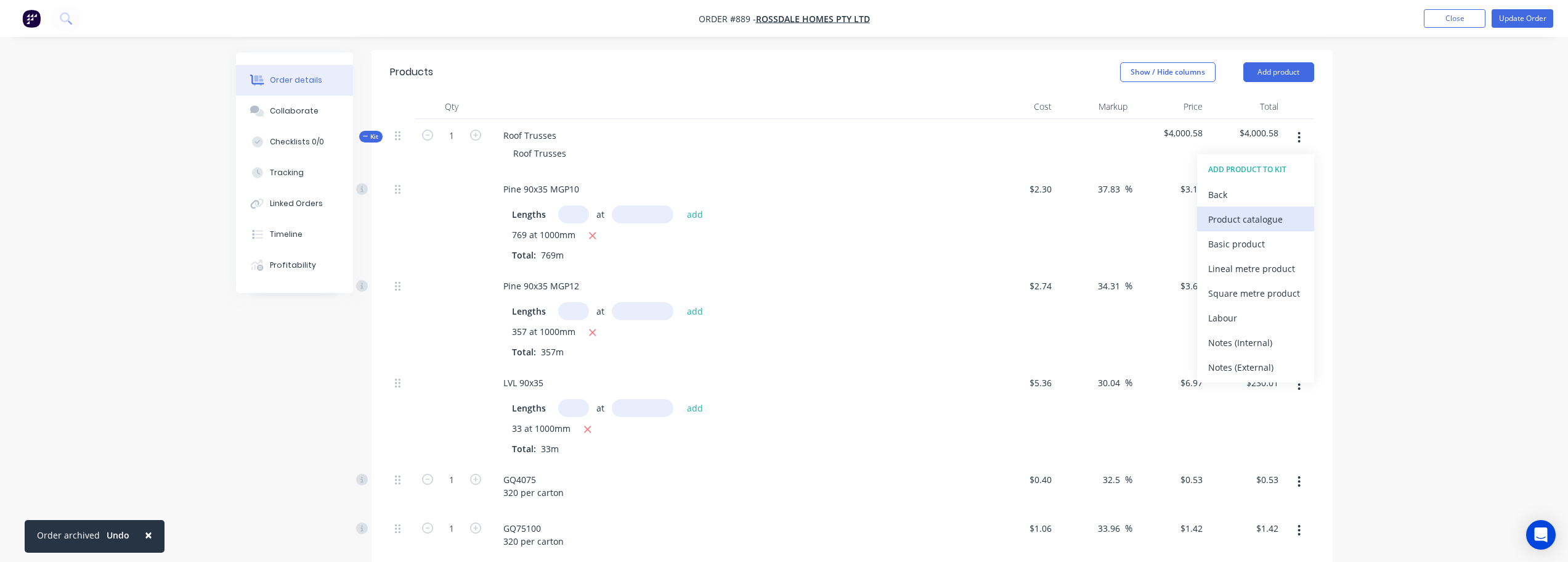
click at [1279, 225] on div "Product catalogue" at bounding box center [1256, 219] width 95 height 18
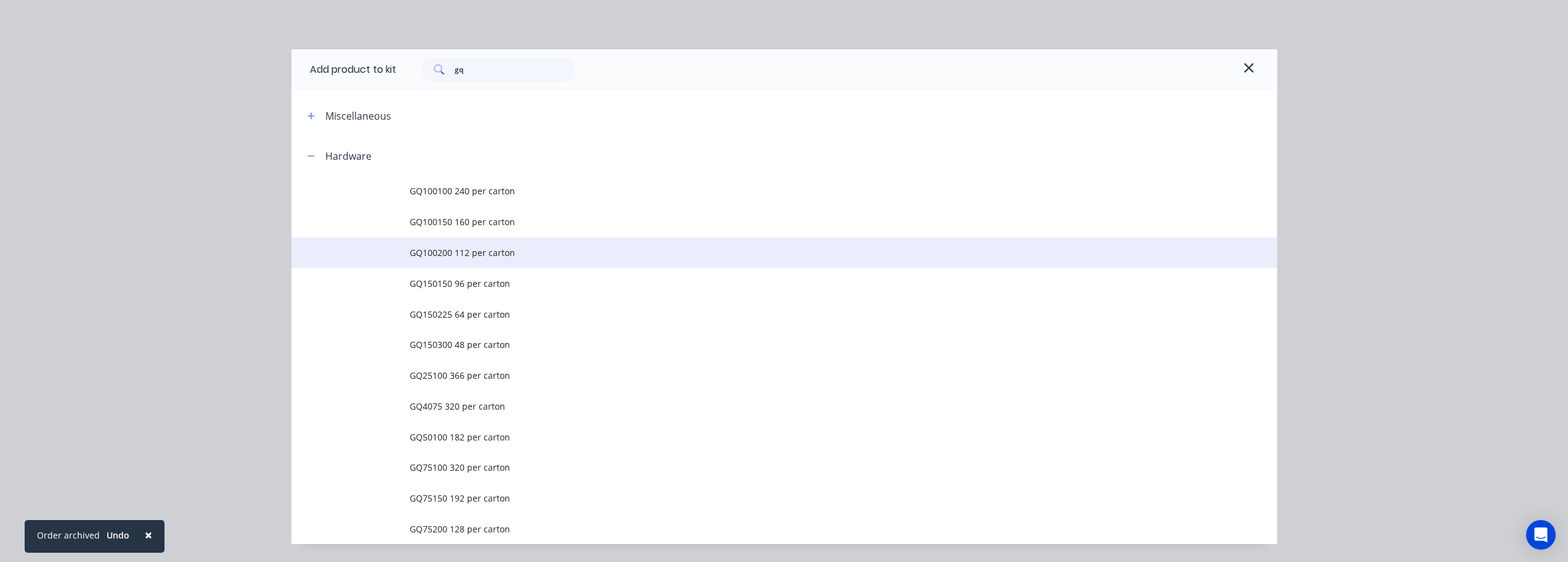
click at [446, 257] on span "GQ100200 112 per carton" at bounding box center [757, 252] width 694 height 13
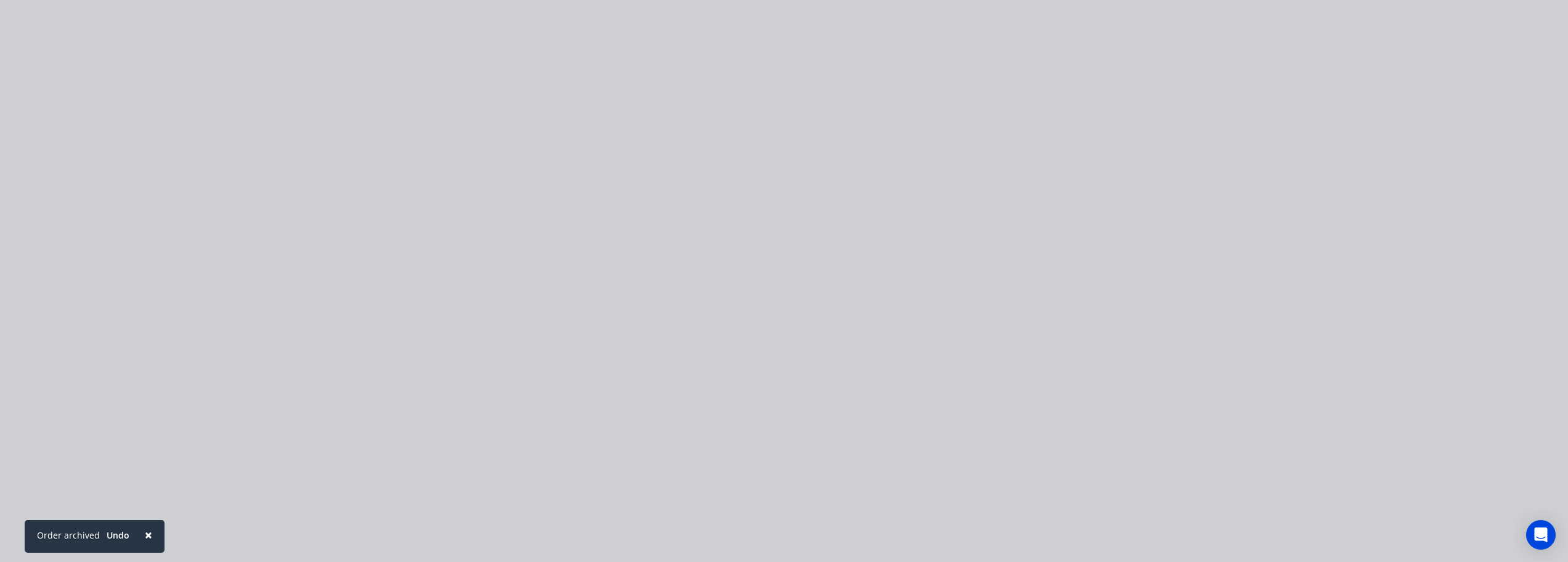
drag, startPoint x: 690, startPoint y: 219, endPoint x: 943, endPoint y: 219, distance: 253.0
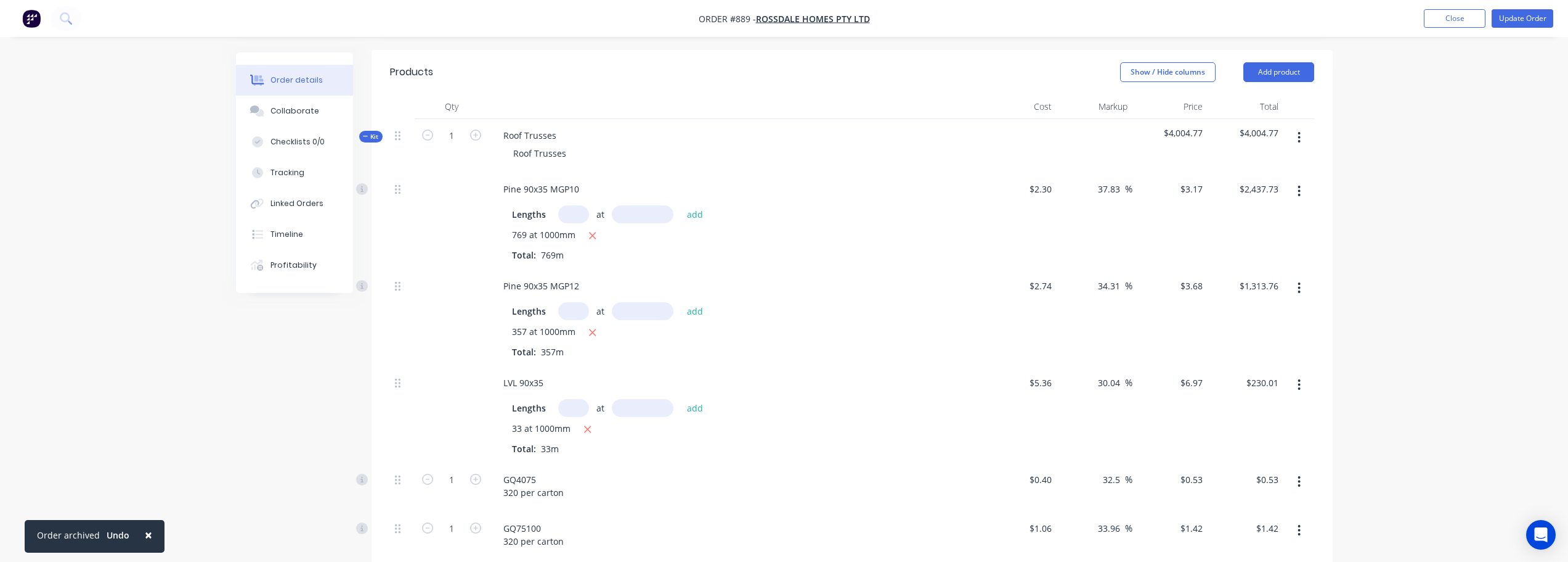
click at [1298, 141] on icon "button" at bounding box center [1299, 137] width 3 height 13
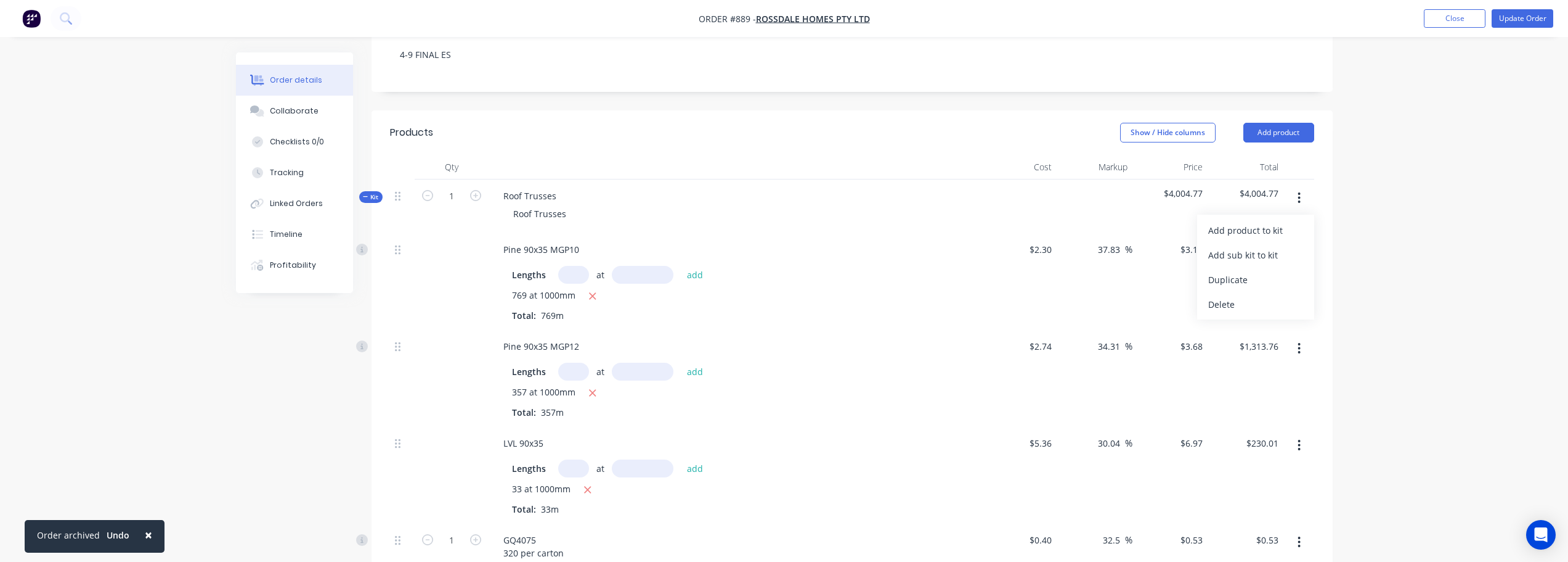
scroll to position [251, 0]
click at [1276, 234] on div "Add product to kit" at bounding box center [1256, 231] width 95 height 18
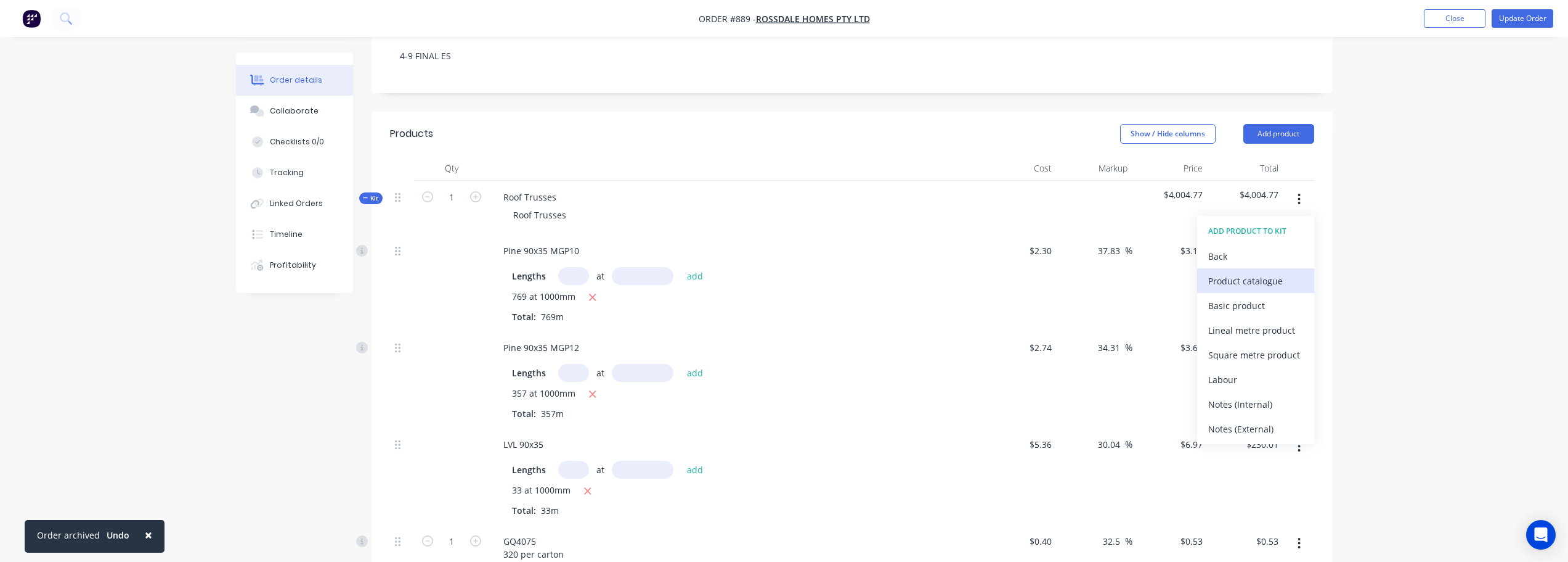
click at [1275, 284] on div "Product catalogue" at bounding box center [1256, 281] width 95 height 18
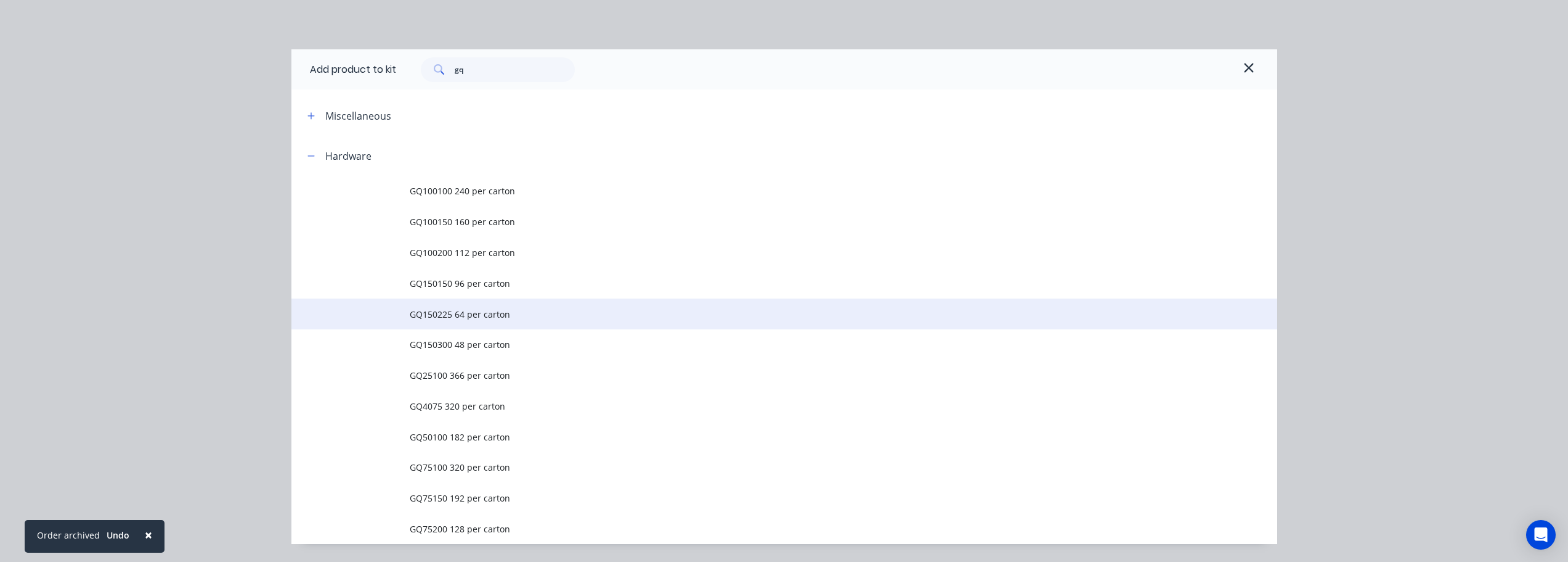
click at [446, 313] on span "GQ150225 64 per carton" at bounding box center [757, 314] width 694 height 13
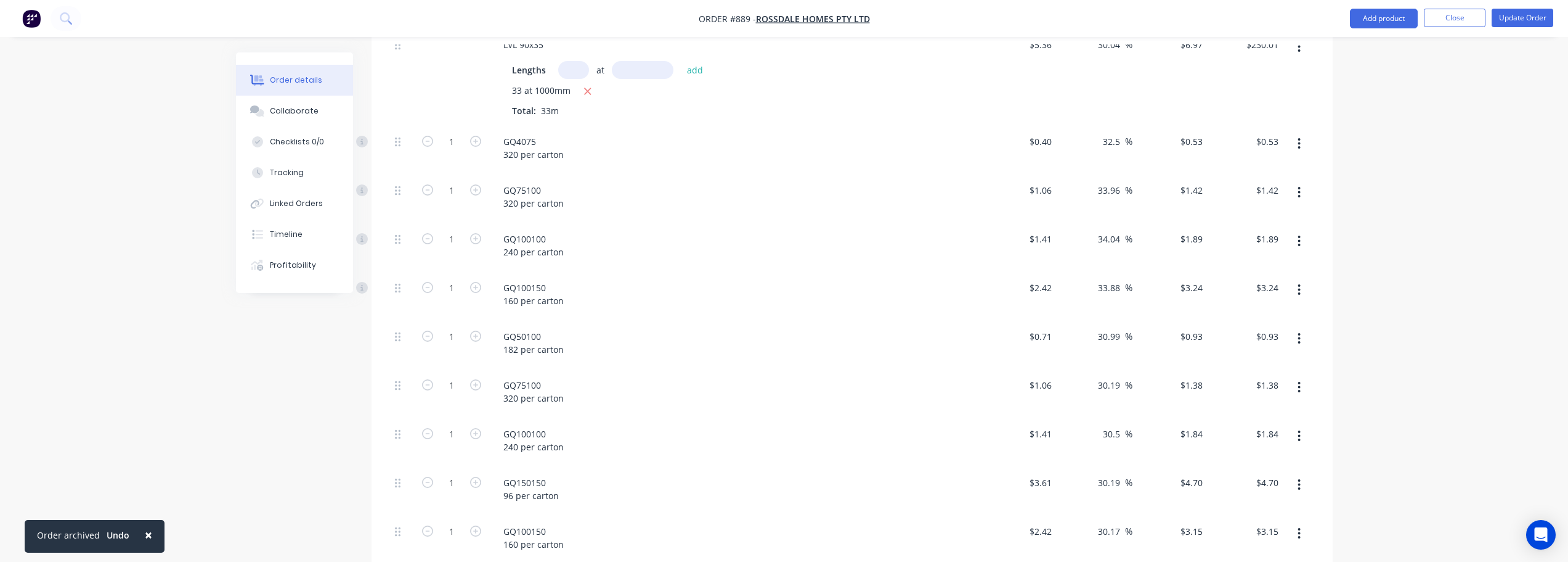
scroll to position [621, 0]
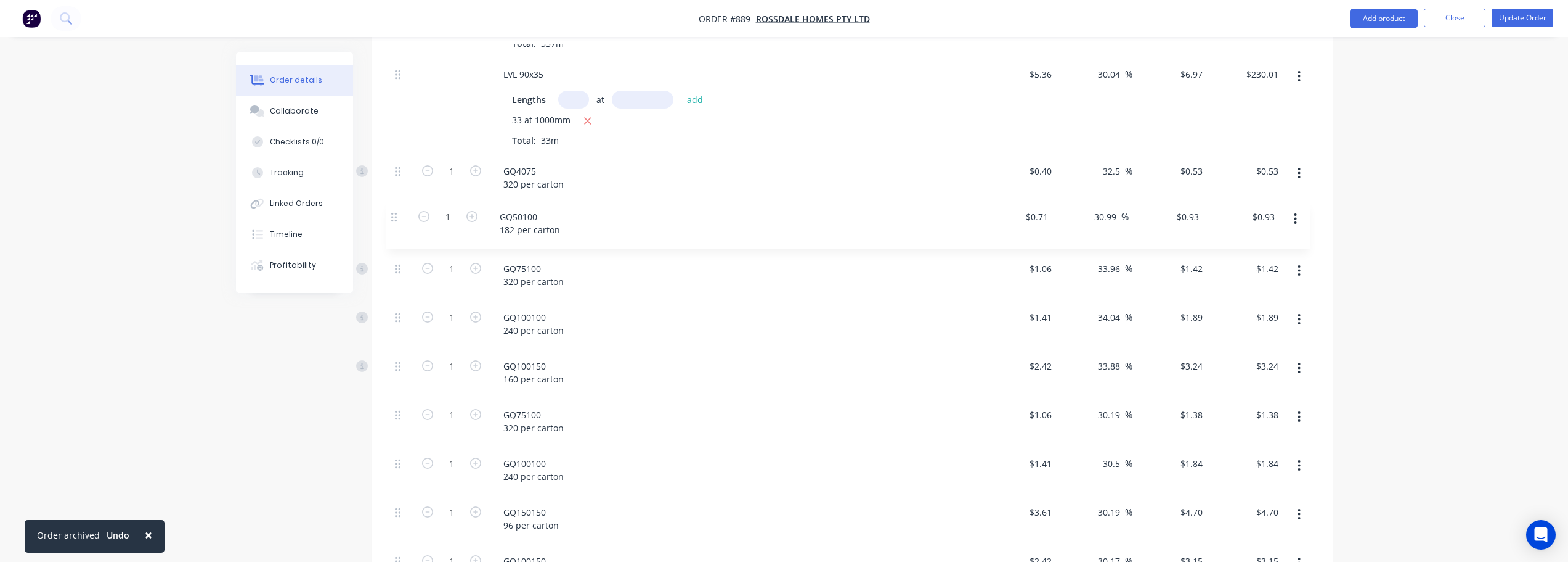
drag, startPoint x: 396, startPoint y: 368, endPoint x: 395, endPoint y: 216, distance: 152.0
click at [395, 216] on div "Pine 90x35 MGP10 Lengths at add 769 at 1000mm Total: 769m $2.30 $2.30 37.83 37.…" at bounding box center [852, 278] width 924 height 826
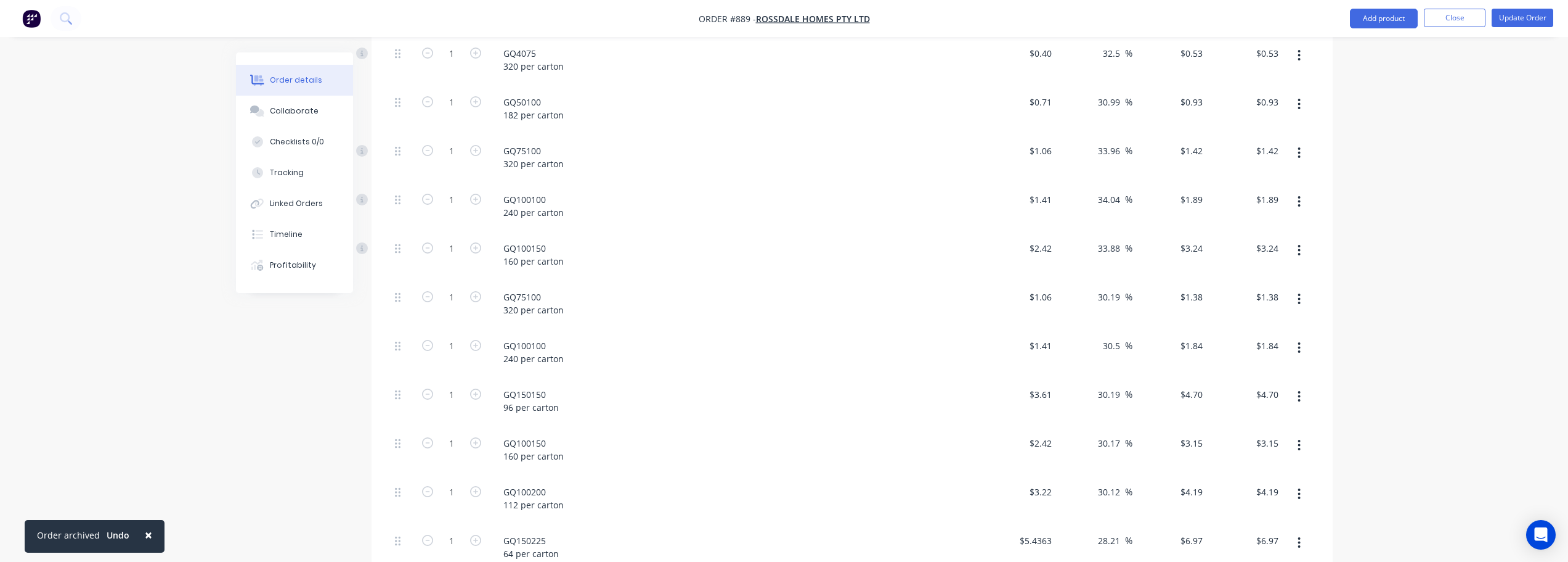
scroll to position [744, 0]
click at [1302, 293] on button "button" at bounding box center [1299, 293] width 29 height 22
click at [1243, 371] on div "Delete" at bounding box center [1256, 375] width 95 height 18
click at [1301, 296] on button "button" at bounding box center [1299, 293] width 29 height 22
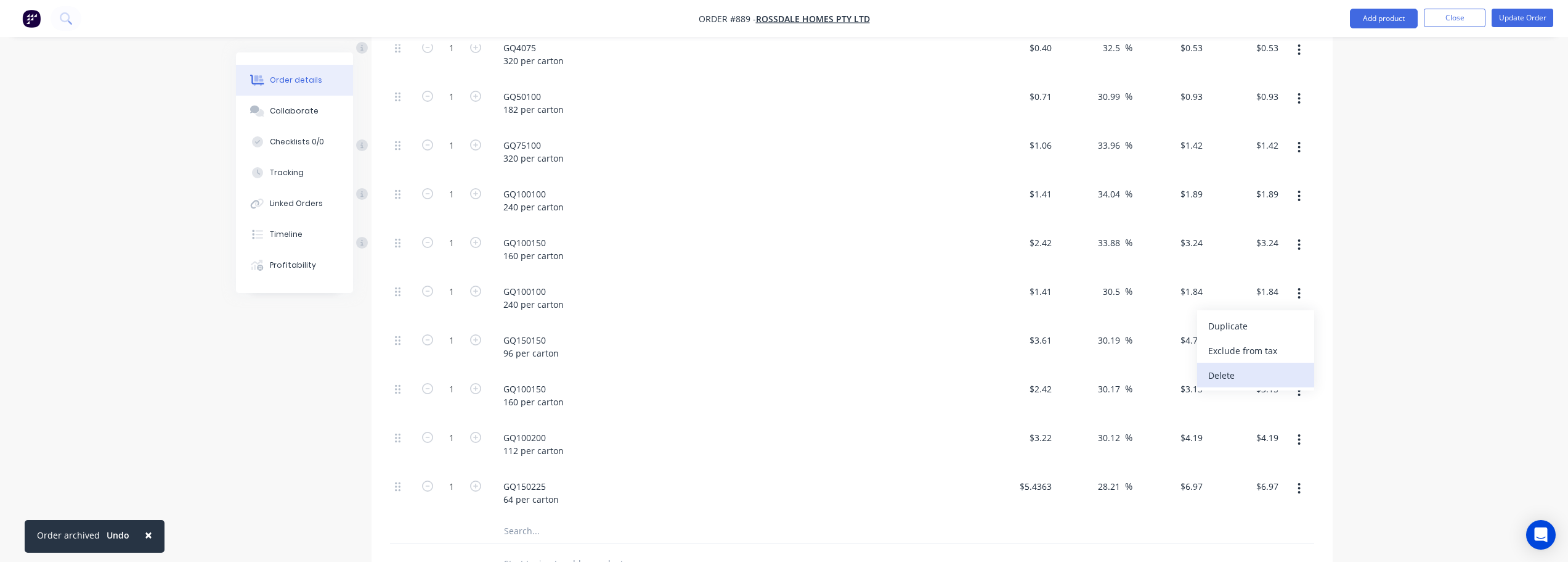
click at [1262, 377] on div "Delete" at bounding box center [1256, 375] width 95 height 18
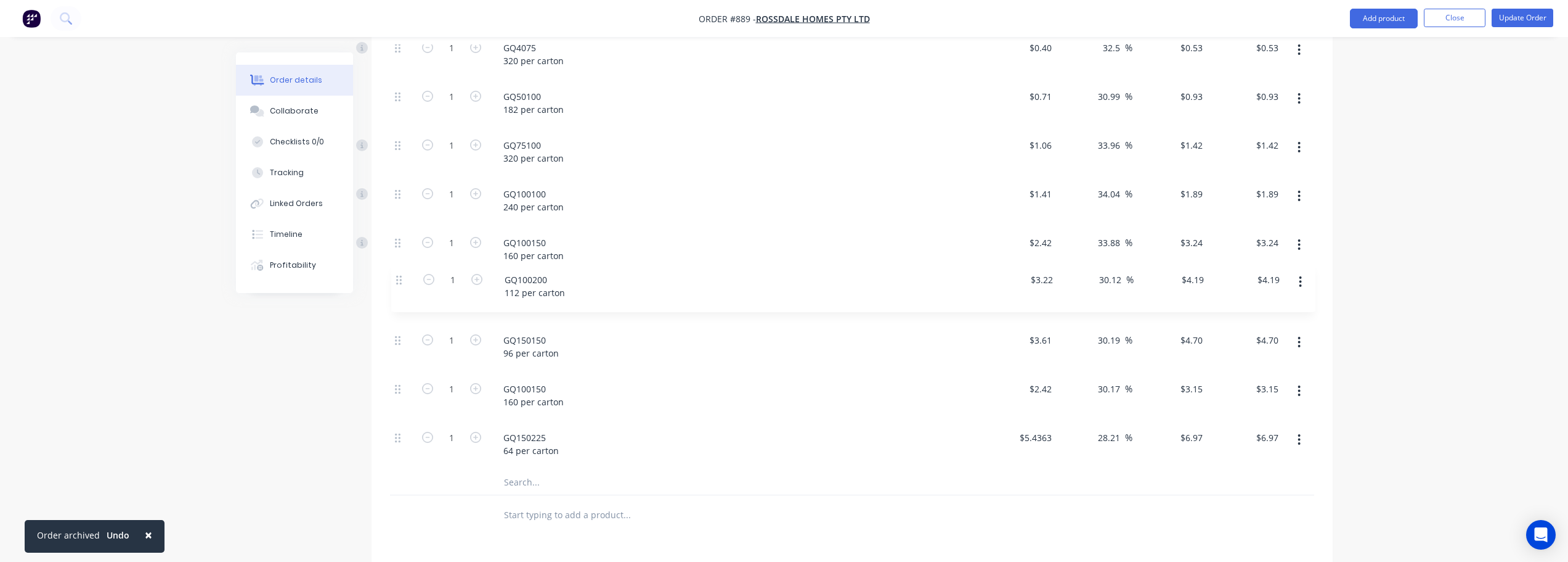
drag, startPoint x: 397, startPoint y: 392, endPoint x: 399, endPoint y: 272, distance: 120.0
click at [399, 272] on div "Pine 90x35 MGP10 Lengths at add 769 at 1000mm Total: 769m $2.30 $2.30 37.83 37.…" at bounding box center [852, 105] width 924 height 729
click at [1302, 393] on button "button" at bounding box center [1299, 390] width 29 height 22
click at [1256, 465] on div "Delete" at bounding box center [1256, 473] width 95 height 18
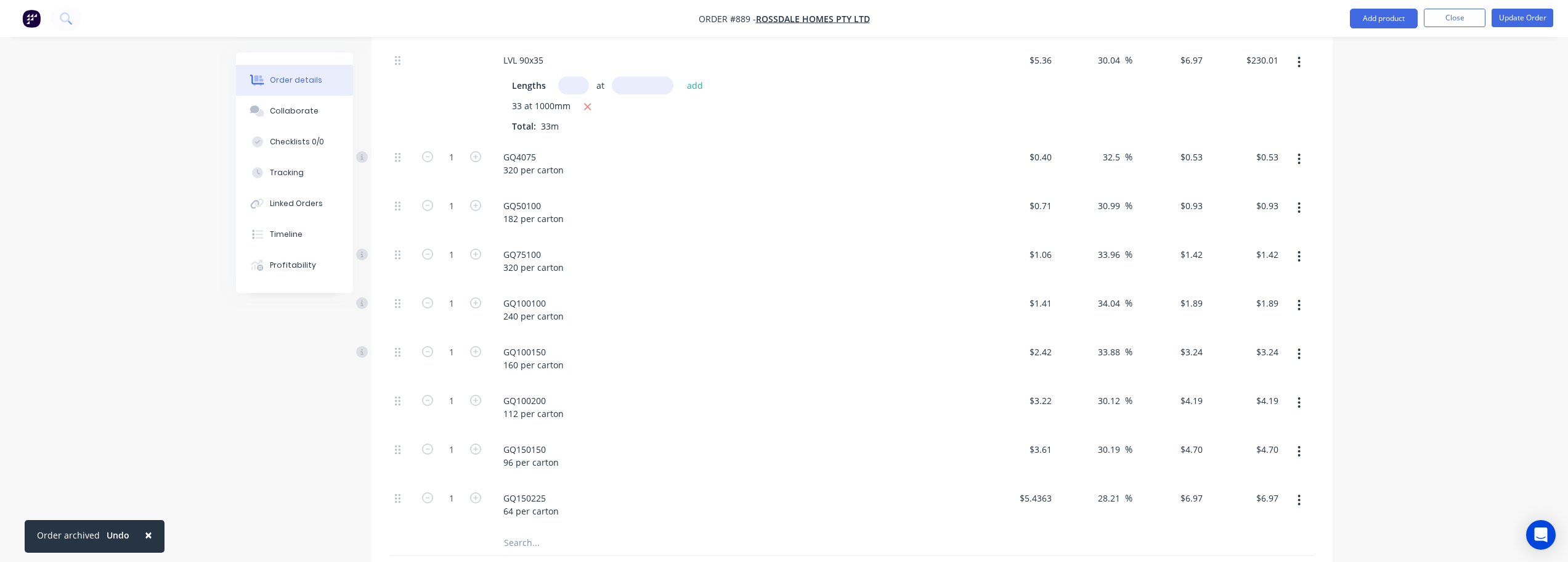
scroll to position [621, 0]
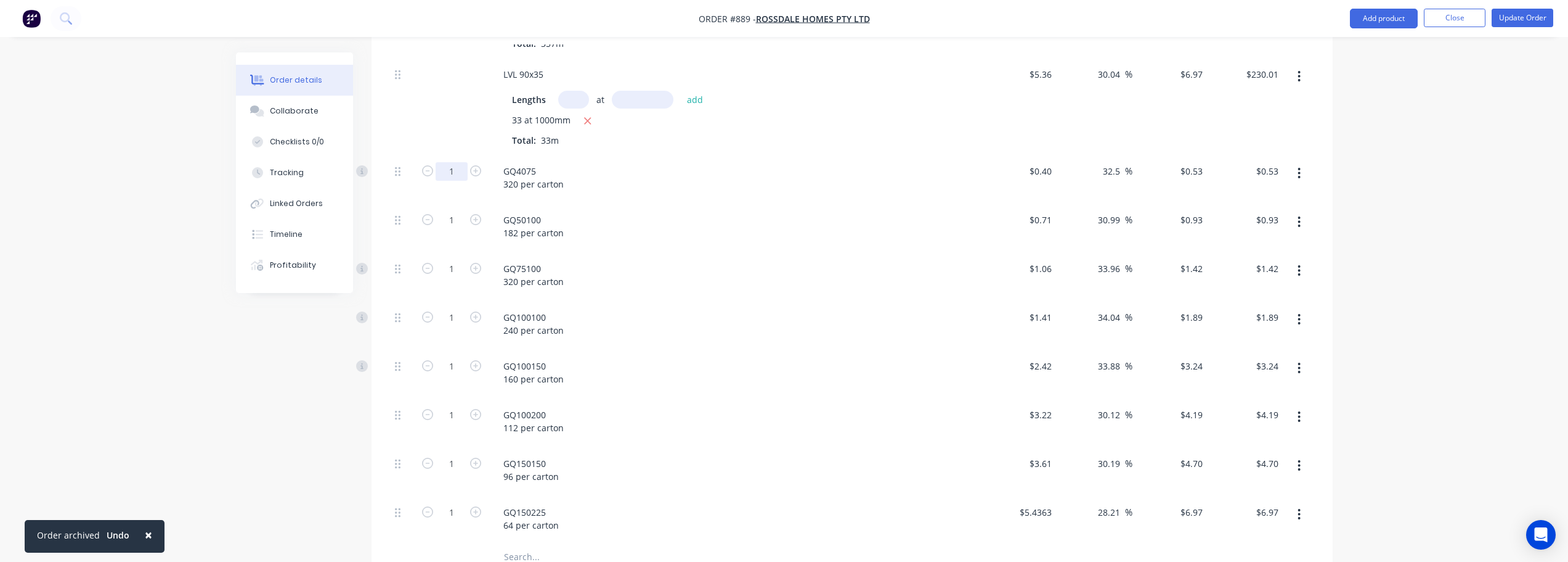
click at [454, 169] on input "1" at bounding box center [452, 172] width 32 height 19
type input "242"
type input "$128.26"
click at [455, 180] on input "1" at bounding box center [452, 172] width 32 height 19
type input "44"
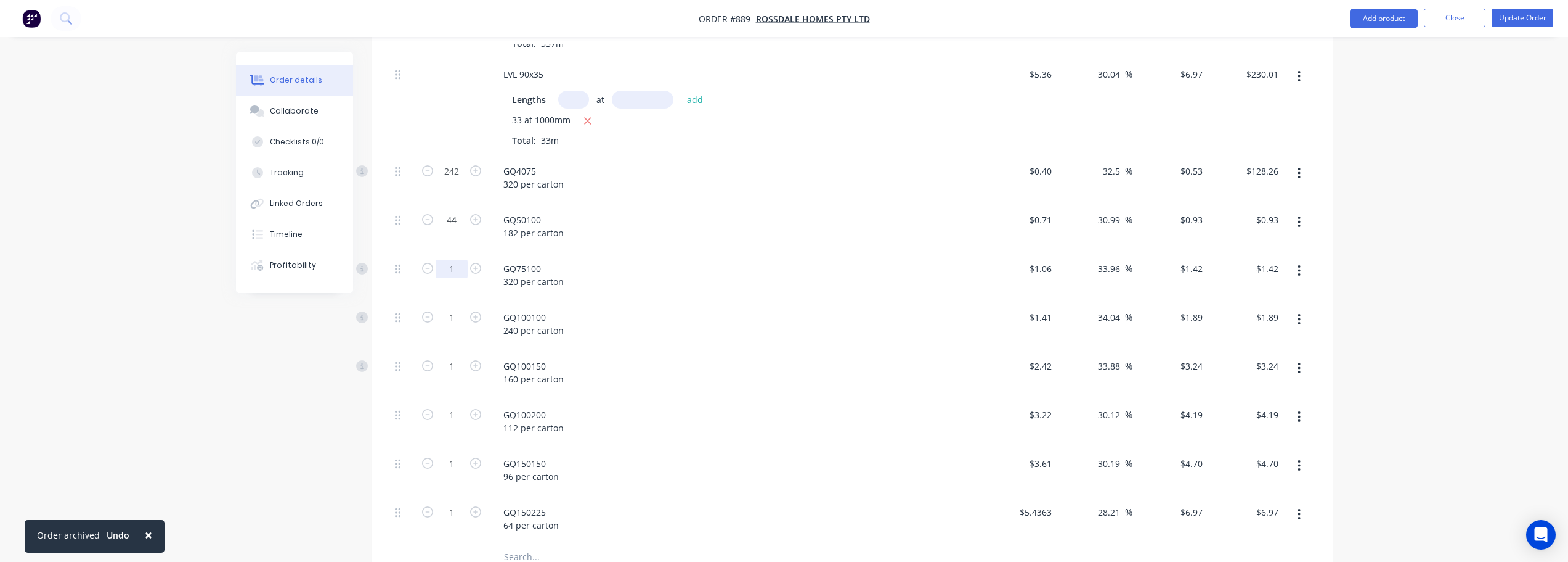
type input "$40.92"
click at [459, 180] on input "1" at bounding box center [452, 172] width 32 height 19
type input "62"
type input "$88.04"
click at [449, 180] on input "1" at bounding box center [452, 172] width 32 height 19
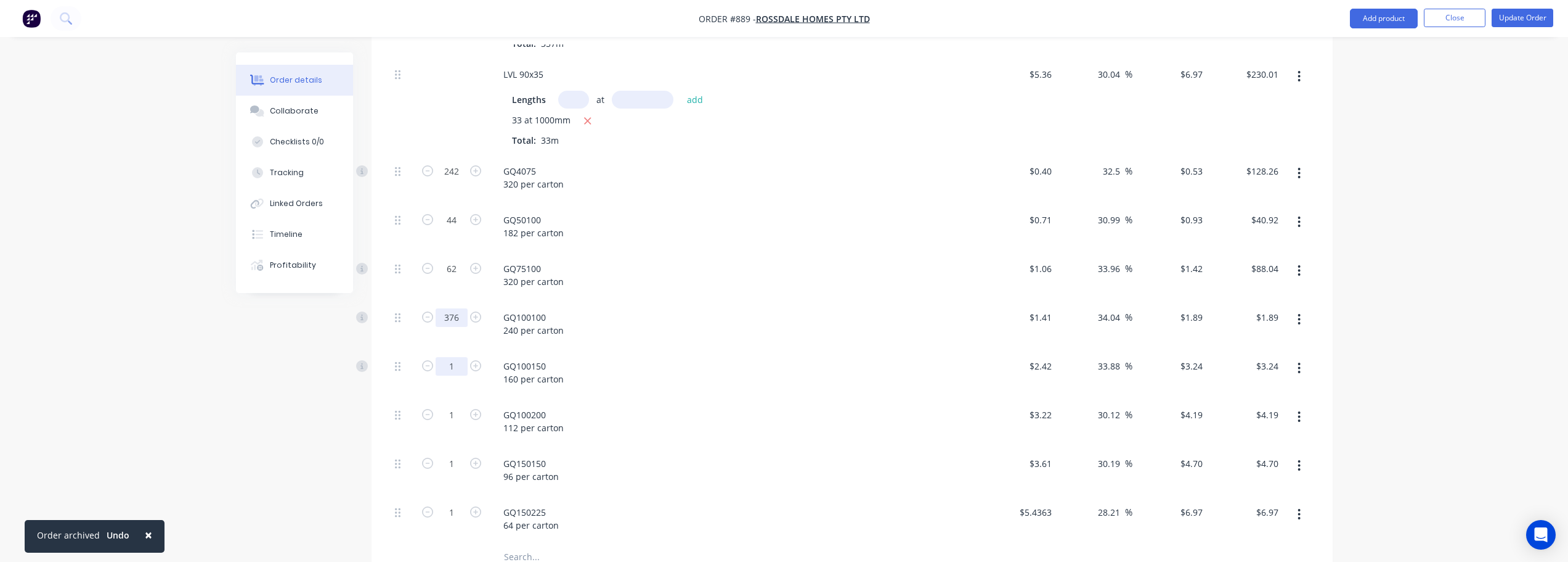
type input "376"
type input "$710.64"
click at [447, 180] on input "1" at bounding box center [452, 172] width 32 height 19
type input "26"
type input "$84.24"
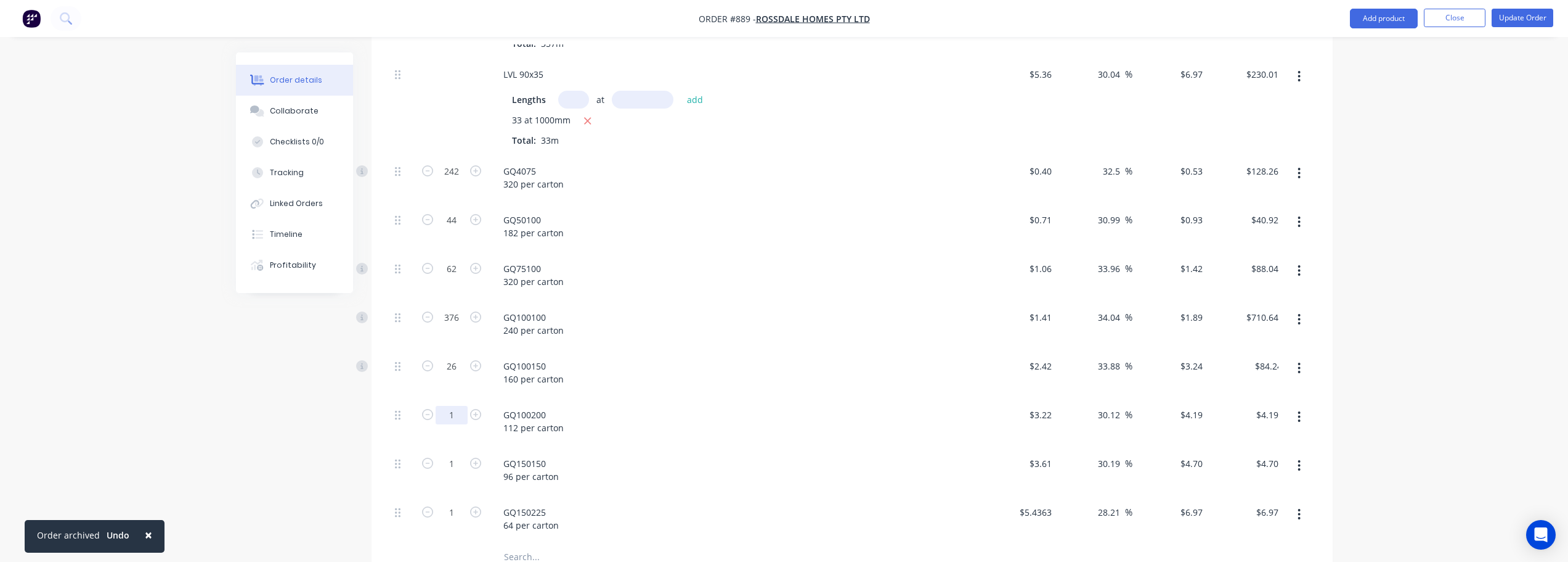
click at [452, 180] on input "1" at bounding box center [452, 172] width 32 height 19
type input "86"
type input "$360.34"
click at [445, 180] on input "1" at bounding box center [452, 172] width 32 height 19
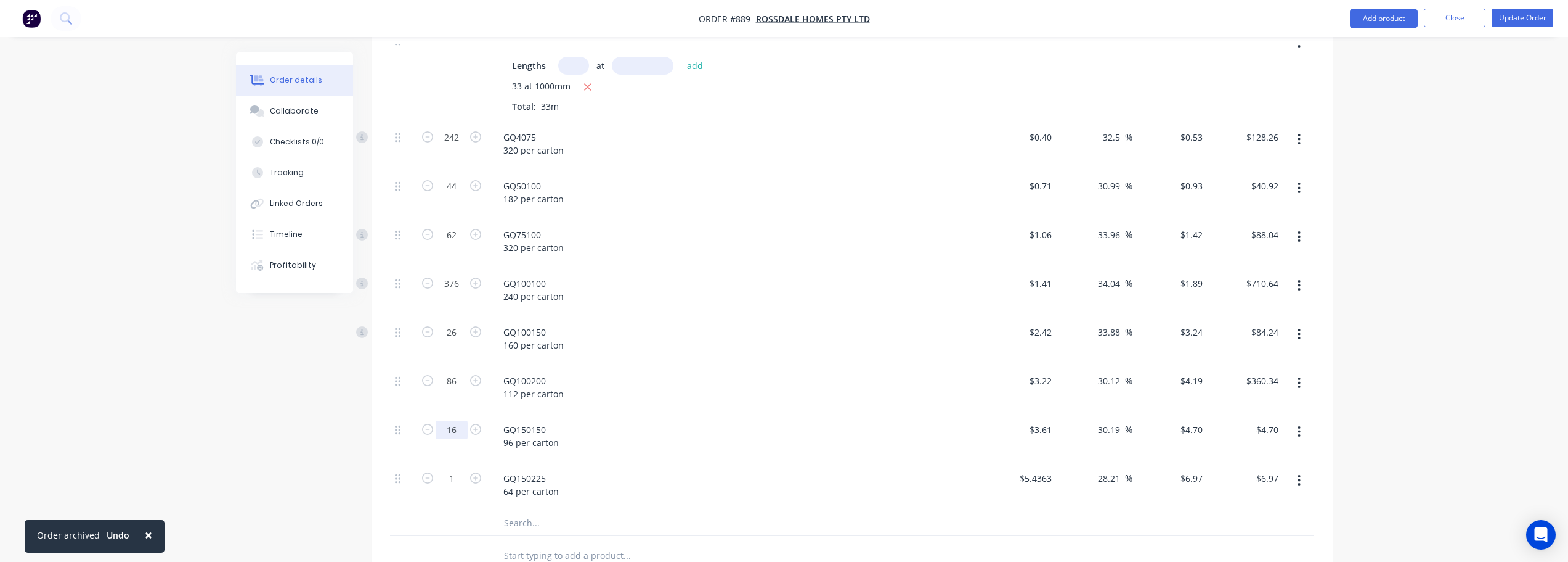
scroll to position [683, 0]
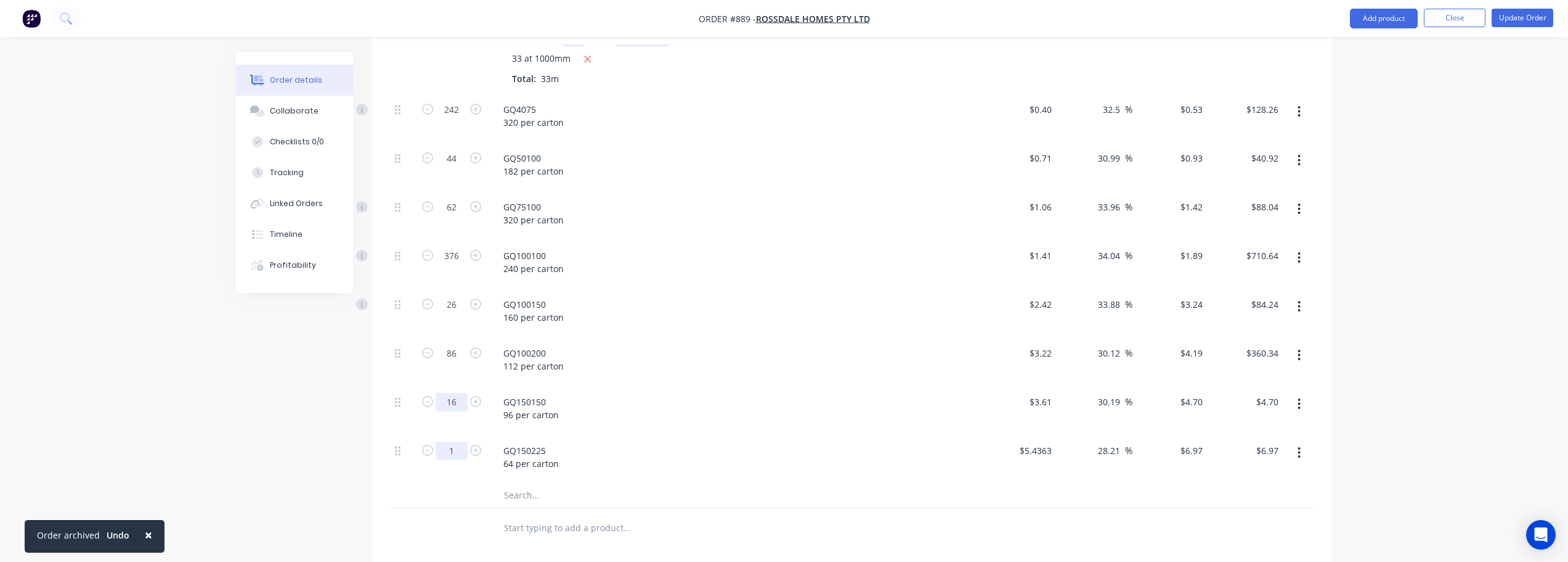
type input "16"
type input "$75.20"
click at [462, 119] on input "1" at bounding box center [452, 110] width 32 height 19
type input "34"
type input "$236.98"
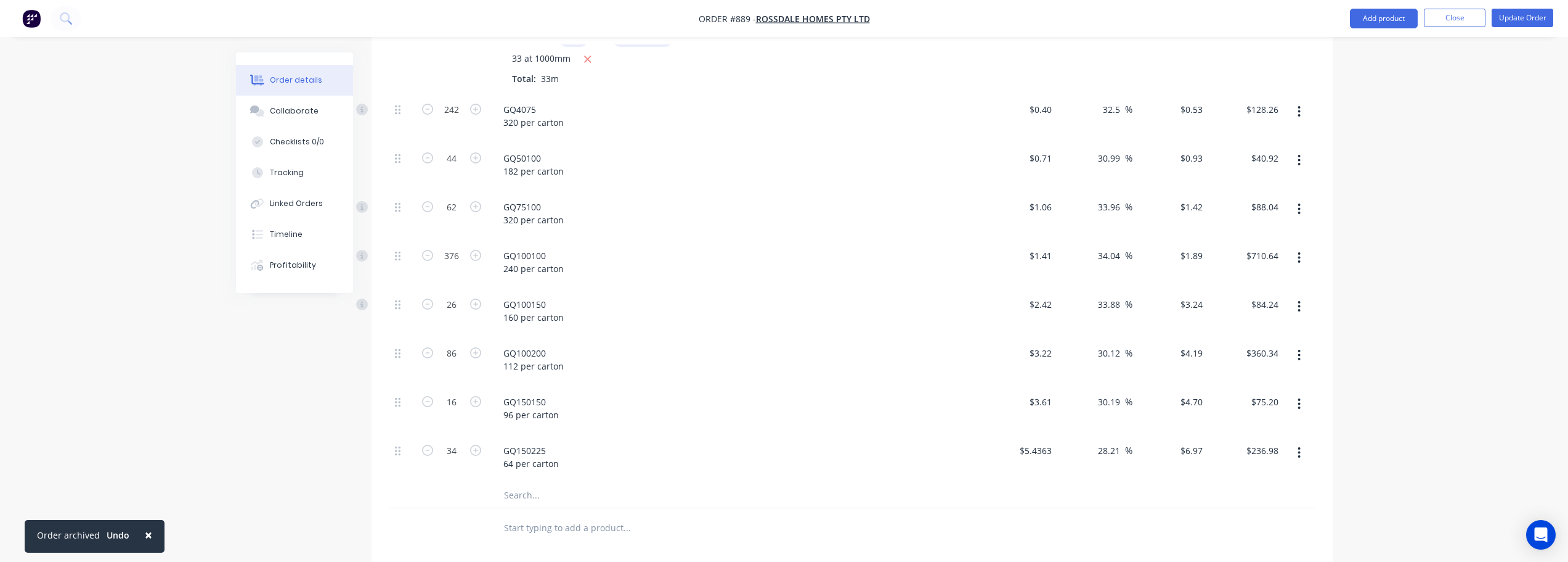
click at [781, 445] on div "GQ150225 64 per carton" at bounding box center [735, 457] width 483 height 31
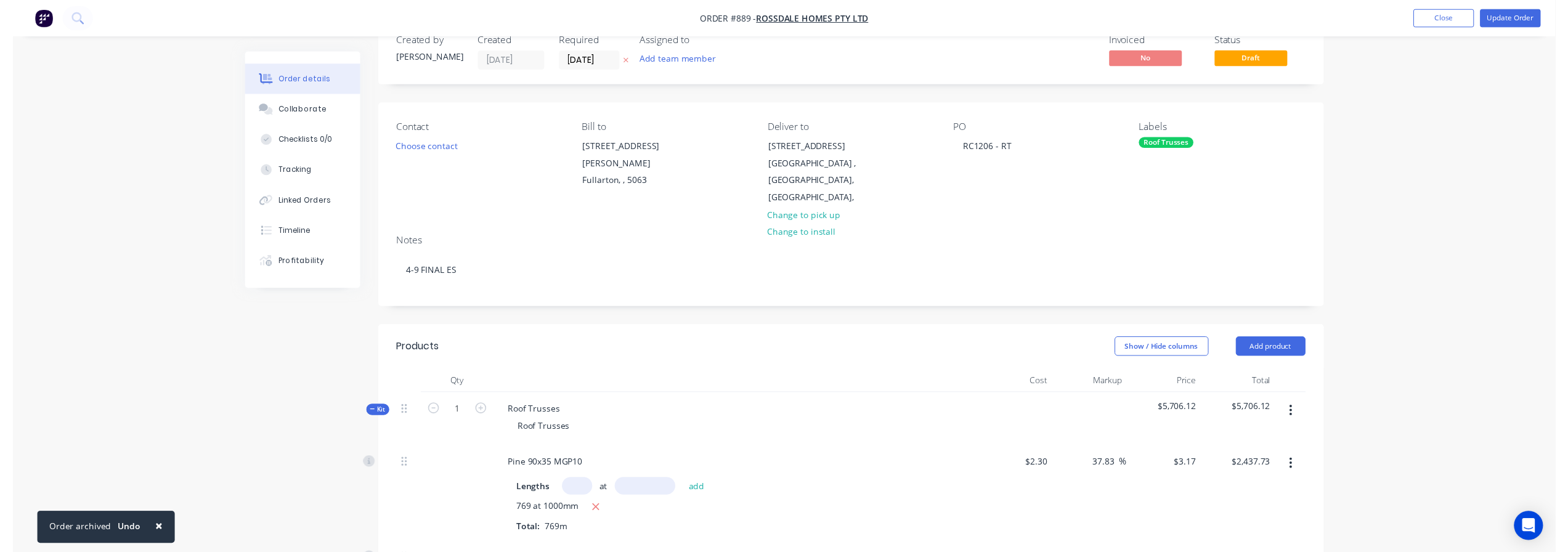
scroll to position [0, 0]
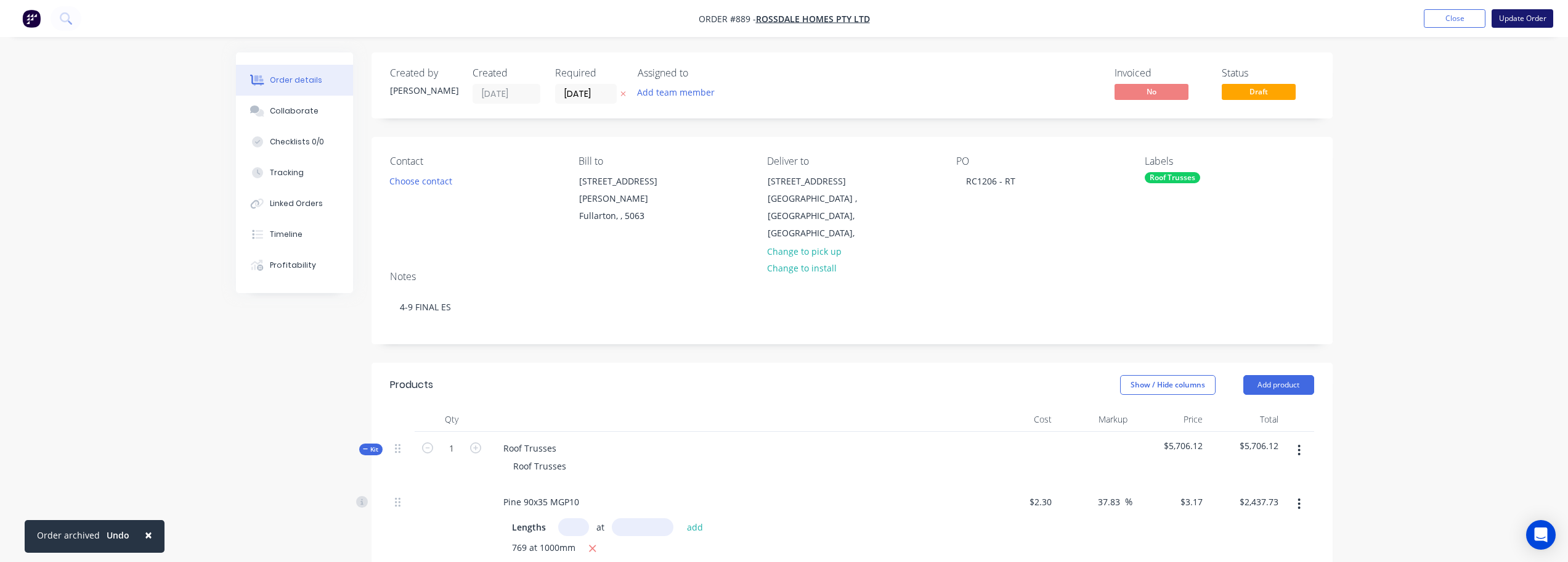
click at [1522, 15] on button "Update Order" at bounding box center [1522, 19] width 62 height 19
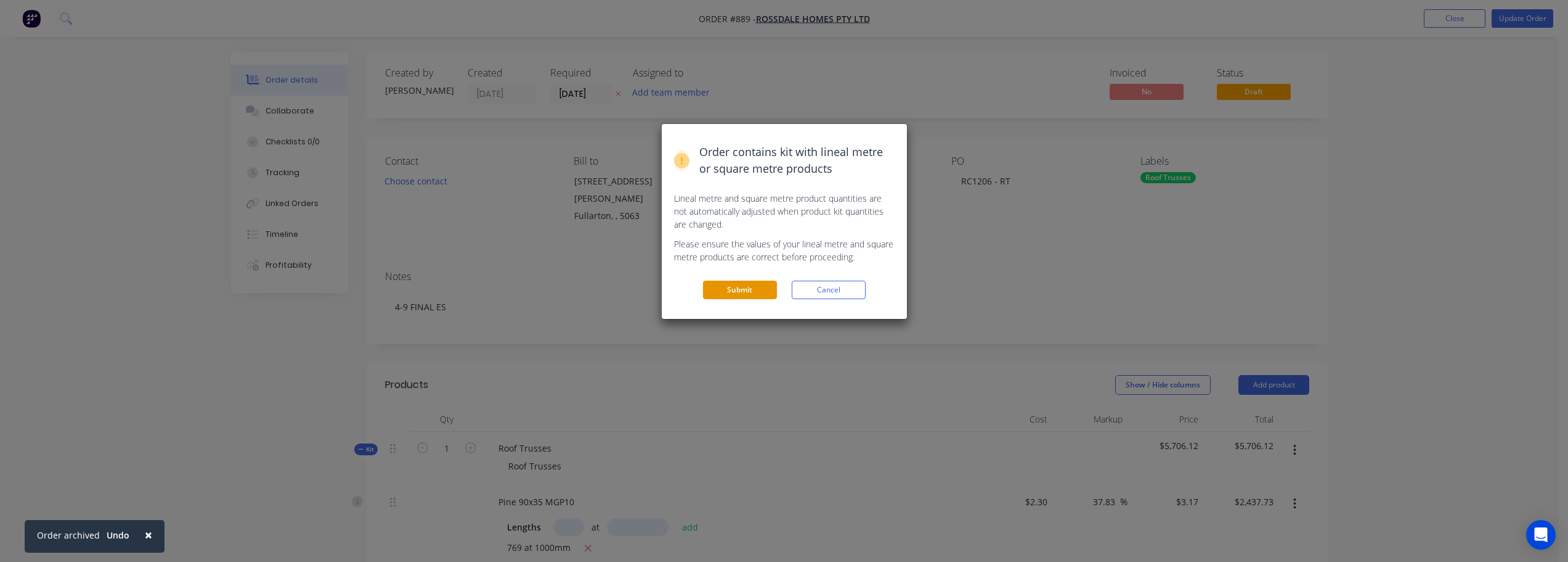
click at [737, 288] on button "Submit" at bounding box center [740, 290] width 74 height 19
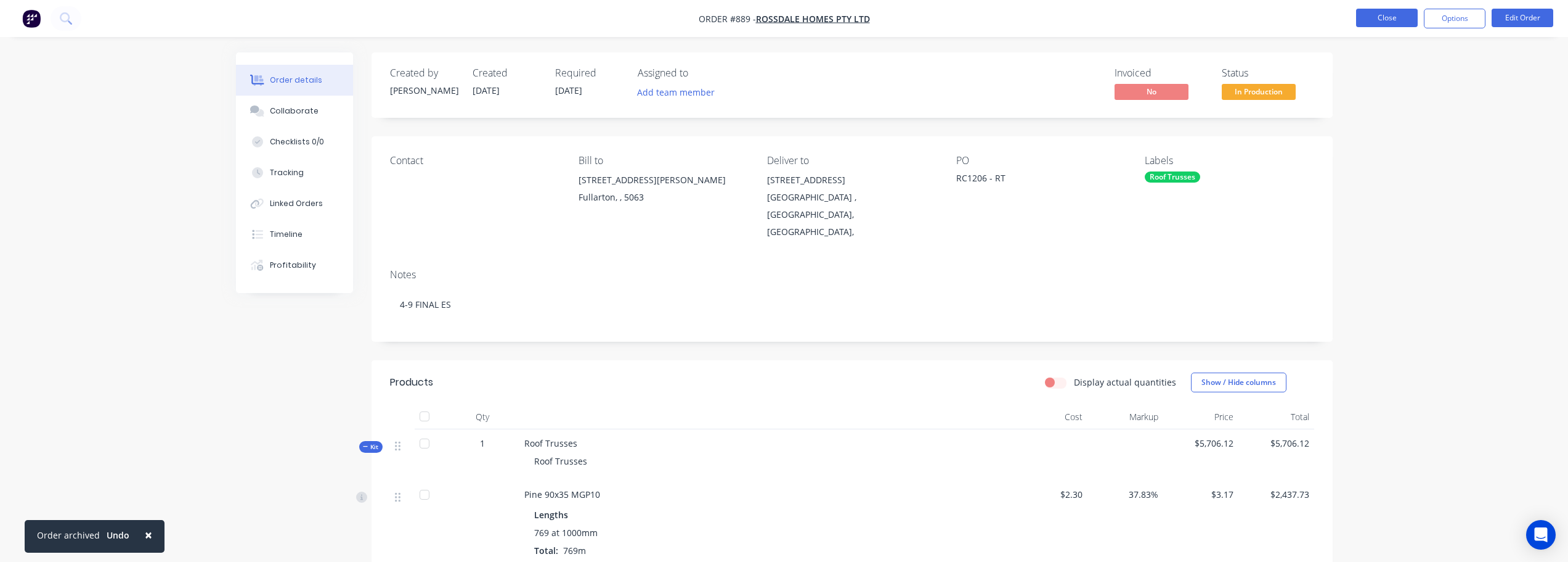
click at [1382, 20] on button "Close" at bounding box center [1387, 18] width 62 height 19
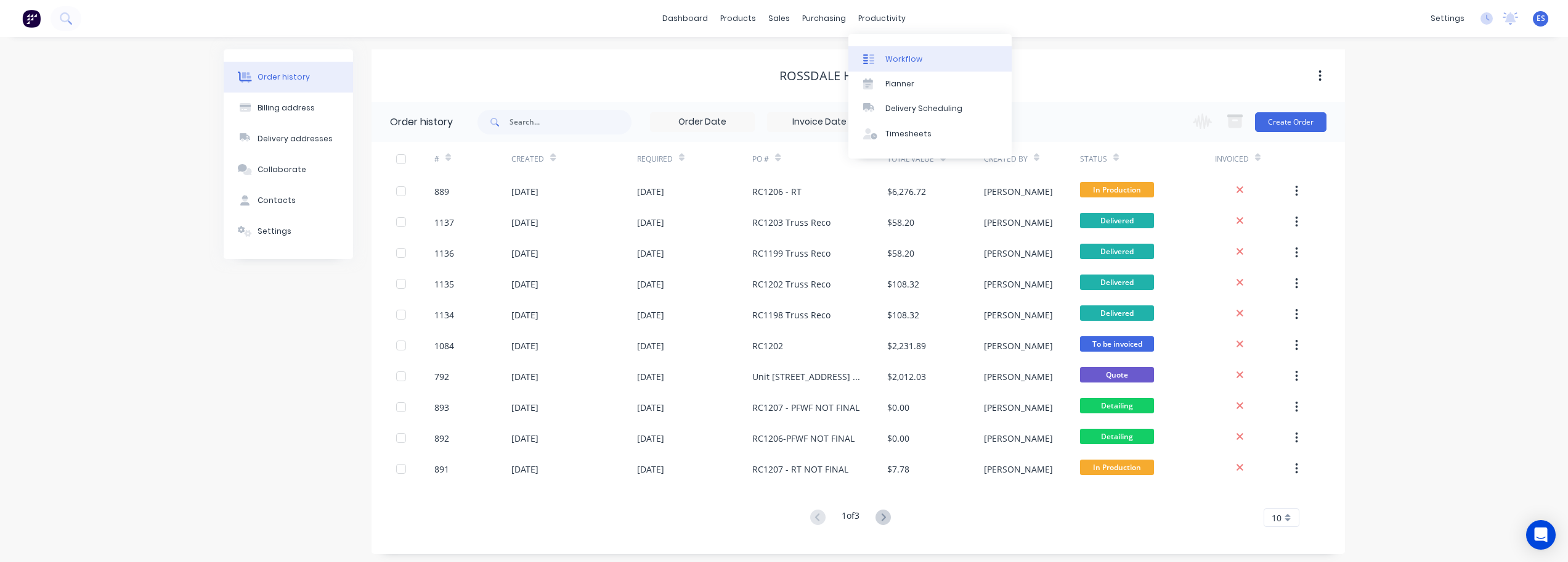
click at [905, 57] on div "Workflow" at bounding box center [904, 59] width 37 height 11
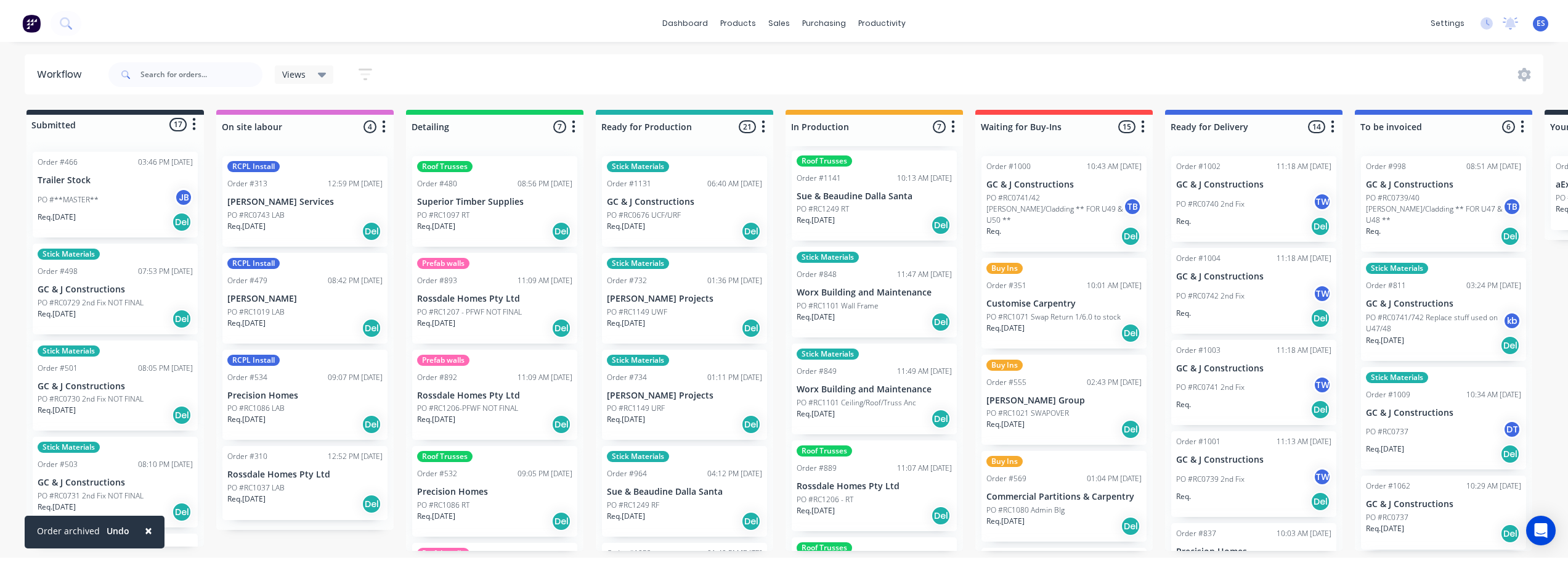
scroll to position [166, 0]
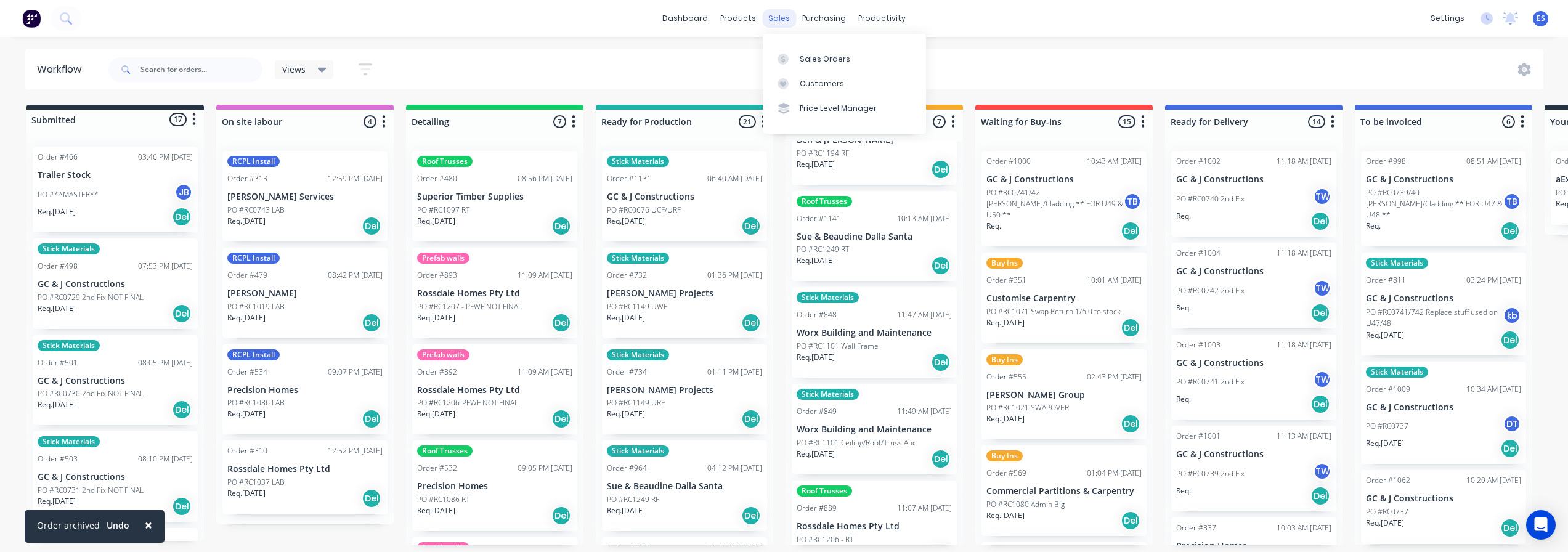
click at [786, 15] on div "sales" at bounding box center [779, 19] width 34 height 19
click at [801, 52] on link "Sales Orders" at bounding box center [844, 58] width 164 height 25
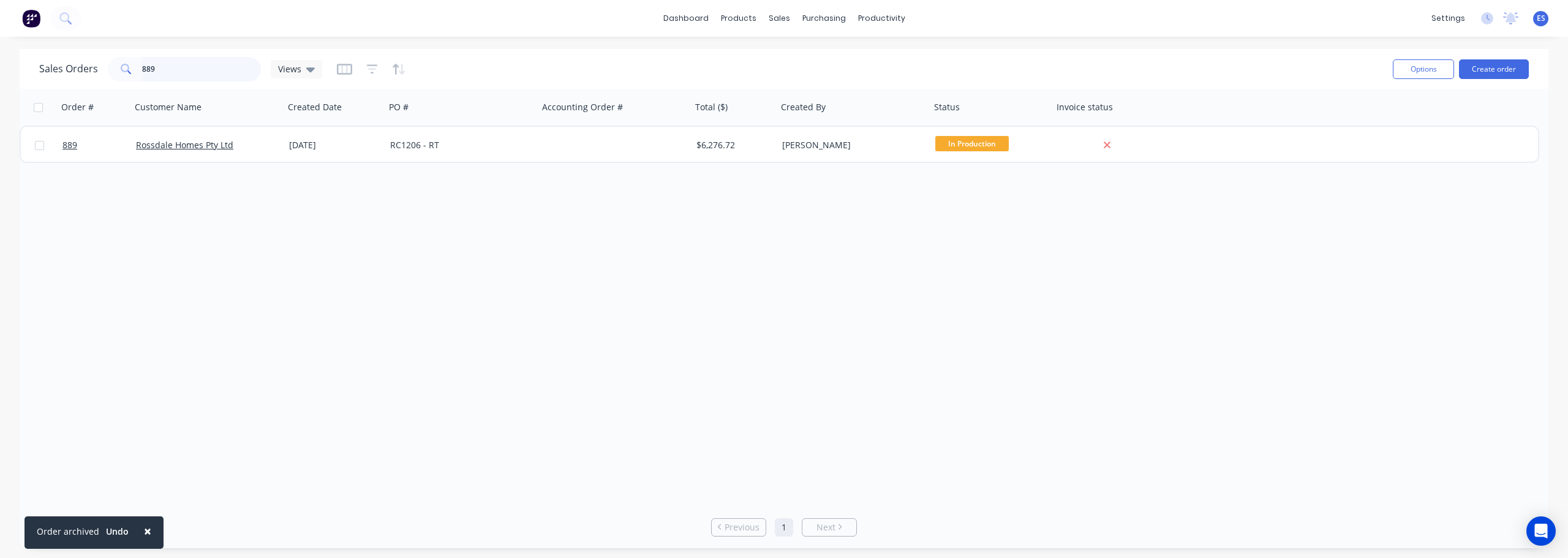
click at [190, 68] on input "889" at bounding box center [201, 69] width 119 height 25
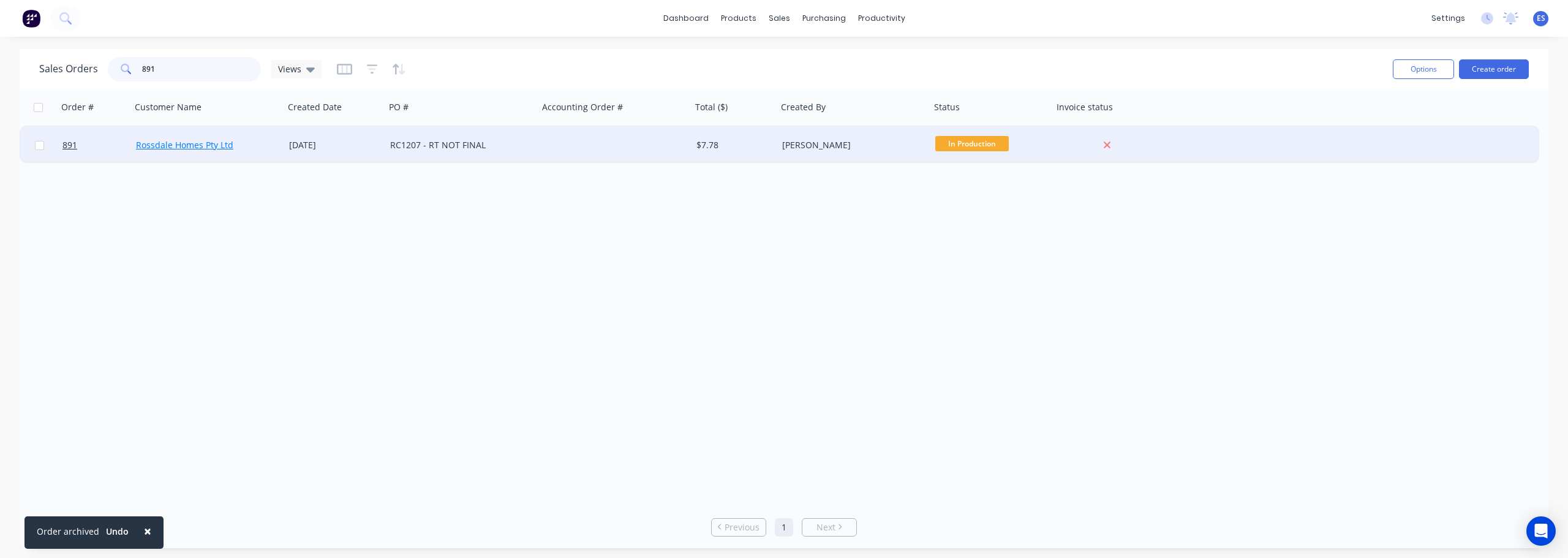
type input "891"
click at [183, 146] on link "Rossdale Homes Pty Ltd" at bounding box center [185, 144] width 97 height 11
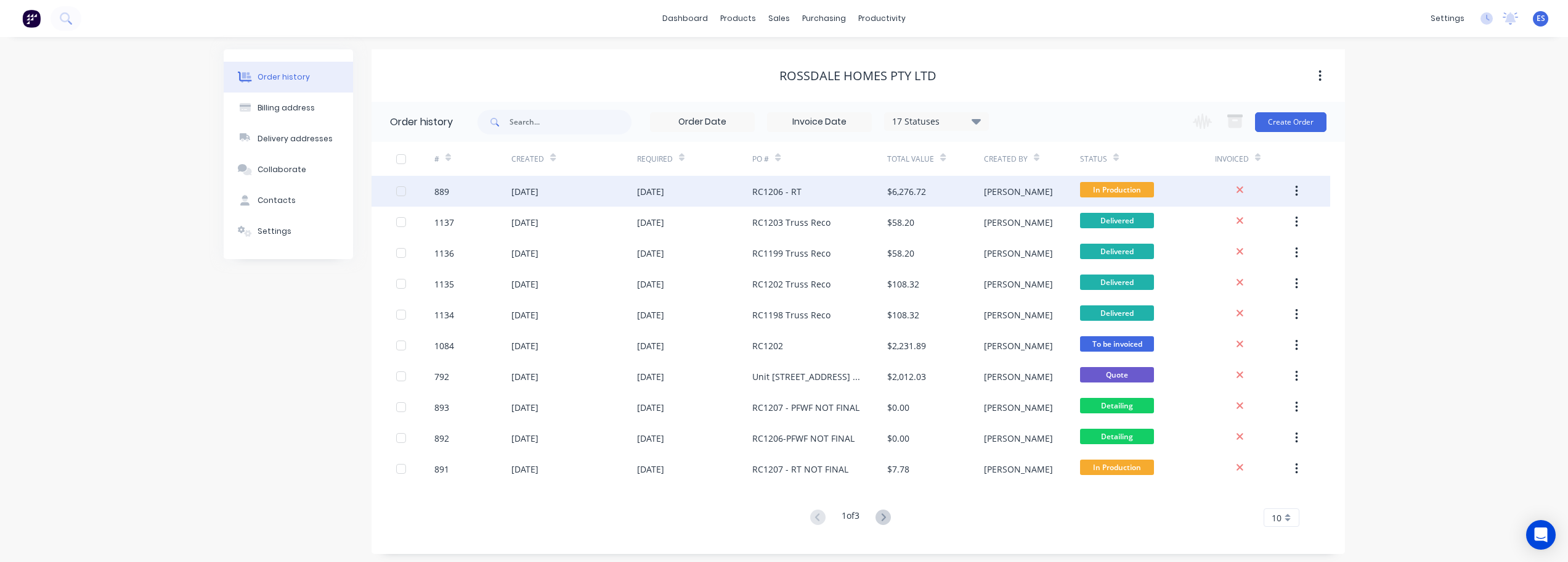
click at [580, 190] on div "[DATE]" at bounding box center [574, 191] width 125 height 31
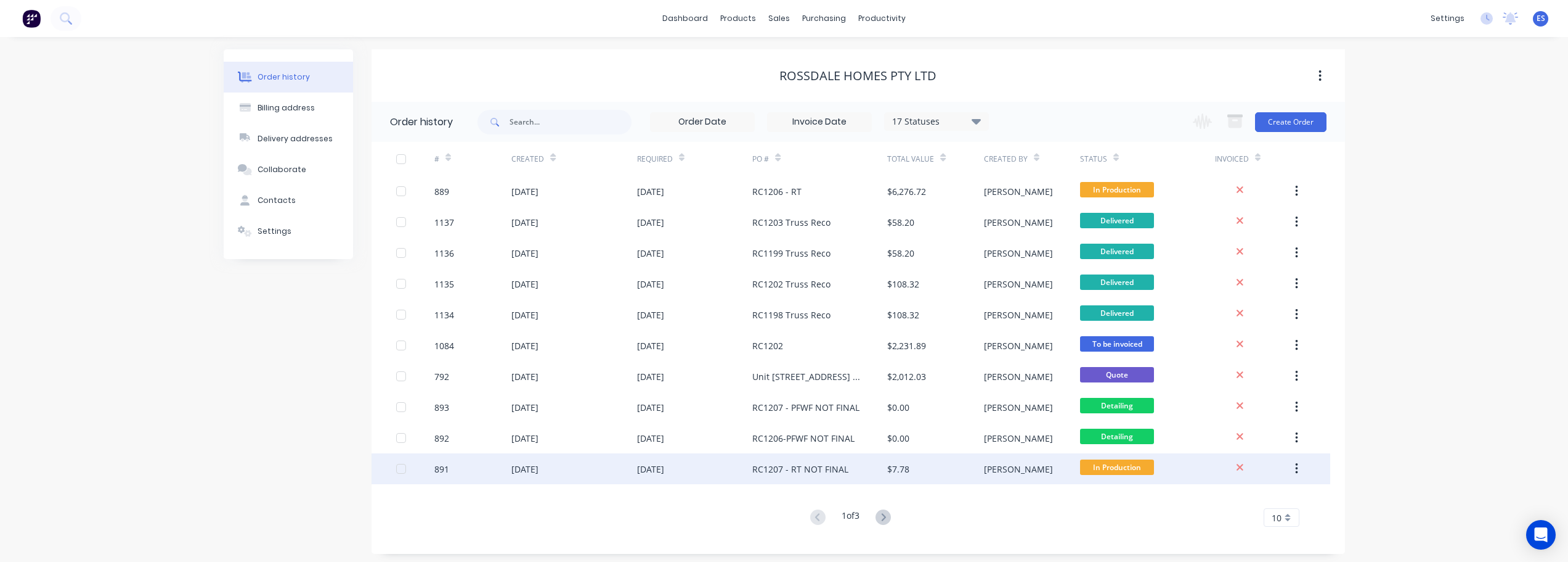
click at [574, 469] on div "[DATE]" at bounding box center [574, 469] width 125 height 31
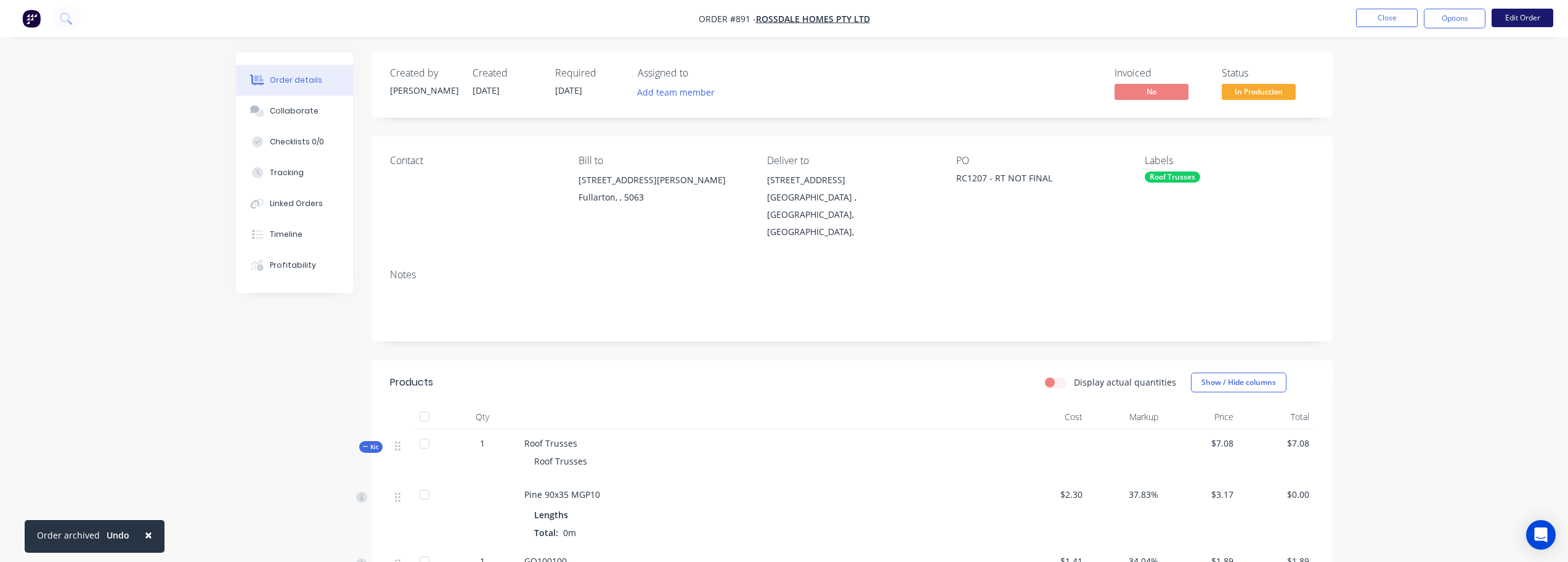
click at [1528, 19] on button "Edit Order" at bounding box center [1522, 18] width 62 height 19
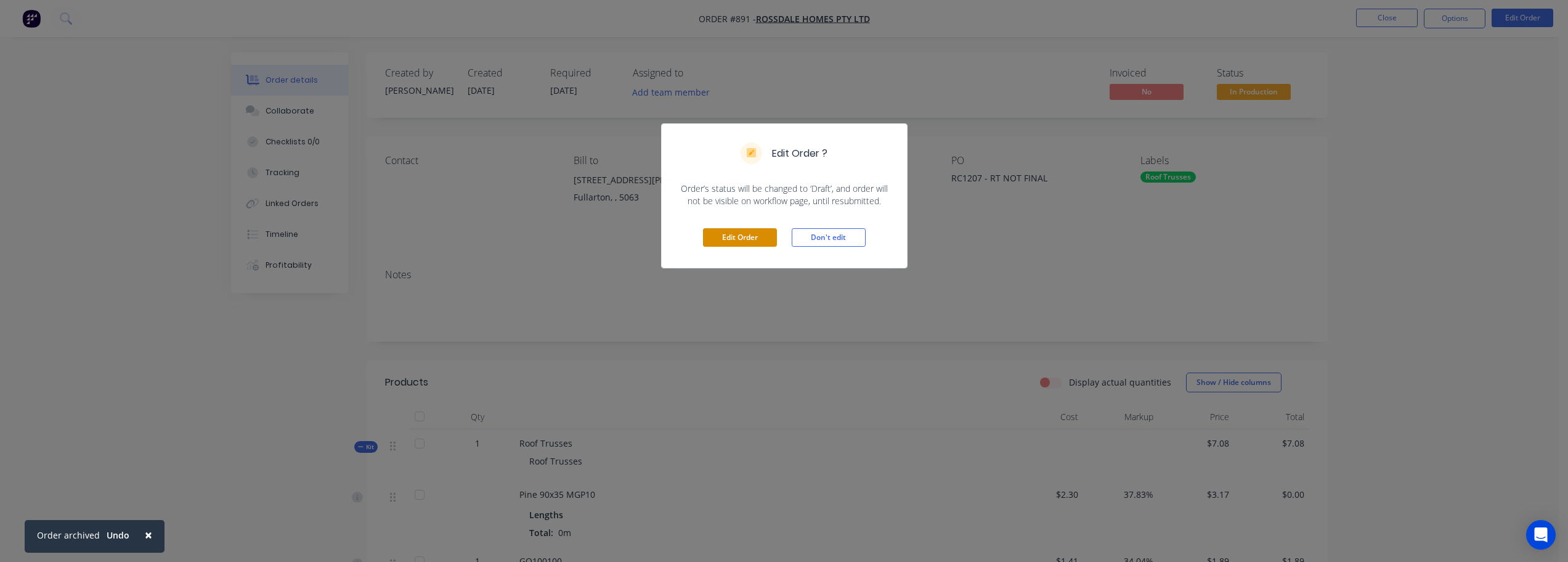
click at [752, 235] on button "Edit Order" at bounding box center [740, 237] width 74 height 19
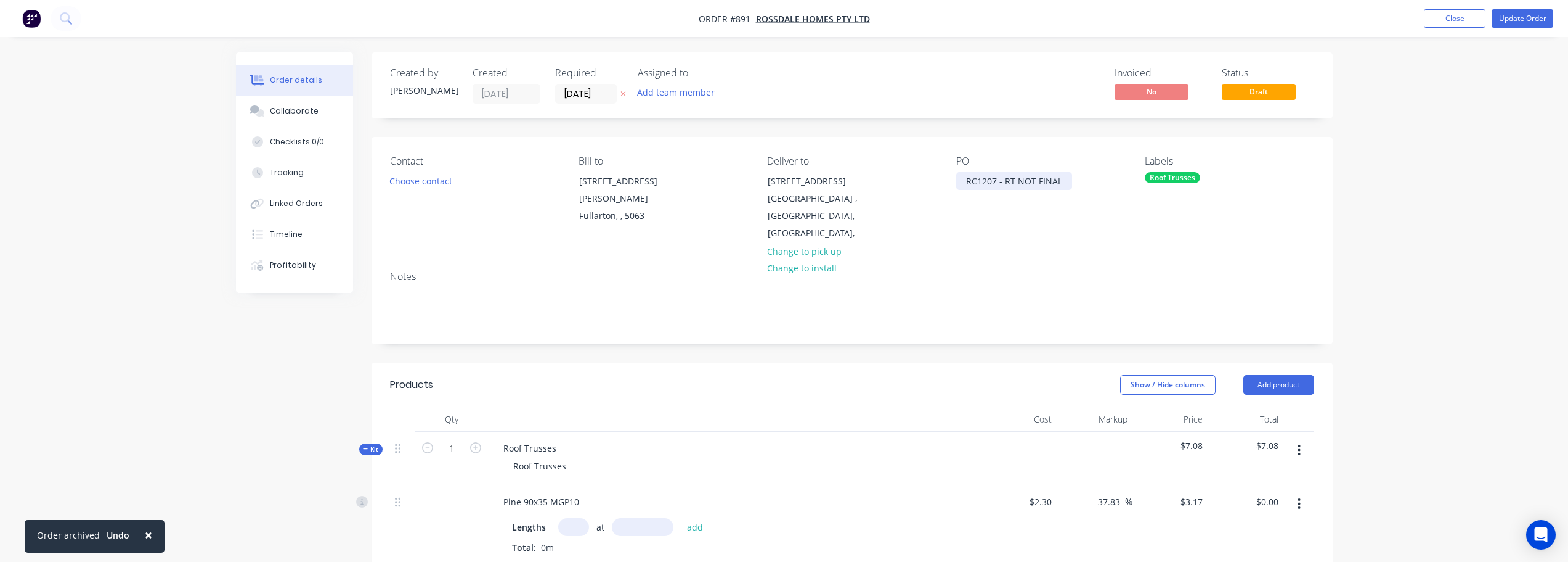
click at [1057, 181] on div "RC1207 - RT NOT FINAL" at bounding box center [1014, 181] width 116 height 18
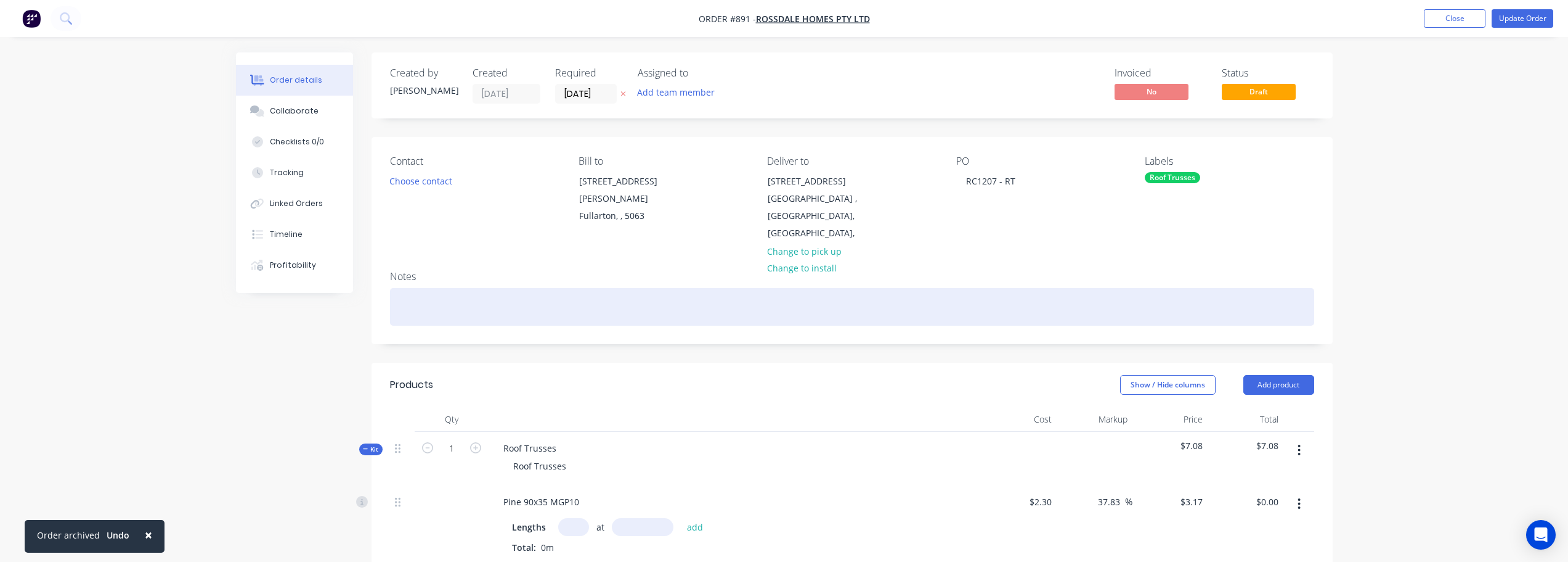
click at [486, 320] on div at bounding box center [852, 306] width 924 height 38
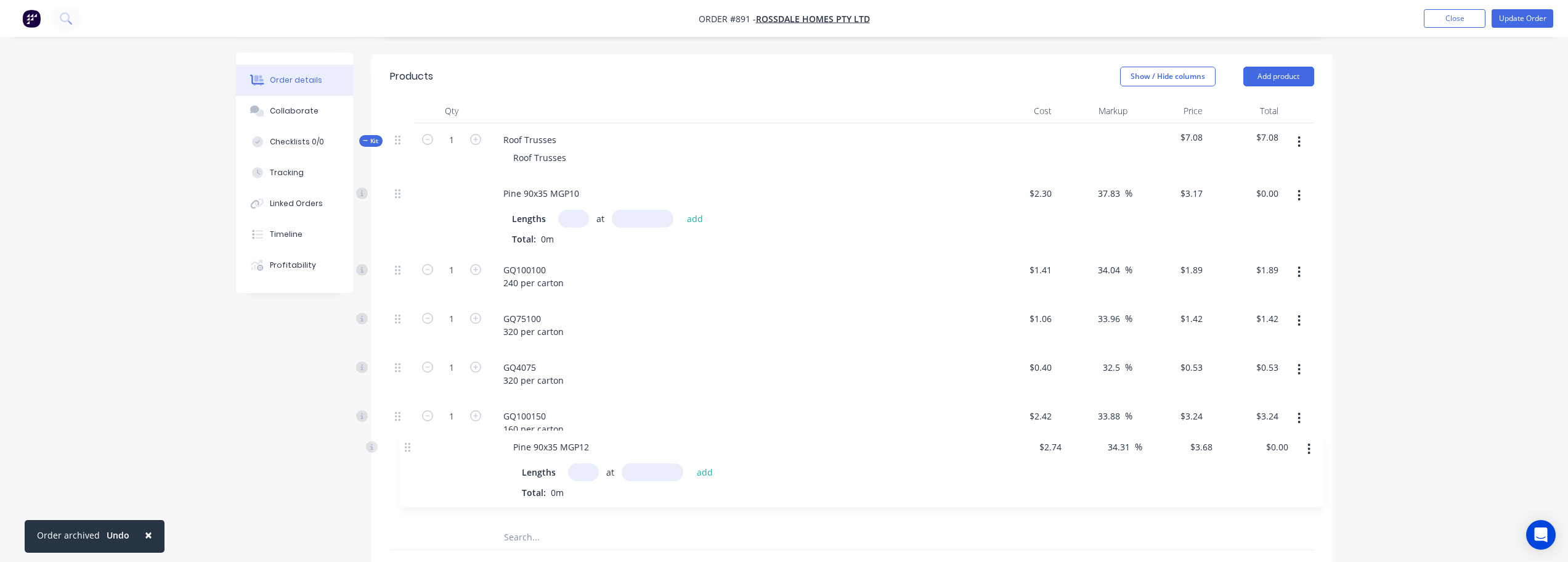
scroll to position [311, 0]
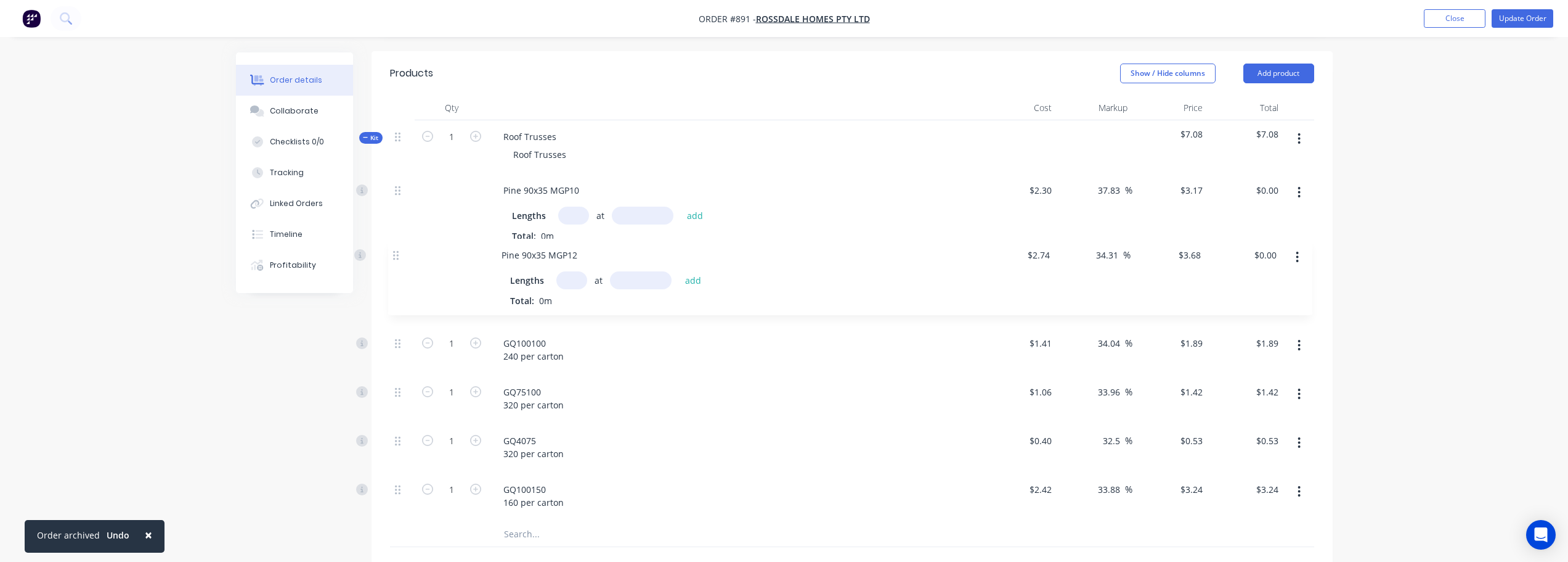
drag, startPoint x: 396, startPoint y: 471, endPoint x: 401, endPoint y: 254, distance: 217.1
click at [401, 254] on div "Pine 90x35 MGP10 Lengths at add Total: 0m $2.30 $2.30 37.83 37.83 % $3.17 $3.17…" at bounding box center [852, 347] width 924 height 348
click at [1307, 142] on button "button" at bounding box center [1299, 138] width 29 height 22
click at [1283, 165] on div "Add product to kit" at bounding box center [1256, 171] width 95 height 18
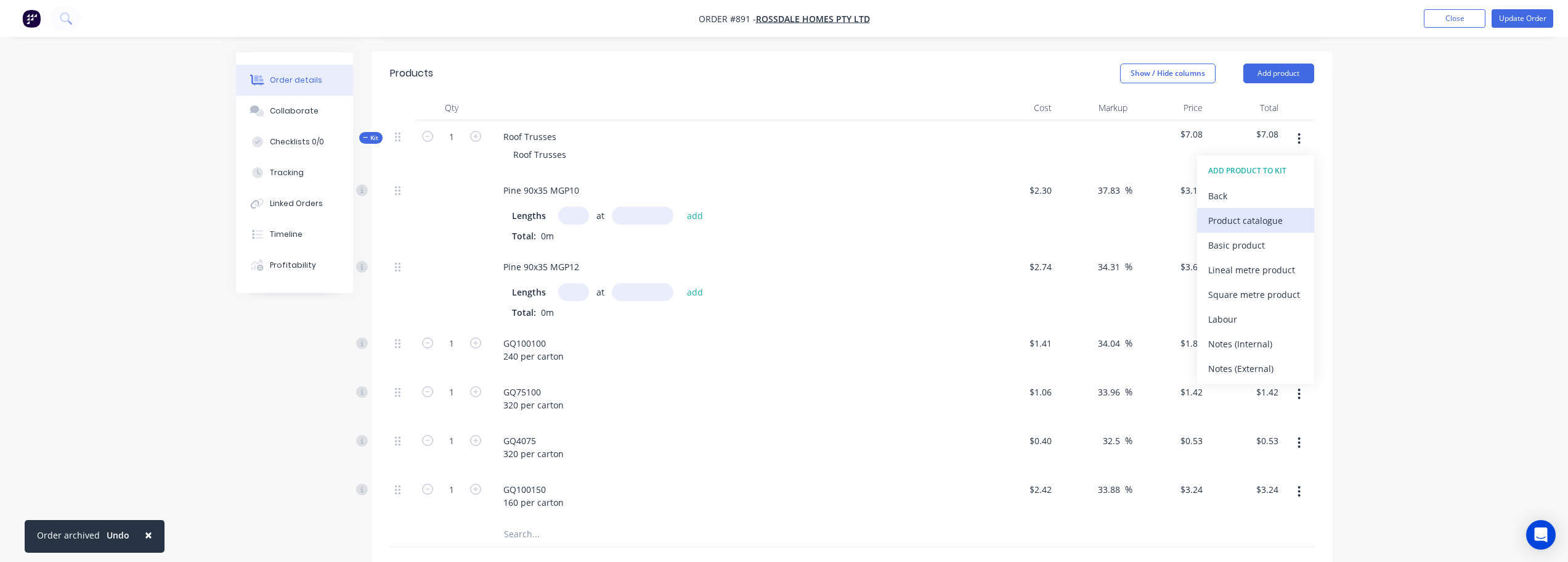
click at [1277, 223] on div "Product catalogue" at bounding box center [1256, 220] width 95 height 18
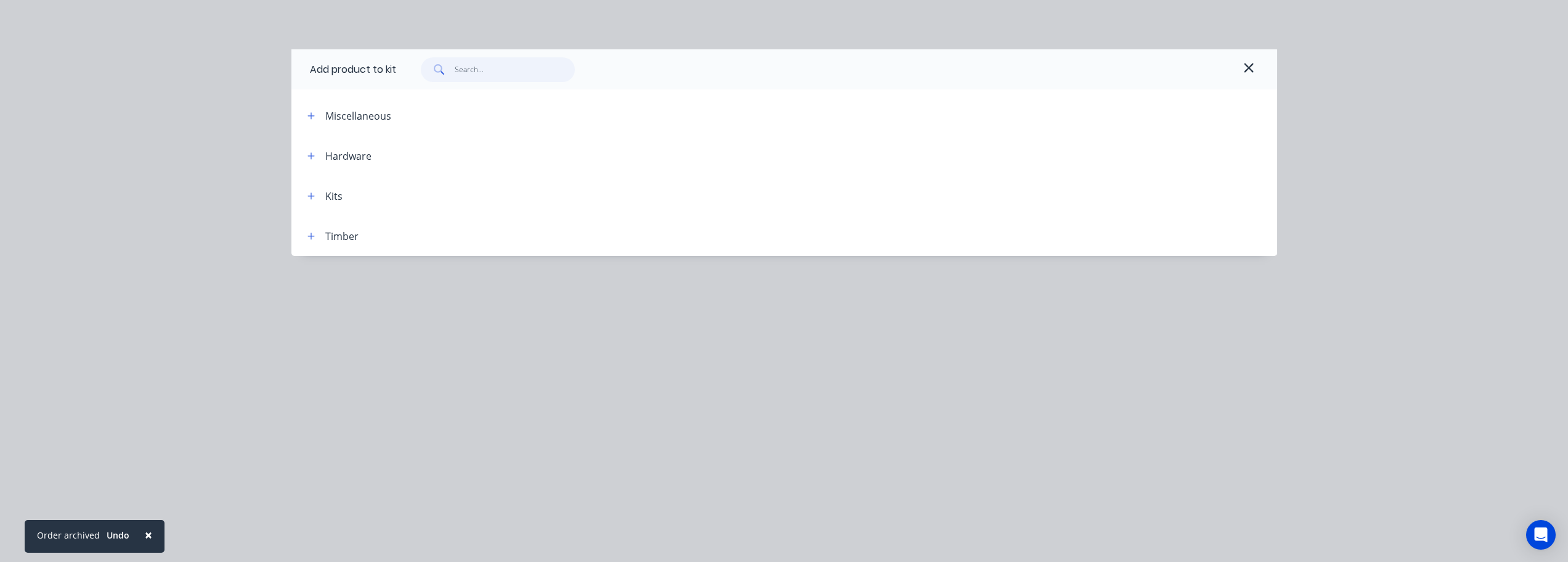
click at [501, 68] on input "text" at bounding box center [515, 70] width 120 height 25
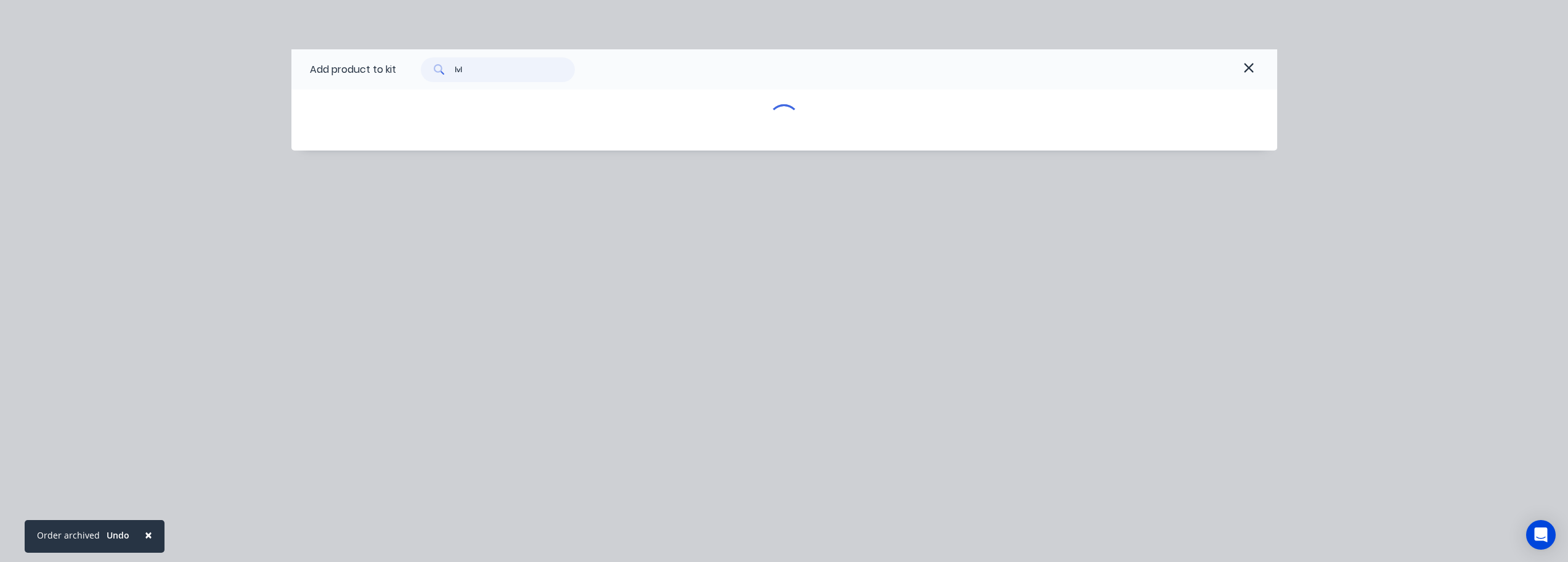
type input "lvl"
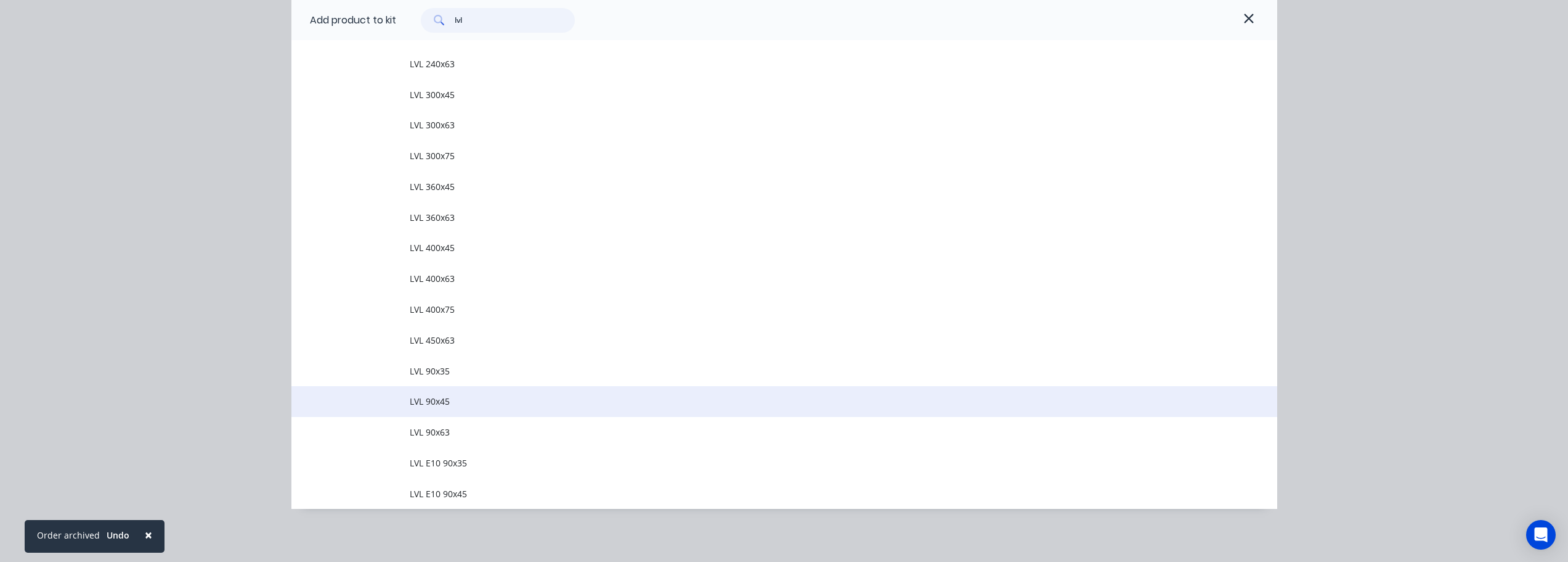
scroll to position [497, 0]
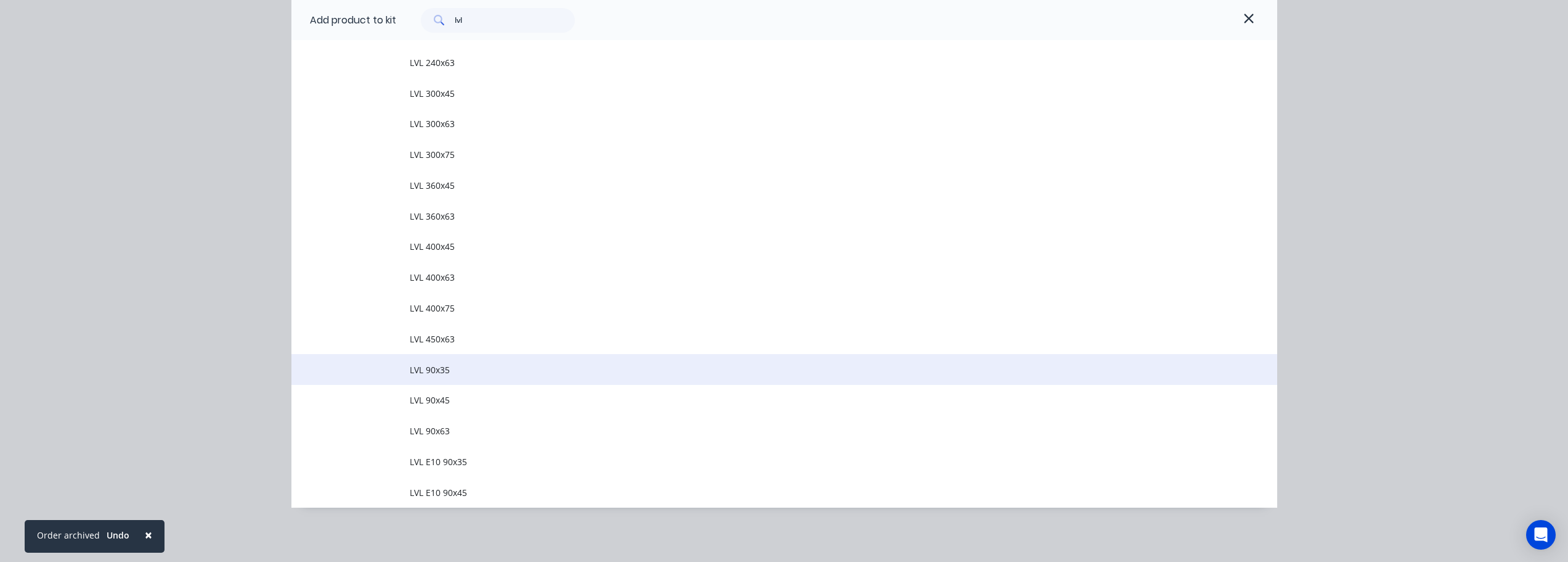
click at [454, 379] on td "LVL 90x35" at bounding box center [844, 370] width 868 height 31
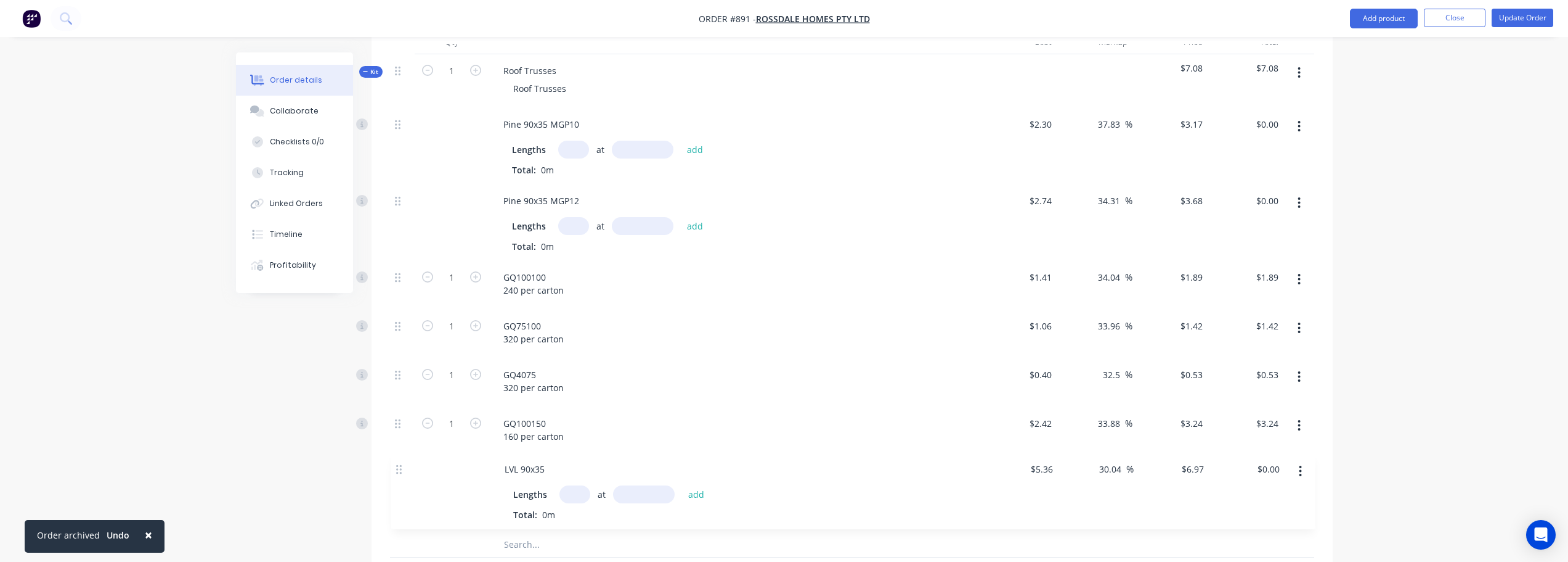
scroll to position [378, 0]
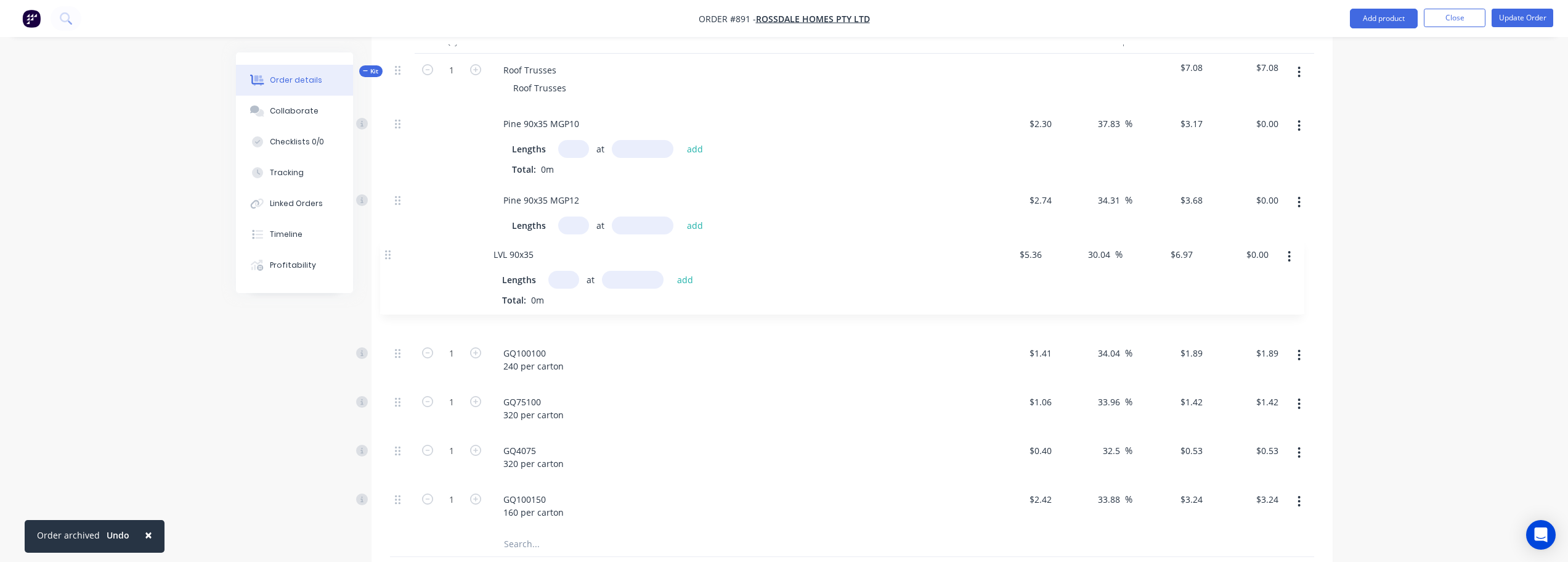
drag, startPoint x: 395, startPoint y: 480, endPoint x: 387, endPoint y: 251, distance: 229.1
click at [387, 251] on div "Qty Cost Markup Price Total Kit 1 Roof Trusses Roof Trusses $7.08 $7.08 Pine 90…" at bounding box center [852, 313] width 962 height 568
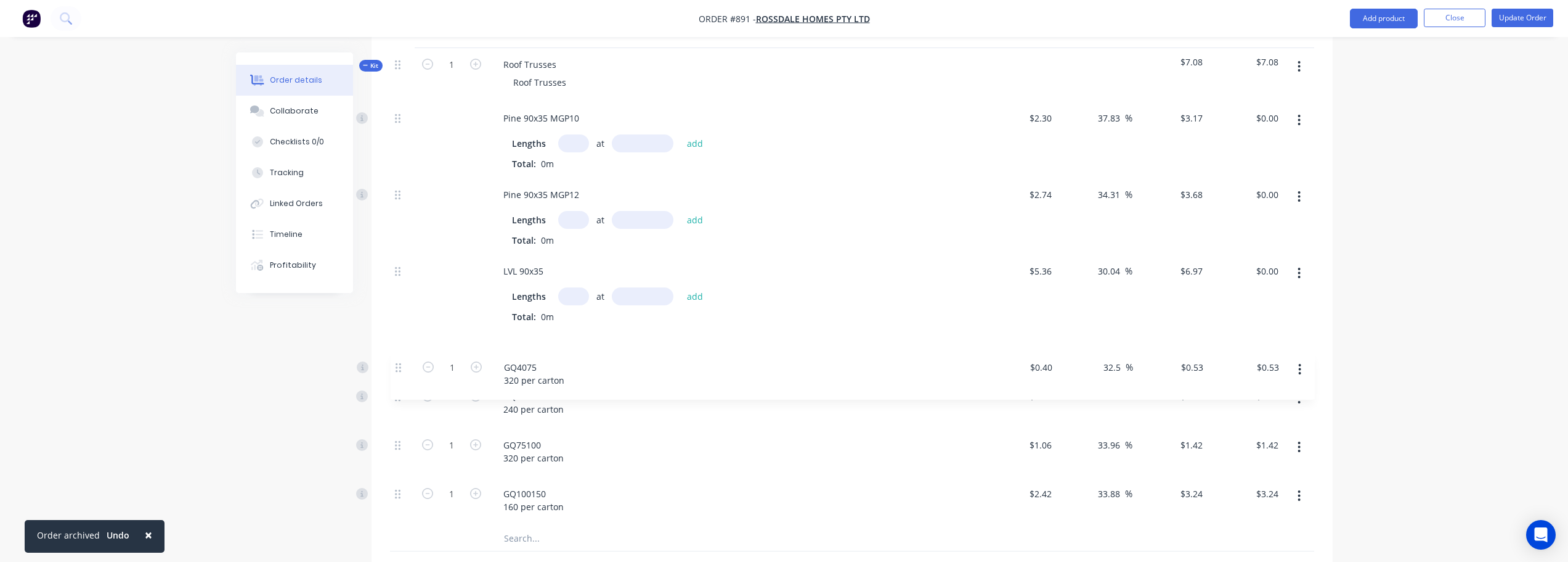
drag, startPoint x: 399, startPoint y: 451, endPoint x: 400, endPoint y: 362, distance: 89.0
click at [400, 362] on div "Pine 90x35 MGP10 Lengths at add Total: 0m $2.30 $2.30 37.83 37.83 % $3.17 $3.17…" at bounding box center [852, 314] width 924 height 425
click at [1301, 349] on button "button" at bounding box center [1299, 349] width 29 height 22
drag, startPoint x: 1265, startPoint y: 426, endPoint x: 1285, endPoint y: 386, distance: 44.7
click at [1265, 425] on div "Delete" at bounding box center [1256, 431] width 95 height 18
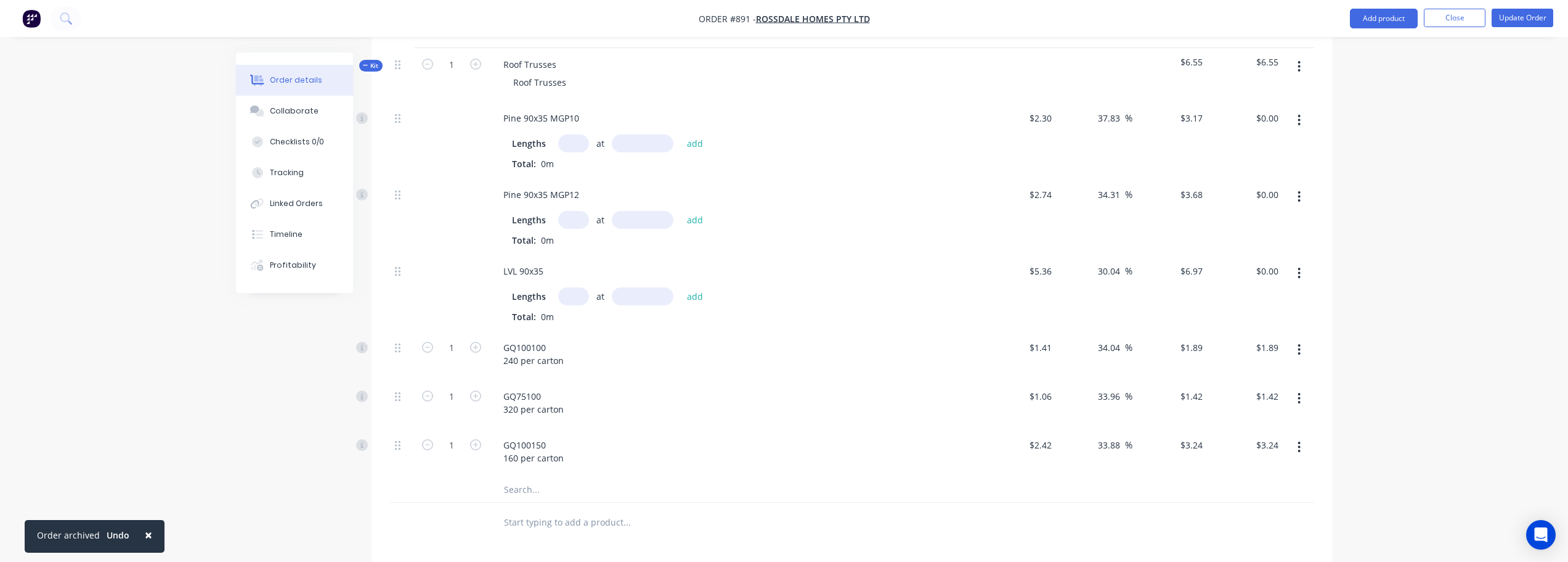
click at [1299, 351] on icon "button" at bounding box center [1299, 349] width 3 height 13
drag, startPoint x: 1264, startPoint y: 428, endPoint x: 1295, endPoint y: 377, distance: 59.7
click at [1265, 426] on div "Delete" at bounding box center [1256, 431] width 95 height 18
drag, startPoint x: 1301, startPoint y: 349, endPoint x: 1299, endPoint y: 366, distance: 17.1
click at [1301, 349] on icon "button" at bounding box center [1299, 349] width 3 height 13
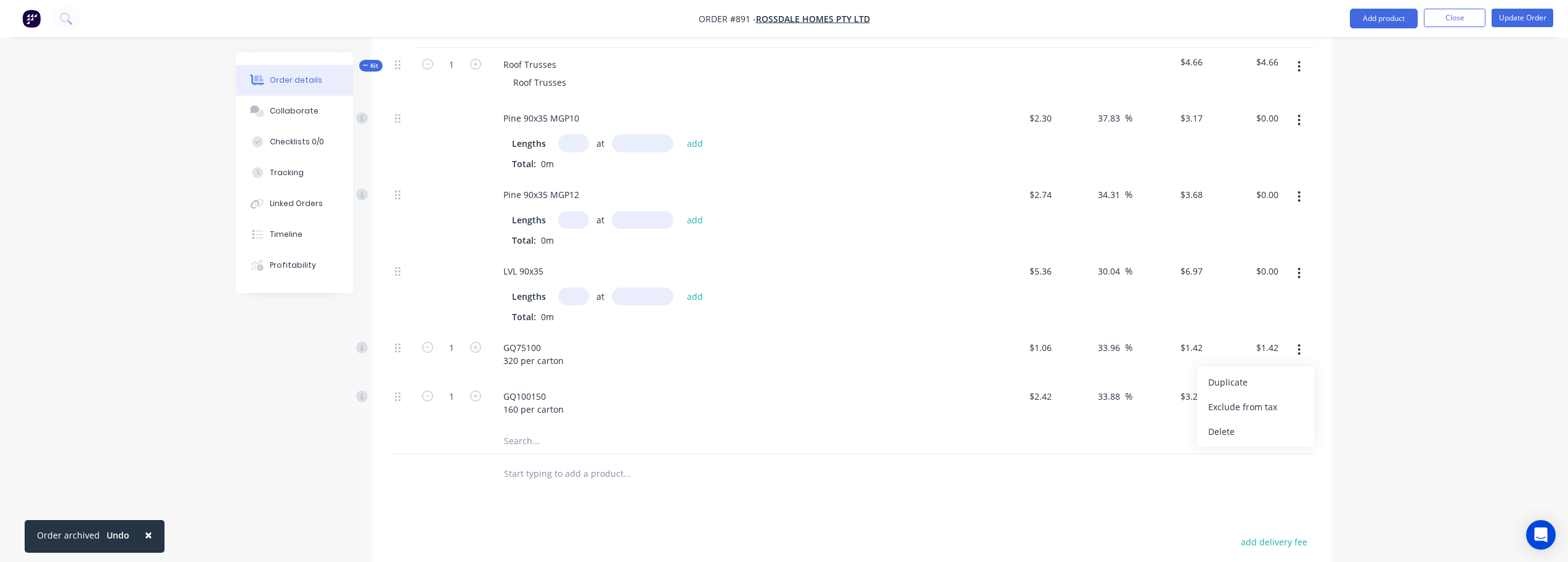
drag, startPoint x: 1270, startPoint y: 429, endPoint x: 1299, endPoint y: 382, distance: 55.2
click at [1270, 428] on div "Delete" at bounding box center [1256, 431] width 95 height 18
click at [1299, 355] on icon "button" at bounding box center [1299, 349] width 3 height 13
click at [1281, 426] on div "Delete" at bounding box center [1256, 431] width 95 height 18
click at [1299, 70] on icon "button" at bounding box center [1299, 66] width 3 height 13
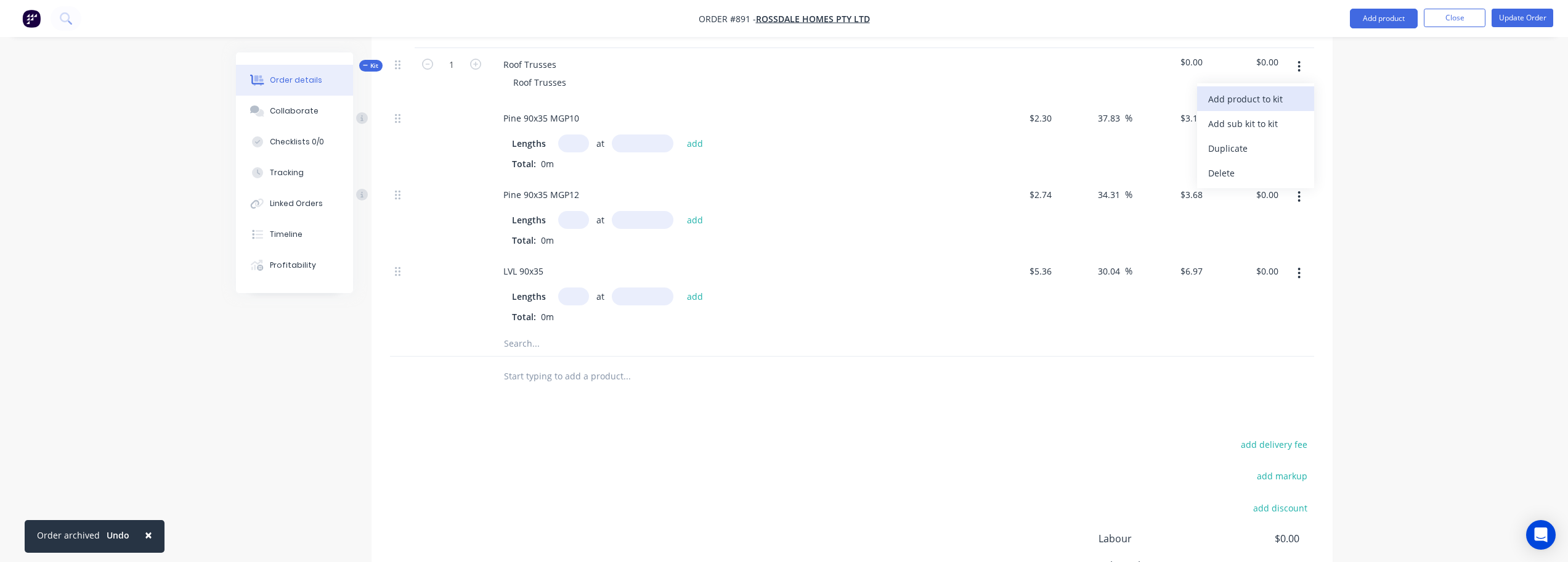
click at [1285, 105] on div "Add product to kit" at bounding box center [1256, 99] width 95 height 18
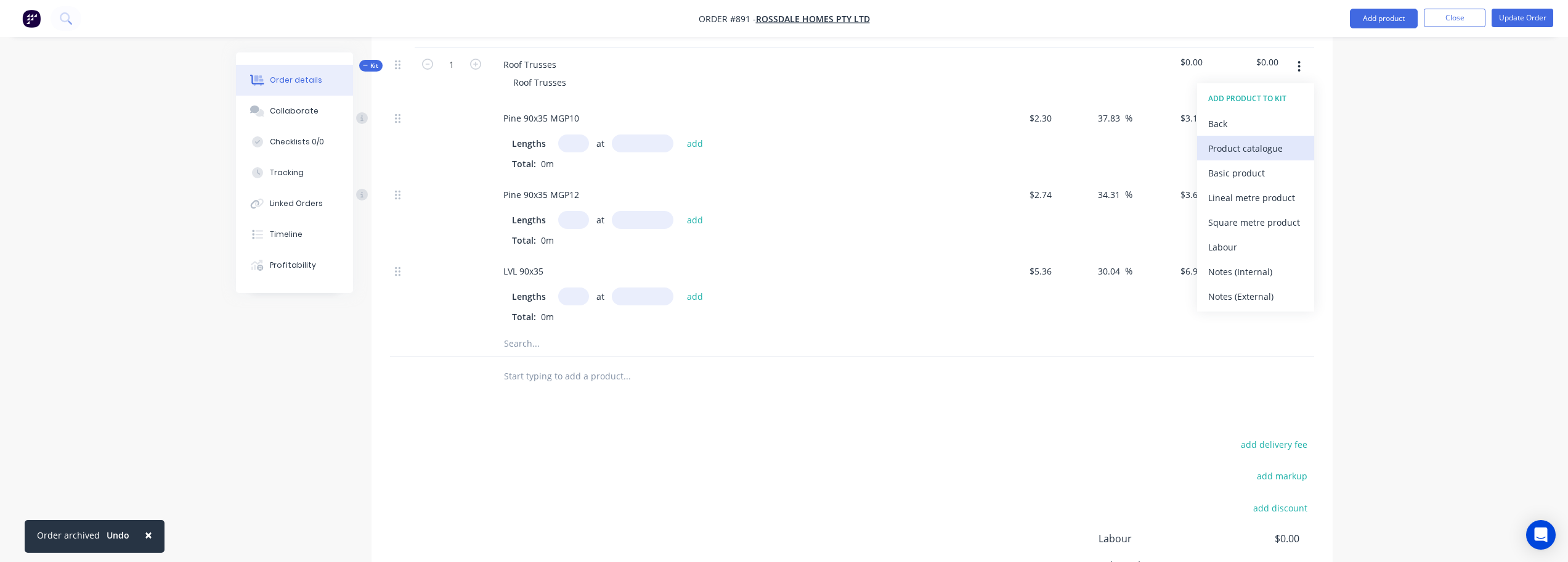
click at [1250, 152] on div "Product catalogue" at bounding box center [1256, 148] width 95 height 18
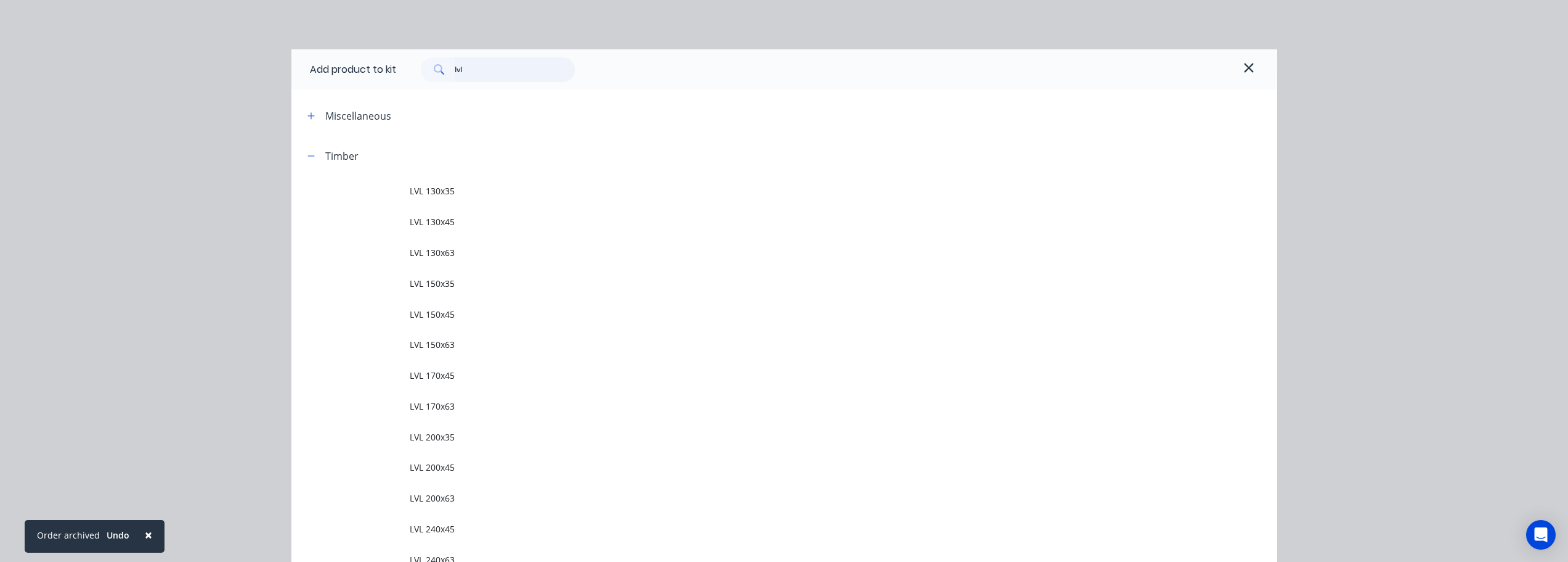
click at [484, 62] on input "lvl" at bounding box center [515, 70] width 120 height 25
type input "l"
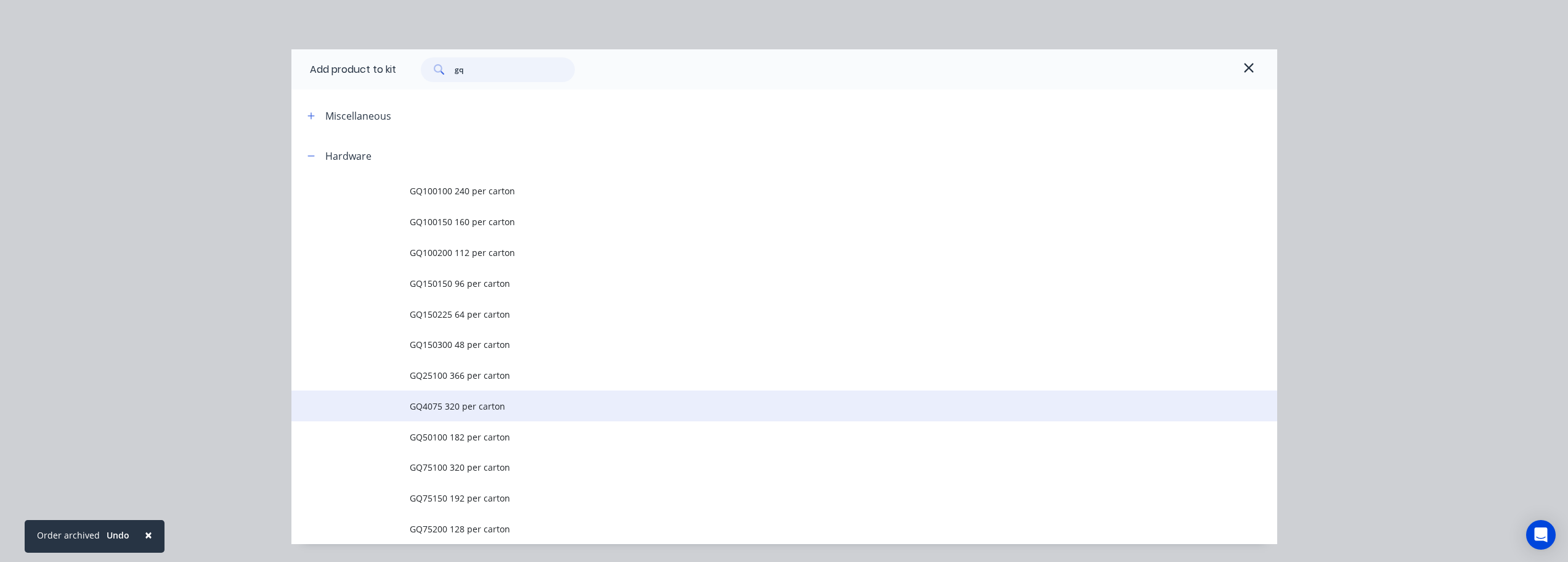
type input "gq"
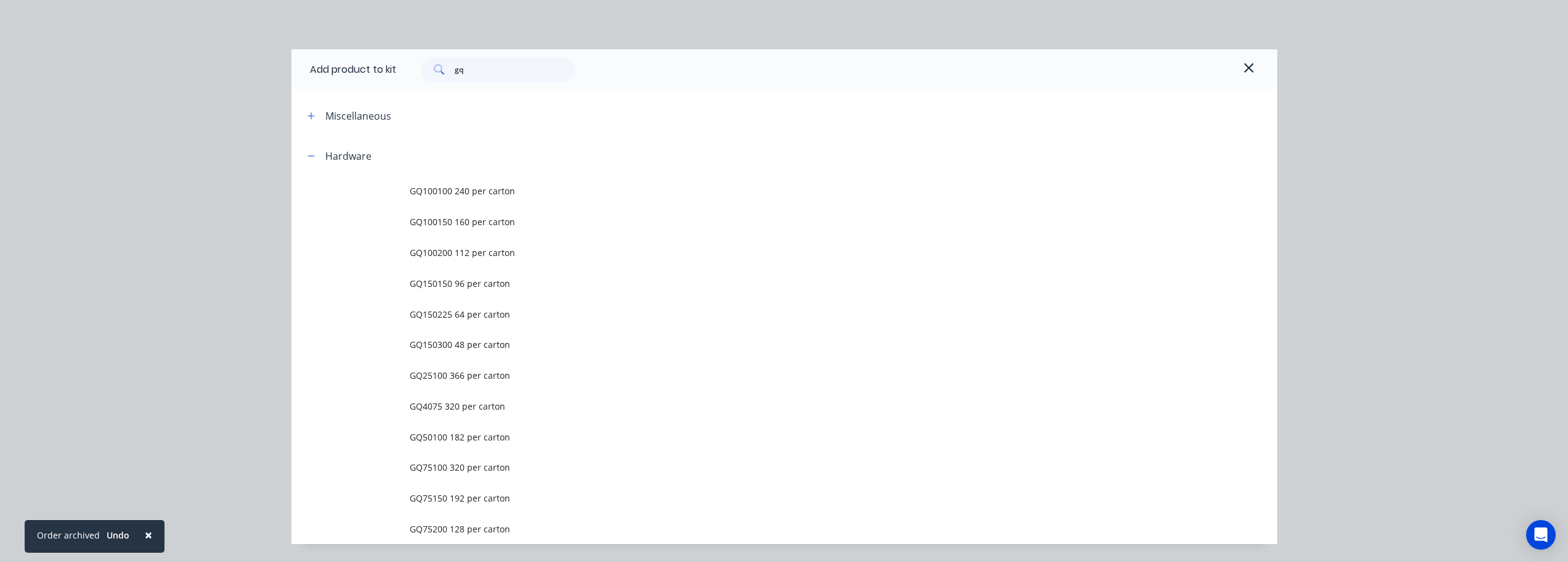
click at [448, 409] on span "GQ4075 320 per carton" at bounding box center [757, 406] width 694 height 13
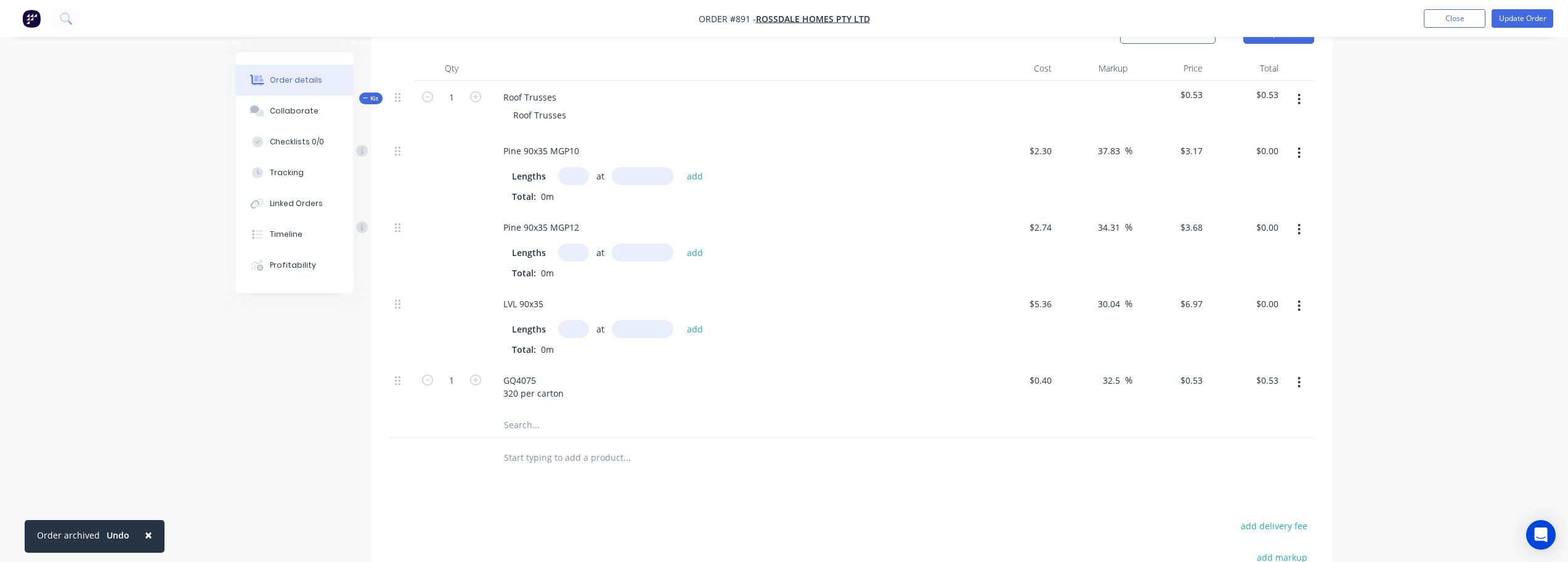
scroll to position [322, 0]
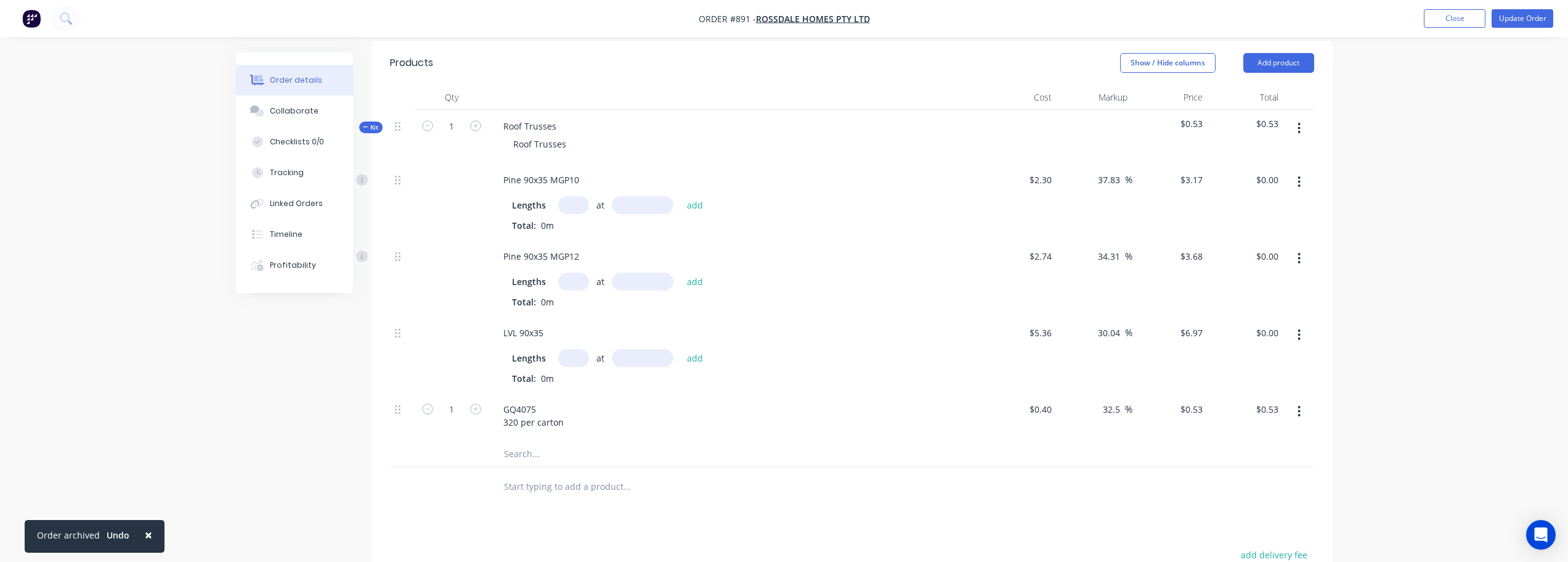
click at [1303, 131] on button "button" at bounding box center [1299, 128] width 29 height 22
click at [1260, 165] on div "Add product to kit" at bounding box center [1256, 160] width 95 height 18
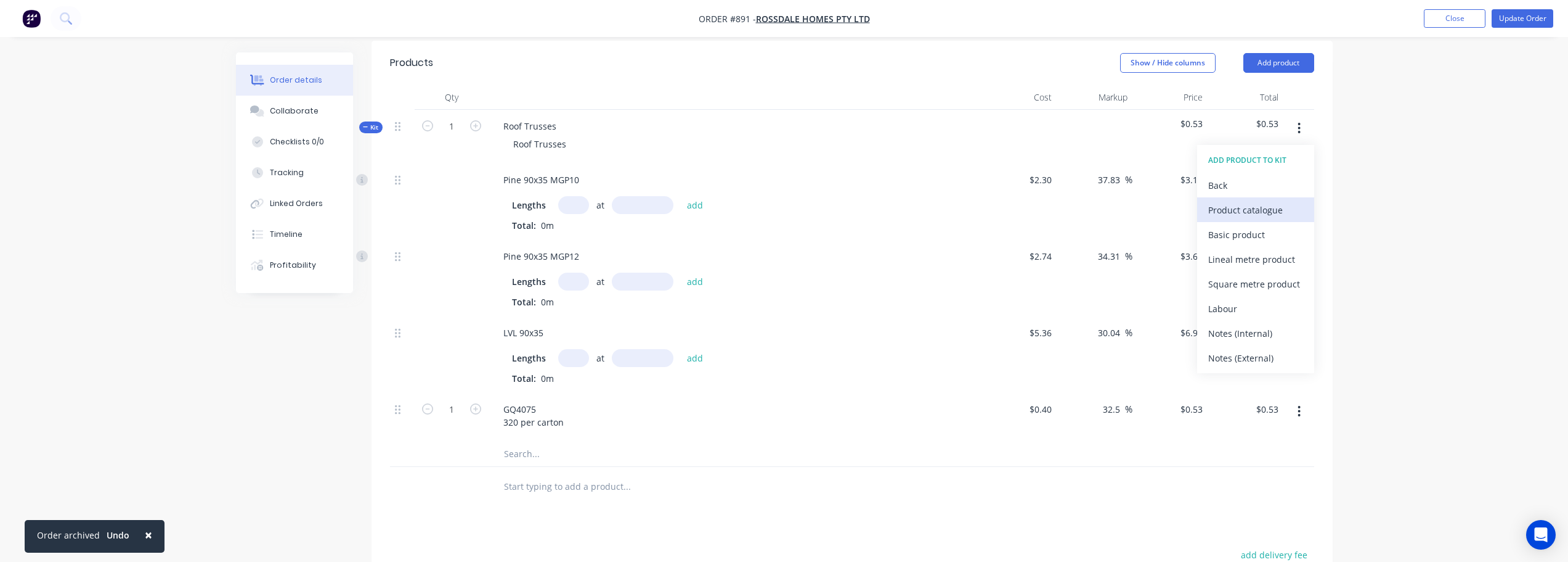
click at [1265, 211] on div "Product catalogue" at bounding box center [1256, 210] width 95 height 18
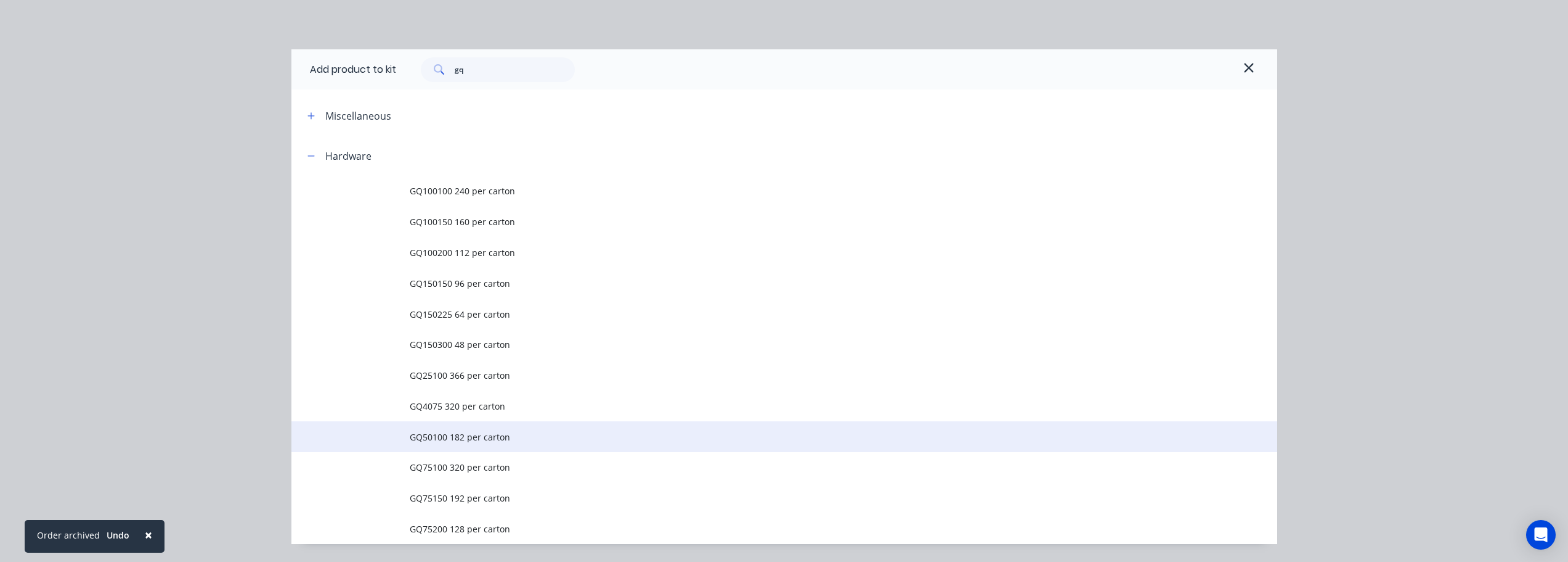
click at [455, 441] on span "GQ50100 182 per carton" at bounding box center [757, 437] width 694 height 13
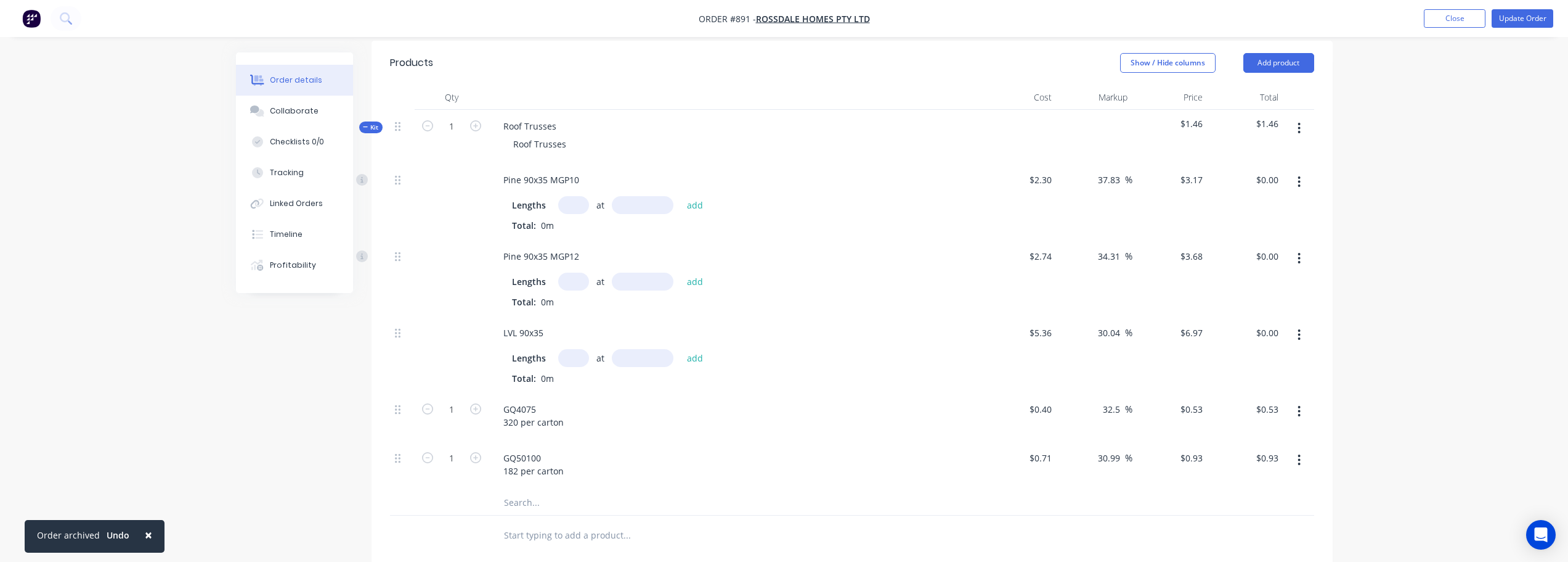
click at [1302, 129] on button "button" at bounding box center [1299, 128] width 29 height 22
click at [1272, 150] on button "Add product to kit" at bounding box center [1256, 160] width 117 height 25
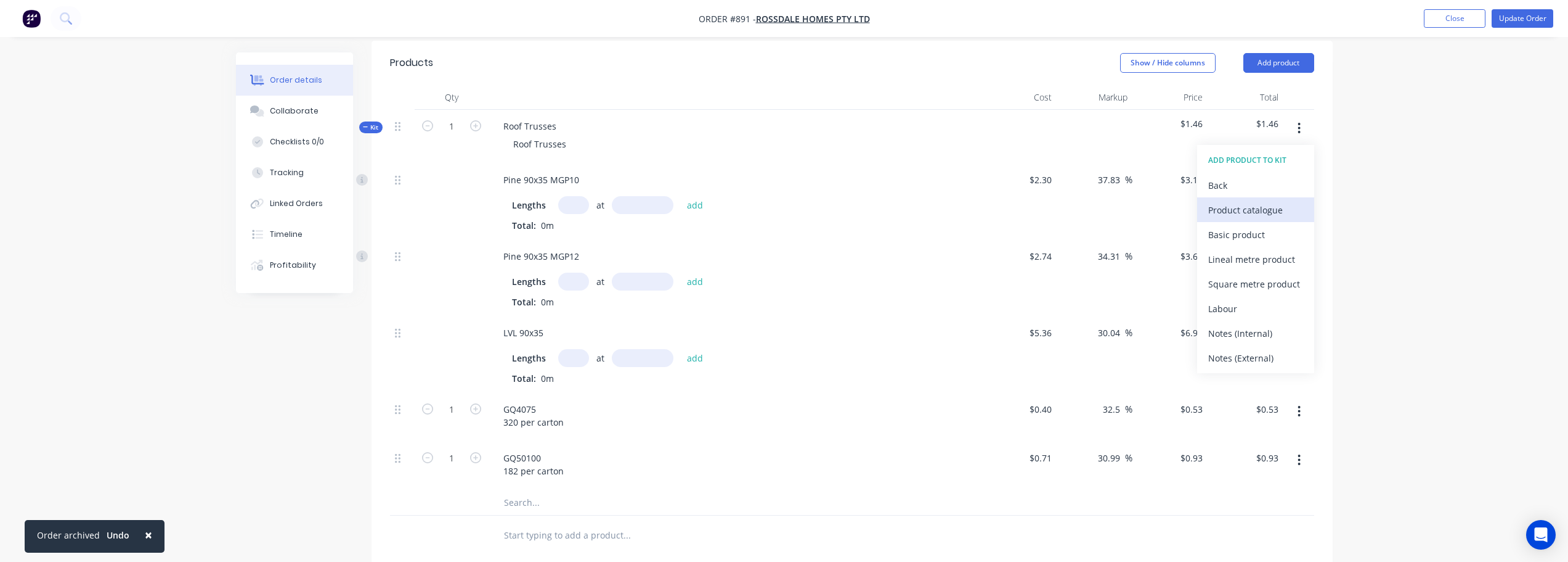
click at [1271, 203] on div "Product catalogue" at bounding box center [1256, 210] width 95 height 18
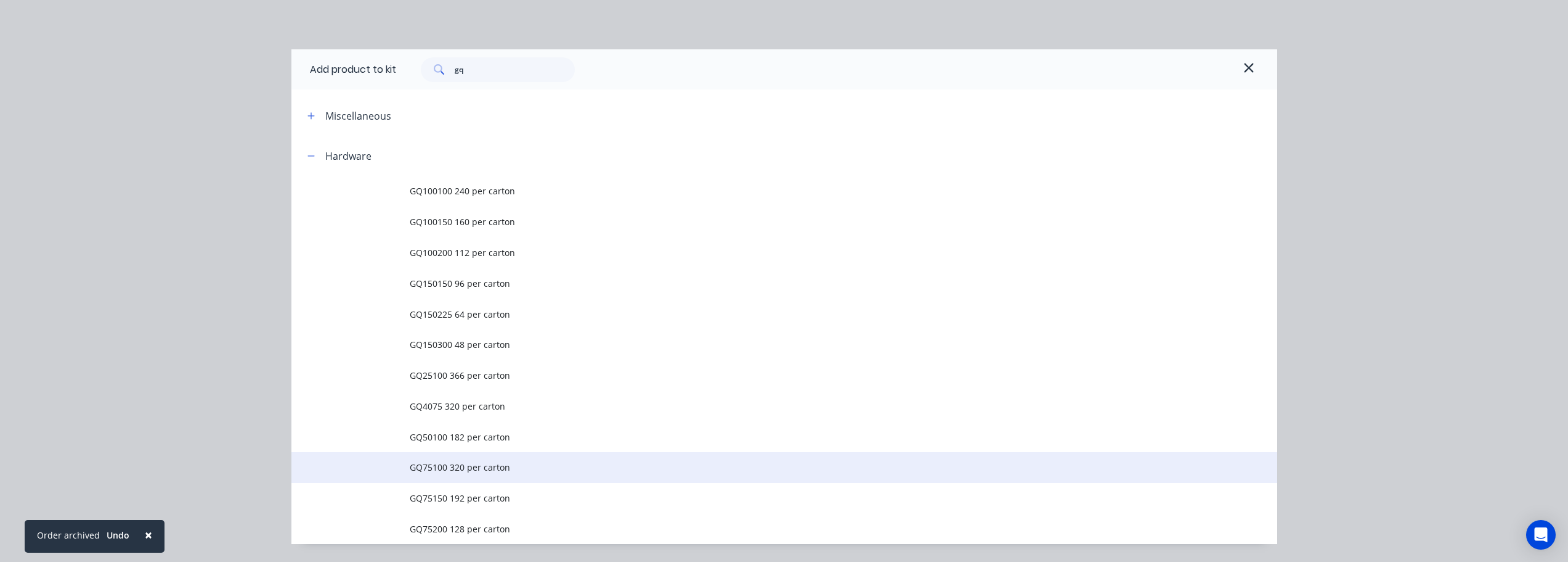
drag, startPoint x: 455, startPoint y: 469, endPoint x: 531, endPoint y: 447, distance: 79.1
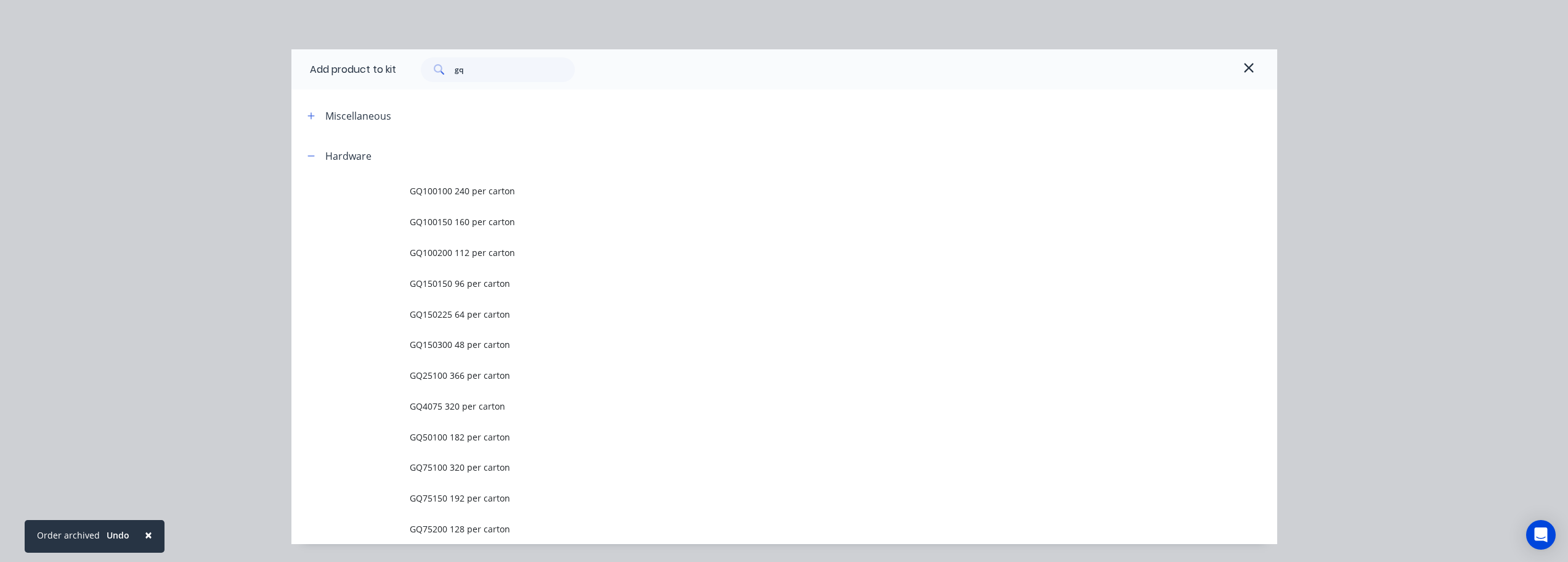
click at [455, 469] on span "GQ75100 320 per carton" at bounding box center [757, 467] width 694 height 13
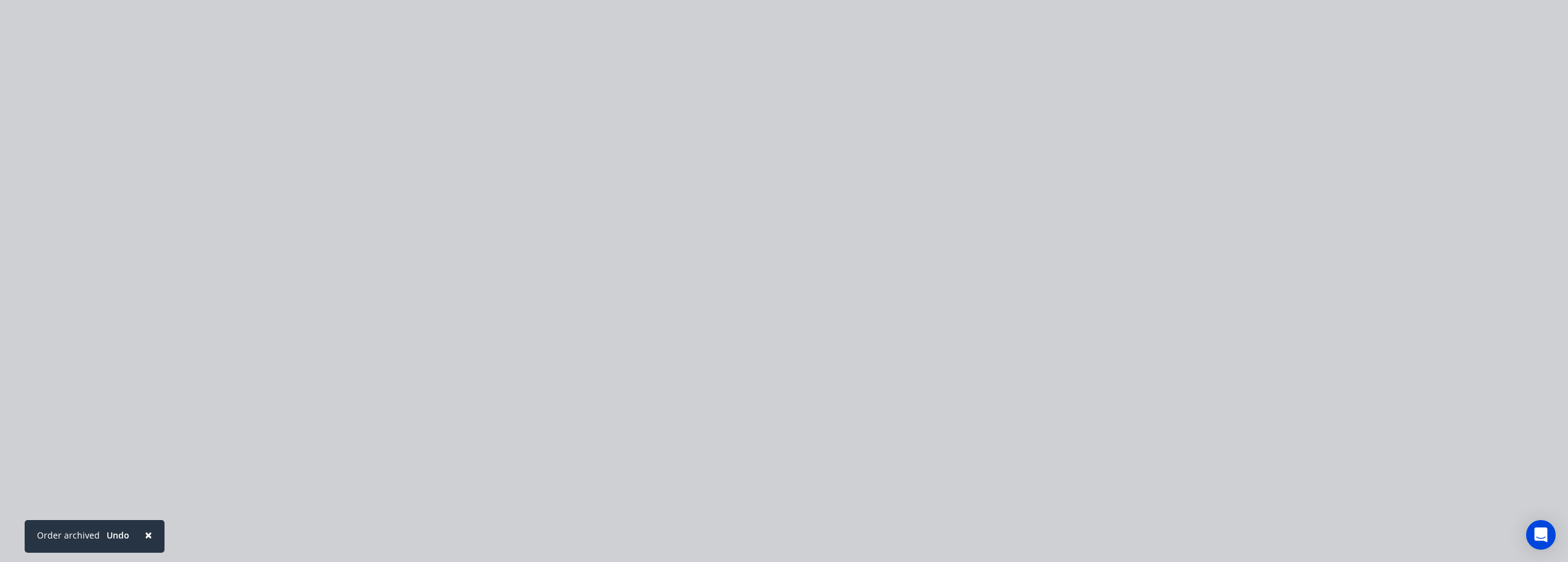
drag, startPoint x: 690, startPoint y: 212, endPoint x: 1093, endPoint y: 210, distance: 403.0
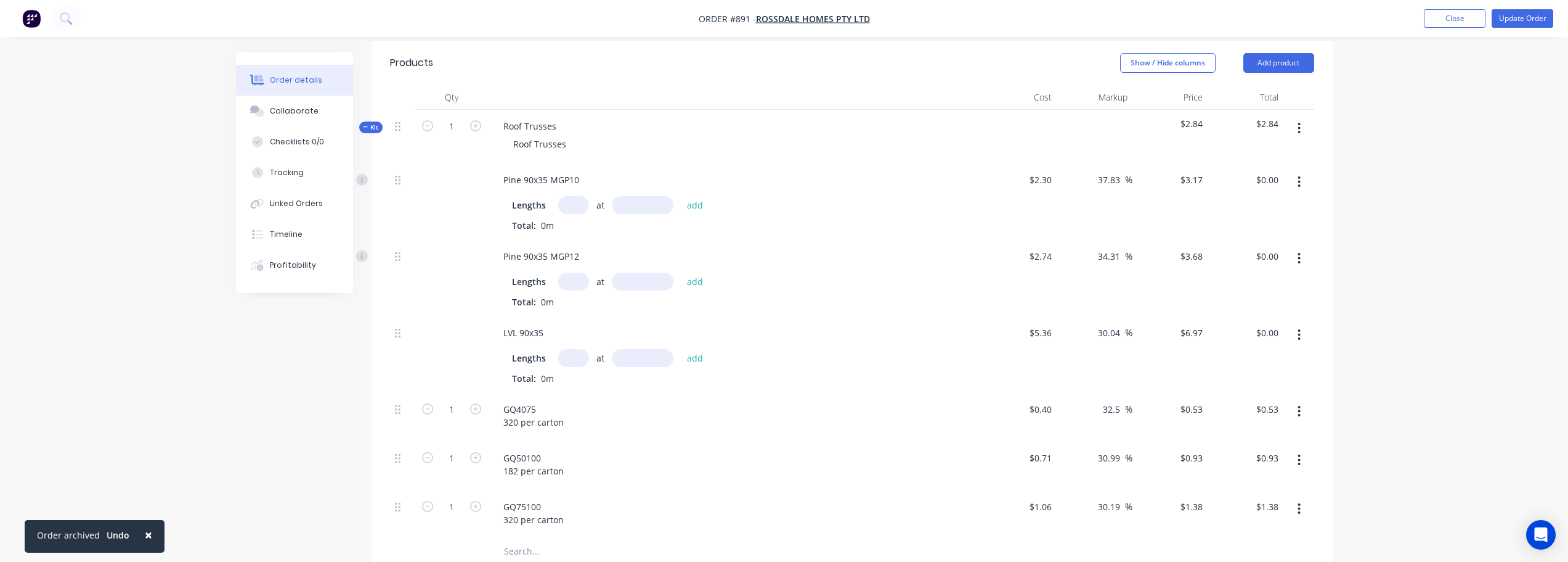
click at [1301, 129] on icon "button" at bounding box center [1299, 128] width 3 height 13
click at [1289, 152] on div "Add product to kit" at bounding box center [1256, 160] width 95 height 18
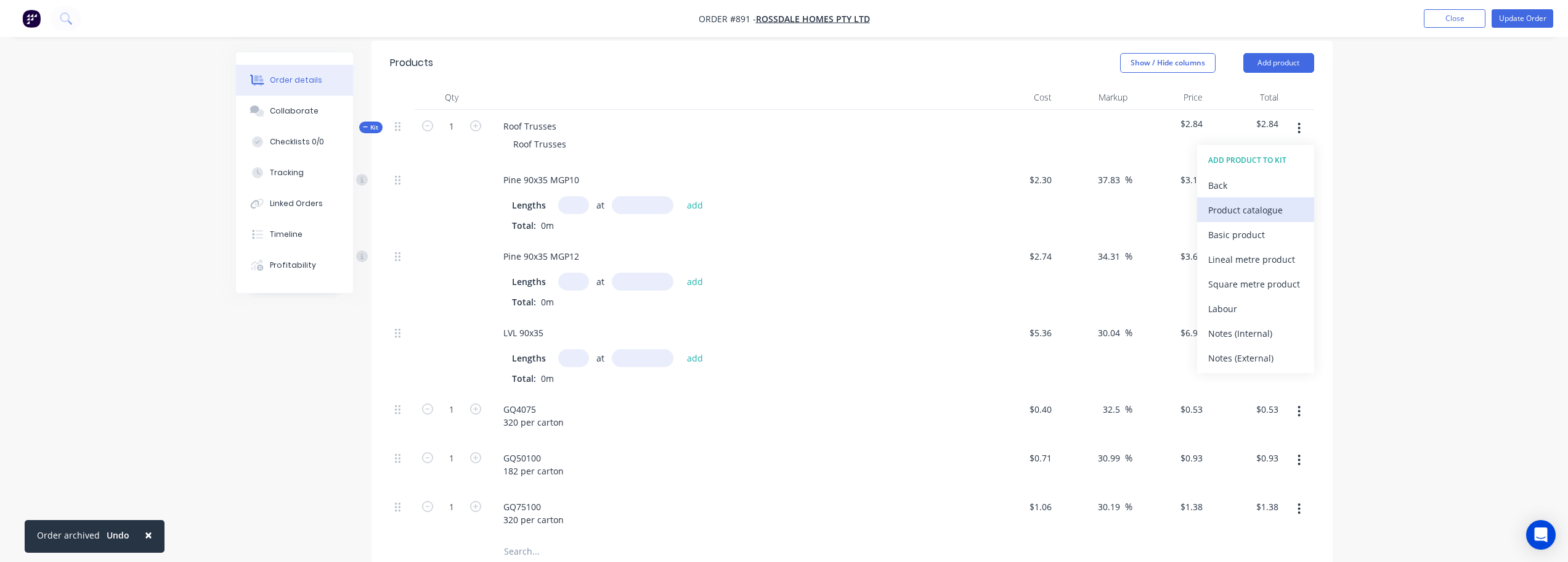
click at [1269, 205] on div "Product catalogue" at bounding box center [1256, 210] width 95 height 18
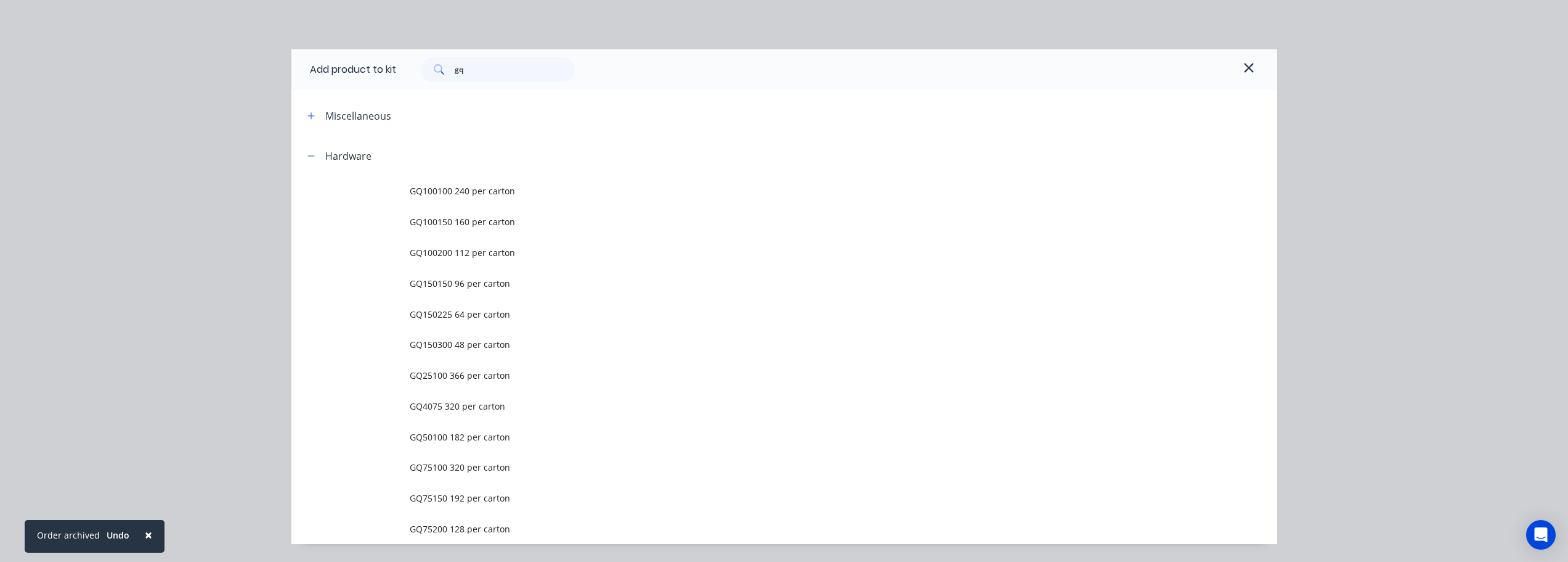
click at [444, 194] on span "GQ100100 240 per carton" at bounding box center [757, 190] width 694 height 13
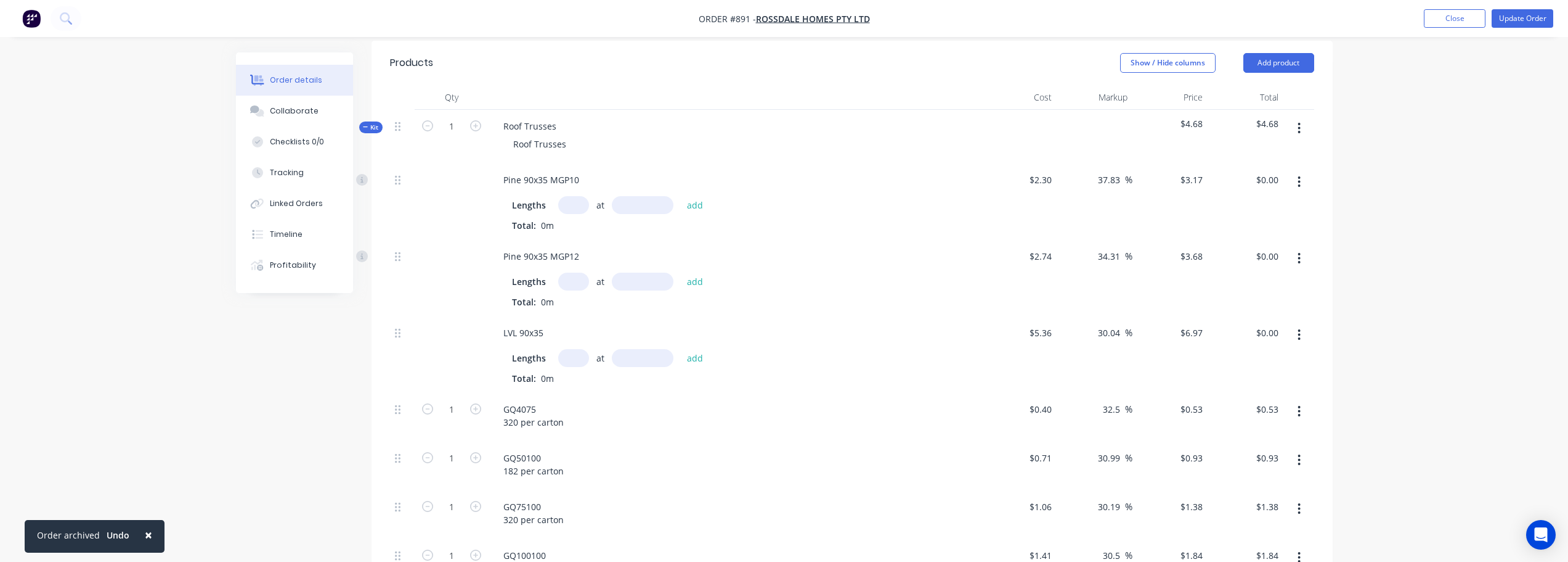
click at [1301, 127] on icon "button" at bounding box center [1299, 128] width 3 height 13
click at [1281, 161] on div "Add product to kit" at bounding box center [1256, 160] width 95 height 18
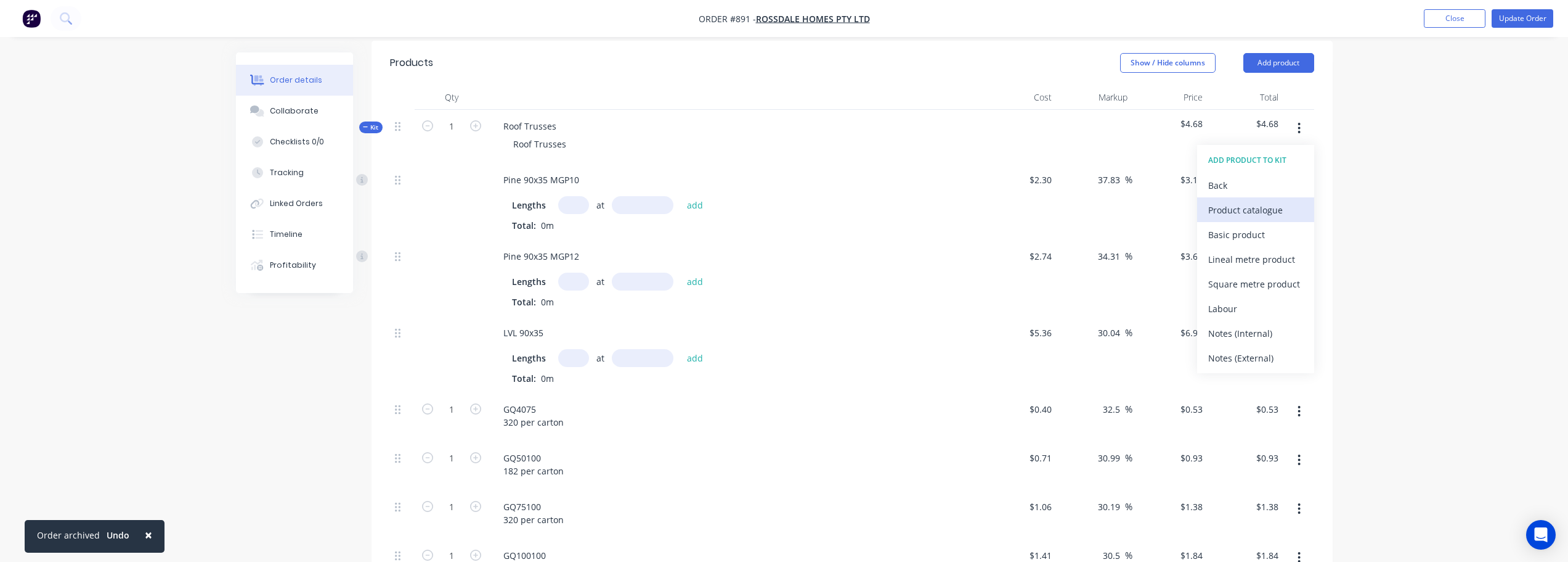
click at [1268, 218] on div "Product catalogue" at bounding box center [1256, 210] width 95 height 18
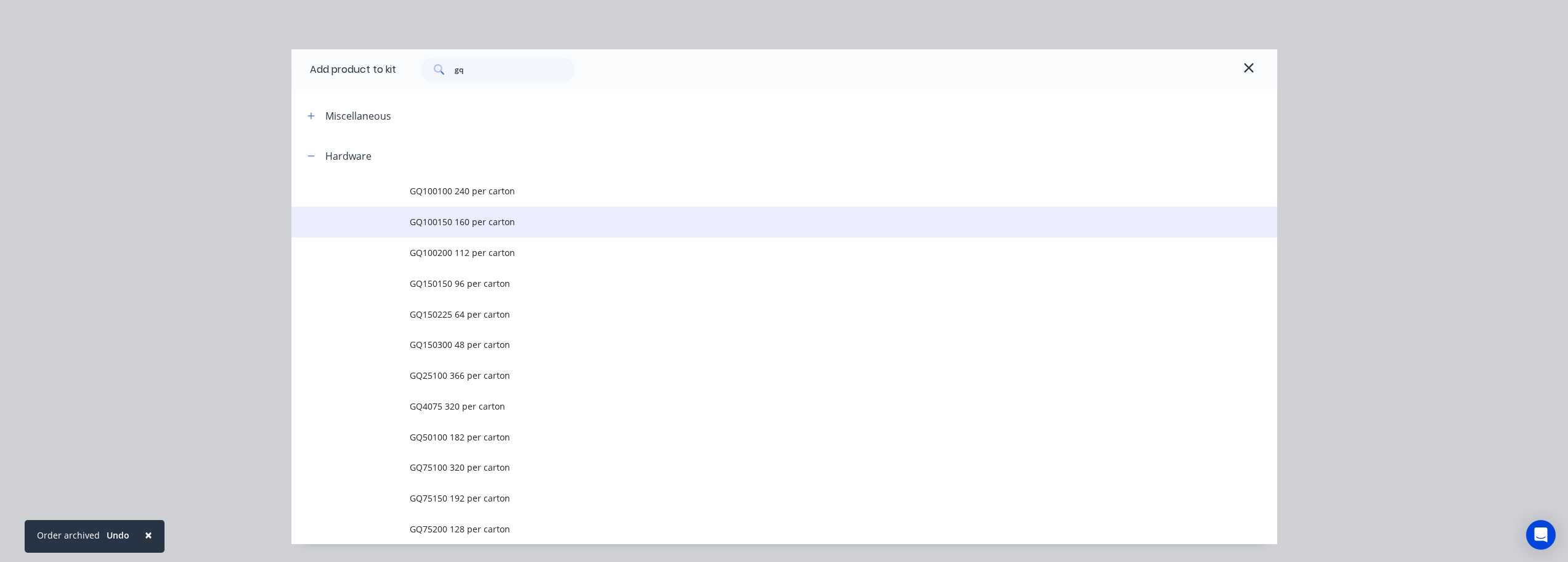
click at [448, 220] on span "GQ100150 160 per carton" at bounding box center [757, 221] width 694 height 13
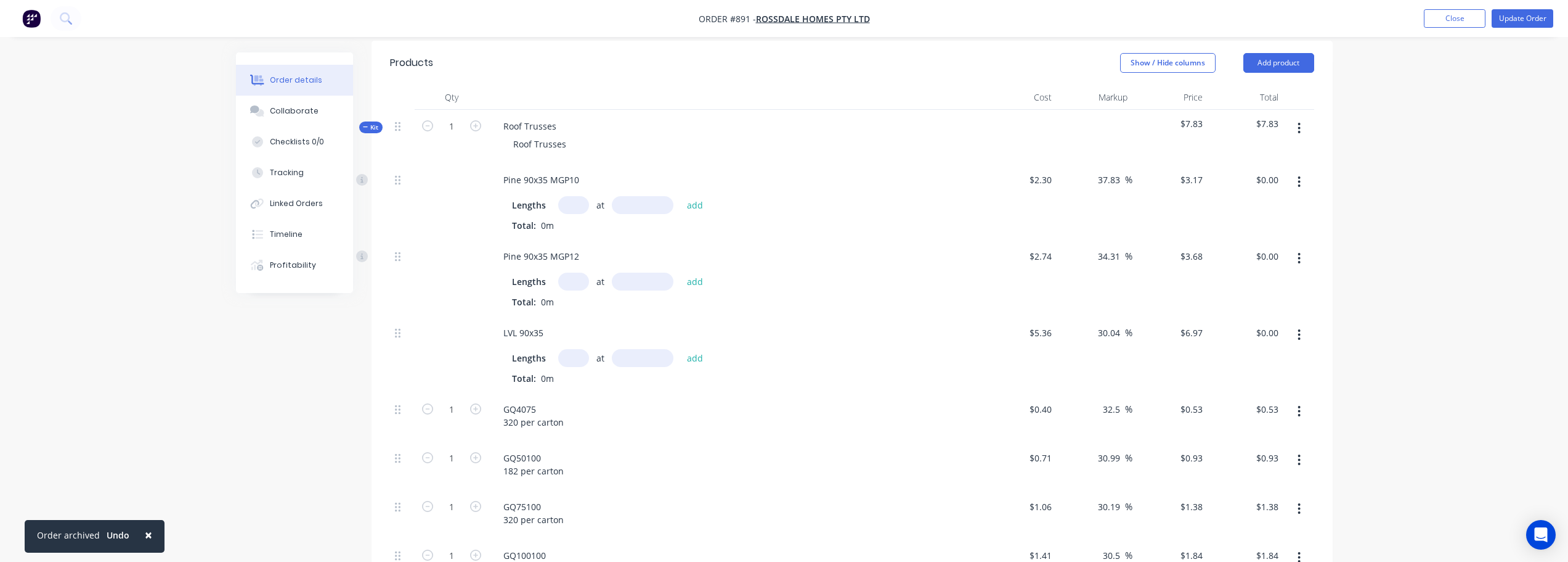
click at [1299, 131] on icon "button" at bounding box center [1300, 128] width 3 height 11
click at [1288, 152] on div "Add product to kit" at bounding box center [1256, 160] width 95 height 18
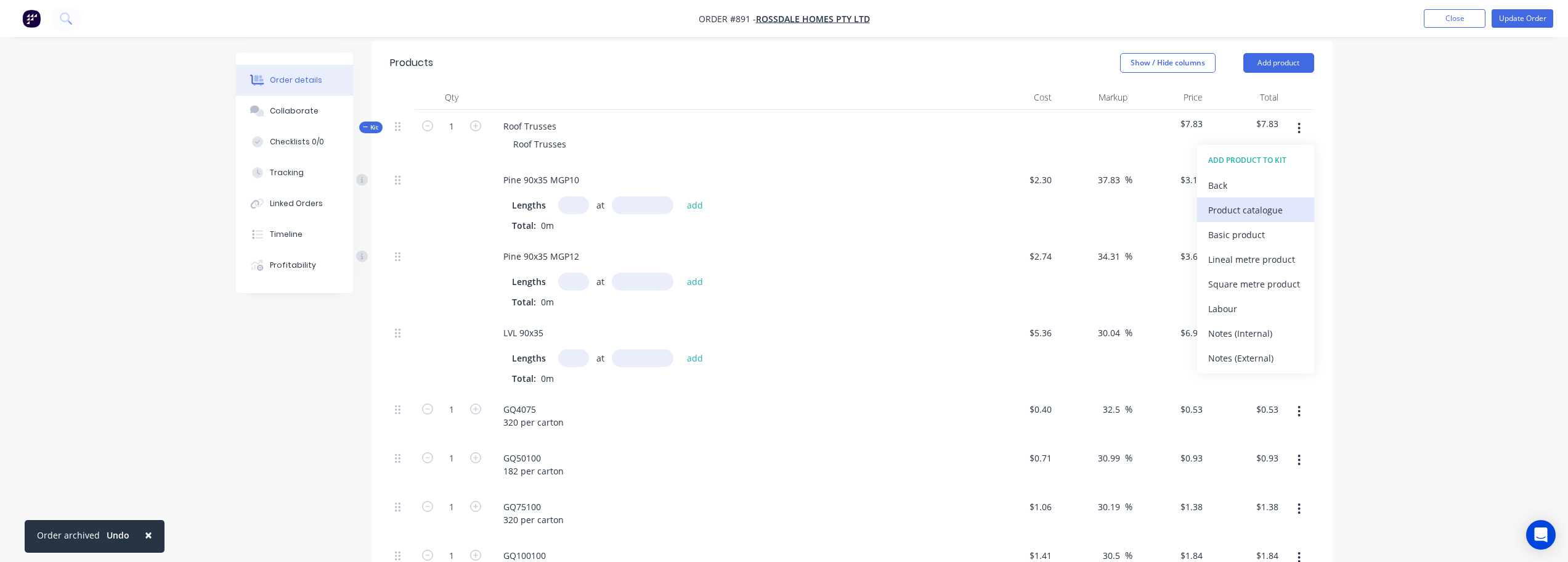
click at [1261, 215] on div "Product catalogue" at bounding box center [1256, 210] width 95 height 18
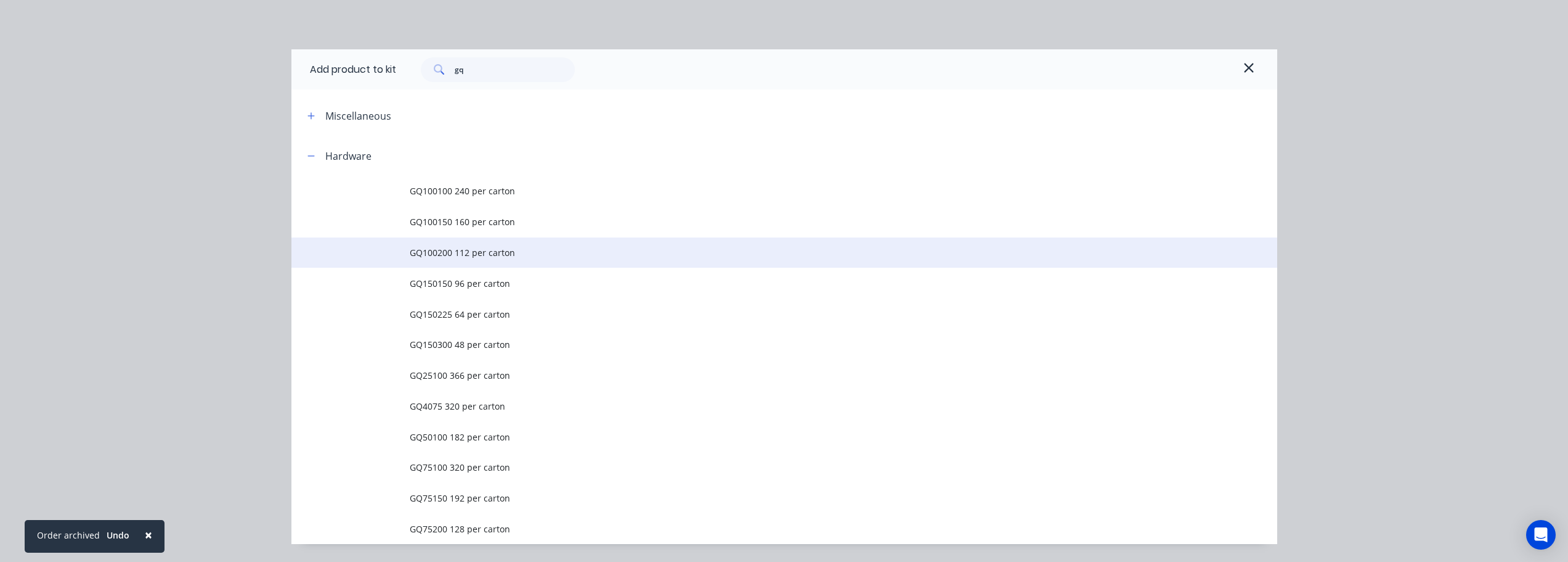
click at [458, 248] on span "GQ100200 112 per carton" at bounding box center [757, 252] width 694 height 13
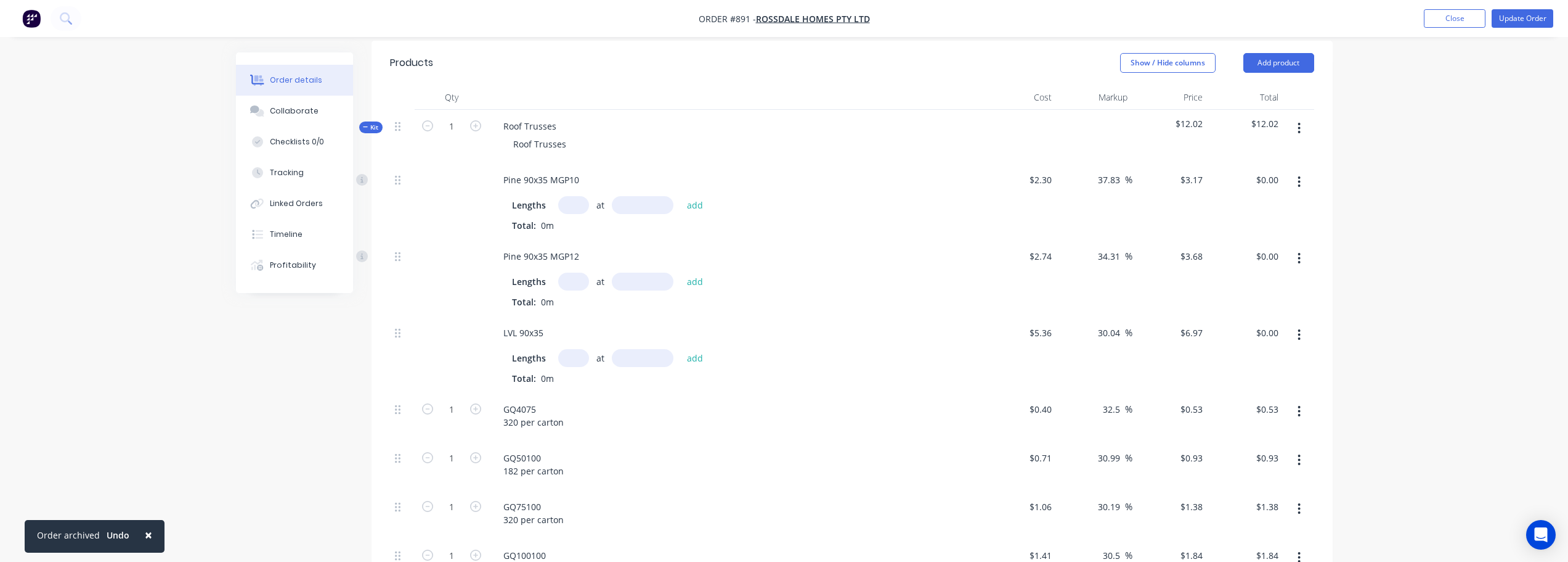
click at [1295, 134] on button "button" at bounding box center [1299, 128] width 29 height 22
click at [1287, 154] on div "Add product to kit" at bounding box center [1256, 160] width 95 height 18
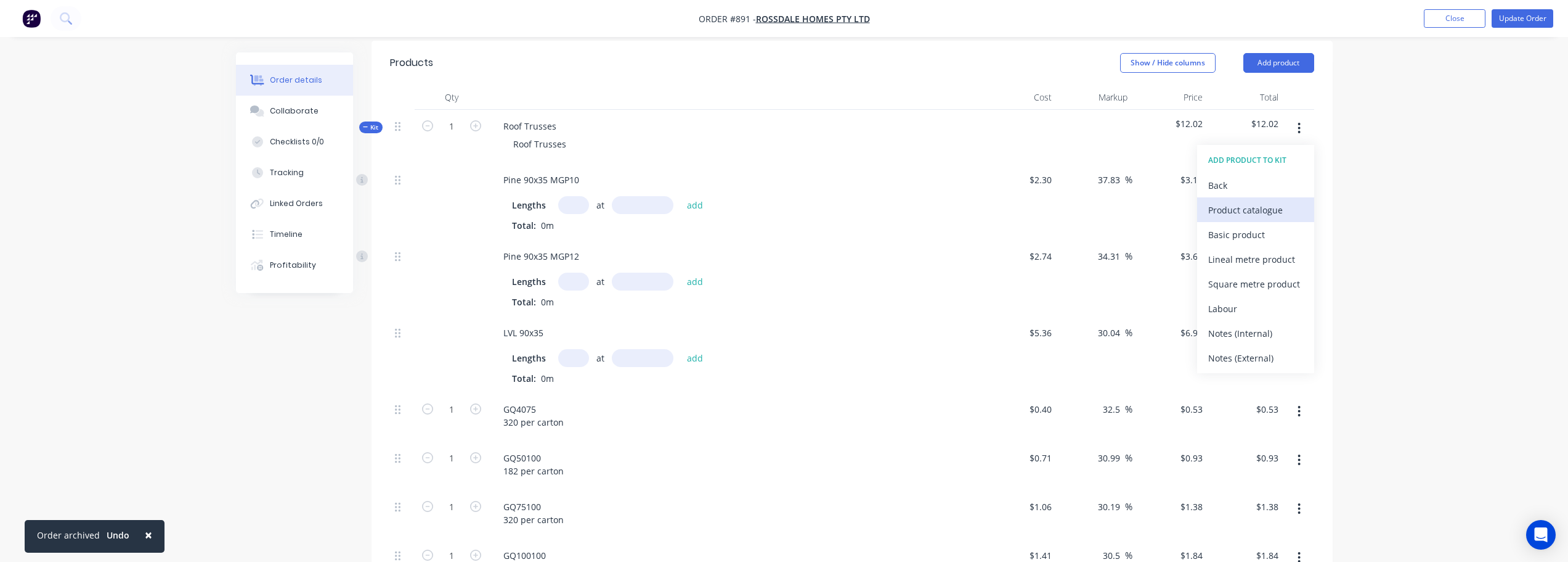
click at [1270, 216] on div "Product catalogue" at bounding box center [1256, 210] width 95 height 18
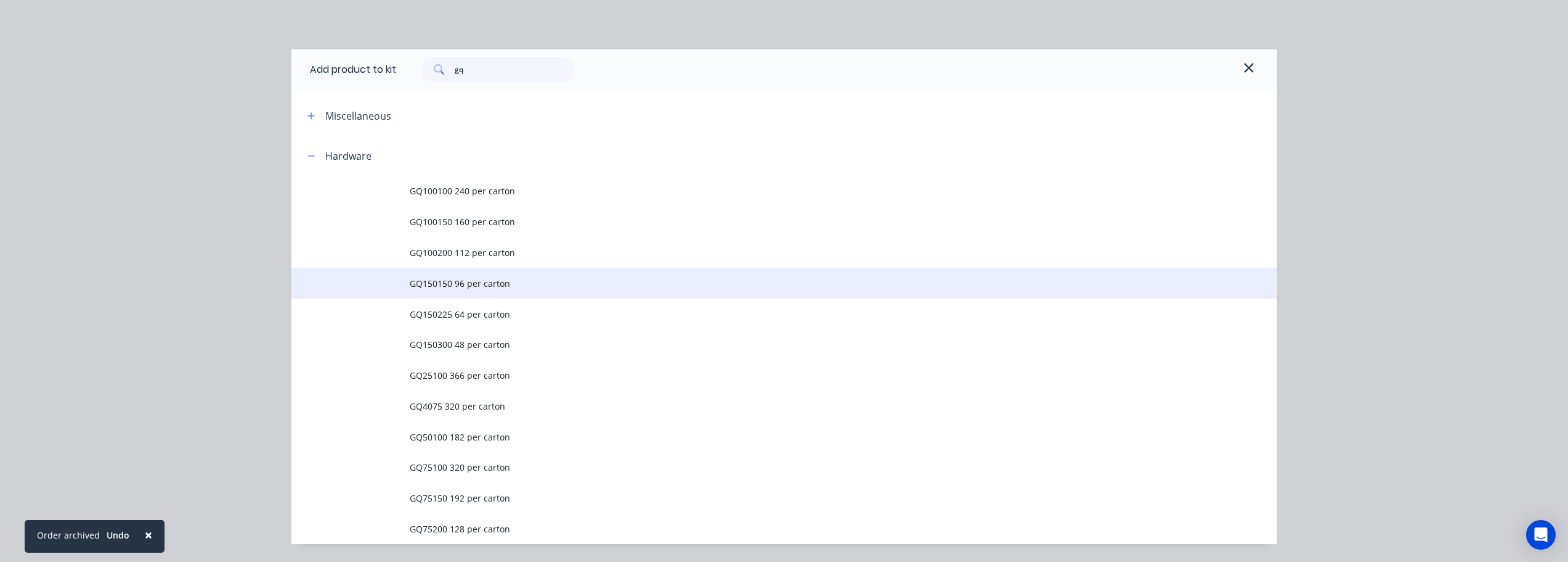
click at [442, 284] on span "GQ150150 96 per carton" at bounding box center [757, 283] width 694 height 13
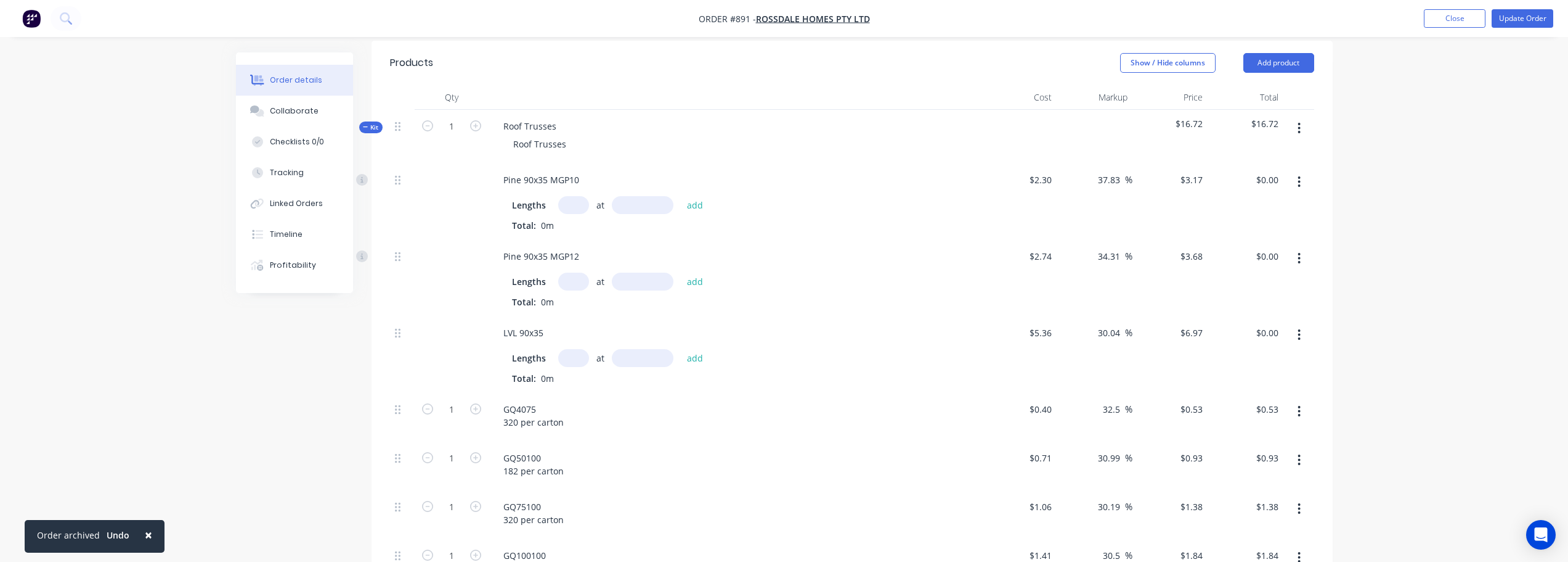
click at [1299, 133] on icon "button" at bounding box center [1300, 128] width 3 height 11
click at [1269, 161] on div "Add product to kit" at bounding box center [1256, 160] width 95 height 18
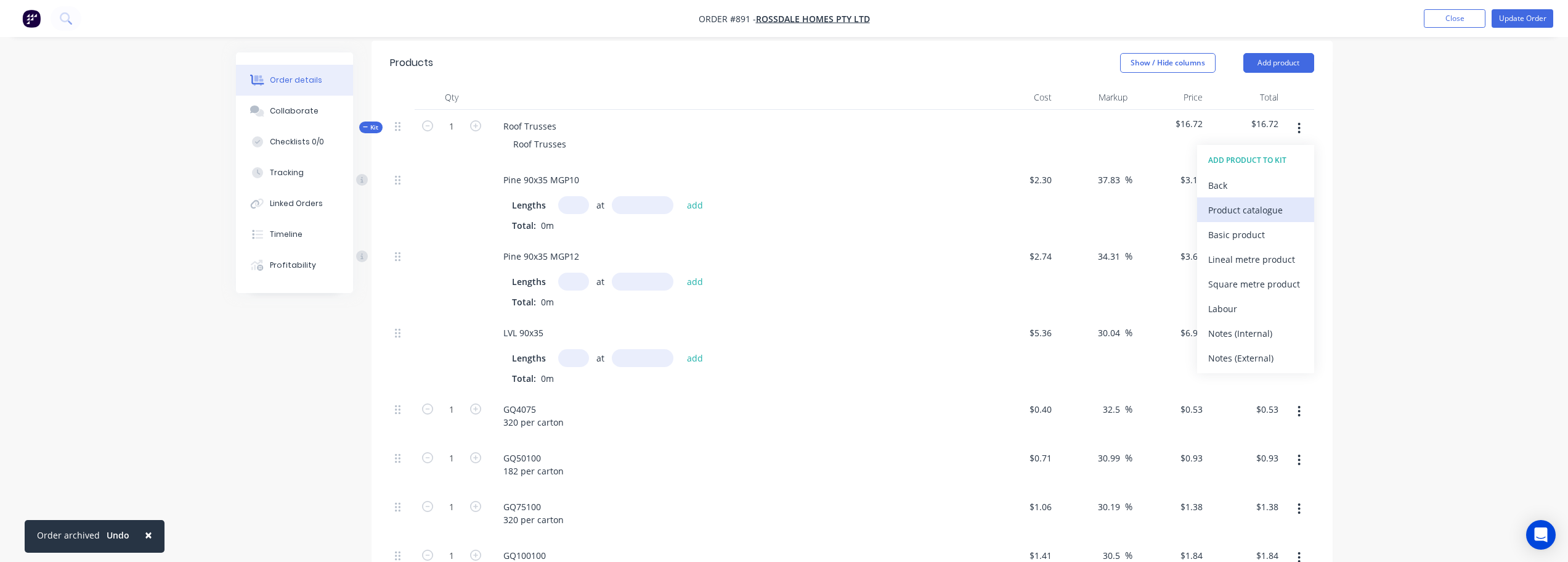
click at [1264, 214] on div "Product catalogue" at bounding box center [1256, 210] width 95 height 18
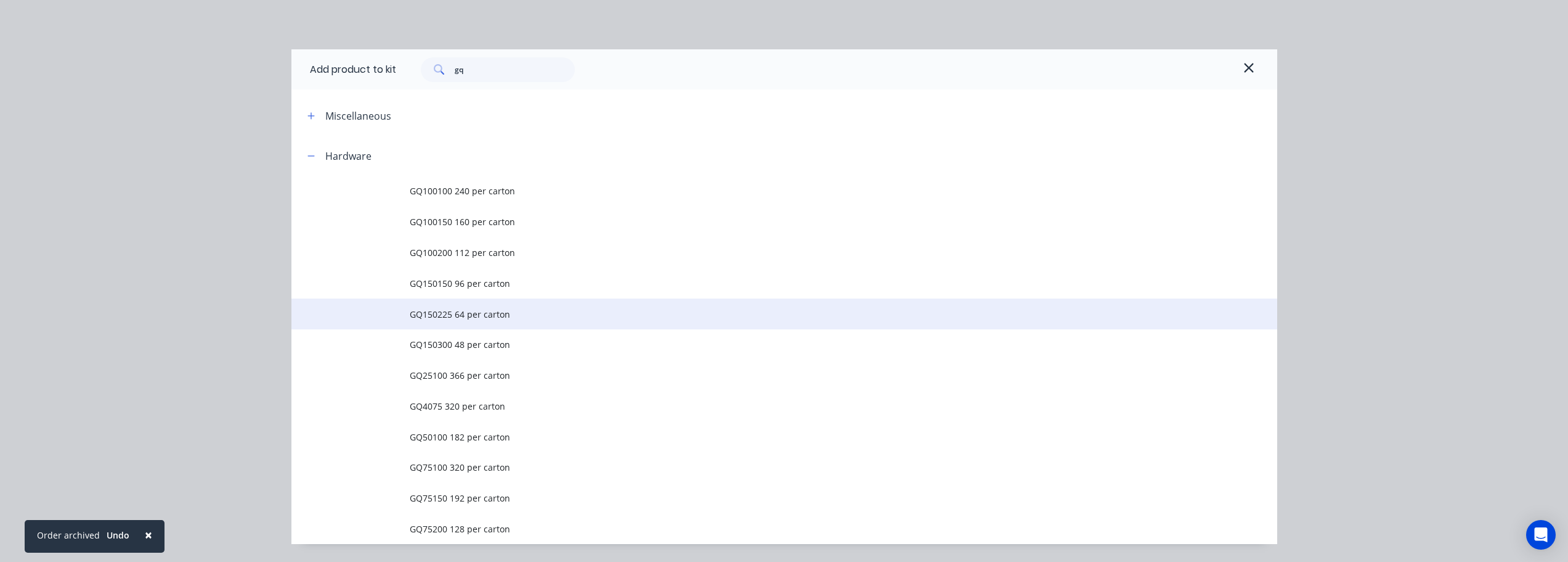
click at [450, 319] on span "GQ150225 64 per carton" at bounding box center [757, 314] width 694 height 13
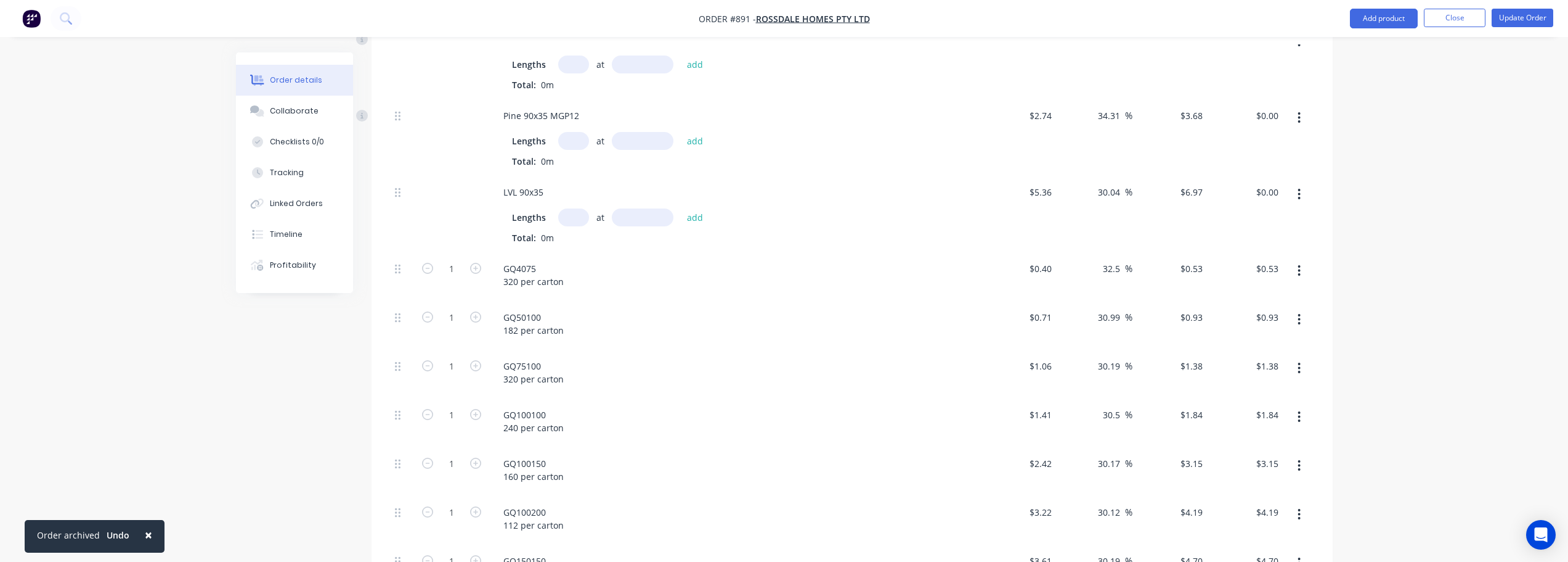
scroll to position [507, 0]
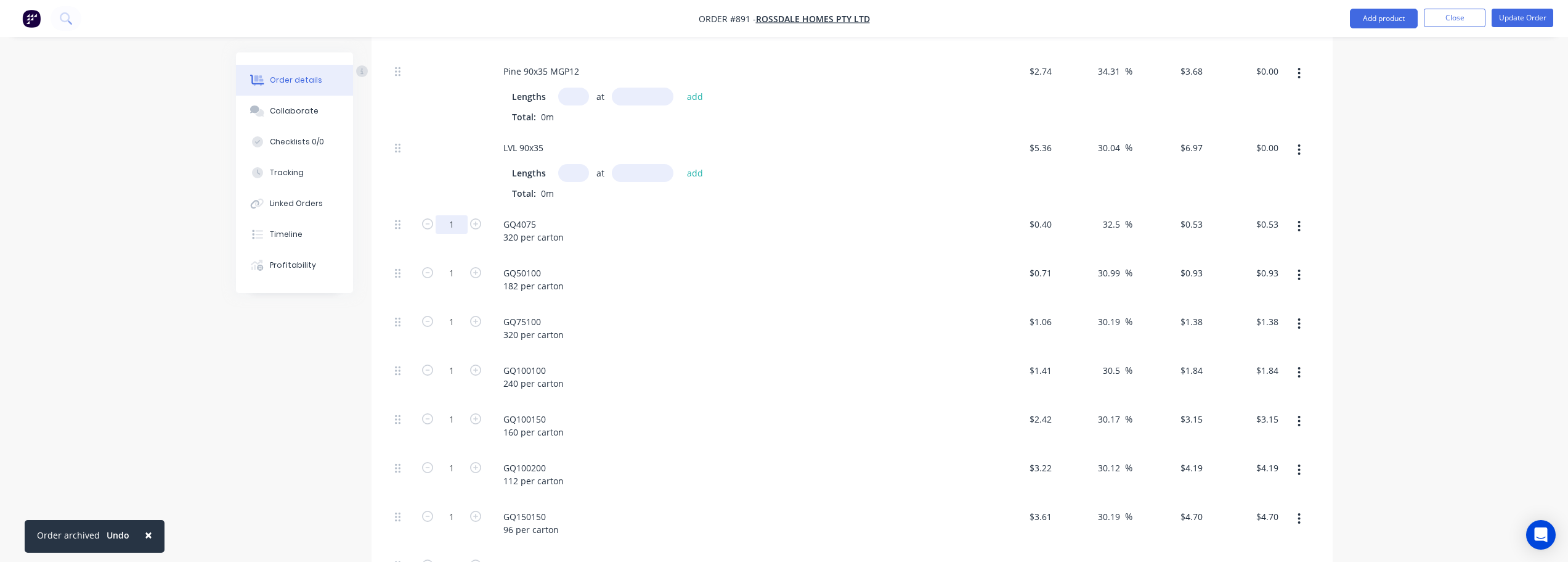
click at [450, 228] on input "1" at bounding box center [452, 225] width 32 height 19
type input "242"
type input "$128.26"
click at [458, 234] on input "1" at bounding box center [452, 225] width 32 height 19
type input "44"
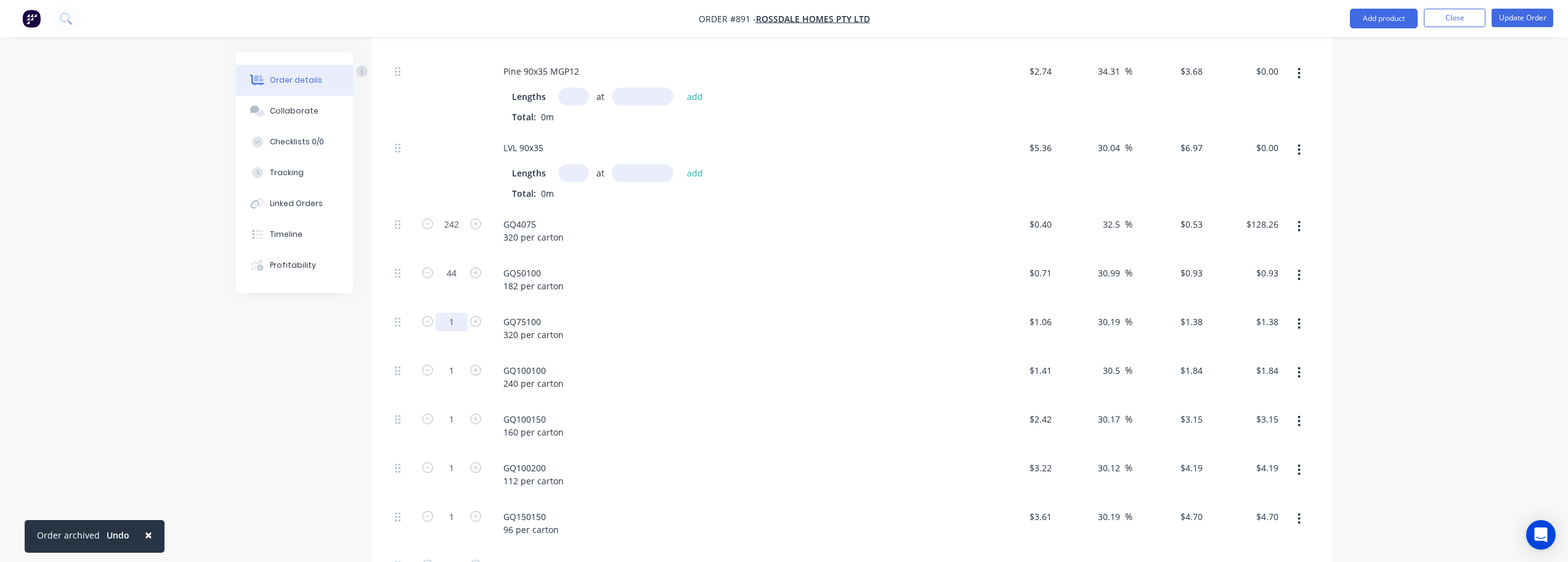
type input "$40.92"
click at [458, 234] on input "1" at bounding box center [452, 225] width 32 height 19
type input "62"
type input "$85.56"
click at [454, 234] on input "1" at bounding box center [452, 225] width 32 height 19
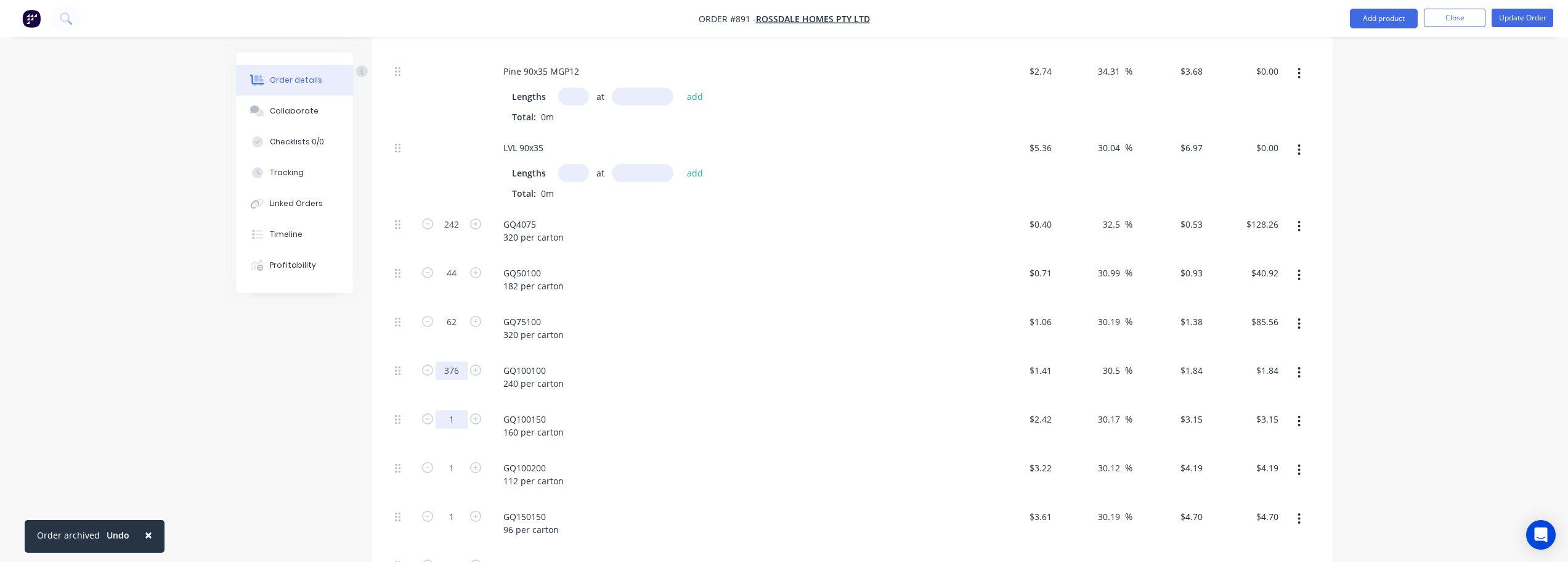
type input "376"
type input "$691.84"
click at [451, 234] on input "1" at bounding box center [452, 225] width 32 height 19
click at [455, 234] on input "1" at bounding box center [452, 225] width 32 height 19
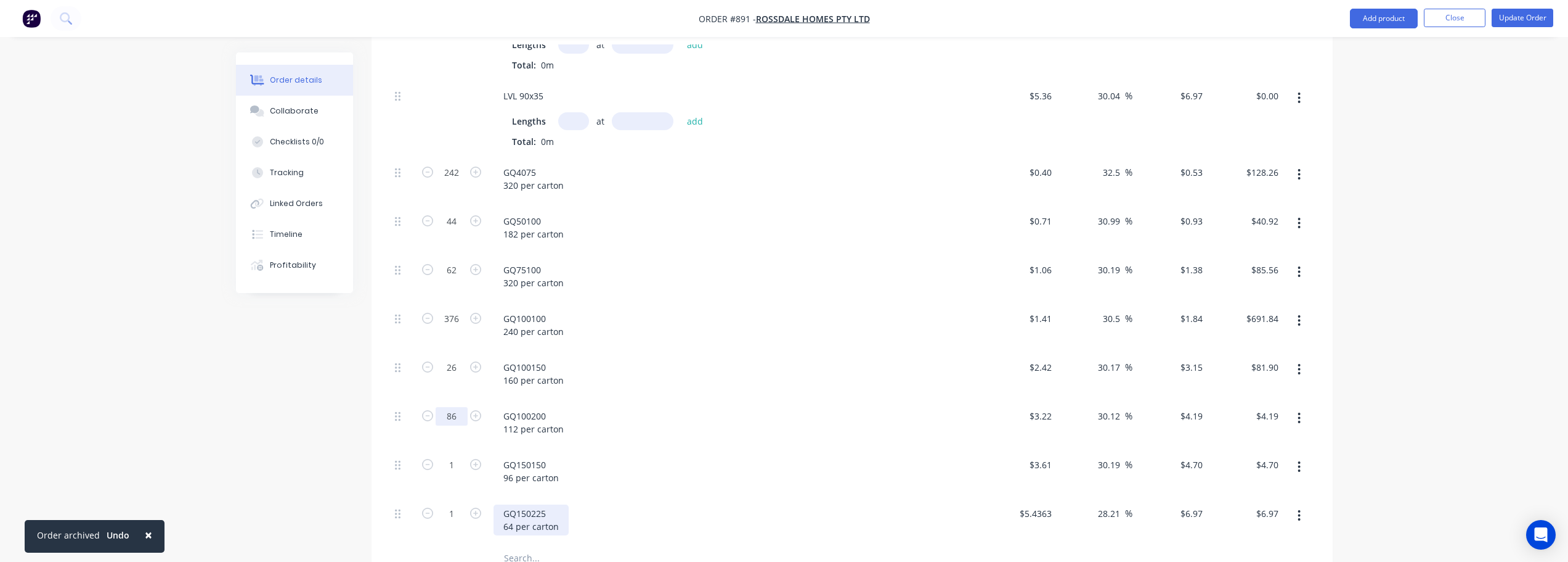
scroll to position [630, 0]
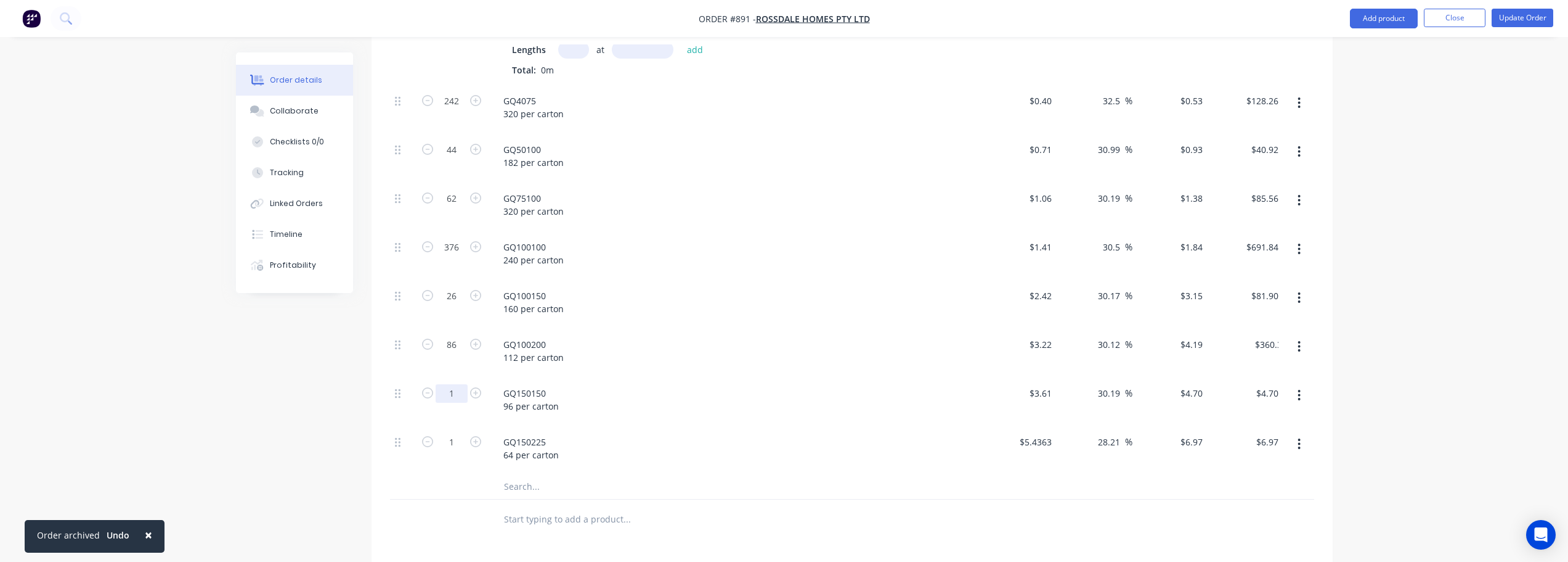
click at [454, 111] on input "1" at bounding box center [452, 101] width 32 height 19
click at [452, 111] on input "1" at bounding box center [452, 101] width 32 height 19
click at [471, 496] on div at bounding box center [452, 486] width 74 height 25
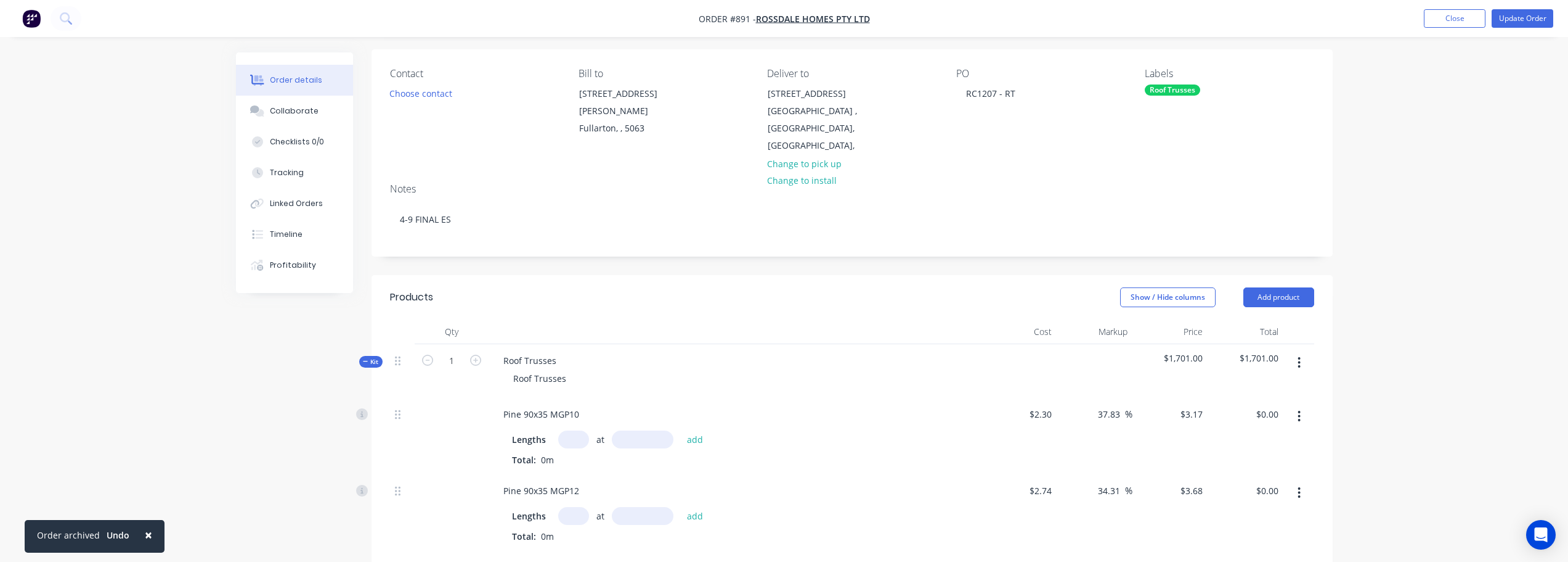
scroll to position [370, 0]
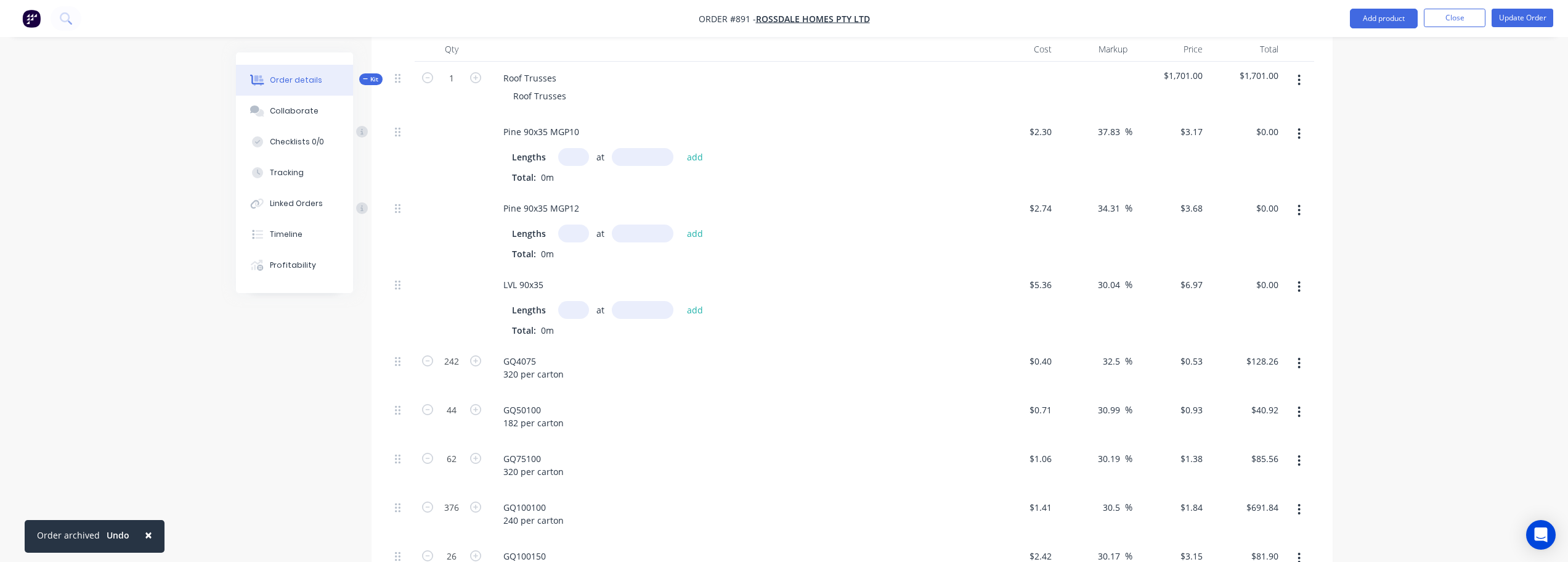
click at [573, 311] on input "text" at bounding box center [574, 310] width 31 height 18
click at [681, 301] on button "add" at bounding box center [695, 309] width 29 height 17
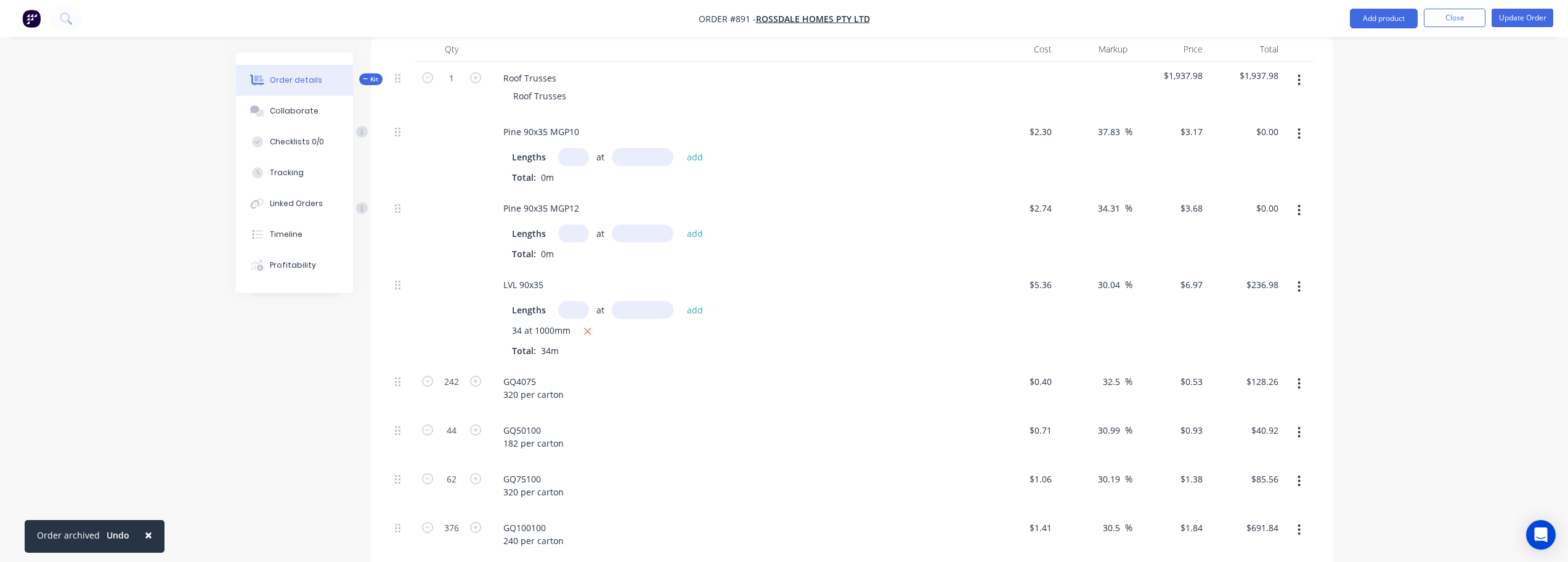
click at [574, 235] on input "text" at bounding box center [574, 233] width 31 height 18
click at [681, 225] on button "add" at bounding box center [695, 233] width 29 height 17
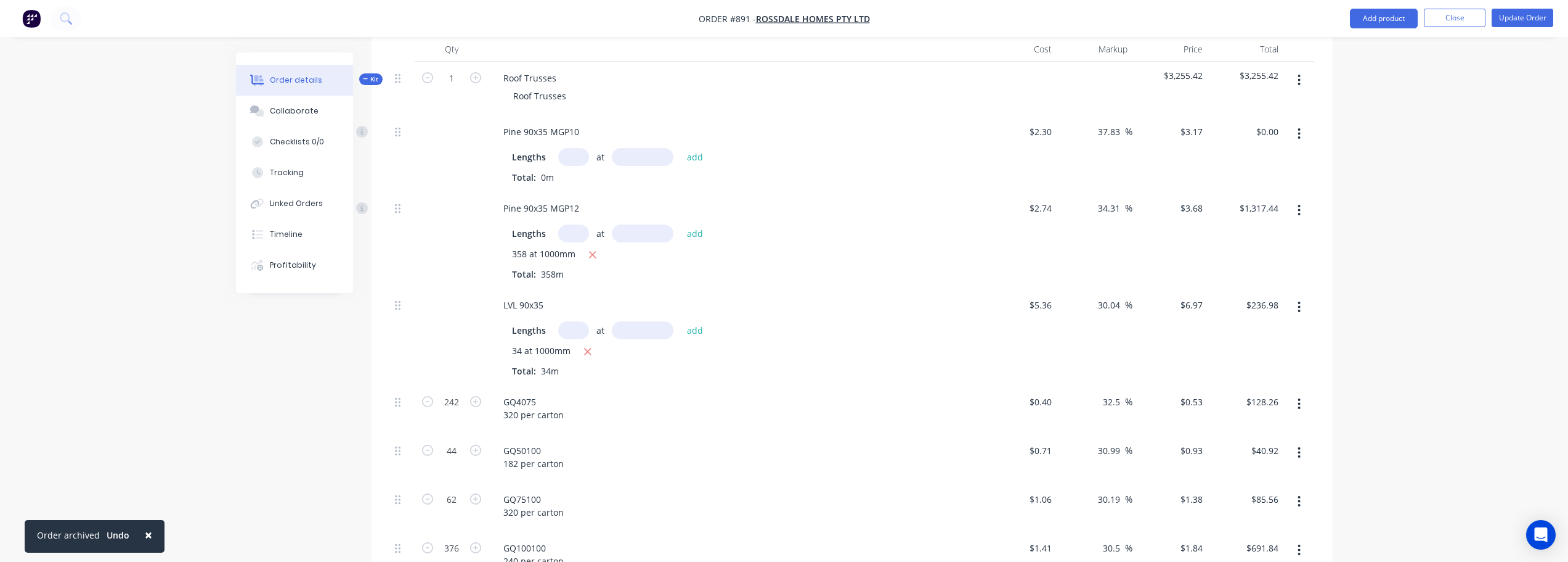
scroll to position [0, 0]
click at [573, 151] on input "text" at bounding box center [574, 157] width 31 height 18
click at [681, 148] on button "add" at bounding box center [695, 156] width 29 height 17
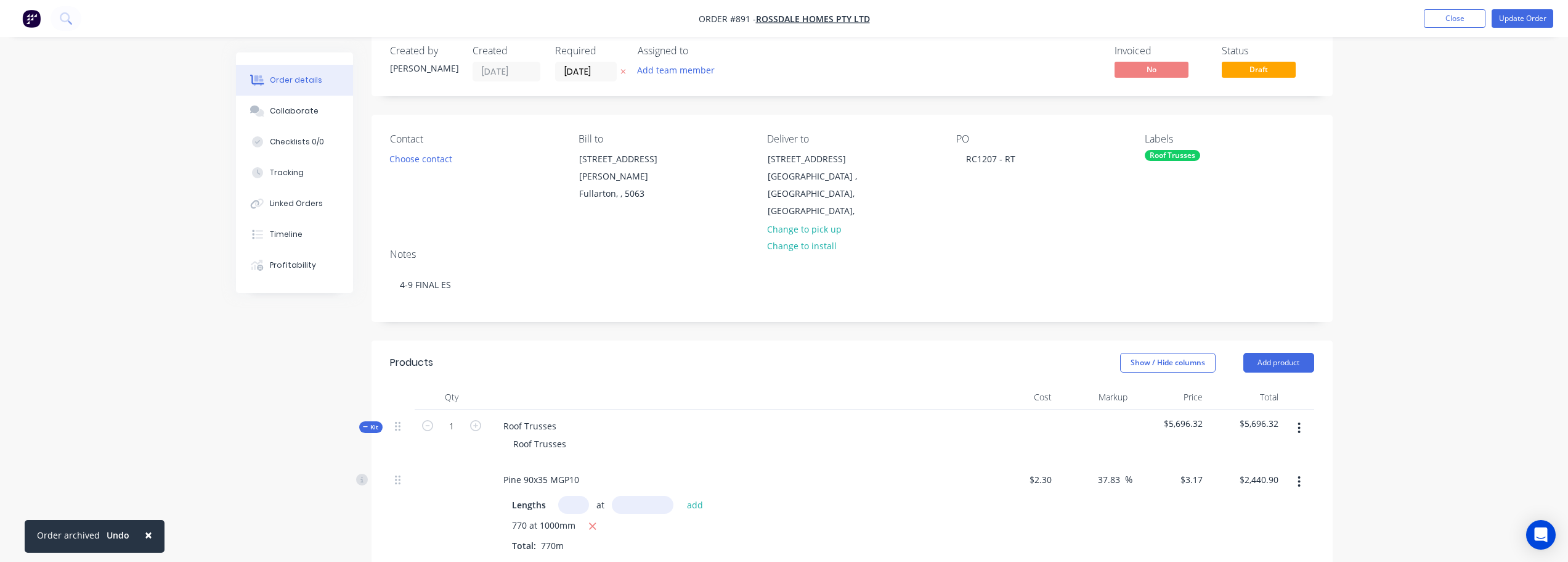
scroll to position [0, 0]
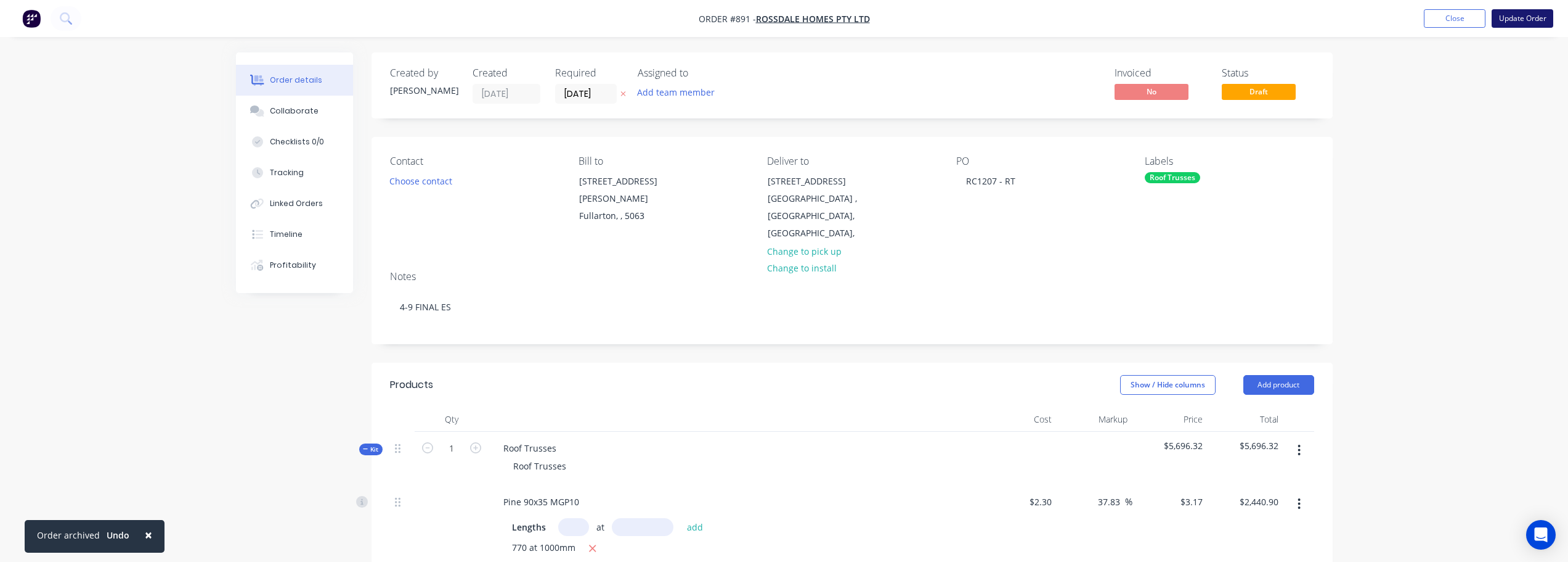
click at [1512, 23] on button "Update Order" at bounding box center [1522, 19] width 62 height 19
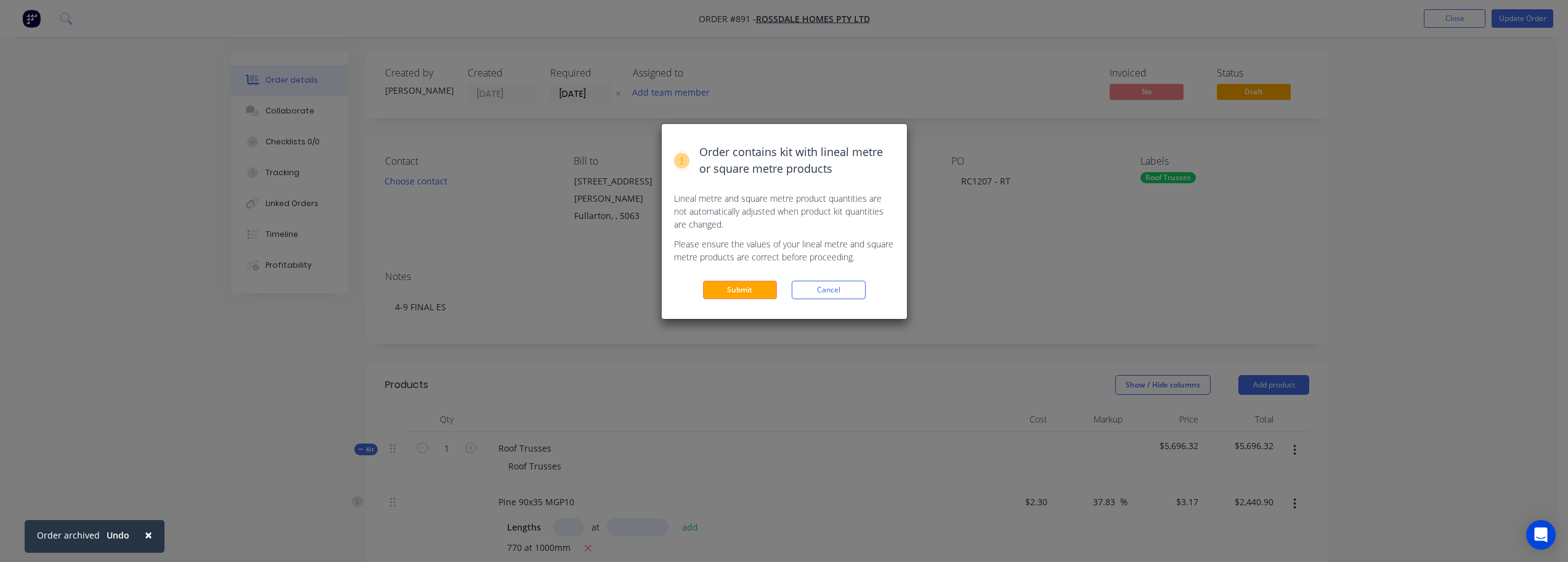
click at [748, 290] on button "Submit" at bounding box center [740, 290] width 74 height 19
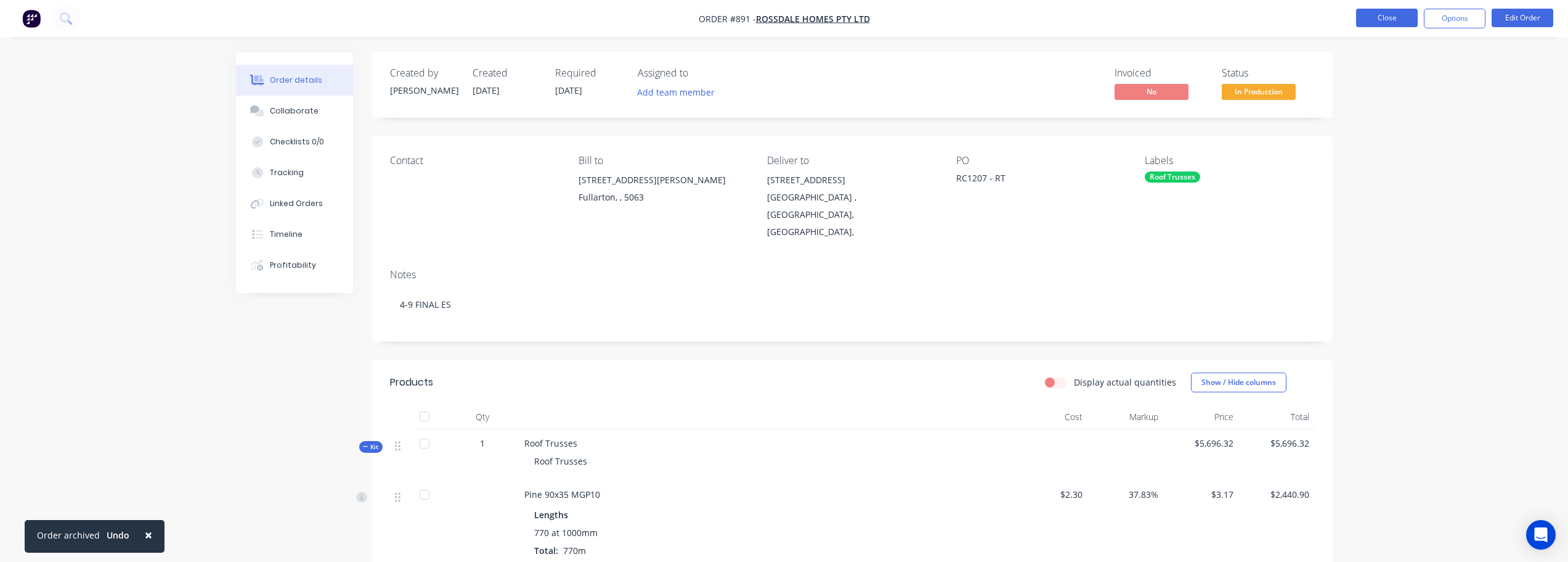
click at [1382, 20] on button "Close" at bounding box center [1387, 18] width 62 height 19
